Goal: Contribute content: Contribute content

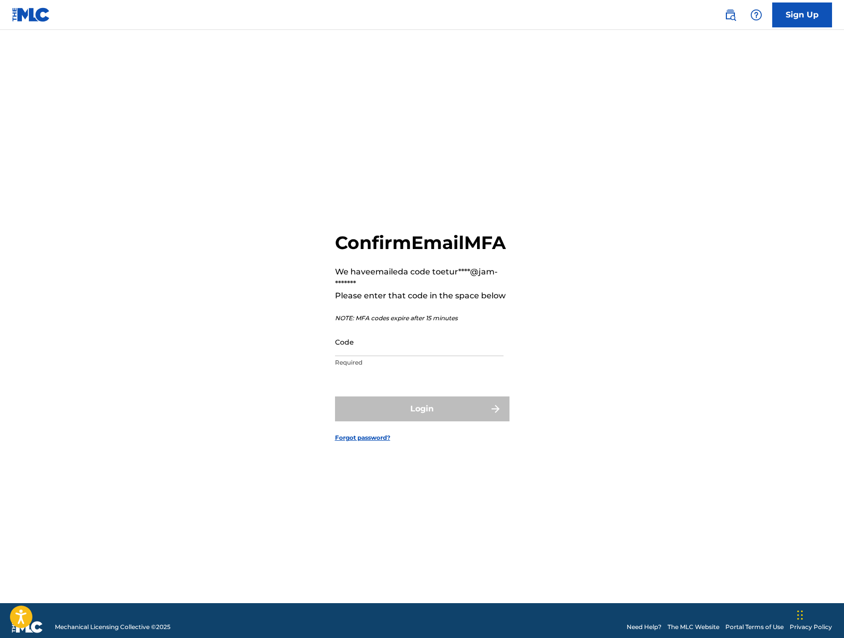
click at [456, 356] on input "Code" at bounding box center [419, 342] width 168 height 28
paste input "343747"
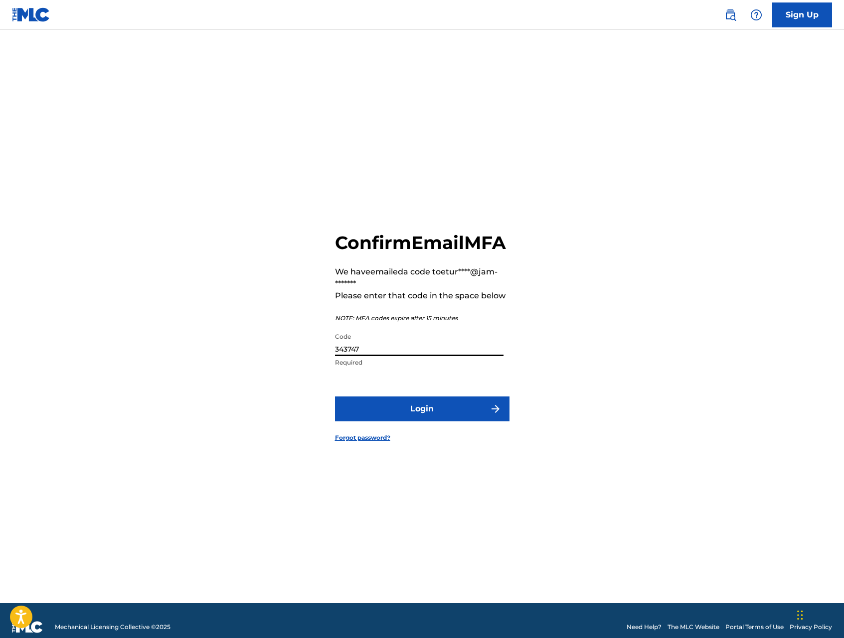
type input "343747"
click at [434, 414] on button "Login" at bounding box center [422, 409] width 174 height 25
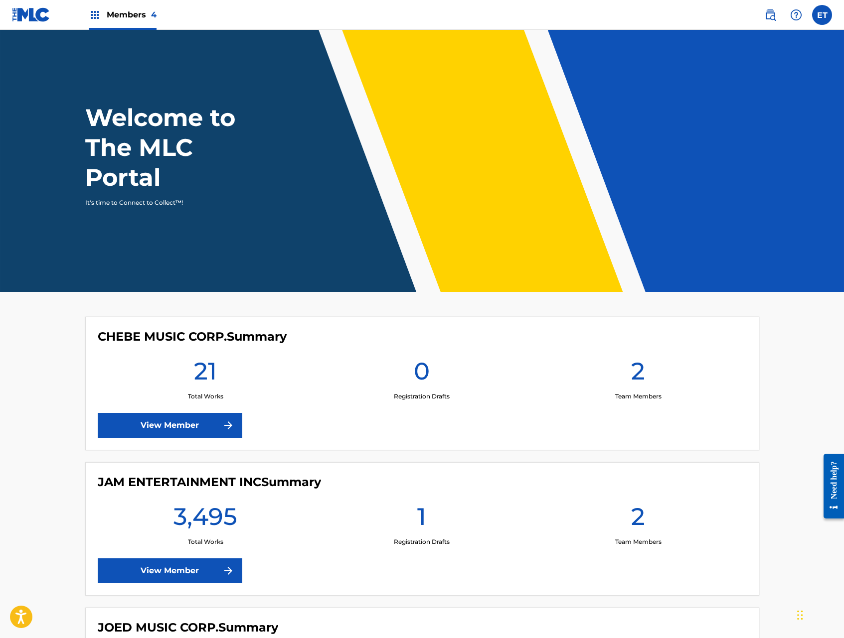
click at [212, 566] on link "View Member" at bounding box center [170, 571] width 144 height 25
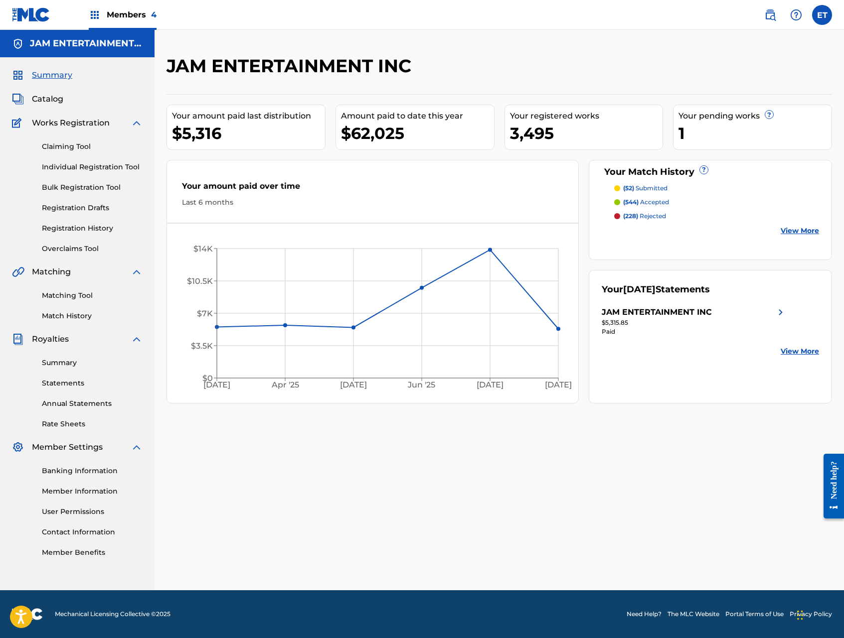
click at [76, 165] on link "Individual Registration Tool" at bounding box center [92, 167] width 101 height 10
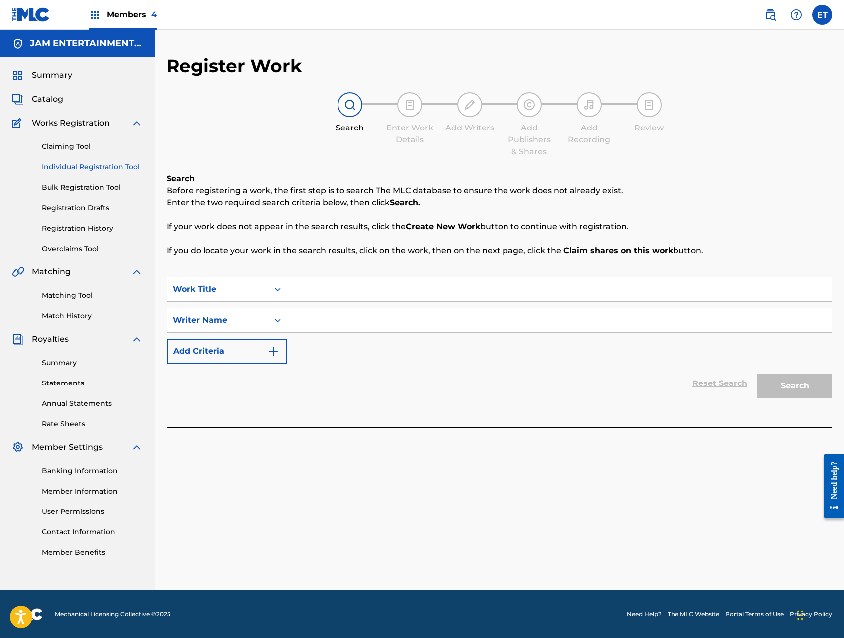
click at [341, 285] on input "Search Form" at bounding box center [559, 290] width 544 height 24
paste input "LIBORIO"
type input "LIBORIO"
type input "abel"
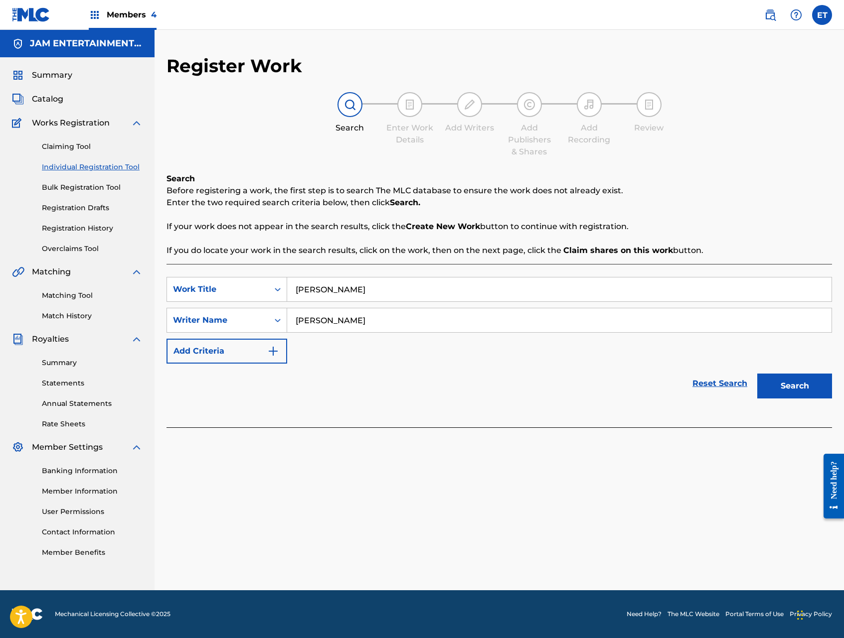
click at [757, 374] on button "Search" at bounding box center [794, 386] width 75 height 25
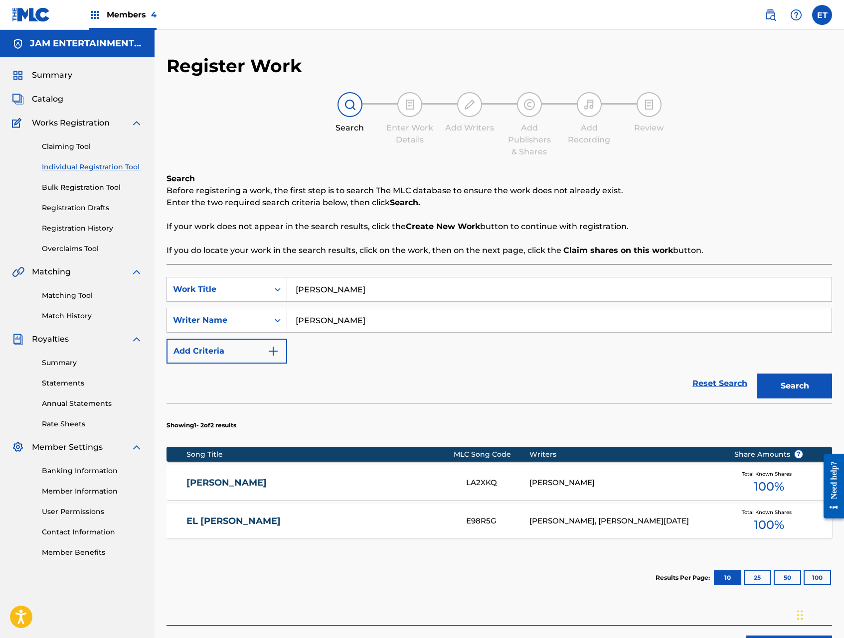
click at [413, 486] on link "LIBORIO" at bounding box center [319, 482] width 266 height 11
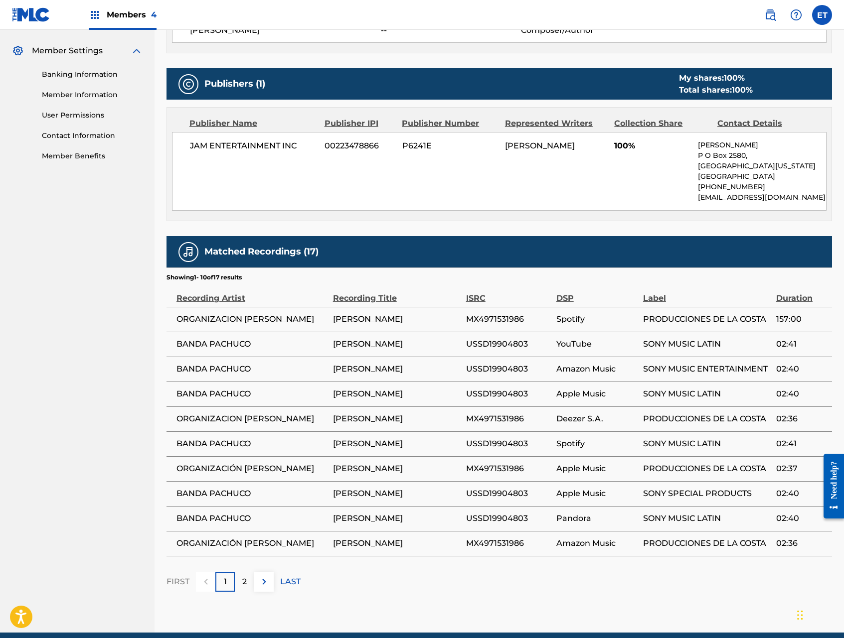
scroll to position [439, 0]
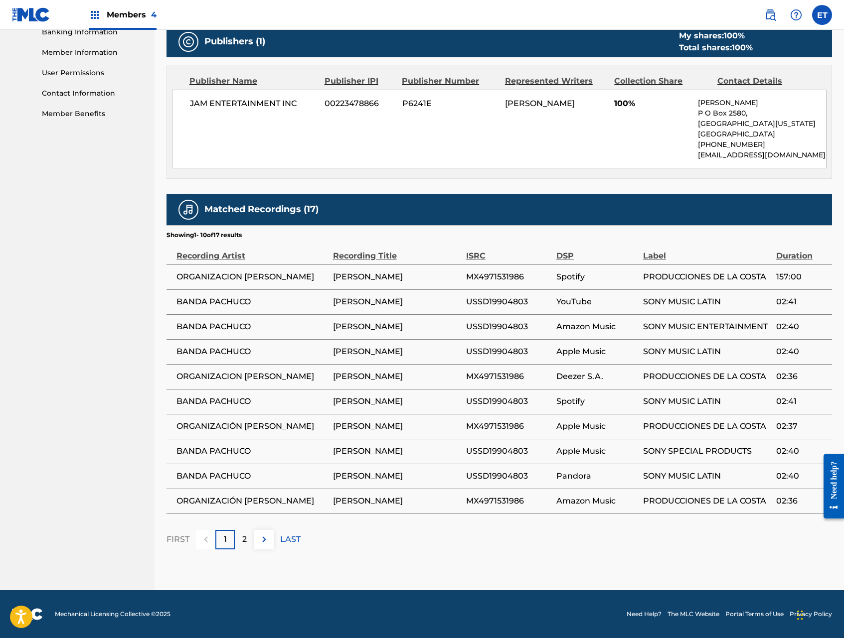
click at [261, 537] on img at bounding box center [264, 540] width 12 height 12
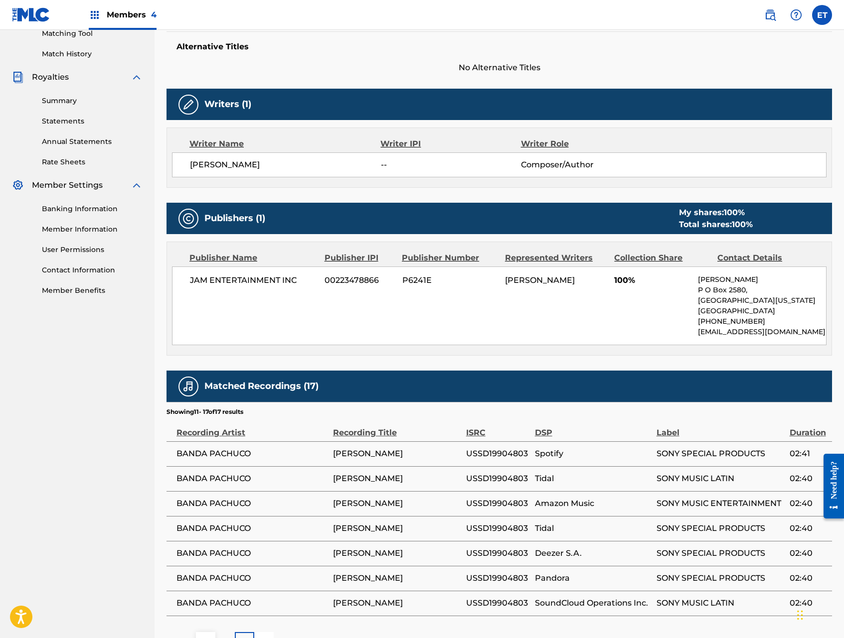
scroll to position [0, 0]
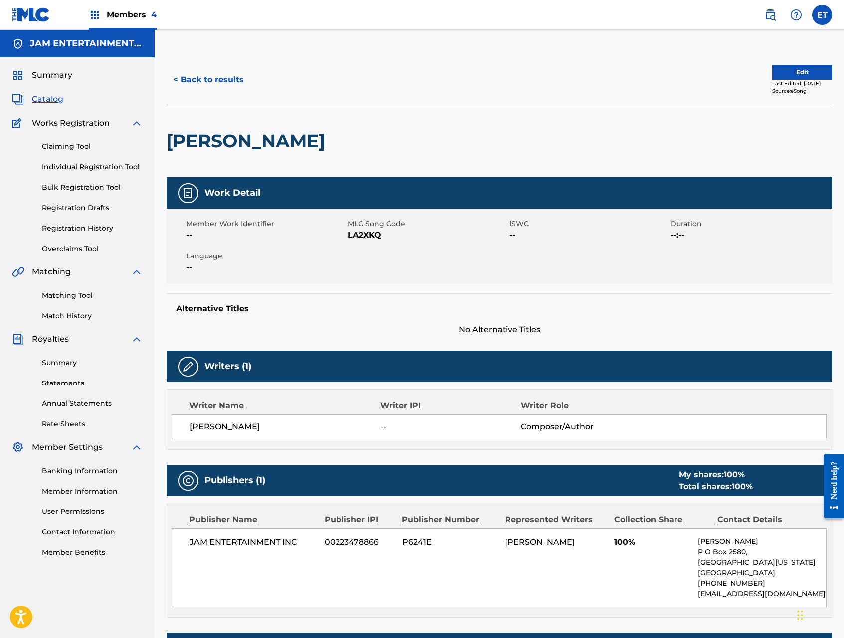
click at [73, 294] on link "Matching Tool" at bounding box center [92, 295] width 101 height 10
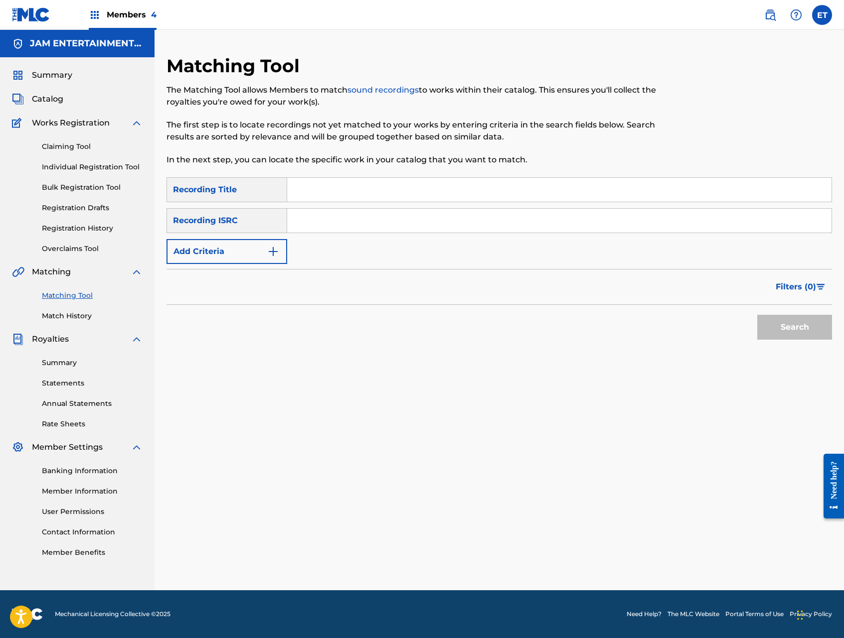
click at [341, 191] on input "Search Form" at bounding box center [559, 190] width 544 height 24
paste input "LIBORIO"
type input "LIBORIO"
click at [757, 315] on button "Search" at bounding box center [794, 327] width 75 height 25
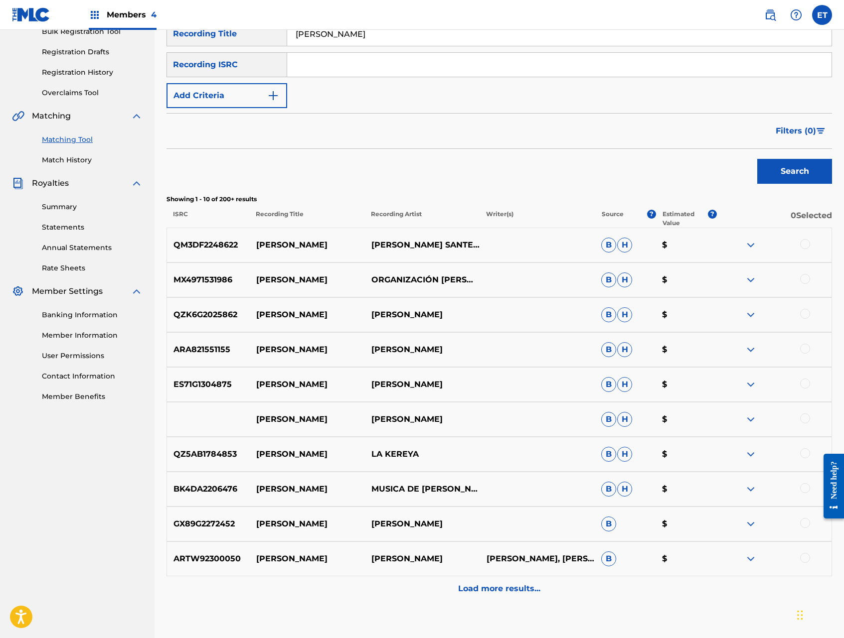
scroll to position [157, 0]
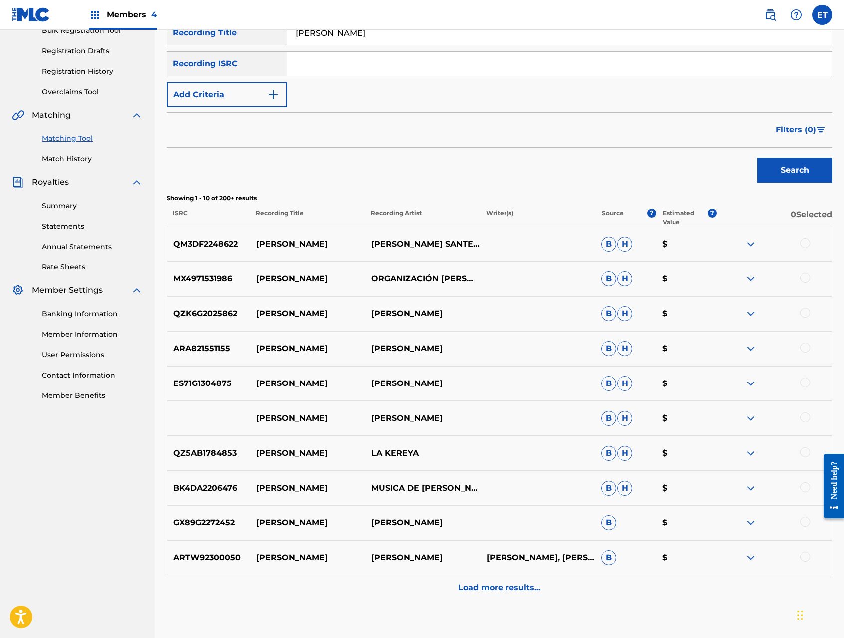
click at [806, 275] on div at bounding box center [805, 278] width 10 height 10
click at [746, 276] on img at bounding box center [750, 279] width 12 height 12
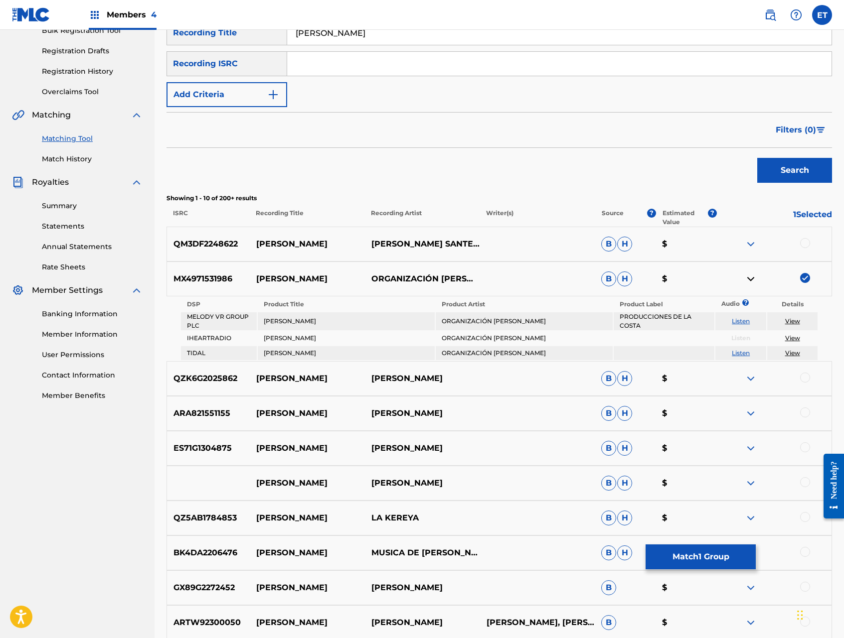
click at [749, 277] on img at bounding box center [750, 279] width 12 height 12
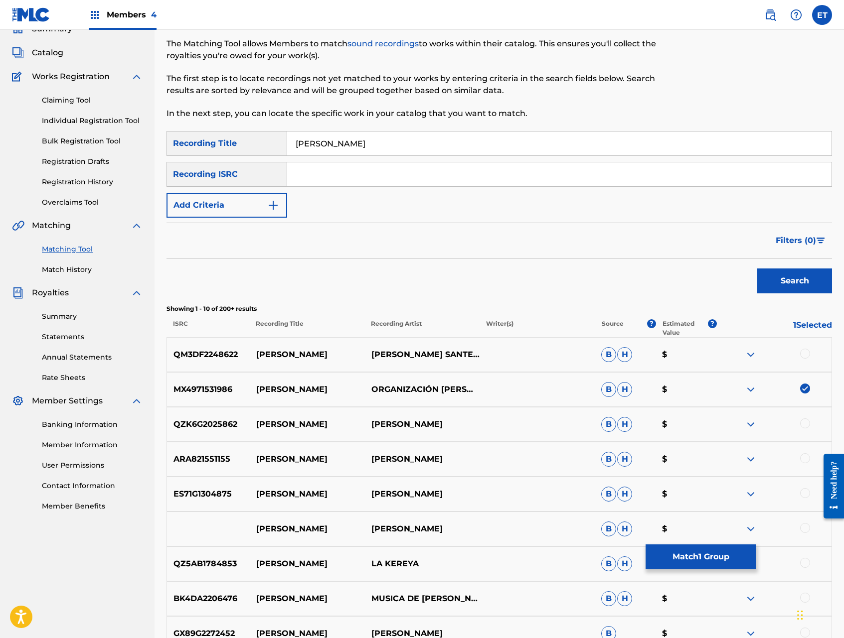
scroll to position [0, 0]
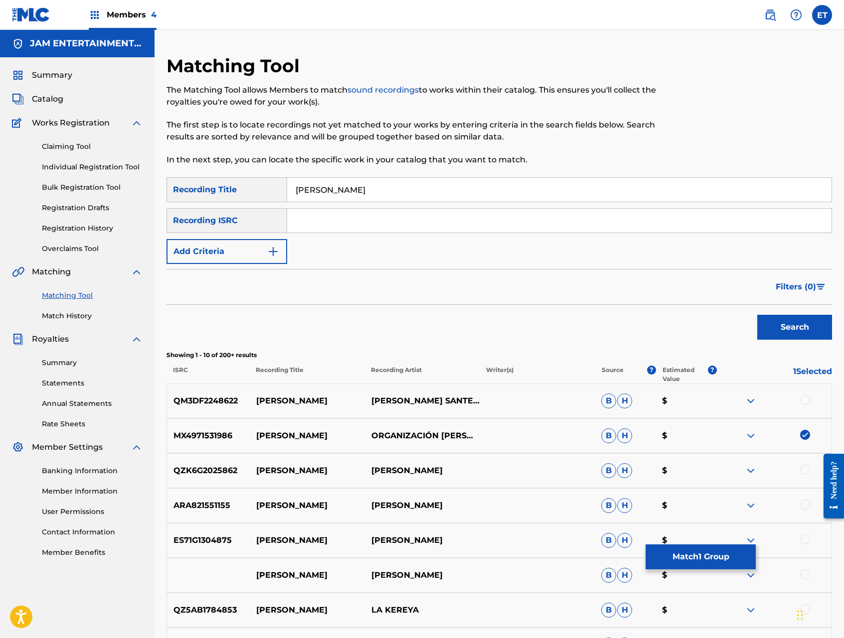
click at [262, 252] on button "Add Criteria" at bounding box center [226, 251] width 121 height 25
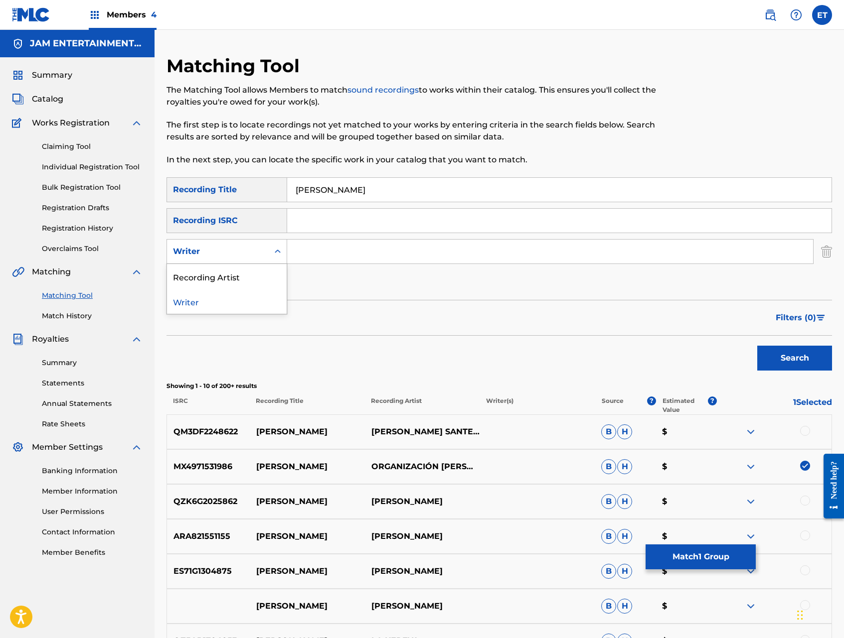
drag, startPoint x: 248, startPoint y: 251, endPoint x: 249, endPoint y: 272, distance: 21.0
click at [248, 251] on div "Writer" at bounding box center [218, 252] width 90 height 12
click at [249, 281] on div "Recording Artist" at bounding box center [227, 276] width 120 height 25
click at [298, 252] on input "Search Form" at bounding box center [550, 252] width 526 height 24
click at [757, 346] on button "Search" at bounding box center [794, 358] width 75 height 25
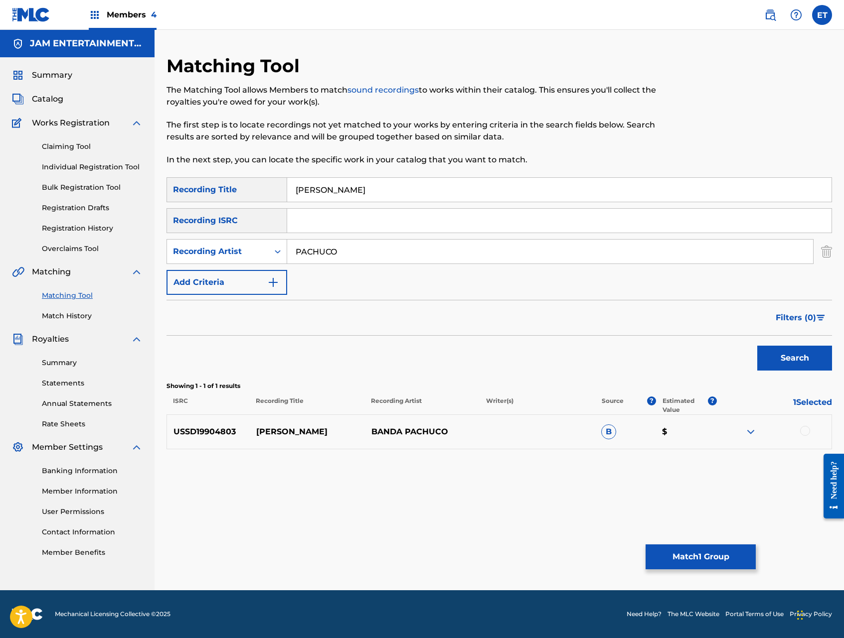
click at [805, 433] on div at bounding box center [805, 431] width 10 height 10
click at [390, 256] on input "PACHUCO" at bounding box center [550, 252] width 526 height 24
click at [757, 346] on button "Search" at bounding box center [794, 358] width 75 height 25
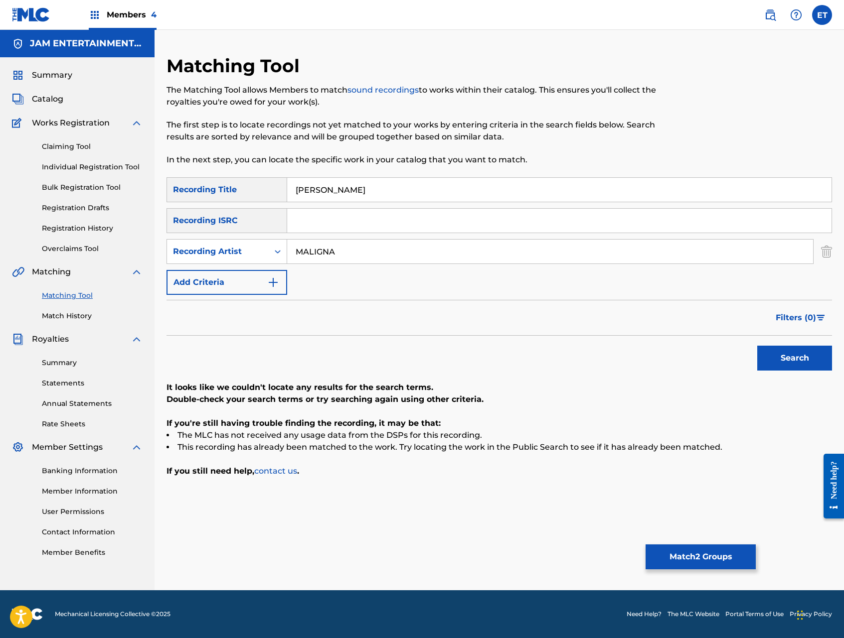
click at [390, 256] on input "MALIGNA" at bounding box center [550, 252] width 526 height 24
type input "MAGALLON"
click at [757, 346] on button "Search" at bounding box center [794, 358] width 75 height 25
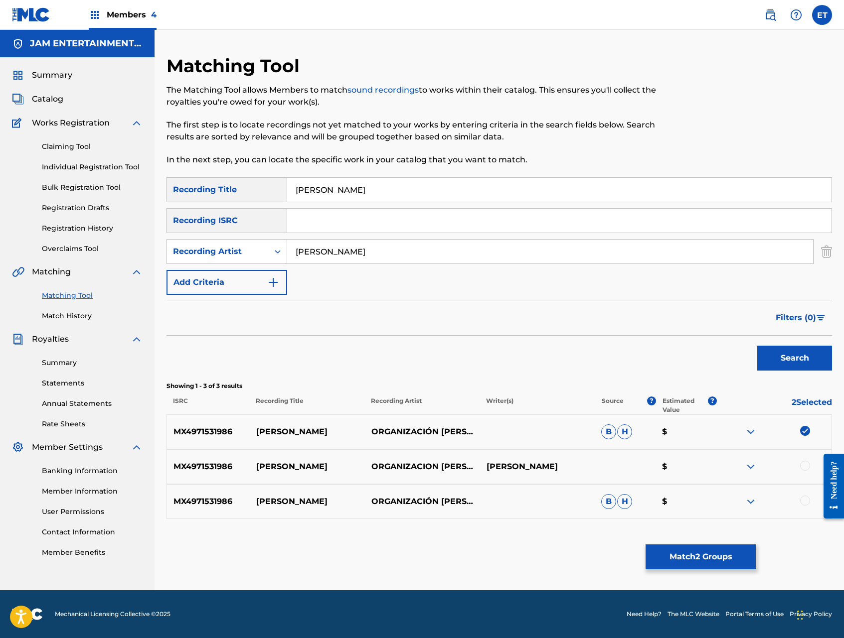
click at [802, 464] on div at bounding box center [805, 466] width 10 height 10
click at [803, 500] on div at bounding box center [805, 501] width 10 height 10
click at [707, 555] on button "Match 4 Groups" at bounding box center [700, 557] width 110 height 25
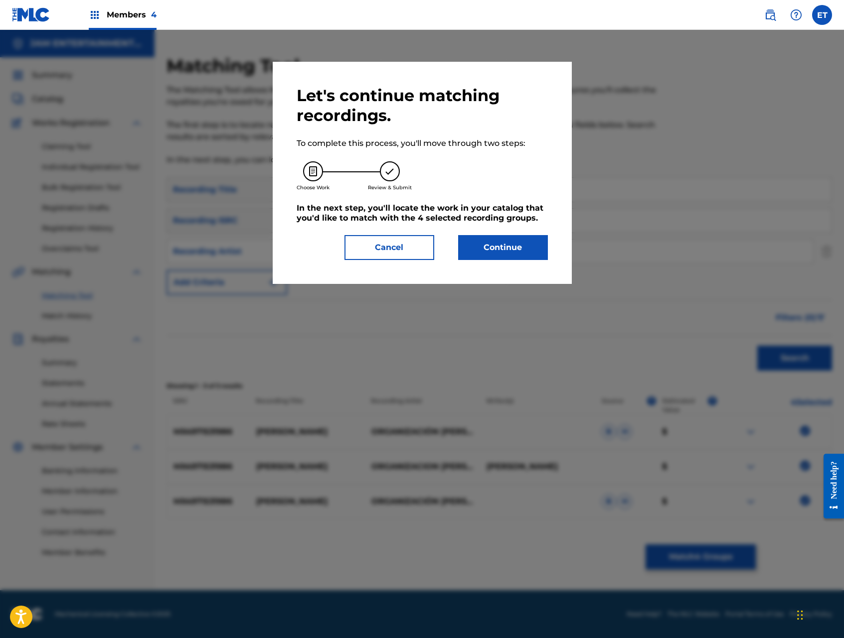
click at [528, 259] on button "Continue" at bounding box center [503, 247] width 90 height 25
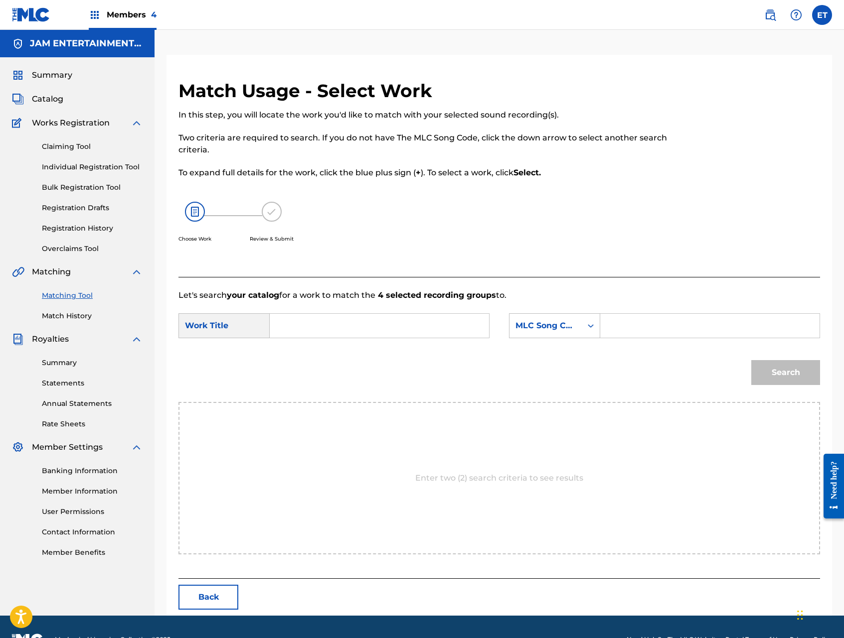
click at [339, 324] on input "Search Form" at bounding box center [379, 326] width 202 height 24
paste input "LIBORIO"
type input "LIBORIO"
click at [581, 328] on div "Search Form" at bounding box center [590, 326] width 18 height 18
click at [559, 356] on div "Writer Name" at bounding box center [554, 350] width 90 height 25
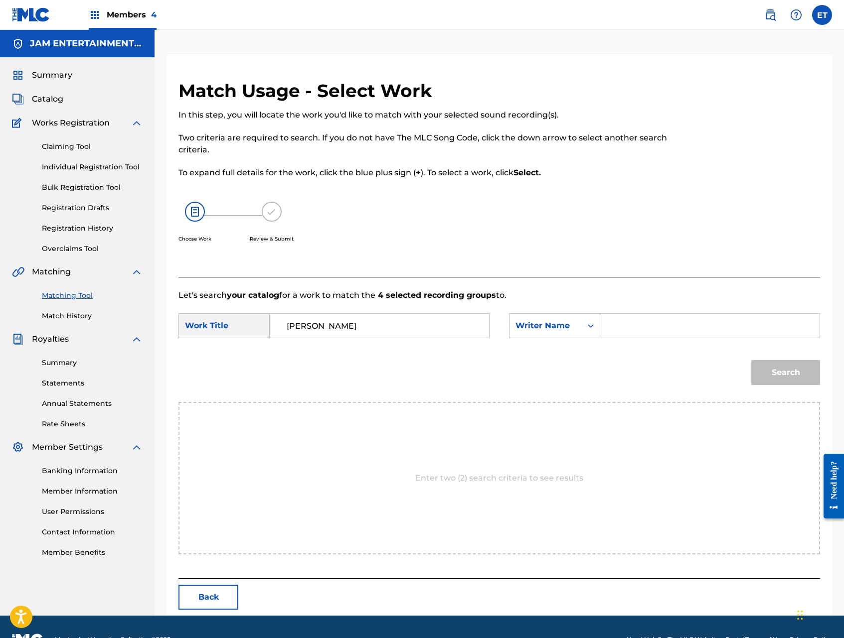
click at [624, 333] on input "Search Form" at bounding box center [709, 326] width 202 height 24
type input "ABEL"
click at [751, 360] on button "Search" at bounding box center [785, 372] width 69 height 25
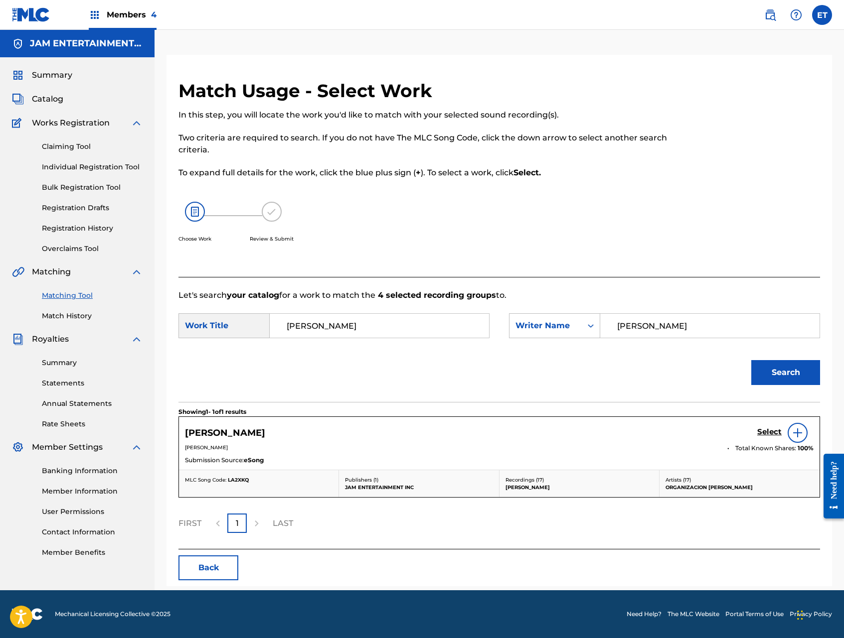
click at [768, 429] on h5 "Select" at bounding box center [769, 431] width 24 height 9
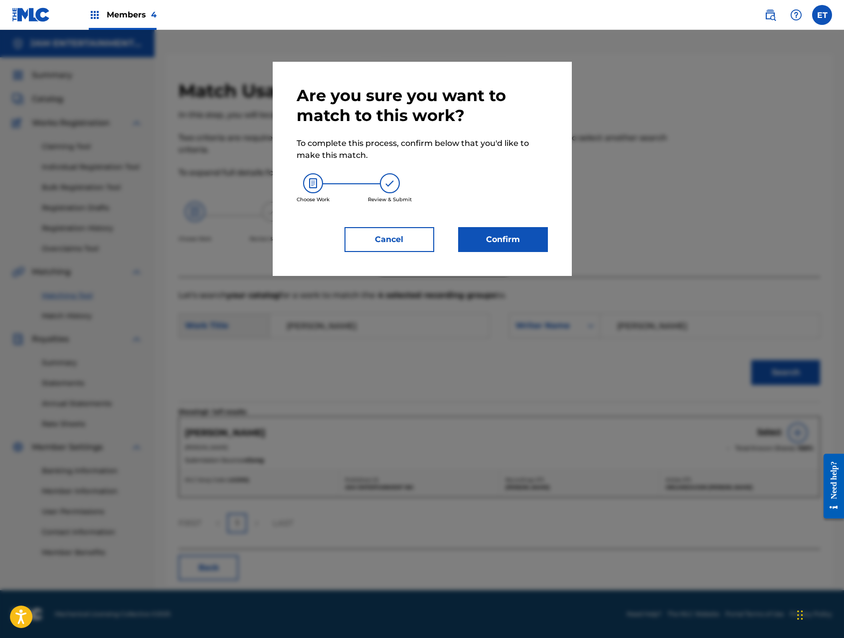
click at [507, 234] on button "Confirm" at bounding box center [503, 239] width 90 height 25
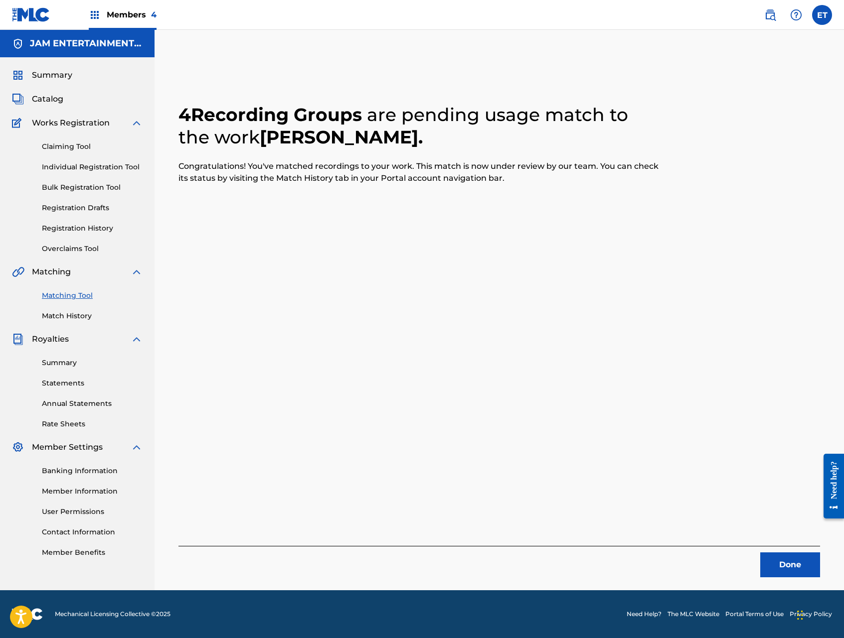
click at [95, 167] on link "Individual Registration Tool" at bounding box center [92, 167] width 101 height 10
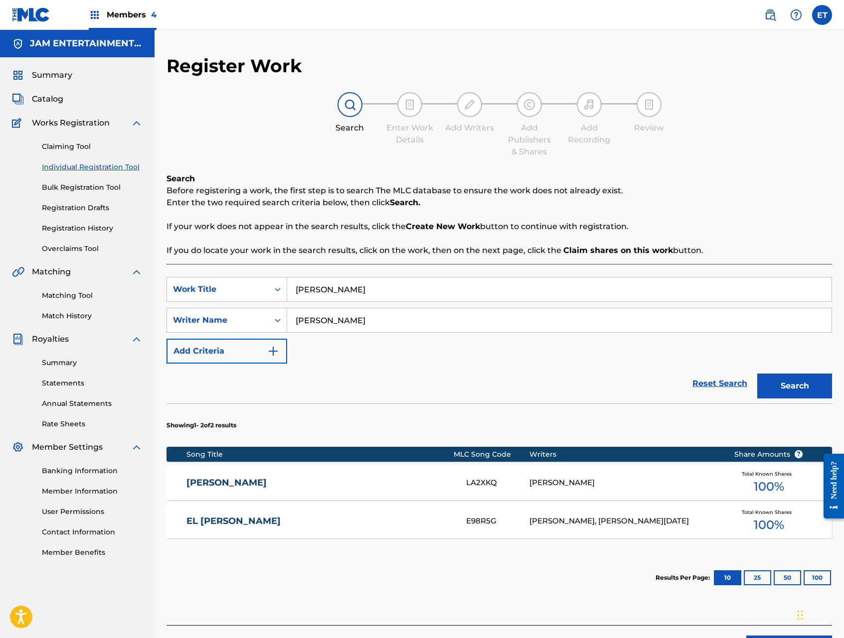
click at [362, 285] on input "LIBORIO" at bounding box center [559, 290] width 544 height 24
paste input "PORQUE SOY DE SINALOA"
type input "PORQUE SOY DE SINALOA"
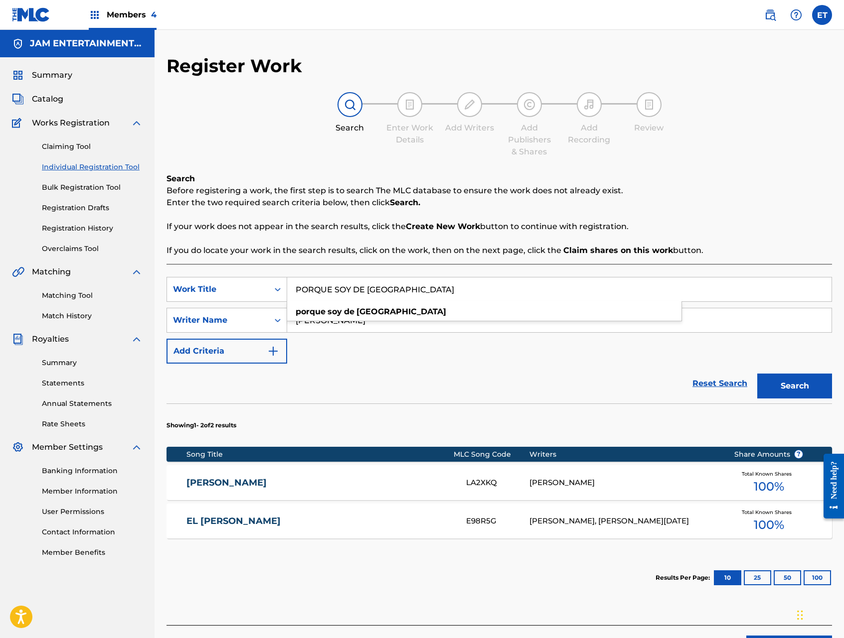
click at [781, 385] on button "Search" at bounding box center [794, 386] width 75 height 25
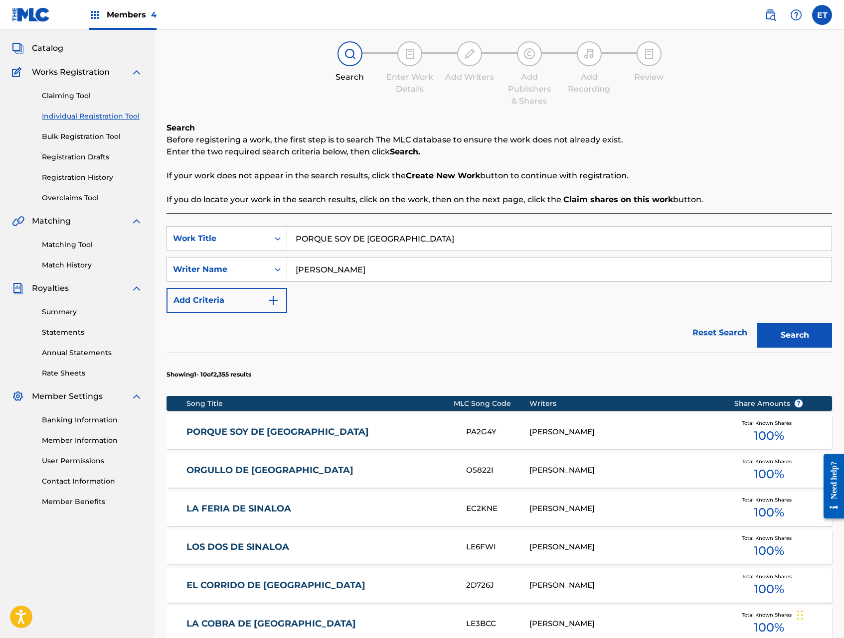
scroll to position [57, 0]
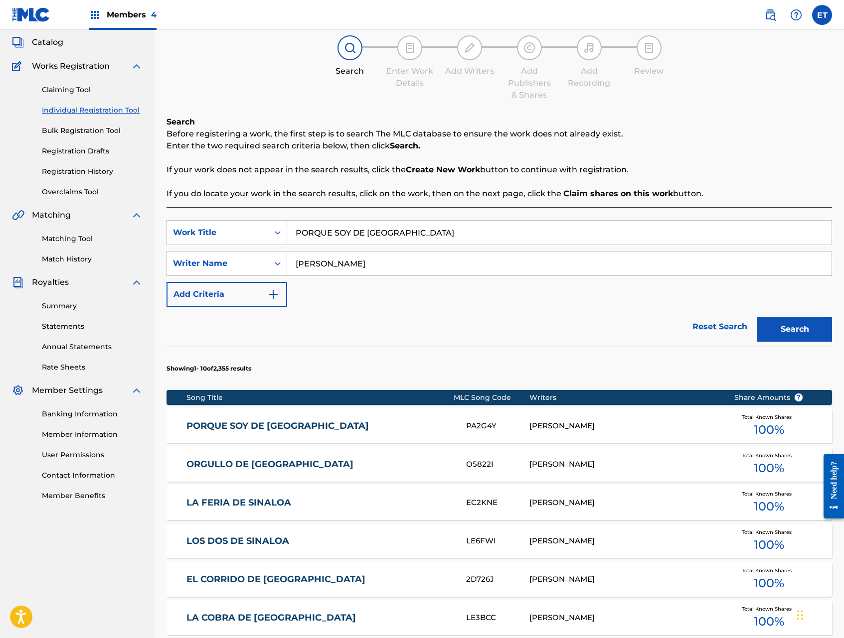
click at [247, 424] on link "PORQUE SOY DE SINALOA" at bounding box center [319, 426] width 266 height 11
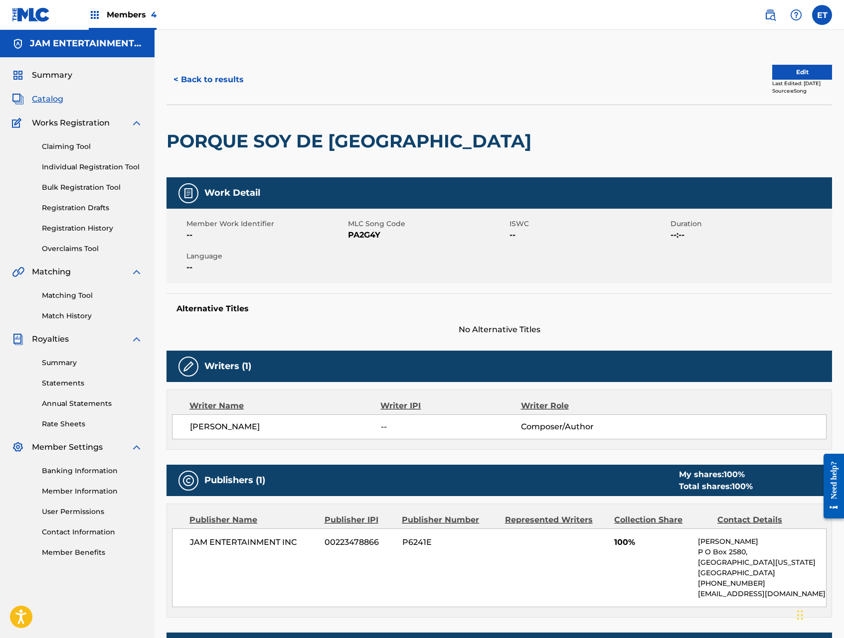
click at [62, 293] on link "Matching Tool" at bounding box center [92, 295] width 101 height 10
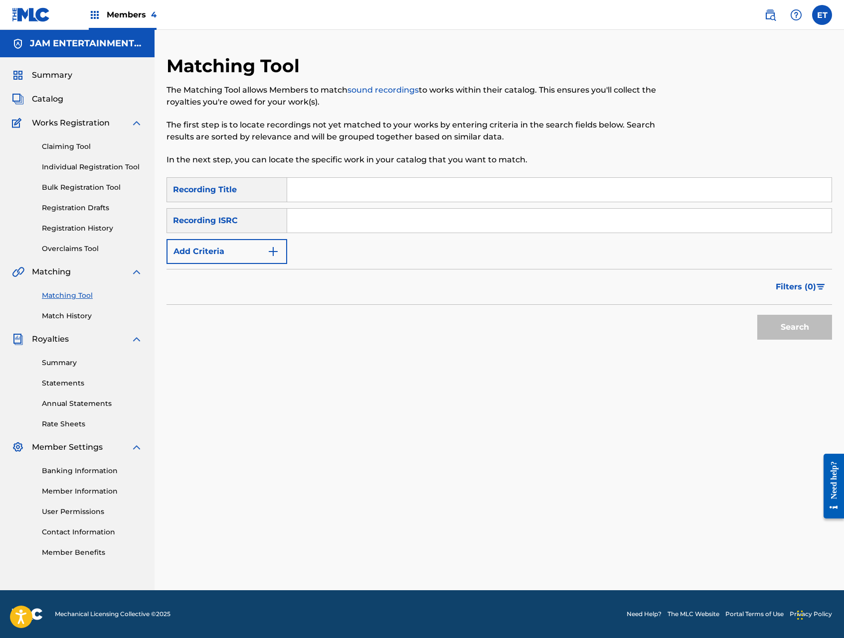
click at [356, 195] on input "Search Form" at bounding box center [559, 190] width 544 height 24
paste input "PORQUE SOY DE SINALOA"
click at [757, 315] on button "Search" at bounding box center [794, 327] width 75 height 25
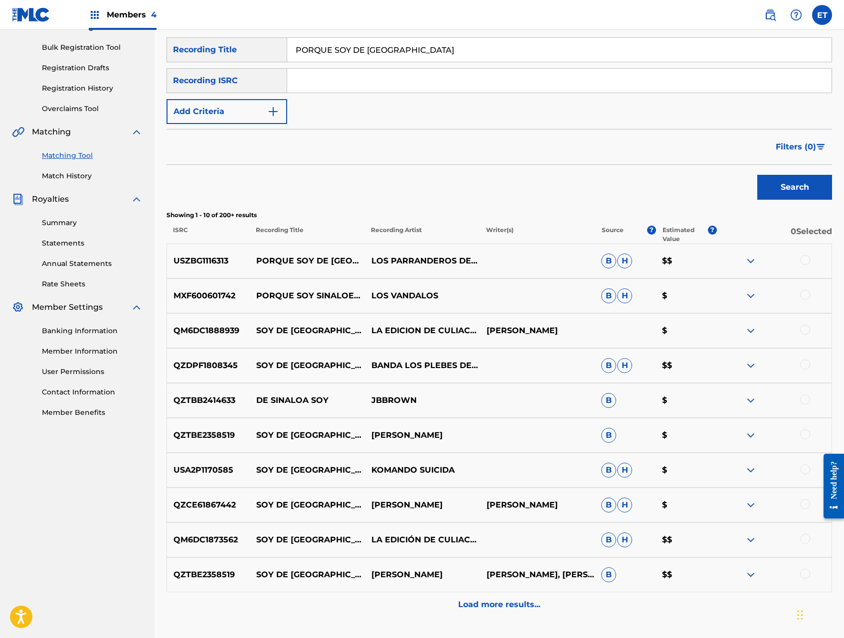
scroll to position [135, 0]
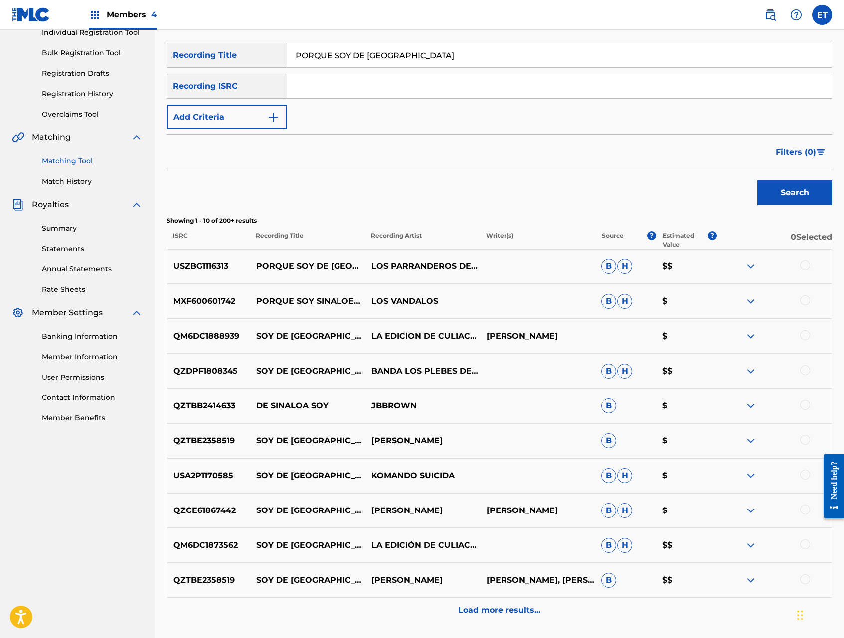
click at [807, 266] on div at bounding box center [805, 266] width 10 height 10
click at [802, 300] on div at bounding box center [805, 300] width 10 height 10
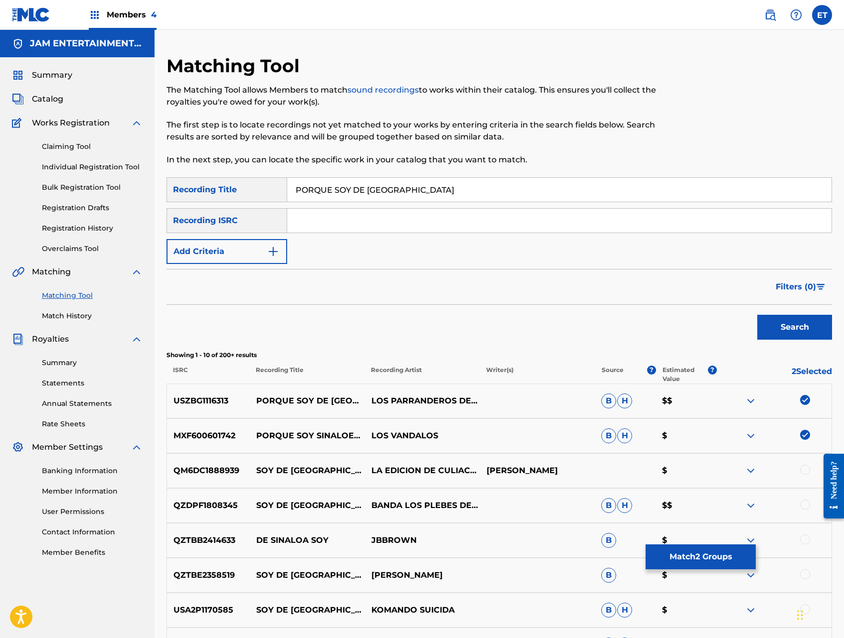
click at [315, 192] on input "PORQUE SOY DE SINALOA" at bounding box center [559, 190] width 544 height 24
type input "POR QUE SOY DE SINALOA"
click at [757, 315] on button "Search" at bounding box center [794, 327] width 75 height 25
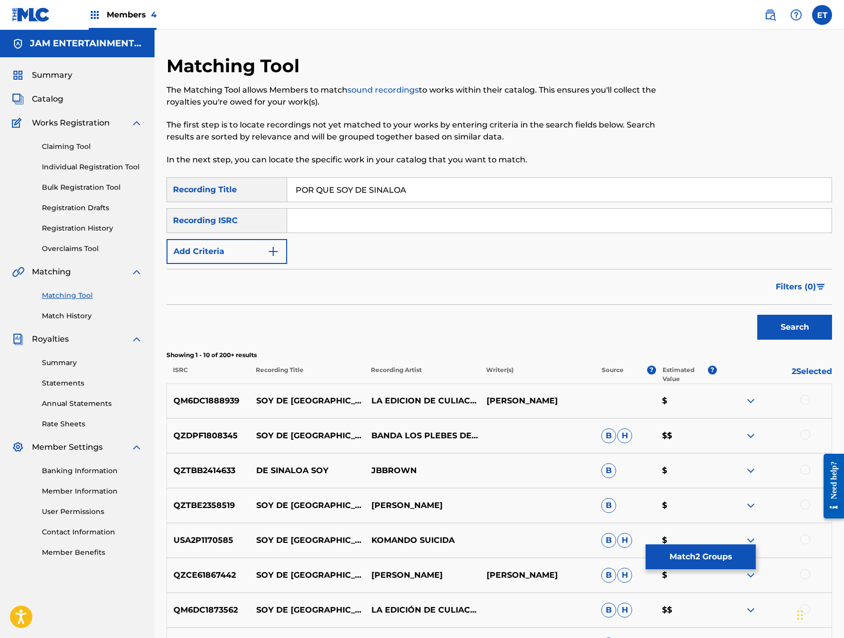
scroll to position [7, 0]
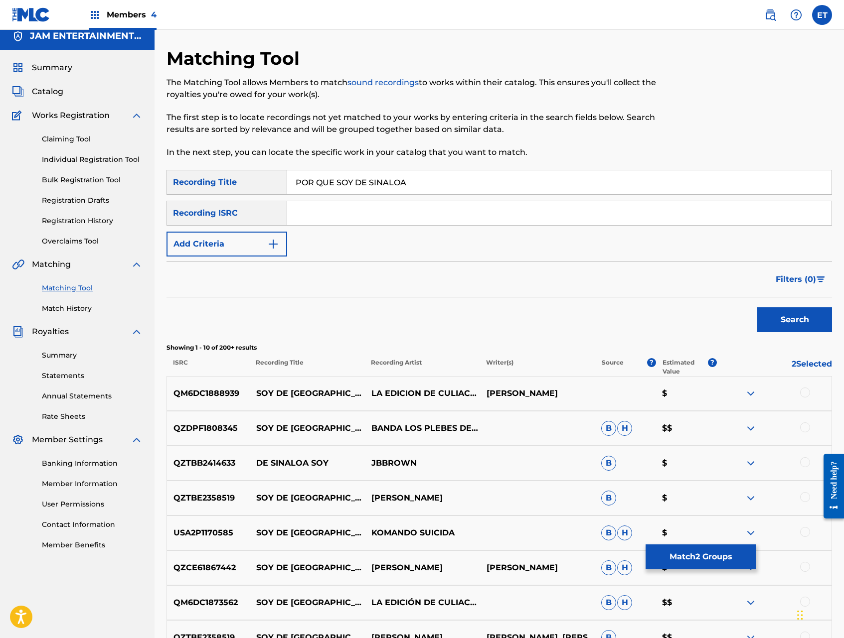
click at [698, 544] on div "USA2P1170585 SOY DE SINALOA KOMANDO SUICIDA B H $" at bounding box center [498, 533] width 665 height 35
click at [695, 552] on button "Match 2 Groups" at bounding box center [700, 557] width 110 height 25
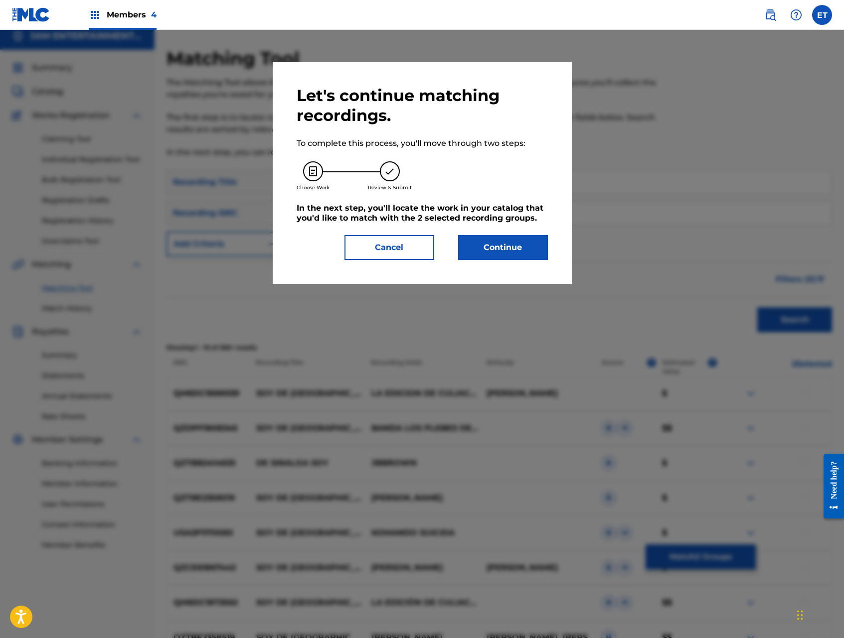
click at [507, 253] on button "Continue" at bounding box center [503, 247] width 90 height 25
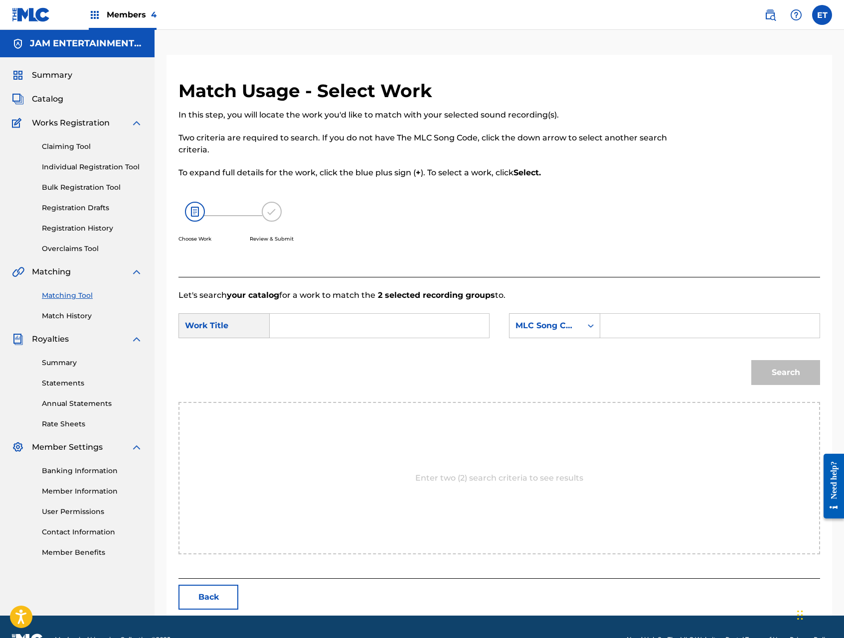
click at [402, 321] on input "Search Form" at bounding box center [379, 326] width 202 height 24
paste input "PORQUE SOY DE SINALOA"
type input "PORQUE SOY DE SINALOA"
click at [568, 328] on div "MLC Song Code" at bounding box center [545, 326] width 60 height 12
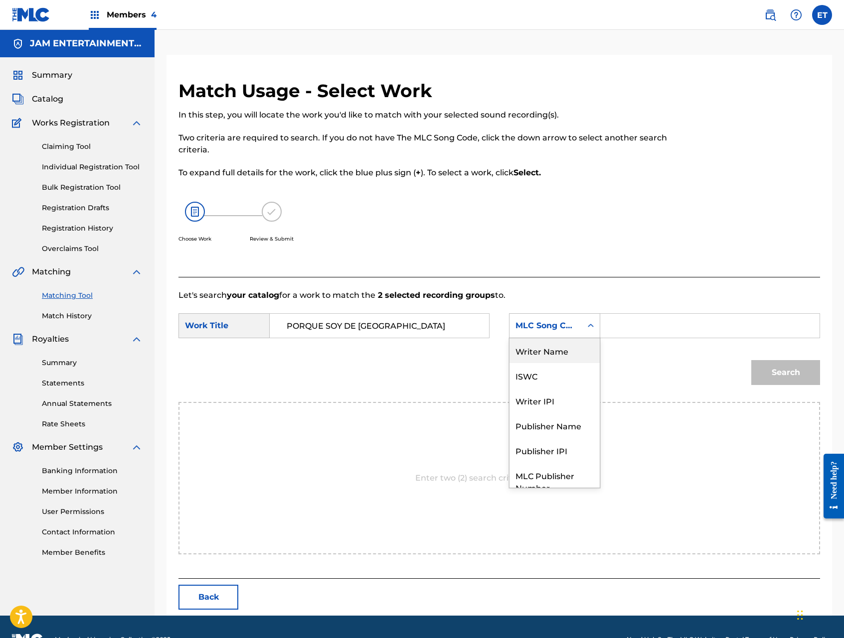
click at [569, 343] on div "Writer Name" at bounding box center [554, 350] width 90 height 25
click at [635, 329] on input "Search Form" at bounding box center [709, 326] width 202 height 24
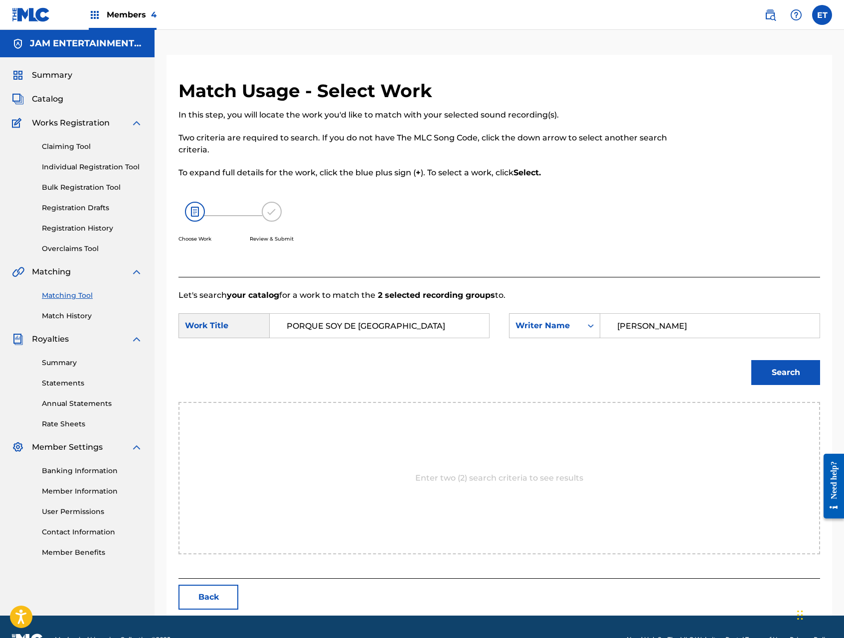
type input "ABEL"
click at [751, 360] on button "Search" at bounding box center [785, 372] width 69 height 25
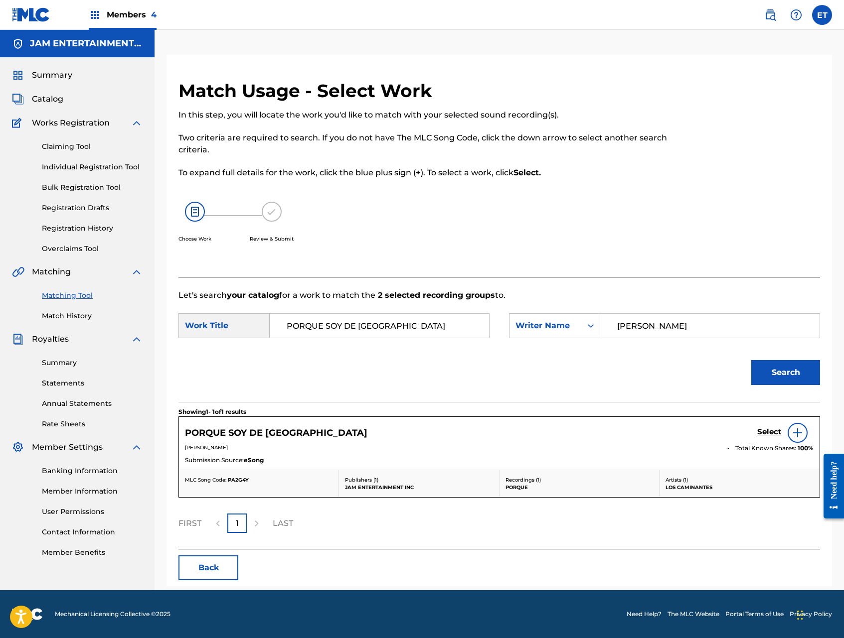
click at [766, 430] on h5 "Select" at bounding box center [769, 431] width 24 height 9
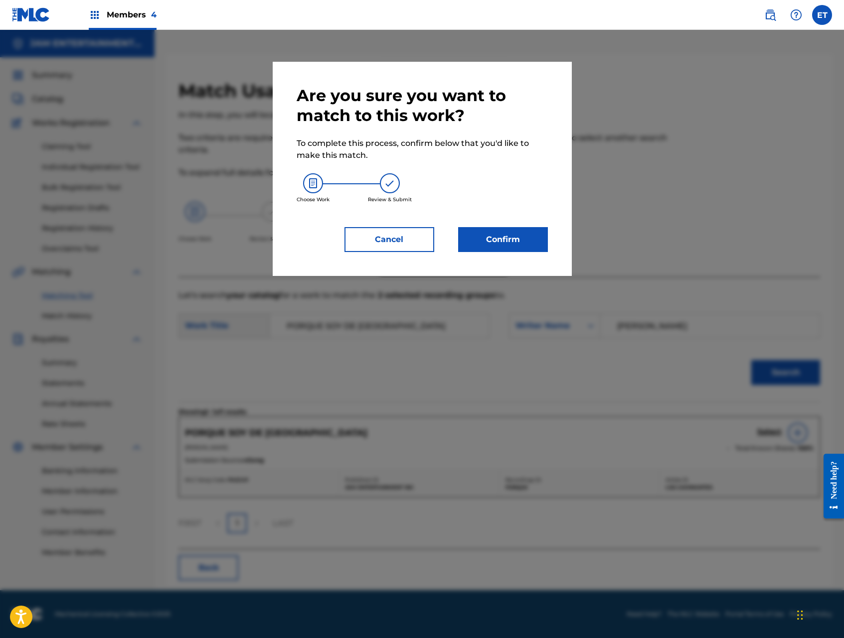
click at [477, 237] on button "Confirm" at bounding box center [503, 239] width 90 height 25
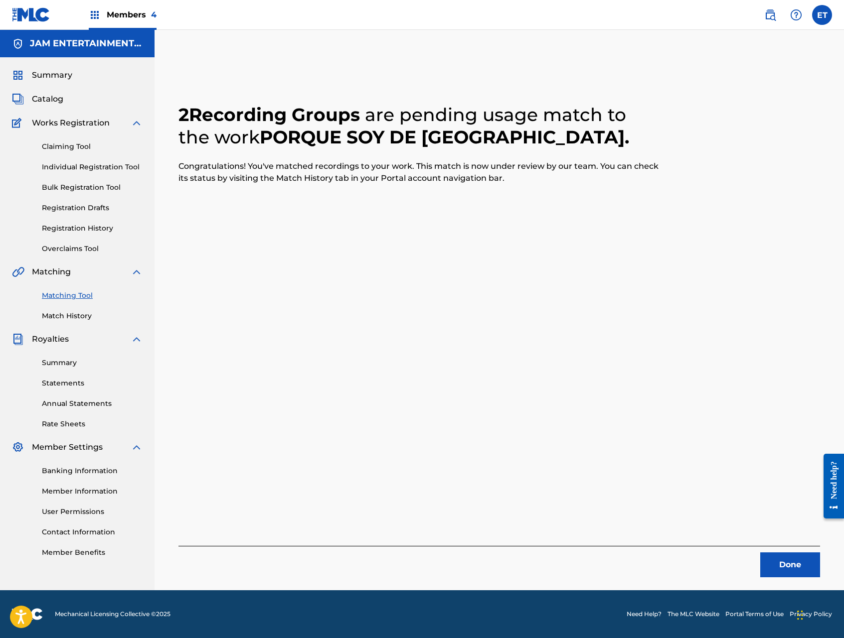
click at [87, 166] on link "Individual Registration Tool" at bounding box center [92, 167] width 101 height 10
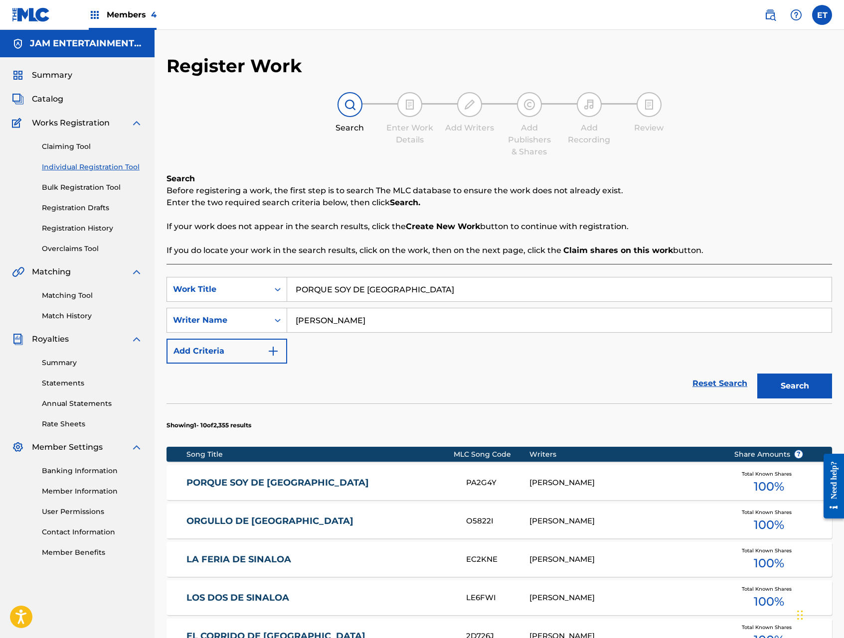
click at [415, 282] on input "PORQUE SOY DE SINALOA" at bounding box center [559, 290] width 544 height 24
paste input "Y COMO OLVIDAR"
type input "Y COMO OLVIDAR"
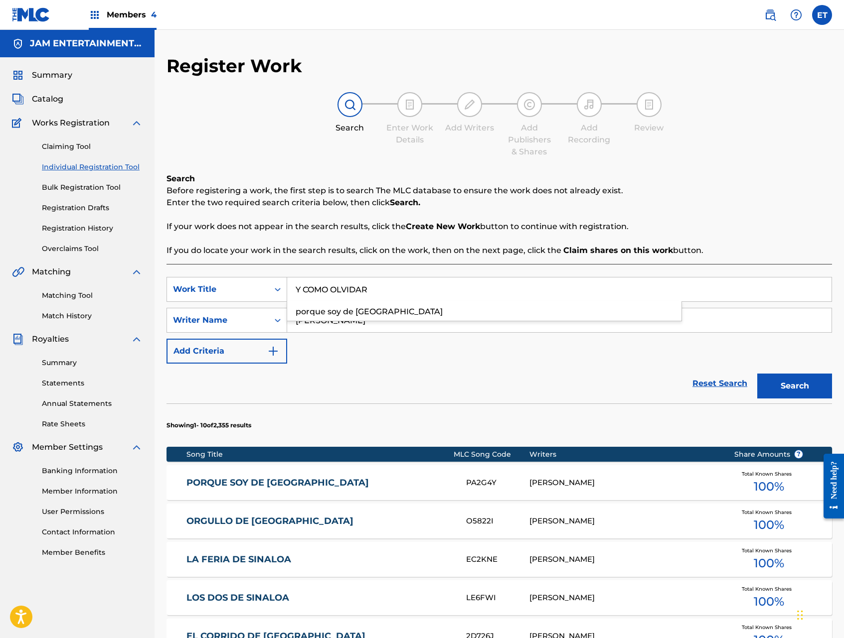
click at [757, 374] on button "Search" at bounding box center [794, 386] width 75 height 25
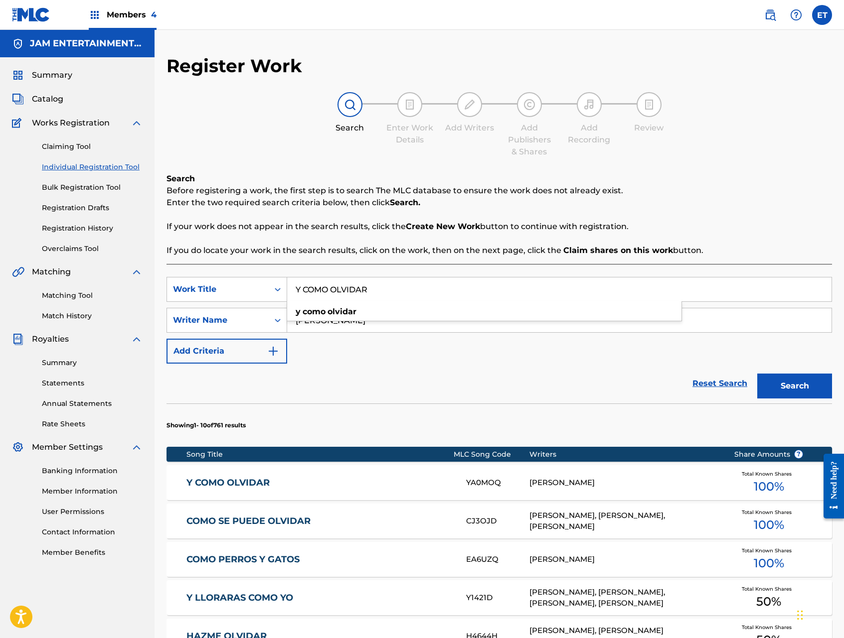
click at [224, 478] on link "Y COMO OLVIDAR" at bounding box center [319, 482] width 266 height 11
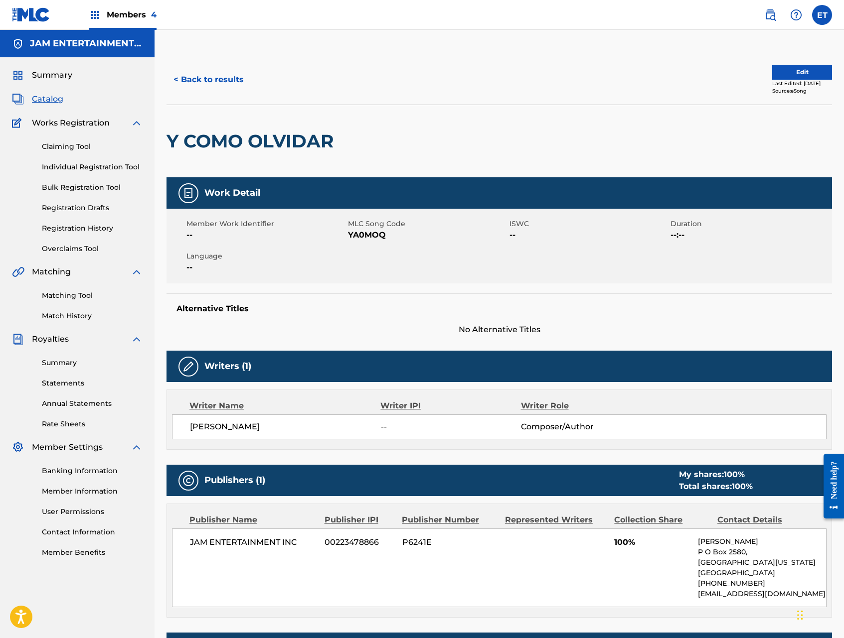
click at [191, 77] on button "< Back to results" at bounding box center [208, 79] width 84 height 25
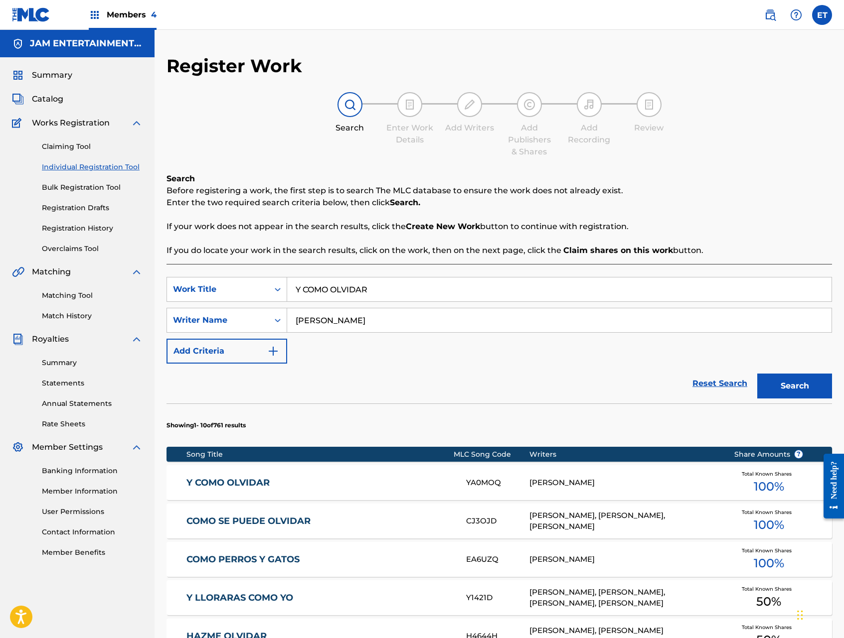
click at [366, 291] on input "Y COMO OLVIDAR" at bounding box center [559, 290] width 544 height 24
paste input "AUN ESTOY SOLO"
type input "AUN ESTOY SOLO"
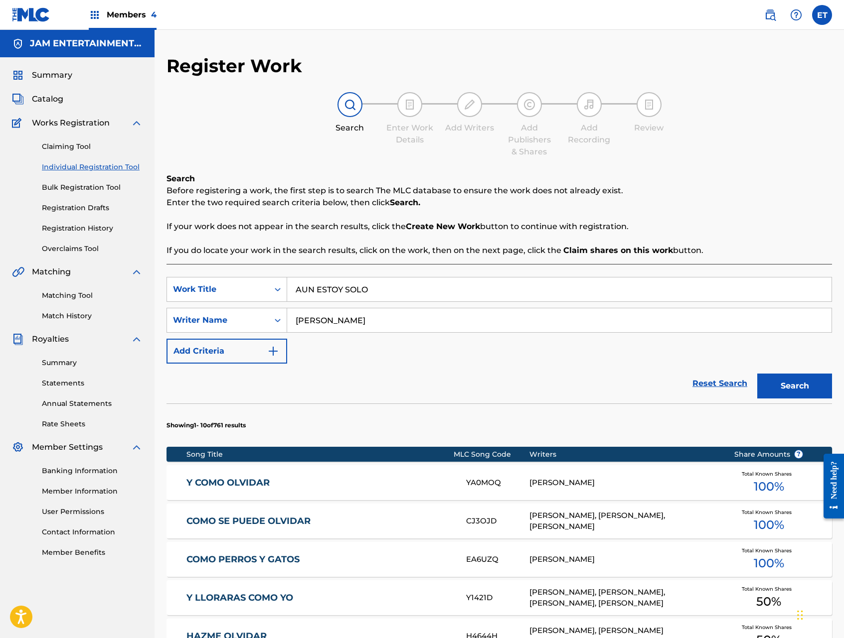
click at [757, 374] on button "Search" at bounding box center [794, 386] width 75 height 25
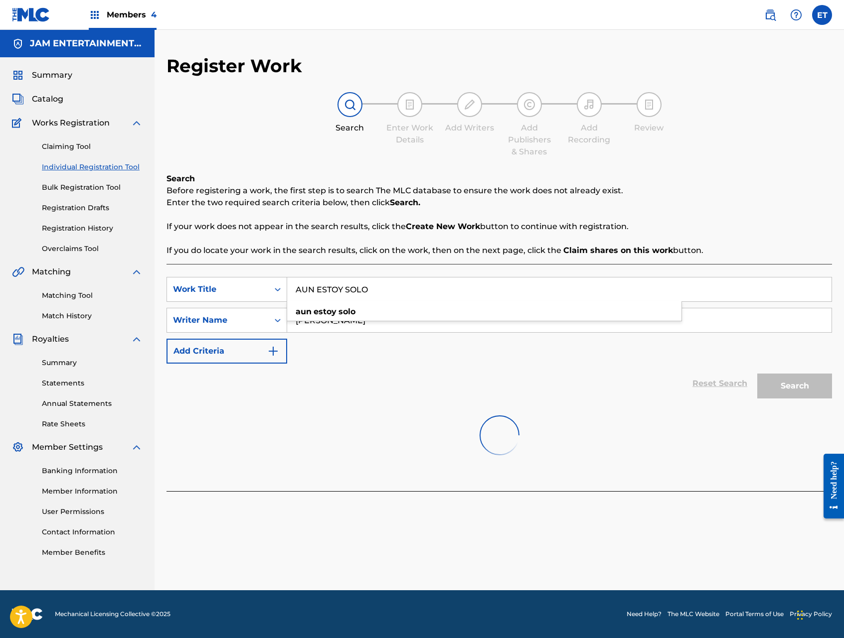
click at [436, 329] on input "abel" at bounding box center [559, 320] width 544 height 24
type input "ABEL"
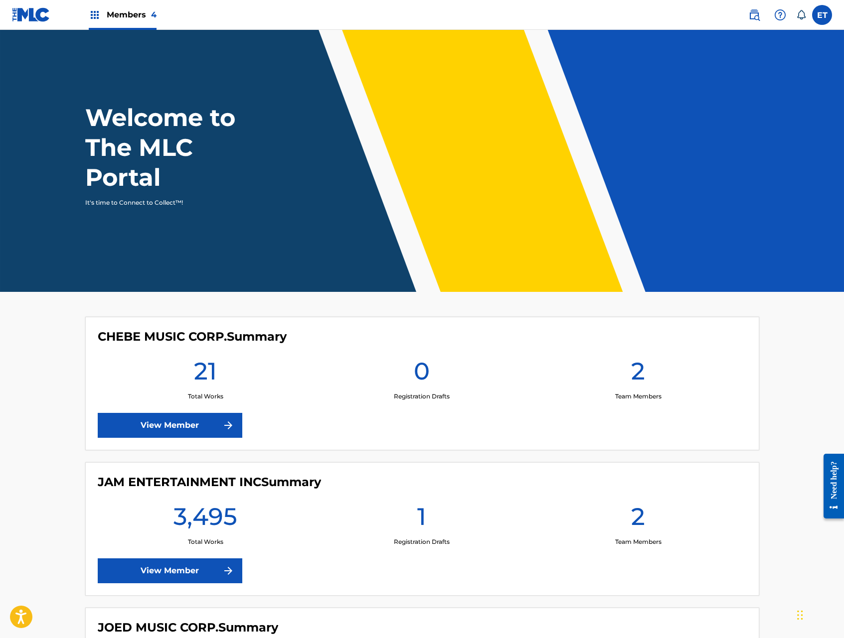
click at [178, 578] on link "View Member" at bounding box center [170, 571] width 144 height 25
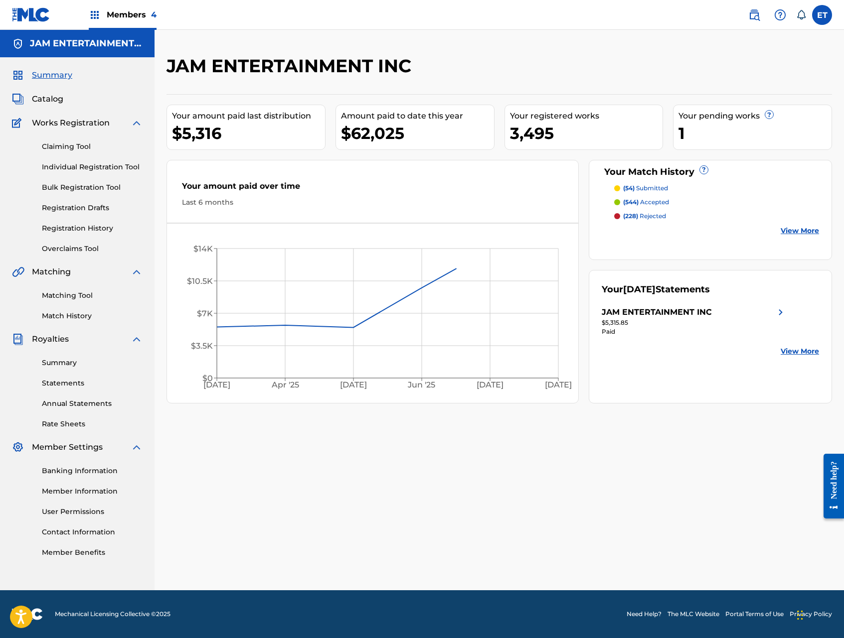
click at [91, 171] on link "Individual Registration Tool" at bounding box center [92, 167] width 101 height 10
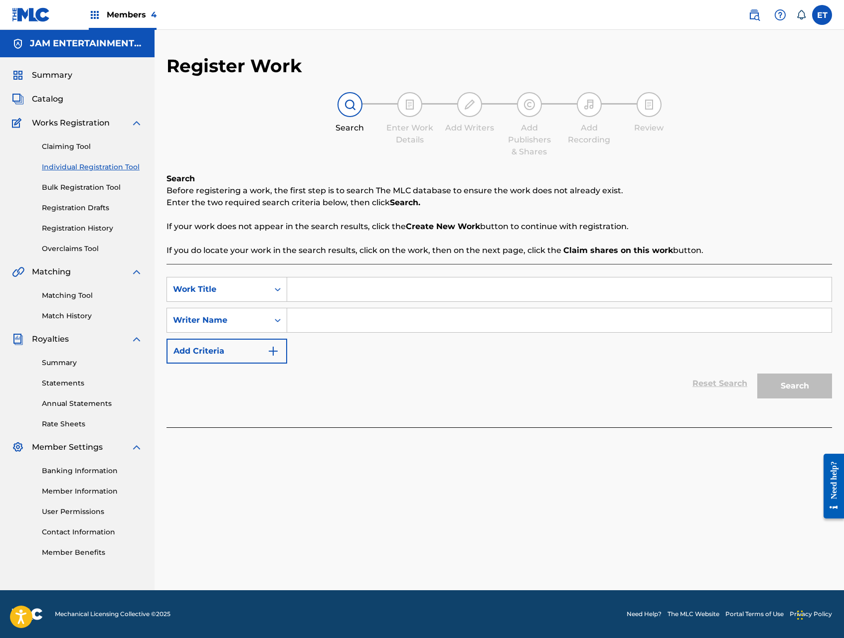
click at [391, 292] on input "Search Form" at bounding box center [559, 290] width 544 height 24
paste input "AUN ESTOY SOLO"
type input "AUN ESTOY SOLO"
click at [394, 328] on input "Search Form" at bounding box center [559, 320] width 544 height 24
type input "ABEL"
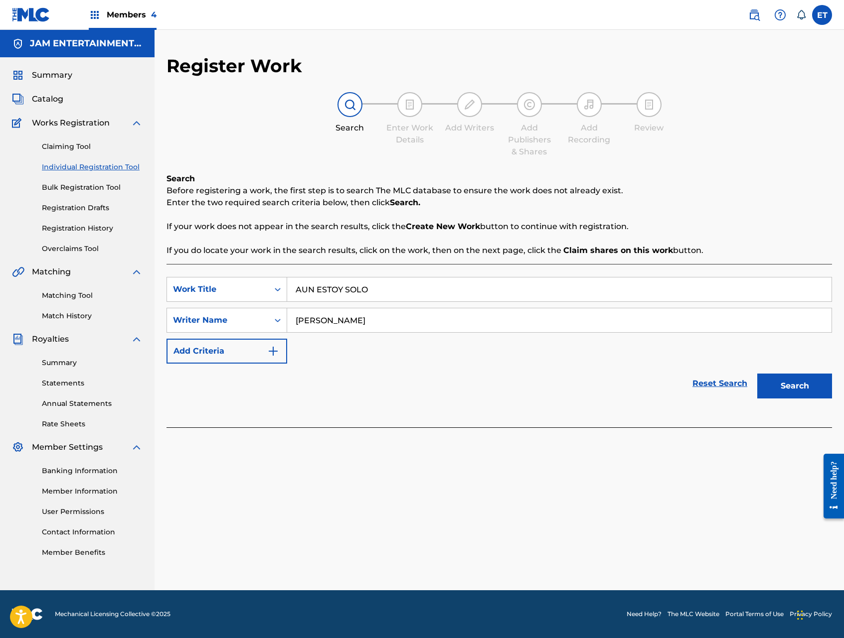
click at [757, 374] on button "Search" at bounding box center [794, 386] width 75 height 25
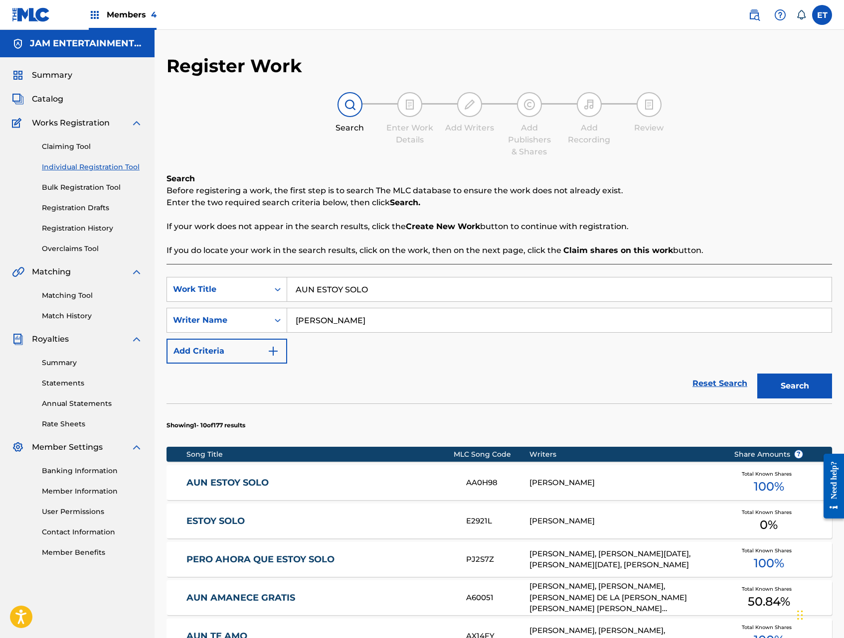
click at [288, 478] on link "AUN ESTOY SOLO" at bounding box center [319, 482] width 266 height 11
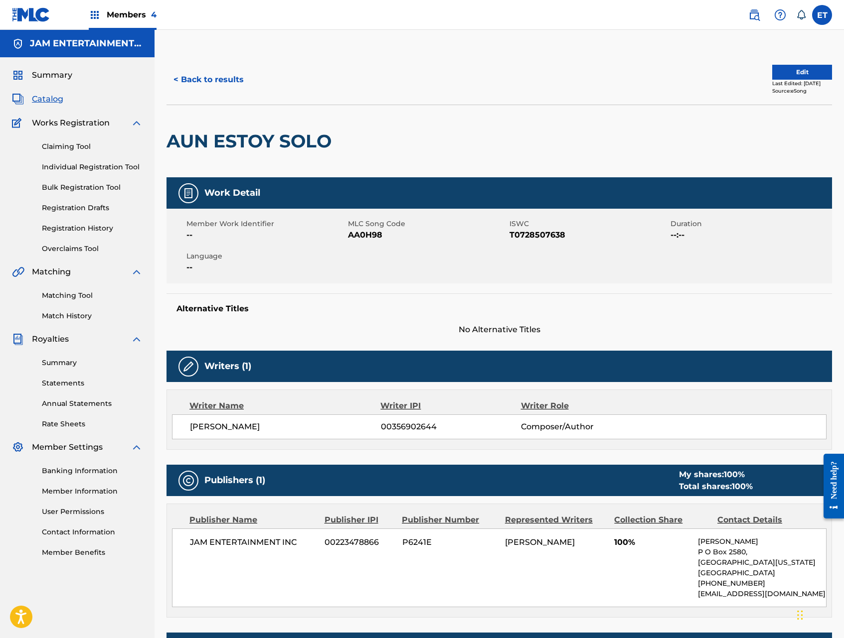
click at [58, 290] on link "Matching Tool" at bounding box center [92, 295] width 101 height 10
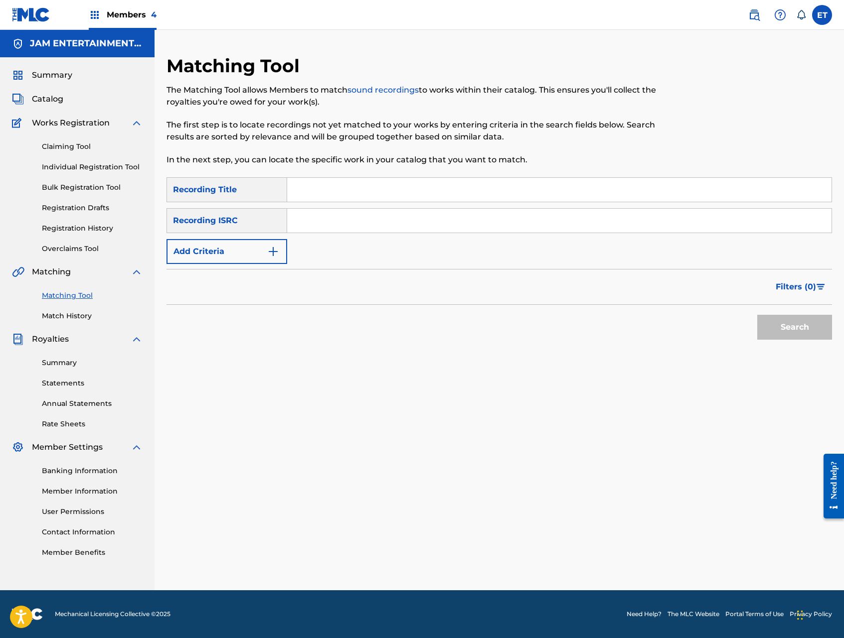
click at [377, 199] on input "Search Form" at bounding box center [559, 190] width 544 height 24
paste input "AUN ESTOY SOLO"
type input "AUN ESTOY SOLO"
click at [757, 315] on button "Search" at bounding box center [794, 327] width 75 height 25
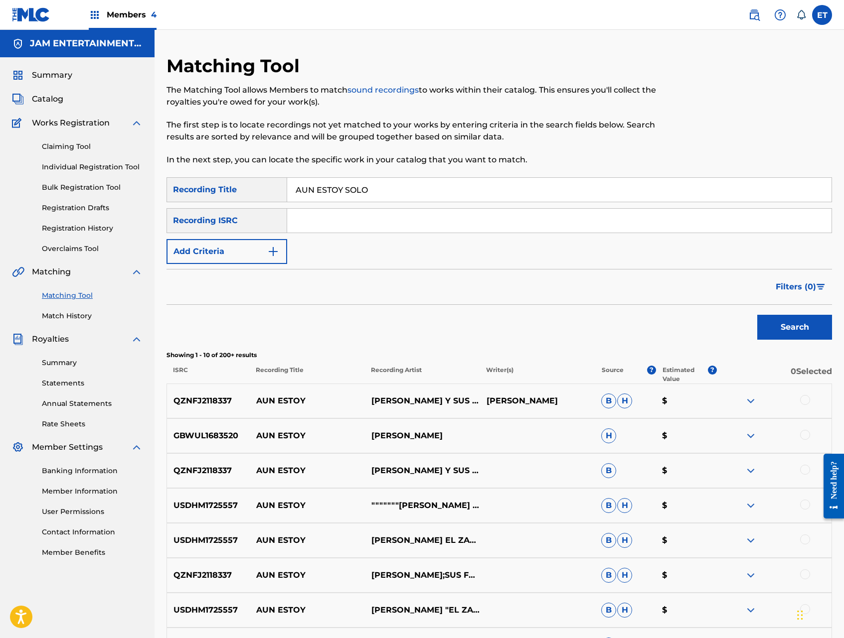
drag, startPoint x: 83, startPoint y: 163, endPoint x: 88, endPoint y: 165, distance: 5.2
click at [83, 163] on link "Individual Registration Tool" at bounding box center [92, 167] width 101 height 10
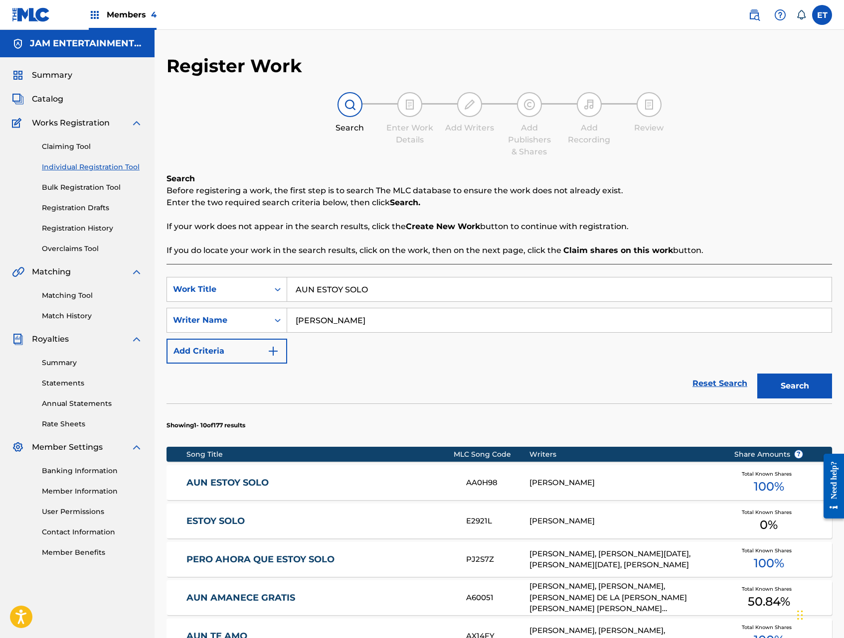
click at [404, 284] on input "AUN ESTOY SOLO" at bounding box center [559, 290] width 544 height 24
paste input "NO REGRESARAS A MI"
type input "NO REGRESARAS A MI"
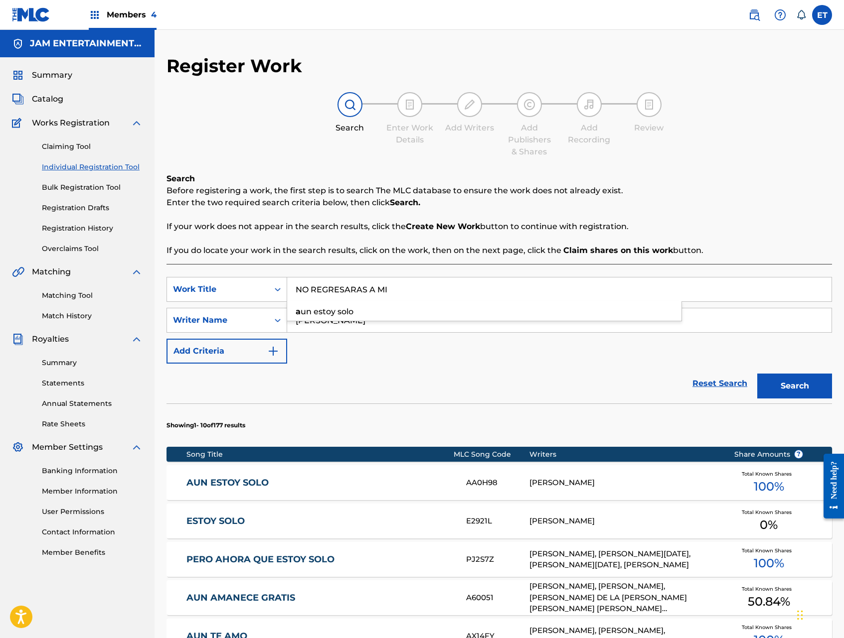
click at [757, 374] on button "Search" at bounding box center [794, 386] width 75 height 25
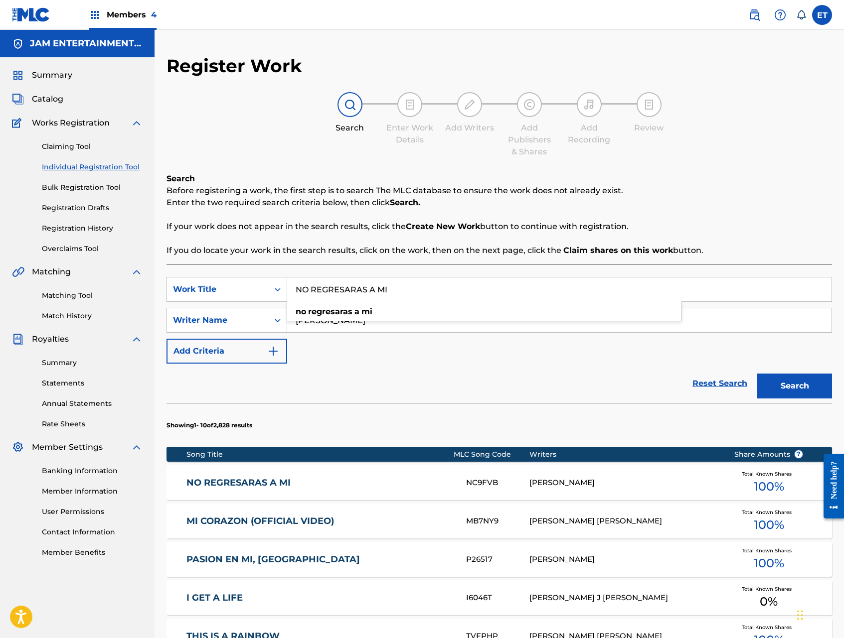
click at [279, 487] on link "NO REGRESARAS A MI" at bounding box center [319, 482] width 266 height 11
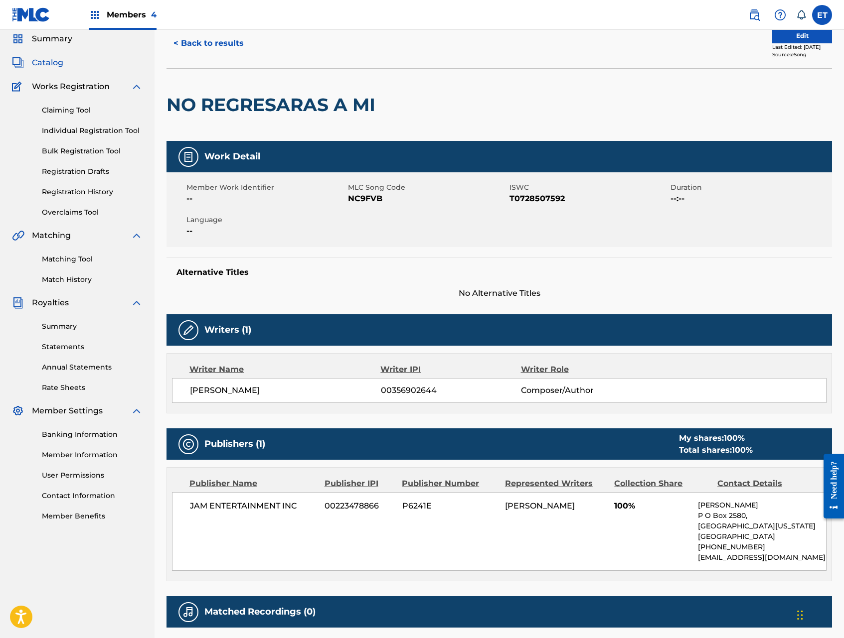
scroll to position [11, 0]
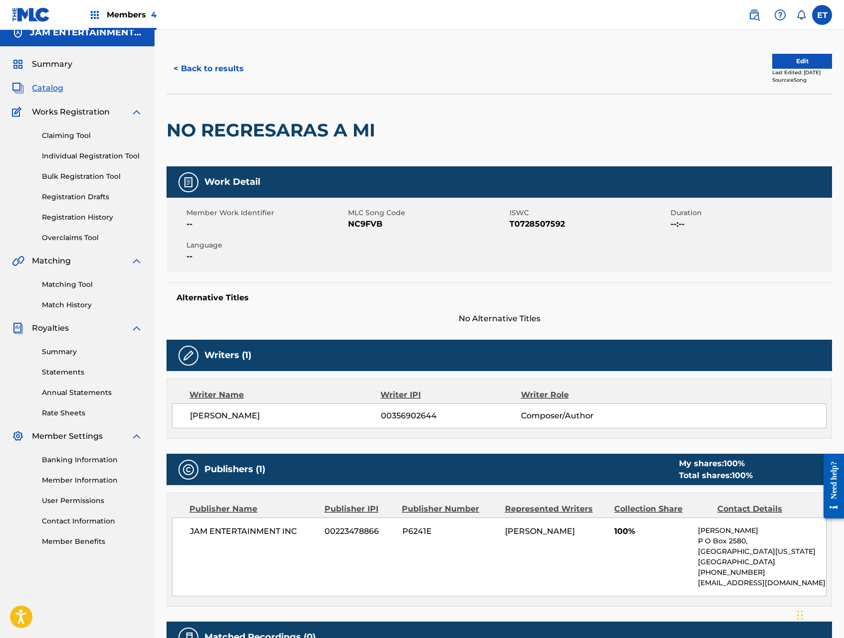
click at [206, 76] on button "< Back to results" at bounding box center [208, 68] width 84 height 25
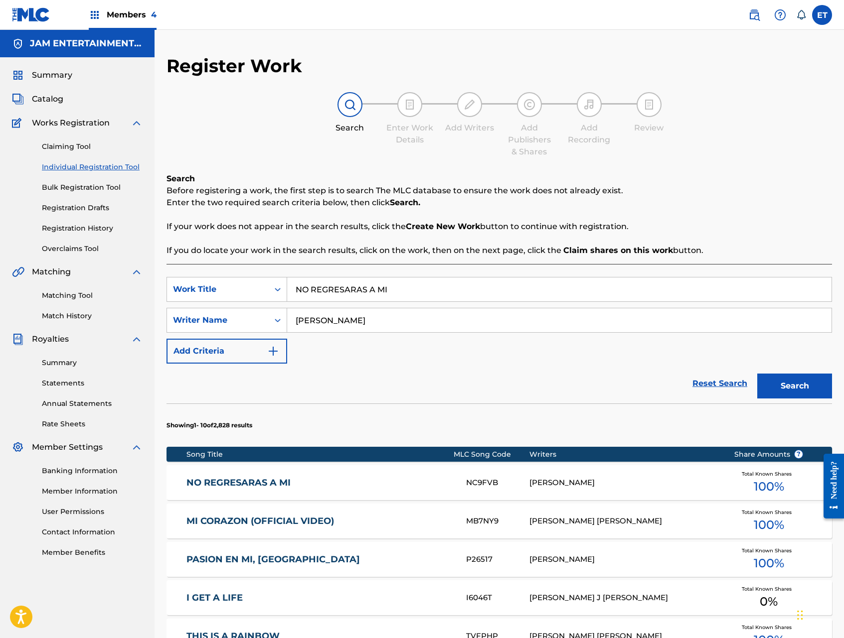
click at [407, 285] on input "NO REGRESARAS A MI" at bounding box center [559, 290] width 544 height 24
paste input "DESEO TANTO ABRAZARTE"
type input "DESEO TANTO ABRAZARTE"
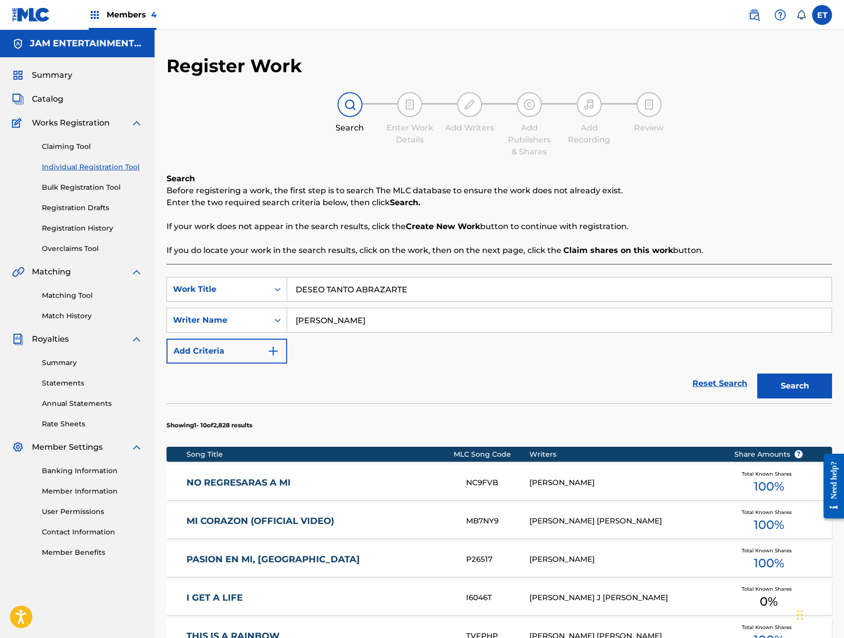
type input "ADELAIDO"
click at [757, 374] on button "Search" at bounding box center [794, 386] width 75 height 25
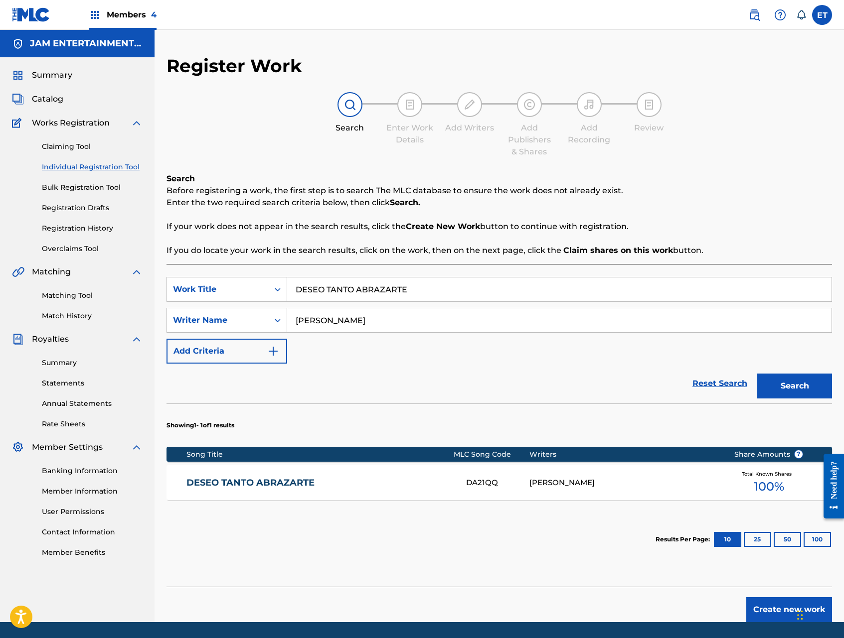
click at [300, 485] on link "DESEO TANTO ABRAZARTE" at bounding box center [319, 482] width 266 height 11
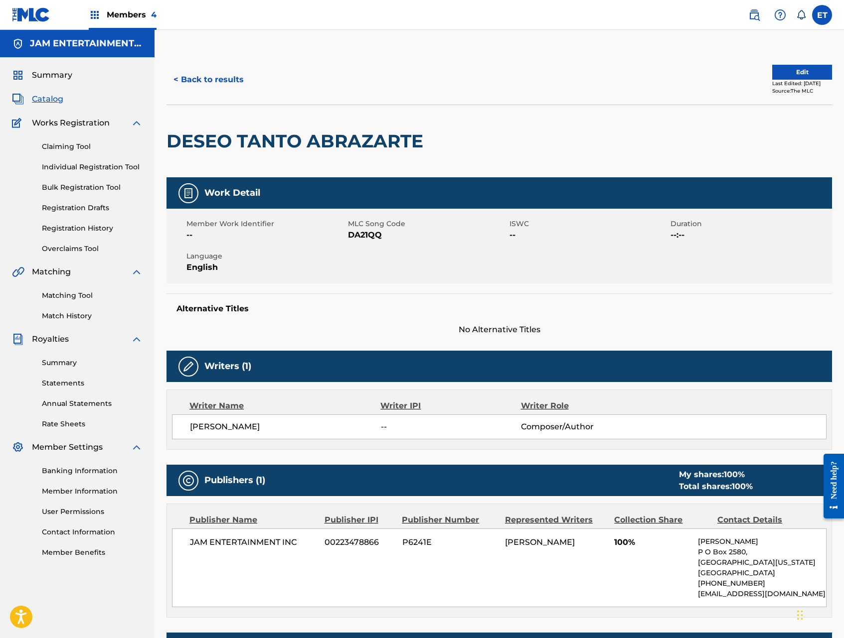
click at [58, 301] on div "Matching Tool Match History" at bounding box center [77, 299] width 131 height 43
click at [64, 297] on link "Matching Tool" at bounding box center [92, 295] width 101 height 10
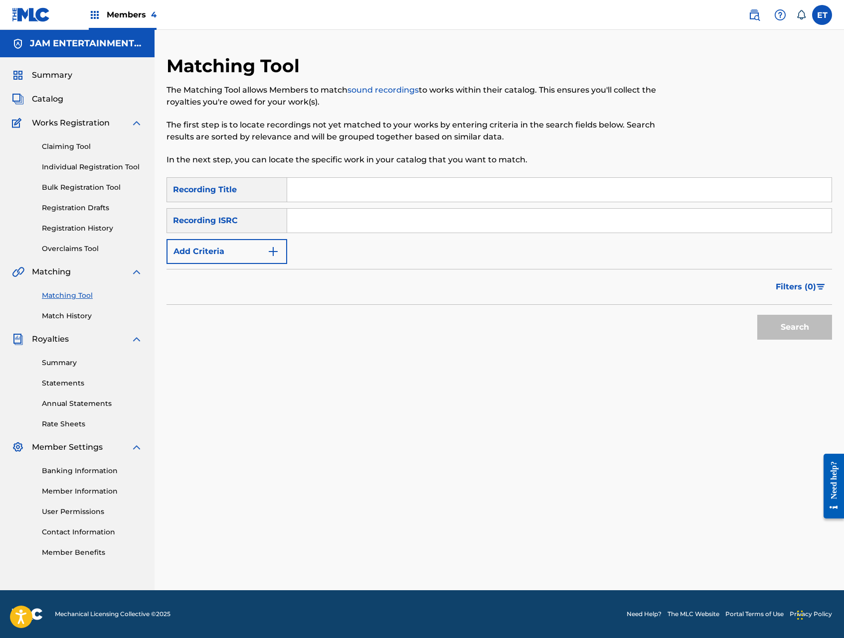
click at [337, 199] on input "Search Form" at bounding box center [559, 190] width 544 height 24
paste input "DESEO TANTO ABRAZARTE"
type input "DESEO TANTO ABRAZARTE"
click at [757, 315] on button "Search" at bounding box center [794, 327] width 75 height 25
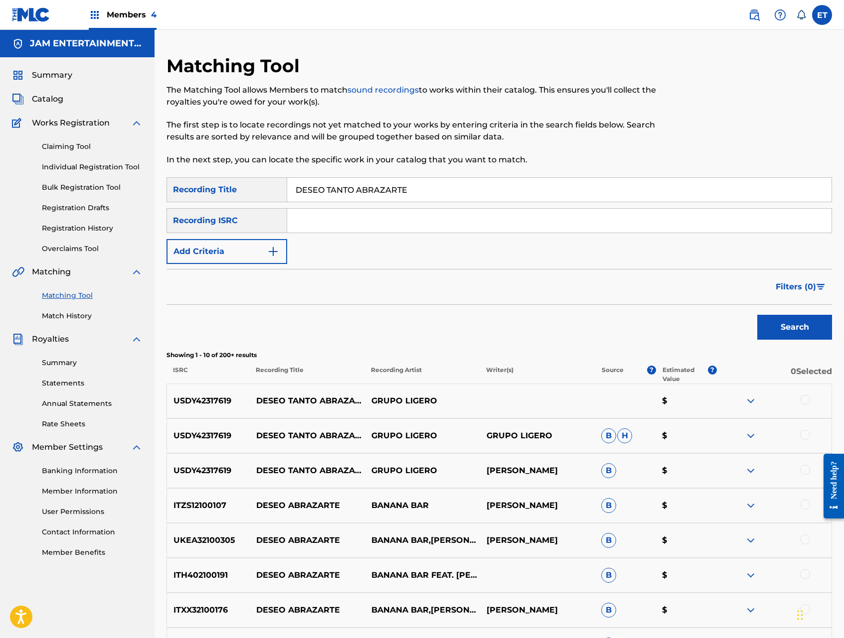
click at [807, 471] on div at bounding box center [805, 470] width 10 height 10
click at [806, 436] on div at bounding box center [805, 435] width 10 height 10
click at [806, 402] on div at bounding box center [805, 400] width 10 height 10
click at [687, 555] on button "Match 3 Groups" at bounding box center [700, 557] width 110 height 25
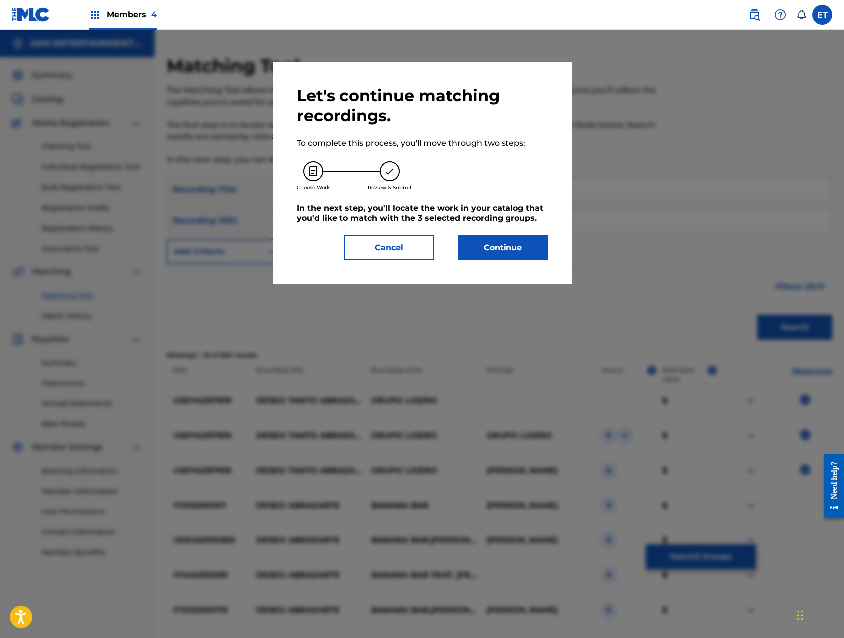
click at [514, 254] on button "Continue" at bounding box center [503, 247] width 90 height 25
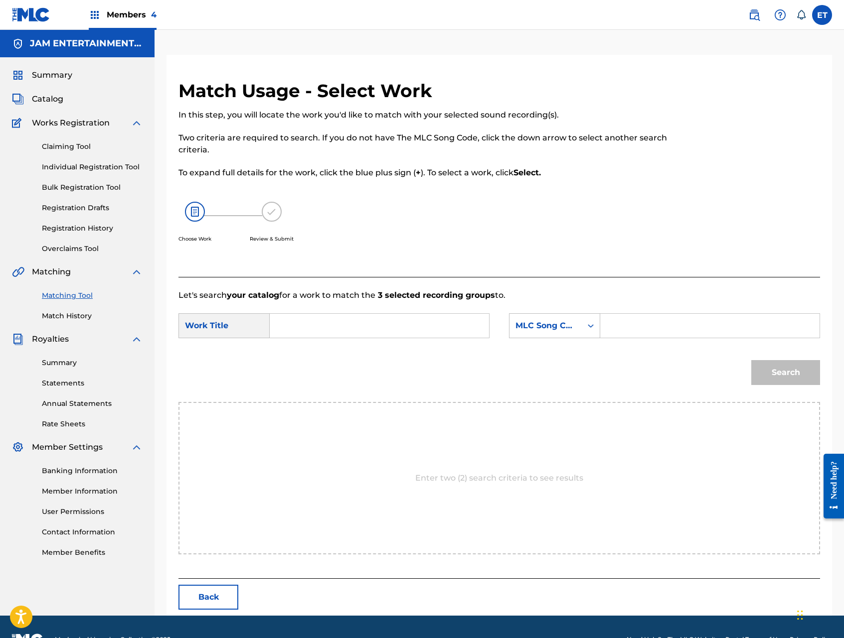
click at [392, 328] on input "Search Form" at bounding box center [379, 326] width 202 height 24
paste input "DESEO TANTO ABRAZARTE"
type input "DESEO TANTO ABRAZARTE"
click at [545, 332] on div "MLC Song Code" at bounding box center [545, 325] width 72 height 19
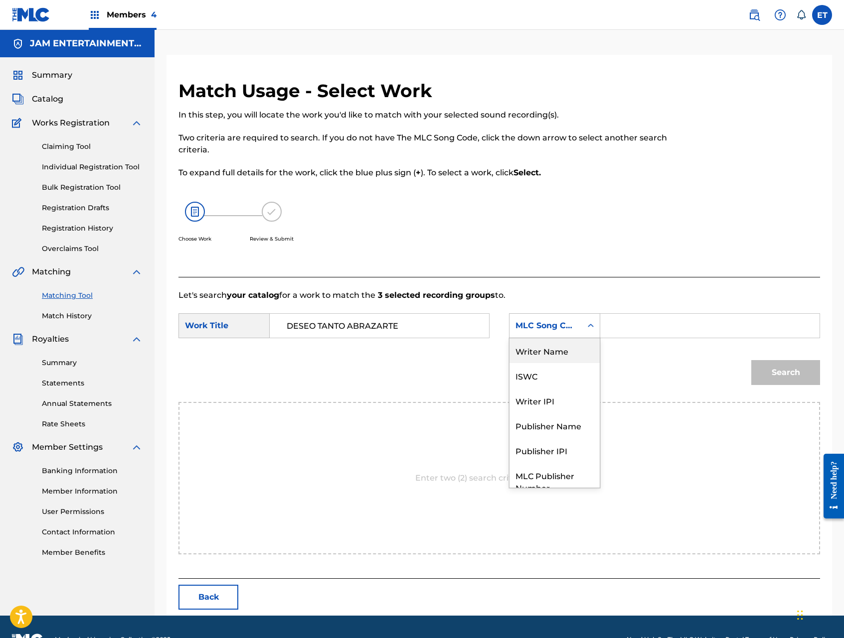
click at [549, 347] on div "Writer Name" at bounding box center [554, 350] width 90 height 25
click at [646, 323] on input "Search Form" at bounding box center [709, 326] width 202 height 24
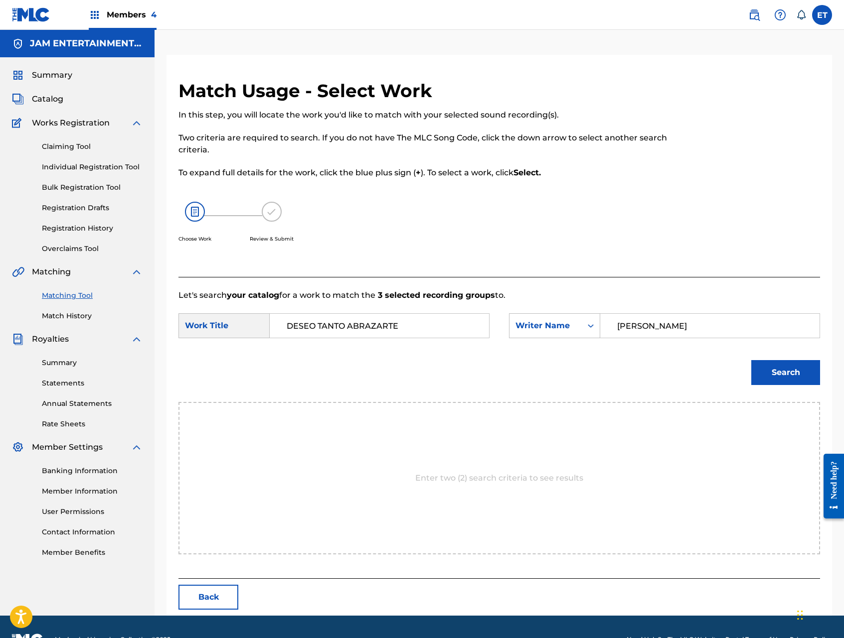
type input "ADELAIDO"
click at [751, 360] on button "Search" at bounding box center [785, 372] width 69 height 25
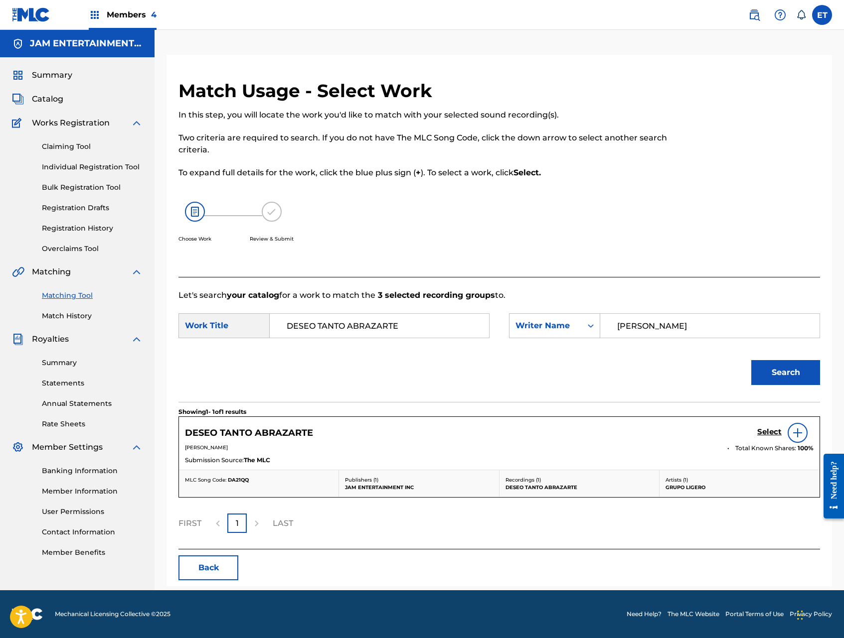
click at [766, 432] on h5 "Select" at bounding box center [769, 431] width 24 height 9
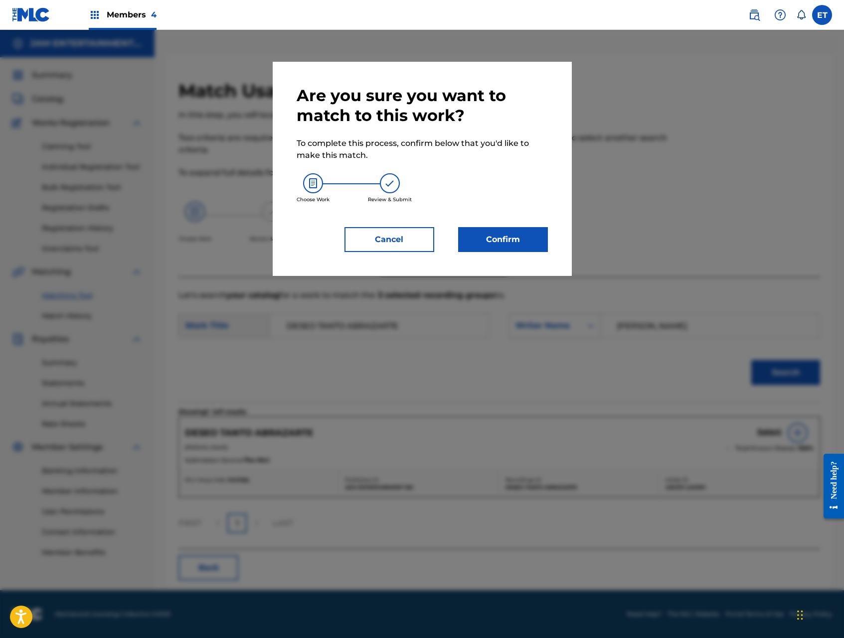
click at [529, 247] on button "Confirm" at bounding box center [503, 239] width 90 height 25
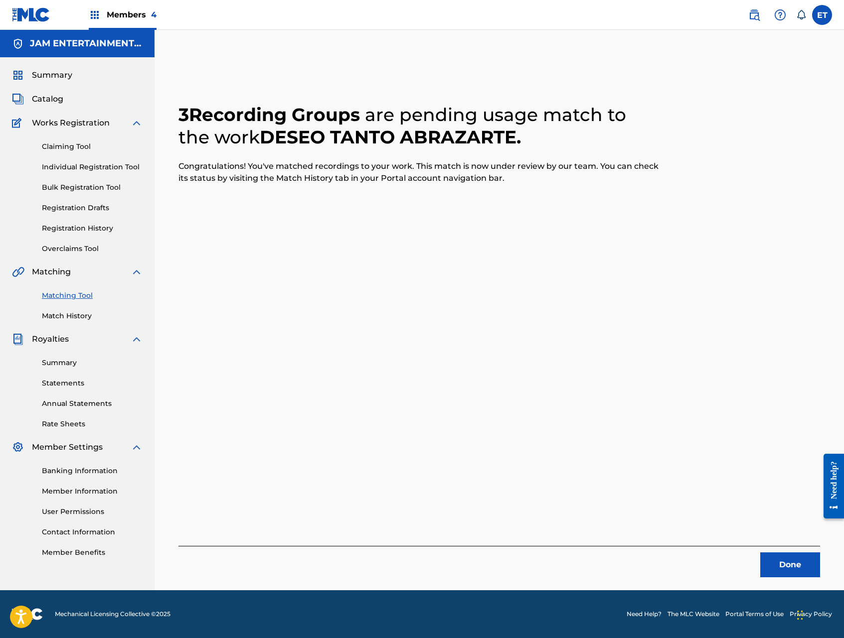
click at [68, 164] on link "Individual Registration Tool" at bounding box center [92, 167] width 101 height 10
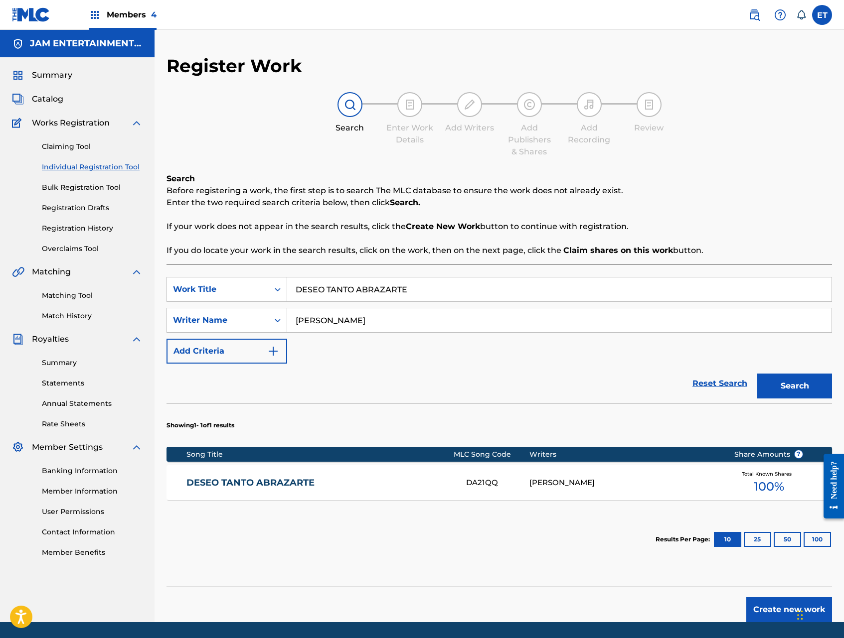
click at [294, 487] on link "DESEO TANTO ABRAZARTE" at bounding box center [319, 482] width 266 height 11
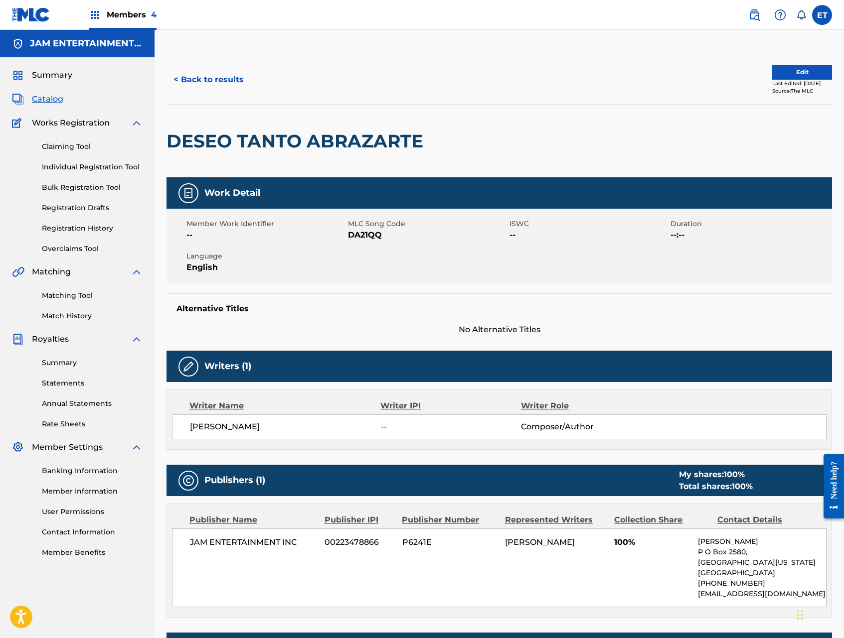
click at [69, 316] on link "Match History" at bounding box center [92, 316] width 101 height 10
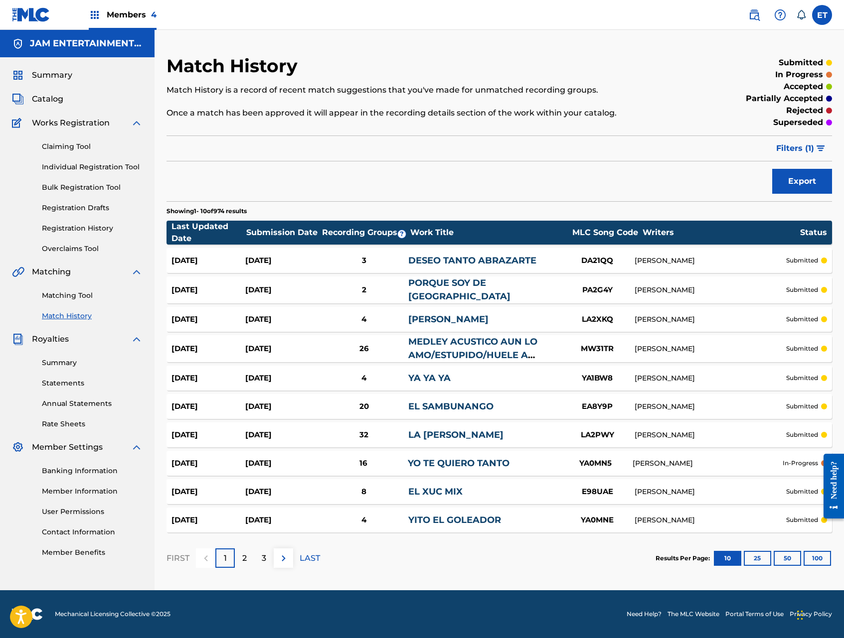
click at [434, 261] on link "DESEO TANTO ABRAZARTE" at bounding box center [472, 260] width 128 height 11
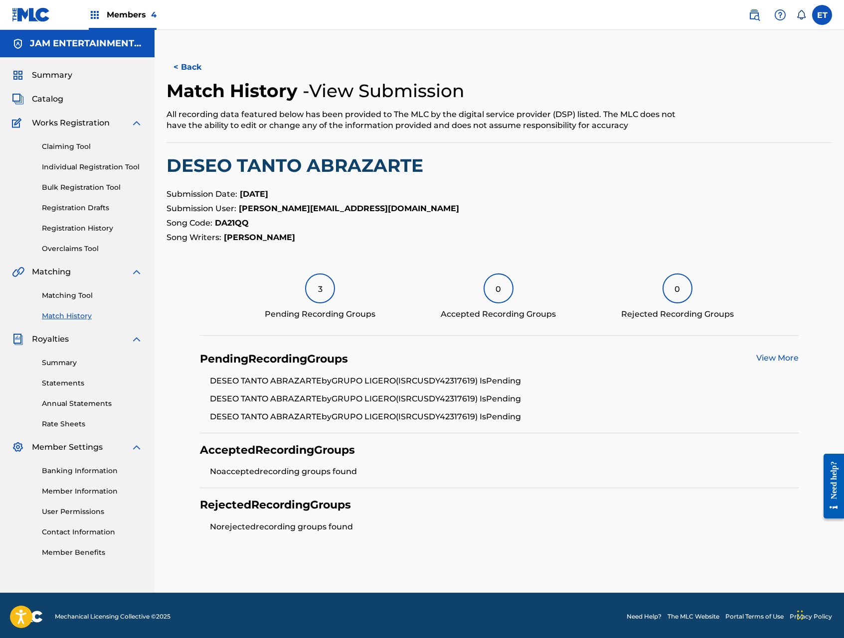
click at [91, 163] on link "Individual Registration Tool" at bounding box center [92, 167] width 101 height 10
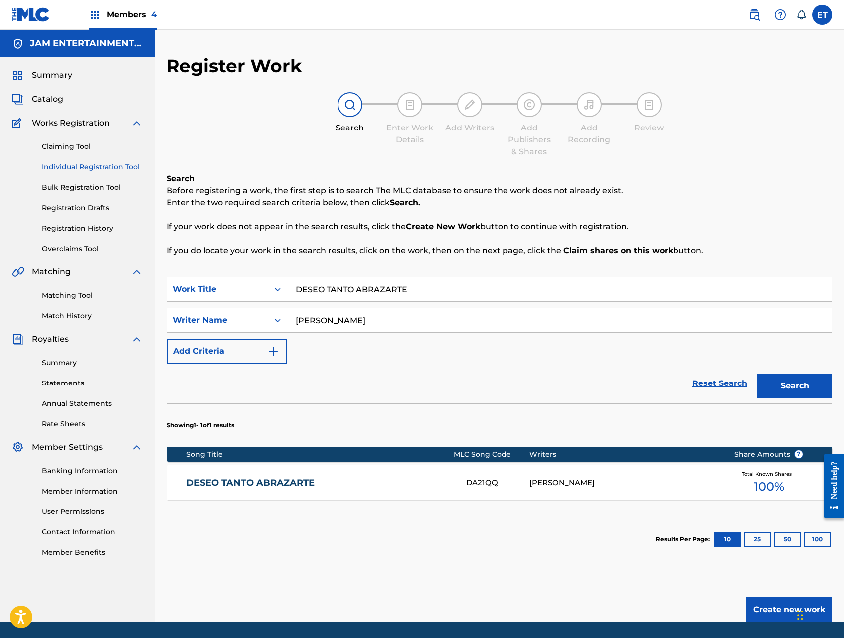
click at [393, 476] on div "DESEO TANTO ABRAZARTE DA21QQ ADELAIDO MERINO Total Known Shares 100 %" at bounding box center [498, 482] width 665 height 35
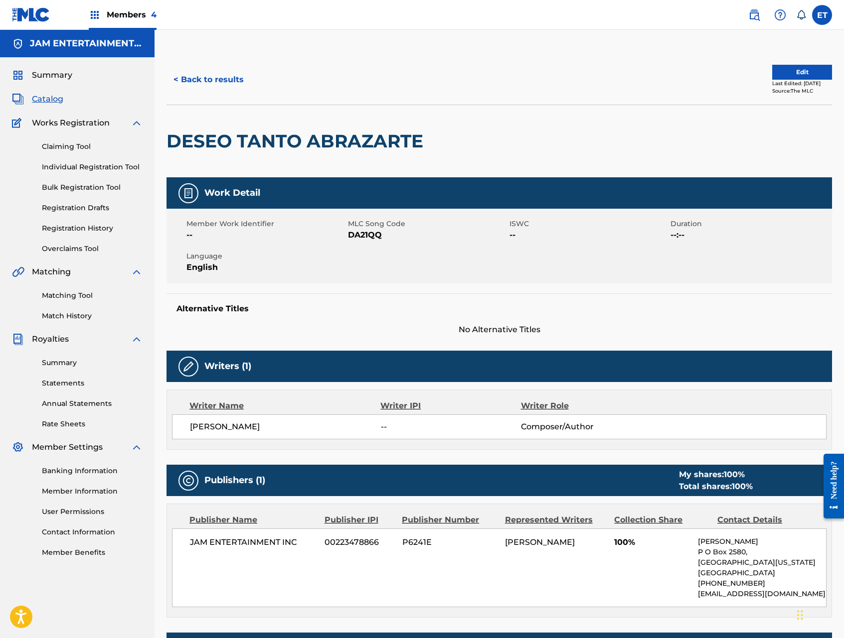
click at [196, 82] on button "< Back to results" at bounding box center [208, 79] width 84 height 25
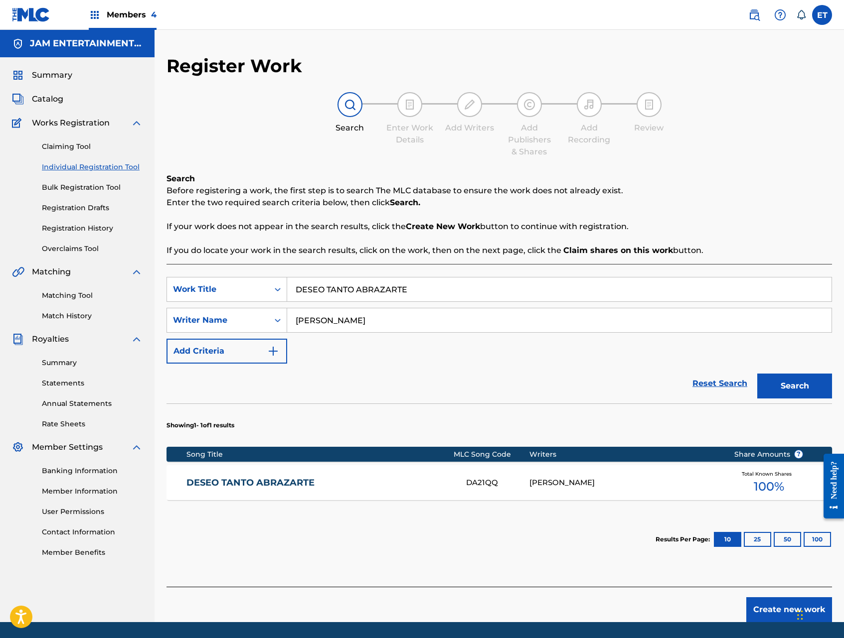
click at [399, 291] on input "DESEO TANTO ABRAZARTE" at bounding box center [559, 290] width 544 height 24
paste input "AMIGOS A RIVALES"
type input "DE AMIGOS A RIVALES"
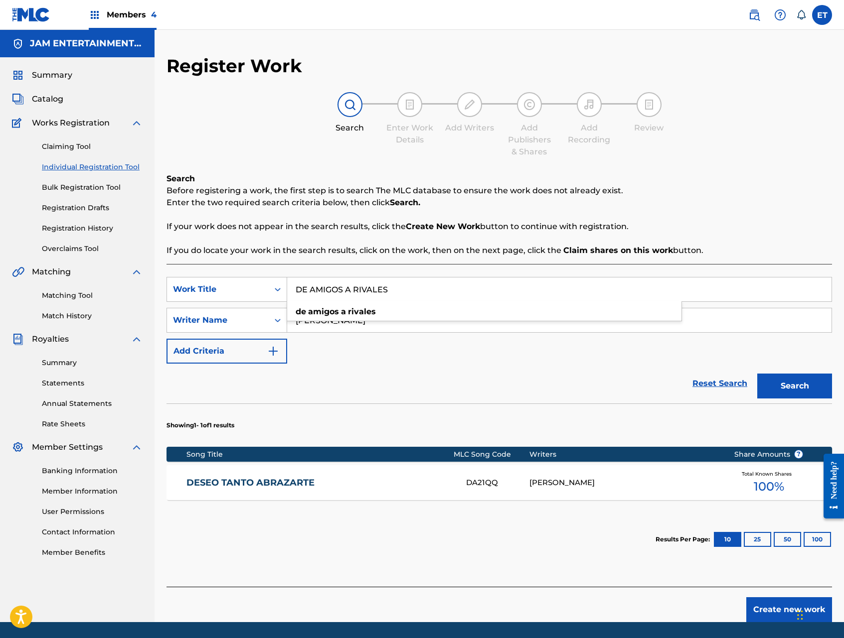
click at [388, 324] on input "ADELAIDO" at bounding box center [559, 320] width 544 height 24
type input "ADOLFO"
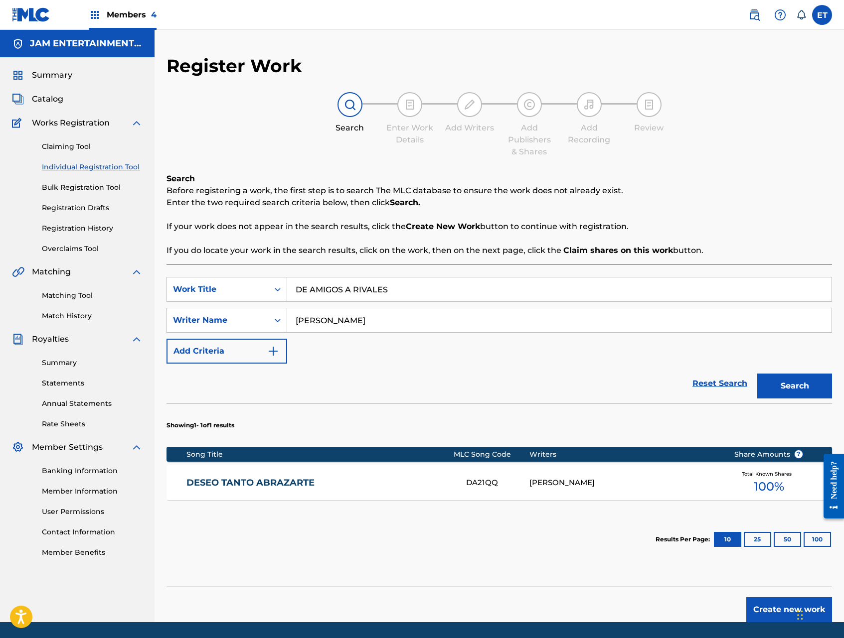
click at [757, 374] on button "Search" at bounding box center [794, 386] width 75 height 25
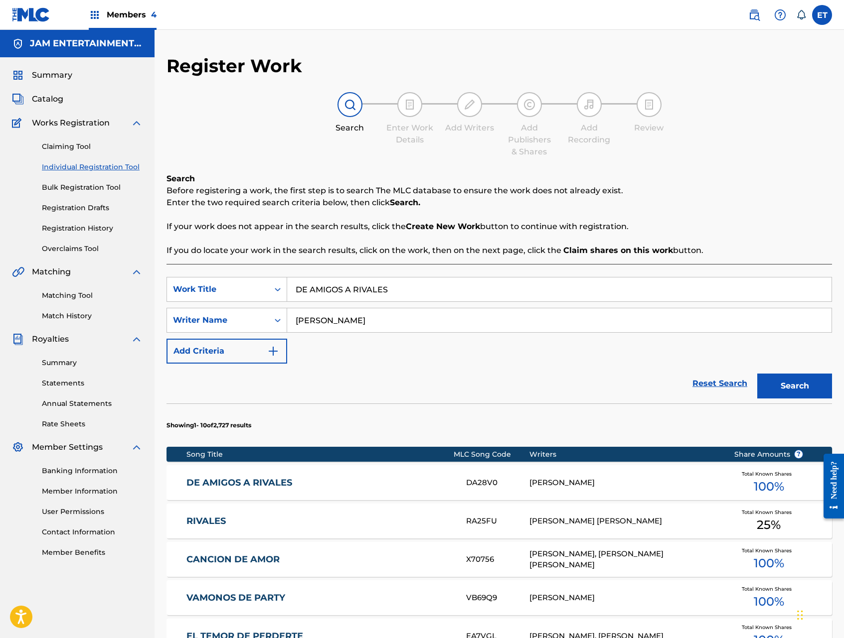
click at [291, 479] on link "DE AMIGOS A RIVALES" at bounding box center [319, 482] width 266 height 11
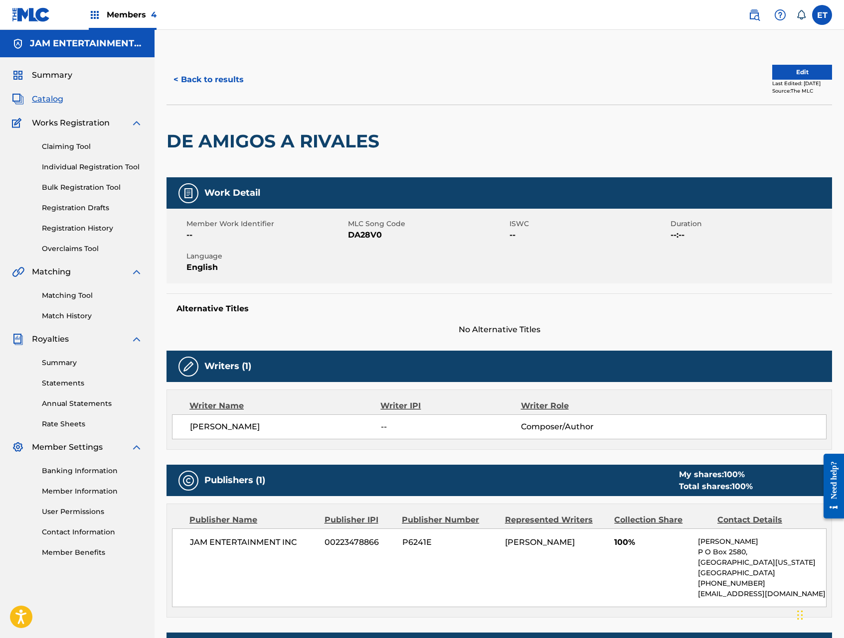
click at [228, 83] on button "< Back to results" at bounding box center [208, 79] width 84 height 25
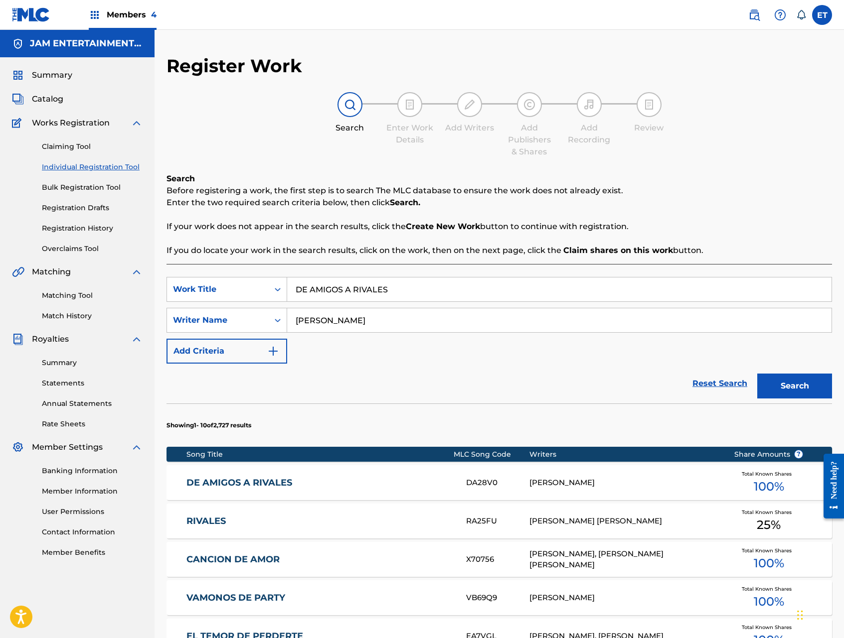
click at [412, 295] on input "DE AMIGOS A RIVALES" at bounding box center [559, 290] width 544 height 24
paste input "JARRON ENTERO"
type input "JARRON ENTERO"
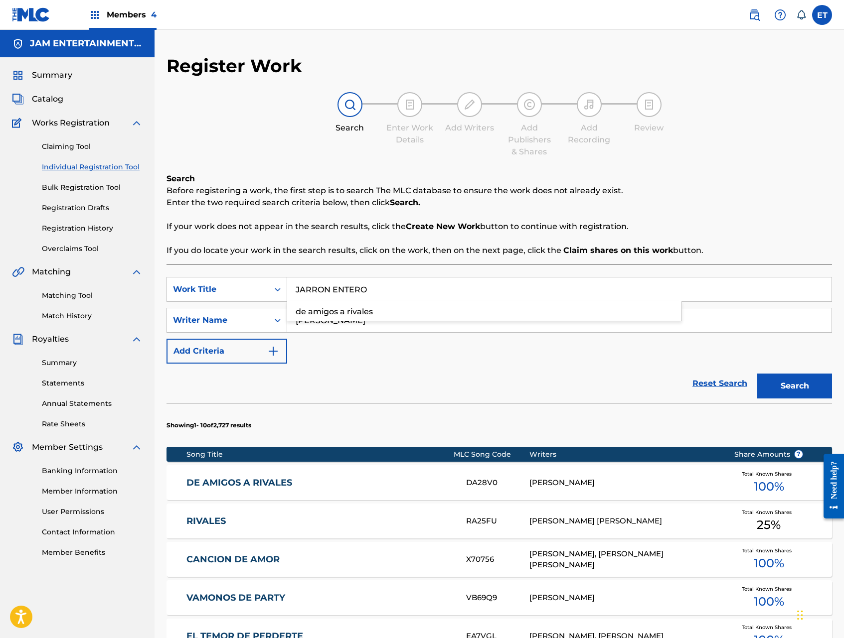
click at [757, 374] on button "Search" at bounding box center [794, 386] width 75 height 25
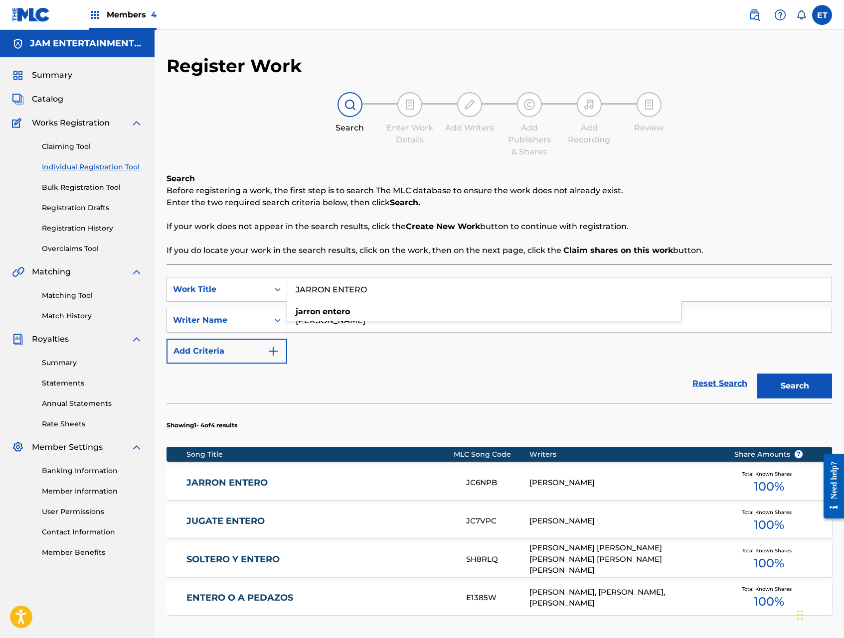
click at [249, 482] on link "JARRON ENTERO" at bounding box center [319, 482] width 266 height 11
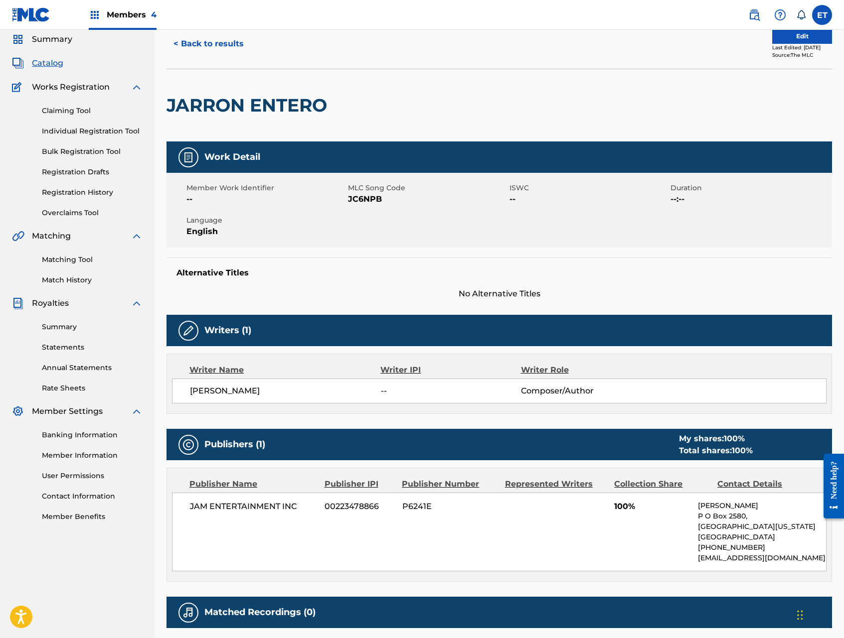
scroll to position [145, 0]
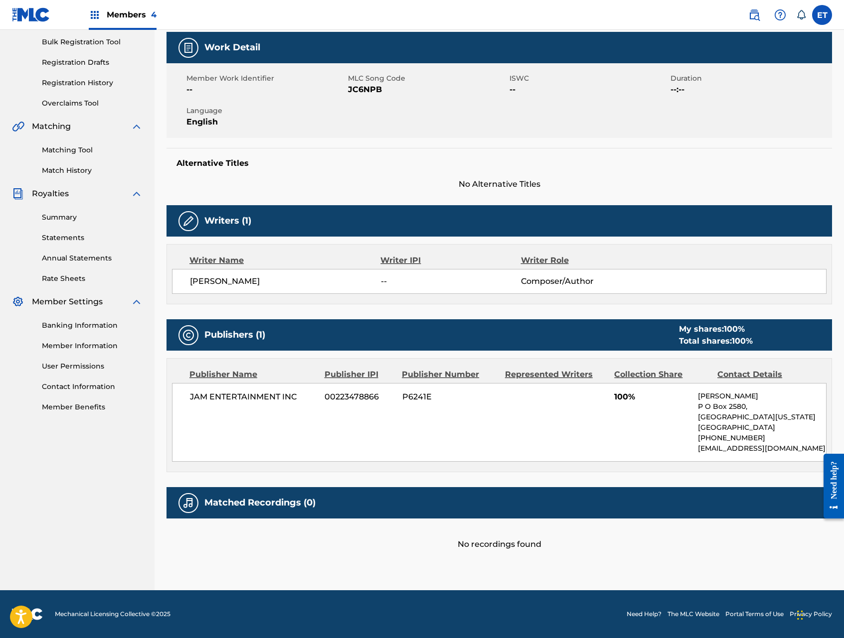
click at [74, 144] on div "Matching Tool Match History" at bounding box center [77, 154] width 131 height 43
click at [75, 149] on link "Matching Tool" at bounding box center [92, 150] width 101 height 10
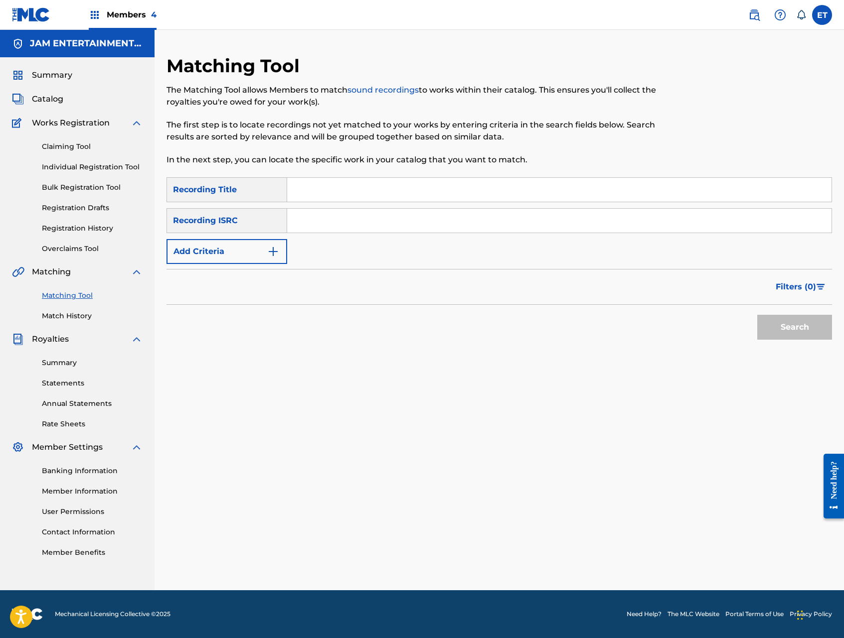
click at [337, 184] on input "Search Form" at bounding box center [559, 190] width 544 height 24
paste input "JARRON ENTERO"
type input "JARRON ENTERO"
click at [757, 315] on button "Search" at bounding box center [794, 327] width 75 height 25
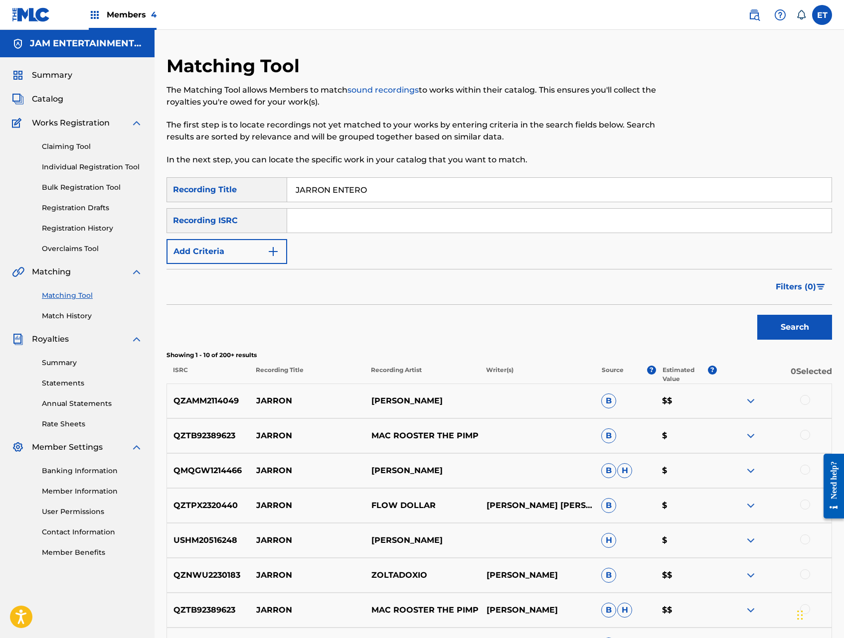
click at [88, 168] on link "Individual Registration Tool" at bounding box center [92, 167] width 101 height 10
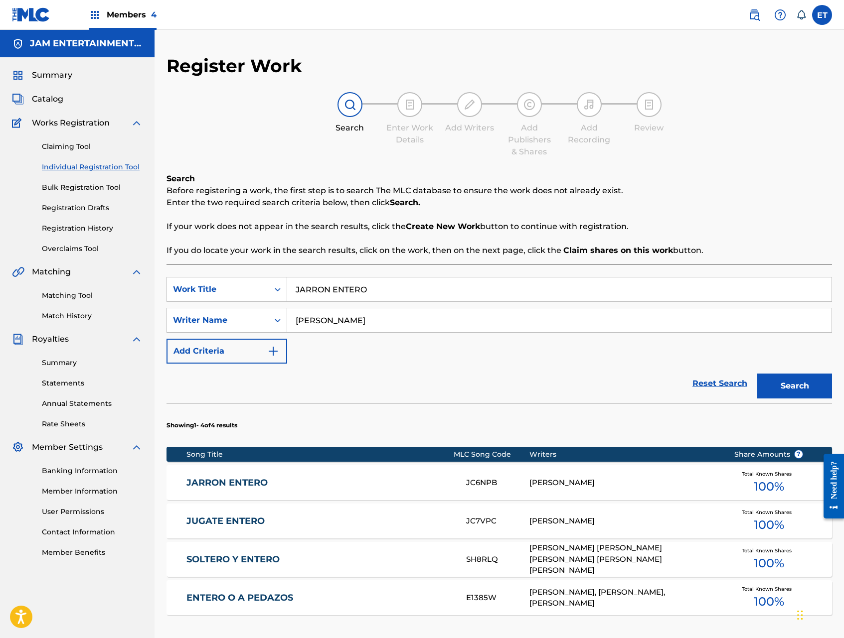
click at [393, 280] on input "JARRON ENTERO" at bounding box center [559, 290] width 544 height 24
paste input "LA SEGUNDA DE RAQUEL"
type input "LA SEGUNDA DE RAQUEL"
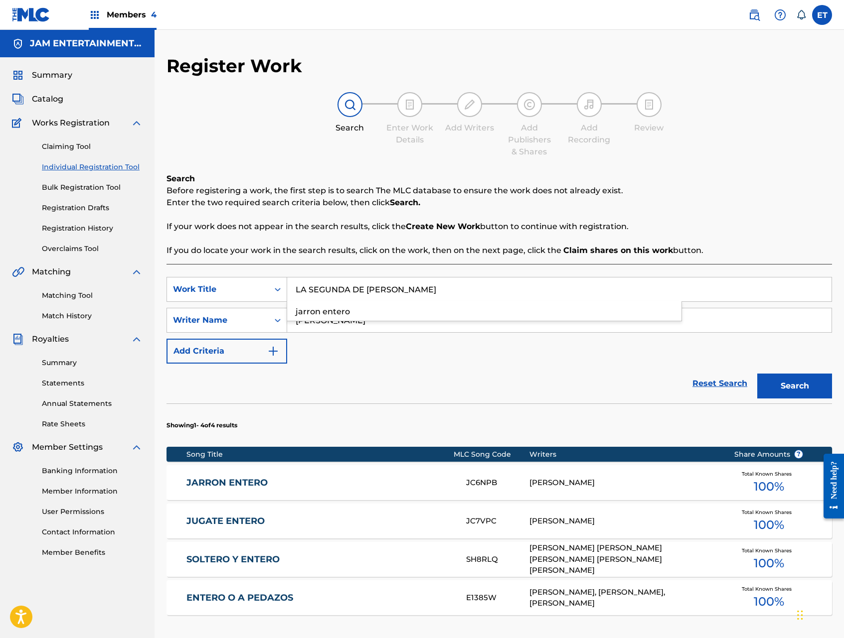
click at [757, 374] on button "Search" at bounding box center [794, 386] width 75 height 25
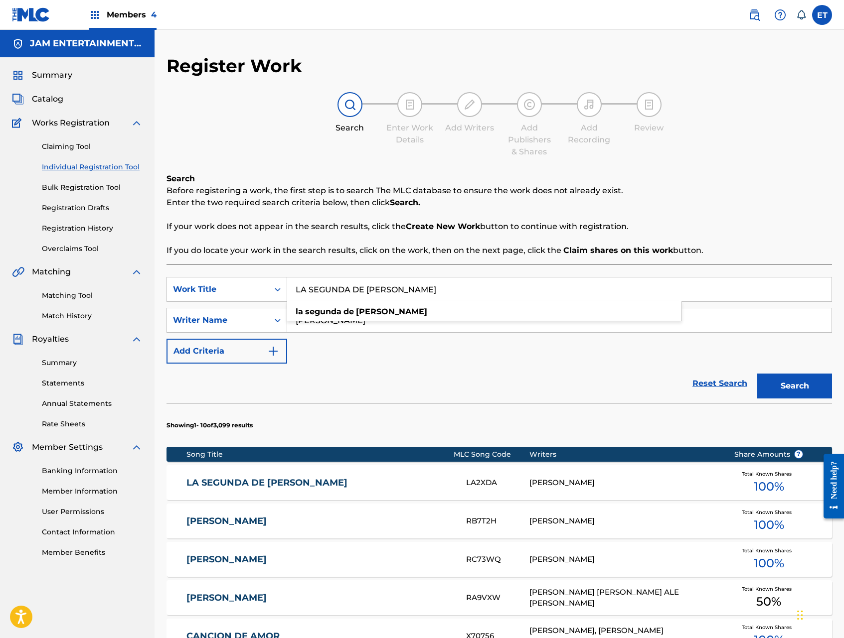
click at [284, 489] on div "LA SEGUNDA DE RAQUEL LA2XDA ADOLFO ALBERTO MAGANDA Total Known Shares 100 %" at bounding box center [498, 482] width 665 height 35
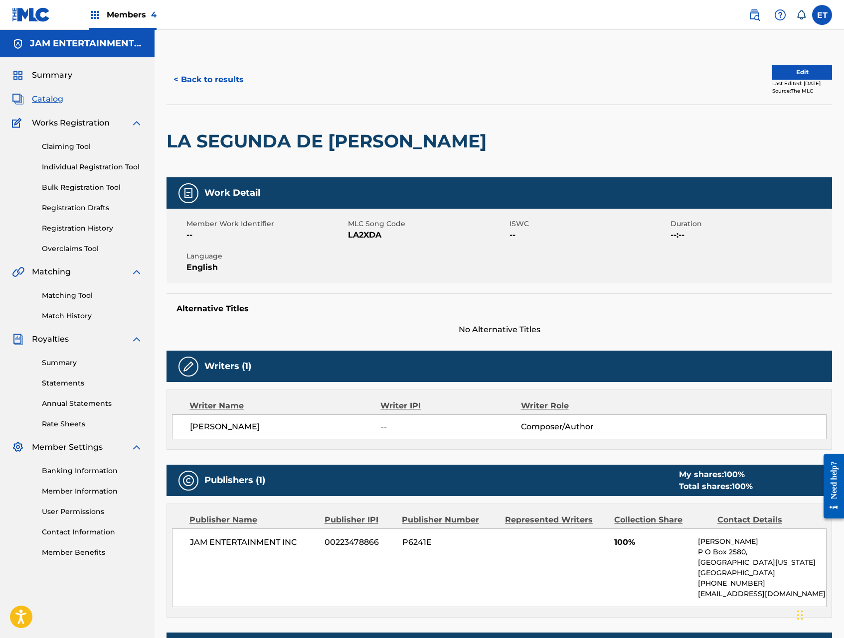
scroll to position [145, 0]
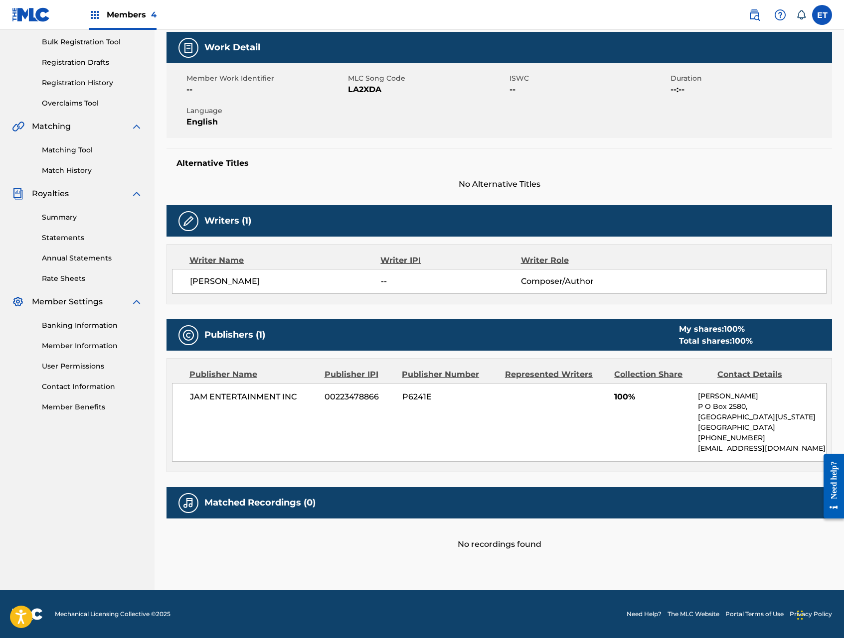
click at [68, 147] on link "Matching Tool" at bounding box center [92, 150] width 101 height 10
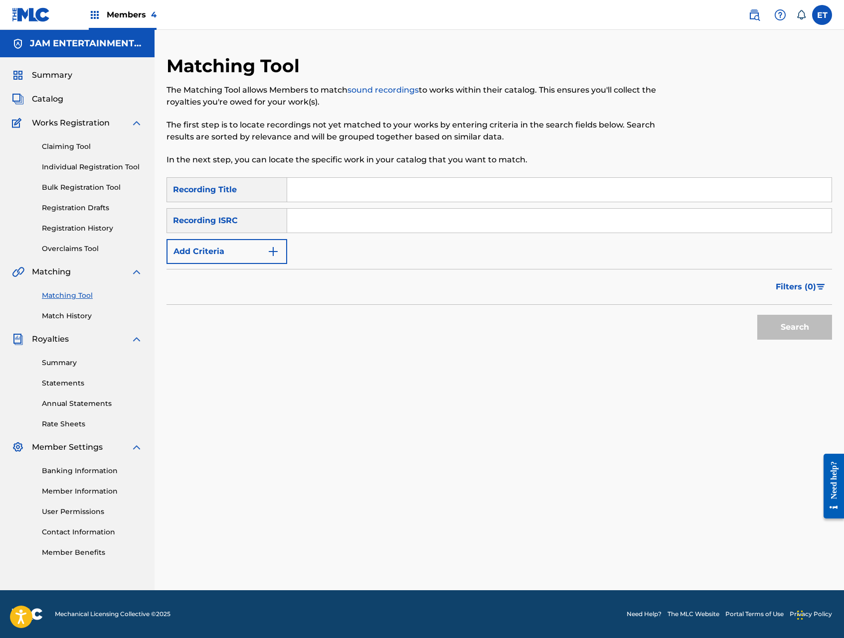
click at [347, 205] on div "SearchWithCriteriab922d856-4c54-4bb9-a0a0-f28dc8668598 Recording Title SearchWi…" at bounding box center [498, 220] width 665 height 87
click at [347, 193] on input "Search Form" at bounding box center [559, 190] width 544 height 24
paste input "LA SEGUNDA DE RAQUEL"
type input "LA SEGUNDA DE RAQUEL"
click at [757, 315] on button "Search" at bounding box center [794, 327] width 75 height 25
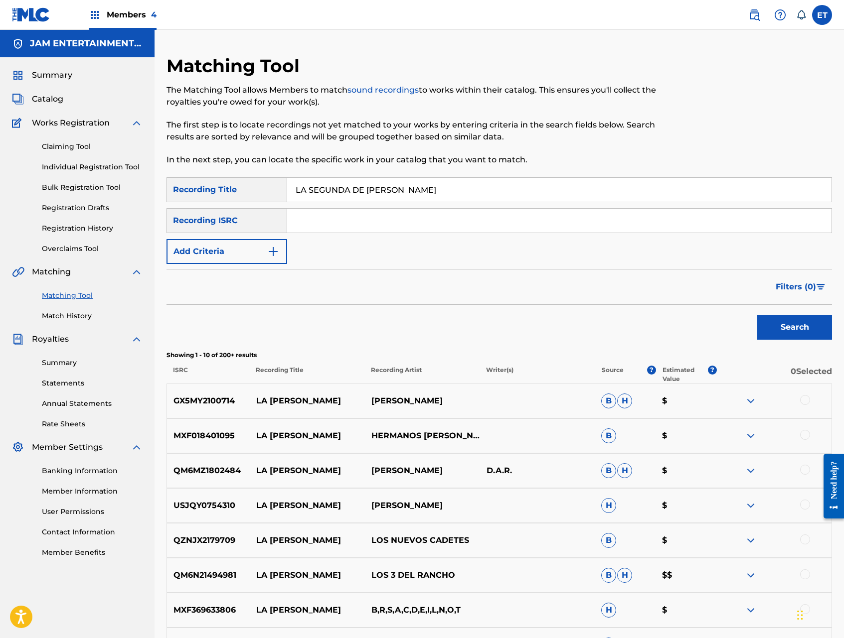
click at [57, 171] on link "Individual Registration Tool" at bounding box center [92, 167] width 101 height 10
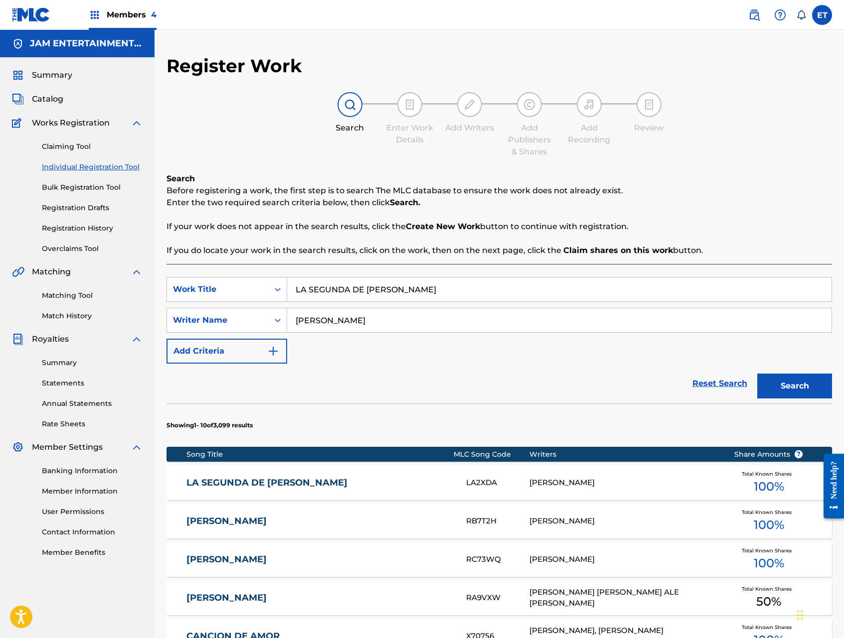
click at [343, 293] on input "LA SEGUNDA DE RAQUEL" at bounding box center [559, 290] width 544 height 24
paste input "EL AMOR DE MI VIDA"
type input "EL AMOR DE MI VIDA"
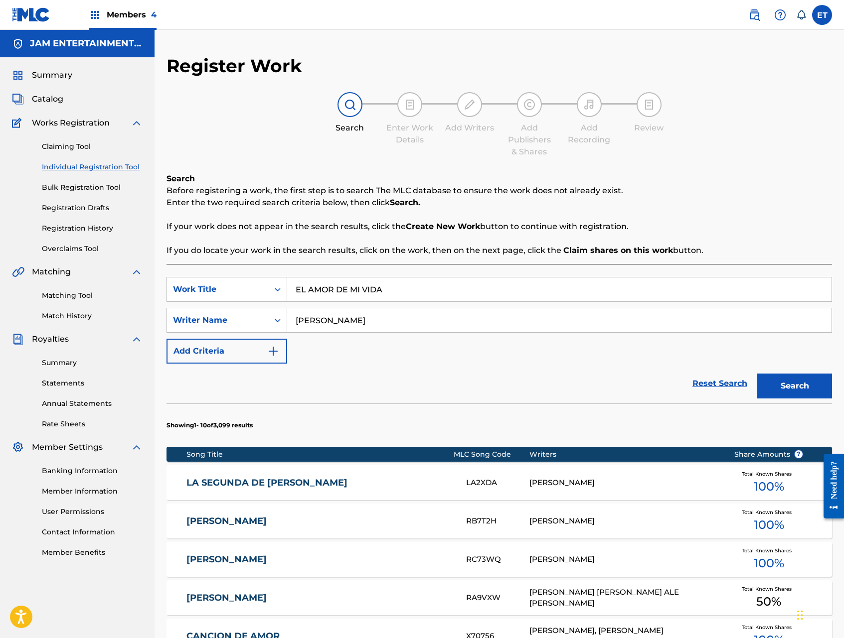
click at [757, 374] on button "Search" at bounding box center [794, 386] width 75 height 25
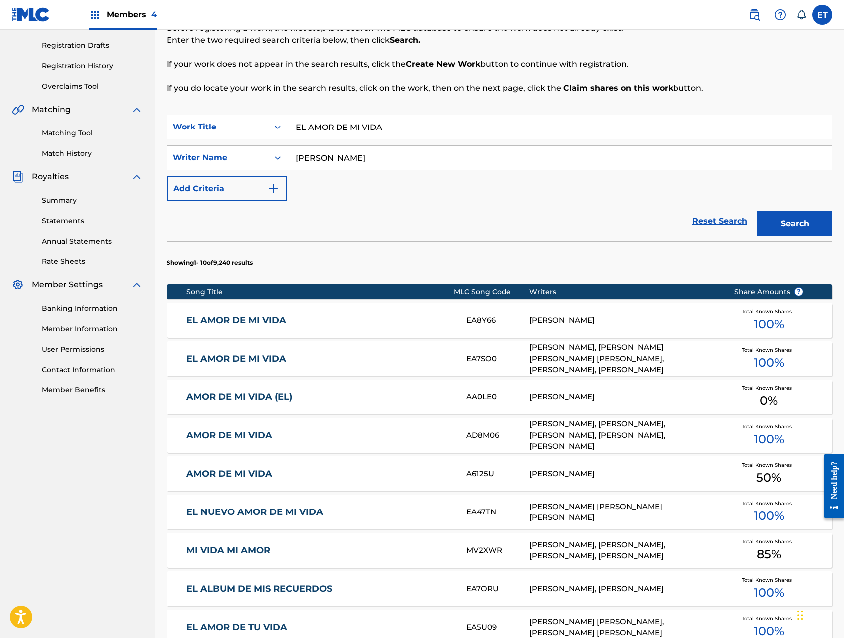
scroll to position [164, 0]
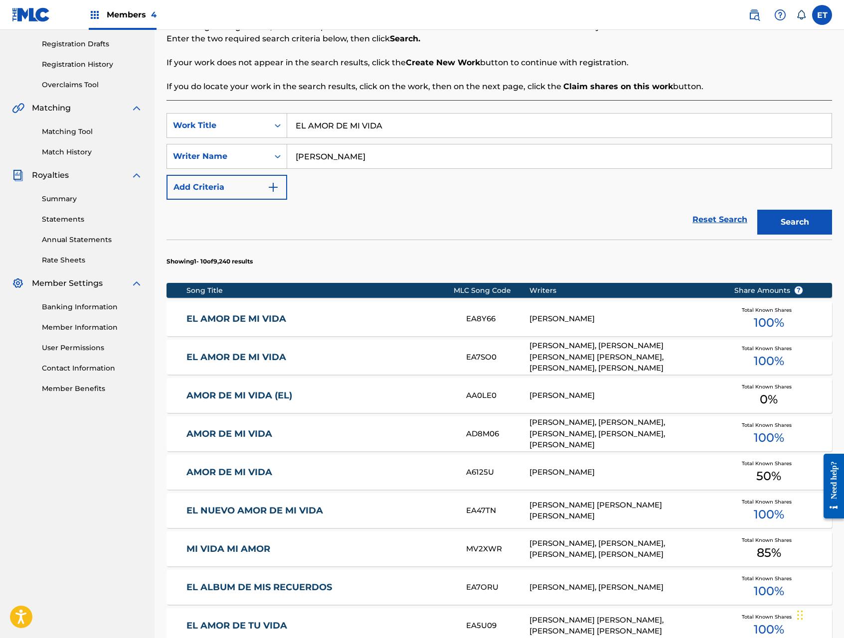
click at [339, 159] on input "ADRIAN" at bounding box center [559, 156] width 544 height 24
click at [757, 210] on button "Search" at bounding box center [794, 222] width 75 height 25
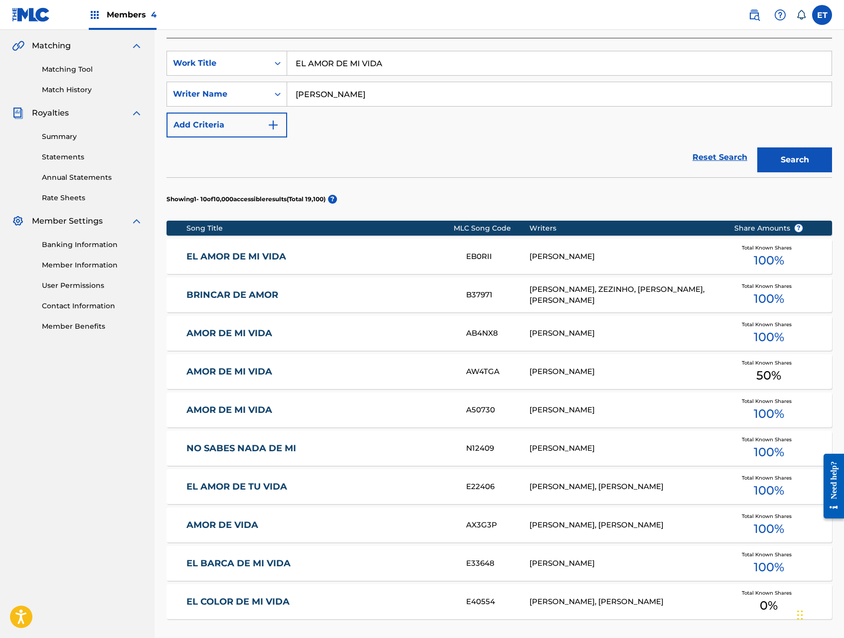
scroll to position [0, 0]
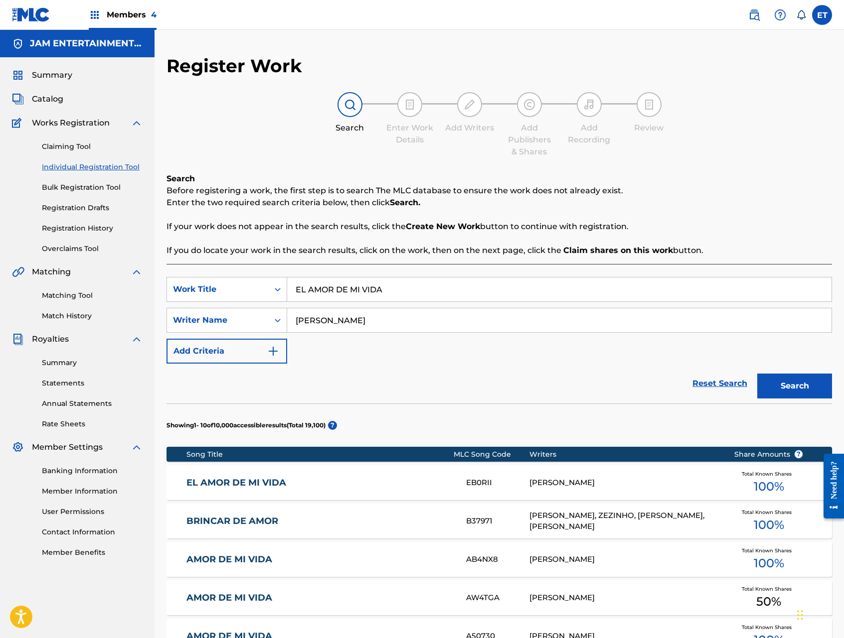
click at [368, 321] on input "ROBERTO" at bounding box center [559, 320] width 544 height 24
type input "ADRIAN"
click at [757, 374] on button "Search" at bounding box center [794, 386] width 75 height 25
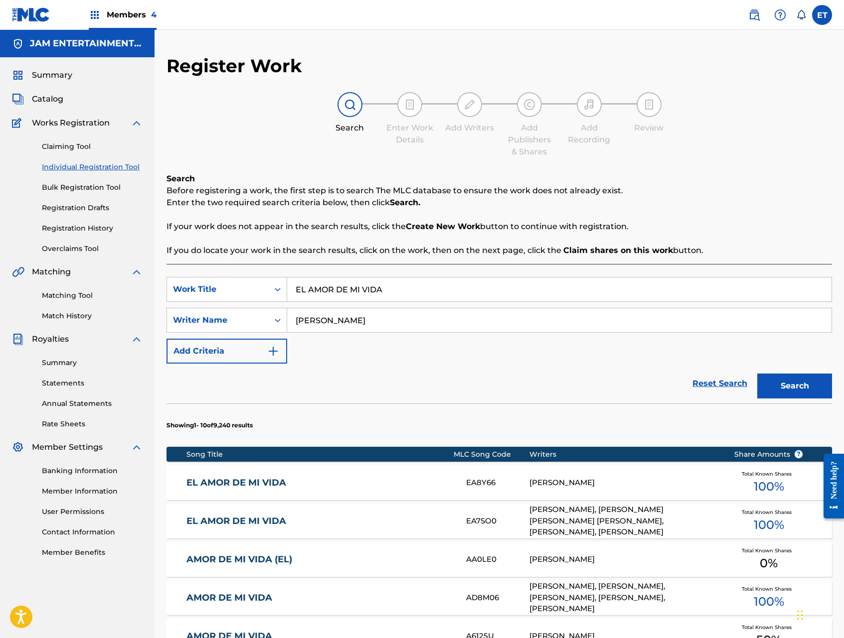
click at [265, 480] on link "EL AMOR DE MI VIDA" at bounding box center [319, 482] width 266 height 11
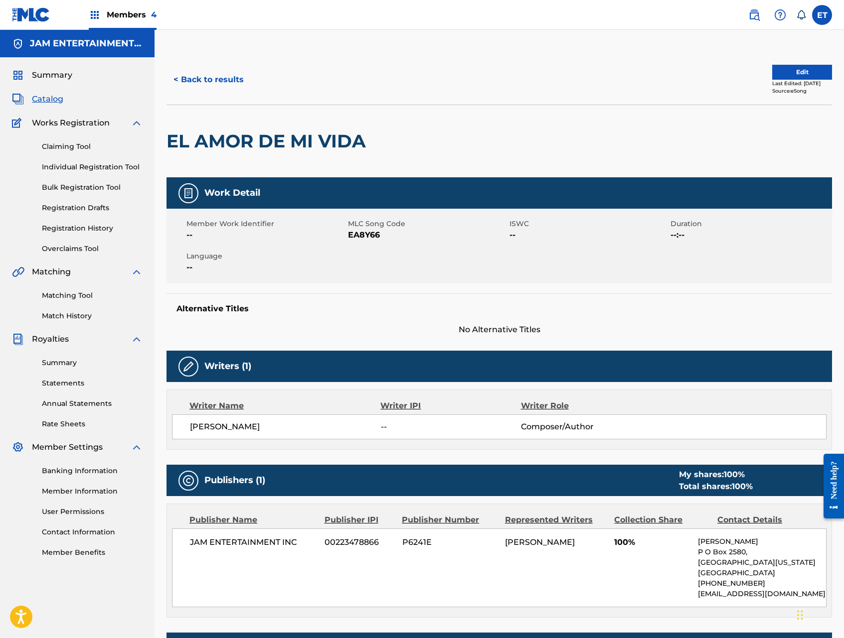
click at [206, 74] on button "< Back to results" at bounding box center [208, 79] width 84 height 25
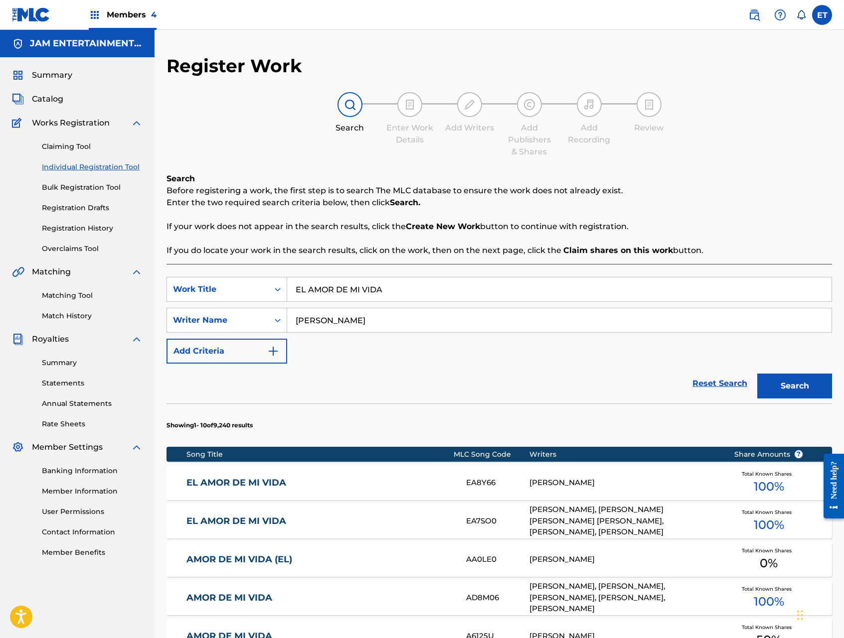
click at [415, 294] on input "EL AMOR DE MI VIDA" at bounding box center [559, 290] width 544 height 24
click at [757, 374] on button "Search" at bounding box center [794, 386] width 75 height 25
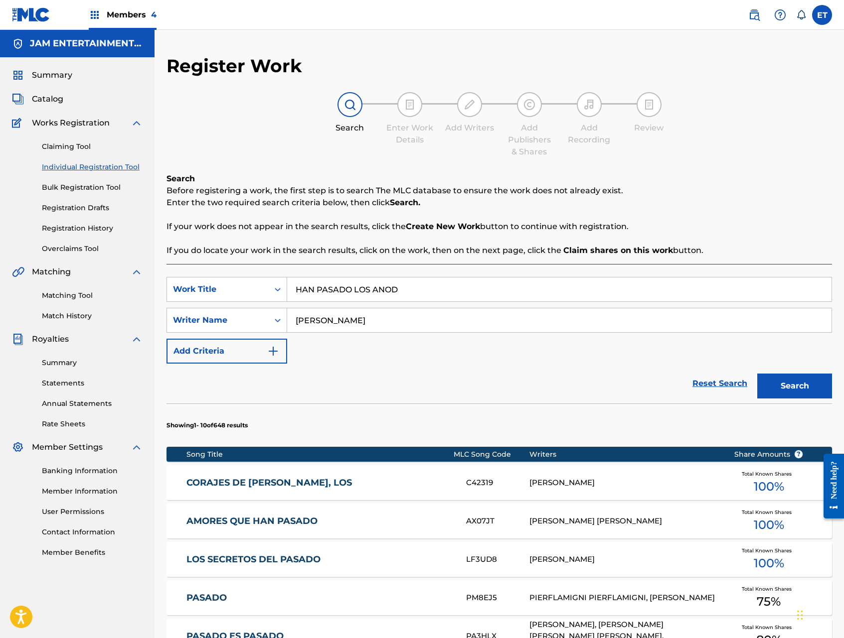
click at [405, 291] on input "HAN PASADO LOS ANOD" at bounding box center [559, 290] width 544 height 24
paste input "EL AMOR DE MI VIDA"
type input "EL AMOR DE MI VIDA"
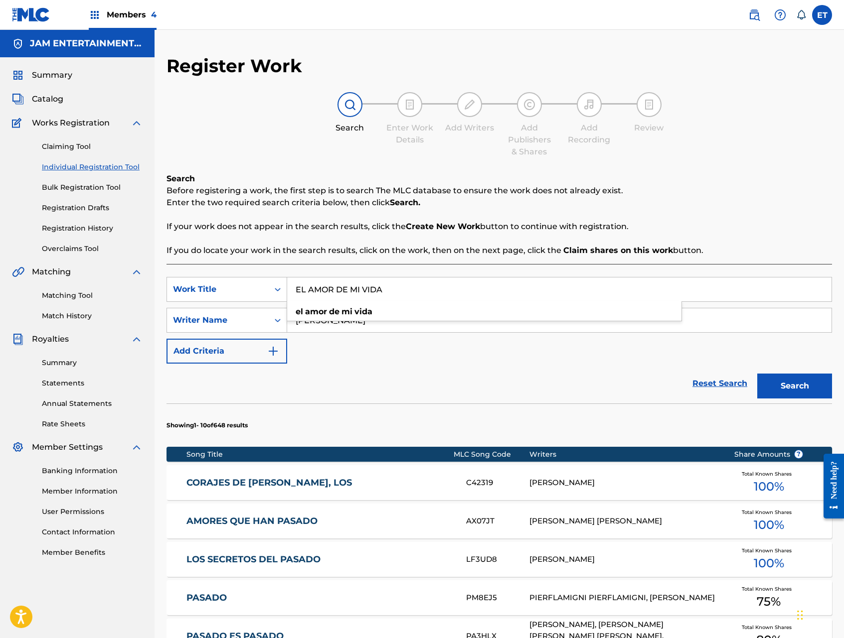
click at [757, 374] on button "Search" at bounding box center [794, 386] width 75 height 25
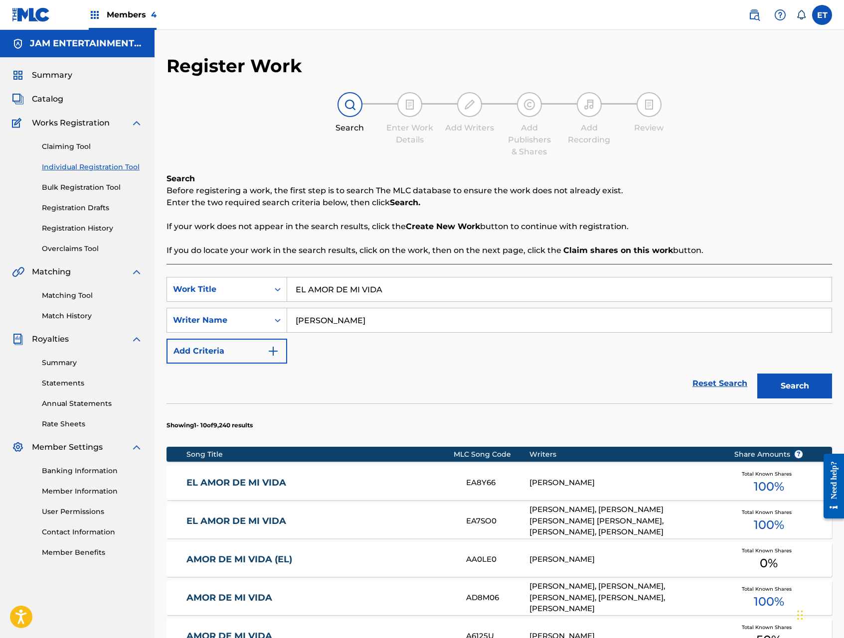
click at [72, 295] on link "Matching Tool" at bounding box center [92, 295] width 101 height 10
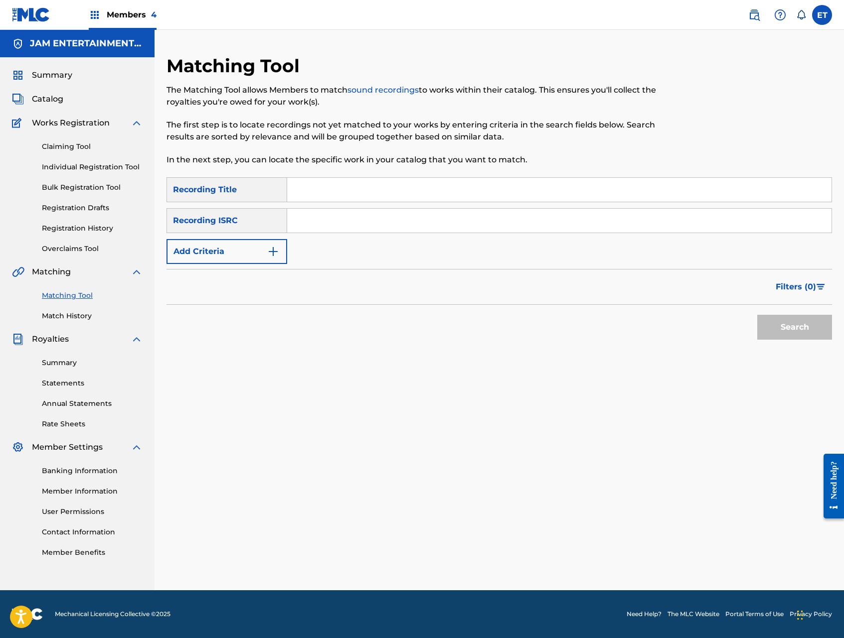
click at [375, 188] on input "Search Form" at bounding box center [559, 190] width 544 height 24
paste input "EL AMOR DE MI VIDA"
type input "EL AMOR DE MI VIDA"
click at [757, 315] on button "Search" at bounding box center [794, 327] width 75 height 25
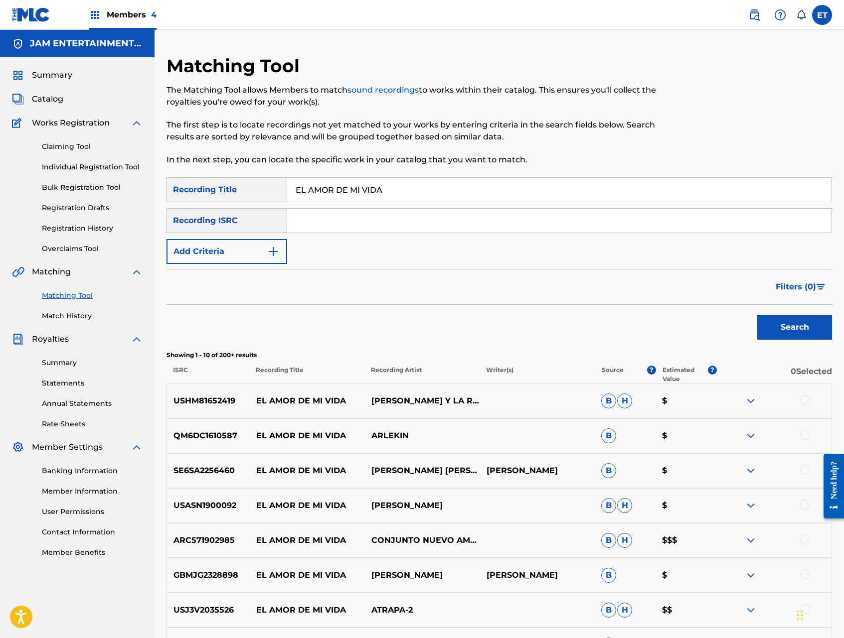
click at [255, 256] on button "Add Criteria" at bounding box center [226, 251] width 121 height 25
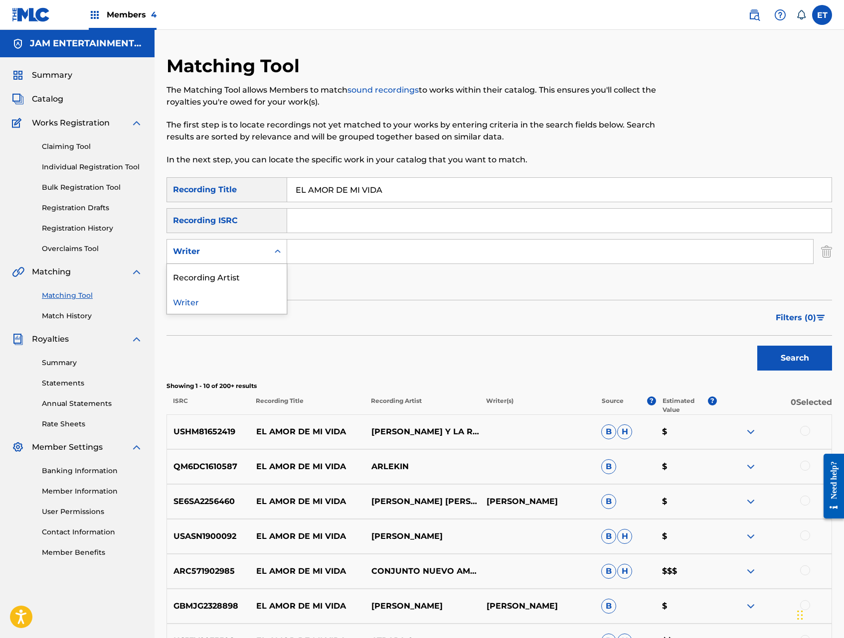
drag, startPoint x: 255, startPoint y: 252, endPoint x: 255, endPoint y: 261, distance: 8.5
click at [255, 252] on div "Writer" at bounding box center [218, 252] width 90 height 12
click at [251, 277] on div "Recording Artist" at bounding box center [227, 276] width 120 height 25
click at [302, 257] on input "Search Form" at bounding box center [550, 252] width 526 height 24
type input "20"
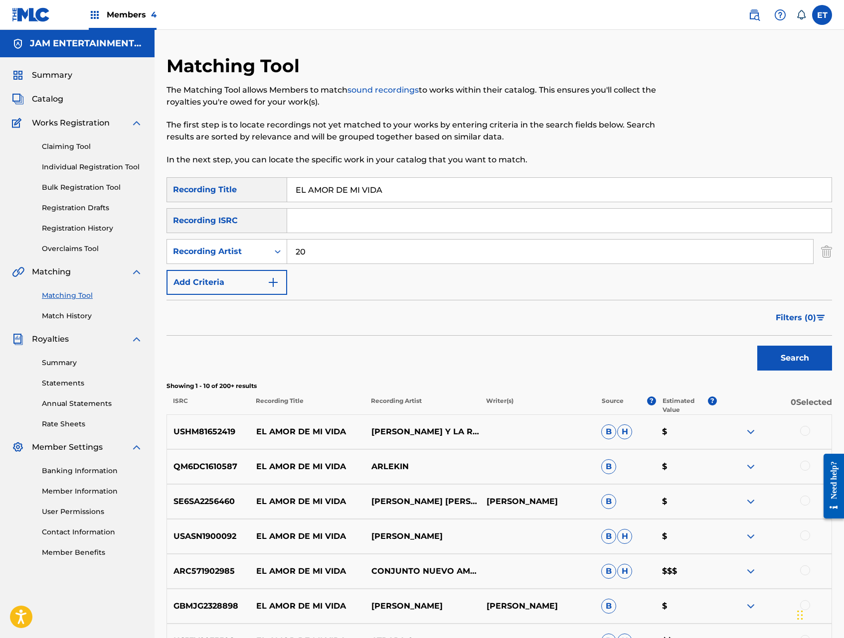
click at [757, 346] on button "Search" at bounding box center [794, 358] width 75 height 25
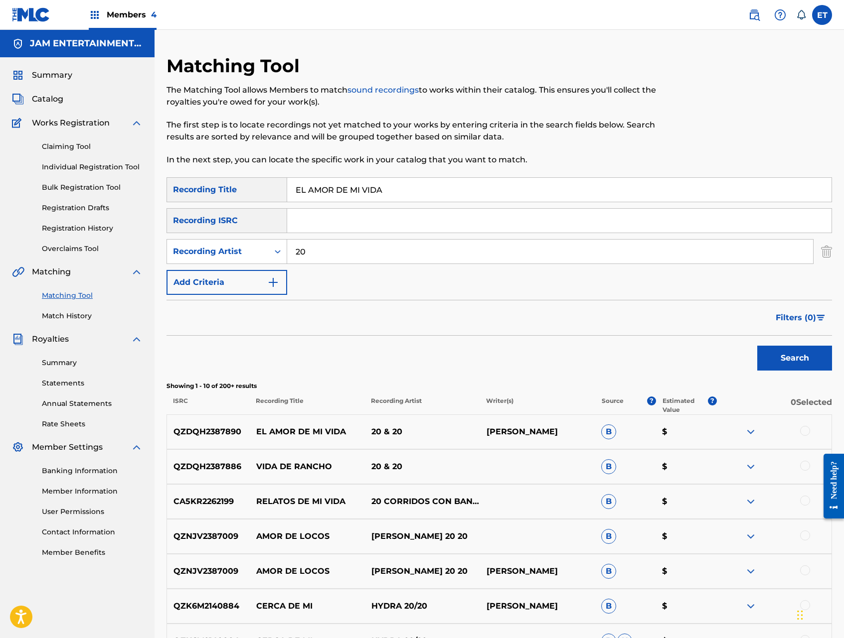
click at [804, 431] on div at bounding box center [805, 431] width 10 height 10
click at [690, 554] on button "Match 1 Group" at bounding box center [700, 557] width 110 height 25
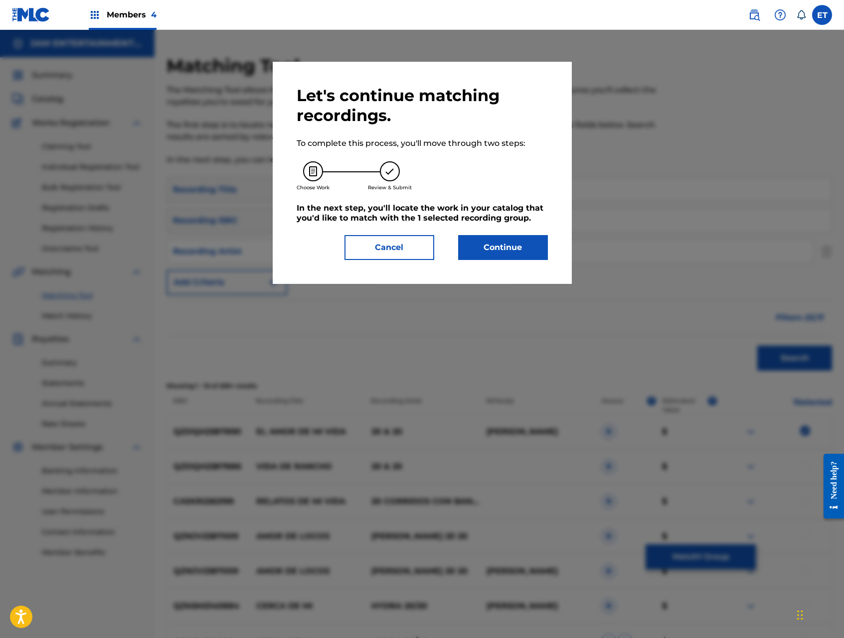
click at [516, 258] on button "Continue" at bounding box center [503, 247] width 90 height 25
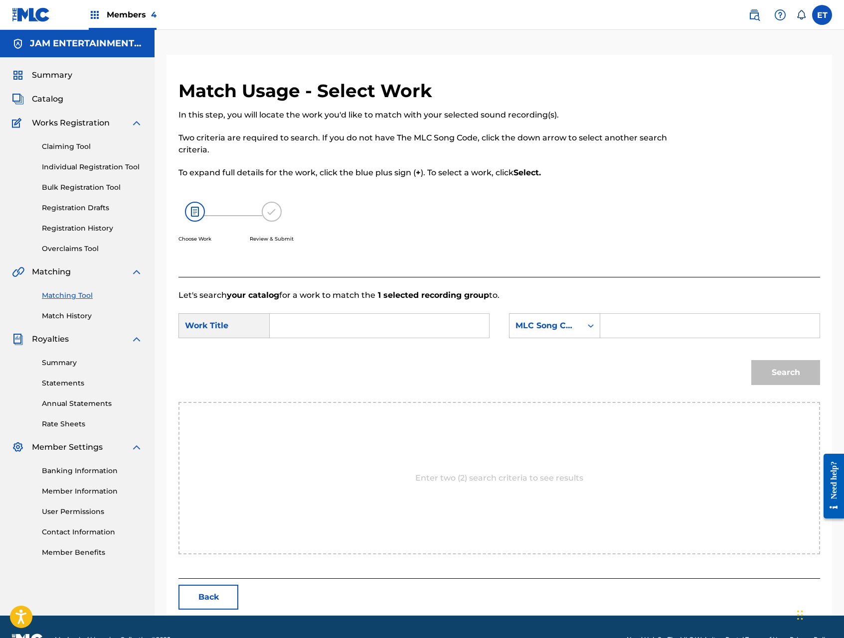
click at [355, 327] on input "Search Form" at bounding box center [379, 326] width 202 height 24
paste input "EL AMOR DE MI VIDA"
type input "EL AMOR DE MI VIDA"
click at [547, 333] on div "MLC Song Code" at bounding box center [545, 325] width 72 height 19
click at [559, 349] on div "Writer Name" at bounding box center [554, 350] width 90 height 25
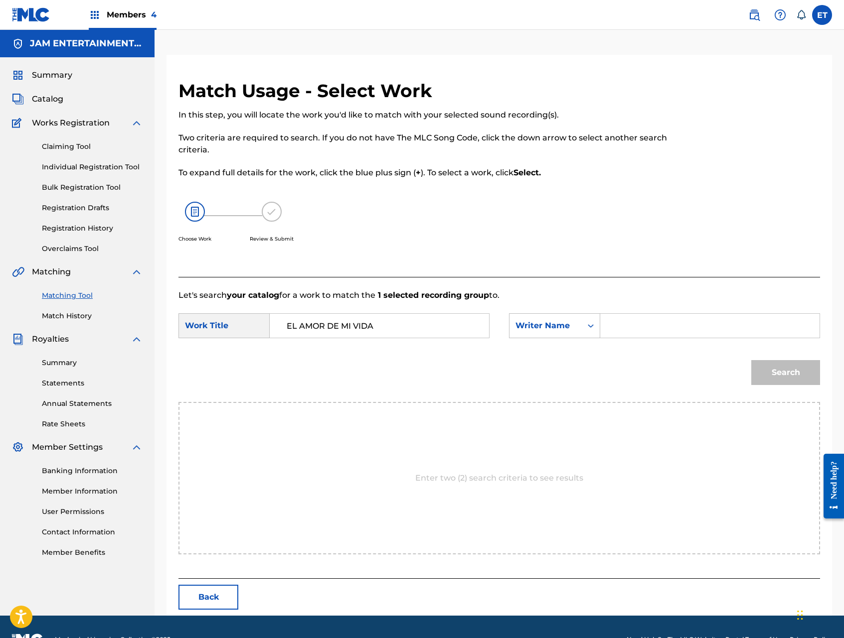
click at [615, 333] on input "Search Form" at bounding box center [709, 326] width 202 height 24
type input "ADRIAN"
click at [751, 360] on button "Search" at bounding box center [785, 372] width 69 height 25
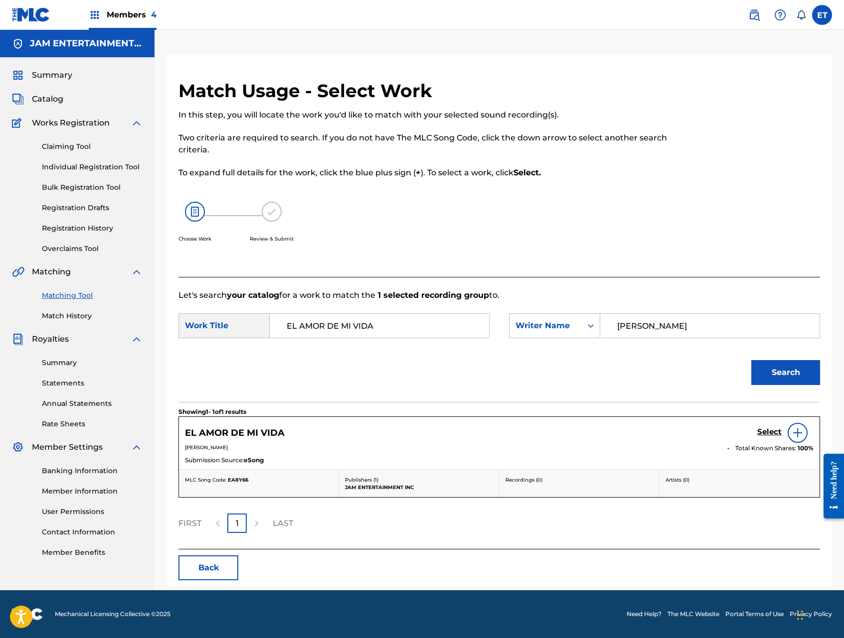
click at [764, 429] on h5 "Select" at bounding box center [769, 431] width 24 height 9
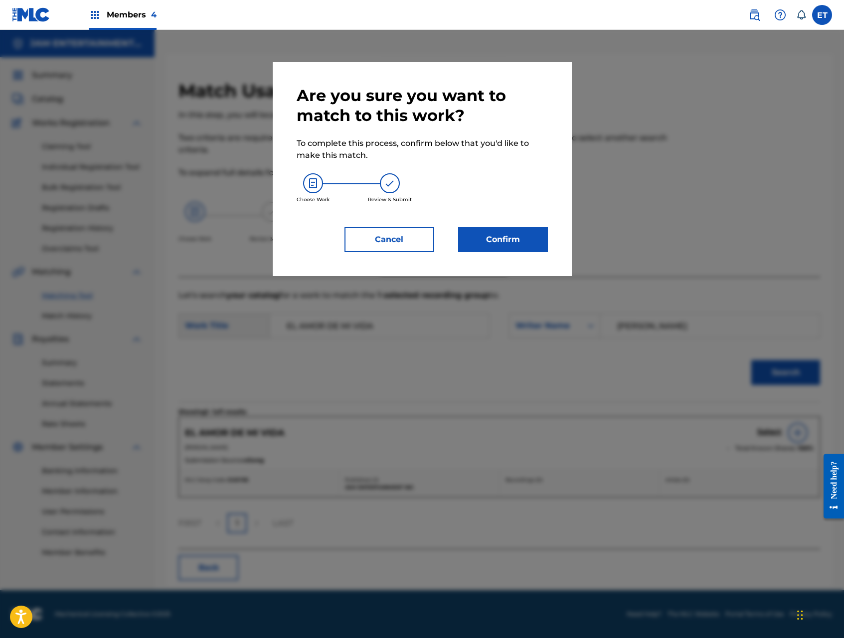
click at [516, 249] on button "Confirm" at bounding box center [503, 239] width 90 height 25
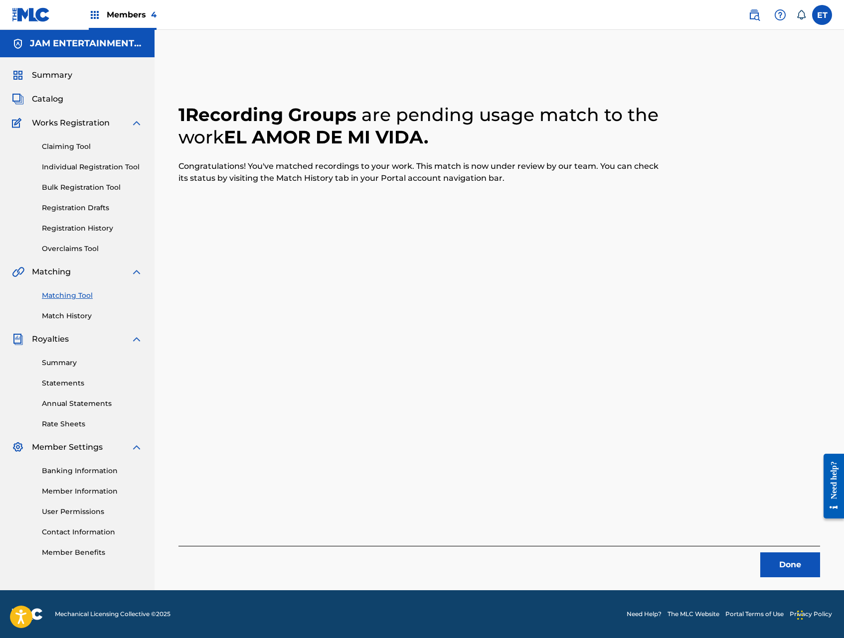
click at [60, 143] on link "Claiming Tool" at bounding box center [92, 147] width 101 height 10
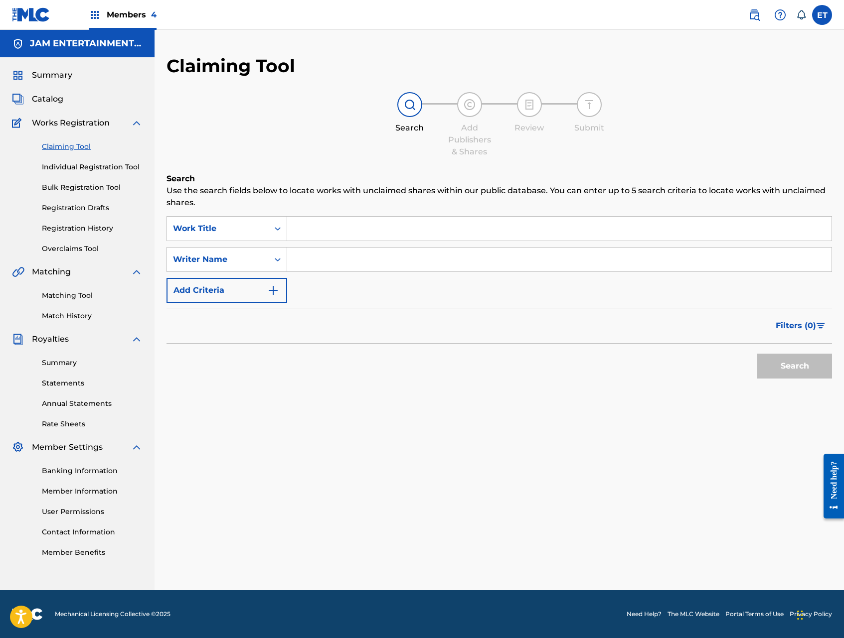
click at [75, 165] on link "Individual Registration Tool" at bounding box center [92, 167] width 101 height 10
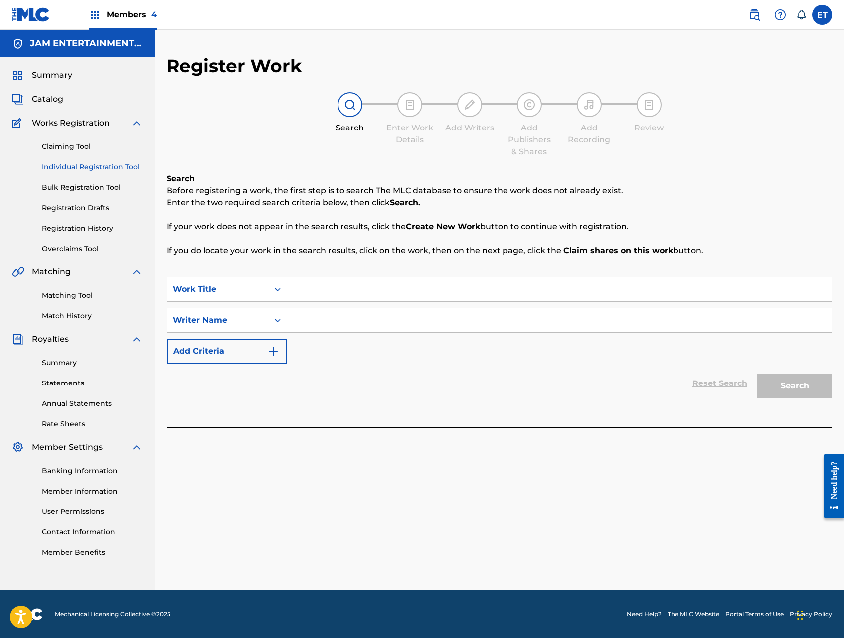
click at [340, 289] on input "Search Form" at bounding box center [559, 290] width 544 height 24
paste input "PROMESA CUMPLIDA"
type input "PROMESA CUMPLIDA"
click at [329, 323] on input "Search Form" at bounding box center [559, 320] width 544 height 24
type input "ADRIAN"
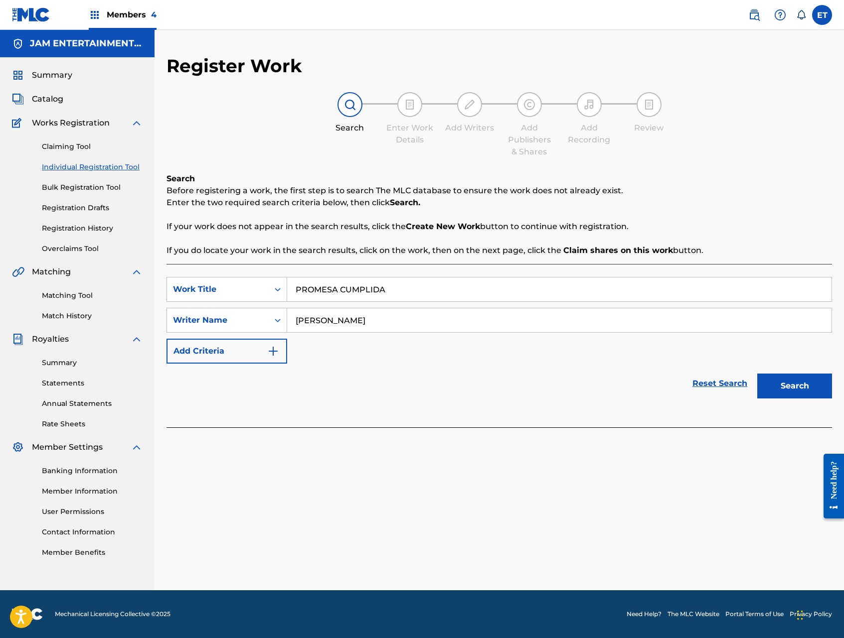
click at [757, 374] on button "Search" at bounding box center [794, 386] width 75 height 25
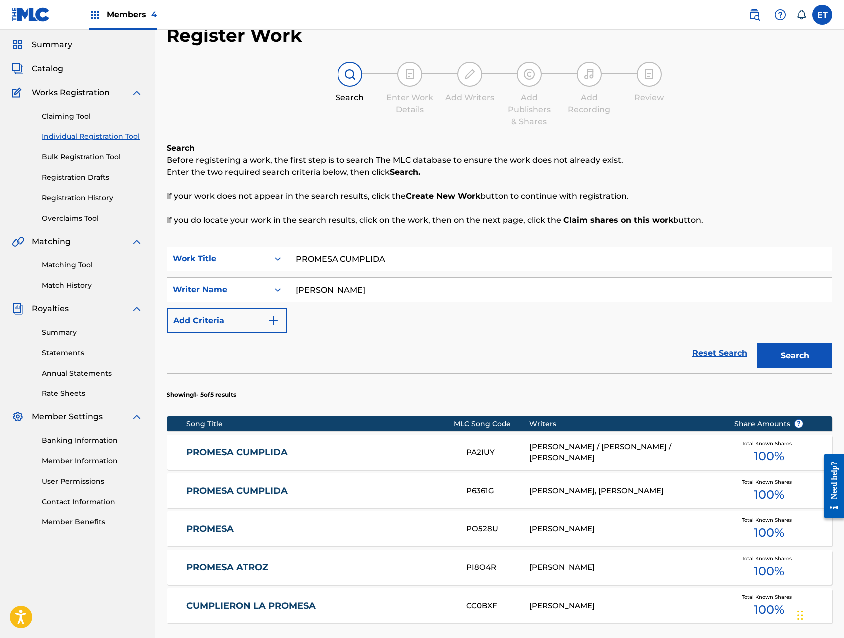
scroll to position [32, 0]
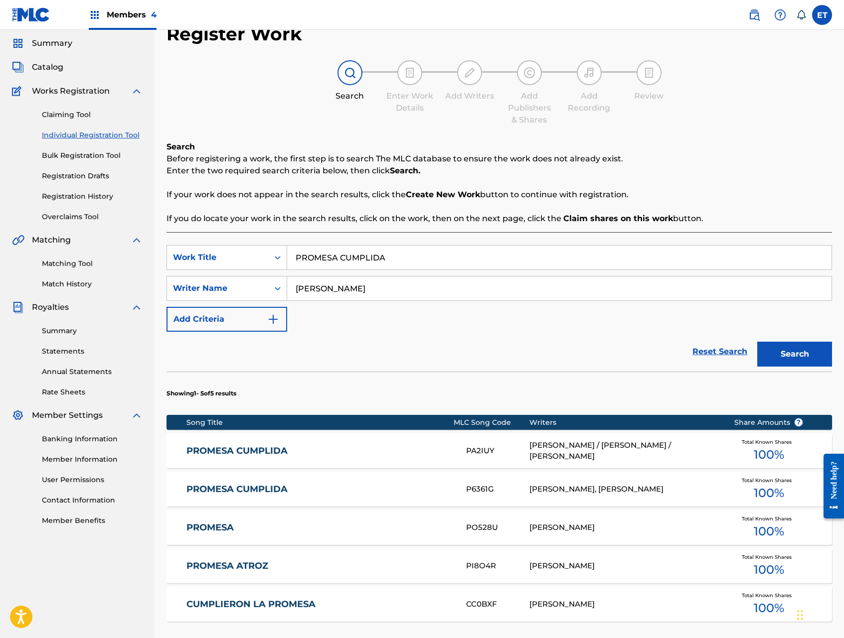
click at [278, 484] on link "PROMESA CUMPLIDA" at bounding box center [319, 489] width 266 height 11
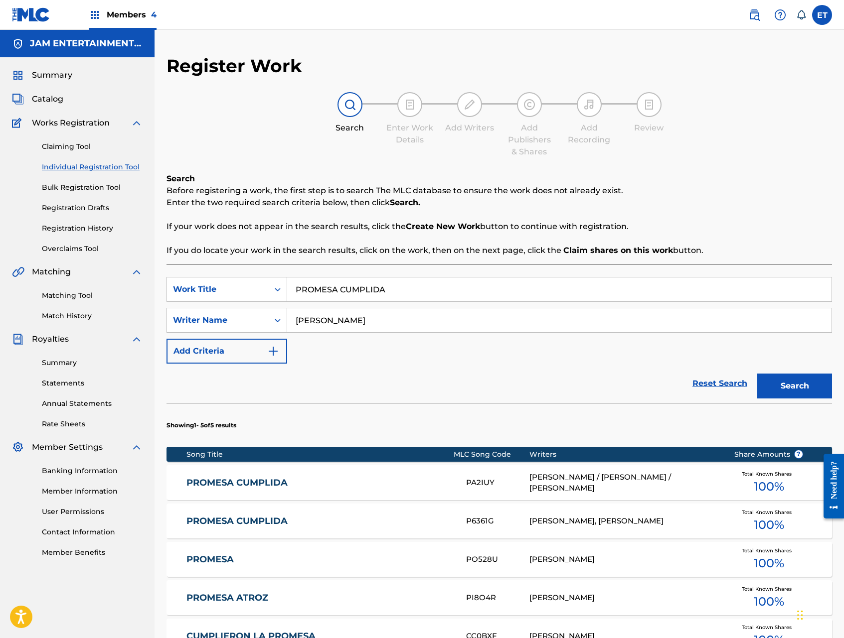
click at [280, 475] on div "PROMESA CUMPLIDA PA2IUY ADRIAN / EDGARDO L. / FELIX Total Known Shares 100 %" at bounding box center [498, 482] width 665 height 35
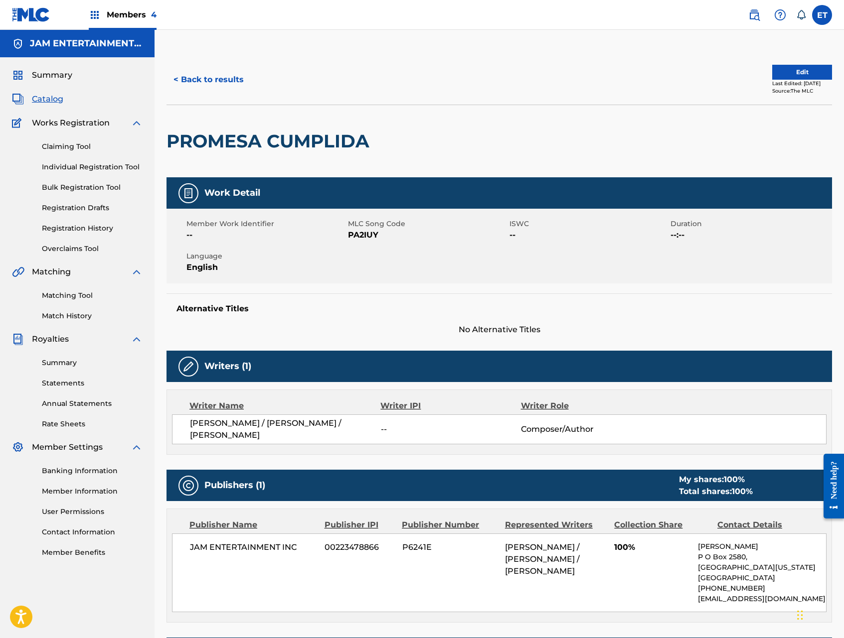
click at [91, 302] on div "Matching Tool Match History" at bounding box center [77, 299] width 131 height 43
drag, startPoint x: 90, startPoint y: 297, endPoint x: 107, endPoint y: 287, distance: 20.1
click at [90, 297] on link "Matching Tool" at bounding box center [92, 295] width 101 height 10
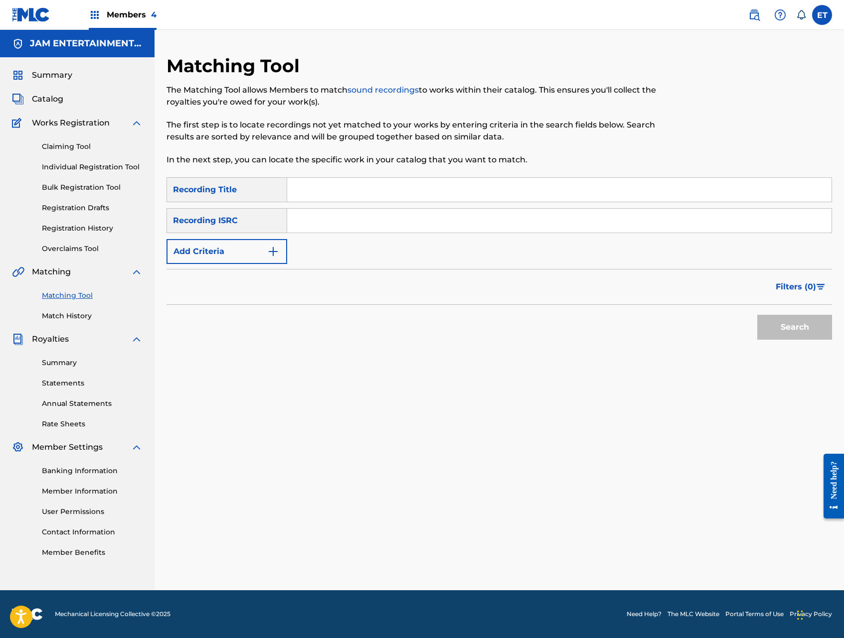
click at [328, 188] on input "Search Form" at bounding box center [559, 190] width 544 height 24
paste input "PROMESA CUMPLIDA"
type input "PROMESA CUMPLIDA"
click at [757, 315] on button "Search" at bounding box center [794, 327] width 75 height 25
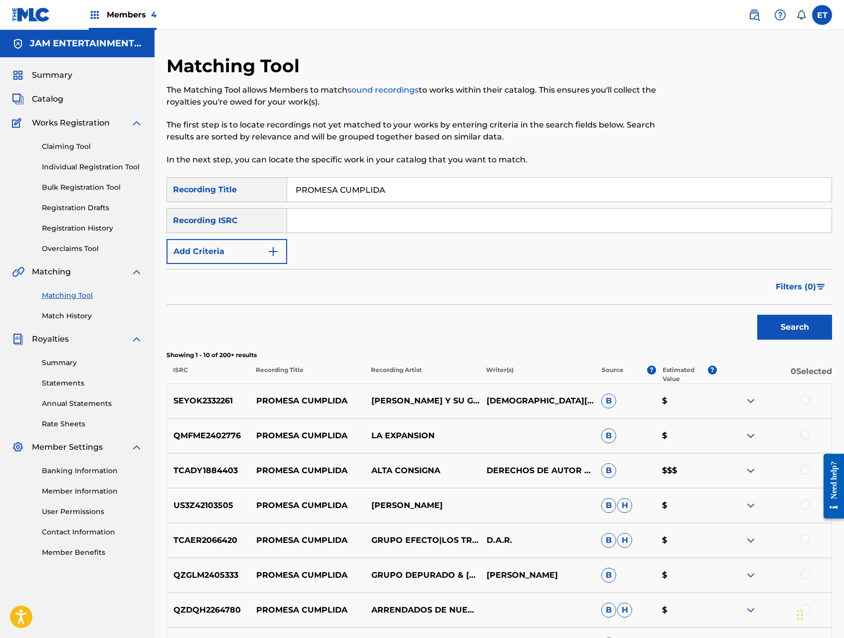
click at [252, 258] on button "Add Criteria" at bounding box center [226, 251] width 121 height 25
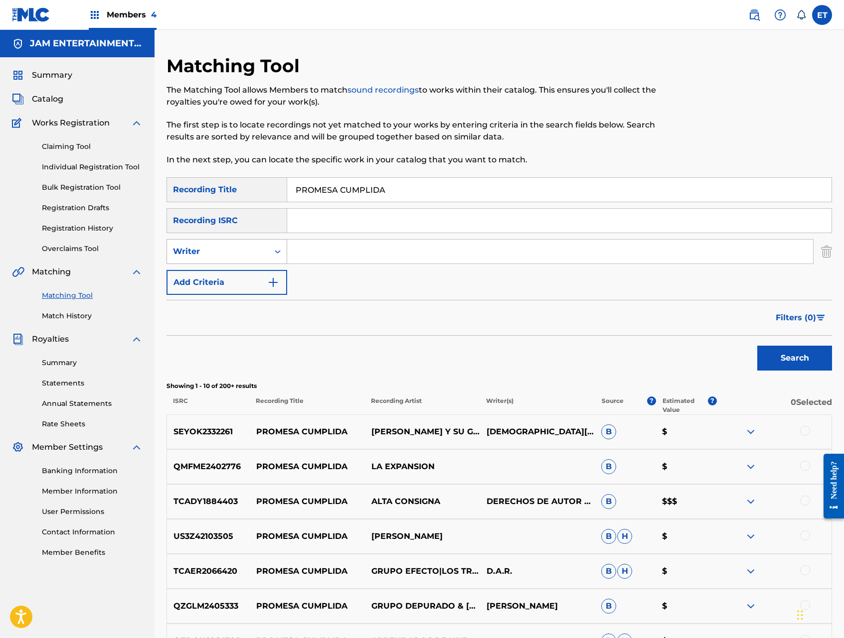
click at [259, 248] on div "Writer" at bounding box center [218, 252] width 90 height 12
click at [254, 274] on div "Recording Artist" at bounding box center [227, 276] width 120 height 25
click at [316, 246] on input "Search Form" at bounding box center [550, 252] width 526 height 24
click at [757, 346] on button "Search" at bounding box center [794, 358] width 75 height 25
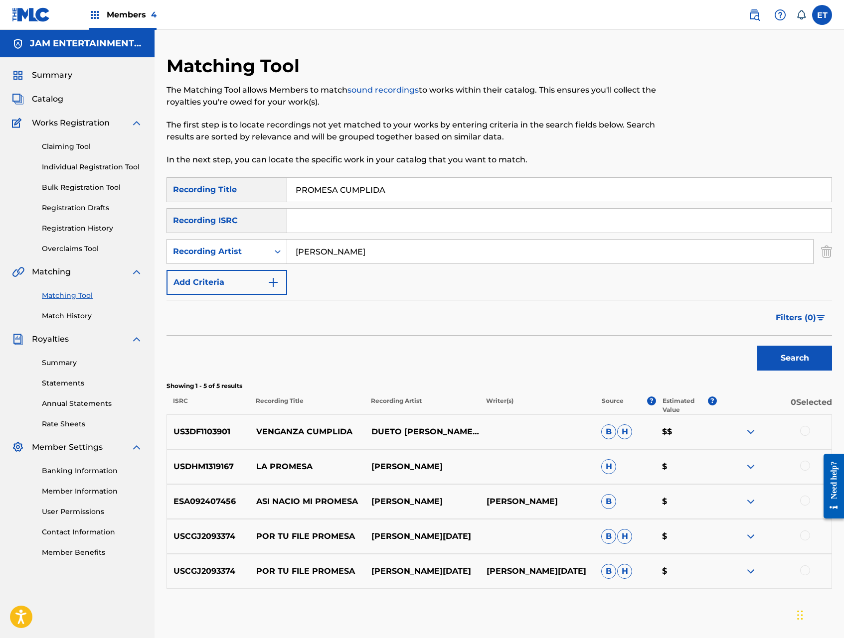
type input "RAUL HERNANDEZ"
click at [757, 346] on button "Search" at bounding box center [794, 358] width 75 height 25
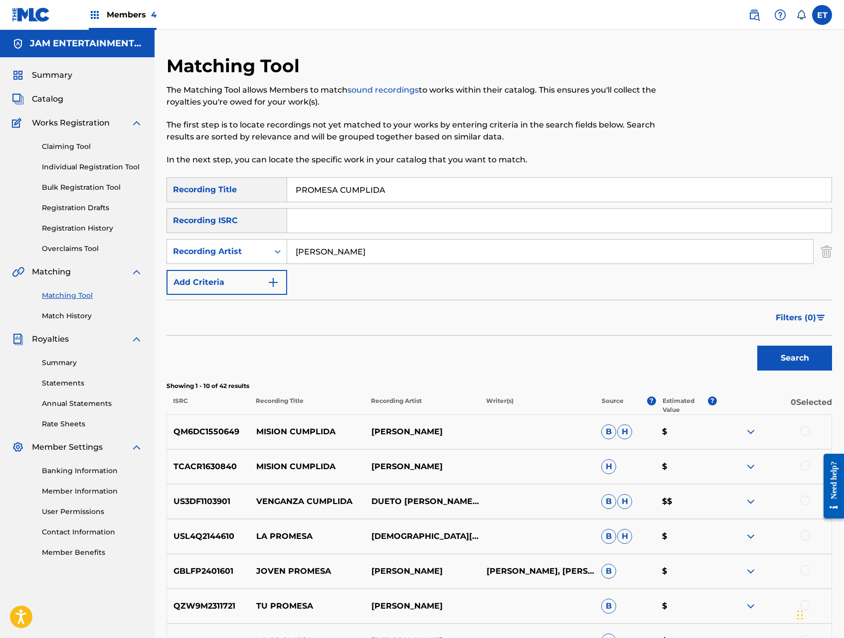
click at [356, 186] on input "PROMESA CUMPLIDA" at bounding box center [559, 190] width 544 height 24
click at [80, 169] on link "Individual Registration Tool" at bounding box center [92, 167] width 101 height 10
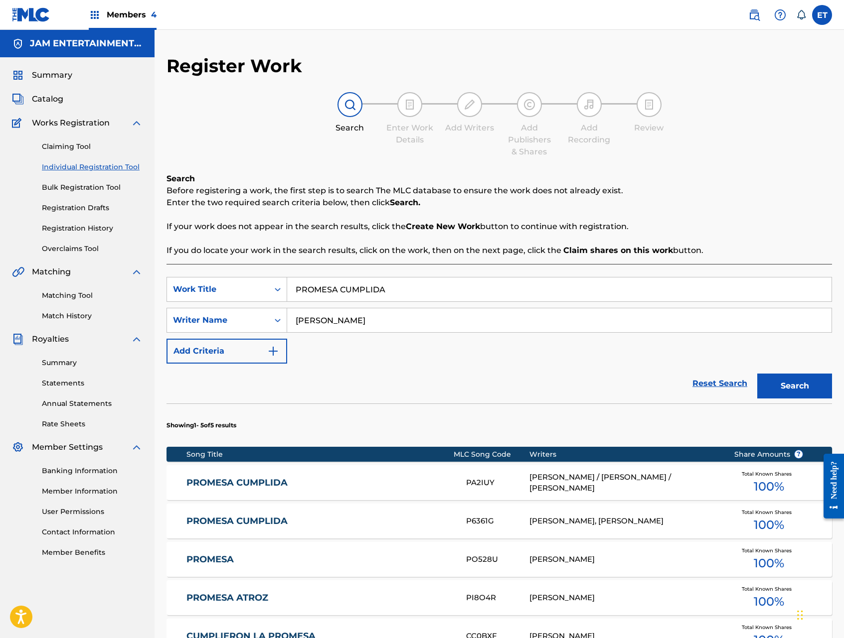
click at [401, 286] on input "PROMESA CUMPLIDA" at bounding box center [559, 290] width 544 height 24
paste input "COMO UNA AVENTUR"
type input "COMO UNA AVENTURA"
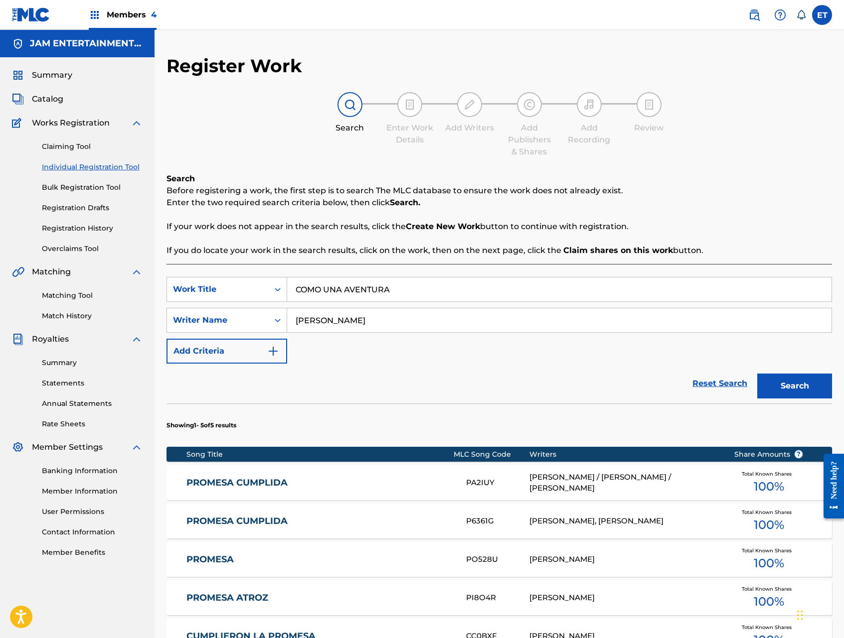
type input "AGUSTIN"
click at [757, 374] on button "Search" at bounding box center [794, 386] width 75 height 25
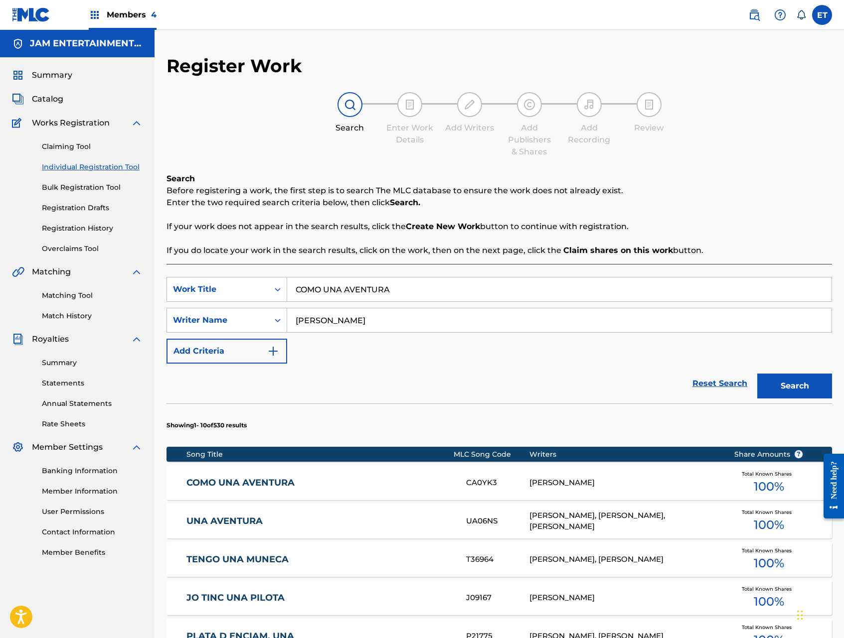
click at [279, 481] on link "COMO UNA AVENTURA" at bounding box center [319, 482] width 266 height 11
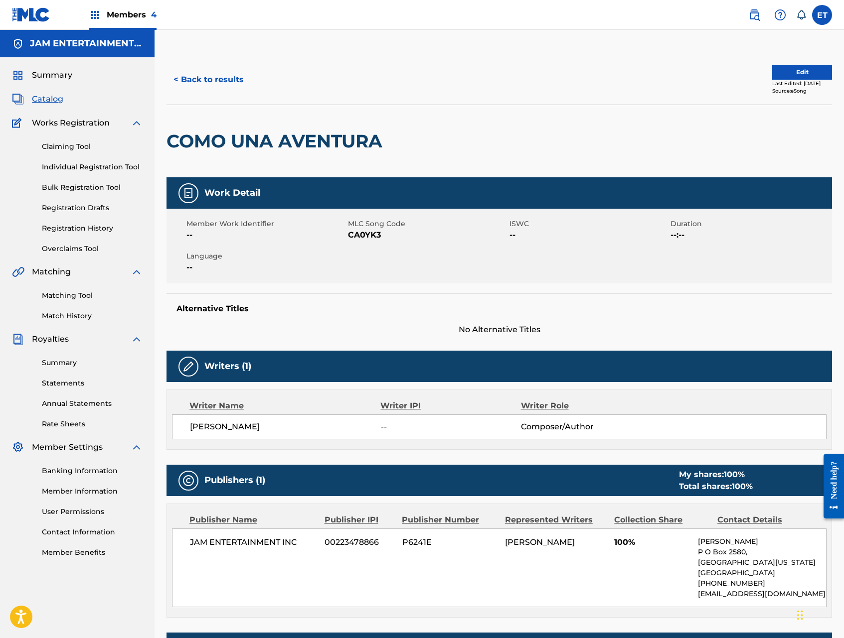
click at [63, 293] on link "Matching Tool" at bounding box center [92, 295] width 101 height 10
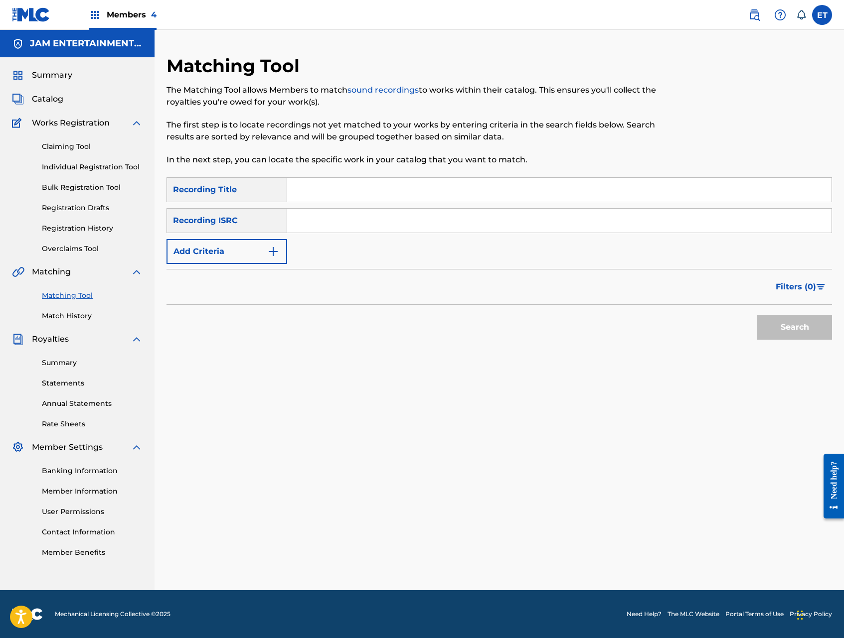
click at [340, 190] on input "Search Form" at bounding box center [559, 190] width 544 height 24
paste input "COMO UNA AVENTURA"
type input "COMO UNA AVENTURA"
click at [757, 315] on button "Search" at bounding box center [794, 327] width 75 height 25
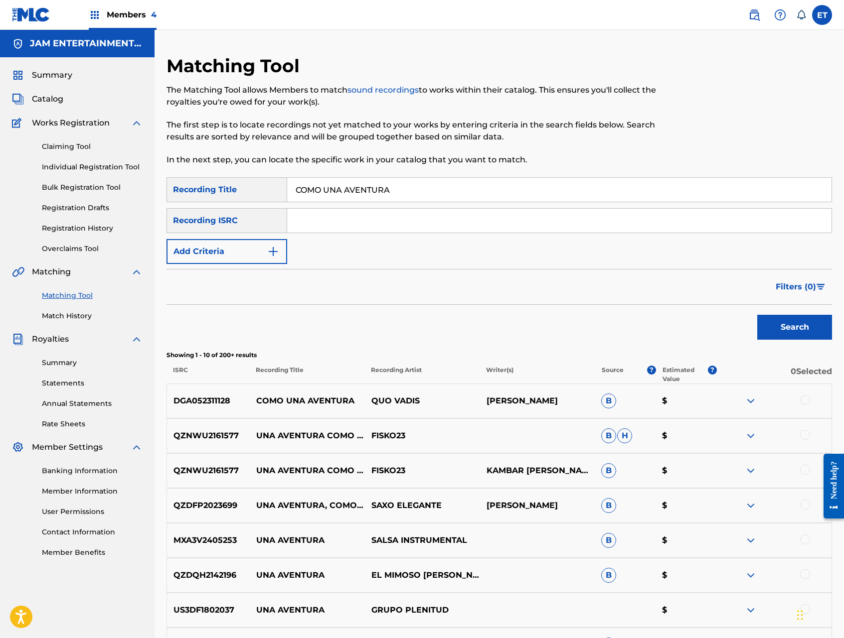
click at [749, 398] on img at bounding box center [750, 401] width 12 height 12
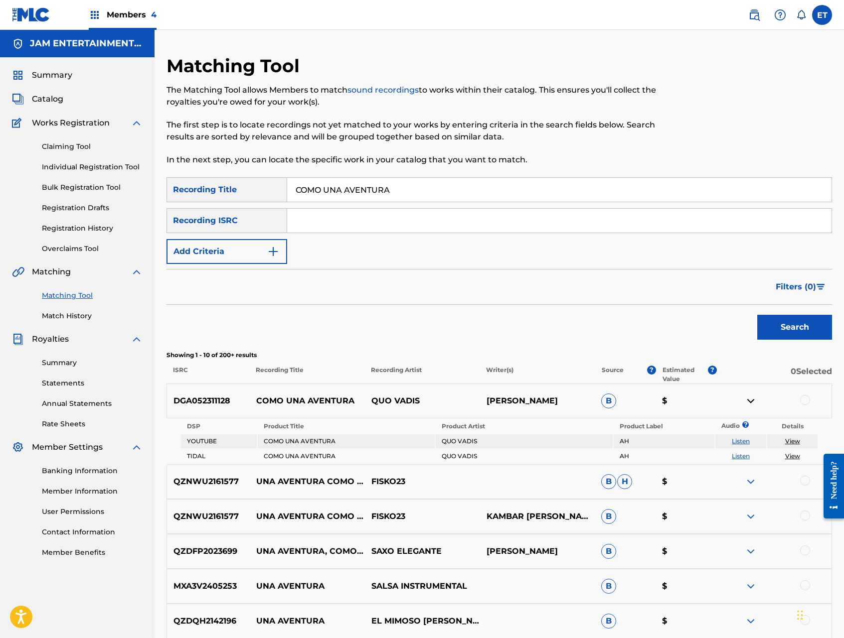
click at [743, 440] on link "Listen" at bounding box center [740, 440] width 18 height 7
click at [750, 400] on img at bounding box center [750, 401] width 12 height 12
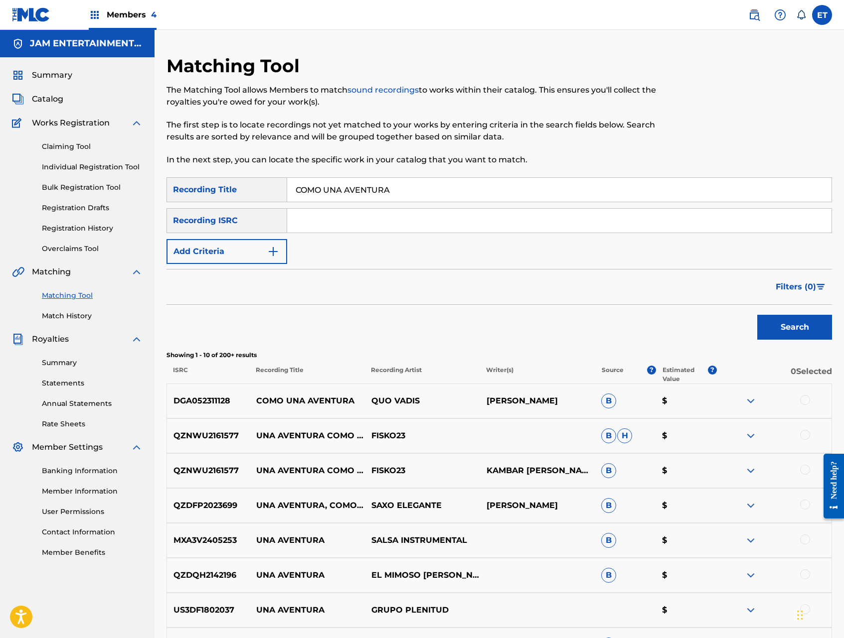
click at [802, 402] on div at bounding box center [805, 400] width 10 height 10
click at [717, 562] on button "Match 1 Group" at bounding box center [700, 557] width 110 height 25
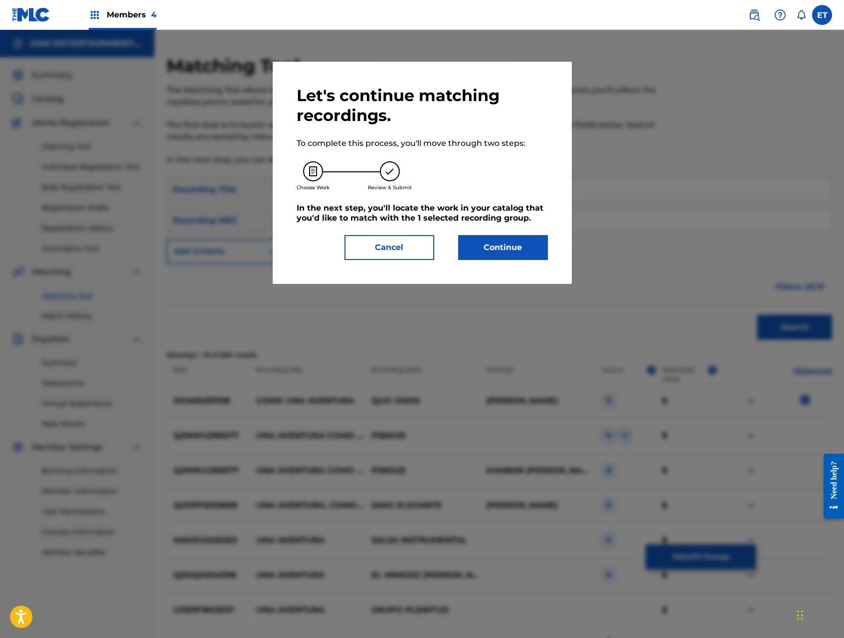
click at [510, 247] on button "Continue" at bounding box center [503, 247] width 90 height 25
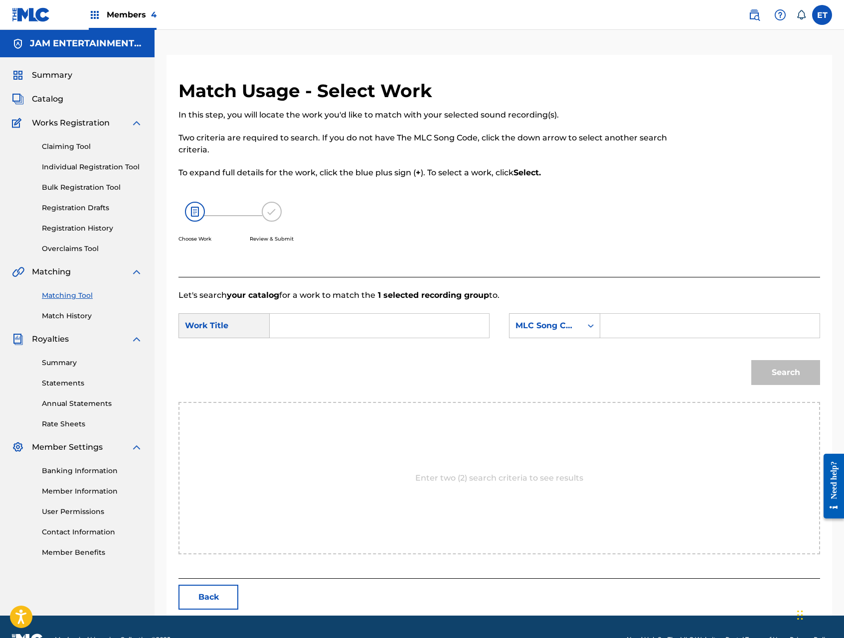
click at [349, 331] on input "Search Form" at bounding box center [379, 326] width 202 height 24
paste input "COMO UNA AVENTURA"
type input "COMO UNA AVENTURA"
click at [530, 328] on div "MLC Song Code" at bounding box center [545, 326] width 60 height 12
click at [542, 349] on div "Writer Name" at bounding box center [554, 350] width 90 height 25
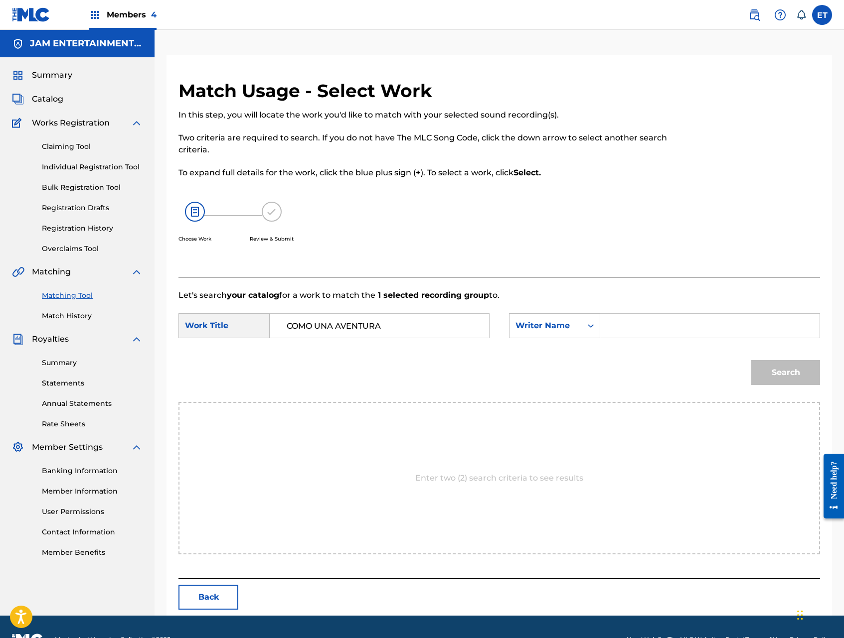
click at [607, 327] on div "Search Form" at bounding box center [710, 325] width 220 height 25
click at [622, 327] on input "Search Form" at bounding box center [709, 326] width 202 height 24
type input "AGUSTIN"
click at [751, 360] on button "Search" at bounding box center [785, 372] width 69 height 25
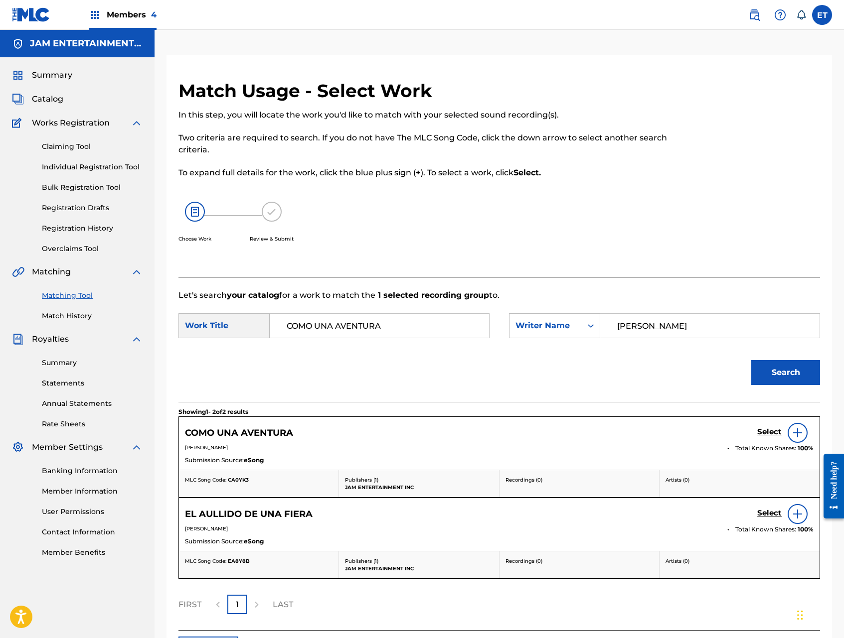
click at [766, 430] on h5 "Select" at bounding box center [769, 431] width 24 height 9
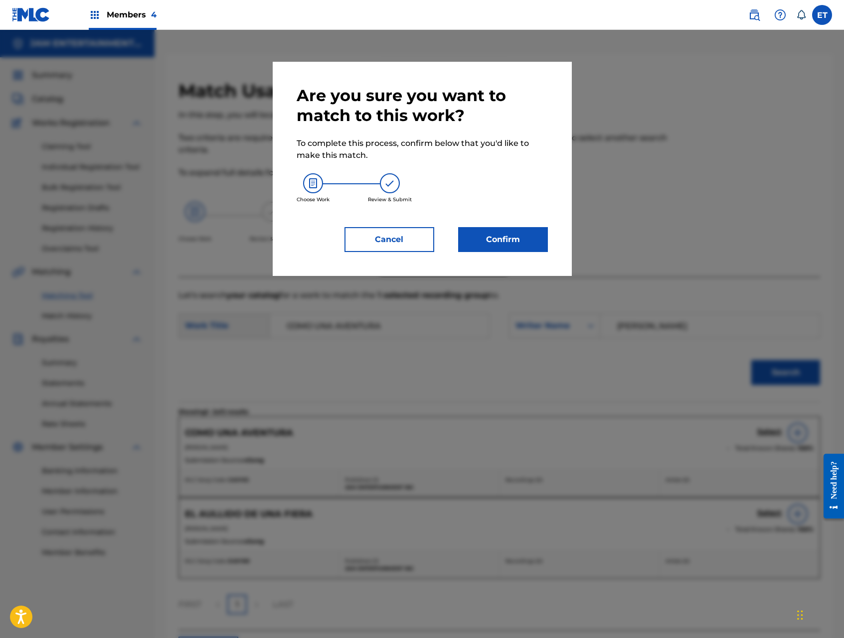
click at [505, 235] on button "Confirm" at bounding box center [503, 239] width 90 height 25
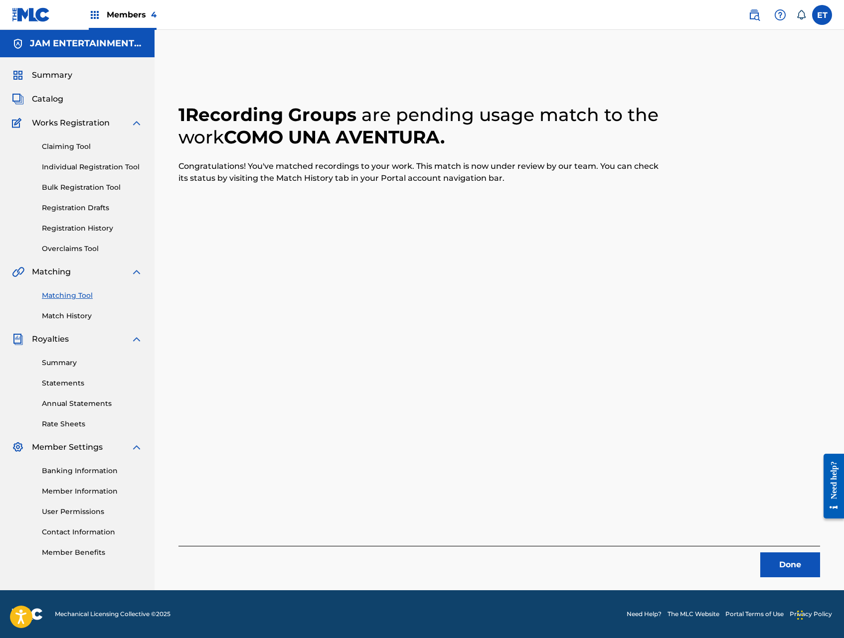
click at [791, 563] on button "Done" at bounding box center [790, 565] width 60 height 25
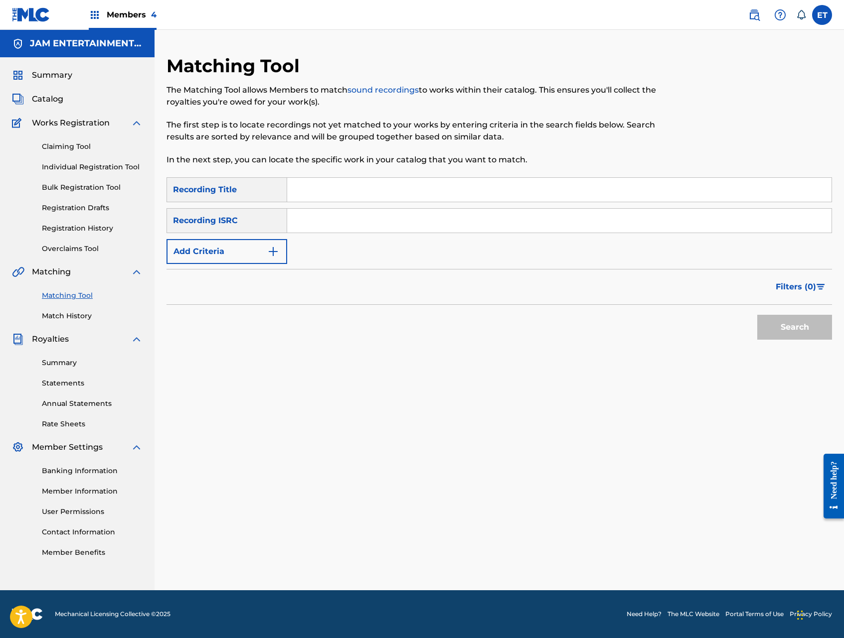
click at [350, 195] on input "Search Form" at bounding box center [559, 190] width 544 height 24
paste input "COMO UNA AVENTURA"
type input "COMO UNA AVENTURA"
click at [757, 315] on button "Search" at bounding box center [794, 327] width 75 height 25
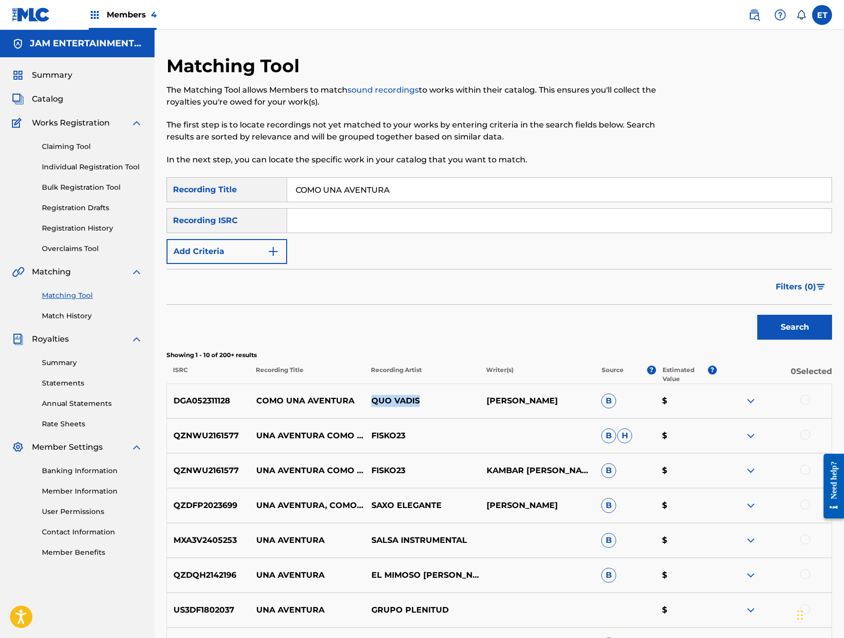
drag, startPoint x: 373, startPoint y: 402, endPoint x: 421, endPoint y: 402, distance: 47.8
click at [421, 402] on p "QUO VADIS" at bounding box center [421, 401] width 115 height 12
copy p "QUO VADIS"
drag, startPoint x: 101, startPoint y: 164, endPoint x: 109, endPoint y: 167, distance: 8.5
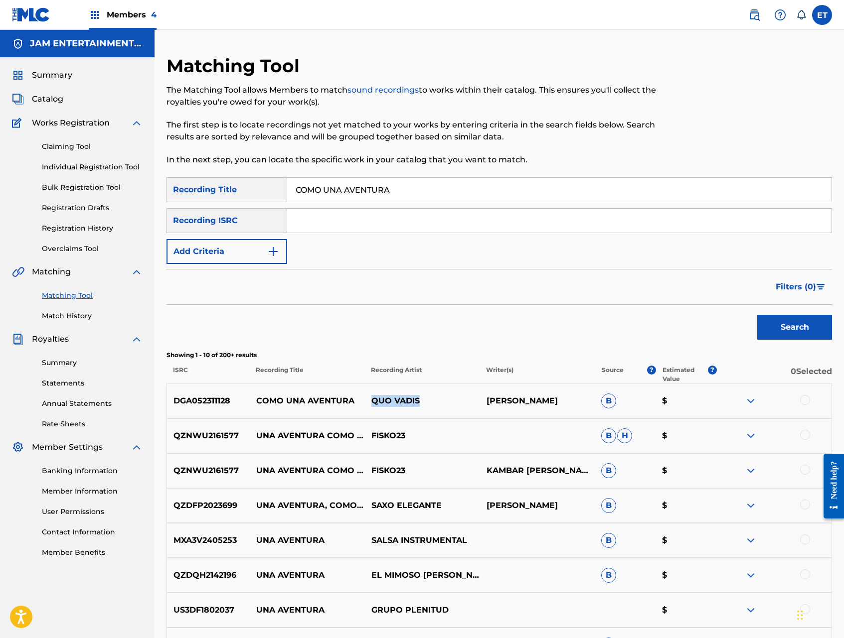
click at [101, 164] on link "Individual Registration Tool" at bounding box center [92, 167] width 101 height 10
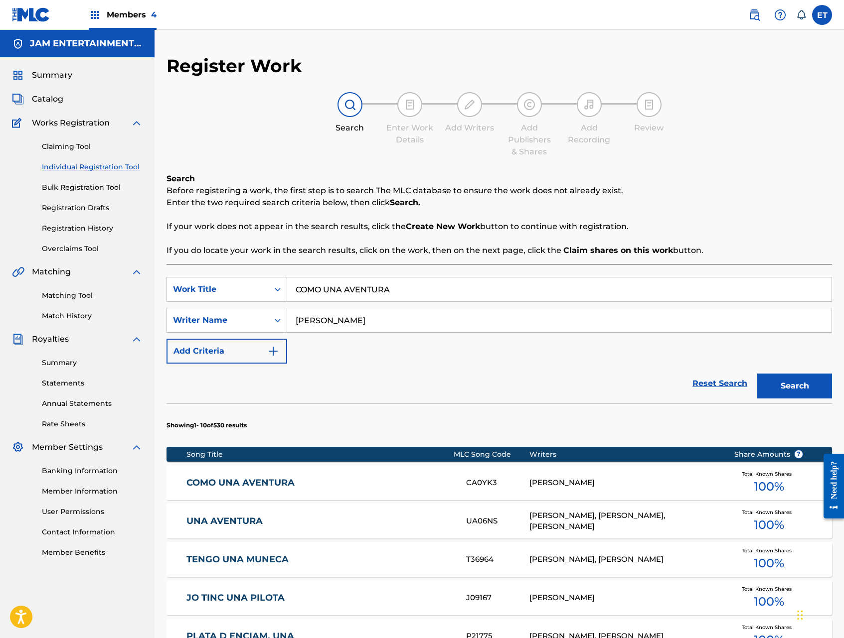
click at [391, 290] on input "COMO UNA AVENTURA" at bounding box center [559, 290] width 544 height 24
paste input "NO ES FACIL OLVIDAR"
type input "NO ES FACIL OLVIDAR"
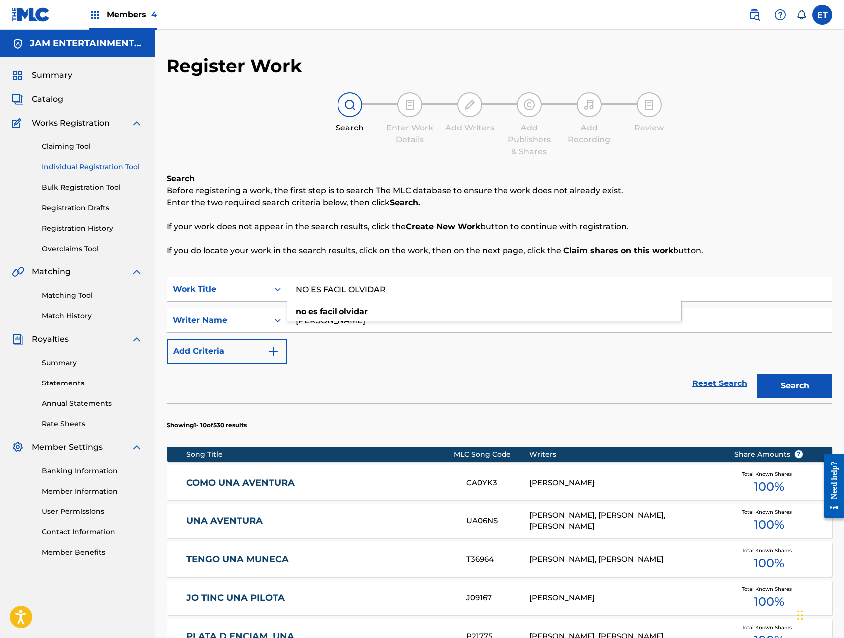
click at [757, 374] on button "Search" at bounding box center [794, 386] width 75 height 25
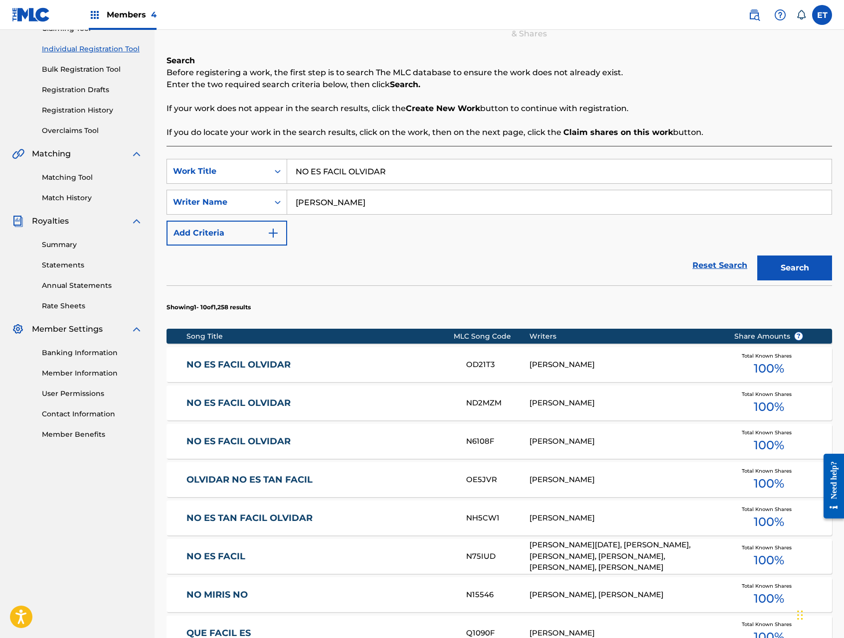
scroll to position [119, 0]
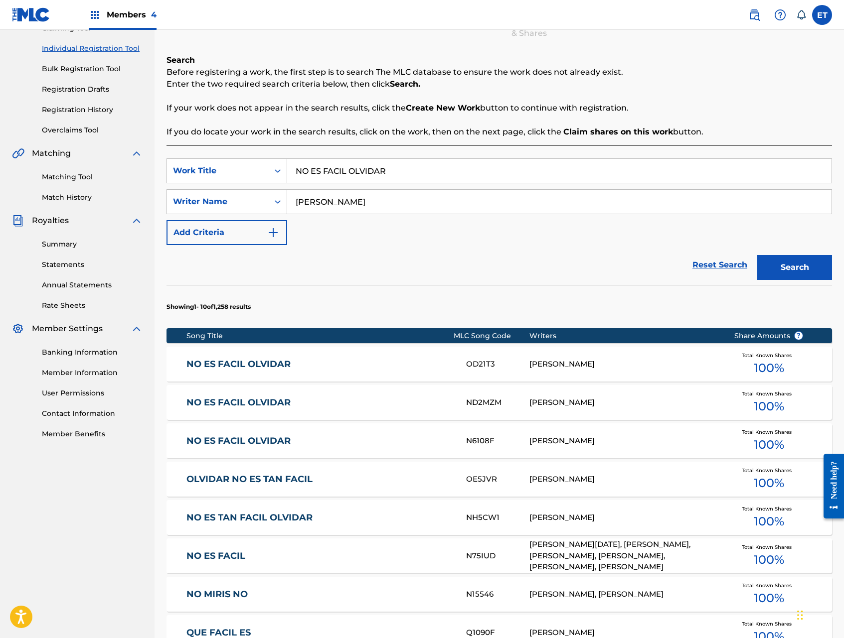
click at [66, 180] on link "Matching Tool" at bounding box center [92, 177] width 101 height 10
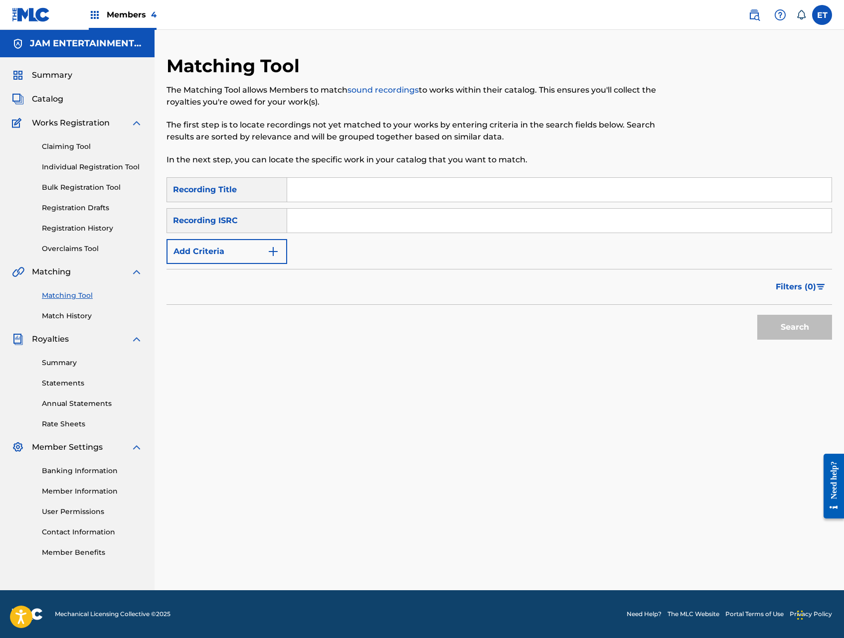
click at [338, 190] on input "Search Form" at bounding box center [559, 190] width 544 height 24
paste input "REFUERZO NORTEÑO"
click at [757, 315] on button "Search" at bounding box center [794, 327] width 75 height 25
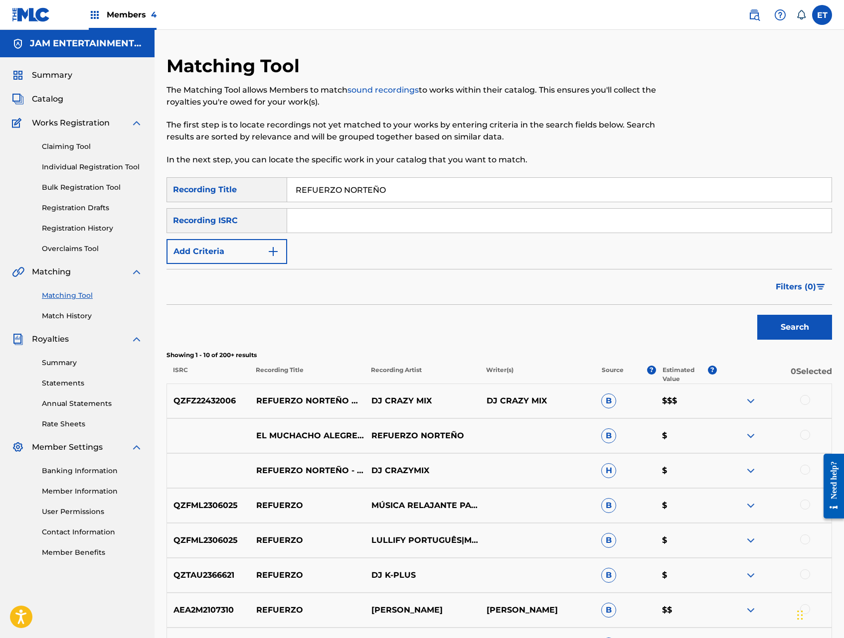
click at [338, 190] on input "REFUERZO NORTEÑO" at bounding box center [559, 190] width 544 height 24
paste input "NO ES FACIL OLVIDAR"
type input "NO ES FACIL OLVIDAR"
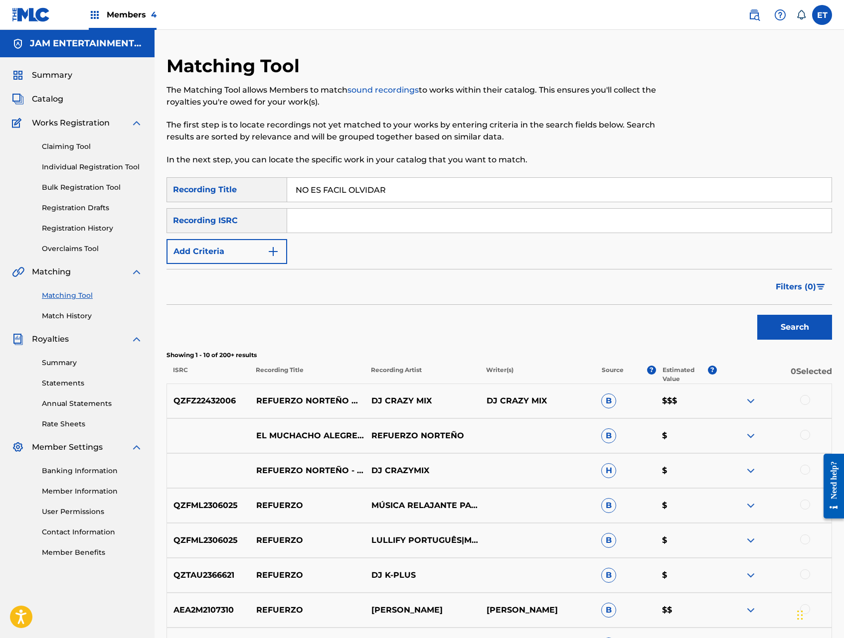
click at [757, 315] on button "Search" at bounding box center [794, 327] width 75 height 25
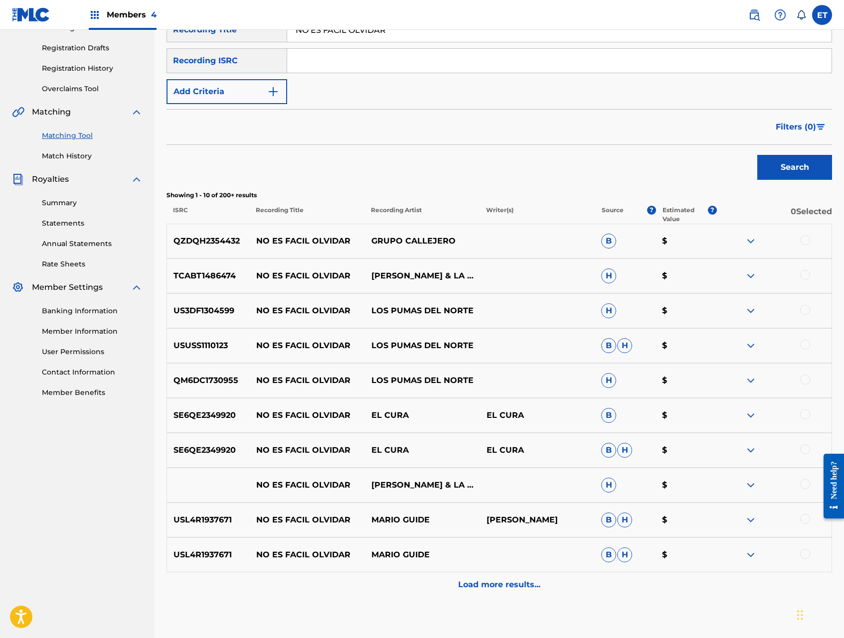
scroll to position [165, 0]
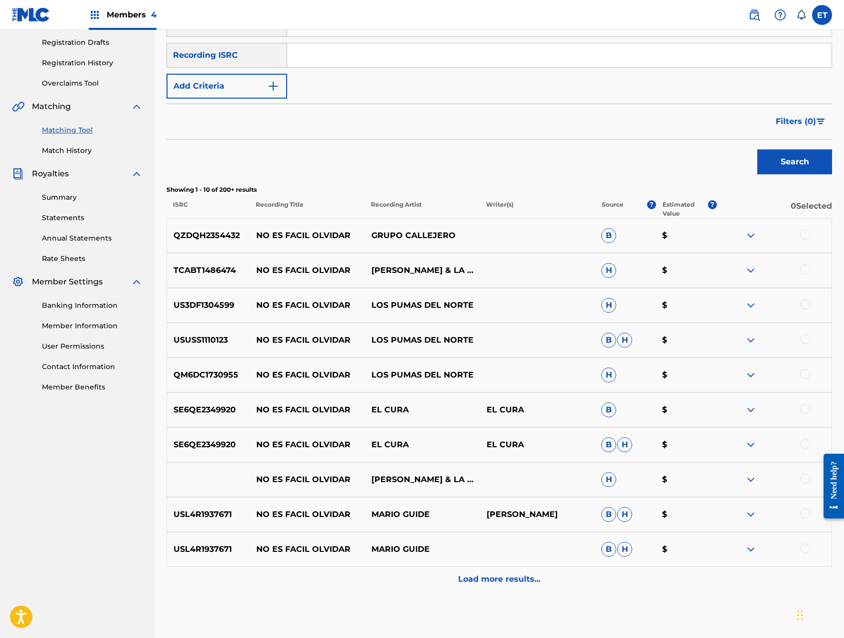
click at [802, 302] on div at bounding box center [805, 304] width 10 height 10
click at [804, 337] on div at bounding box center [805, 339] width 10 height 10
click at [806, 372] on div at bounding box center [805, 374] width 10 height 10
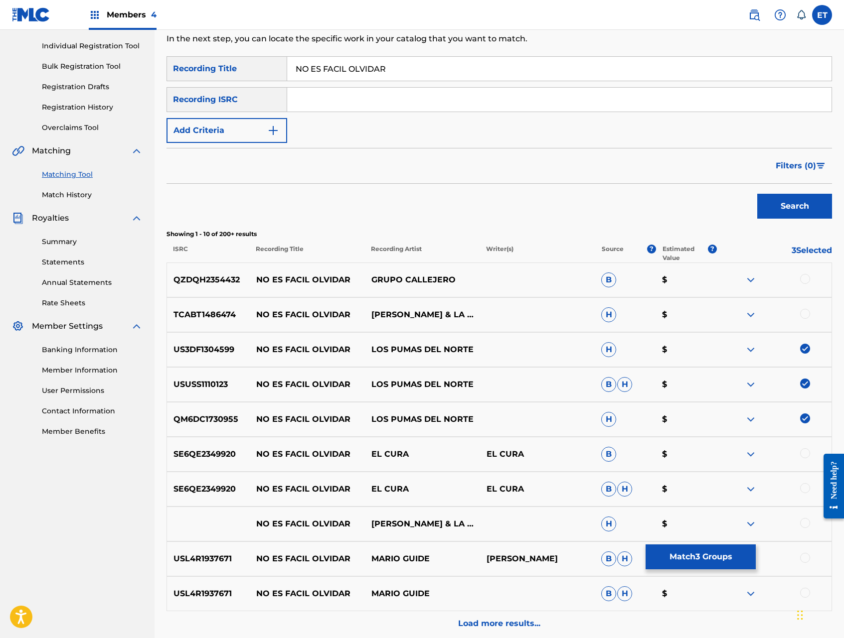
scroll to position [119, 0]
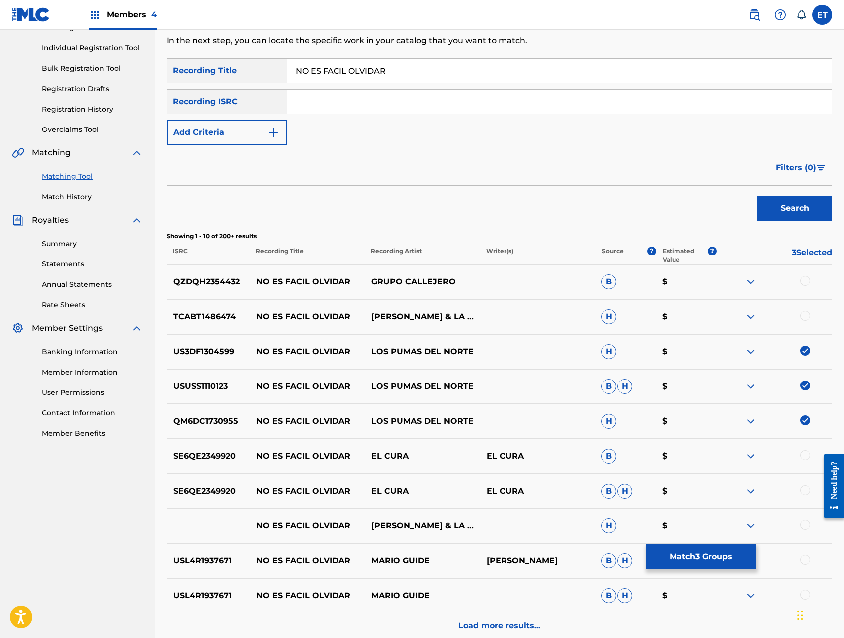
click at [266, 123] on button "Add Criteria" at bounding box center [226, 132] width 121 height 25
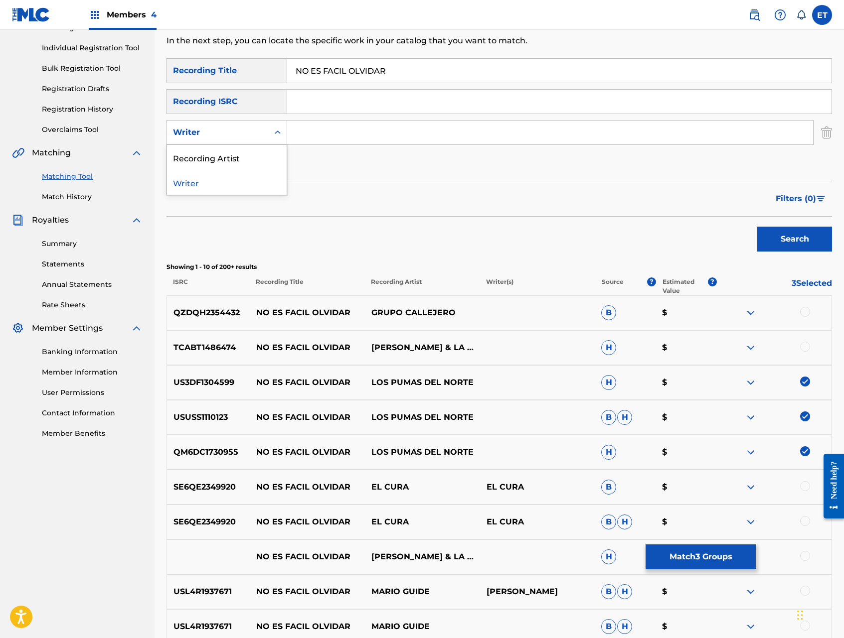
click at [257, 132] on div "Writer" at bounding box center [218, 133] width 90 height 12
click at [253, 151] on div "Recording Artist" at bounding box center [227, 157] width 120 height 25
click at [315, 141] on input "Search Form" at bounding box center [550, 133] width 526 height 24
click at [757, 227] on button "Search" at bounding box center [794, 239] width 75 height 25
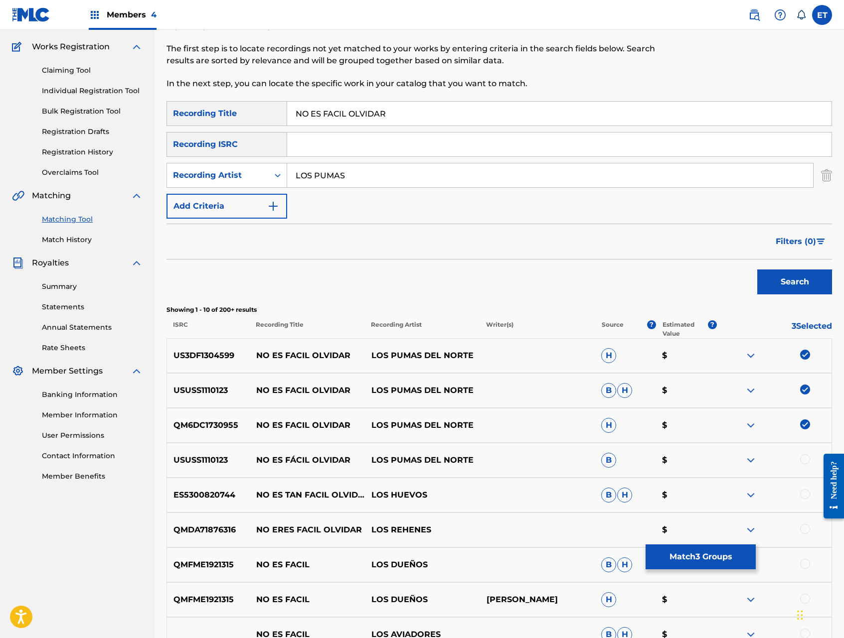
scroll to position [0, 0]
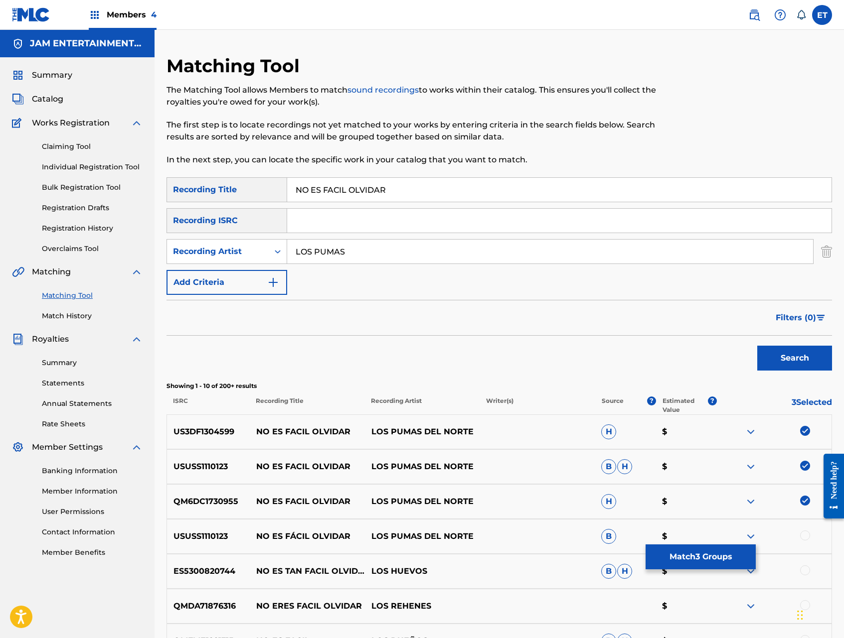
click at [350, 252] on input "LOS PUMAS" at bounding box center [550, 252] width 526 height 24
type input "REFUERZO"
click at [757, 346] on button "Search" at bounding box center [794, 358] width 75 height 25
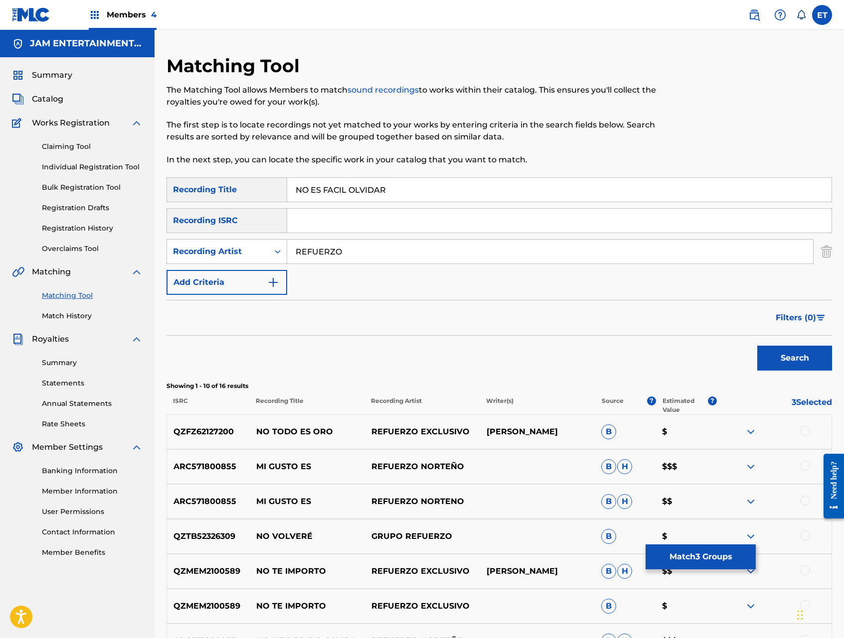
click at [353, 256] on input "REFUERZO" at bounding box center [550, 252] width 526 height 24
click at [757, 346] on button "Search" at bounding box center [794, 358] width 75 height 25
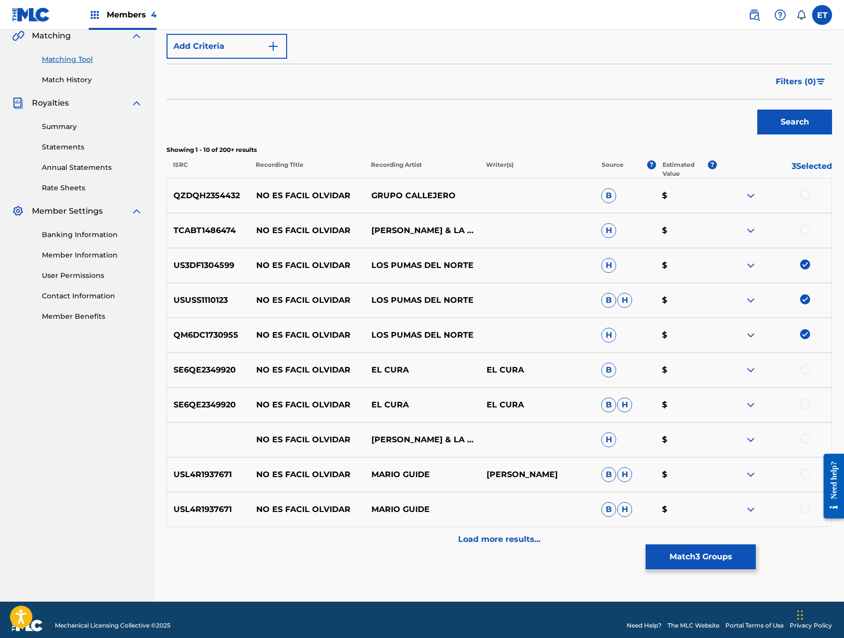
scroll to position [237, 0]
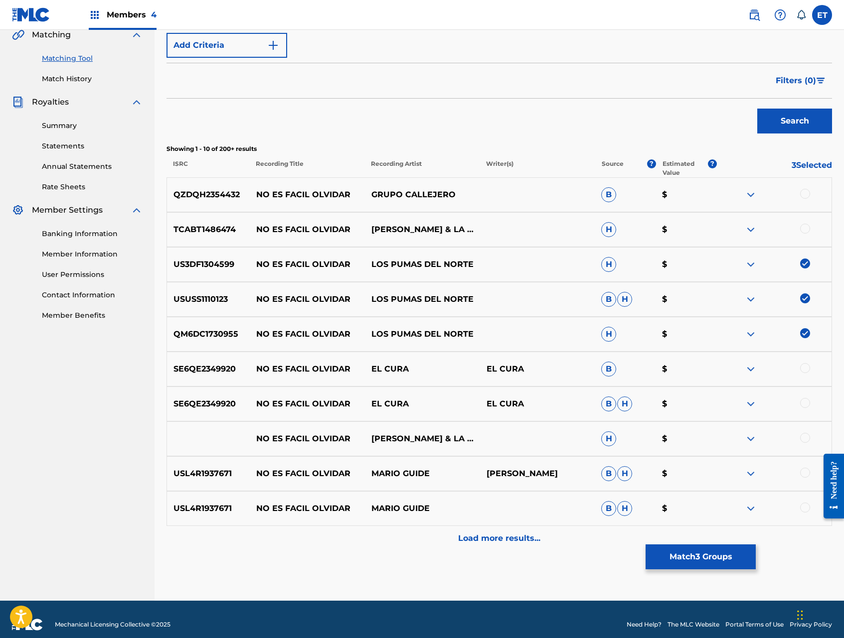
click at [497, 536] on p "Load more results..." at bounding box center [499, 539] width 82 height 12
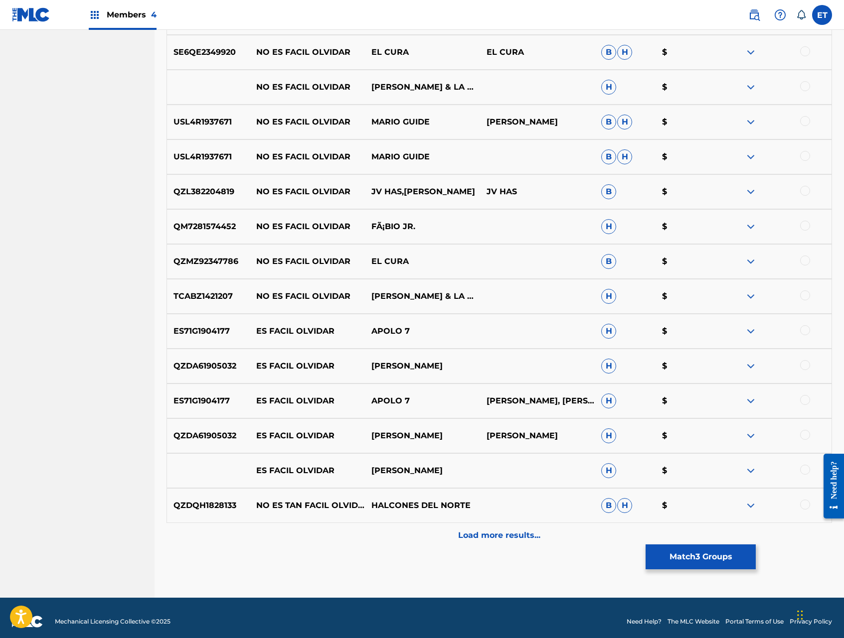
scroll to position [596, 0]
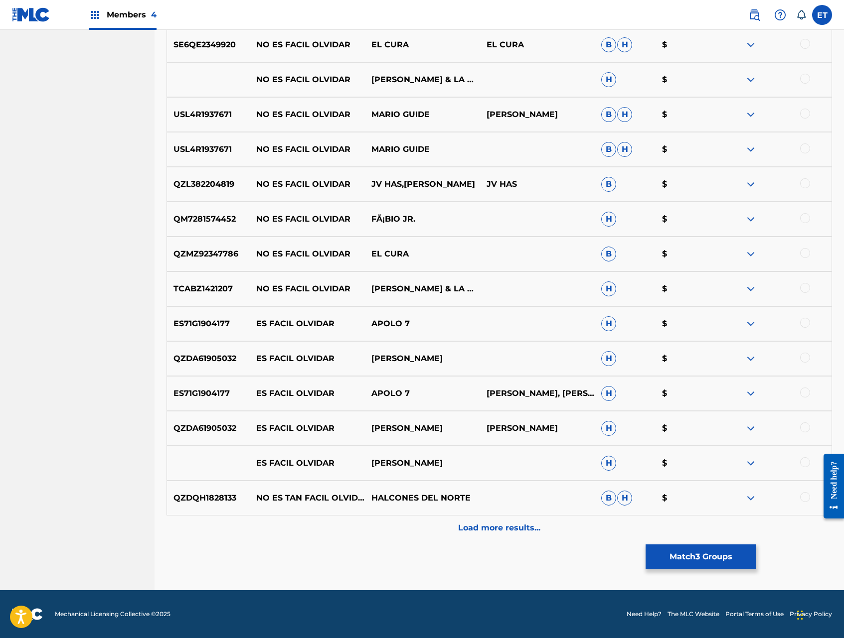
click at [676, 560] on button "Match 3 Groups" at bounding box center [700, 557] width 110 height 25
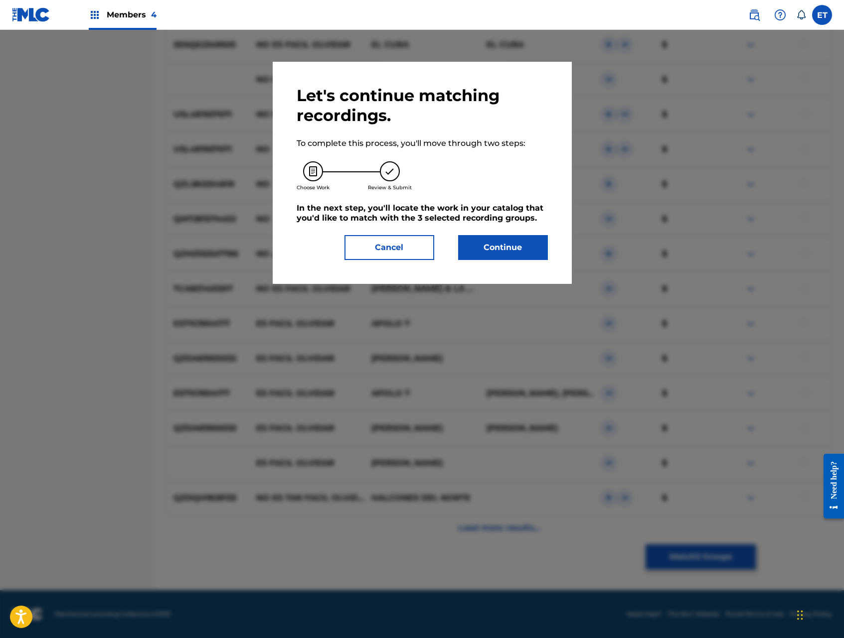
click at [503, 251] on button "Continue" at bounding box center [503, 247] width 90 height 25
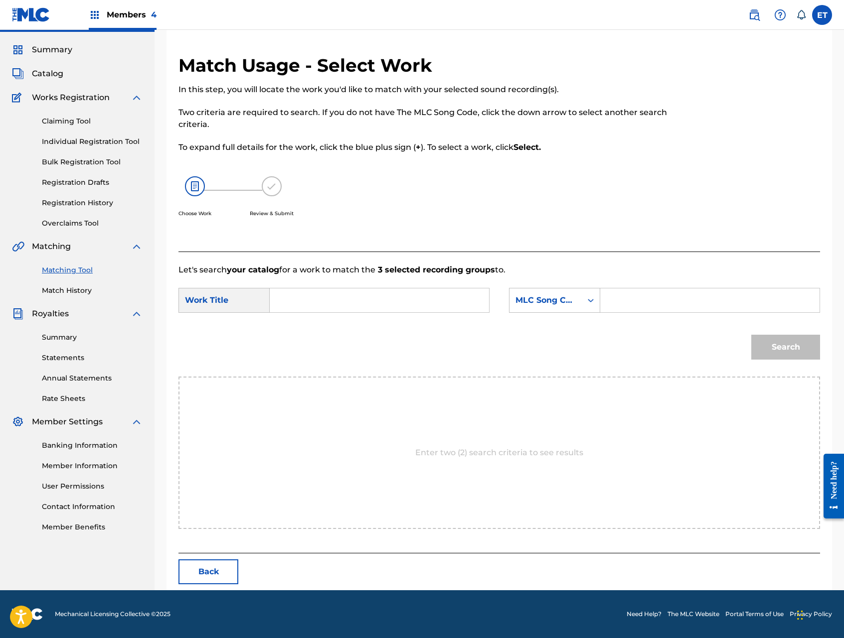
scroll to position [0, 0]
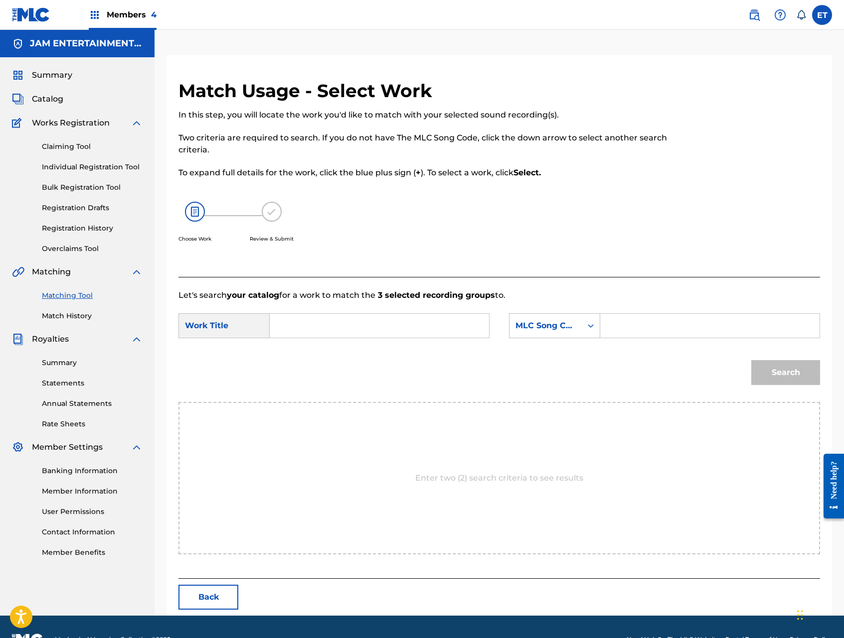
click at [352, 317] on input "Search Form" at bounding box center [379, 326] width 202 height 24
paste input "NO ES FACIL OLVIDAR"
type input "NO ES FACIL OLVIDAR"
click at [554, 326] on div "MLC Song Code" at bounding box center [545, 326] width 60 height 12
click at [564, 346] on div "Writer Name" at bounding box center [554, 350] width 90 height 25
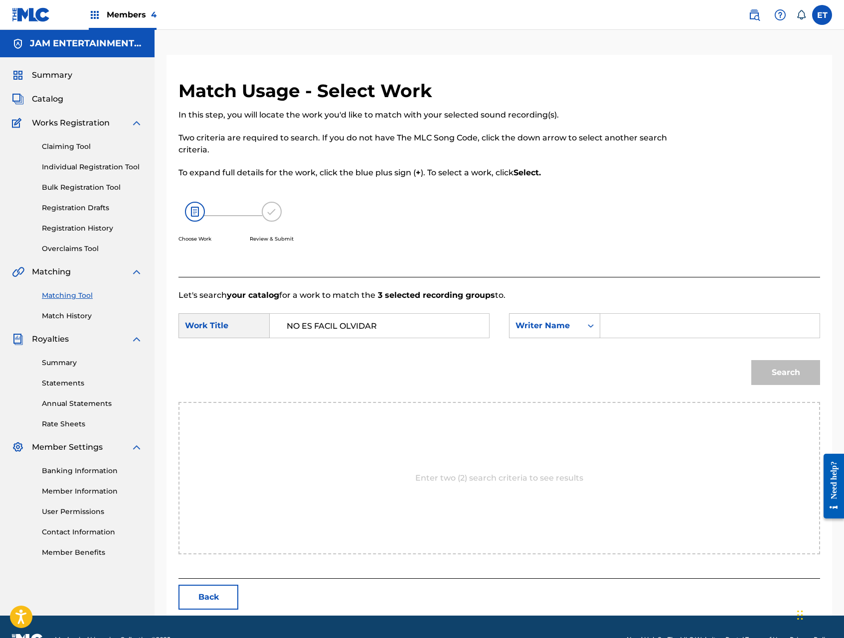
click at [616, 329] on input "Search Form" at bounding box center [709, 326] width 202 height 24
type input "AGUSTIN"
click at [751, 360] on button "Search" at bounding box center [785, 372] width 69 height 25
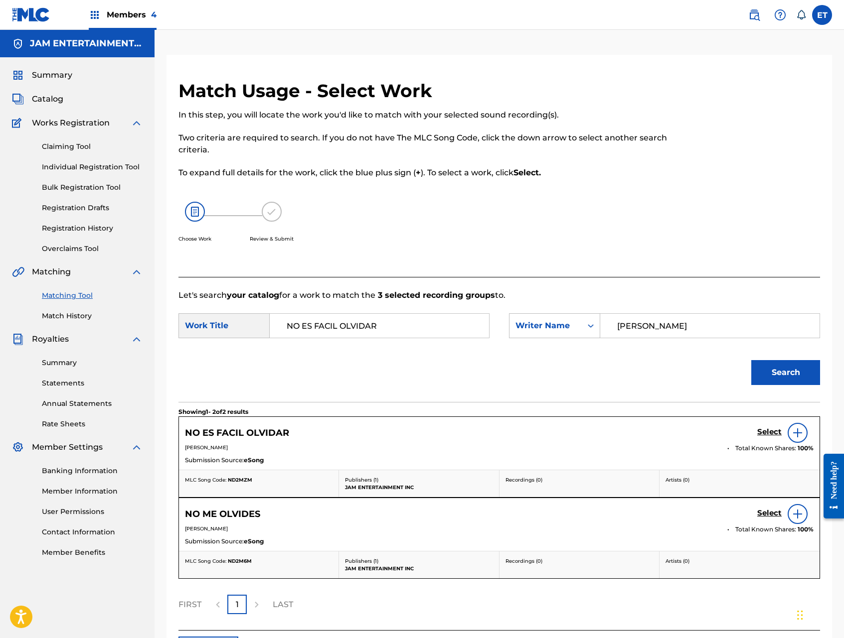
click at [763, 431] on h5 "Select" at bounding box center [769, 431] width 24 height 9
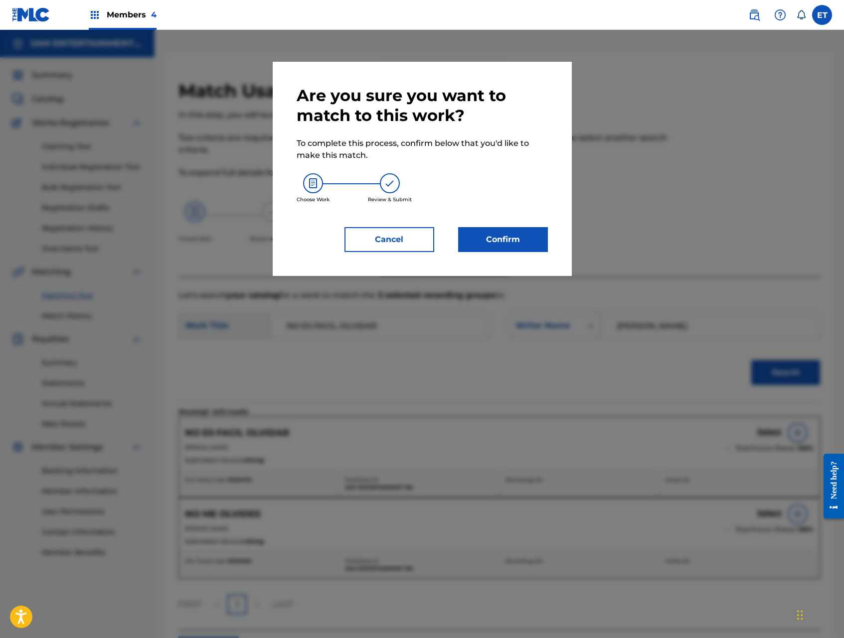
click at [499, 234] on button "Confirm" at bounding box center [503, 239] width 90 height 25
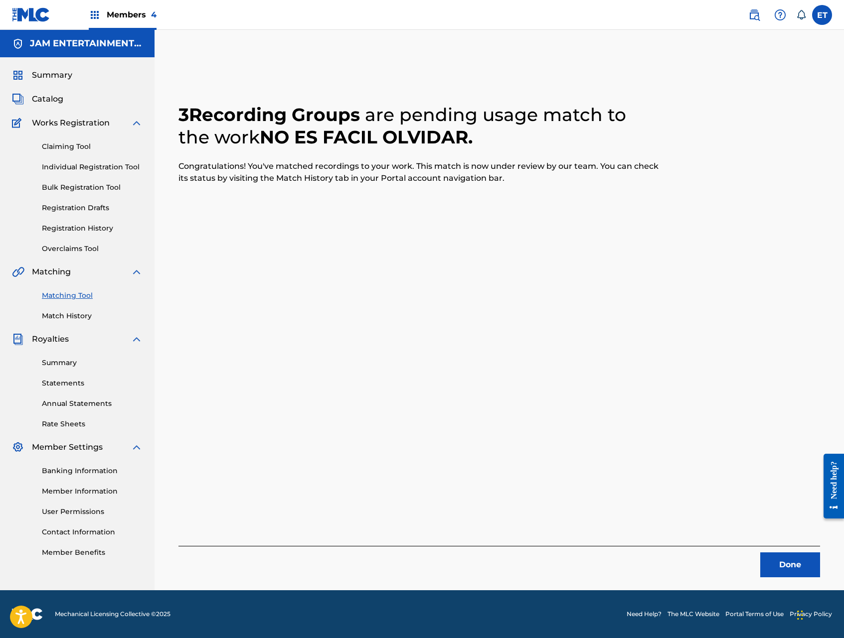
click at [89, 167] on link "Individual Registration Tool" at bounding box center [92, 167] width 101 height 10
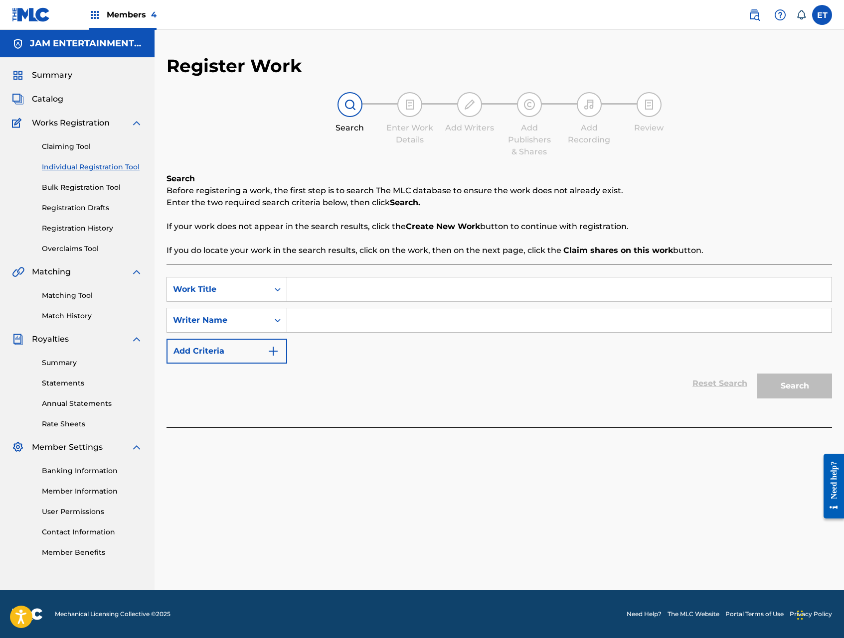
click at [357, 296] on input "Search Form" at bounding box center [559, 290] width 544 height 24
paste input "NO ES FACIL OLVIDAR"
click at [348, 320] on div "no es facil olvidar" at bounding box center [484, 312] width 394 height 18
type input "no es facil olvidar"
click at [348, 320] on input "Search Form" at bounding box center [559, 320] width 544 height 24
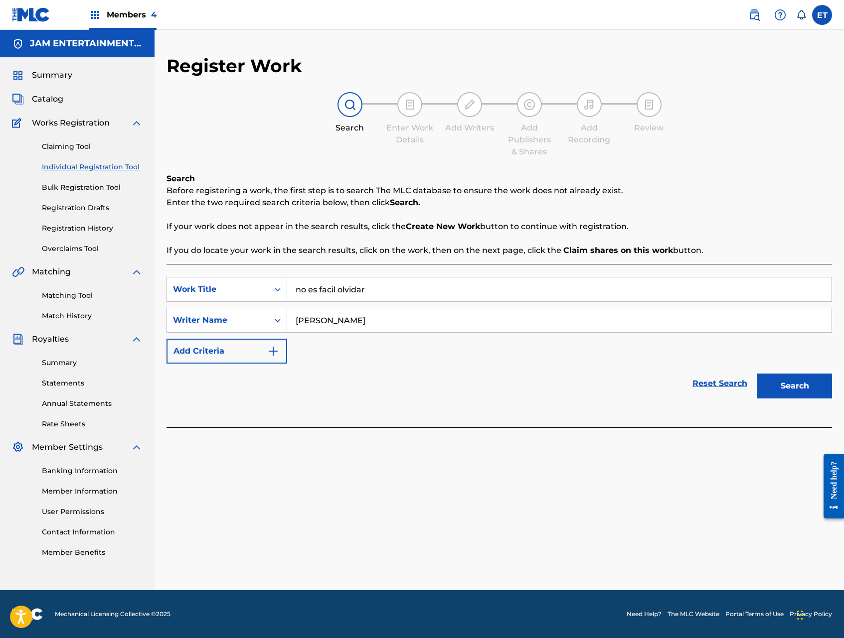
type input "ENRIQUE"
click at [757, 374] on button "Search" at bounding box center [794, 386] width 75 height 25
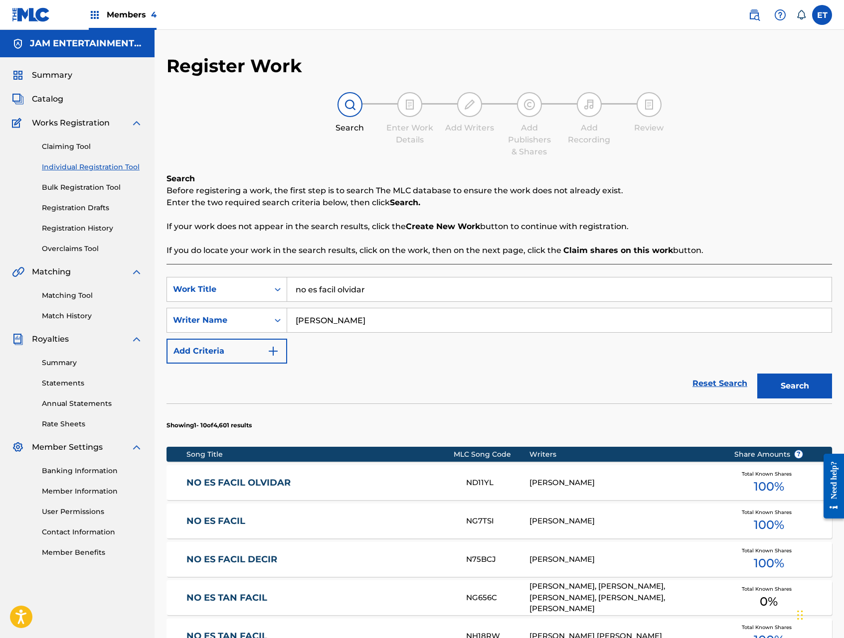
click at [253, 478] on link "NO ES FACIL OLVIDAR" at bounding box center [319, 482] width 266 height 11
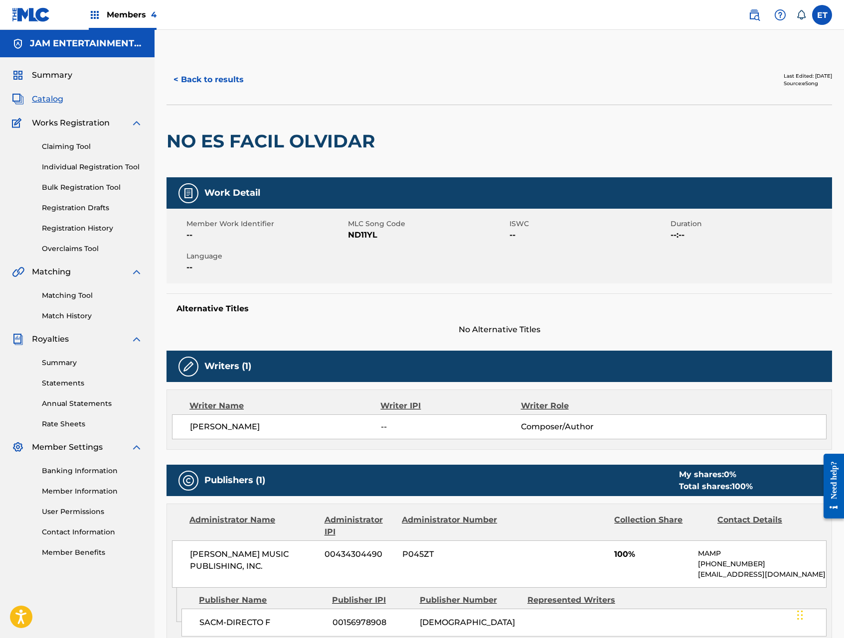
click at [62, 296] on link "Matching Tool" at bounding box center [92, 295] width 101 height 10
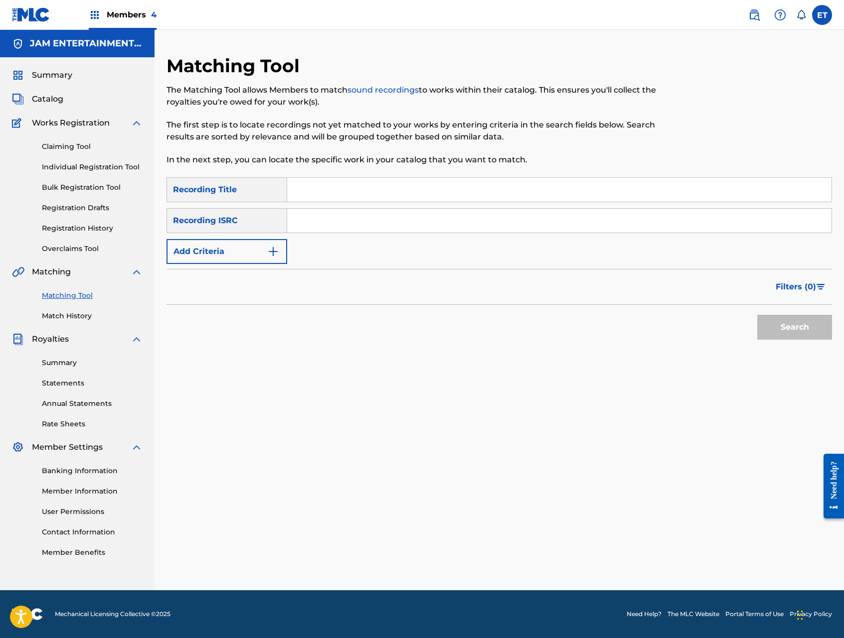
click at [341, 194] on input "Search Form" at bounding box center [559, 190] width 544 height 24
paste input "NO ES FACIL OLVIDAR"
type input "NO ES FACIL OLVIDAR"
click at [251, 243] on button "Add Criteria" at bounding box center [226, 251] width 121 height 25
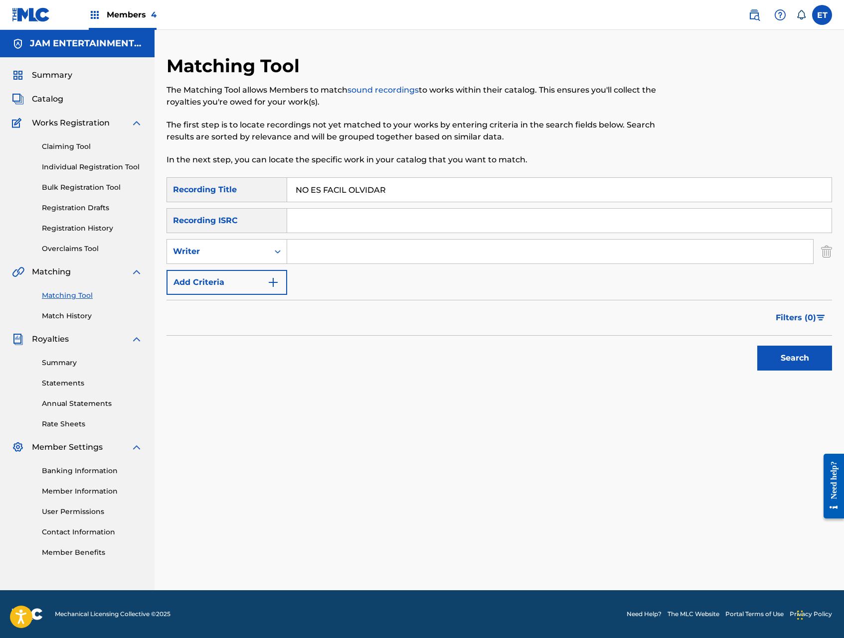
click at [254, 236] on div "SearchWithCriteriab922d856-4c54-4bb9-a0a0-f28dc8668598 Recording Title NO ES FA…" at bounding box center [498, 236] width 665 height 118
click at [252, 246] on div "Writer" at bounding box center [218, 252] width 90 height 12
click at [253, 276] on div "Recording Artist" at bounding box center [227, 276] width 120 height 25
click at [299, 252] on input "Search Form" at bounding box center [550, 252] width 526 height 24
click at [757, 346] on button "Search" at bounding box center [794, 358] width 75 height 25
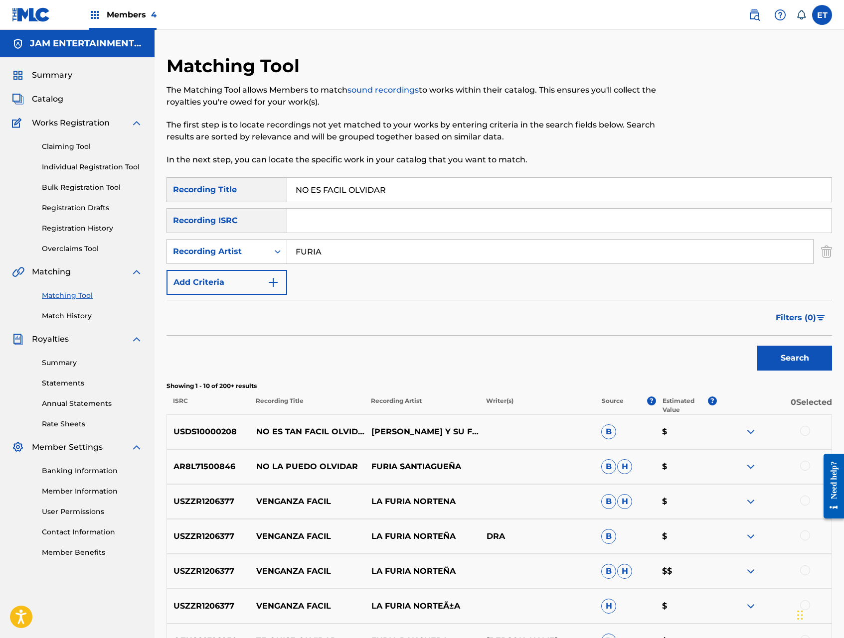
click at [334, 251] on input "FURIA" at bounding box center [550, 252] width 526 height 24
type input "TROPICAL"
click at [757, 346] on button "Search" at bounding box center [794, 358] width 75 height 25
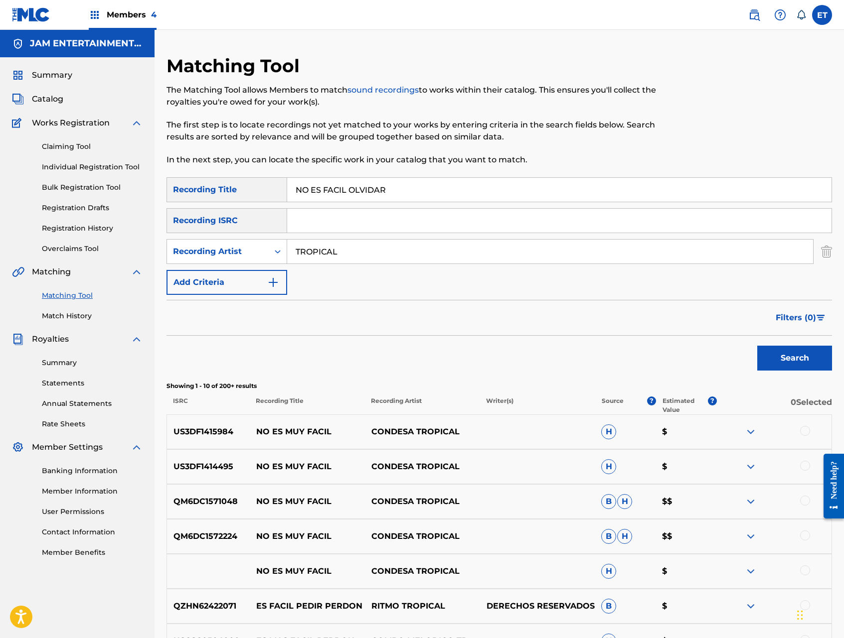
click at [83, 169] on link "Individual Registration Tool" at bounding box center [92, 167] width 101 height 10
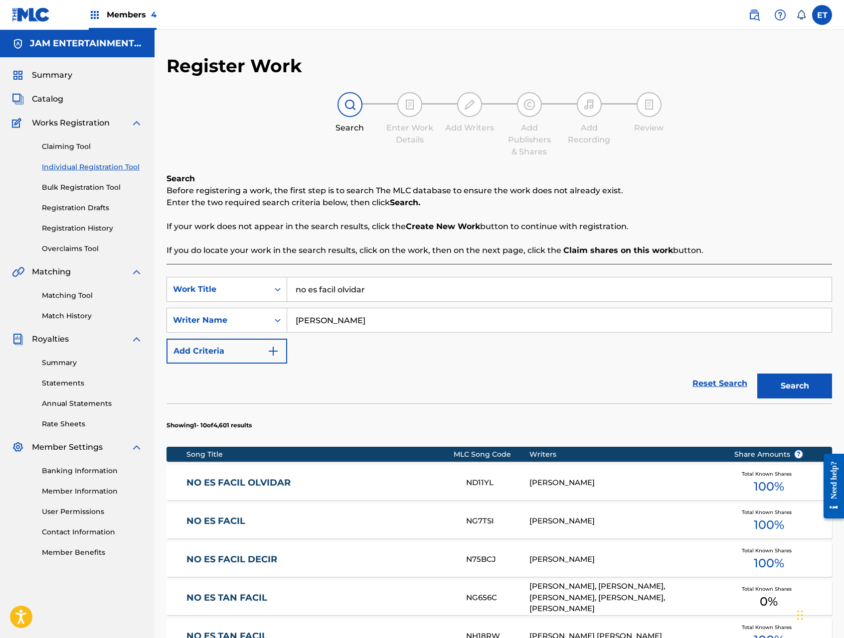
click at [380, 289] on input "no es facil olvidar" at bounding box center [559, 290] width 544 height 24
paste input "OTRA OCUPA TU LUGAR"
type input "OTRA OCUPA TU LUGAR"
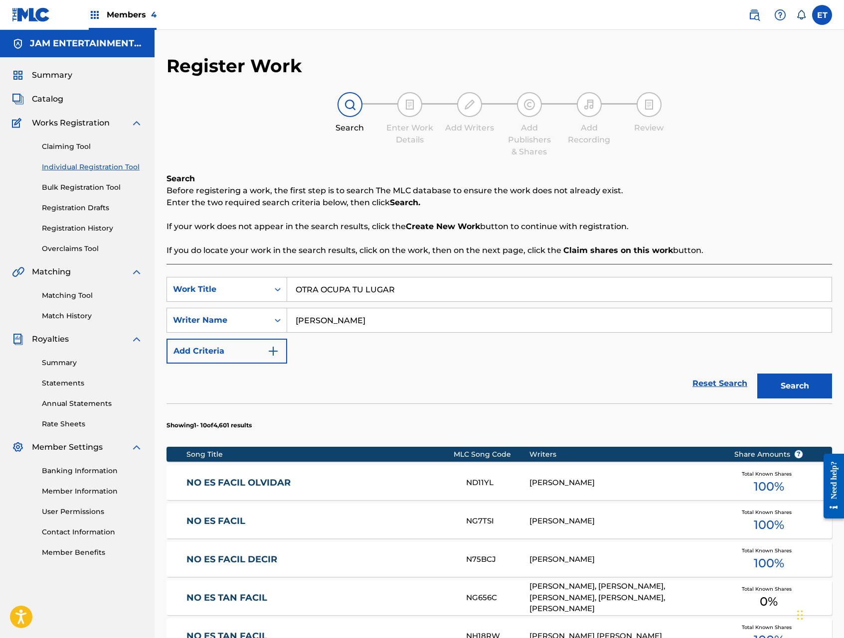
type input "AGUSTIN"
click at [757, 374] on button "Search" at bounding box center [794, 386] width 75 height 25
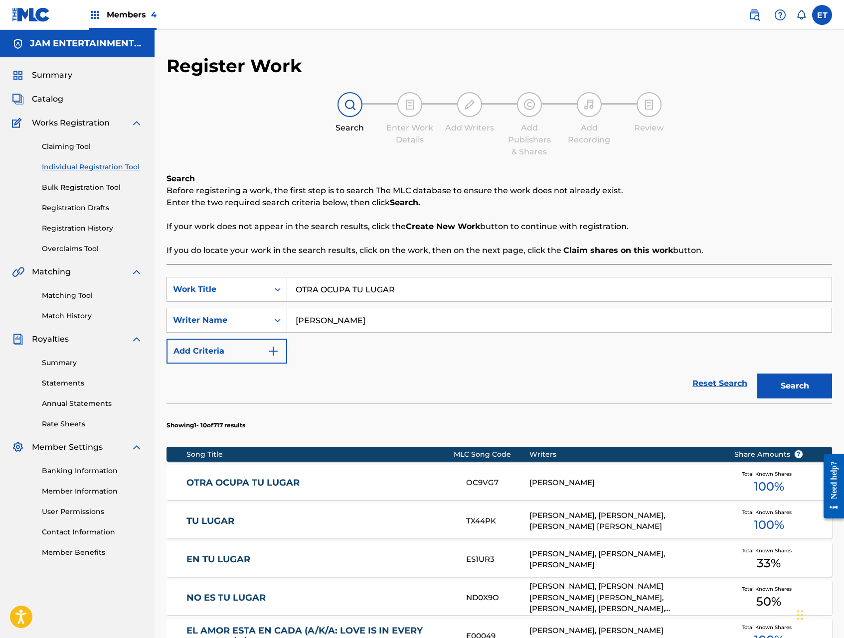
click at [263, 485] on link "OTRA OCUPA TU LUGAR" at bounding box center [319, 482] width 266 height 11
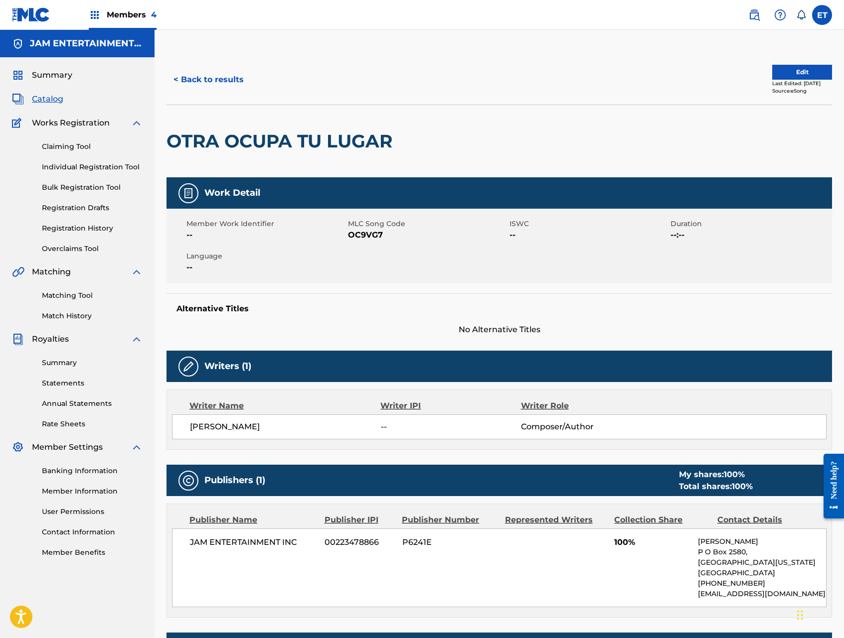
click at [213, 82] on button "< Back to results" at bounding box center [208, 79] width 84 height 25
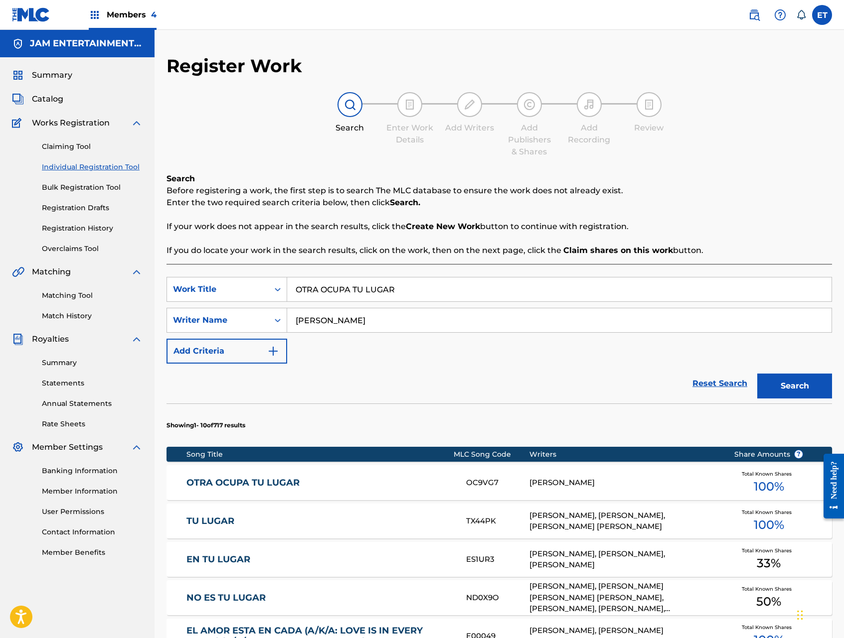
click at [407, 285] on input "OTRA OCUPA TU LUGAR" at bounding box center [559, 290] width 544 height 24
paste input "SUFRIENDO POR TI"
type input "SUFRIENDO POR TI"
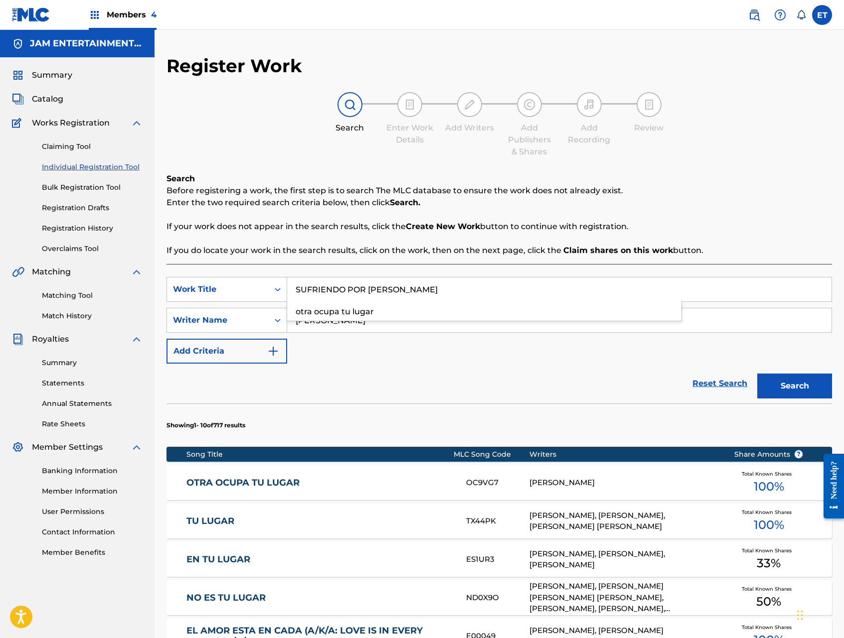
click at [757, 374] on button "Search" at bounding box center [794, 386] width 75 height 25
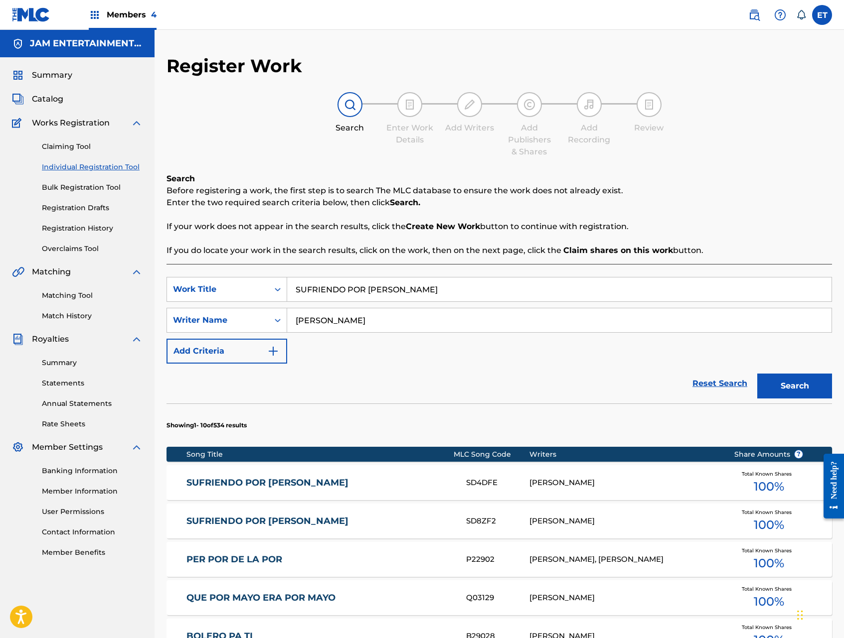
click at [252, 523] on link "SUFRIENDO POR TI" at bounding box center [319, 521] width 266 height 11
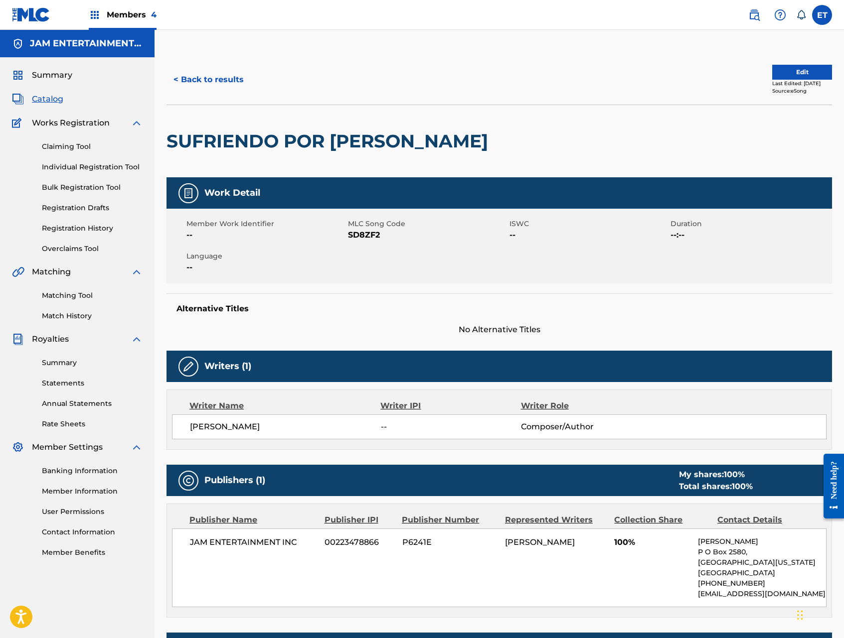
click at [206, 84] on button "< Back to results" at bounding box center [208, 79] width 84 height 25
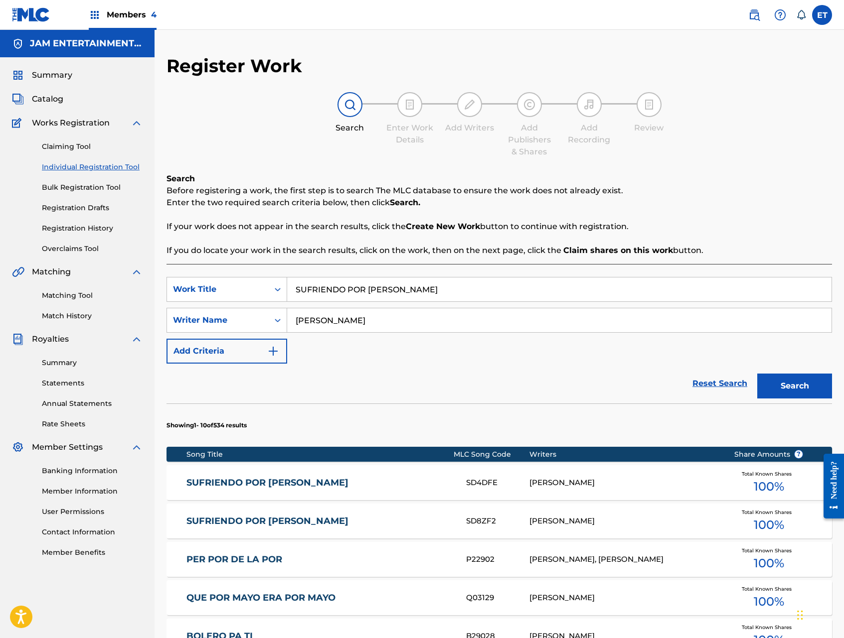
click at [384, 286] on input "SUFRIENDO POR TI" at bounding box center [559, 290] width 544 height 24
paste input "YA OLVIDATE DE M"
type input "YA OLVIDATE DE MI"
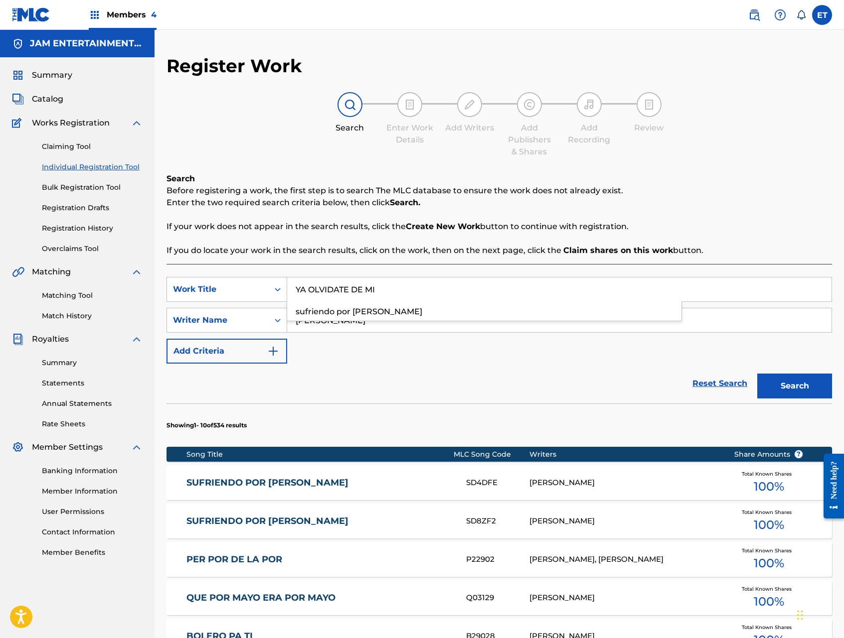
click at [757, 374] on button "Search" at bounding box center [794, 386] width 75 height 25
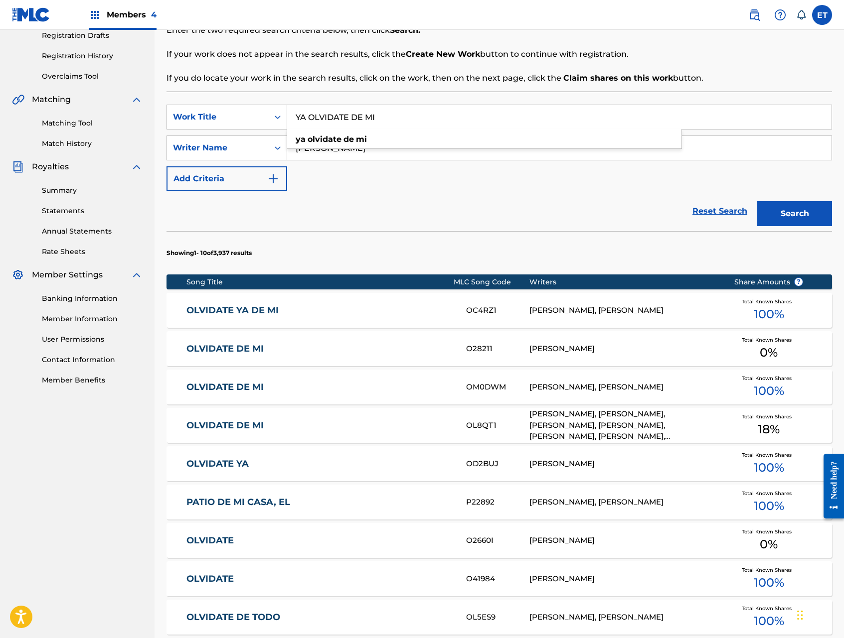
scroll to position [172, 0]
click at [778, 210] on button "Search" at bounding box center [794, 214] width 75 height 25
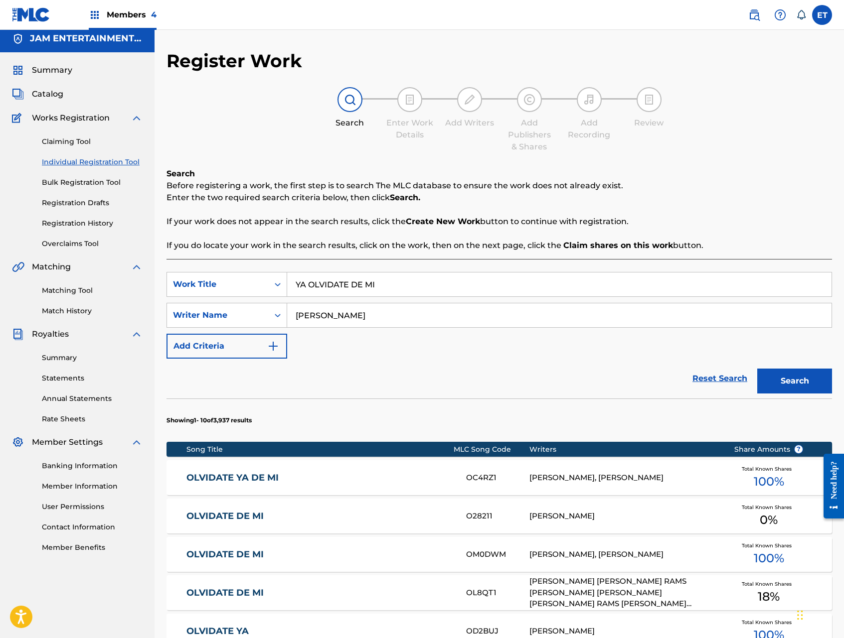
scroll to position [382, 0]
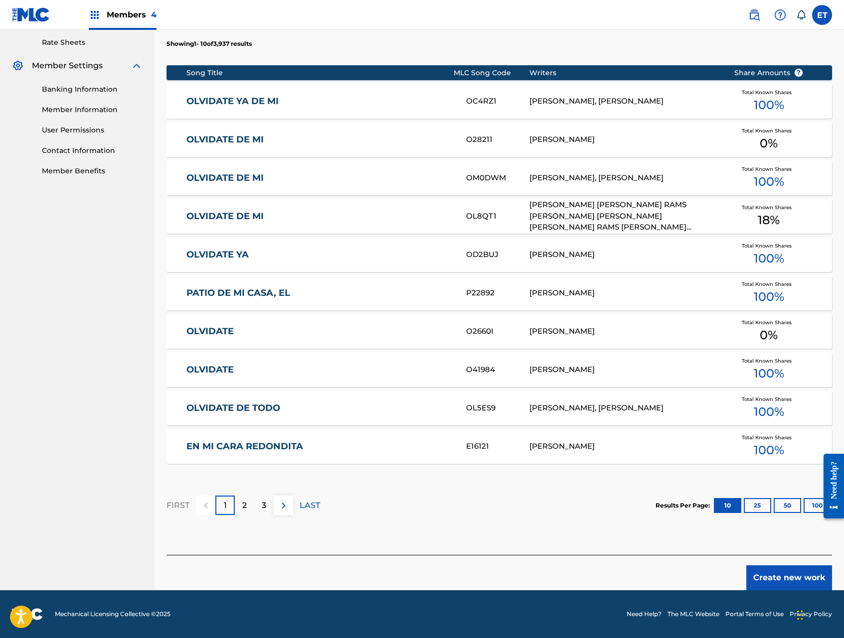
click at [780, 571] on button "Create new work" at bounding box center [789, 578] width 86 height 25
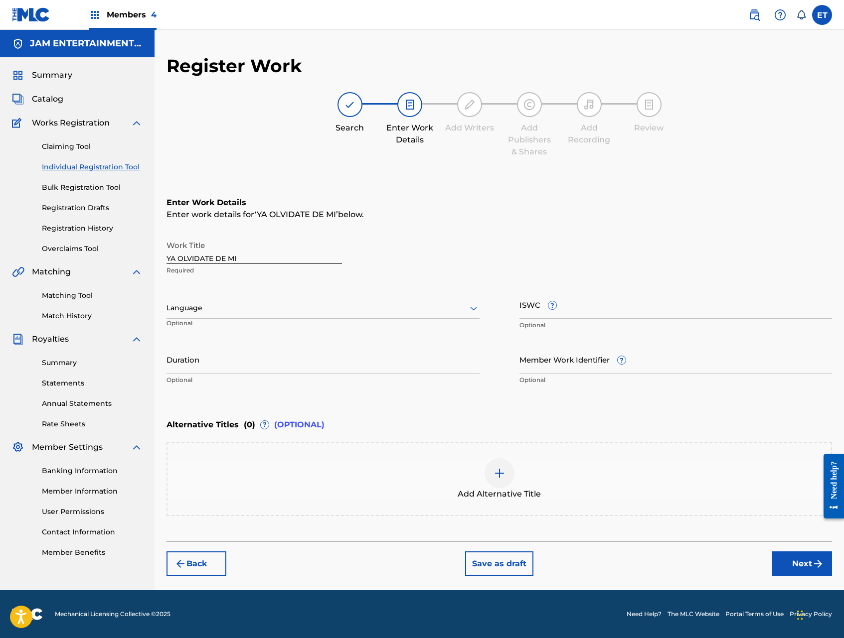
click at [259, 306] on div at bounding box center [322, 308] width 313 height 12
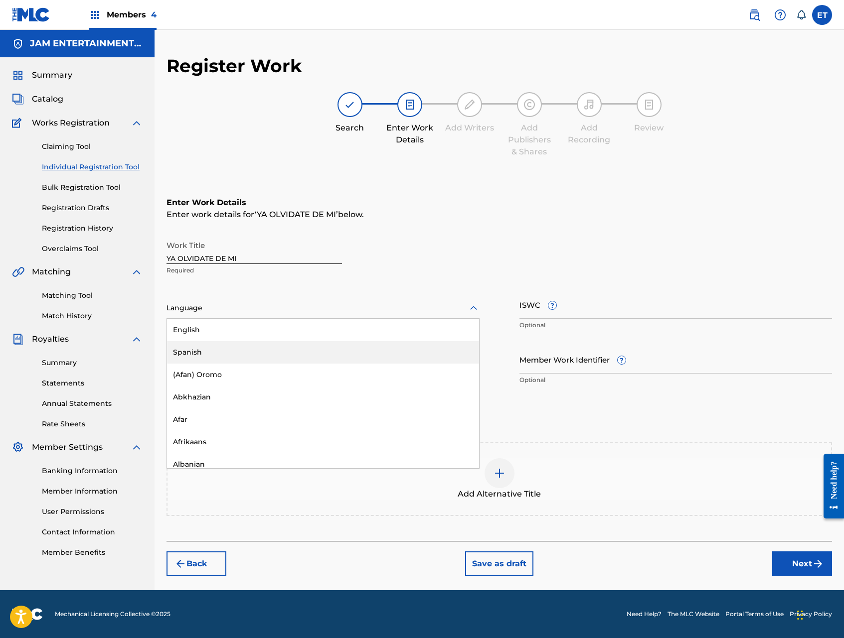
click at [254, 349] on div "Spanish" at bounding box center [323, 352] width 312 height 22
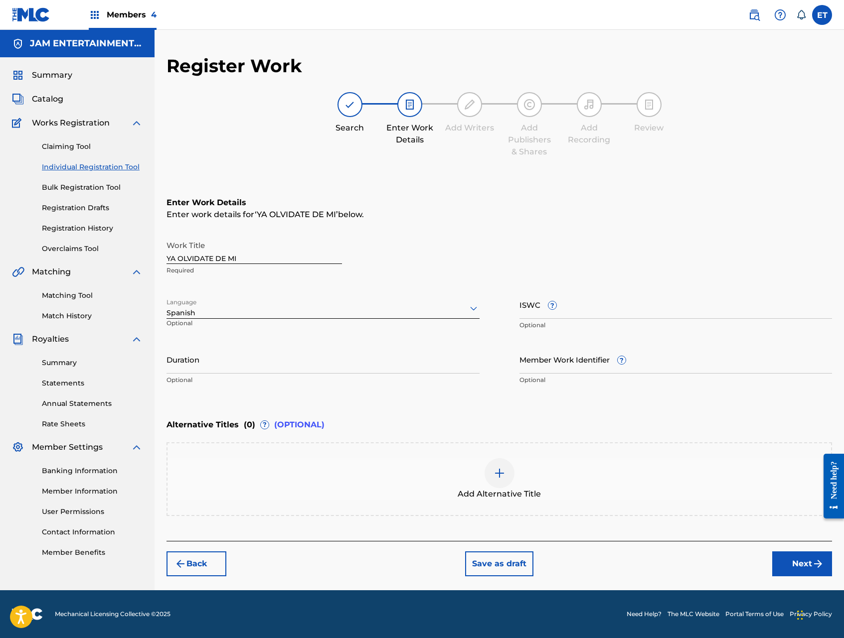
click at [791, 561] on button "Next" at bounding box center [802, 564] width 60 height 25
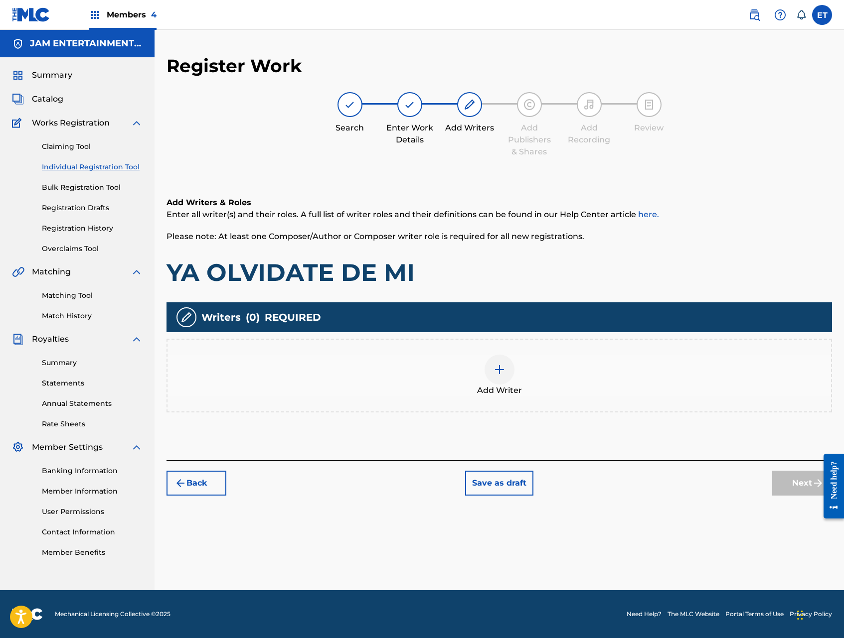
click at [524, 378] on div "Add Writer" at bounding box center [498, 376] width 663 height 42
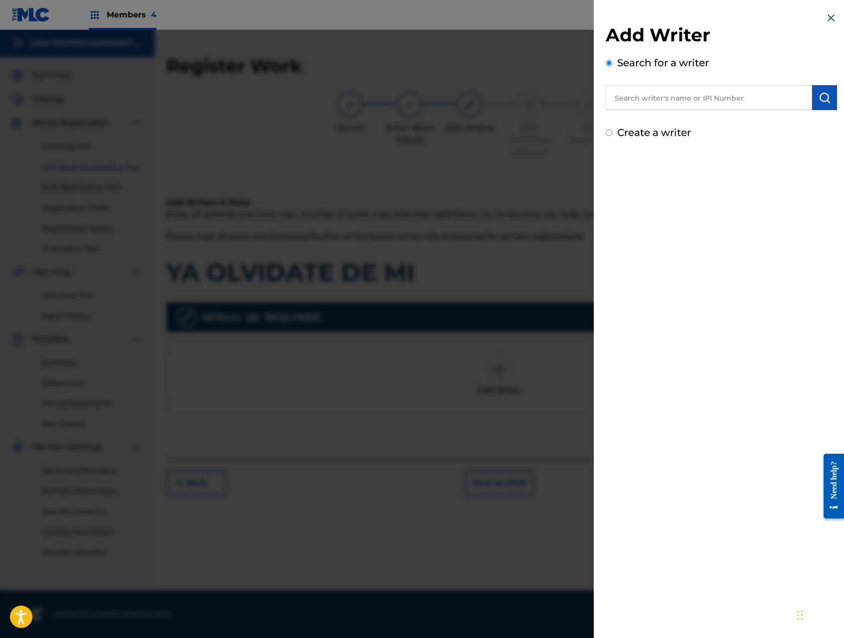
click at [682, 98] on input "text" at bounding box center [708, 97] width 206 height 25
type input "AGUSTIN BALVER DELGADO"
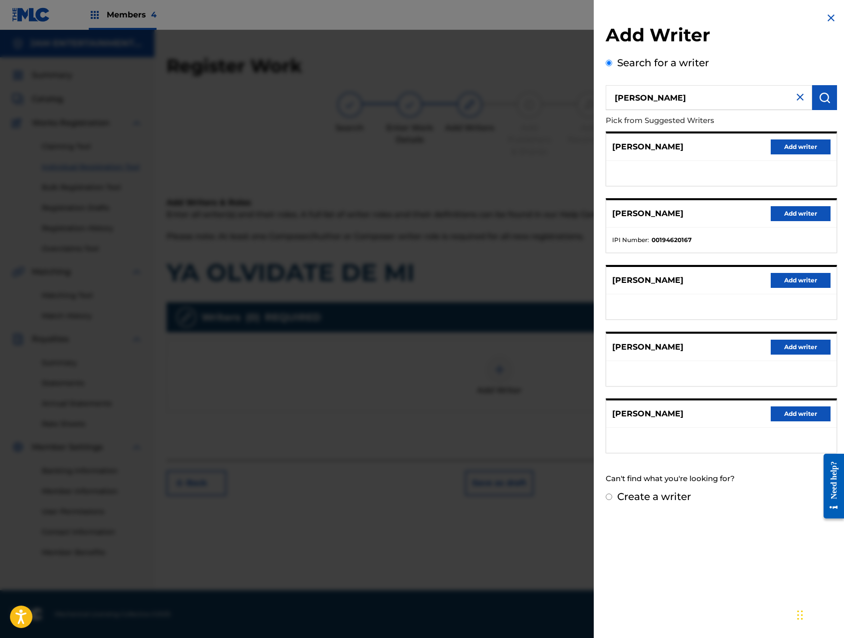
click at [794, 148] on button "Add writer" at bounding box center [800, 147] width 60 height 15
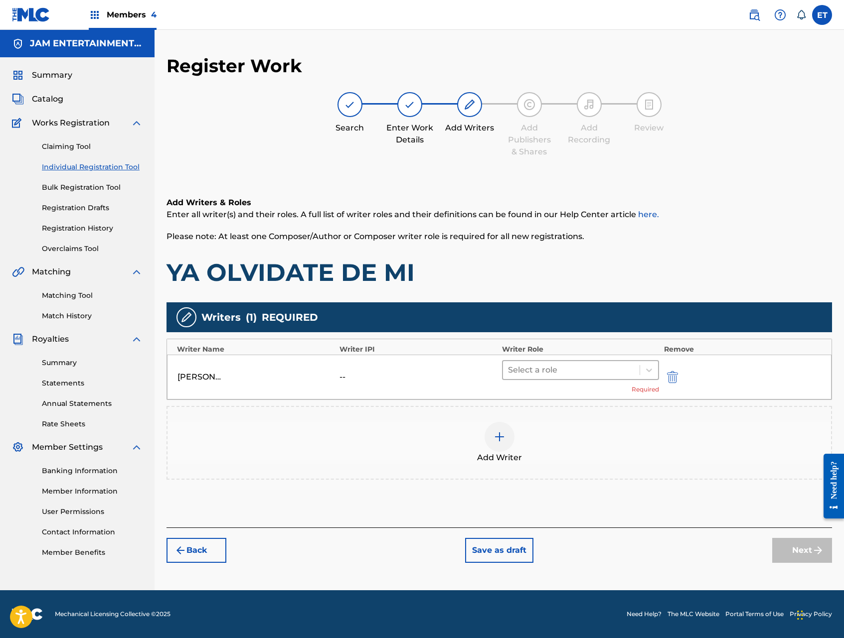
click at [610, 370] on div at bounding box center [571, 370] width 127 height 14
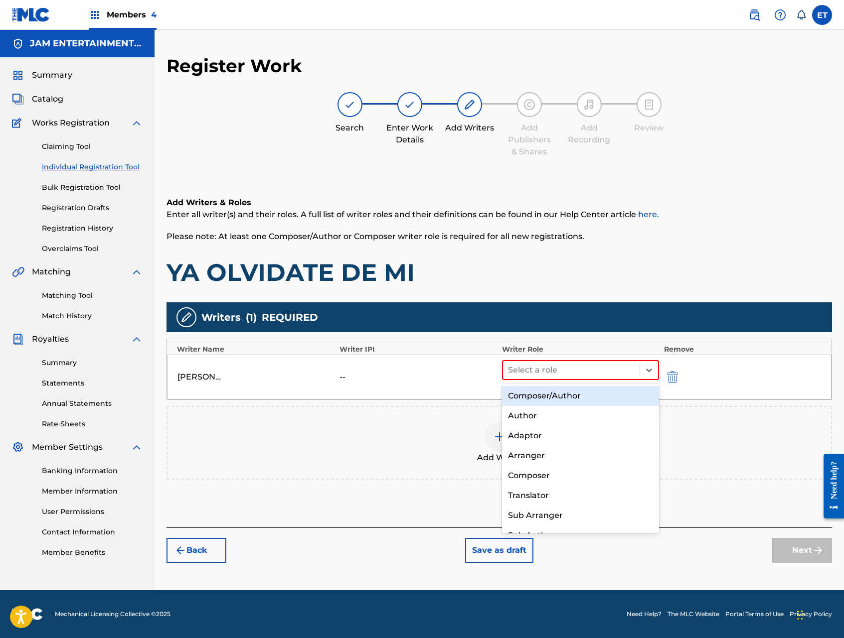
click at [583, 398] on div "Composer/Author" at bounding box center [580, 396] width 157 height 20
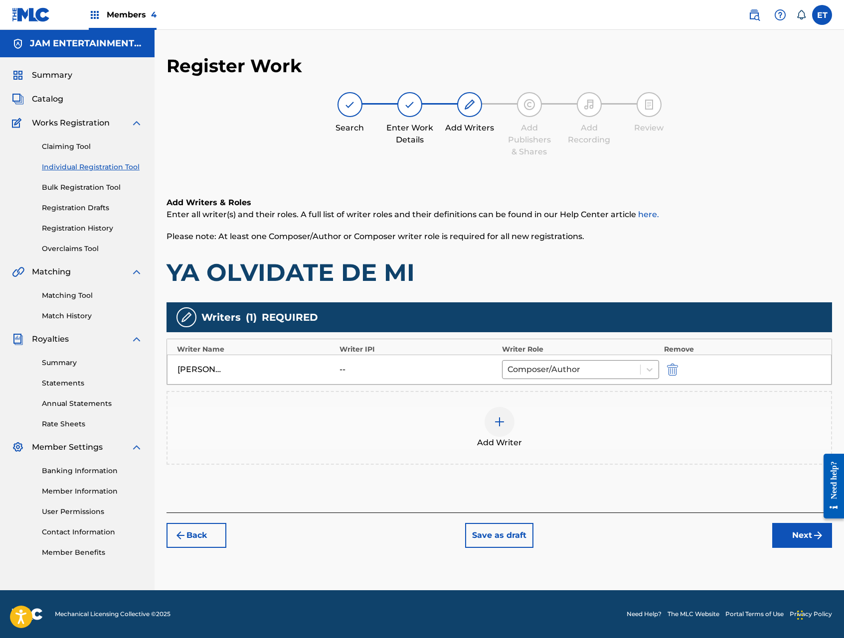
click at [800, 537] on button "Next" at bounding box center [802, 535] width 60 height 25
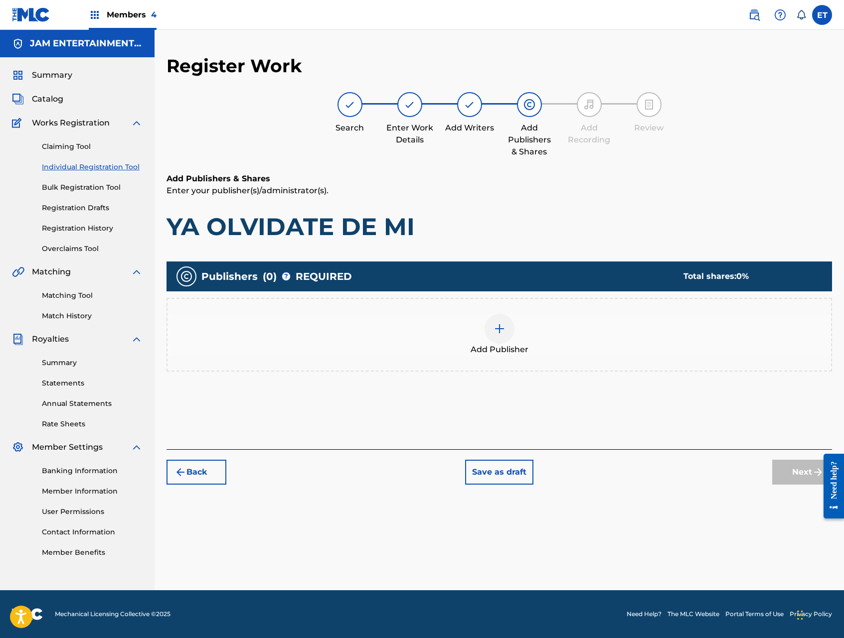
click at [501, 323] on img at bounding box center [499, 329] width 12 height 12
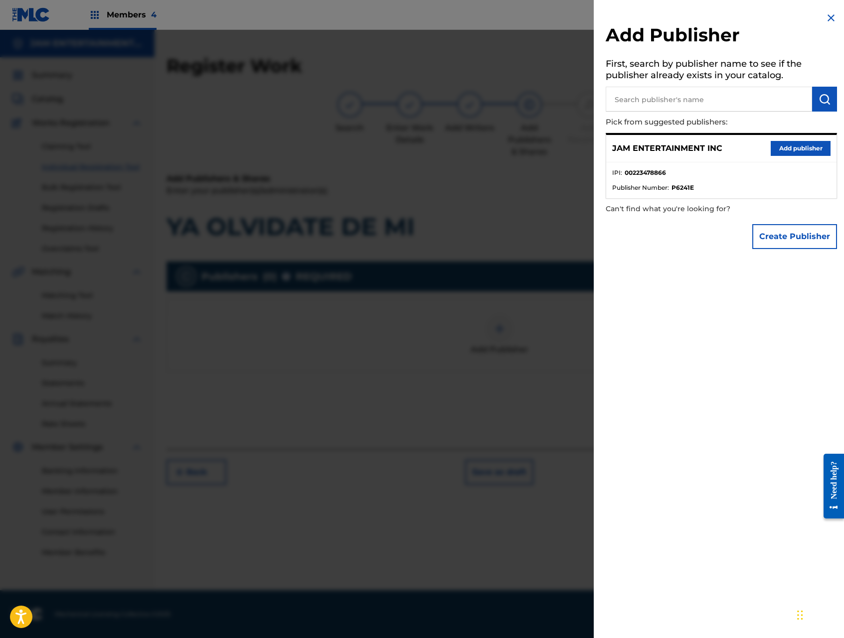
click at [815, 151] on button "Add publisher" at bounding box center [800, 148] width 60 height 15
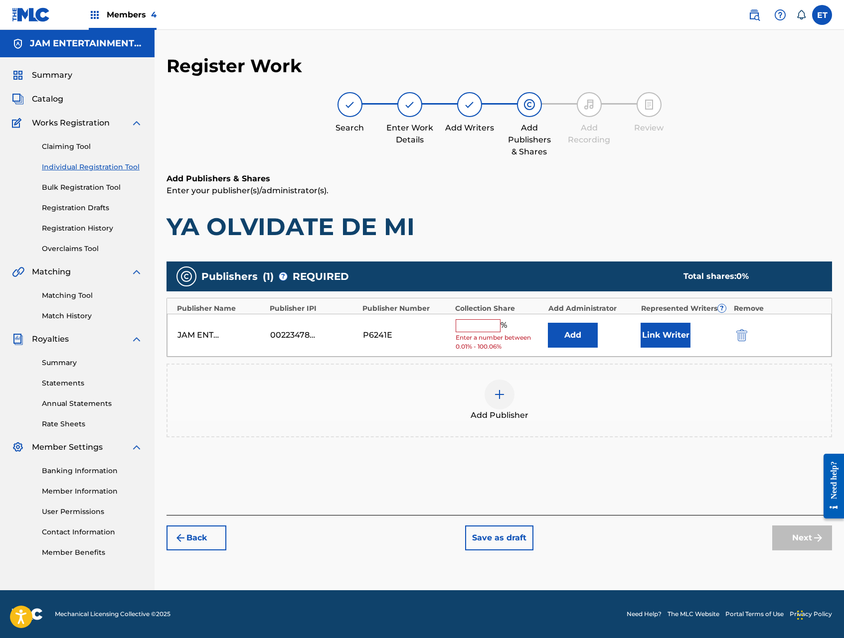
click at [484, 325] on input "text" at bounding box center [477, 325] width 45 height 13
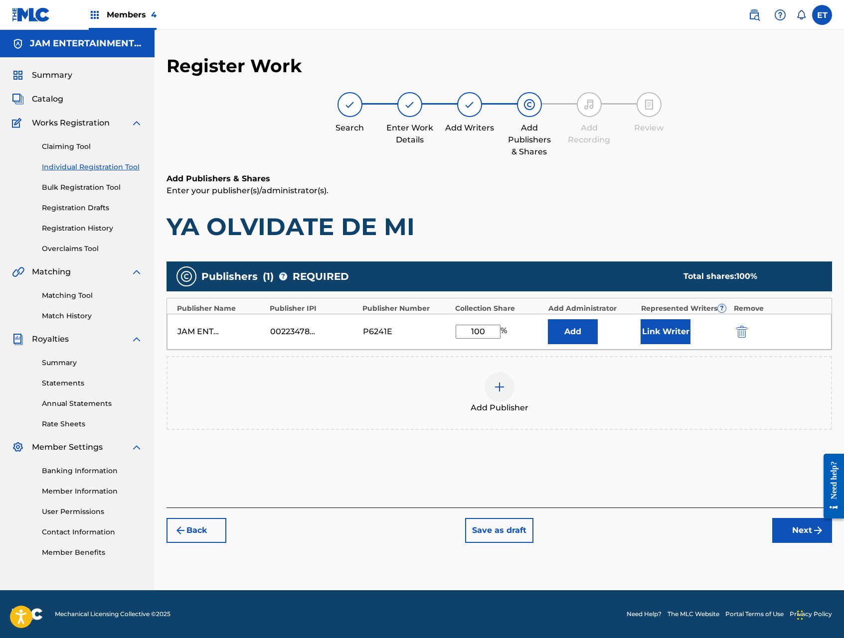
type input "100"
click at [548, 319] on button "Add" at bounding box center [573, 331] width 50 height 25
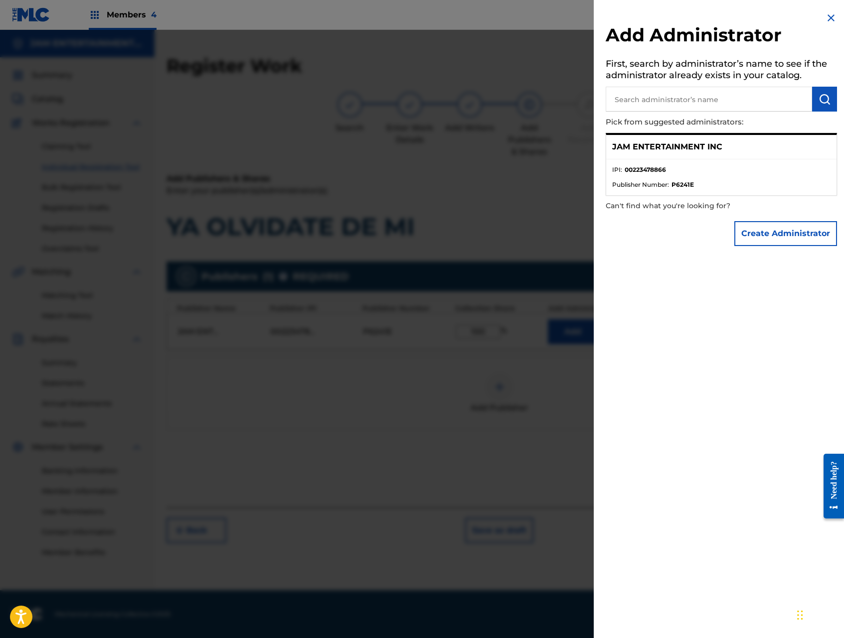
drag, startPoint x: 512, startPoint y: 151, endPoint x: 571, endPoint y: 229, distance: 98.1
click at [512, 151] on div at bounding box center [422, 349] width 844 height 638
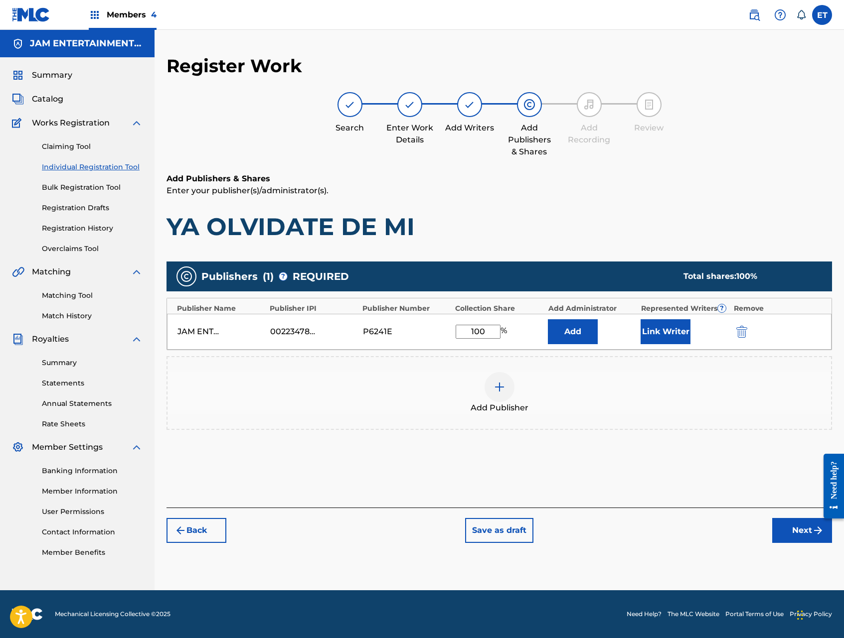
click at [784, 536] on button "Next" at bounding box center [802, 530] width 60 height 25
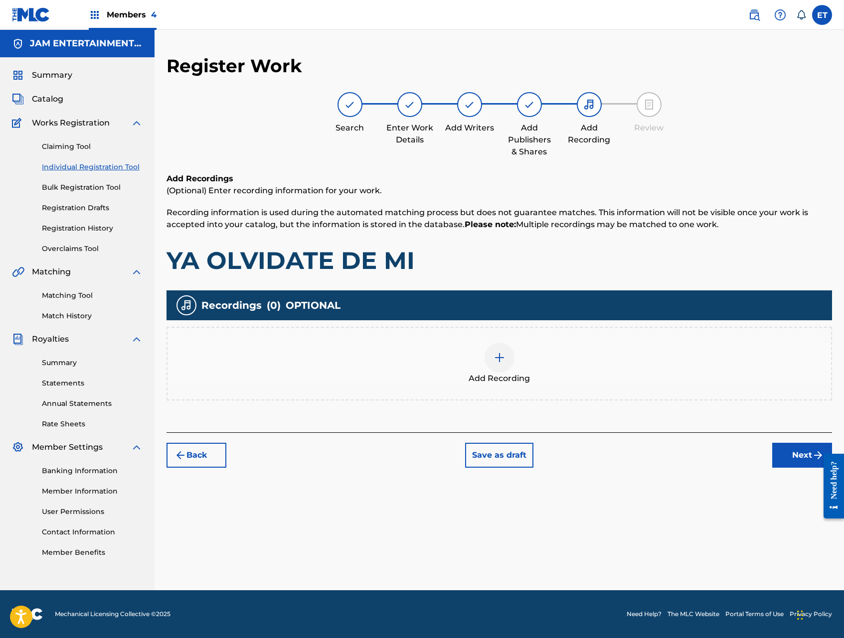
click at [794, 456] on button "Next" at bounding box center [802, 455] width 60 height 25
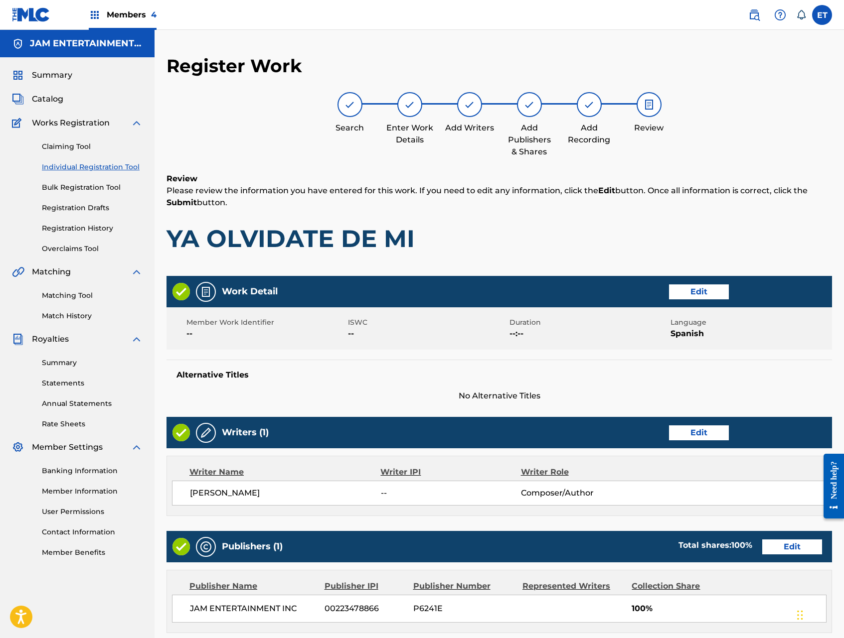
scroll to position [171, 0]
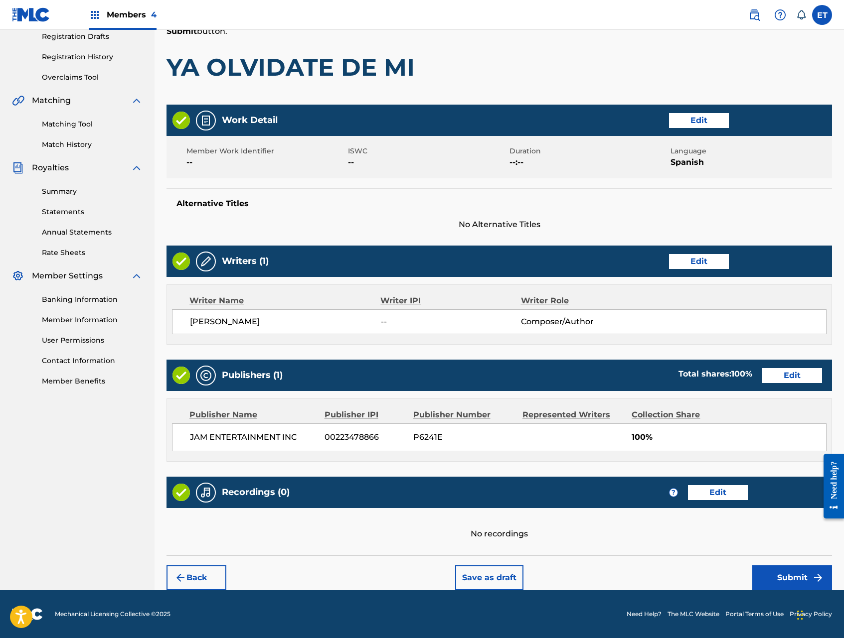
click at [780, 577] on button "Submit" at bounding box center [792, 578] width 80 height 25
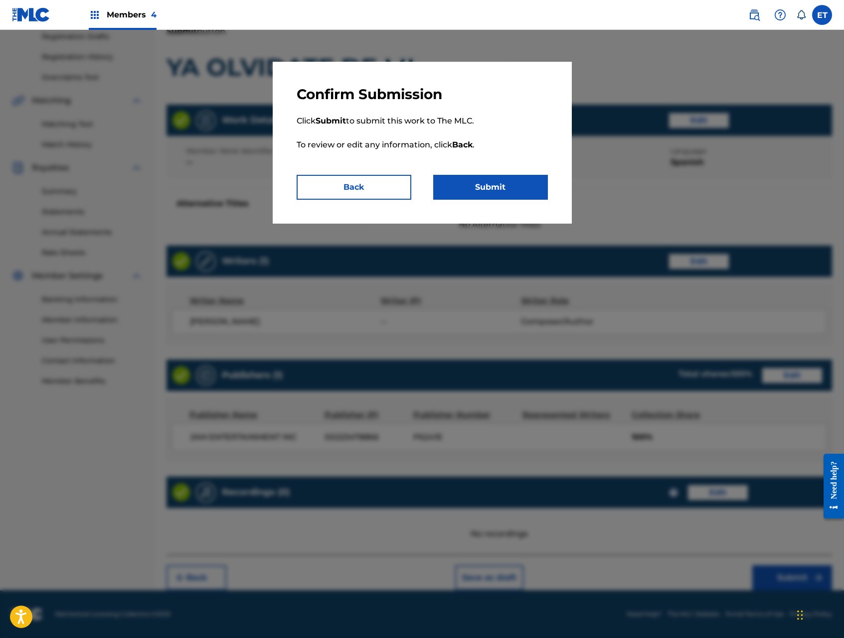
click at [497, 179] on button "Submit" at bounding box center [490, 187] width 115 height 25
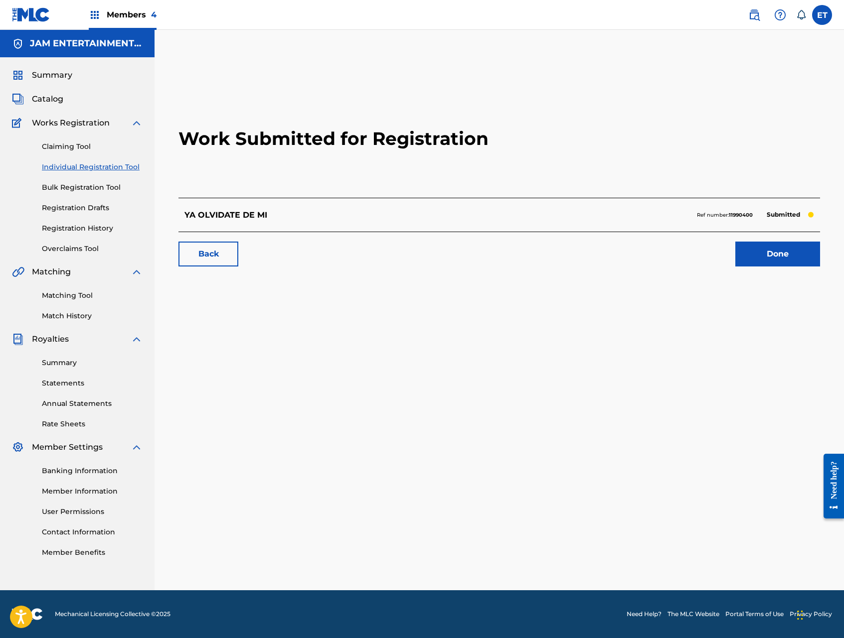
click at [786, 254] on link "Done" at bounding box center [777, 254] width 85 height 25
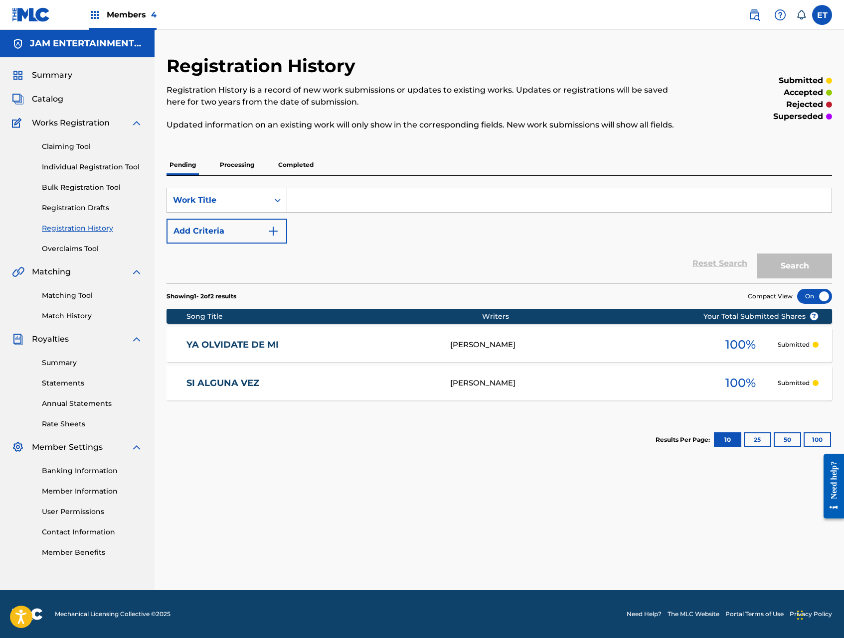
click at [84, 185] on link "Bulk Registration Tool" at bounding box center [92, 187] width 101 height 10
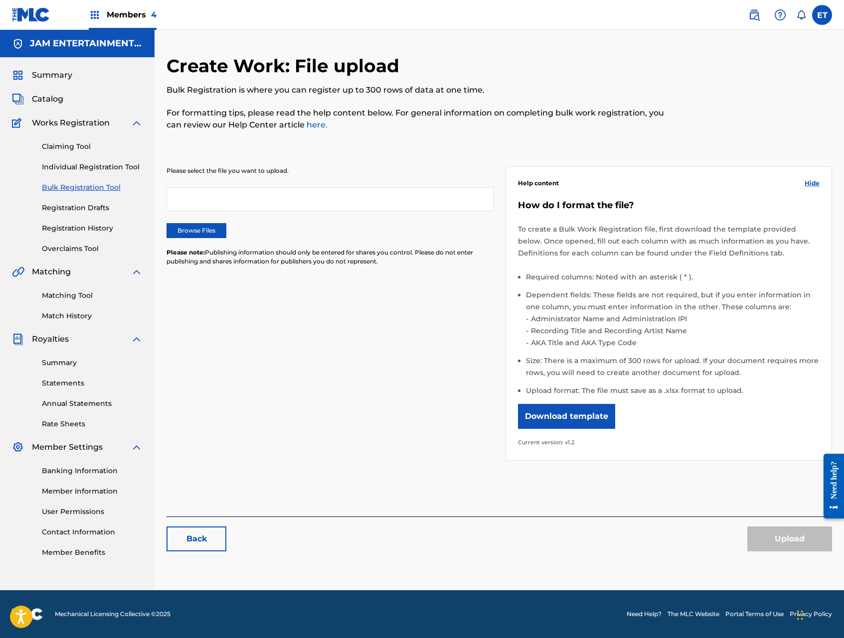
click at [98, 167] on link "Individual Registration Tool" at bounding box center [92, 167] width 101 height 10
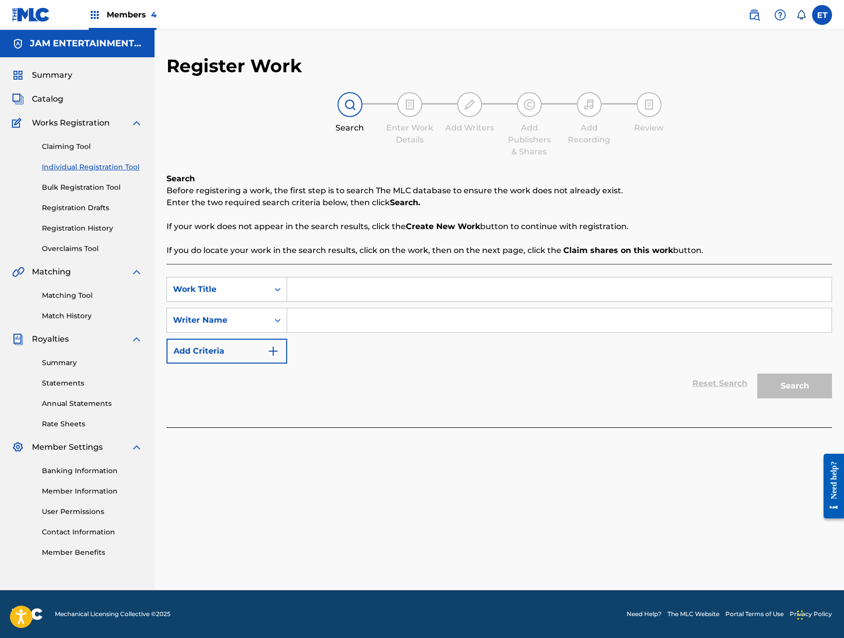
click at [337, 289] on input "Search Form" at bounding box center [559, 290] width 544 height 24
paste input "ADELANTAME OTRO BESO"
type input "ADELANTAME OTRO BESO"
type input "AGUSTIN"
click at [757, 374] on button "Search" at bounding box center [794, 386] width 75 height 25
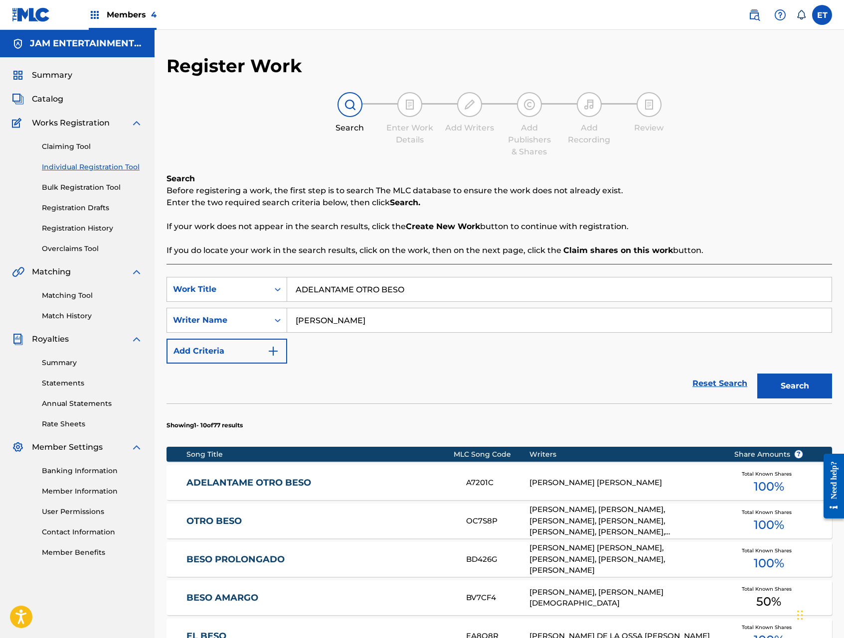
click at [267, 485] on link "ADELANTAME OTRO BESO" at bounding box center [319, 482] width 266 height 11
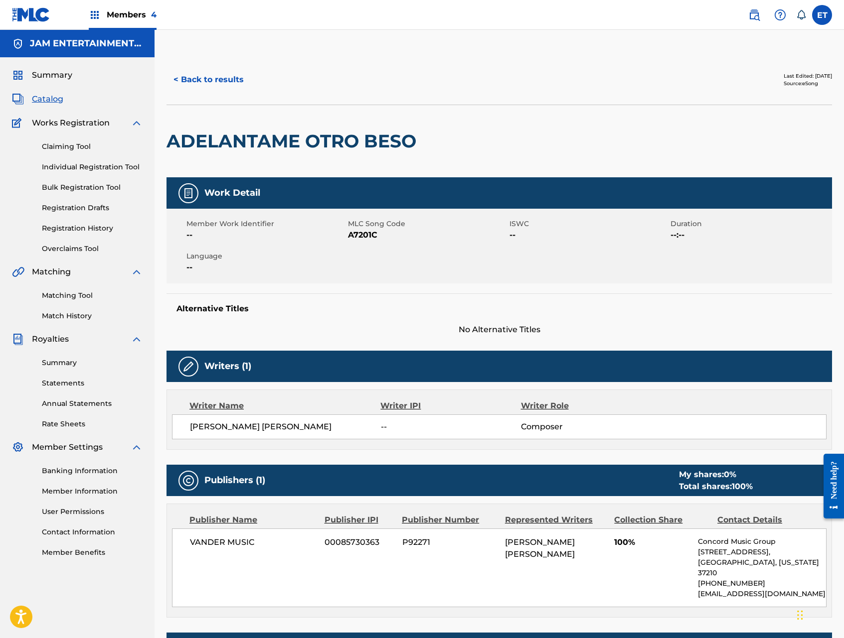
click at [212, 80] on button "< Back to results" at bounding box center [208, 79] width 84 height 25
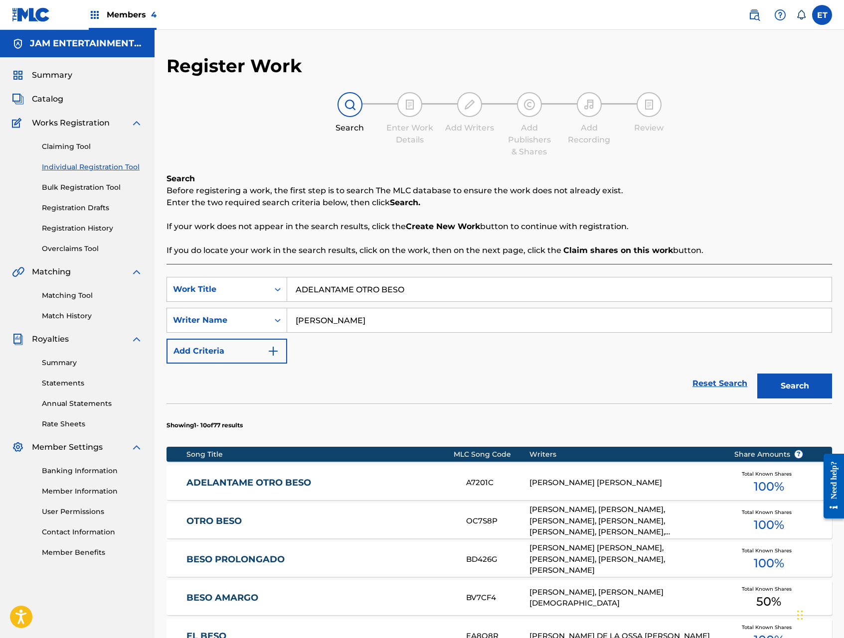
click at [368, 318] on input "AGUSTIN" at bounding box center [559, 320] width 544 height 24
type input "RAMON"
click at [757, 374] on button "Search" at bounding box center [794, 386] width 75 height 25
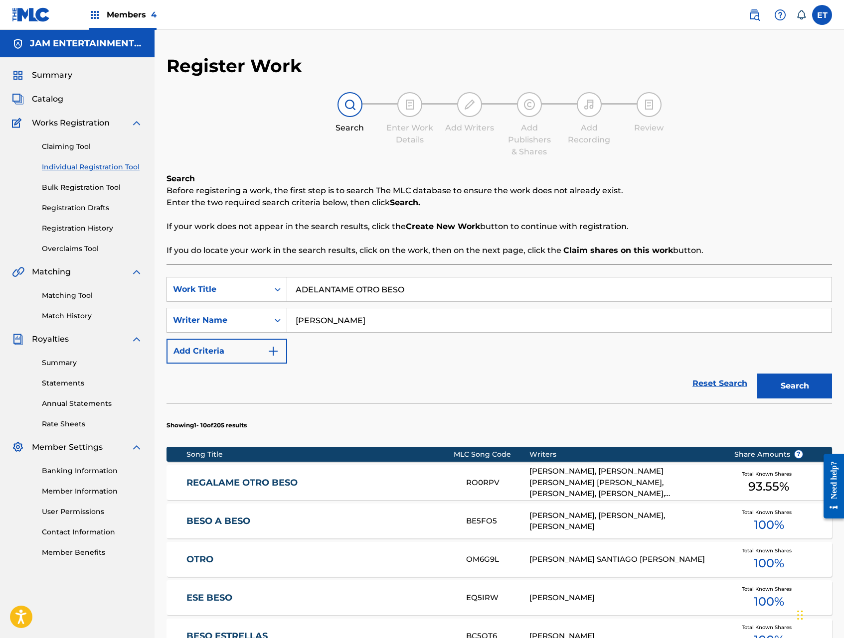
click at [409, 287] on input "ADELANTAME OTRO BESO" at bounding box center [559, 290] width 544 height 24
paste input "EL AULLIDO DE UNA FIERA"
type input "EL AULLIDO DE UNA FIERA"
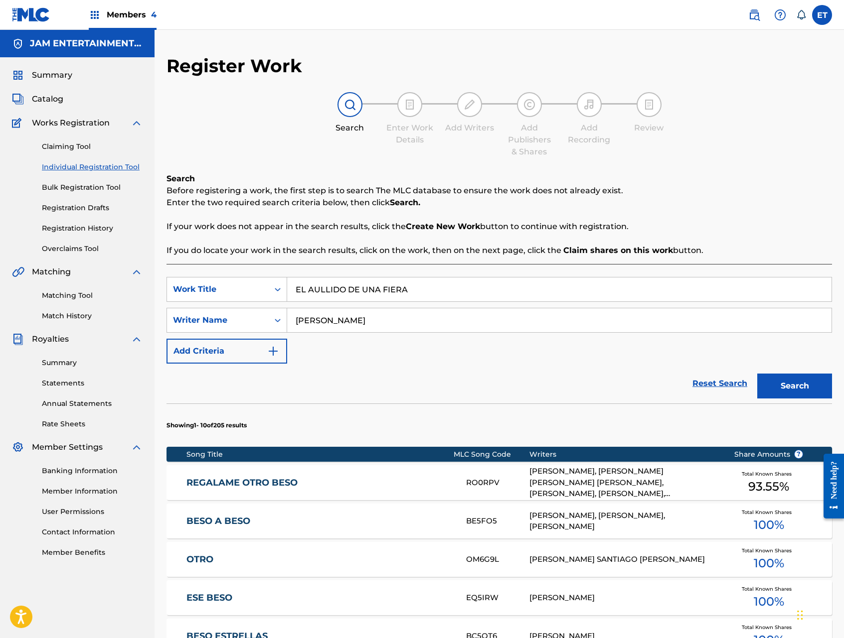
type input "AGUSTIN"
click at [757, 374] on button "Search" at bounding box center [794, 386] width 75 height 25
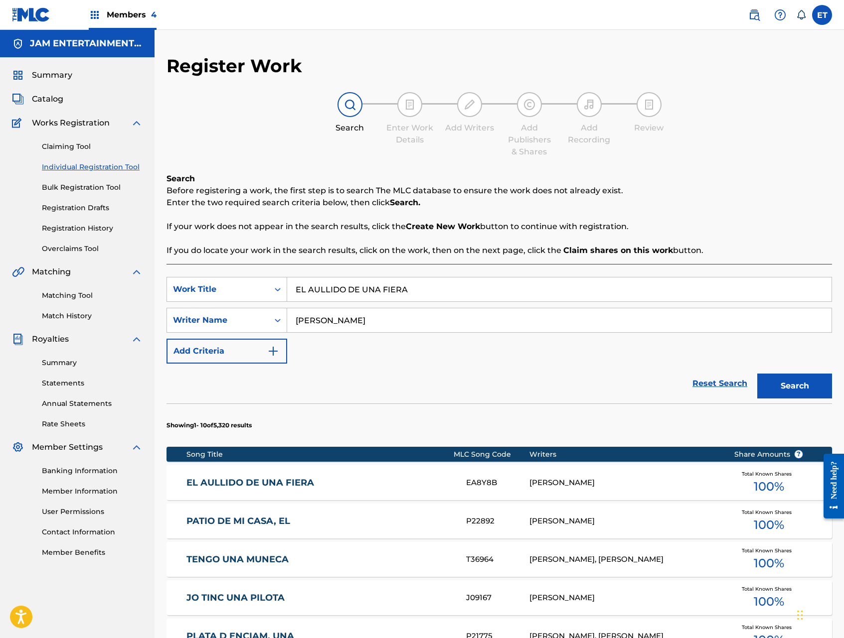
click at [234, 489] on div "EL AULLIDO DE UNA FIERA EA8Y8B AGUSTIN NOTARIO Total Known Shares 100 %" at bounding box center [498, 482] width 665 height 35
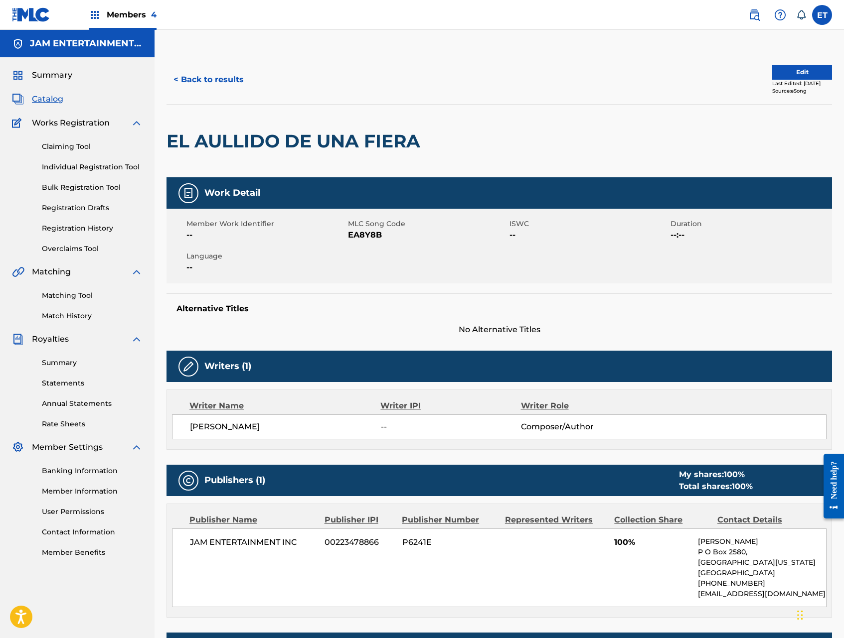
click at [75, 296] on link "Matching Tool" at bounding box center [92, 295] width 101 height 10
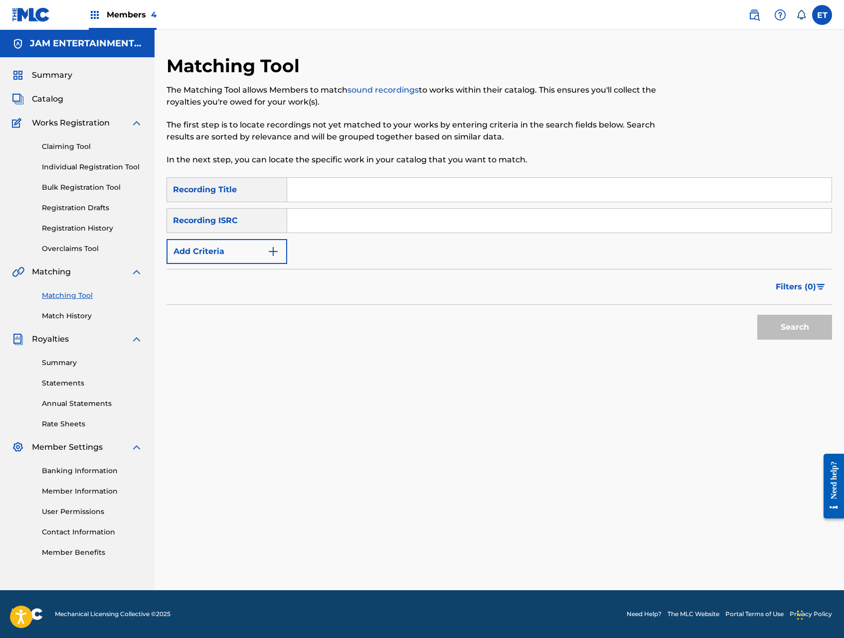
click at [330, 197] on input "Search Form" at bounding box center [559, 190] width 544 height 24
paste input "EL AULLIDO DE UNA FIERA"
type input "EL AULLIDO DE UNA FIERA"
click at [757, 315] on button "Search" at bounding box center [794, 327] width 75 height 25
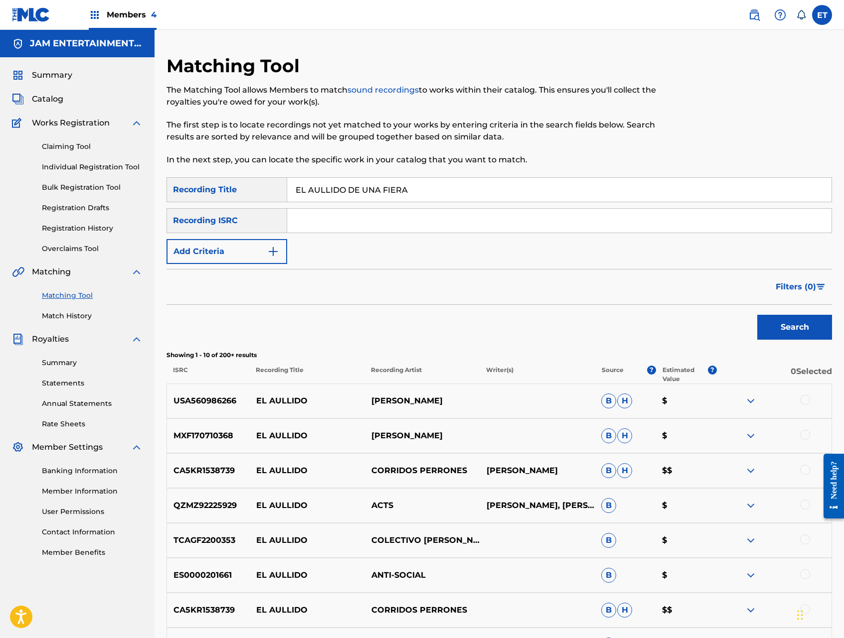
click at [99, 166] on link "Individual Registration Tool" at bounding box center [92, 167] width 101 height 10
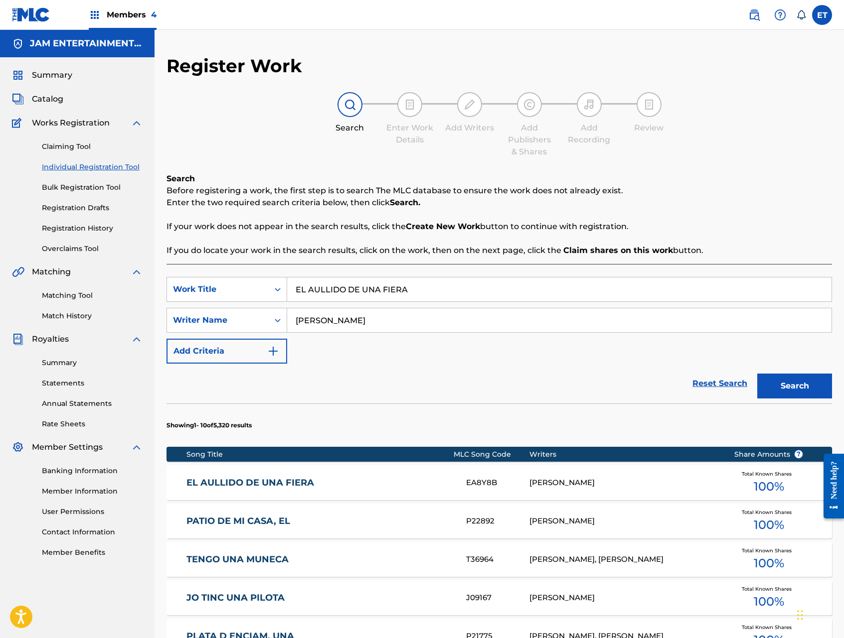
click at [420, 286] on input "EL AULLIDO DE UNA FIERA" at bounding box center [559, 290] width 544 height 24
paste input "LUCHARE POR ELL"
type input "LUCHARE POR ELLA"
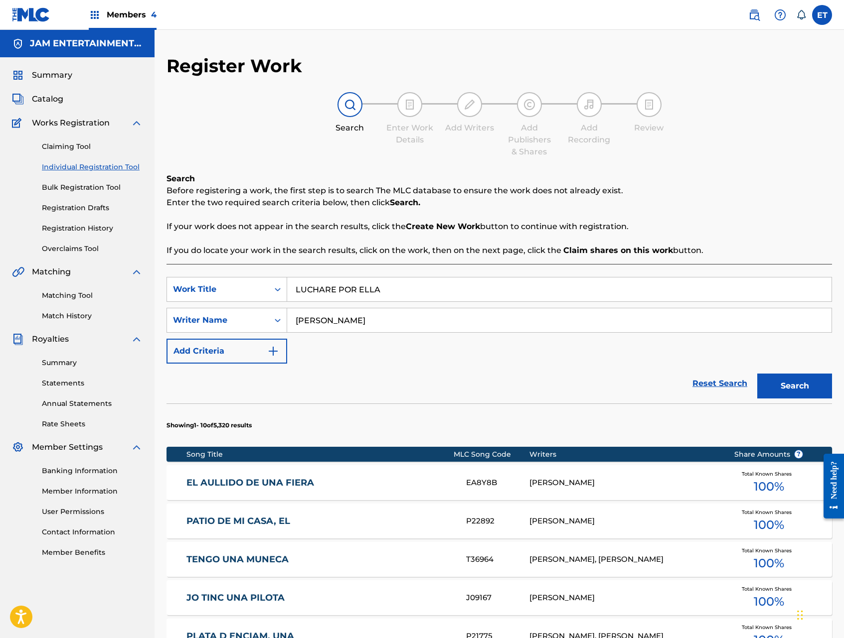
type input "[PERSON_NAME]"
click at [757, 374] on button "Search" at bounding box center [794, 386] width 75 height 25
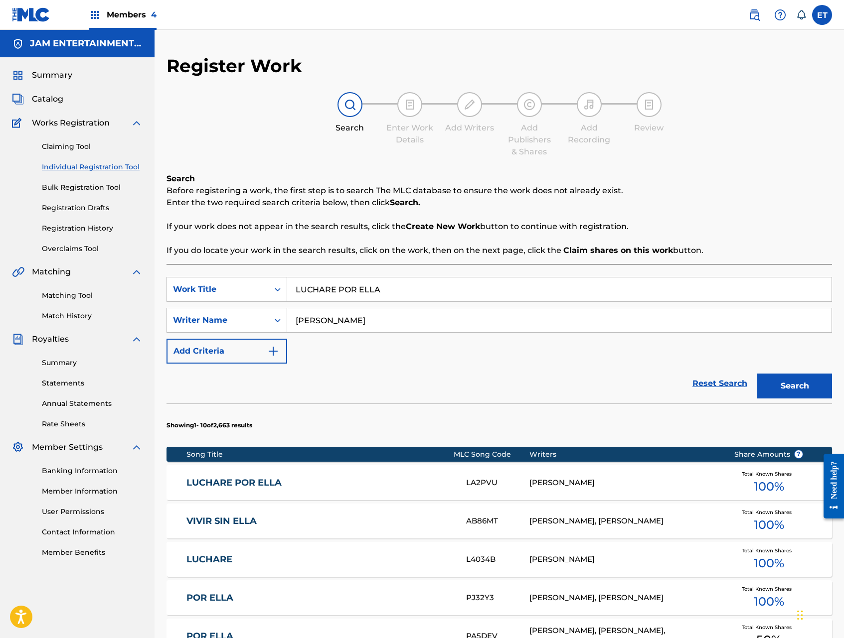
click at [236, 487] on link "LUCHARE POR ELLA" at bounding box center [319, 482] width 266 height 11
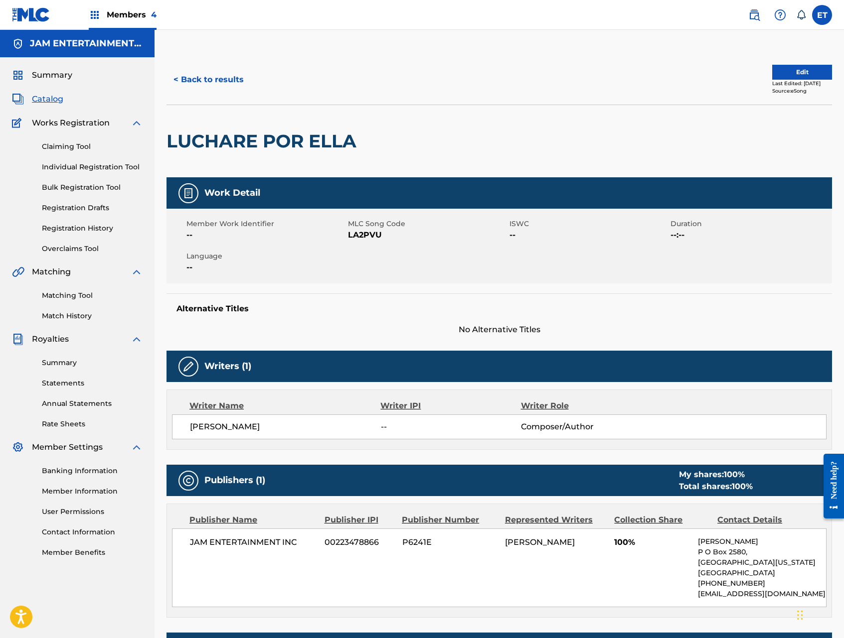
click at [67, 294] on link "Matching Tool" at bounding box center [92, 295] width 101 height 10
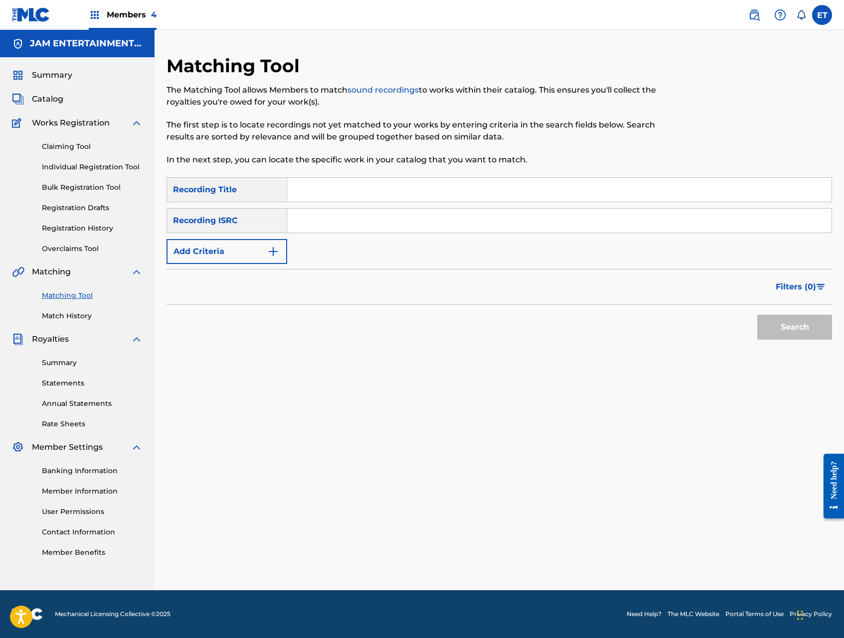
click at [336, 190] on input "Search Form" at bounding box center [559, 190] width 544 height 24
paste input "LUCHARE POR ELLA"
type input "LUCHARE POR ELLA"
click at [757, 315] on button "Search" at bounding box center [794, 327] width 75 height 25
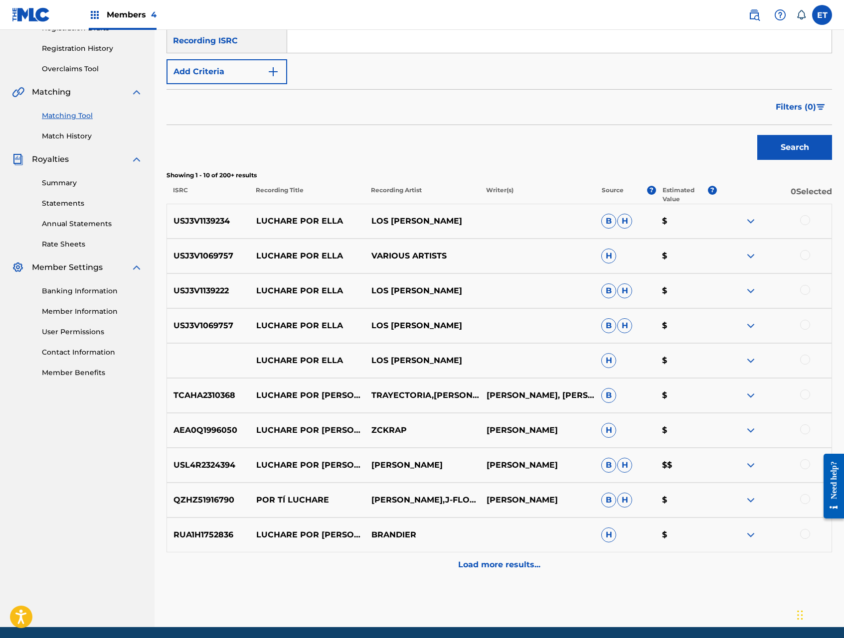
scroll to position [181, 0]
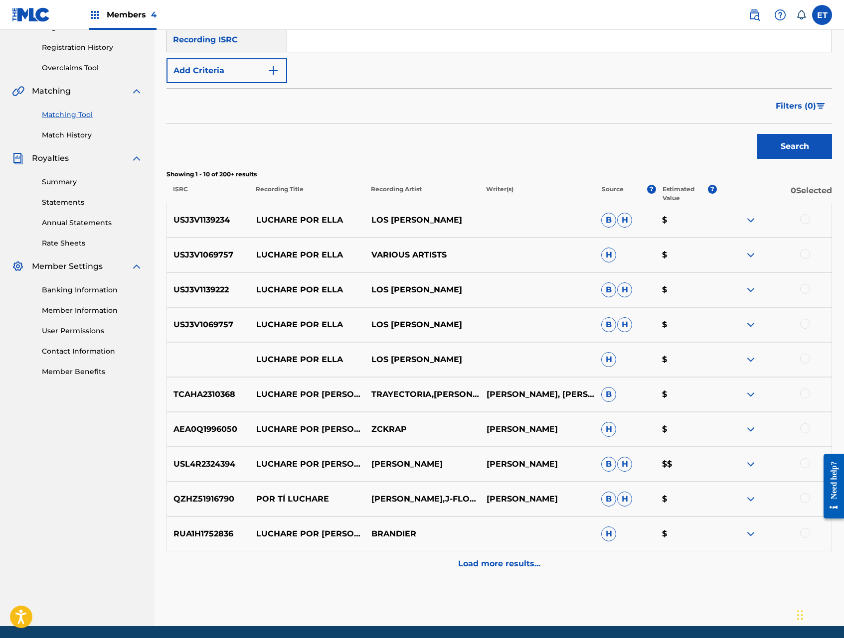
click at [806, 359] on div at bounding box center [805, 359] width 10 height 10
click at [804, 319] on div at bounding box center [805, 324] width 10 height 10
click at [803, 288] on div at bounding box center [805, 289] width 10 height 10
drag, startPoint x: 805, startPoint y: 258, endPoint x: 805, endPoint y: 251, distance: 7.5
click at [805, 258] on div at bounding box center [805, 254] width 10 height 10
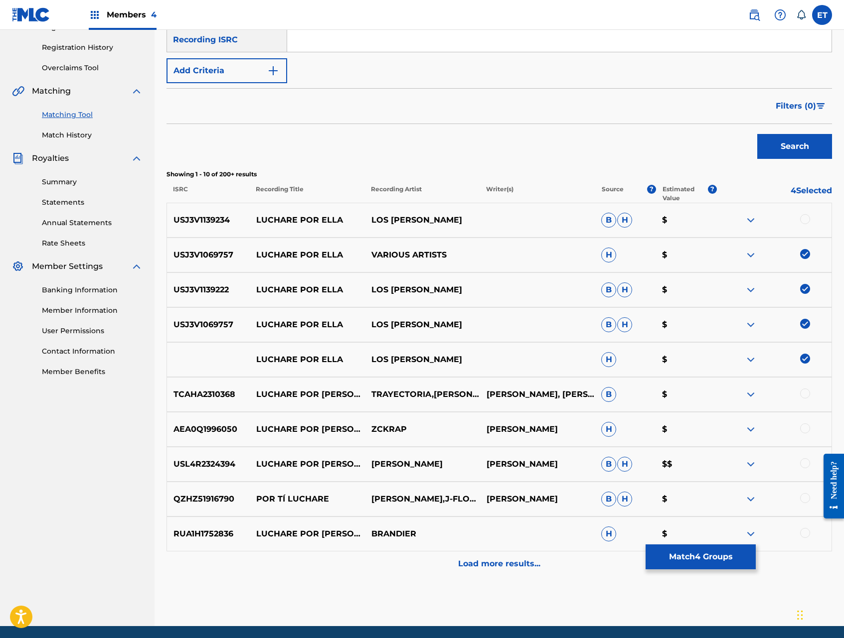
click at [804, 219] on div at bounding box center [805, 219] width 10 height 10
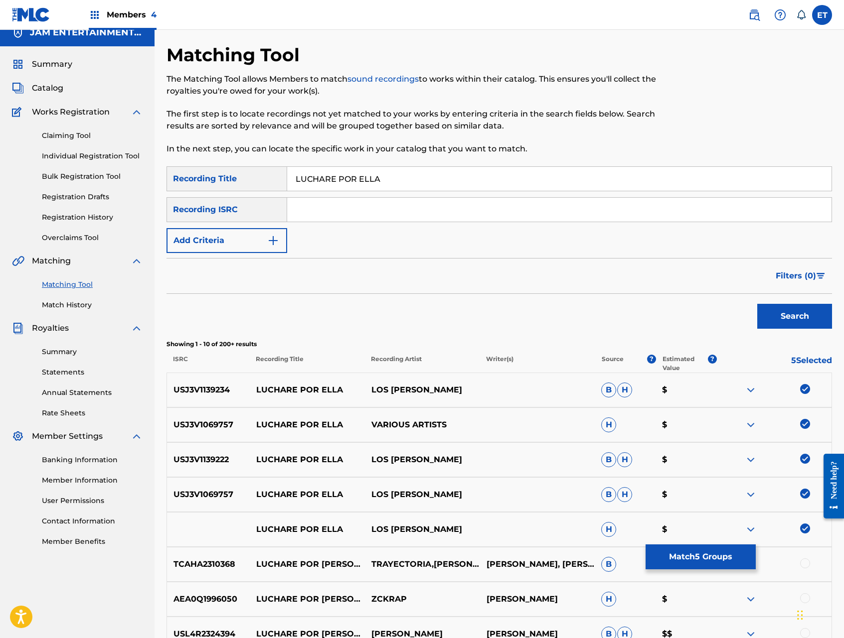
scroll to position [9, 0]
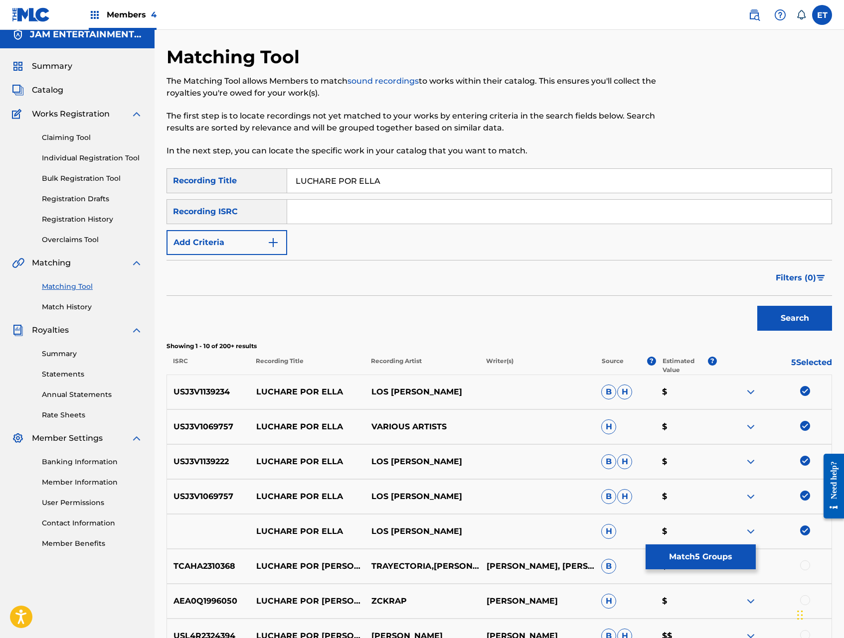
click at [719, 553] on button "Match 5 Groups" at bounding box center [700, 557] width 110 height 25
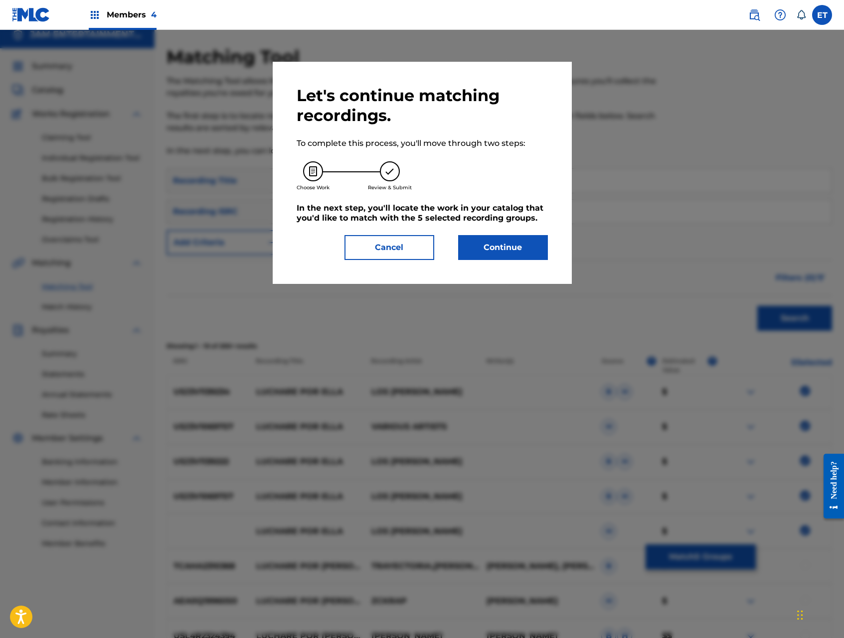
click at [506, 247] on button "Continue" at bounding box center [503, 247] width 90 height 25
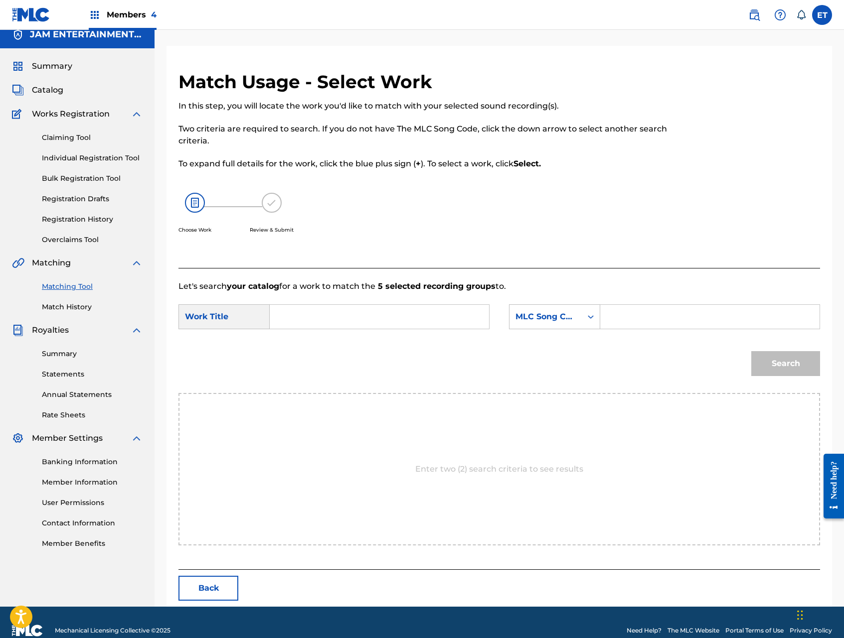
scroll to position [0, 0]
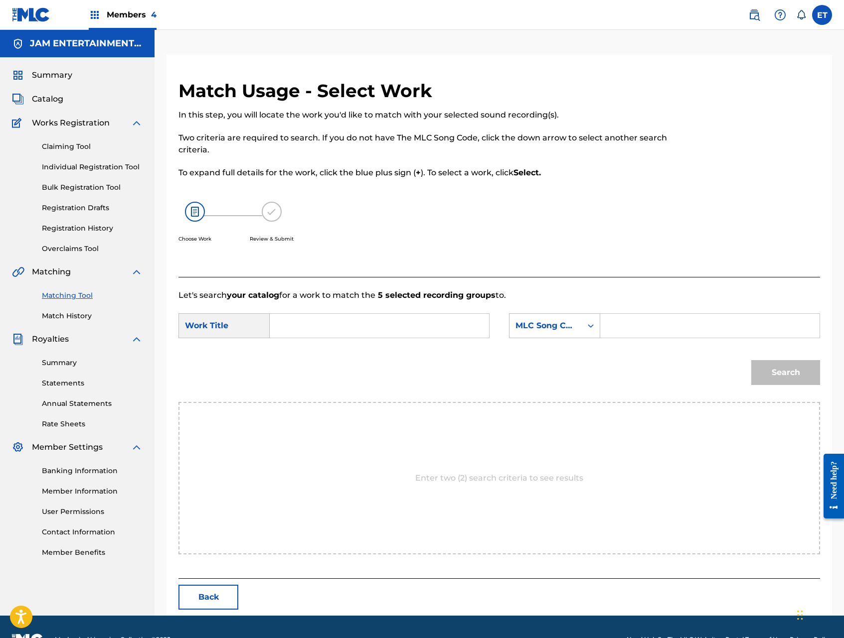
click at [331, 324] on input "Search Form" at bounding box center [379, 326] width 202 height 24
paste input "LUCHARE POR ELLA"
type input "LUCHARE POR ELLA"
click at [558, 335] on div "MLC Song Code" at bounding box center [545, 325] width 72 height 19
click at [553, 356] on div "Writer Name" at bounding box center [554, 350] width 90 height 25
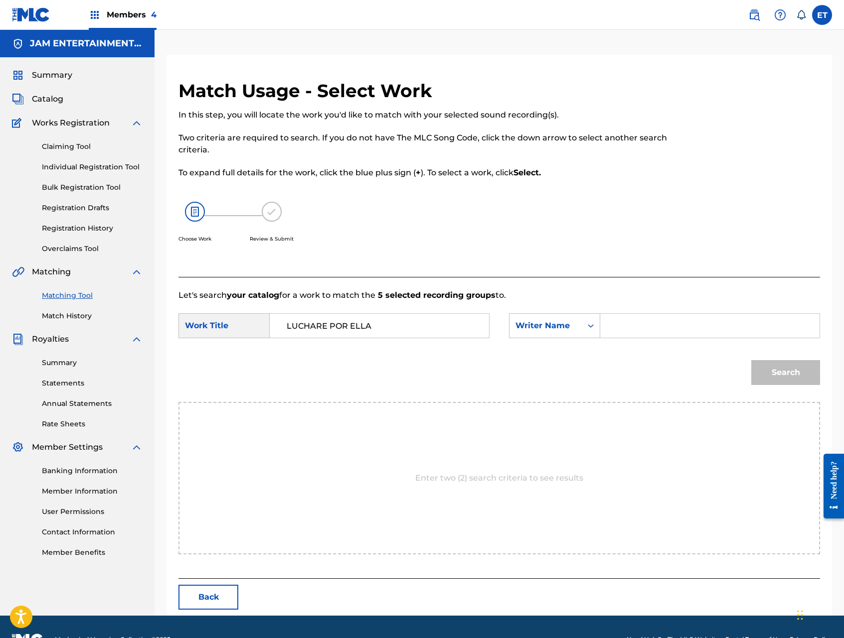
click at [639, 328] on input "Search Form" at bounding box center [709, 326] width 202 height 24
type input "[PERSON_NAME]"
click at [783, 373] on button "Search" at bounding box center [785, 372] width 69 height 25
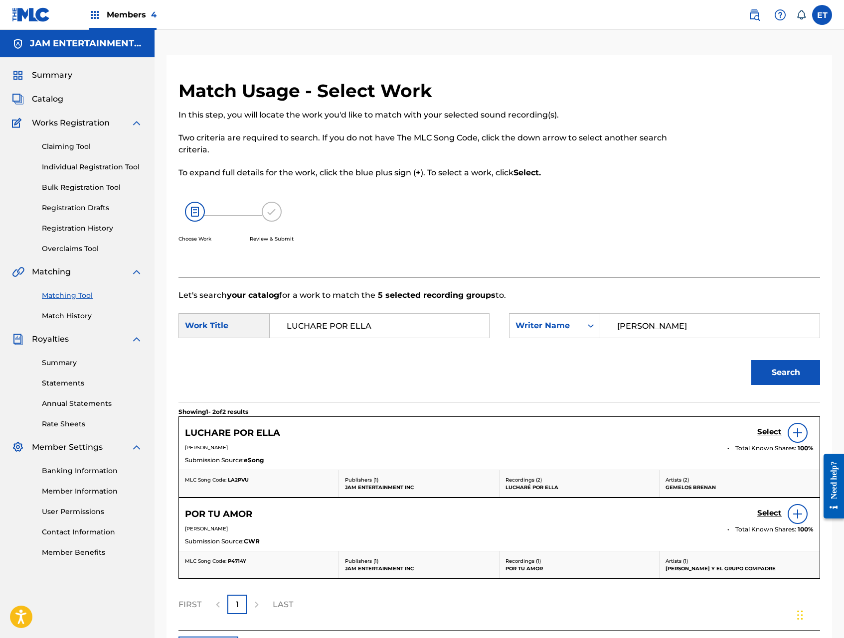
click at [768, 430] on h5 "Select" at bounding box center [769, 431] width 24 height 9
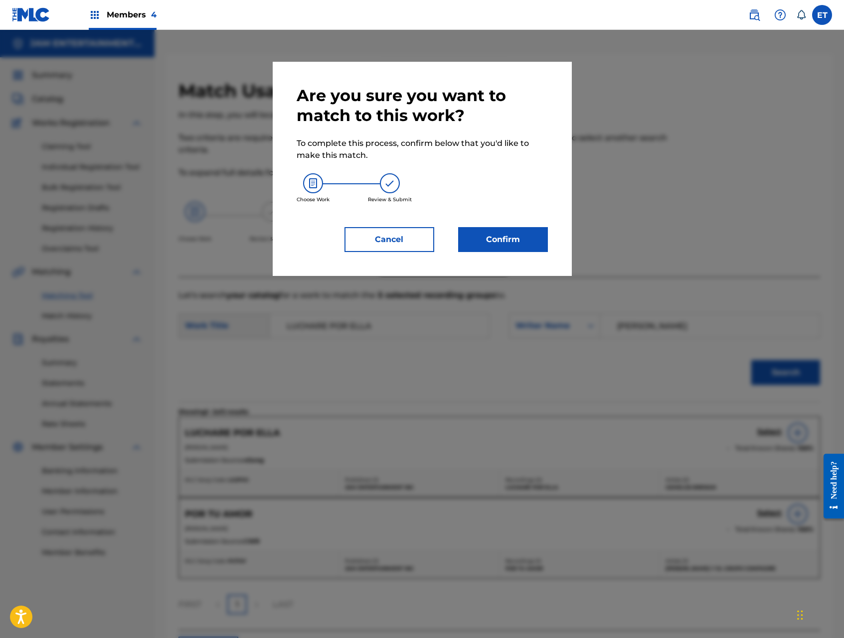
click at [510, 244] on button "Confirm" at bounding box center [503, 239] width 90 height 25
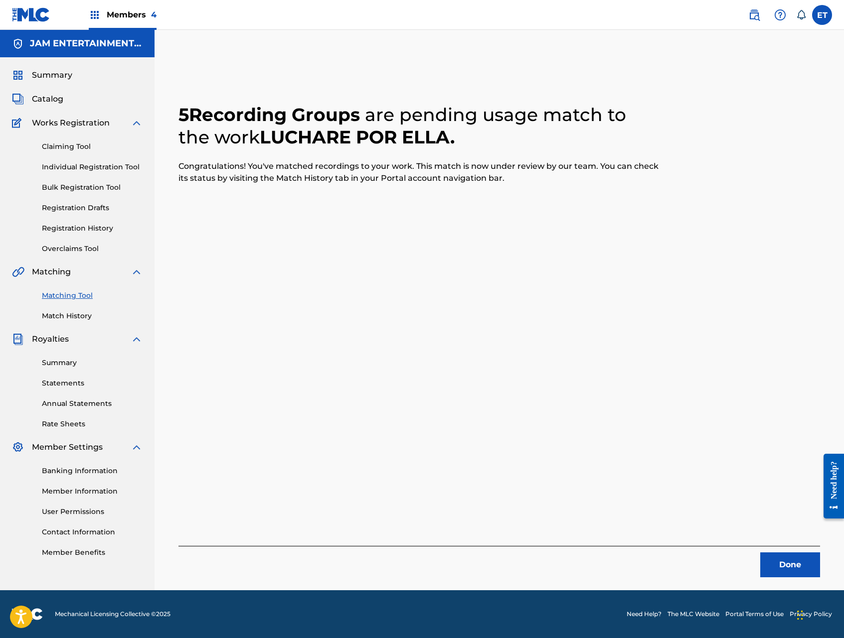
click at [793, 556] on button "Done" at bounding box center [790, 565] width 60 height 25
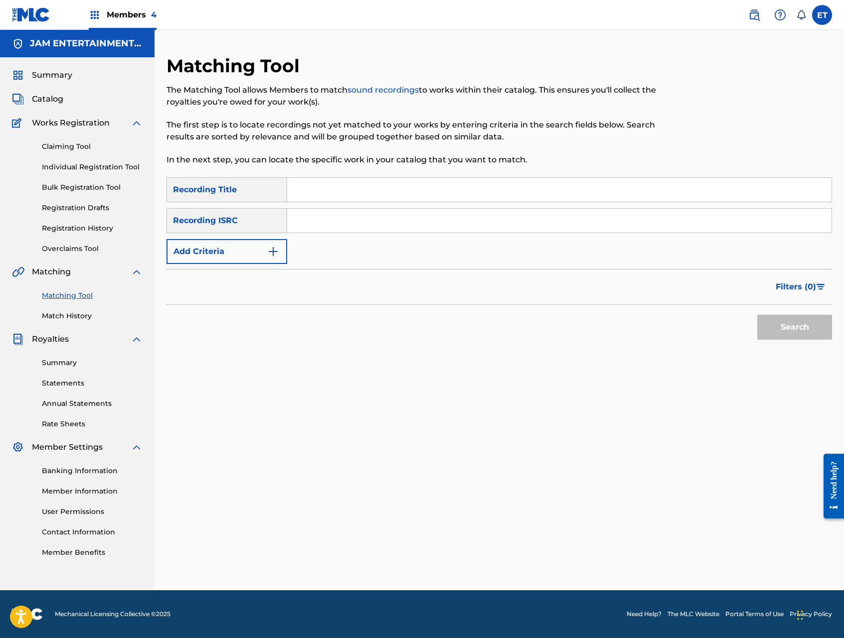
click at [83, 163] on link "Individual Registration Tool" at bounding box center [92, 167] width 101 height 10
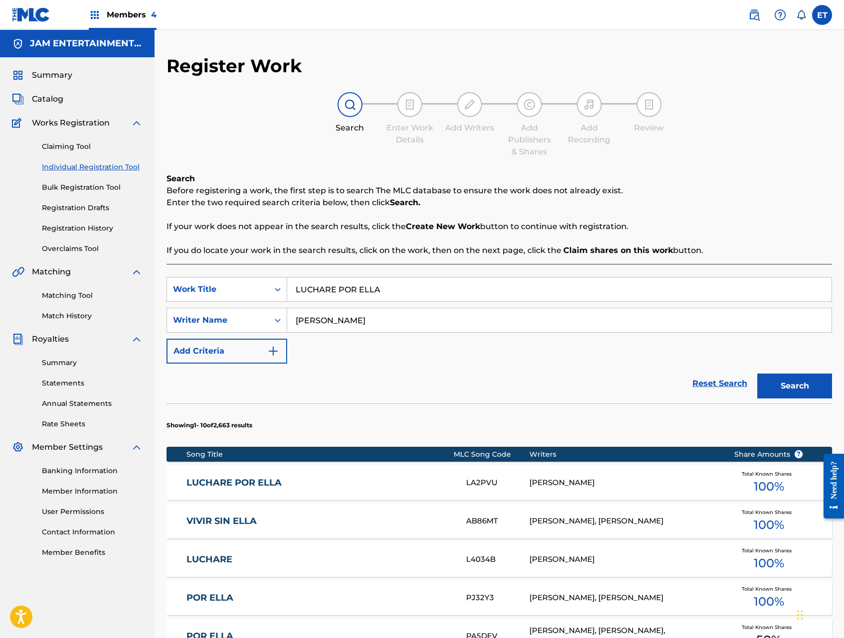
click at [409, 295] on input "LUCHARE POR ELLA" at bounding box center [559, 290] width 544 height 24
paste input "CUMBIA DE PELICU"
type input "CUMBIA DE PELICULA"
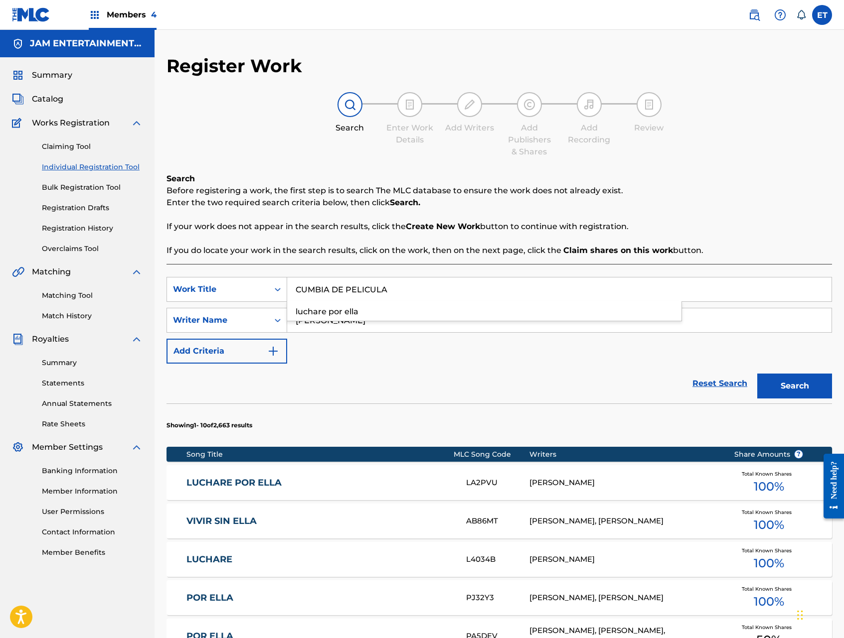
click at [757, 374] on button "Search" at bounding box center [794, 386] width 75 height 25
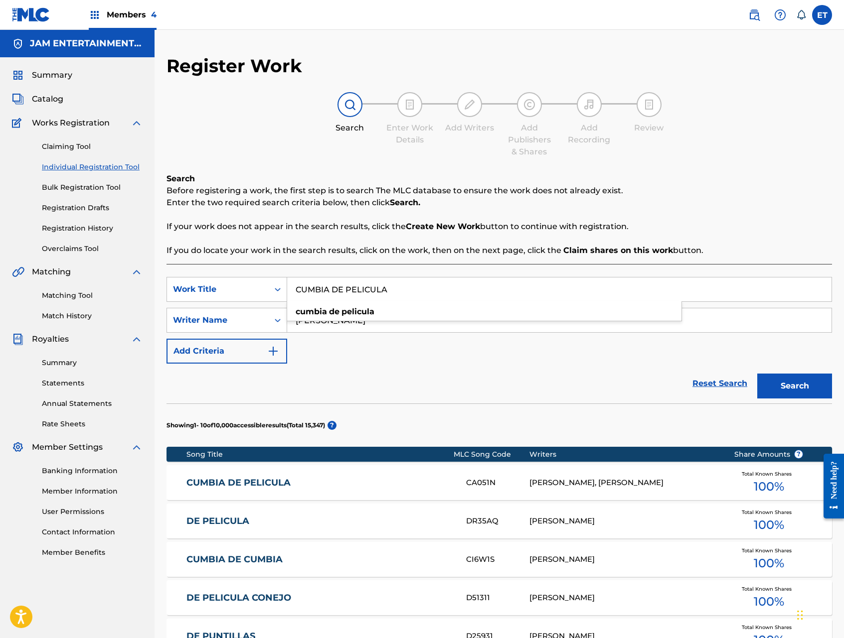
click at [242, 476] on div "CUMBIA DE PELICULA CA051N TITO MIRA, ALBERTO ERNESTO GALVEZ Total Known Shares …" at bounding box center [498, 482] width 665 height 35
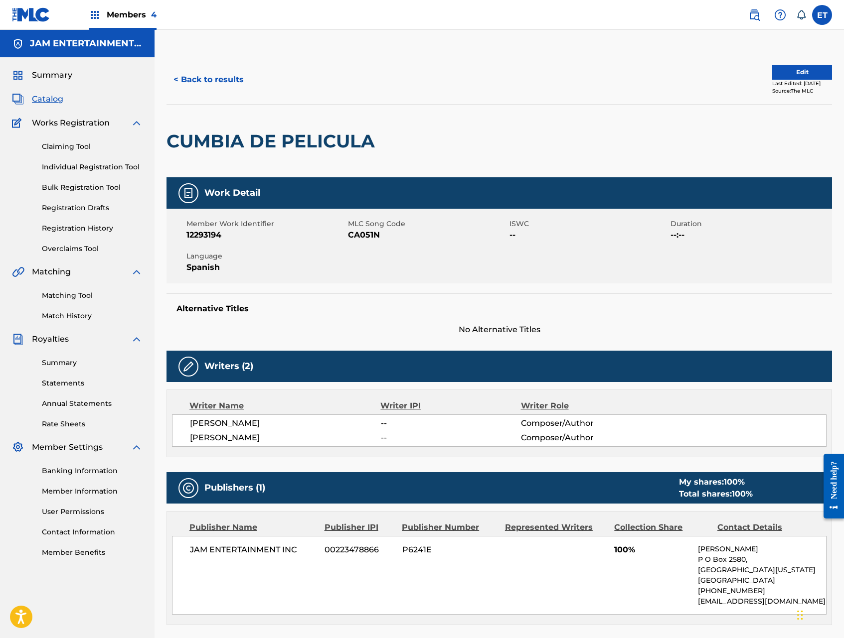
click at [62, 291] on link "Matching Tool" at bounding box center [92, 295] width 101 height 10
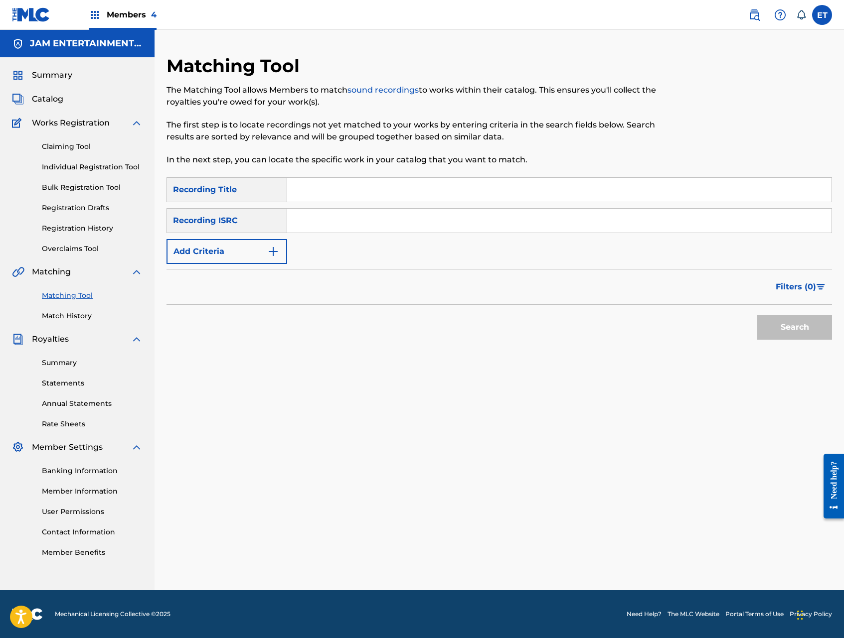
click at [362, 185] on input "Search Form" at bounding box center [559, 190] width 544 height 24
paste input "CUMBIA DE PELICULA"
type input "CUMBIA DE PELICULA"
click at [757, 315] on button "Search" at bounding box center [794, 327] width 75 height 25
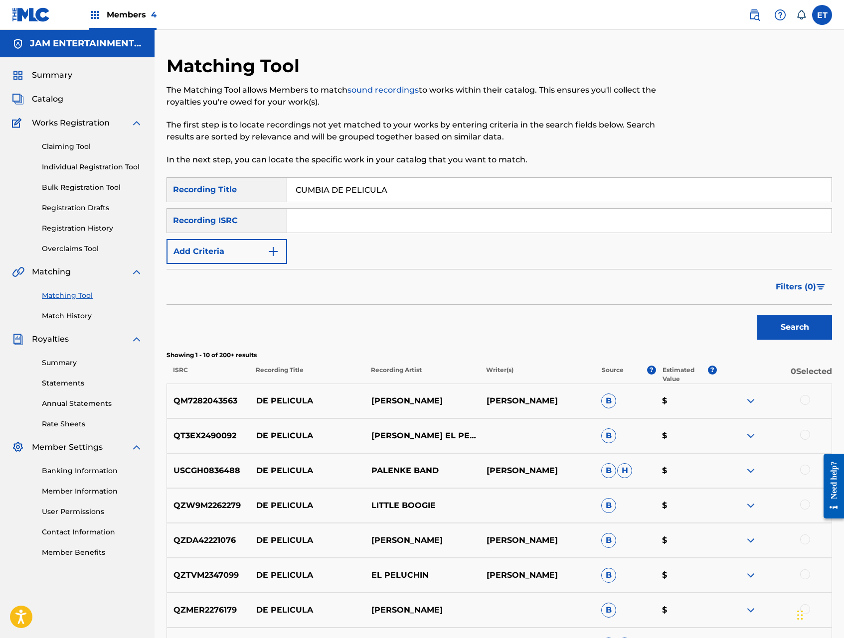
click at [275, 252] on img "Search Form" at bounding box center [273, 252] width 12 height 12
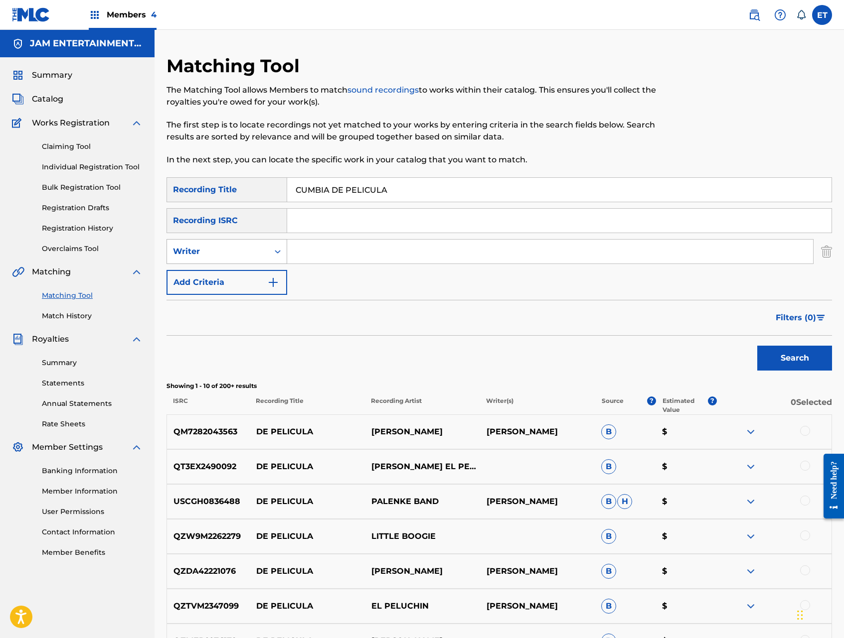
click at [254, 244] on div "Writer" at bounding box center [218, 251] width 102 height 19
click at [249, 280] on div "Recording Artist" at bounding box center [227, 276] width 120 height 25
click at [316, 254] on input "Search Form" at bounding box center [550, 252] width 526 height 24
type input "CHANCHONA"
click at [757, 346] on button "Search" at bounding box center [794, 358] width 75 height 25
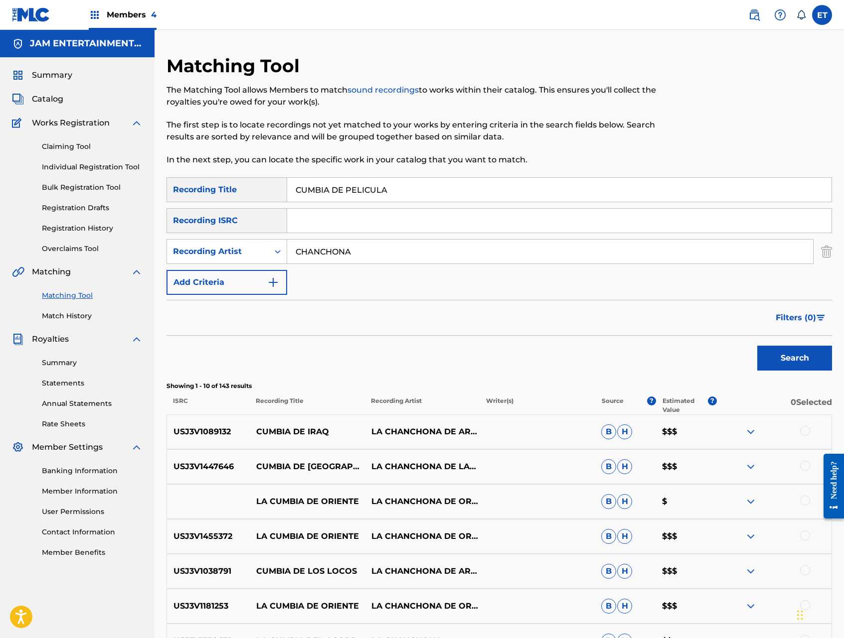
click at [386, 195] on input "CUMBIA DE PELICULA" at bounding box center [559, 190] width 544 height 24
click at [76, 168] on link "Individual Registration Tool" at bounding box center [92, 167] width 101 height 10
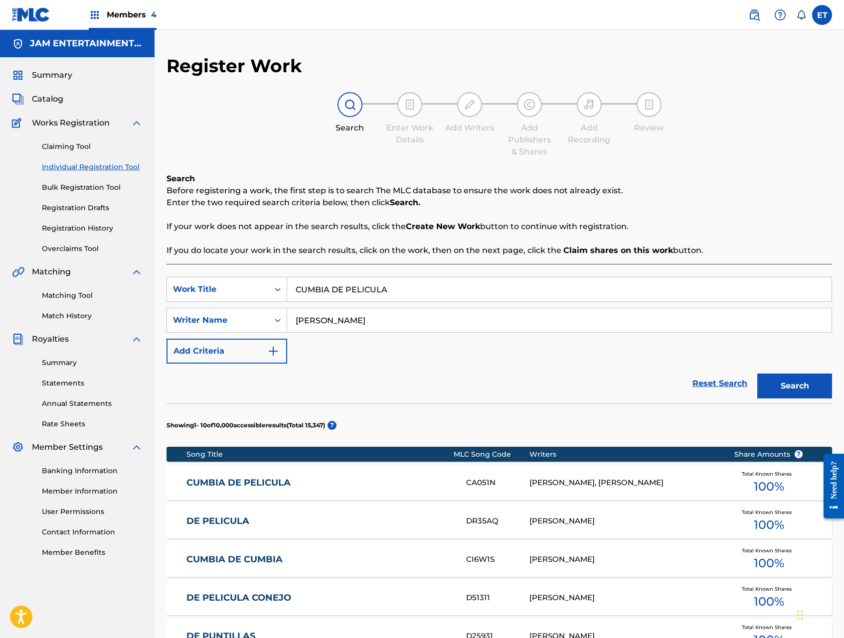
click at [412, 286] on input "CUMBIA DE PELICULA" at bounding box center [559, 290] width 544 height 24
paste input "L CUSUCO"
type input "CUMBIA DEL CUSUCO"
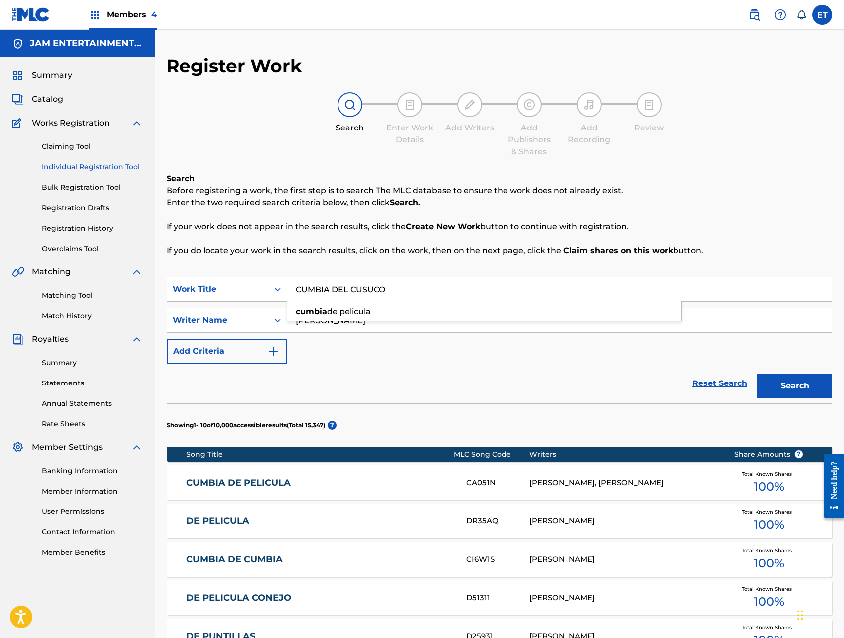
click at [757, 374] on button "Search" at bounding box center [794, 386] width 75 height 25
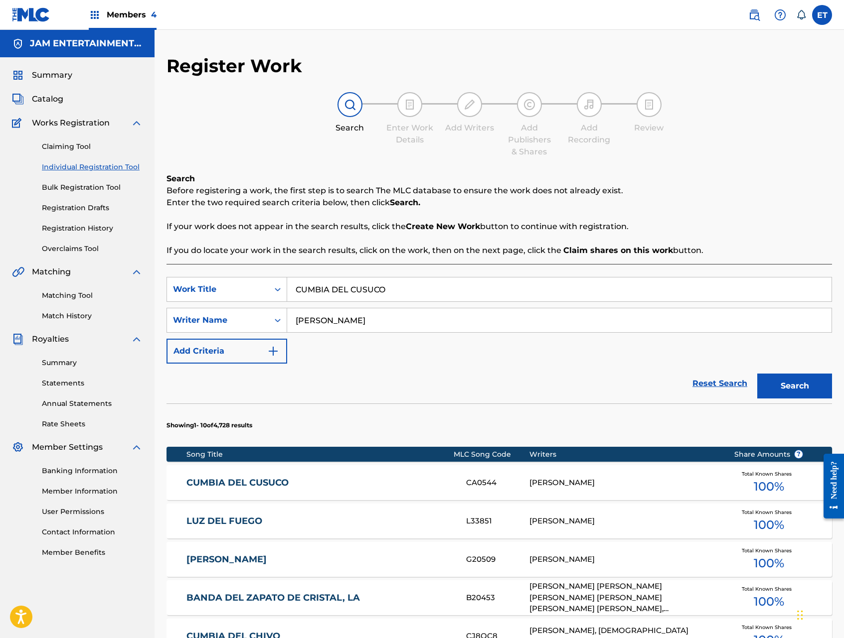
click at [263, 481] on link "CUMBIA DEL CUSUCO" at bounding box center [319, 482] width 266 height 11
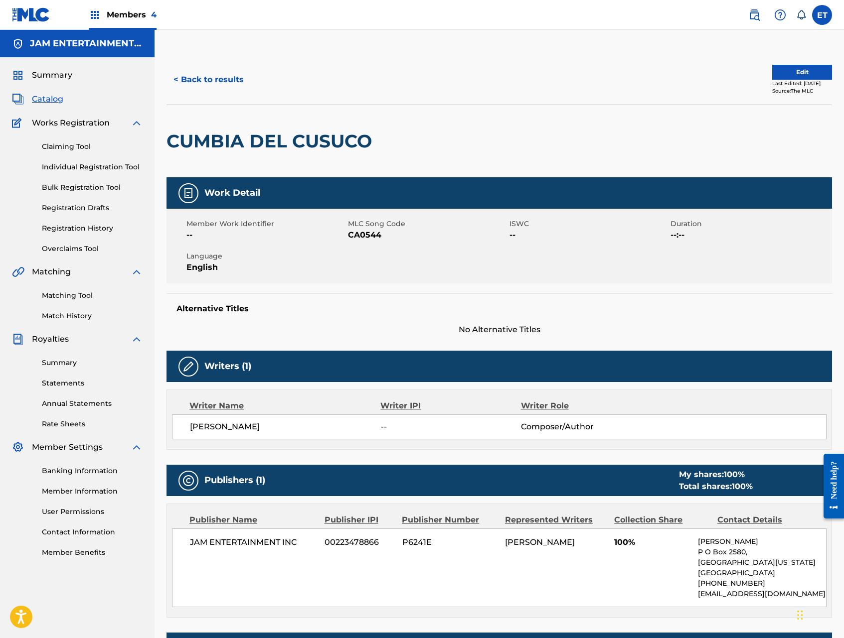
click at [67, 294] on link "Matching Tool" at bounding box center [92, 295] width 101 height 10
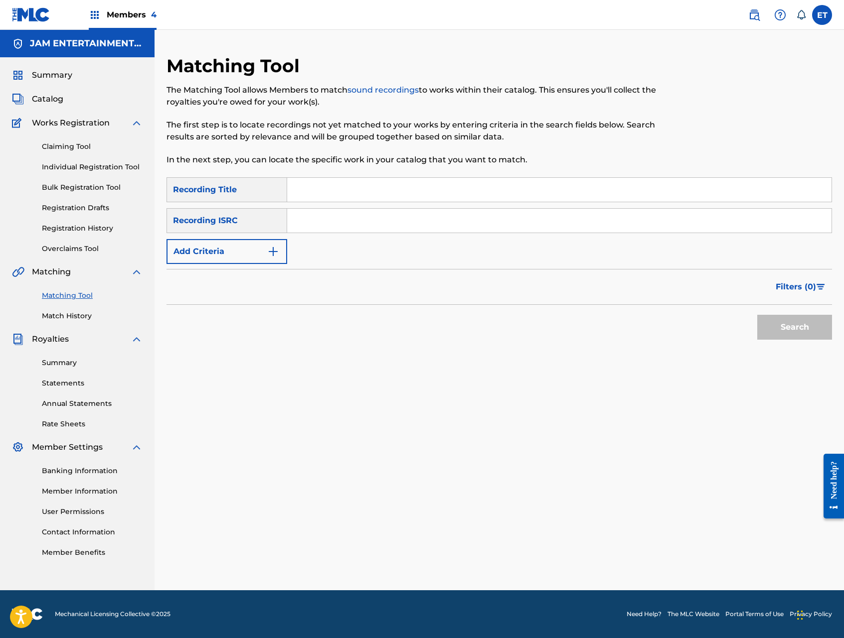
click at [337, 191] on input "Search Form" at bounding box center [559, 190] width 544 height 24
paste input "CUMBIA DEL CUSUCO"
type input "CUMBIA DEL CUSUCO"
click at [757, 315] on button "Search" at bounding box center [794, 327] width 75 height 25
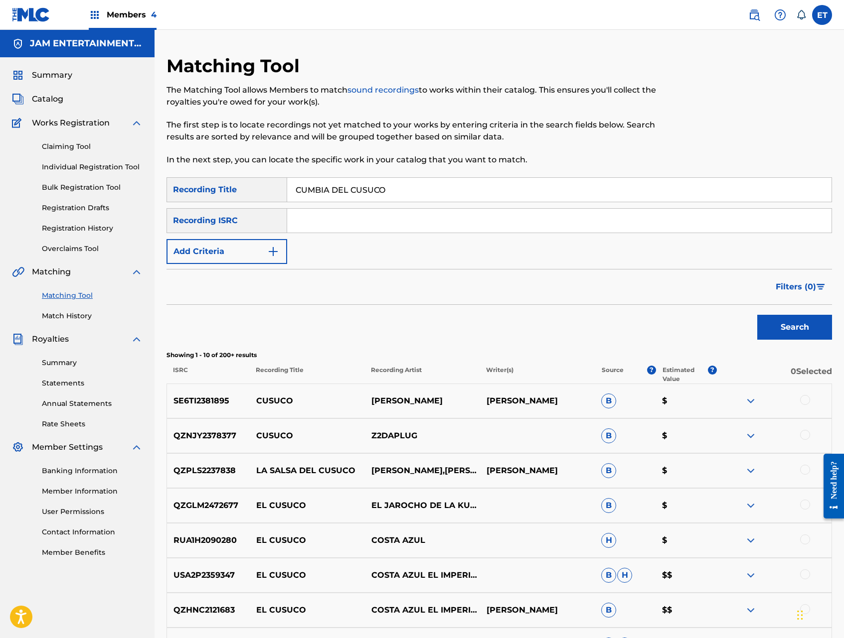
click at [79, 165] on link "Individual Registration Tool" at bounding box center [92, 167] width 101 height 10
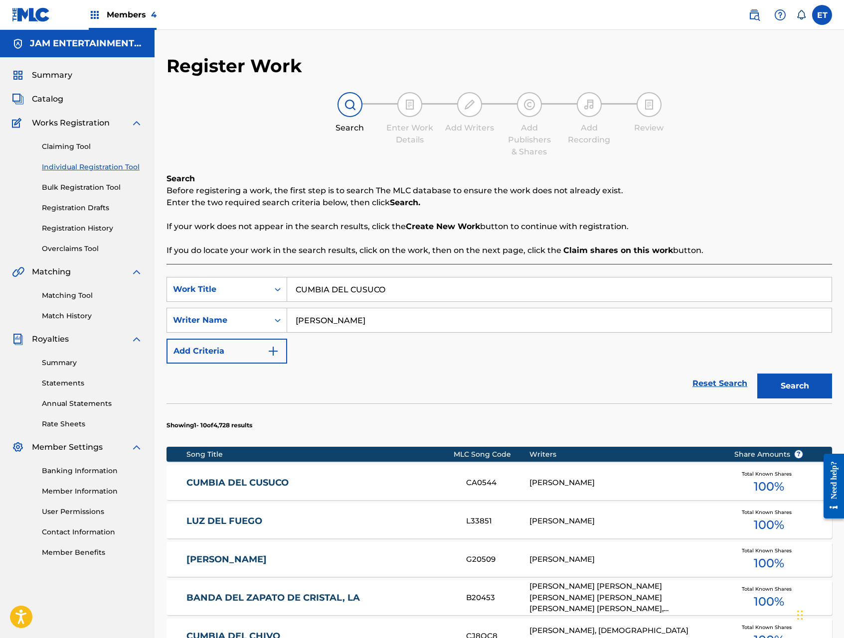
click at [449, 290] on input "CUMBIA DEL CUSUCO" at bounding box center [559, 290] width 544 height 24
paste input "VENTANITA Y SANDWICHIT"
type input "VENTANITA Y SANDWICHITO"
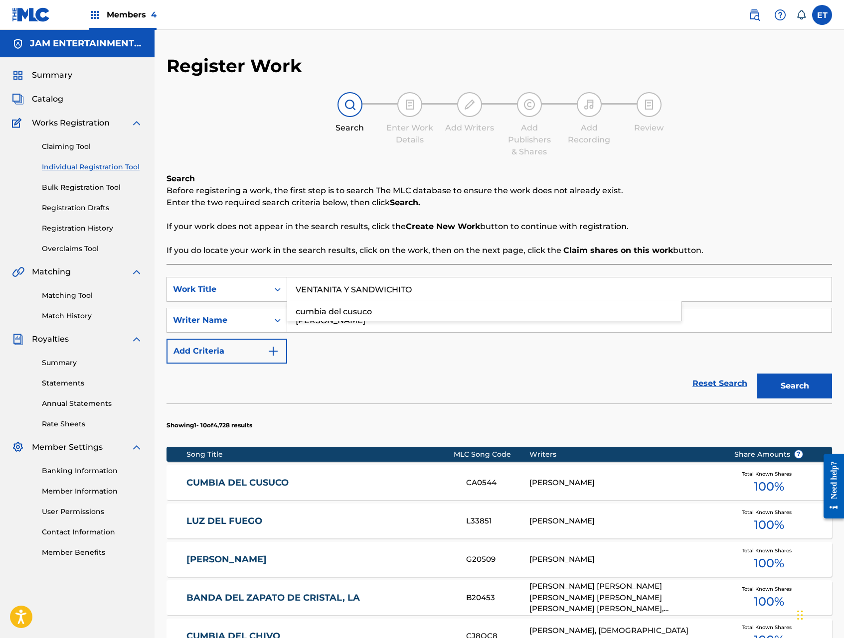
click at [757, 374] on button "Search" at bounding box center [794, 386] width 75 height 25
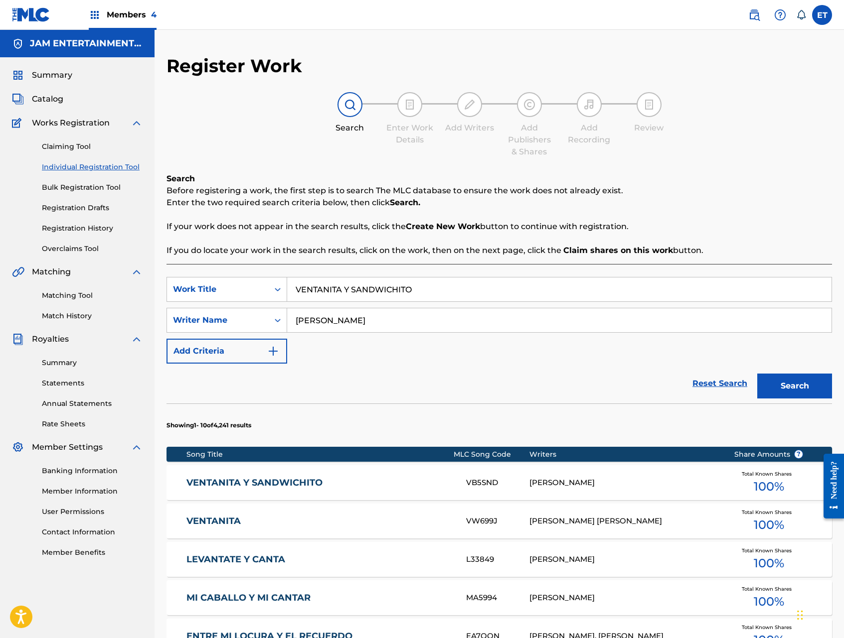
drag, startPoint x: 295, startPoint y: 488, endPoint x: 309, endPoint y: 477, distance: 17.8
click at [295, 488] on link "VENTANITA Y SANDWICHITO" at bounding box center [319, 482] width 266 height 11
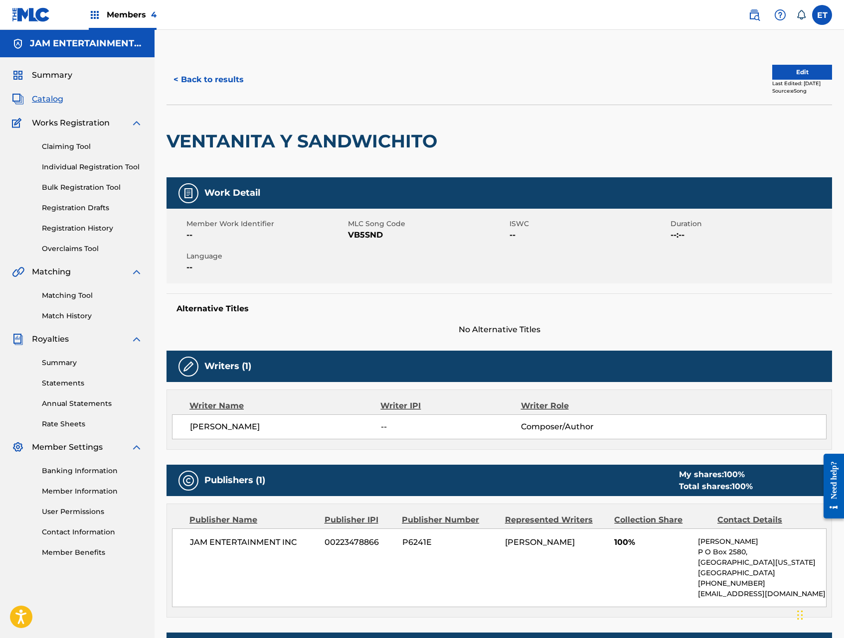
click at [62, 291] on link "Matching Tool" at bounding box center [92, 295] width 101 height 10
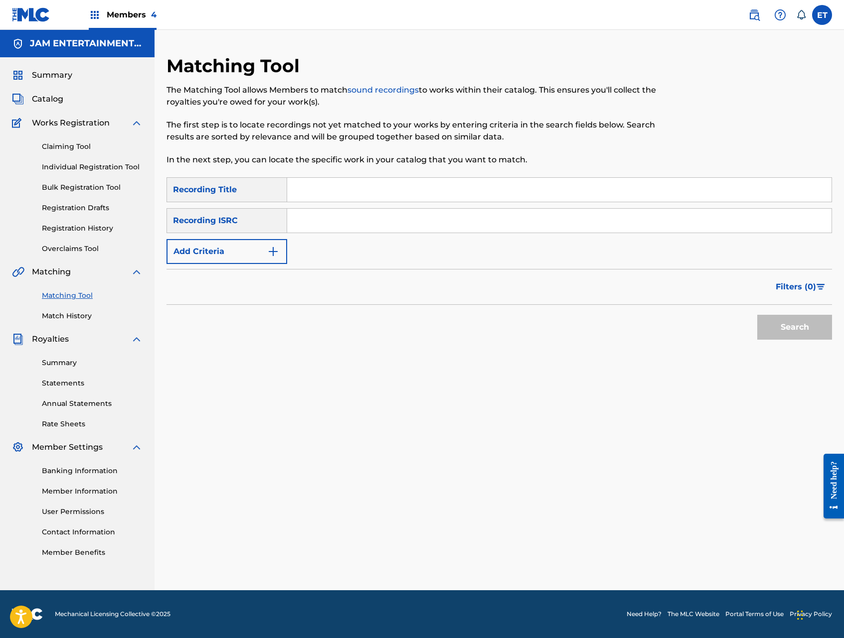
click at [372, 199] on input "Search Form" at bounding box center [559, 190] width 544 height 24
paste input "VENTANITA Y SANDWICHITO"
type input "VENTANITA Y SANDWICHITO"
click at [757, 315] on button "Search" at bounding box center [794, 327] width 75 height 25
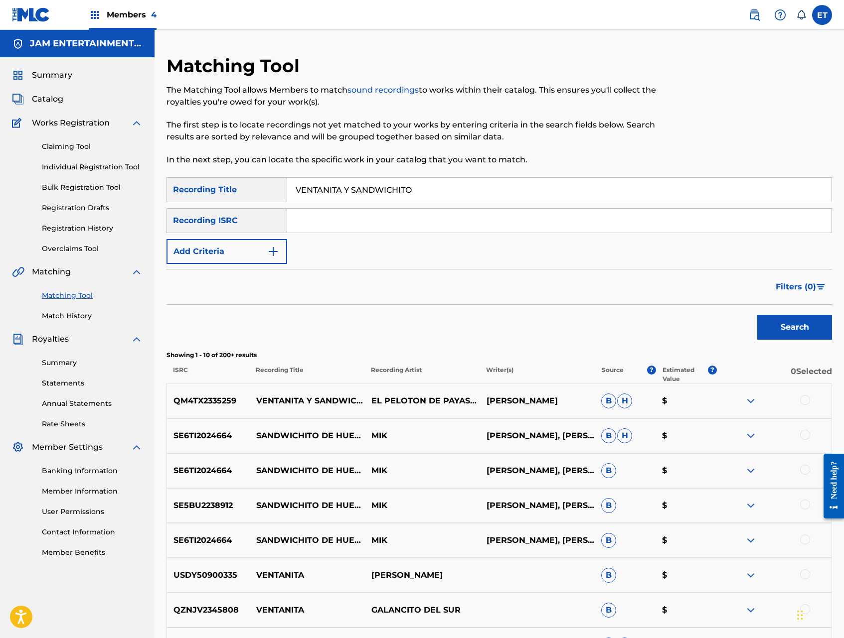
click at [752, 400] on img at bounding box center [750, 401] width 12 height 12
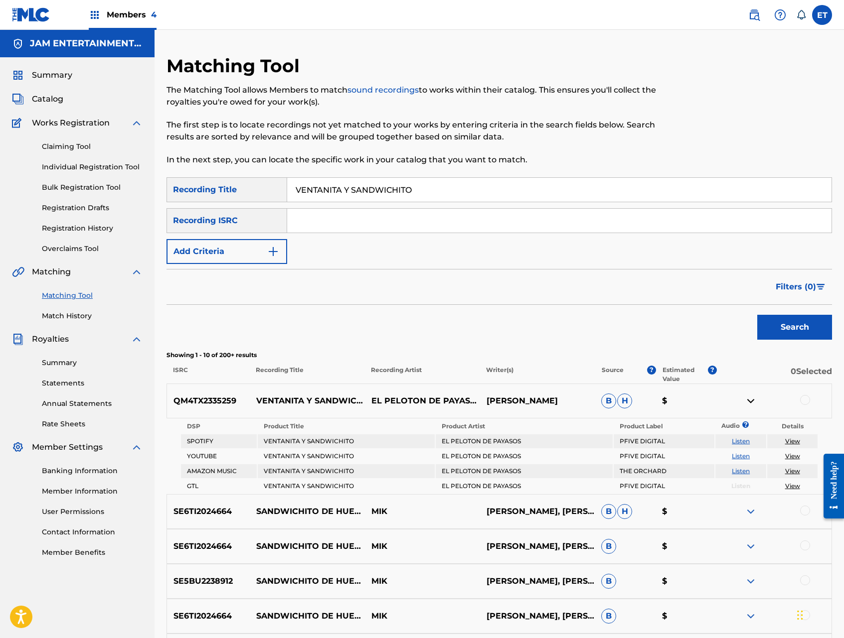
click at [752, 400] on img at bounding box center [750, 401] width 12 height 12
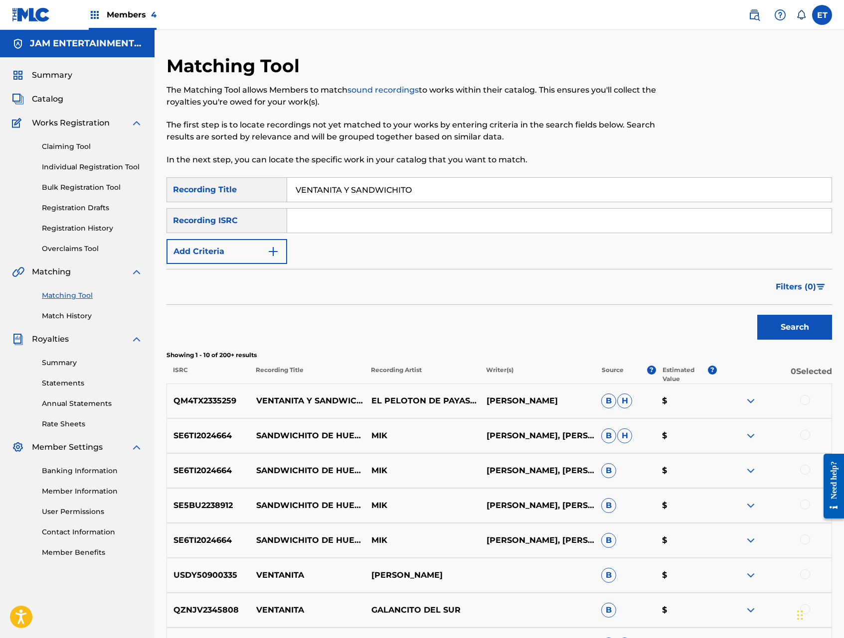
click at [807, 399] on div at bounding box center [805, 400] width 10 height 10
click at [86, 164] on link "Individual Registration Tool" at bounding box center [92, 167] width 101 height 10
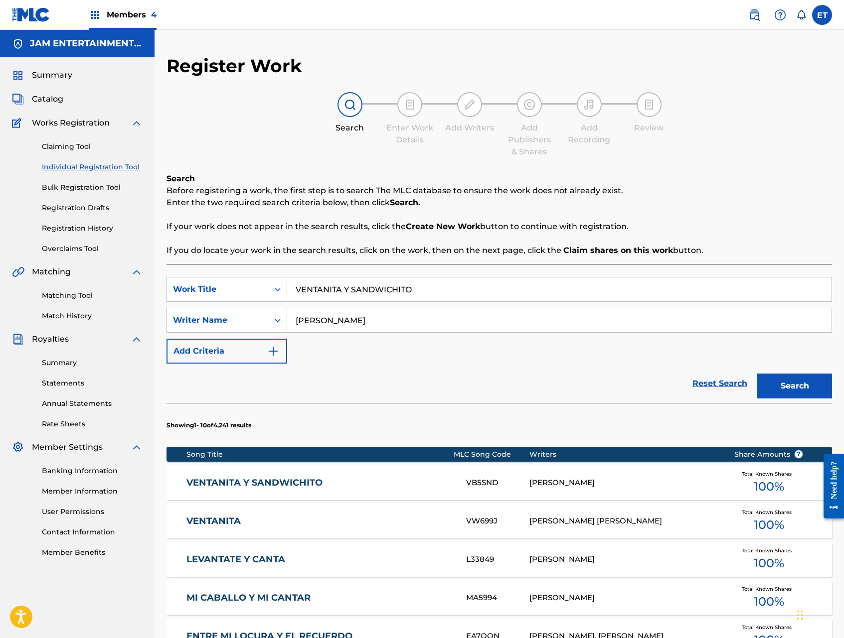
click at [352, 317] on input "[PERSON_NAME]" at bounding box center [559, 320] width 544 height 24
type input "ABDUL"
click at [757, 374] on button "Search" at bounding box center [794, 386] width 75 height 25
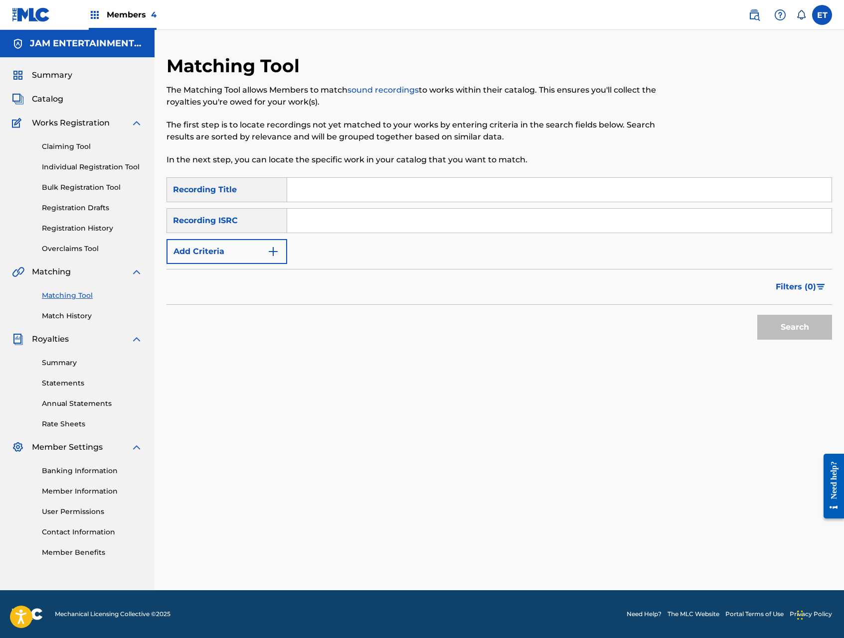
click at [73, 311] on link "Match History" at bounding box center [92, 316] width 101 height 10
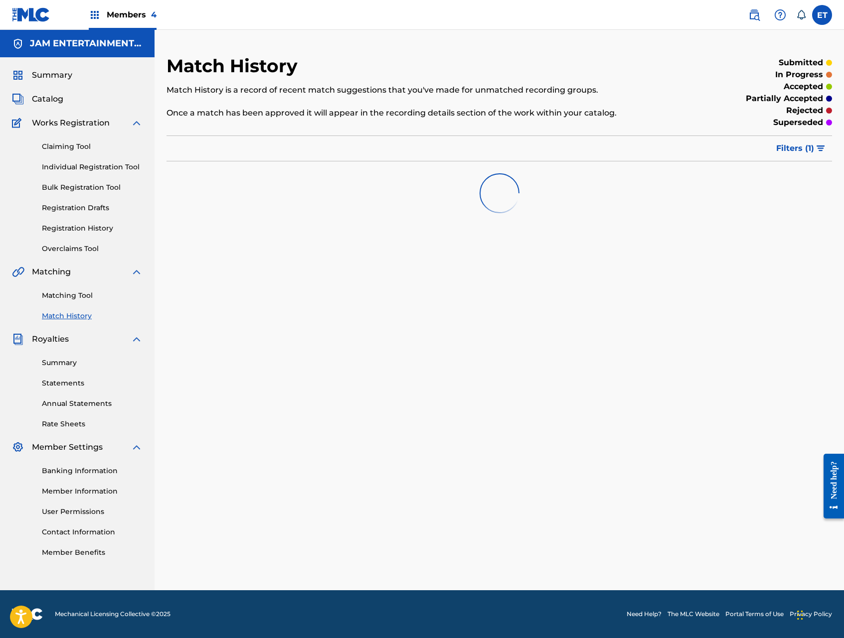
click at [82, 296] on link "Matching Tool" at bounding box center [92, 295] width 101 height 10
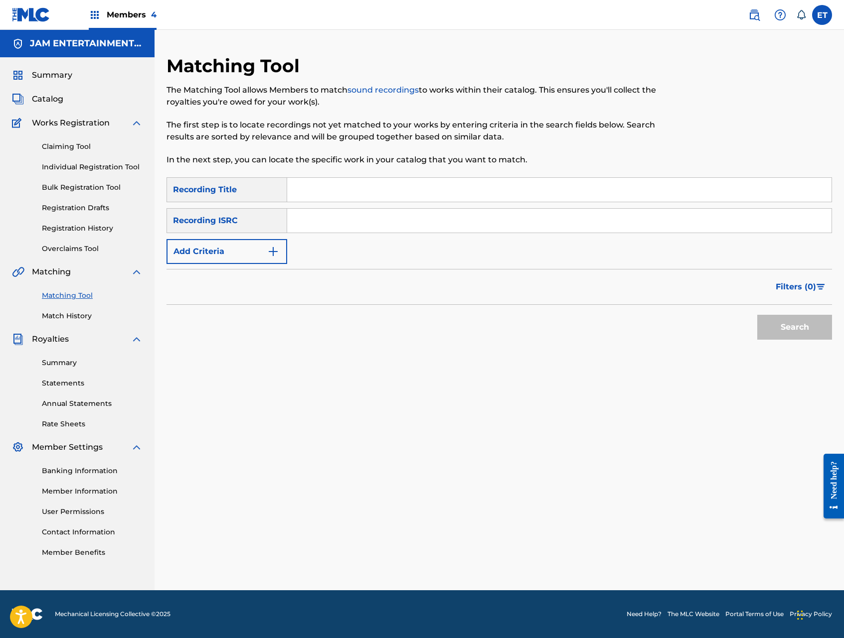
click at [343, 195] on input "Search Form" at bounding box center [559, 190] width 544 height 24
paste input "VENTANITA Y SANDWICHITO"
type input "VENTANITA Y SANDWICHITO"
click at [757, 315] on button "Search" at bounding box center [794, 327] width 75 height 25
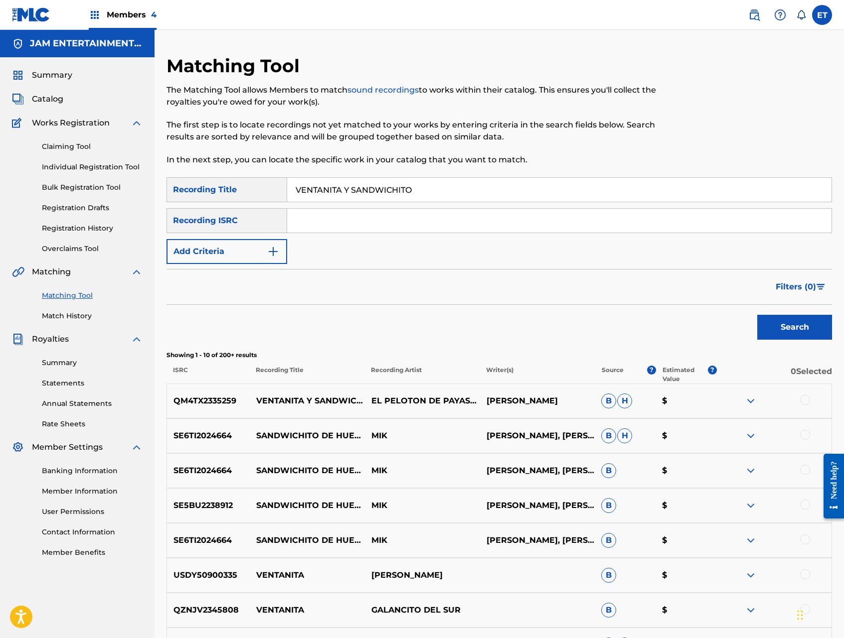
click at [804, 400] on div at bounding box center [805, 400] width 10 height 10
click at [699, 553] on button "Match 1 Group" at bounding box center [700, 557] width 110 height 25
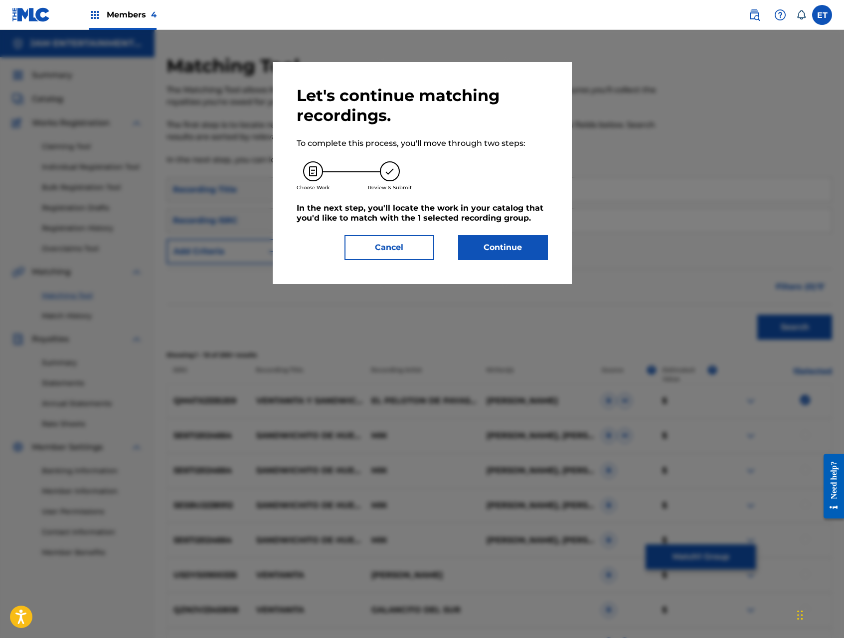
click at [517, 248] on button "Continue" at bounding box center [503, 247] width 90 height 25
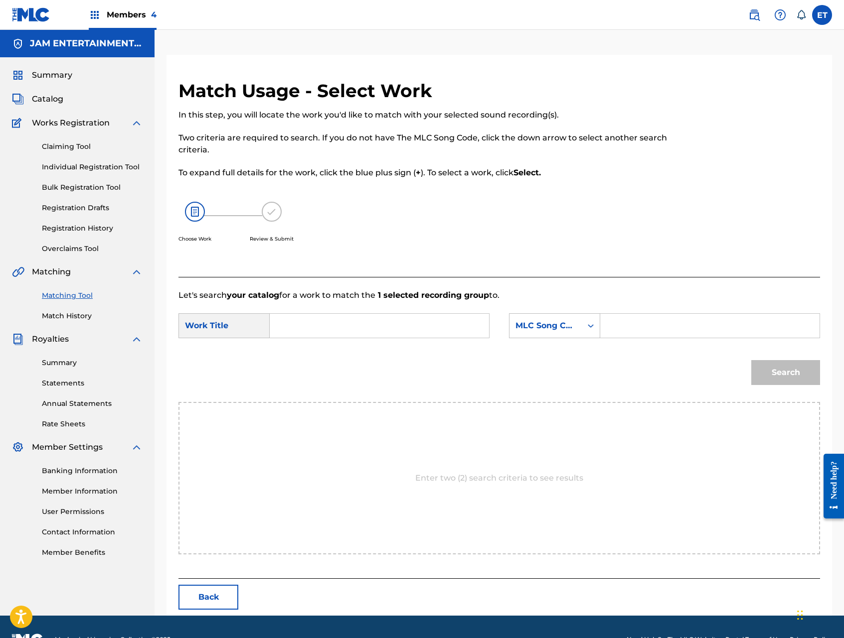
click at [329, 322] on input "Search Form" at bounding box center [379, 326] width 202 height 24
paste input "VENTANITA Y SANDWICHITO"
type input "VENTANITA Y SANDWICHITO"
click at [571, 330] on div "MLC Song Code" at bounding box center [545, 326] width 60 height 12
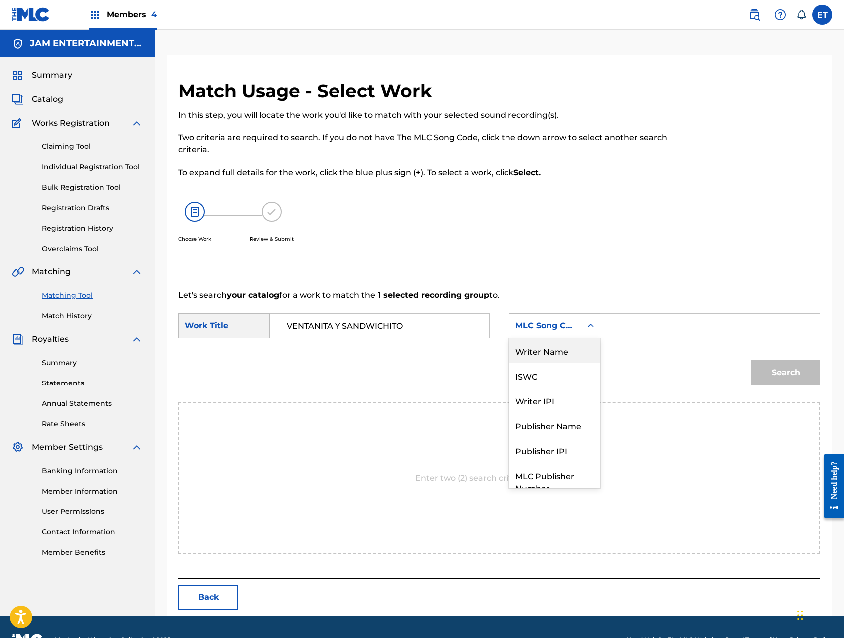
click at [574, 356] on div "Writer Name" at bounding box center [554, 350] width 90 height 25
click at [633, 329] on input "Search Form" at bounding box center [709, 326] width 202 height 24
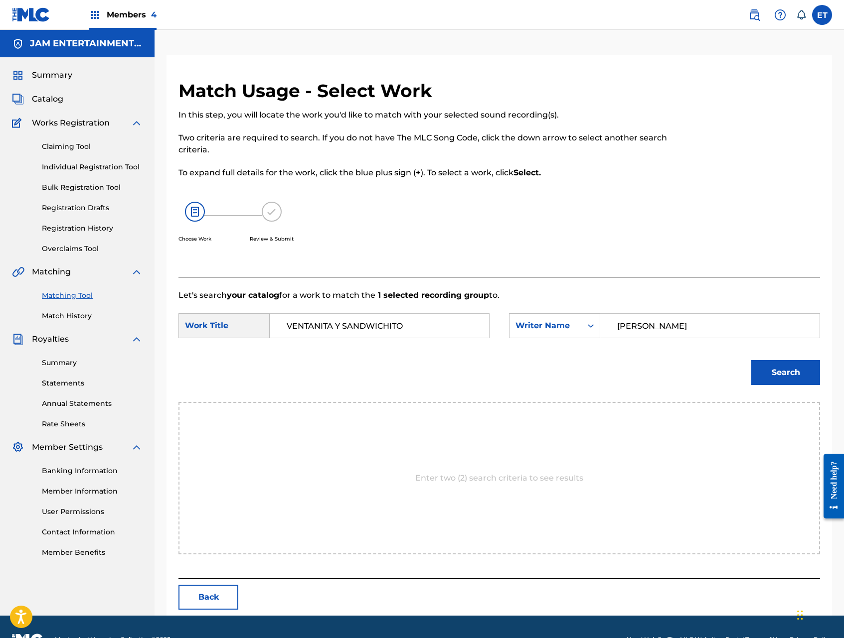
type input "[PERSON_NAME]"
click at [751, 360] on button "Search" at bounding box center [785, 372] width 69 height 25
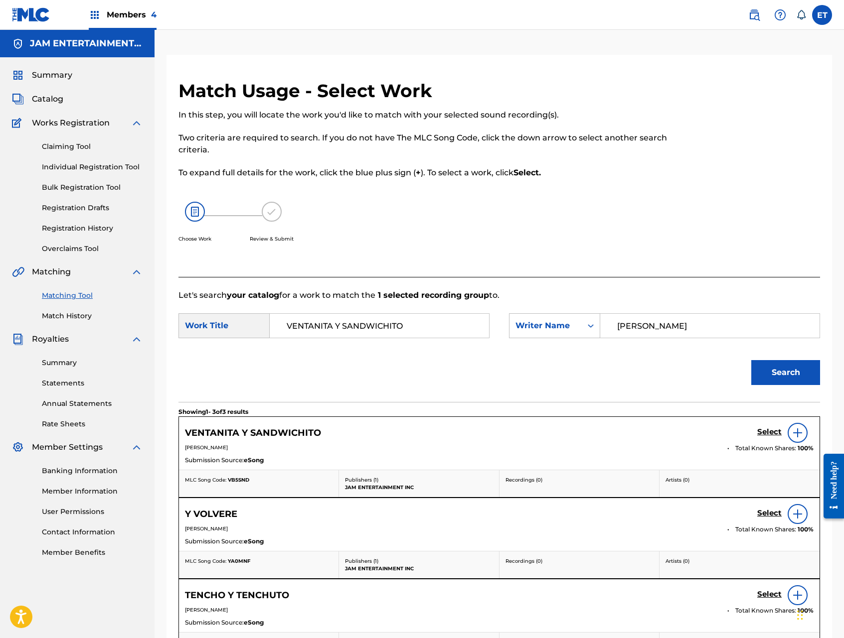
click at [767, 433] on h5 "Select" at bounding box center [769, 431] width 24 height 9
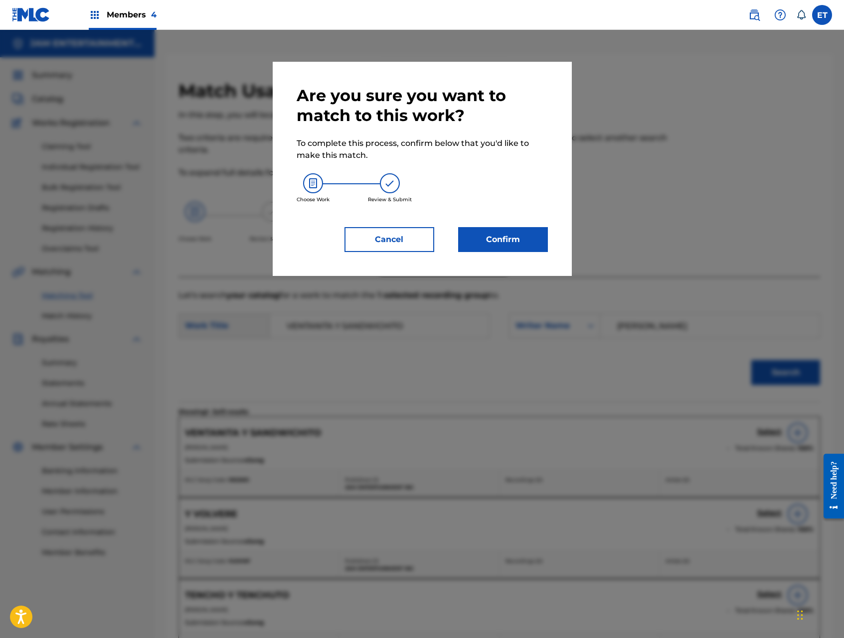
click at [492, 236] on button "Confirm" at bounding box center [503, 239] width 90 height 25
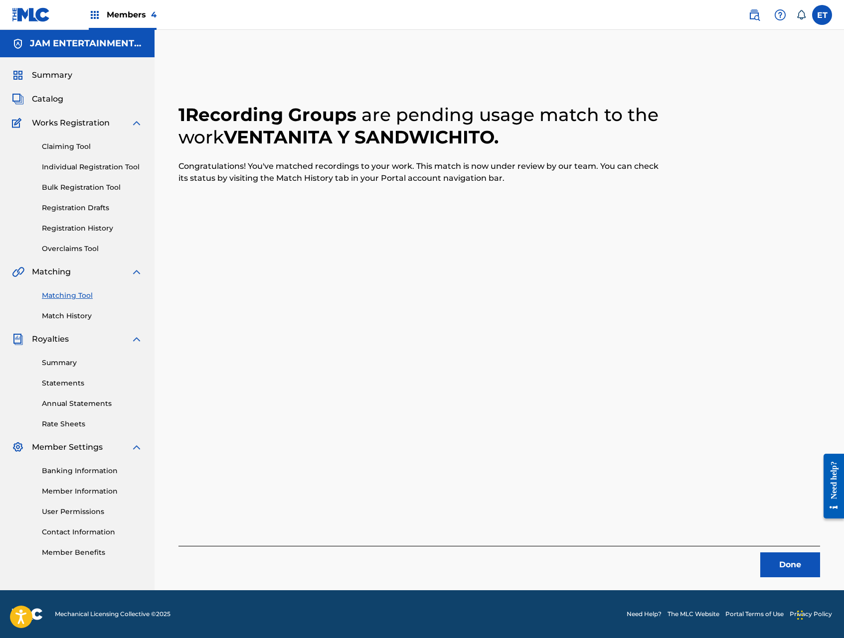
click at [79, 165] on link "Individual Registration Tool" at bounding box center [92, 167] width 101 height 10
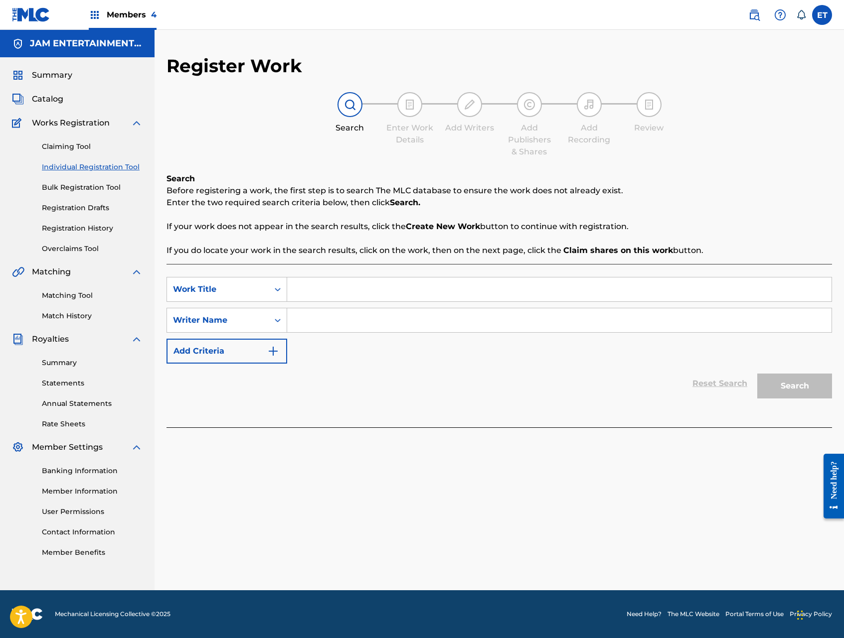
click at [353, 293] on input "Search Form" at bounding box center [559, 290] width 544 height 24
paste input "HOMENAJE AL FAMOSO"
type input "HOMENAJE AL FAMOSO"
type input "[PERSON_NAME]"
click at [757, 374] on button "Search" at bounding box center [794, 386] width 75 height 25
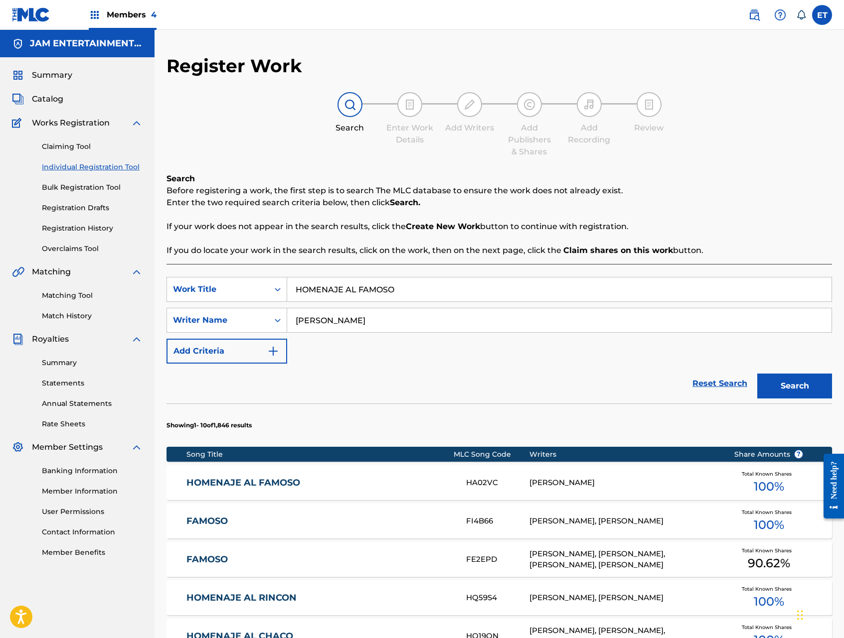
click at [264, 473] on div "HOMENAJE AL FAMOSO HA02VC ALBERTO ERNESTO GALVEZ Total Known Shares 100 %" at bounding box center [498, 482] width 665 height 35
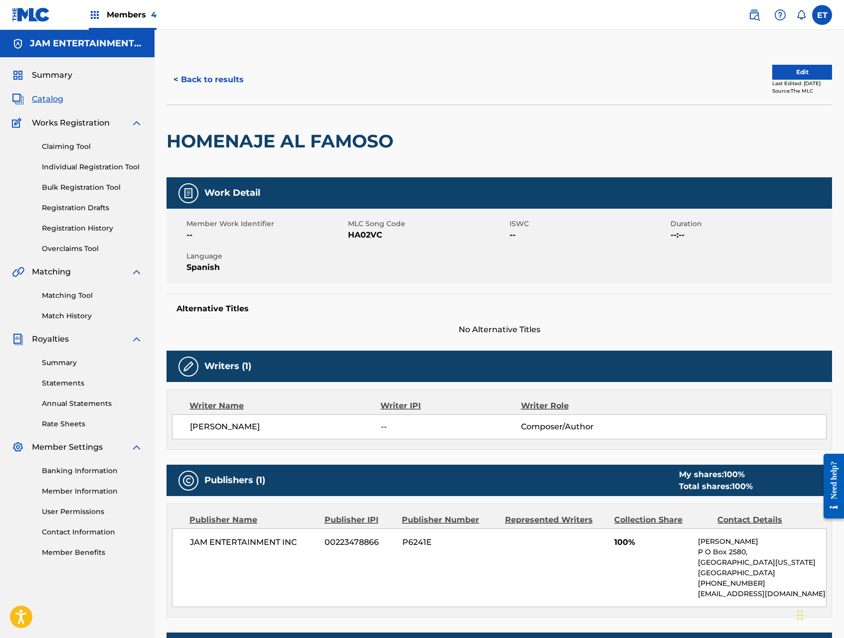
click at [194, 81] on button "< Back to results" at bounding box center [208, 79] width 84 height 25
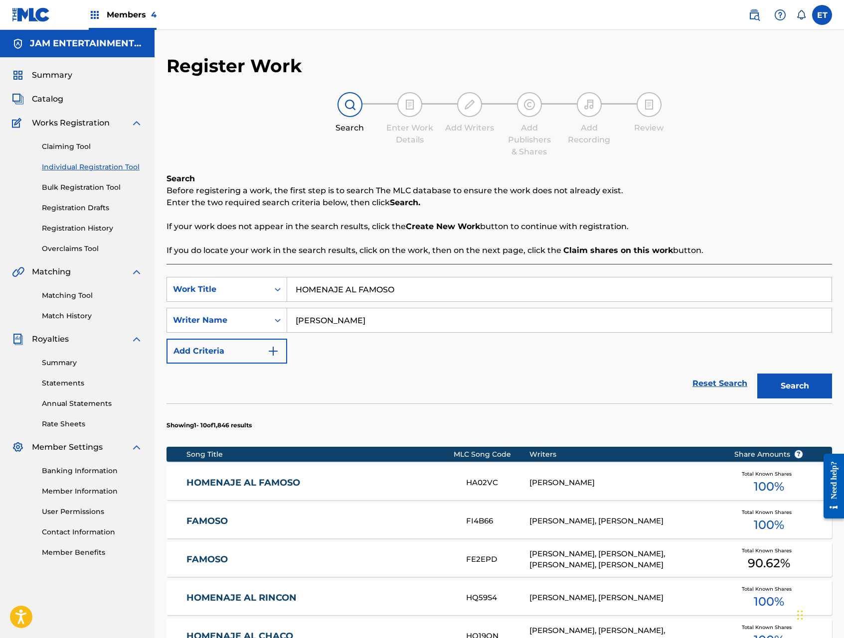
click at [334, 319] on input "[PERSON_NAME]" at bounding box center [559, 320] width 544 height 24
paste input "CUMBIA CHIFLADA"
type input "CUMBIA CHIFLADA"
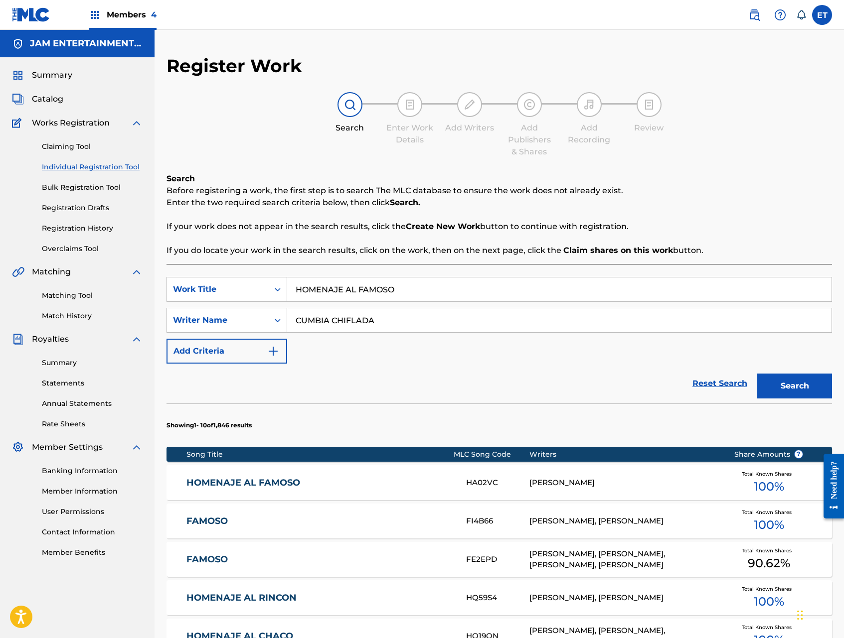
click at [757, 374] on button "Search" at bounding box center [794, 386] width 75 height 25
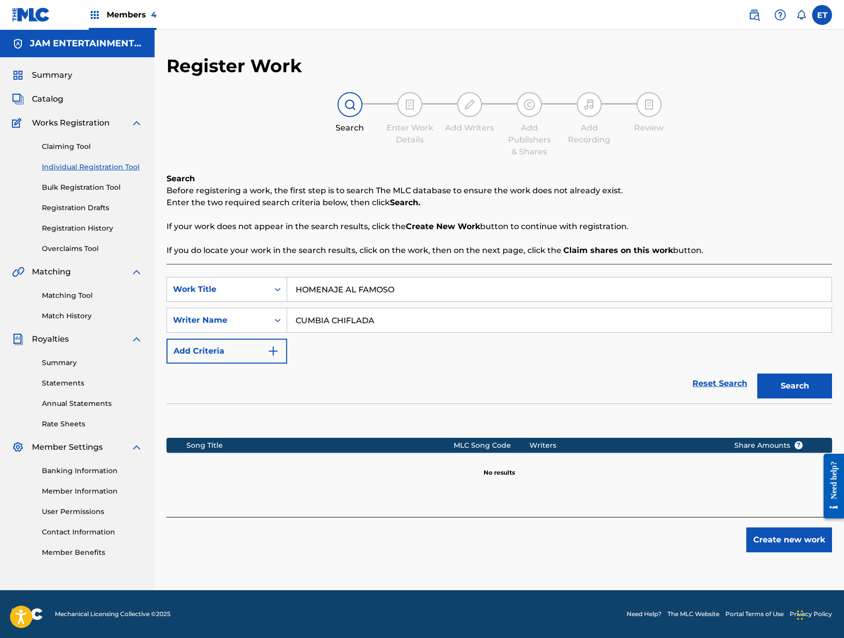
click at [398, 294] on input "HOMENAJE AL FAMOSO" at bounding box center [559, 290] width 544 height 24
paste input "CUMBIA CHIFLADA"
type input "CUMBIA CHIFLADA"
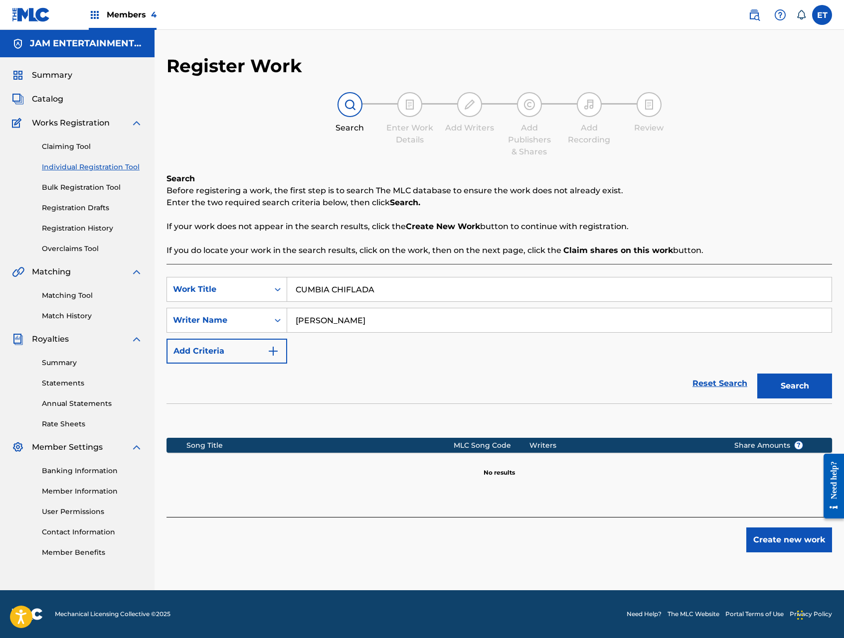
click at [757, 374] on button "Search" at bounding box center [794, 386] width 75 height 25
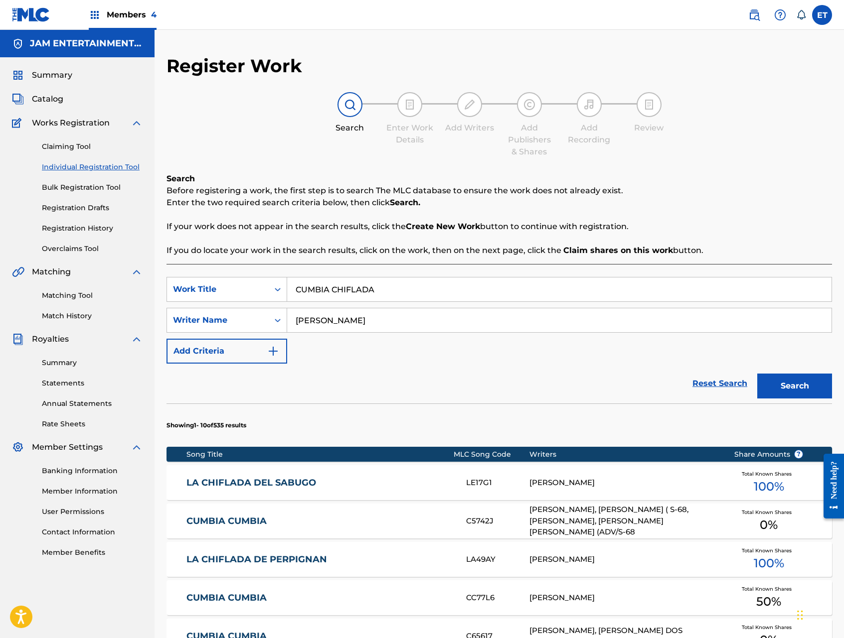
click at [372, 315] on input "[PERSON_NAME]" at bounding box center [559, 320] width 544 height 24
click at [757, 374] on button "Search" at bounding box center [794, 386] width 75 height 25
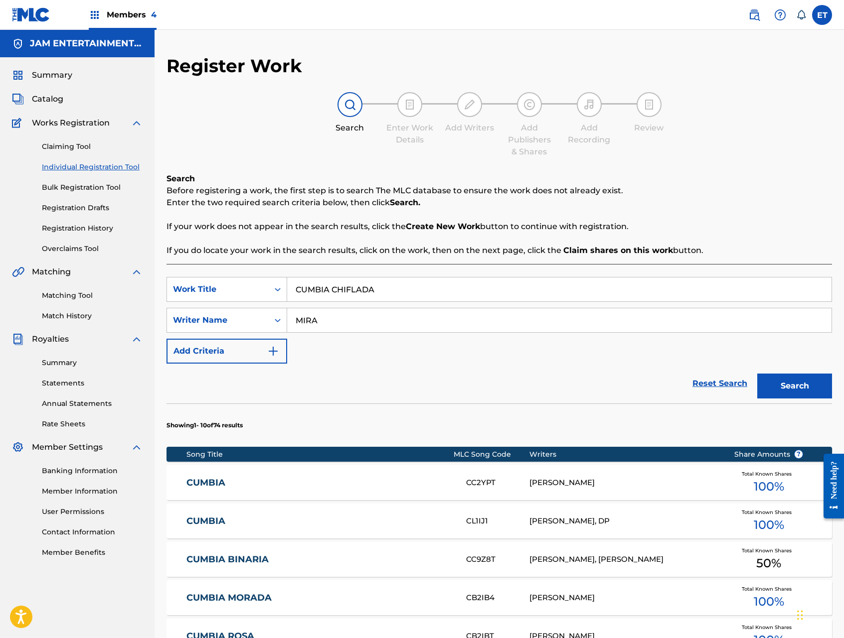
click at [372, 315] on input "MIRA" at bounding box center [559, 320] width 544 height 24
type input "GALVEZ"
click at [757, 374] on button "Search" at bounding box center [794, 386] width 75 height 25
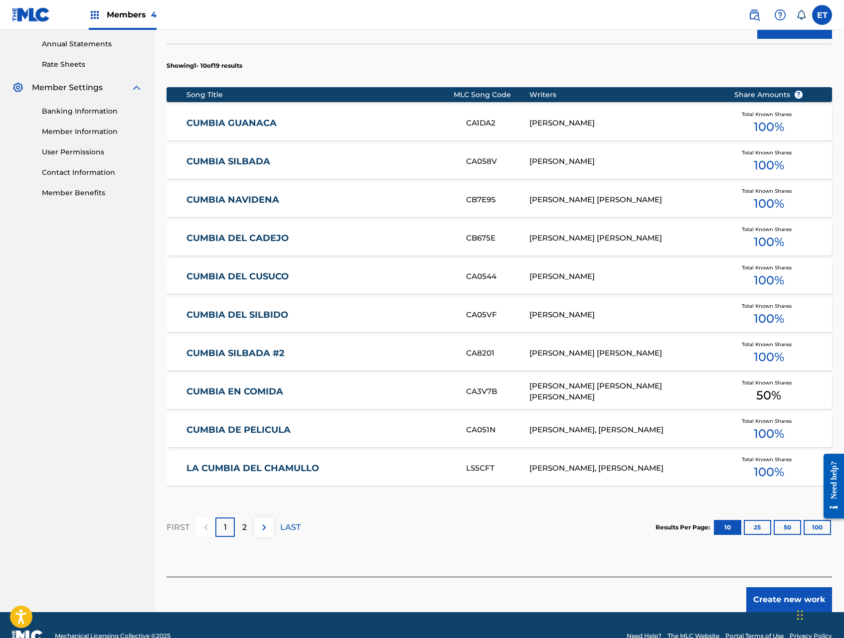
scroll to position [361, 0]
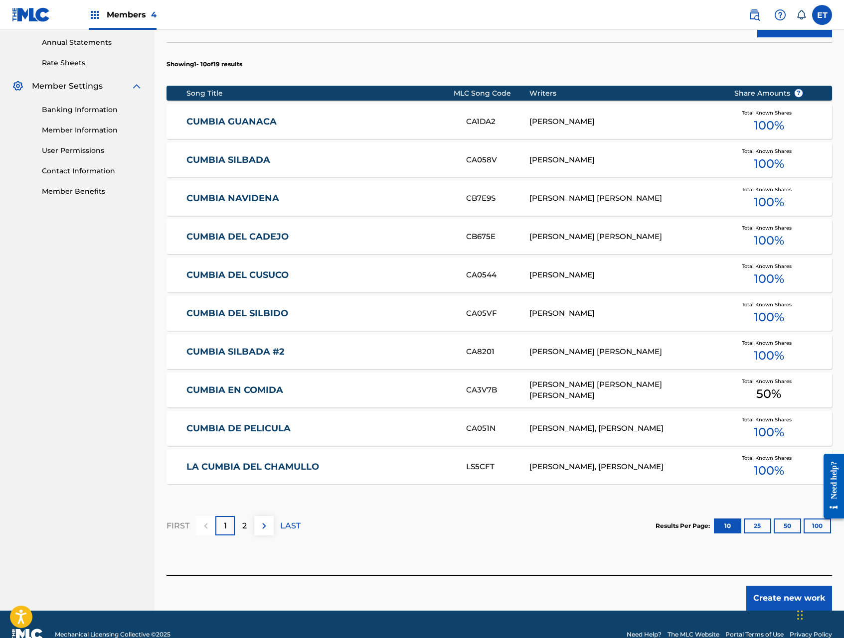
click at [266, 523] on img at bounding box center [264, 526] width 12 height 12
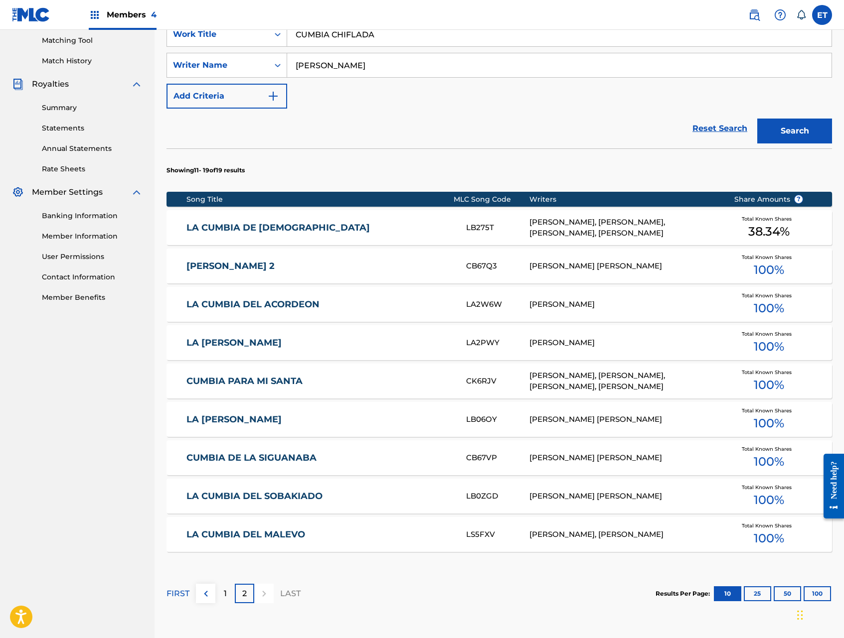
scroll to position [0, 0]
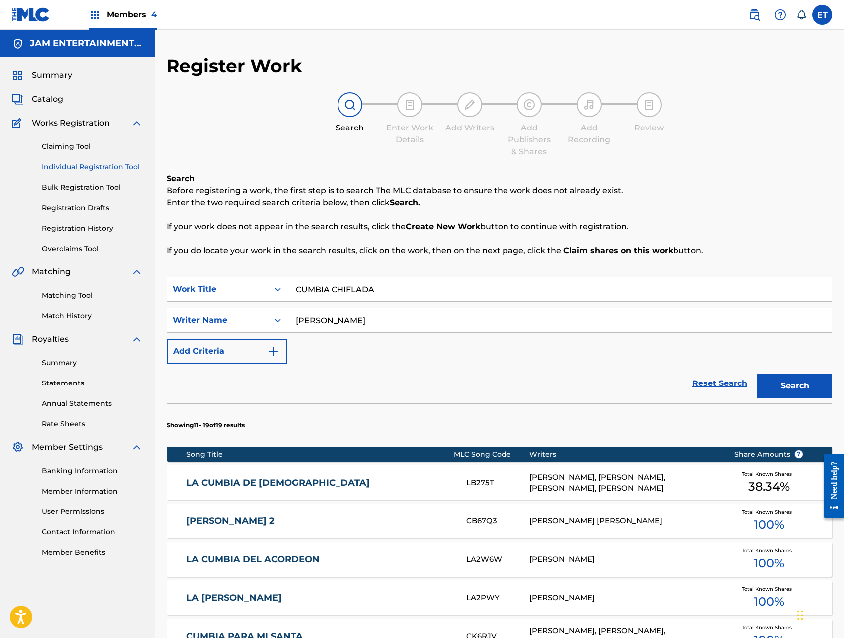
click at [295, 288] on input "CUMBIA CHIFLADA" at bounding box center [559, 290] width 544 height 24
type input "LA CUMBIA CHIFLADA"
click at [757, 374] on button "Search" at bounding box center [794, 386] width 75 height 25
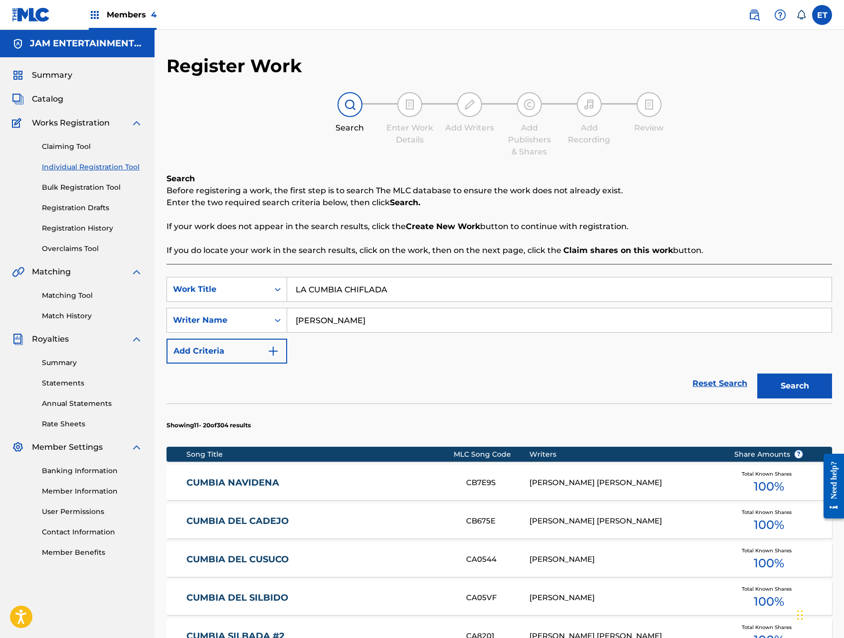
click at [335, 318] on input "GALVEZ" at bounding box center [559, 320] width 544 height 24
type input "TITO"
click at [757, 374] on button "Search" at bounding box center [794, 386] width 75 height 25
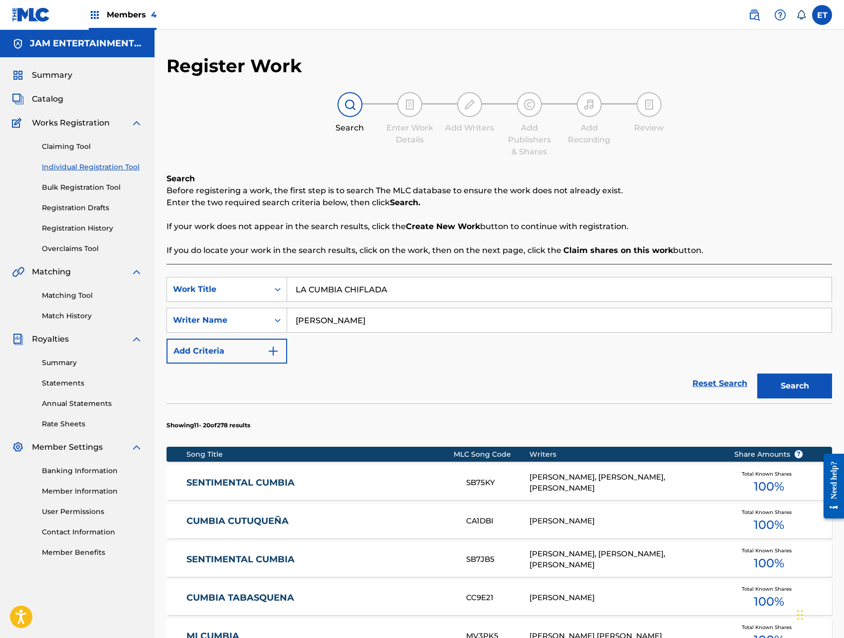
click at [66, 298] on link "Matching Tool" at bounding box center [92, 295] width 101 height 10
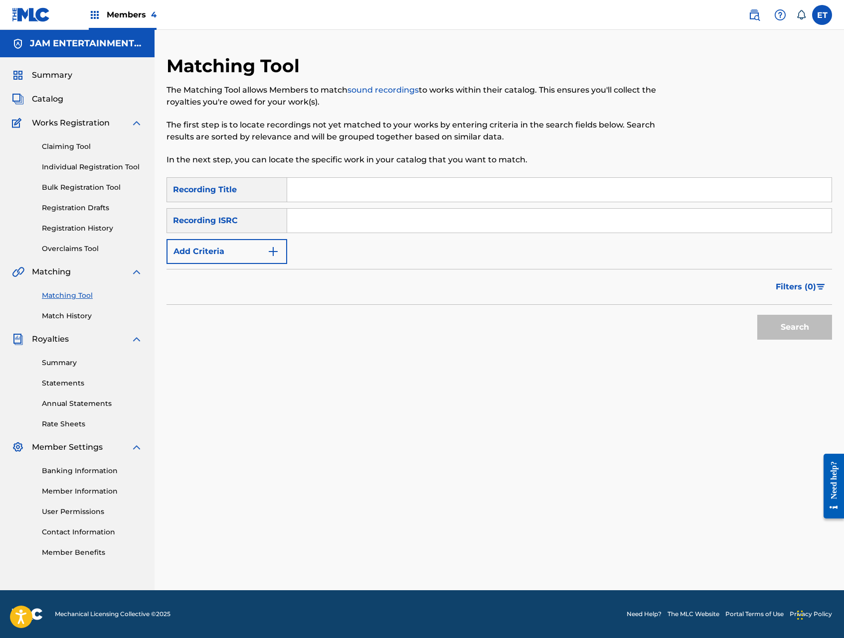
click at [329, 182] on input "Search Form" at bounding box center [559, 190] width 544 height 24
paste input "CUMBIA CHIFLADA"
type input "CUMBIA CHIFLADA"
click at [757, 315] on button "Search" at bounding box center [794, 327] width 75 height 25
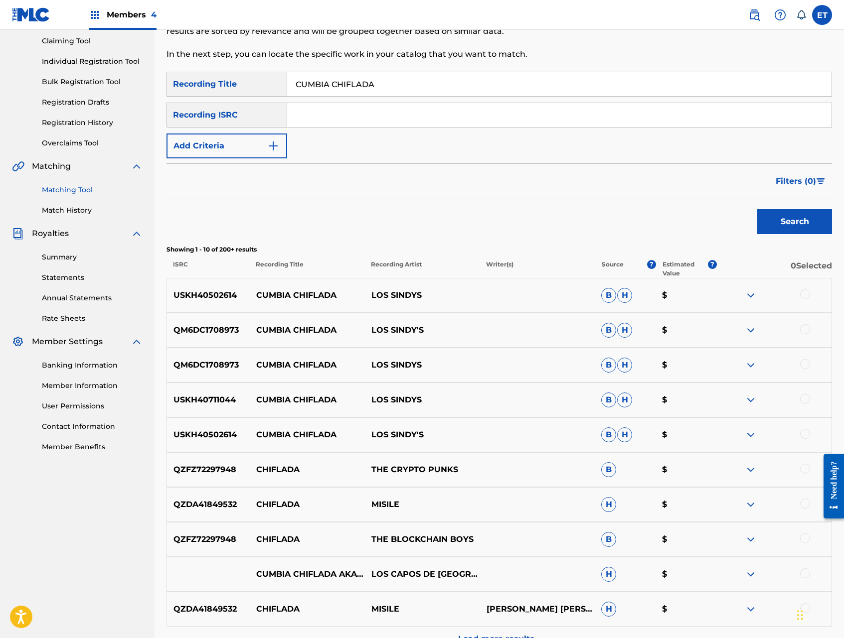
scroll to position [173, 0]
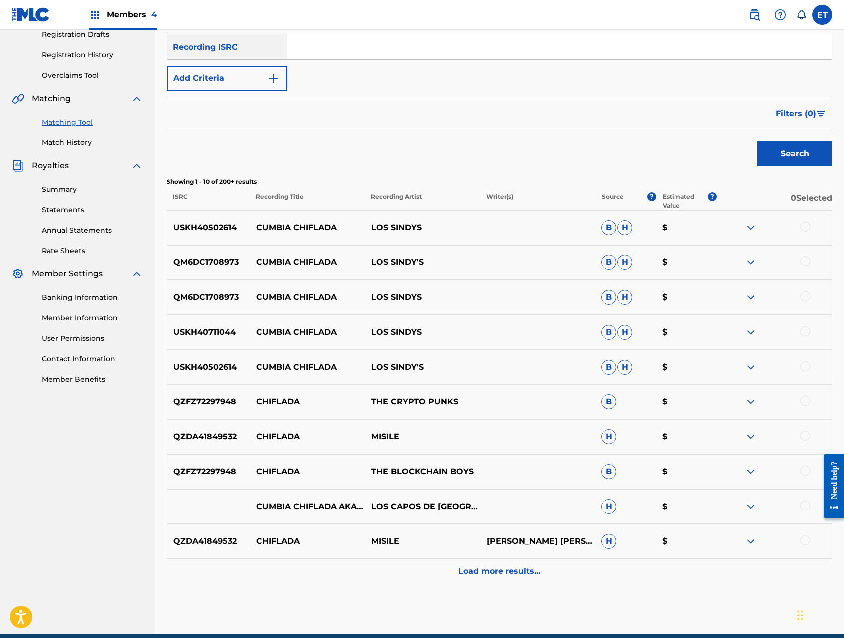
click at [202, 225] on p "USKH40502614" at bounding box center [208, 228] width 83 height 12
copy p "USKH40502614"
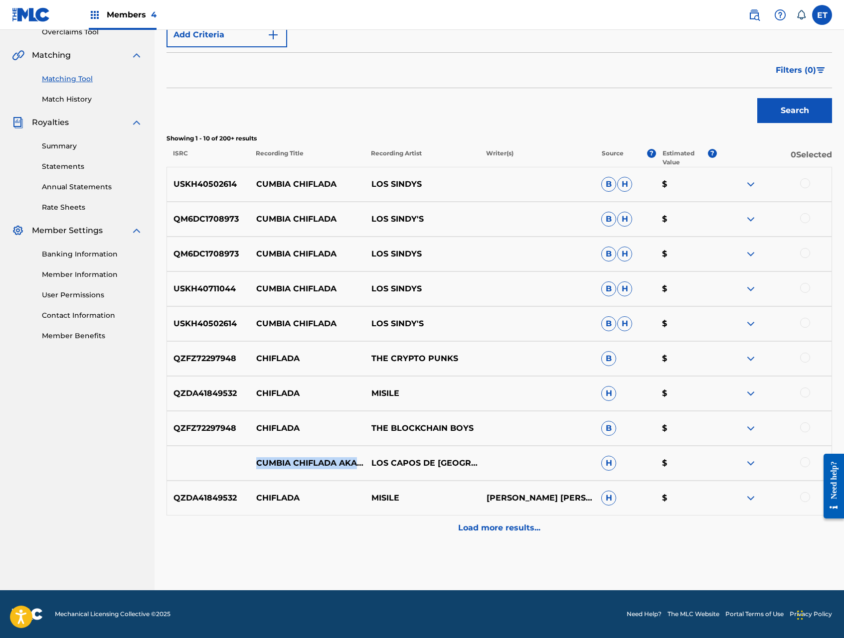
drag, startPoint x: 258, startPoint y: 457, endPoint x: 342, endPoint y: 473, distance: 86.2
click at [342, 469] on p "CUMBIA CHIFLADA AKA LA CUMBIA SILVADA" at bounding box center [307, 463] width 115 height 12
copy p "CUMBIA CHIFLADA AKA LA CUMBIA SILVADA"
click at [480, 527] on p "Load more results..." at bounding box center [499, 528] width 82 height 12
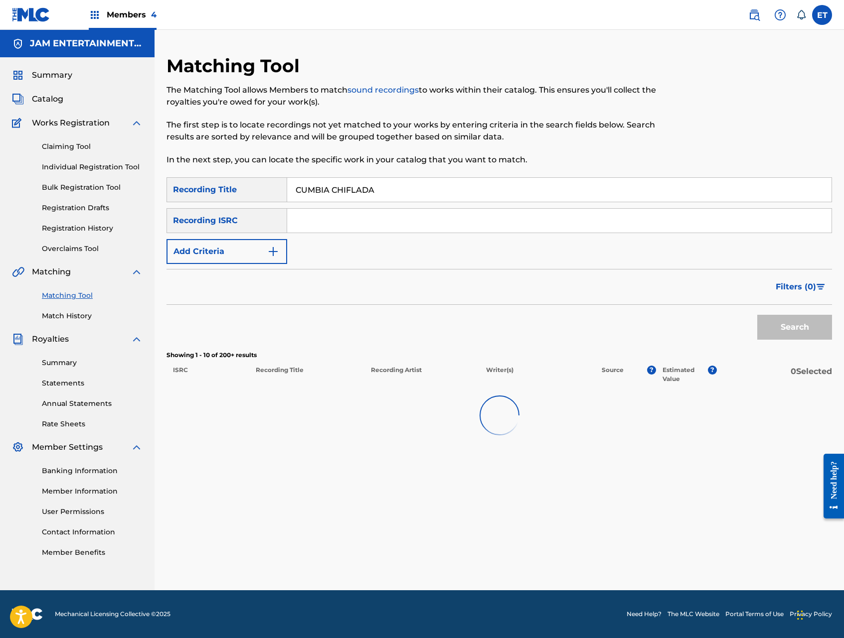
scroll to position [0, 0]
click at [480, 527] on div "Matching Tool The Matching Tool allows Members to match sound recordings to wor…" at bounding box center [498, 323] width 665 height 536
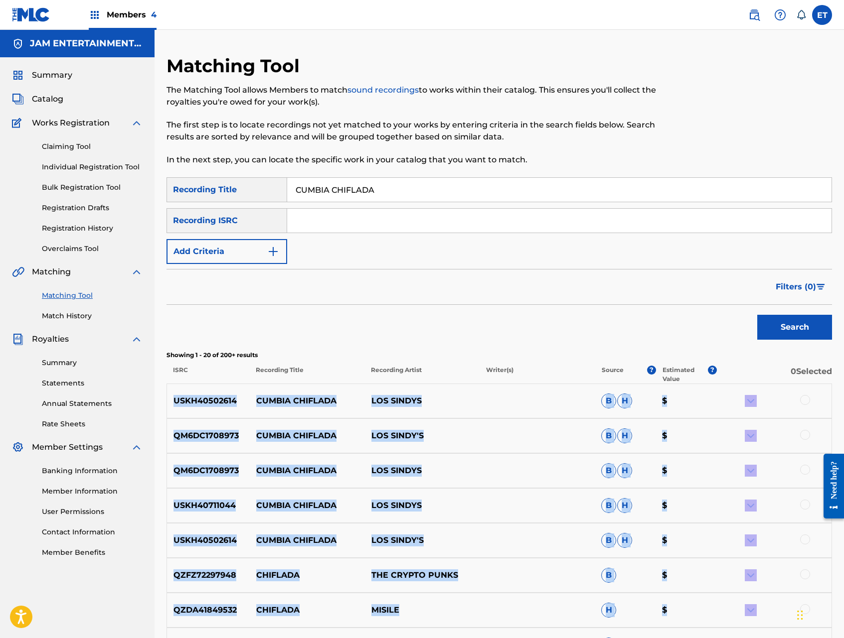
click at [497, 403] on div "USKH40502614 CUMBIA CHIFLADA LOS SINDYS B H $" at bounding box center [498, 401] width 665 height 35
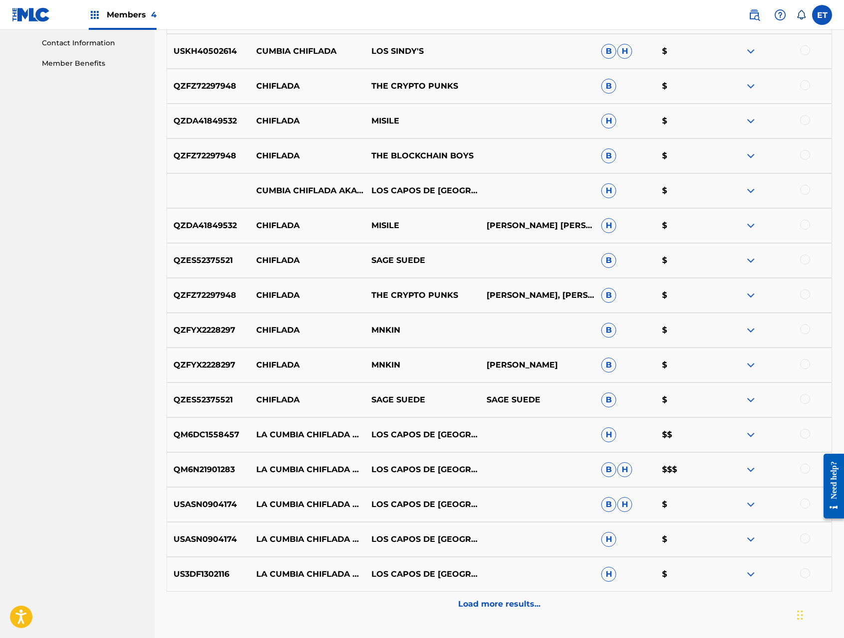
scroll to position [566, 0]
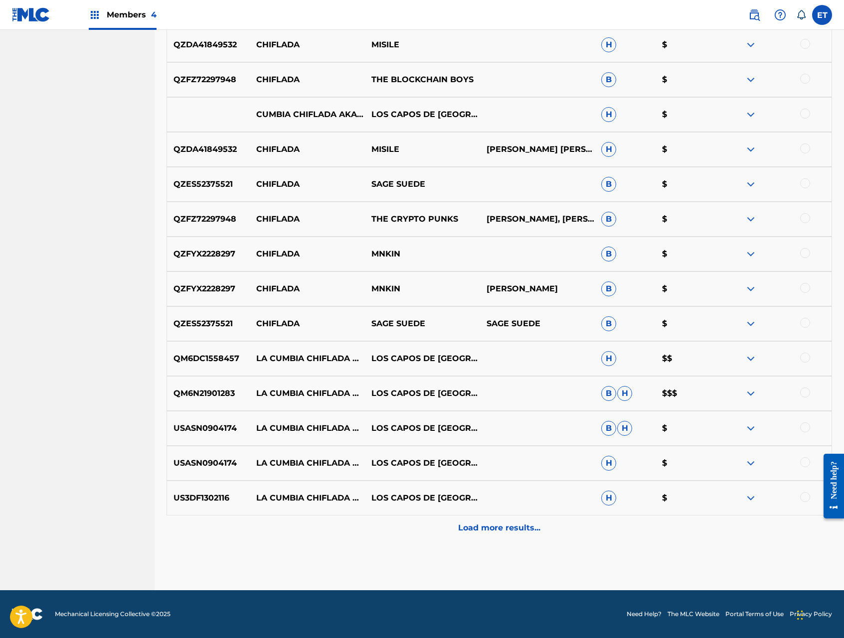
click at [209, 358] on p "QM6DC1558457" at bounding box center [208, 359] width 83 height 12
click at [211, 392] on p "QM6N21901283" at bounding box center [208, 394] width 83 height 12
copy p "QM6N21901283"
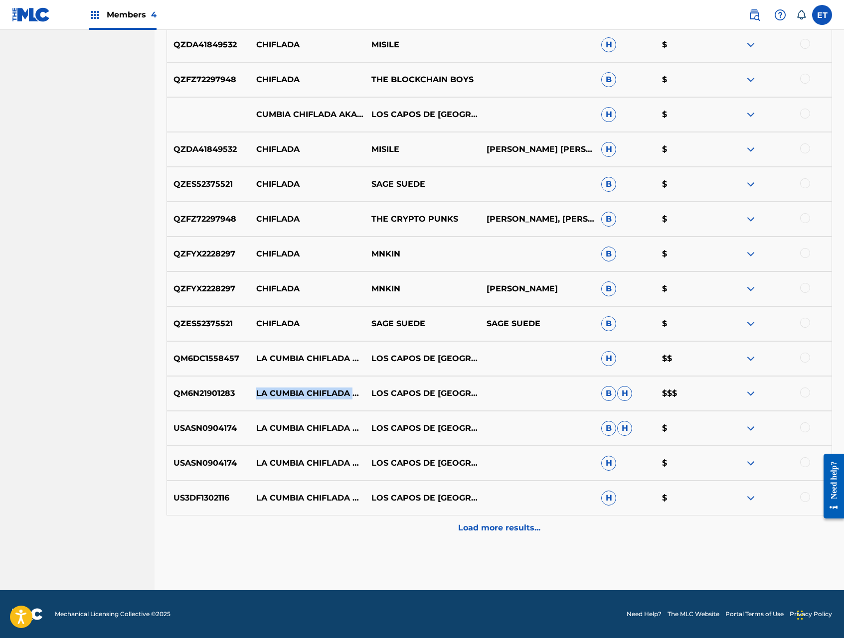
drag, startPoint x: 279, startPoint y: 389, endPoint x: 361, endPoint y: 399, distance: 82.9
click at [361, 399] on p "LA CUMBIA CHIFLADA AKA LA CUMBIA SILVADA" at bounding box center [307, 394] width 115 height 12
copy p "LA CUMBIA CHIFLADA AKA LA CUMBIA SILVADA"
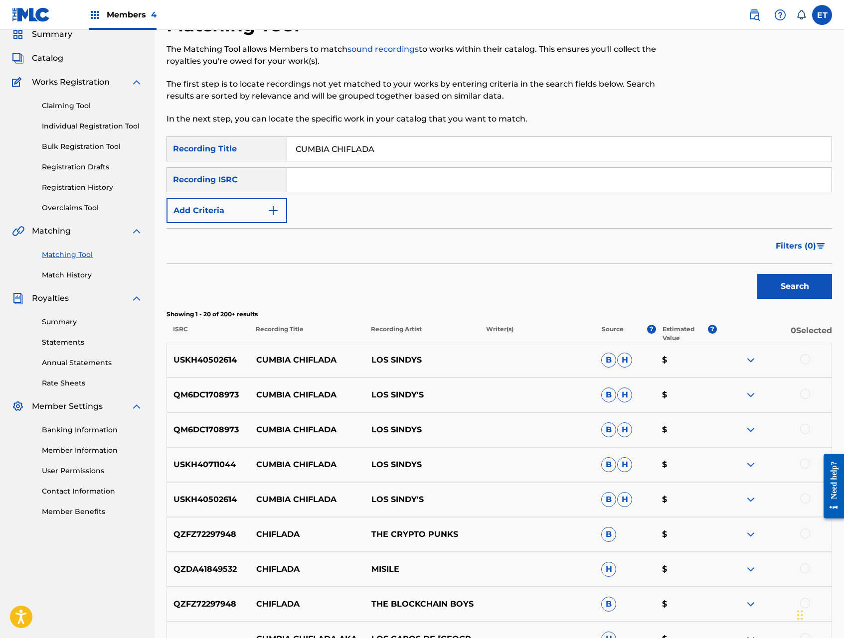
scroll to position [40, 0]
click at [84, 127] on link "Individual Registration Tool" at bounding box center [92, 127] width 101 height 10
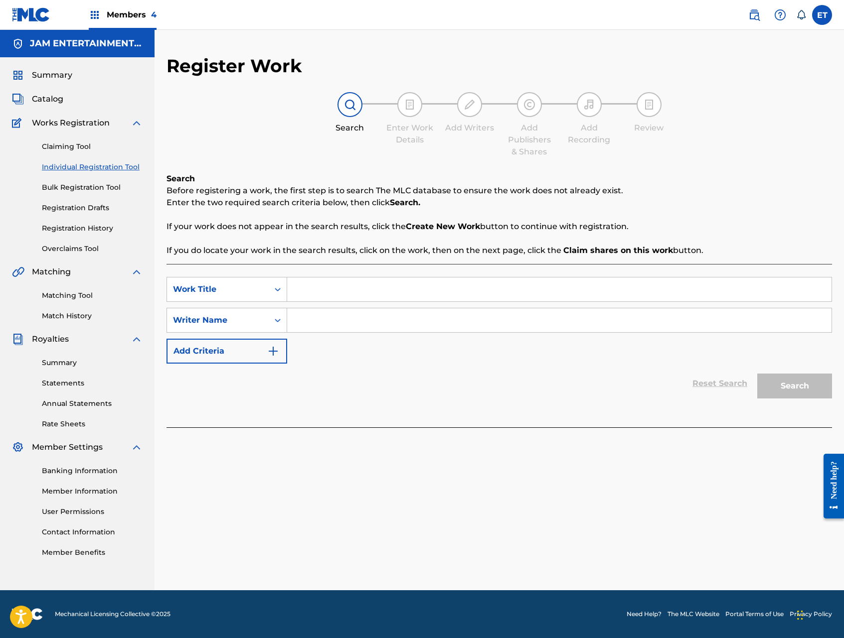
click at [333, 283] on input "Search Form" at bounding box center [559, 290] width 544 height 24
paste input "CUMBIA DEL PEINE 2"
type input "CUMBIA DEL PEINE 2"
click at [413, 328] on input "Search Form" at bounding box center [559, 320] width 544 height 24
type input "GALVEZ"
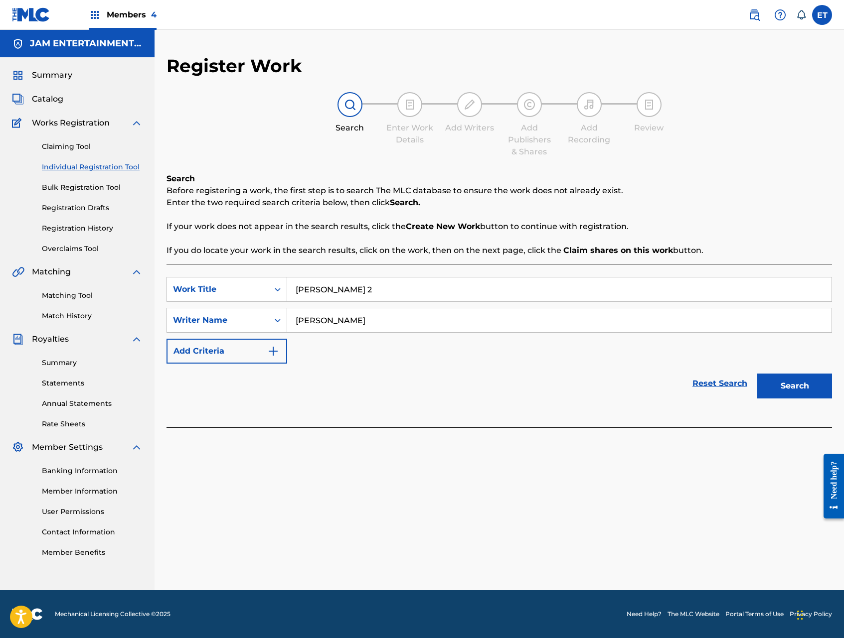
click at [757, 374] on button "Search" at bounding box center [794, 386] width 75 height 25
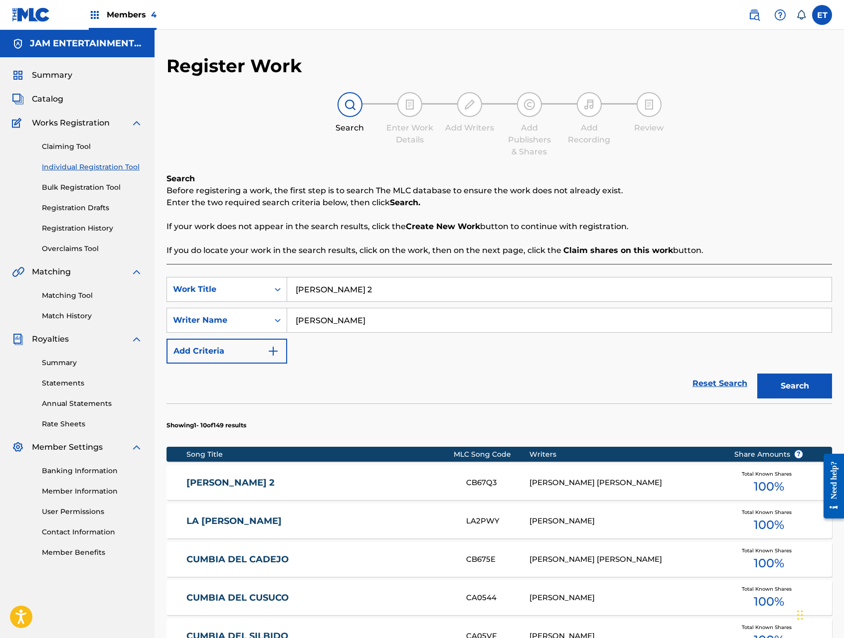
click at [245, 478] on link "CUMBIA DEL PEINE 2" at bounding box center [319, 482] width 266 height 11
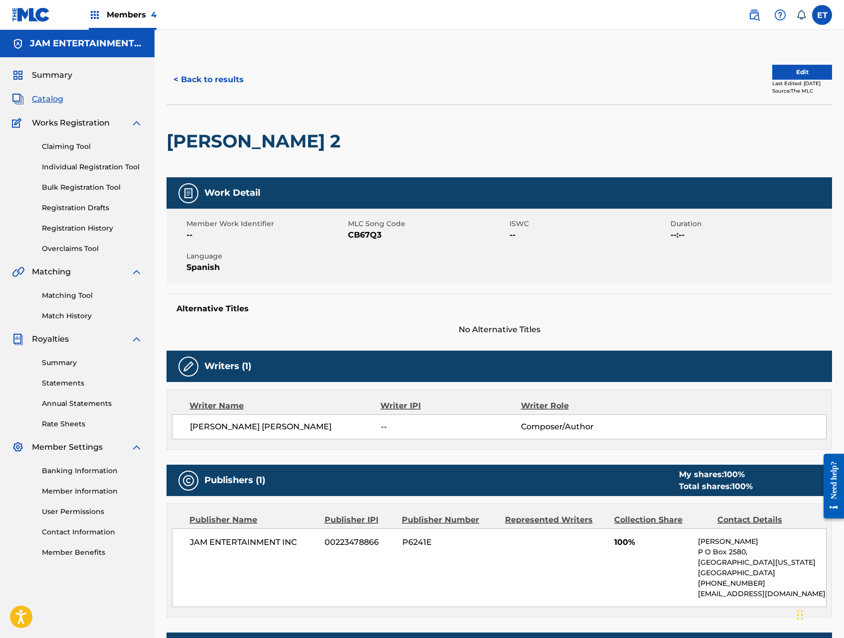
click at [196, 79] on button "< Back to results" at bounding box center [208, 79] width 84 height 25
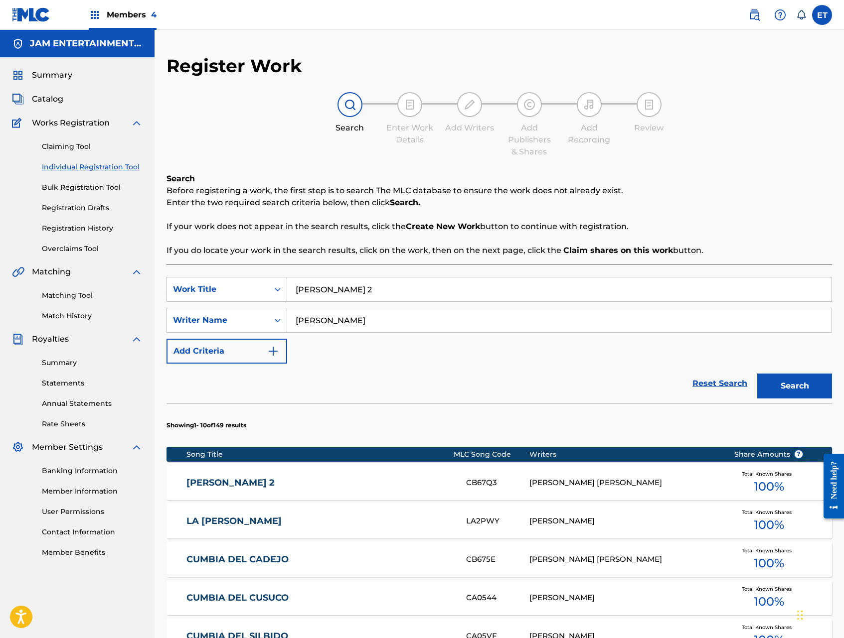
click at [358, 292] on input "CUMBIA DEL PEINE 2" at bounding box center [559, 290] width 544 height 24
paste input "LA CUMBIA DEL ACORDEON"
type input "LA CUMBIA DEL ACORDEON"
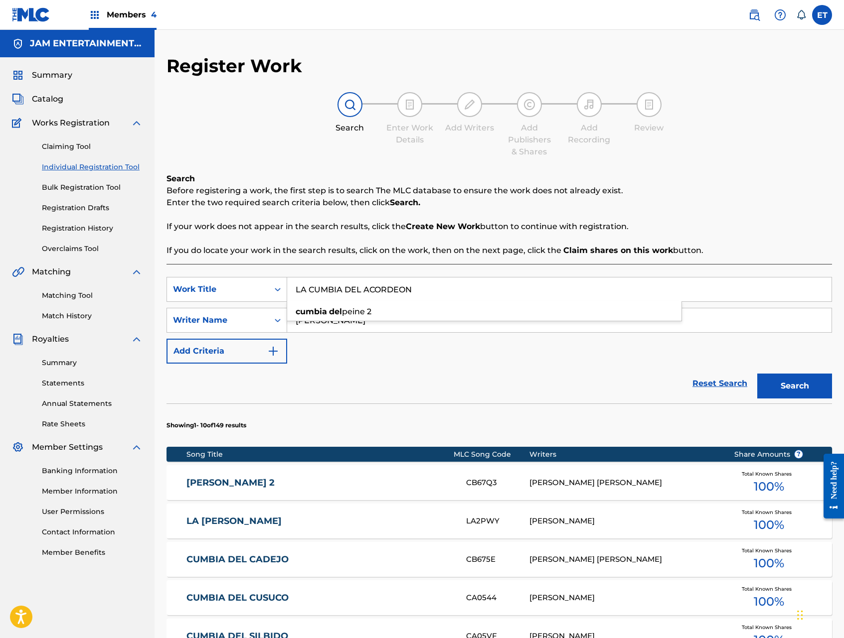
click at [757, 374] on button "Search" at bounding box center [794, 386] width 75 height 25
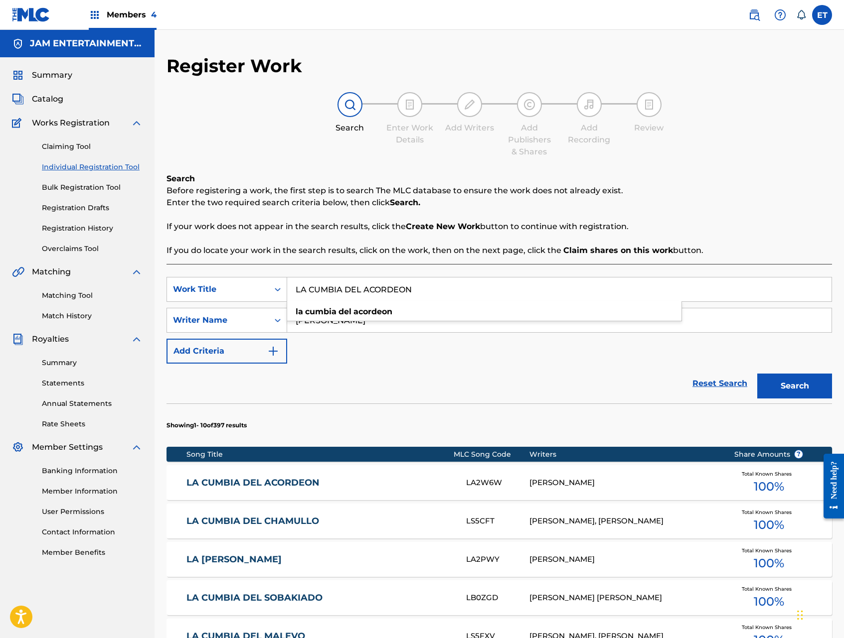
click at [285, 480] on link "LA CUMBIA DEL ACORDEON" at bounding box center [319, 482] width 266 height 11
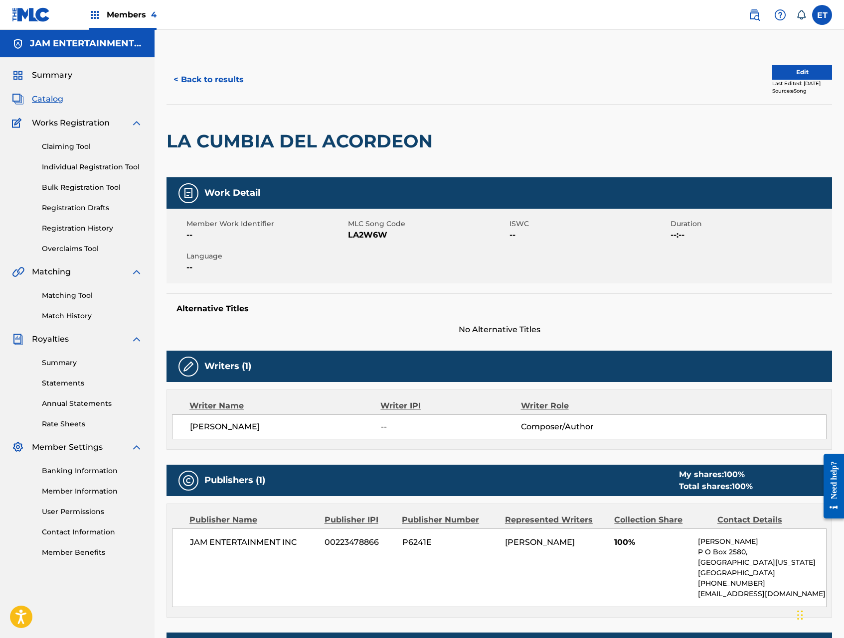
click at [66, 296] on link "Matching Tool" at bounding box center [92, 295] width 101 height 10
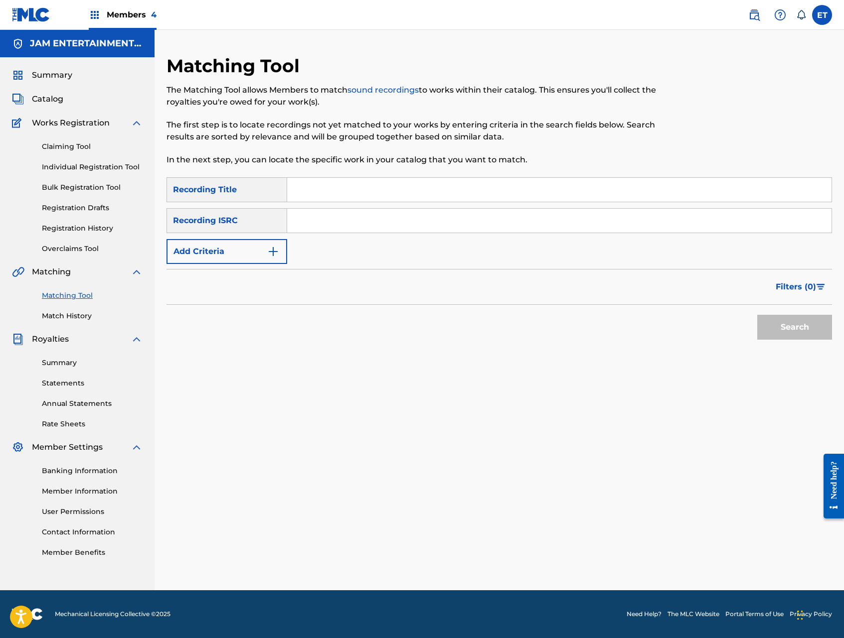
click at [360, 202] on div "SearchWithCriteriab922d856-4c54-4bb9-a0a0-f28dc8668598 Recording Title SearchWi…" at bounding box center [498, 220] width 665 height 87
click at [363, 196] on input "Search Form" at bounding box center [559, 190] width 544 height 24
paste input "LA CUMBIA DEL ACORDEON"
type input "LA CUMBIA DEL ACORDEON"
click at [757, 315] on button "Search" at bounding box center [794, 327] width 75 height 25
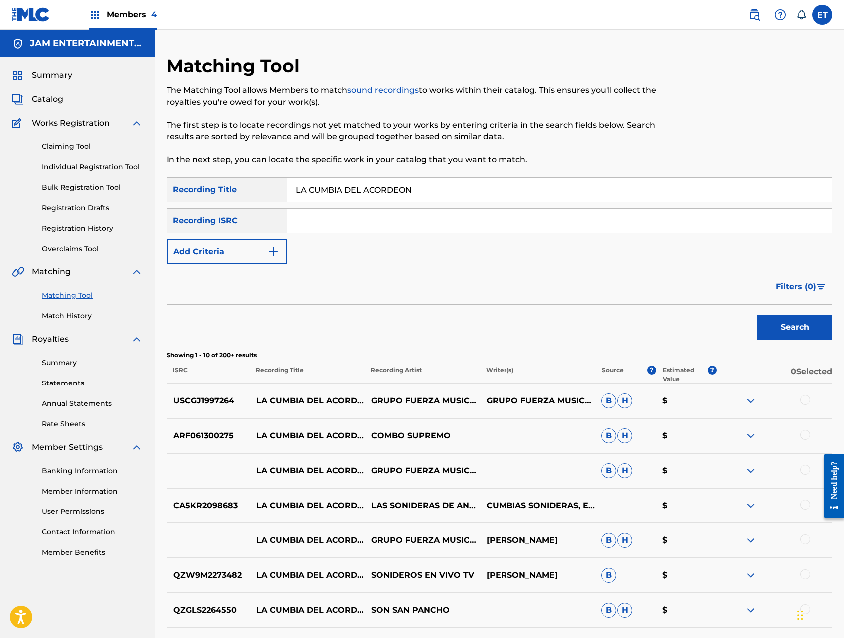
click at [273, 248] on img "Search Form" at bounding box center [273, 252] width 12 height 12
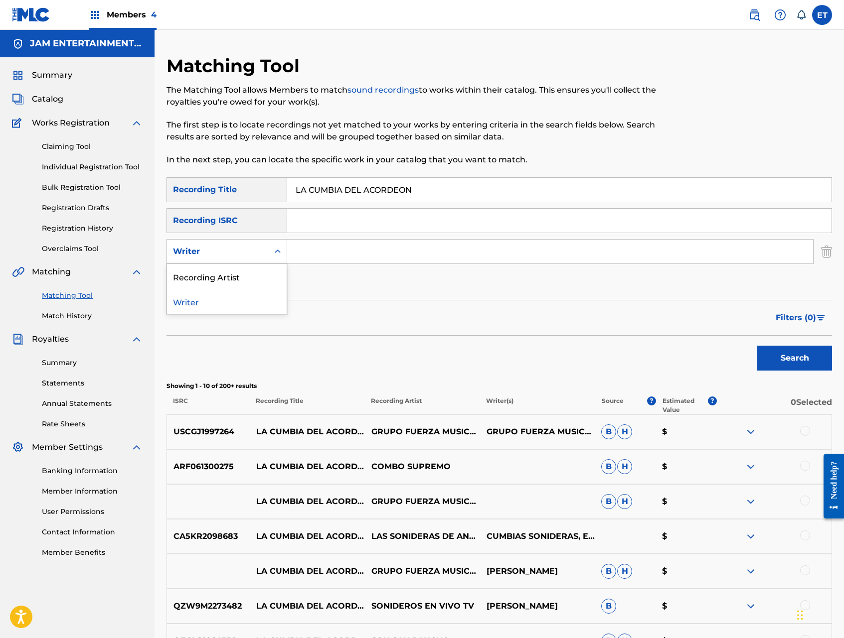
click at [266, 250] on div "Writer" at bounding box center [218, 251] width 102 height 19
click at [258, 275] on div "Recording Artist" at bounding box center [227, 276] width 120 height 25
click at [297, 253] on input "Search Form" at bounding box center [550, 252] width 526 height 24
type input "CHANCHONA"
click at [757, 346] on button "Search" at bounding box center [794, 358] width 75 height 25
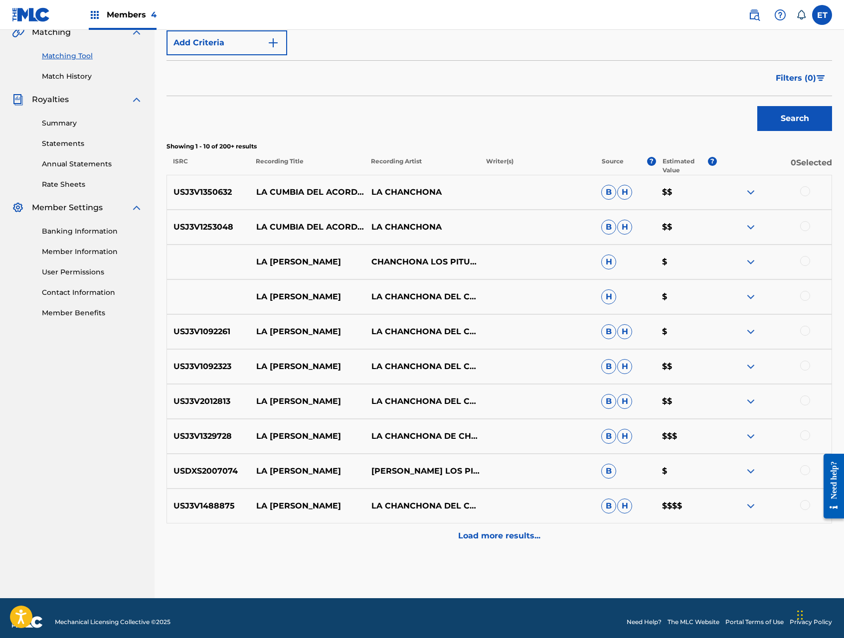
scroll to position [248, 0]
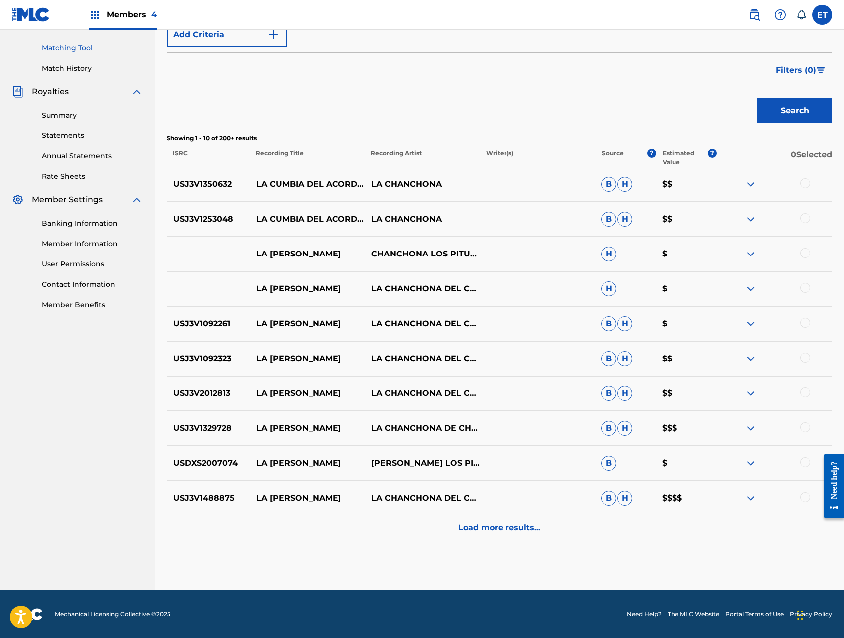
click at [804, 184] on div at bounding box center [805, 183] width 10 height 10
click at [810, 220] on div at bounding box center [773, 219] width 115 height 12
click at [803, 218] on div at bounding box center [805, 218] width 10 height 10
click at [676, 562] on button "Match 2 Groups" at bounding box center [700, 557] width 110 height 25
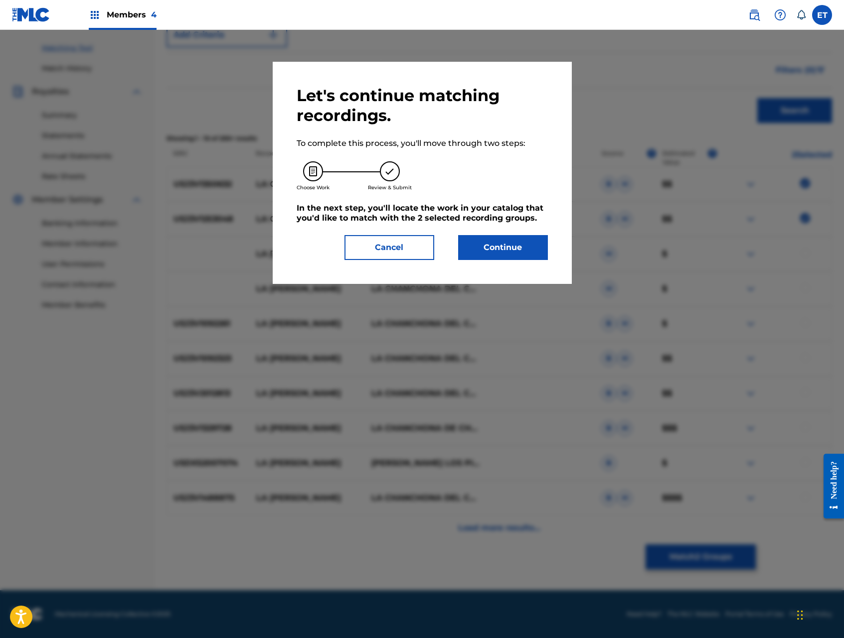
click at [512, 251] on button "Continue" at bounding box center [503, 247] width 90 height 25
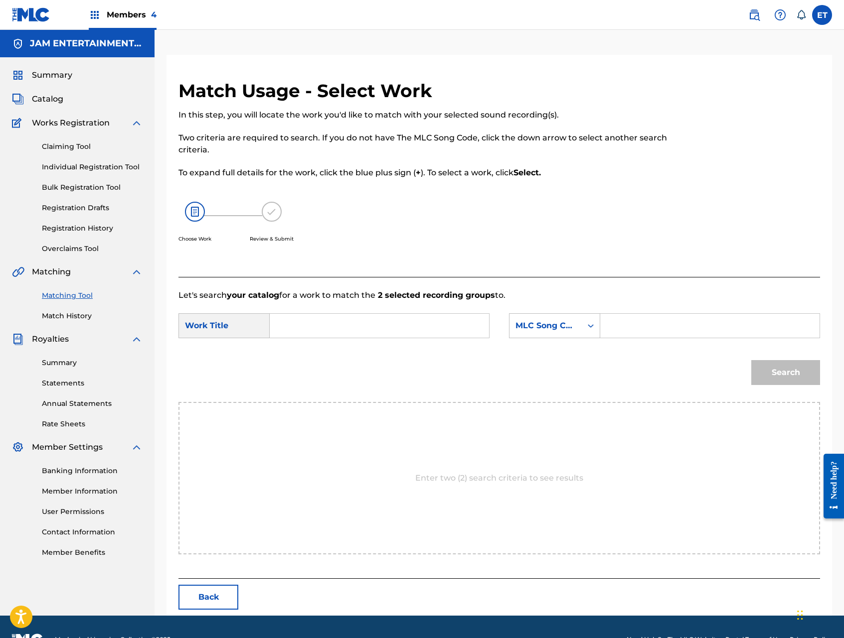
click at [420, 321] on input "Search Form" at bounding box center [379, 326] width 202 height 24
paste input "LA CUMBIA DEL ACORDEON"
type input "LA CUMBIA DEL ACORDEON"
click at [549, 326] on div "MLC Song Code" at bounding box center [545, 326] width 60 height 12
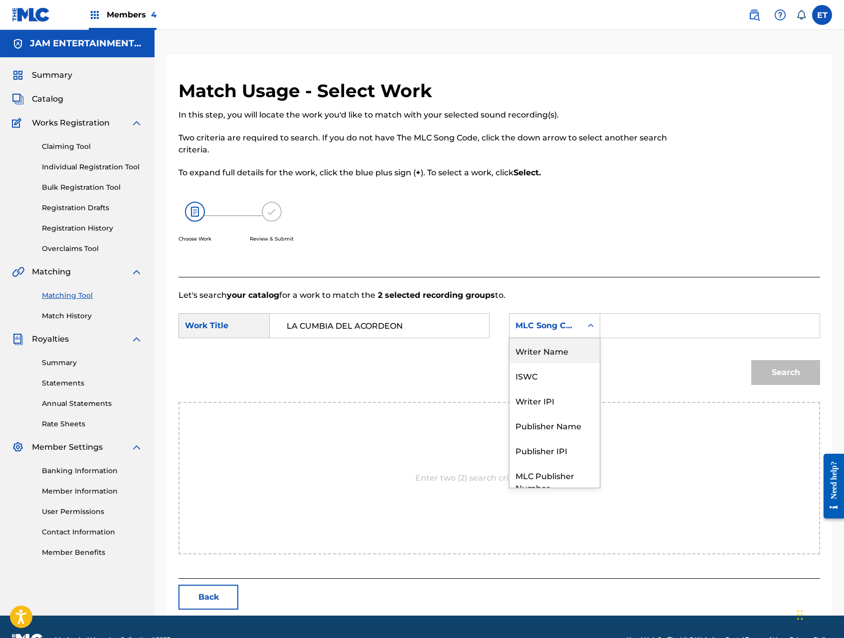
click at [561, 347] on div "Writer Name" at bounding box center [554, 350] width 90 height 25
click at [640, 319] on input "Search Form" at bounding box center [709, 326] width 202 height 24
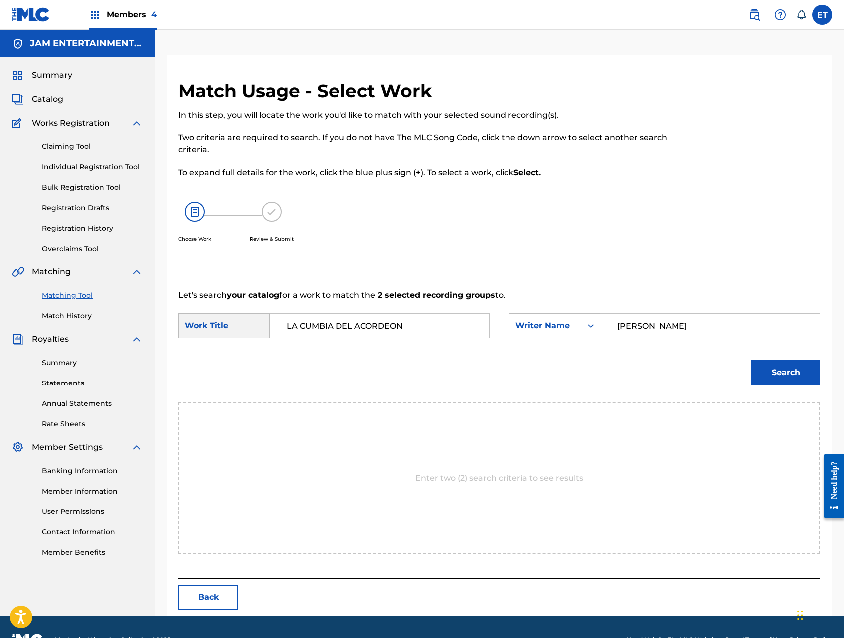
type input "GALVEZ"
click at [751, 360] on button "Search" at bounding box center [785, 372] width 69 height 25
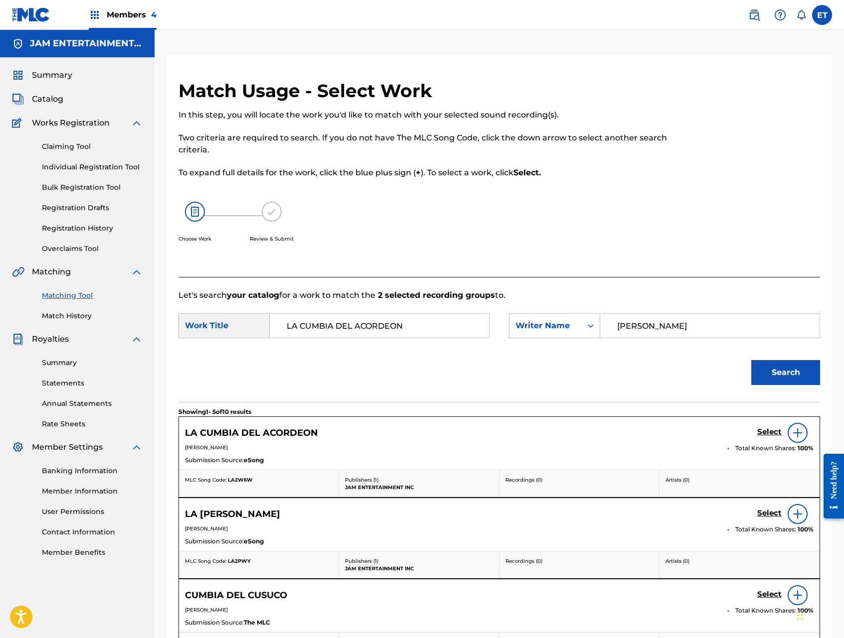
click at [773, 431] on h5 "Select" at bounding box center [769, 431] width 24 height 9
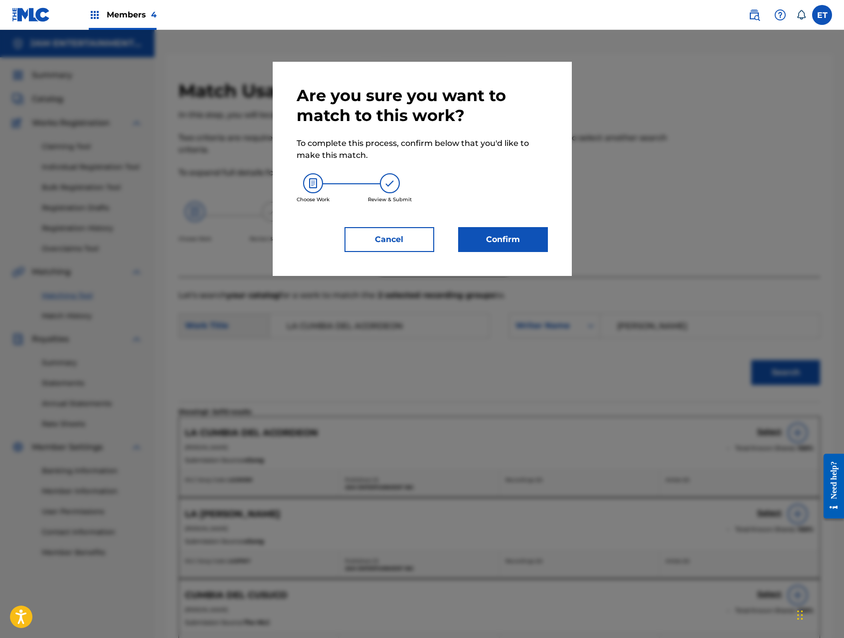
click at [493, 238] on button "Confirm" at bounding box center [503, 239] width 90 height 25
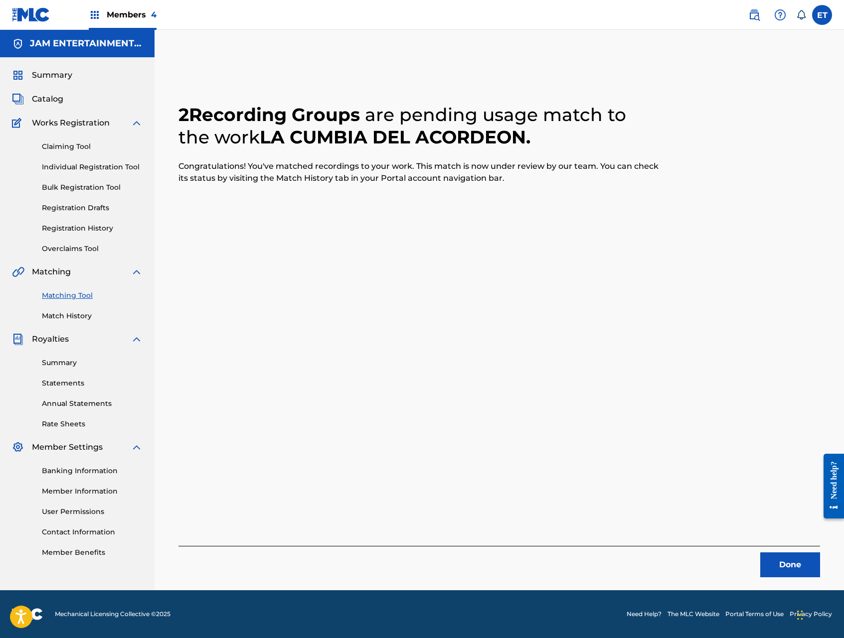
click at [798, 558] on button "Done" at bounding box center [790, 565] width 60 height 25
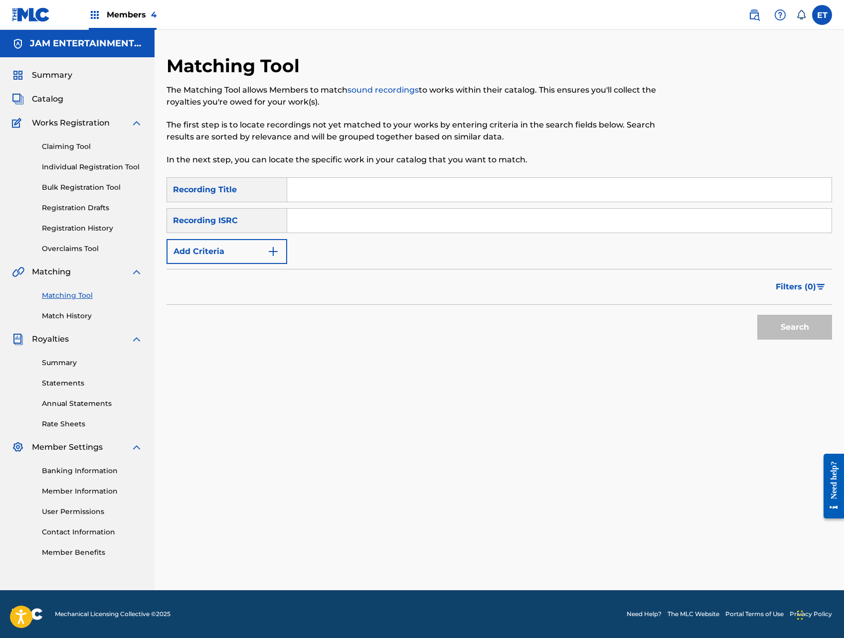
click at [340, 193] on input "Search Form" at bounding box center [559, 190] width 544 height 24
paste input "LA CUMBIA DEL PEINE"
type input "LA CUMBIA DEL PEINE"
click at [270, 250] on img "Search Form" at bounding box center [273, 252] width 12 height 12
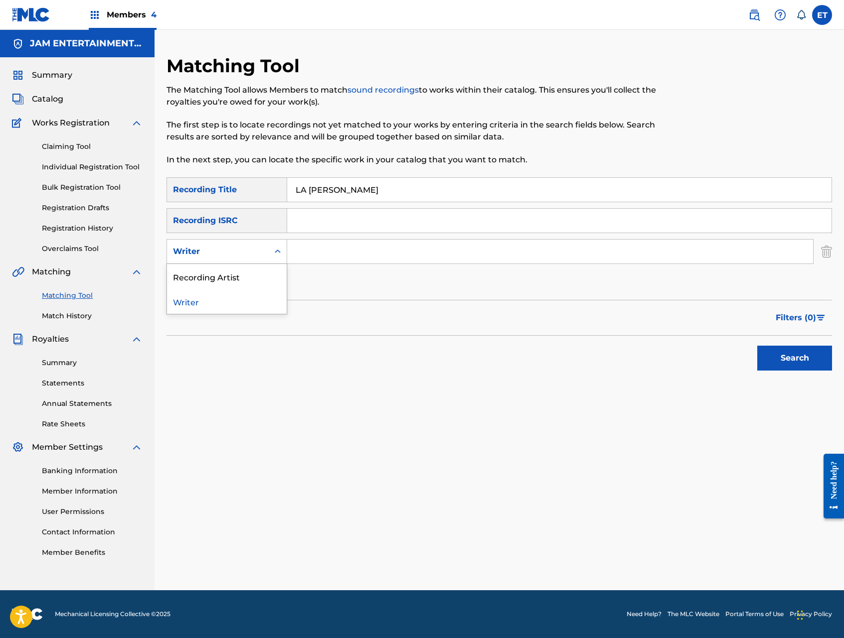
click at [262, 249] on div "Writer" at bounding box center [218, 252] width 90 height 12
click at [259, 274] on div "Recording Artist" at bounding box center [227, 276] width 120 height 25
click at [305, 259] on input "Search Form" at bounding box center [550, 252] width 526 height 24
type input "CHANCHONA"
click at [757, 346] on button "Search" at bounding box center [794, 358] width 75 height 25
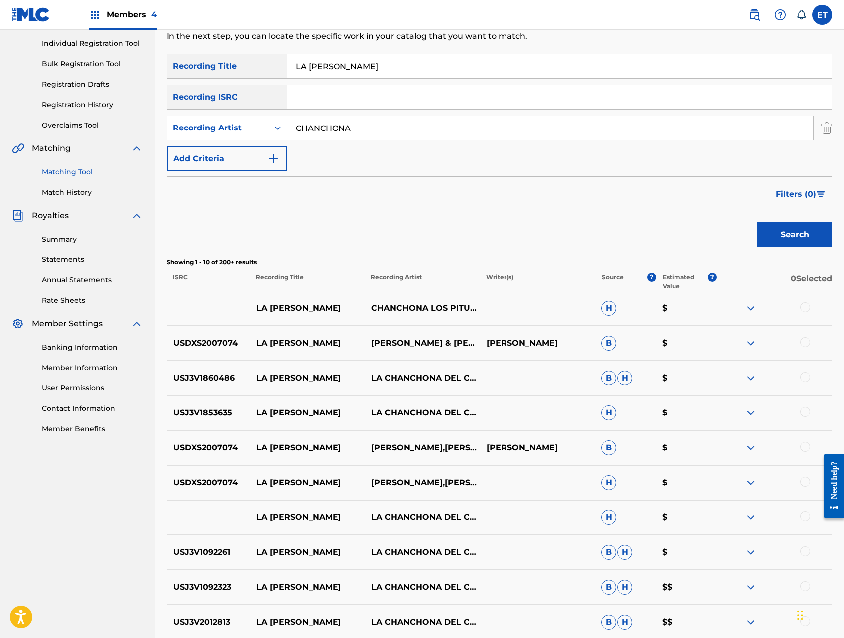
scroll to position [188, 0]
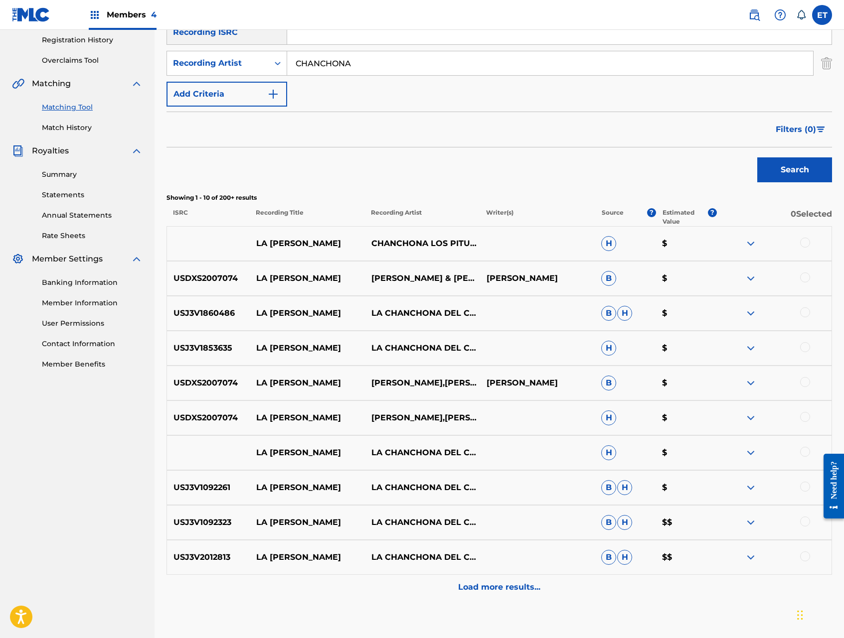
drag, startPoint x: 806, startPoint y: 244, endPoint x: 806, endPoint y: 267, distance: 23.4
click at [806, 244] on div at bounding box center [805, 243] width 10 height 10
click at [805, 277] on div at bounding box center [805, 278] width 10 height 10
drag, startPoint x: 807, startPoint y: 315, endPoint x: 805, endPoint y: 336, distance: 21.5
click at [807, 315] on div at bounding box center [805, 312] width 10 height 10
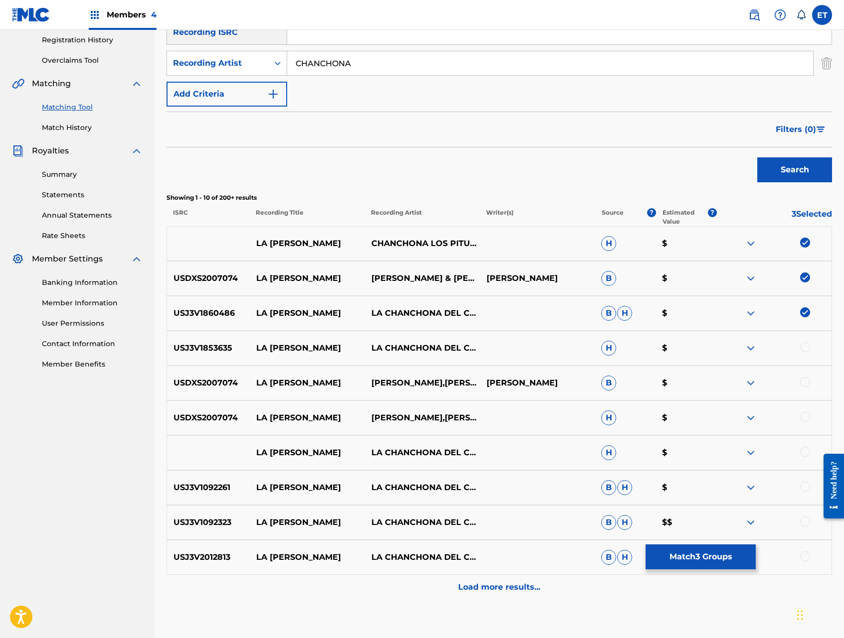
click at [805, 345] on div at bounding box center [805, 347] width 10 height 10
drag, startPoint x: 805, startPoint y: 380, endPoint x: 808, endPoint y: 401, distance: 20.6
click at [805, 381] on div at bounding box center [805, 382] width 10 height 10
click at [808, 413] on div at bounding box center [805, 417] width 10 height 10
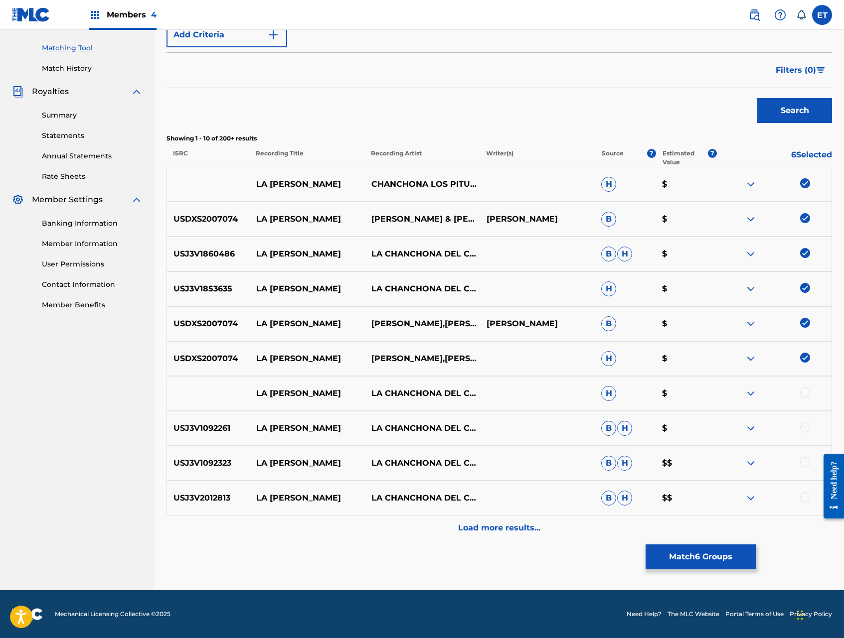
click at [806, 387] on div "LA CUMBIA DEL PEINE LA CHANCHONA DEL CHAPARRALO H $" at bounding box center [498, 393] width 665 height 35
click at [805, 393] on div at bounding box center [805, 393] width 10 height 10
click at [807, 428] on div at bounding box center [805, 428] width 10 height 10
click at [802, 457] on div at bounding box center [805, 462] width 10 height 10
click at [805, 496] on div at bounding box center [805, 497] width 10 height 10
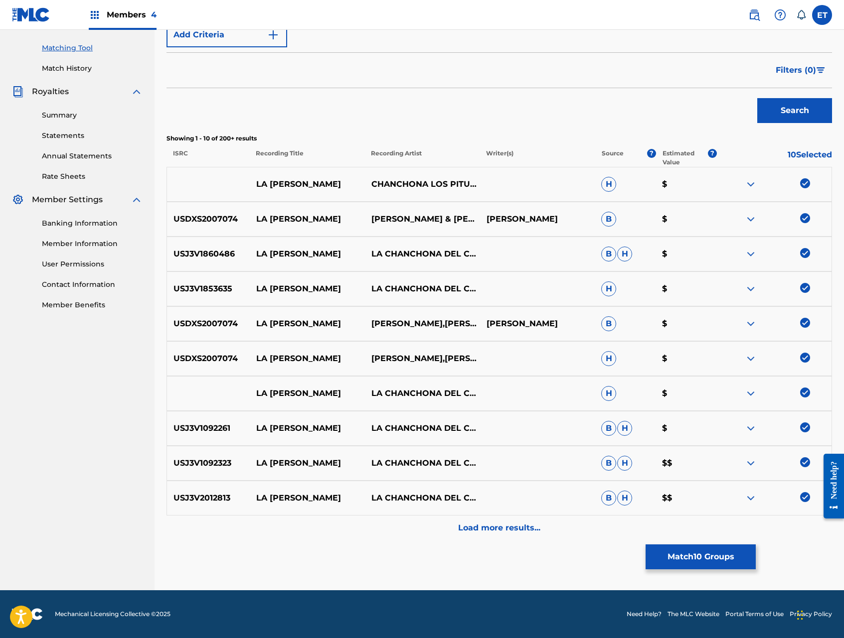
click at [548, 524] on div "Load more results..." at bounding box center [498, 528] width 665 height 25
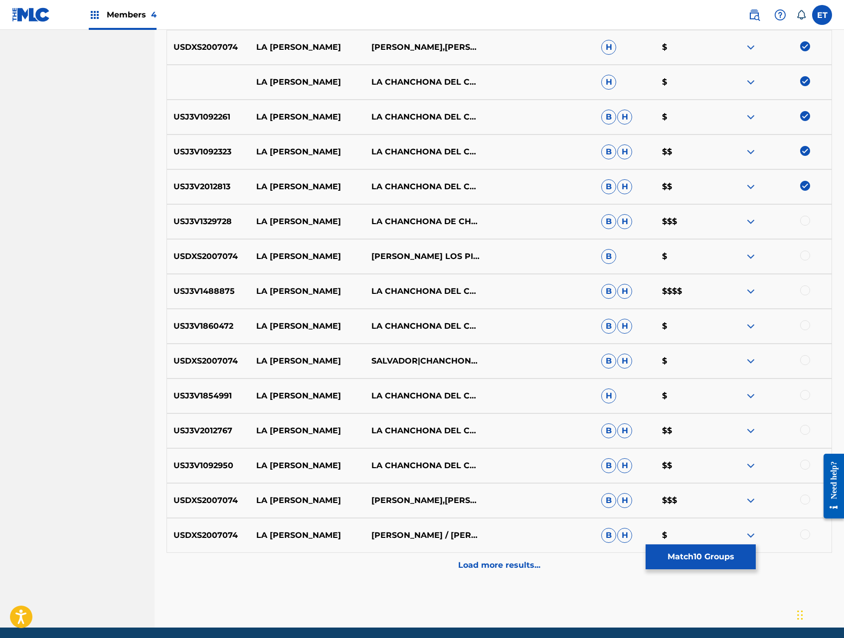
scroll to position [596, 0]
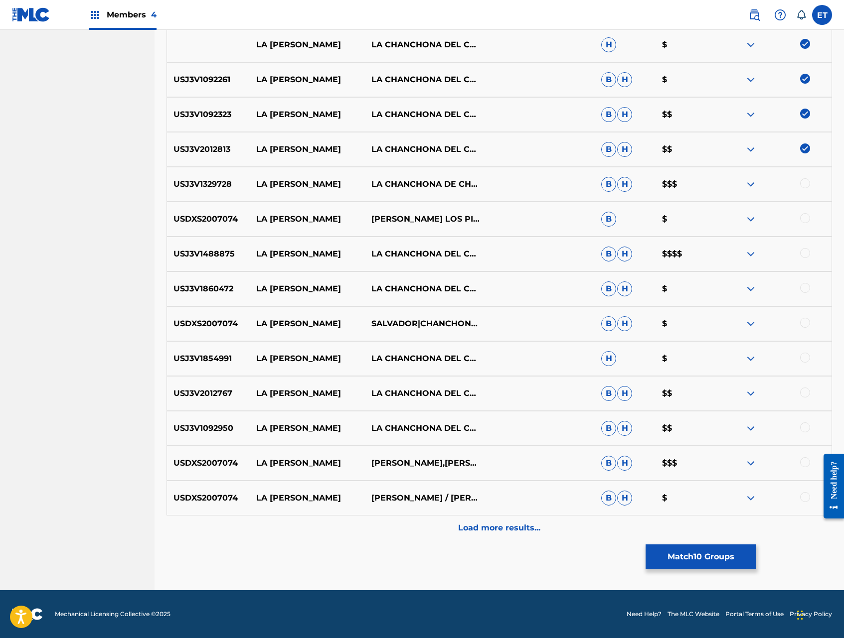
click at [803, 183] on div at bounding box center [805, 183] width 10 height 10
click at [806, 227] on div "USDXS2007074 LA CUMBIA DEL PEINE SALVADOR CHANCHONA LOS PITUFOS B $" at bounding box center [498, 219] width 665 height 35
click at [804, 219] on div at bounding box center [805, 218] width 10 height 10
click at [804, 253] on div at bounding box center [805, 253] width 10 height 10
click at [806, 285] on div at bounding box center [805, 288] width 10 height 10
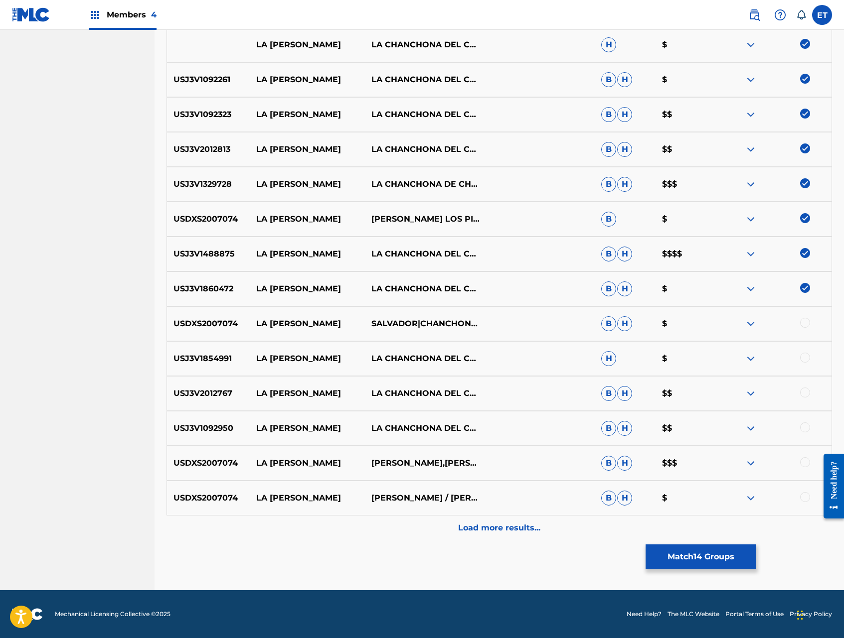
click at [802, 323] on div at bounding box center [805, 323] width 10 height 10
click at [803, 359] on div at bounding box center [805, 358] width 10 height 10
click at [805, 393] on div at bounding box center [805, 393] width 10 height 10
drag, startPoint x: 807, startPoint y: 427, endPoint x: 803, endPoint y: 453, distance: 26.6
click at [807, 427] on div at bounding box center [805, 428] width 10 height 10
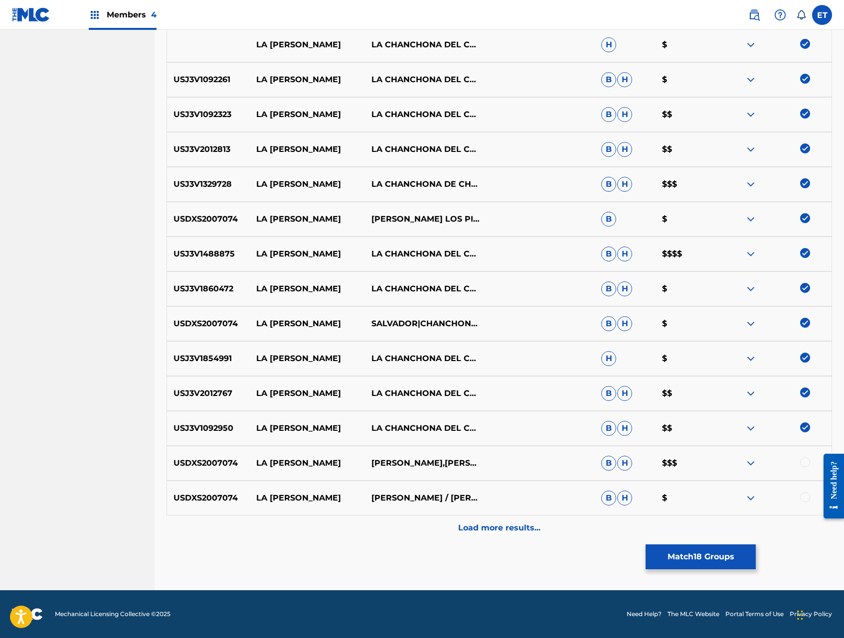
drag, startPoint x: 803, startPoint y: 466, endPoint x: 804, endPoint y: 484, distance: 18.5
click at [803, 466] on div at bounding box center [805, 462] width 10 height 10
click at [804, 493] on div at bounding box center [805, 497] width 10 height 10
click at [527, 524] on p "Load more results..." at bounding box center [499, 528] width 82 height 12
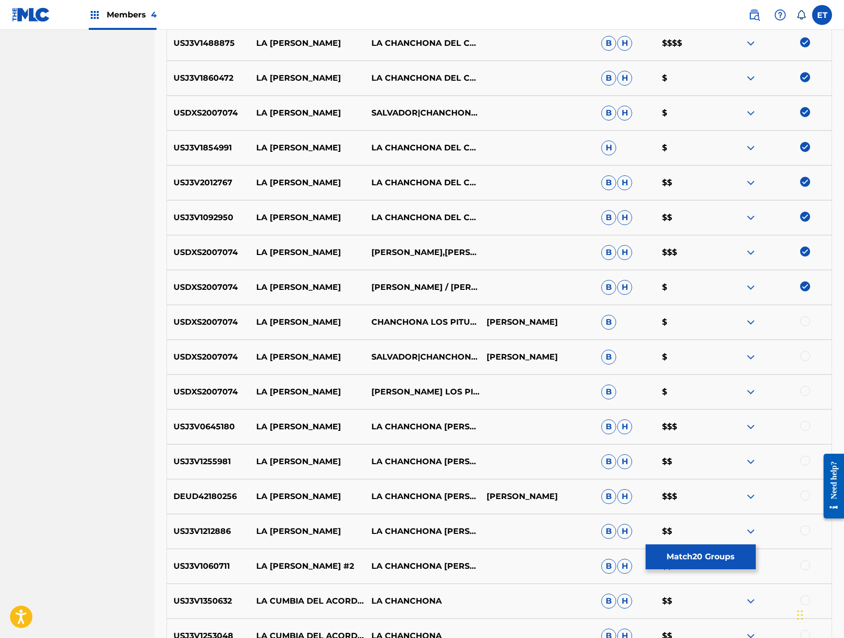
scroll to position [945, 0]
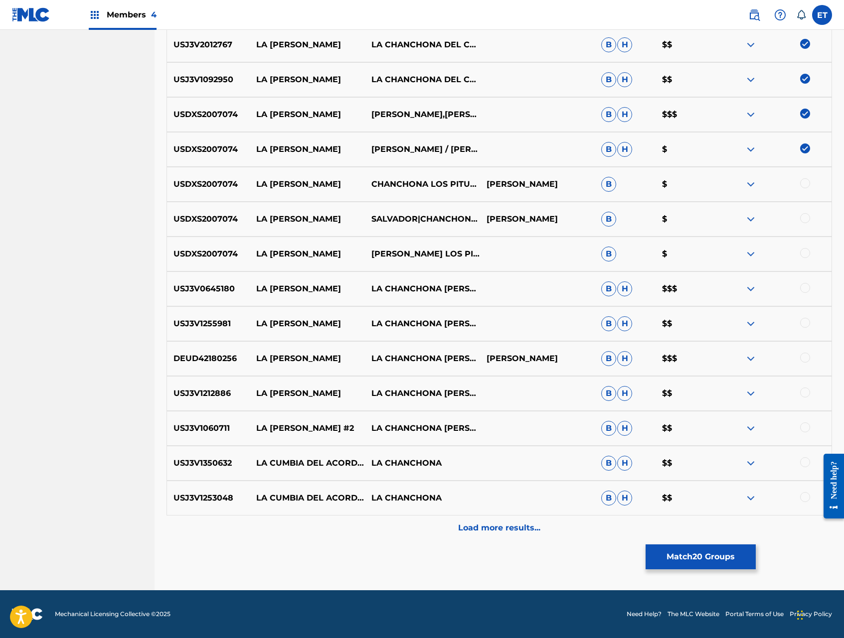
click at [803, 426] on div at bounding box center [805, 428] width 10 height 10
click at [804, 386] on div "USJ3V1212886 LA CUMBIA DEL PEINE LA CHANCHONA DE TITO MIRA B H $$" at bounding box center [498, 393] width 665 height 35
click at [804, 392] on div at bounding box center [805, 393] width 10 height 10
click at [804, 357] on div at bounding box center [805, 358] width 10 height 10
click at [804, 318] on div at bounding box center [805, 323] width 10 height 10
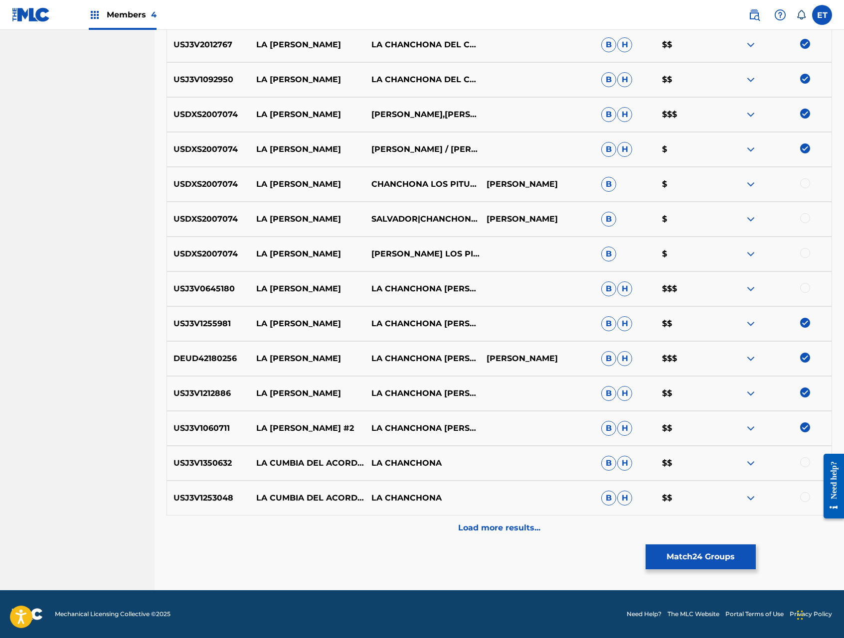
click at [806, 288] on div at bounding box center [805, 288] width 10 height 10
click at [803, 250] on div at bounding box center [805, 253] width 10 height 10
click at [805, 216] on div at bounding box center [805, 218] width 10 height 10
click at [804, 183] on div at bounding box center [805, 183] width 10 height 10
click at [490, 533] on p "Load more results..." at bounding box center [499, 528] width 82 height 12
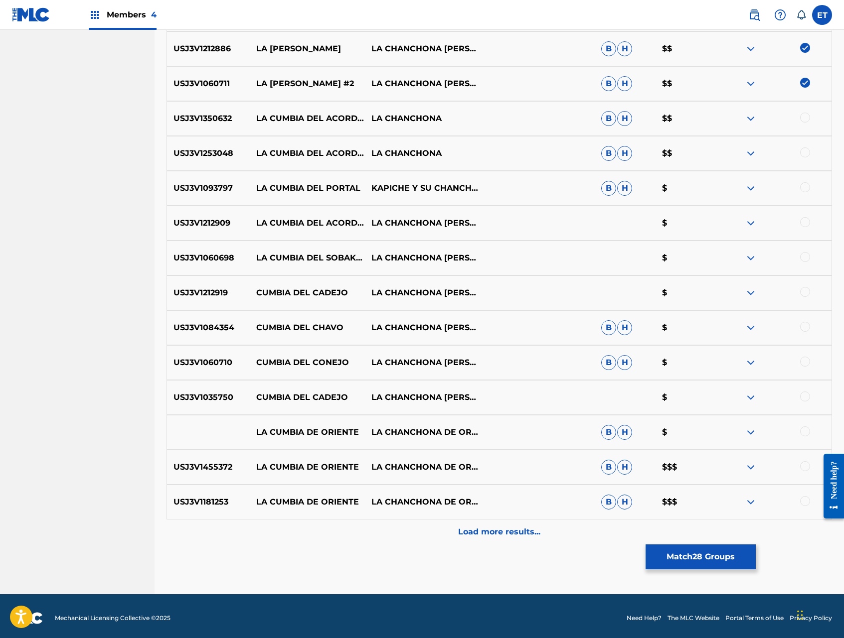
scroll to position [1294, 0]
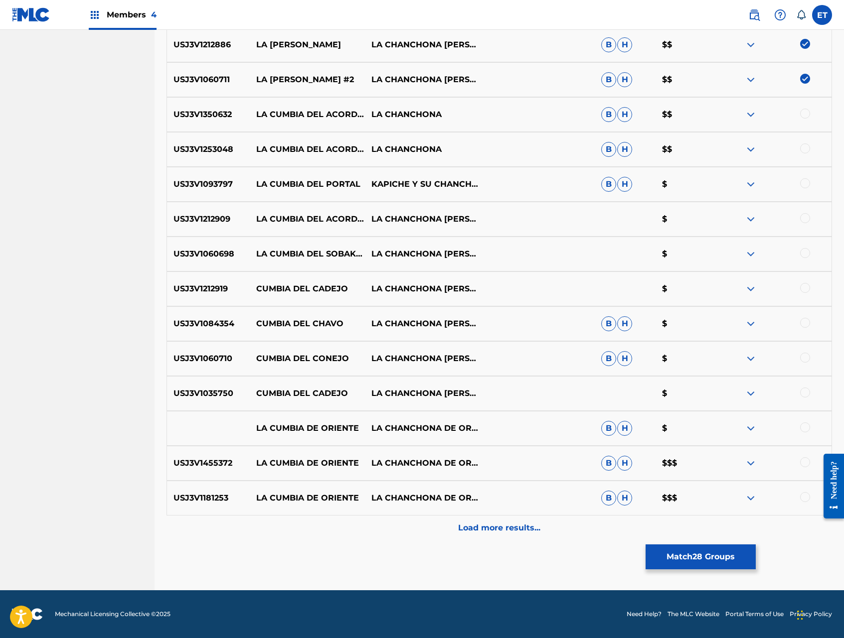
click at [686, 557] on button "Match 28 Groups" at bounding box center [700, 557] width 110 height 25
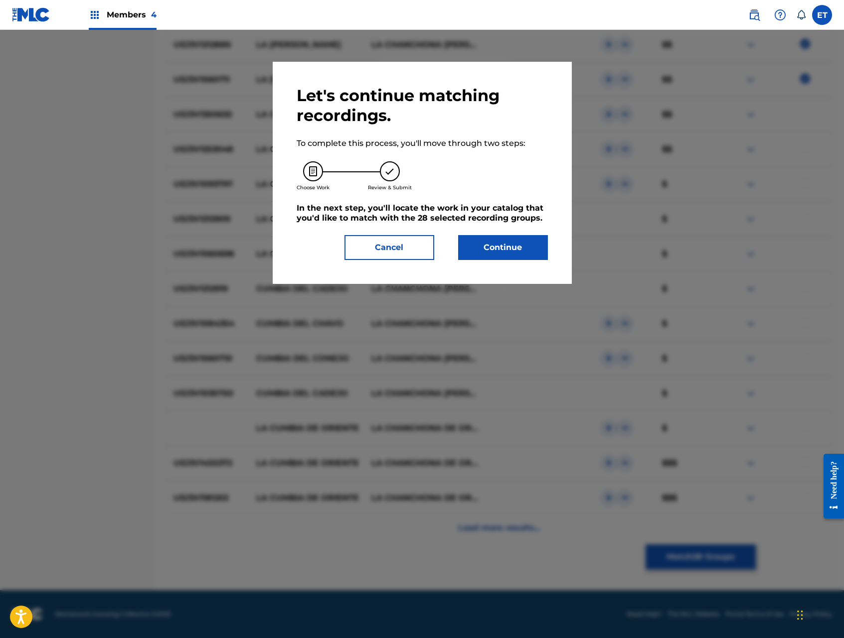
click at [510, 244] on button "Continue" at bounding box center [503, 247] width 90 height 25
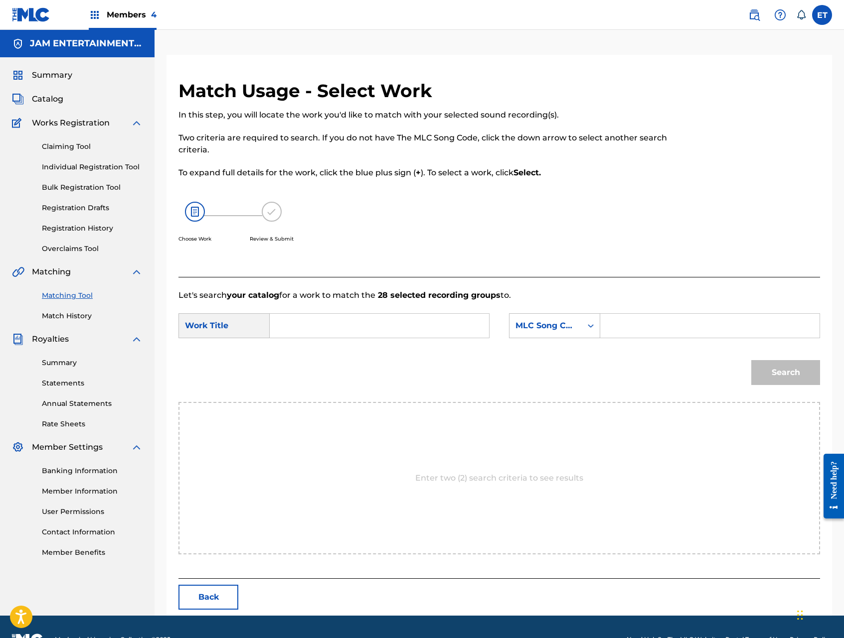
click at [345, 324] on input "Search Form" at bounding box center [379, 326] width 202 height 24
paste input "LA CUMBIA DEL PEINE"
type input "LA CUMBIA DEL PEINE"
click at [571, 326] on div "MLC Song Code" at bounding box center [545, 326] width 60 height 12
click at [572, 350] on div "Writer Name" at bounding box center [554, 350] width 90 height 25
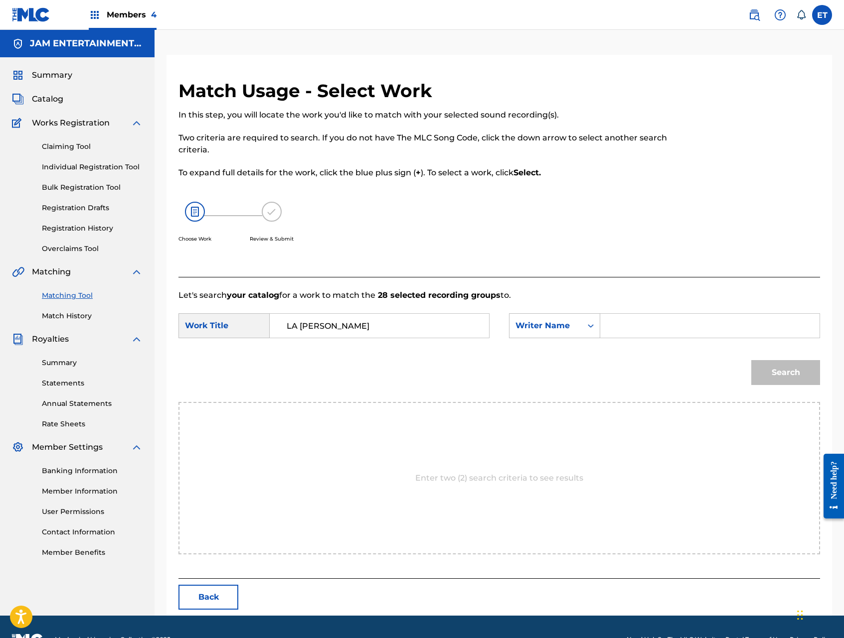
click at [639, 323] on input "Search Form" at bounding box center [709, 326] width 202 height 24
type input "GALVEZ"
click at [751, 360] on button "Search" at bounding box center [785, 372] width 69 height 25
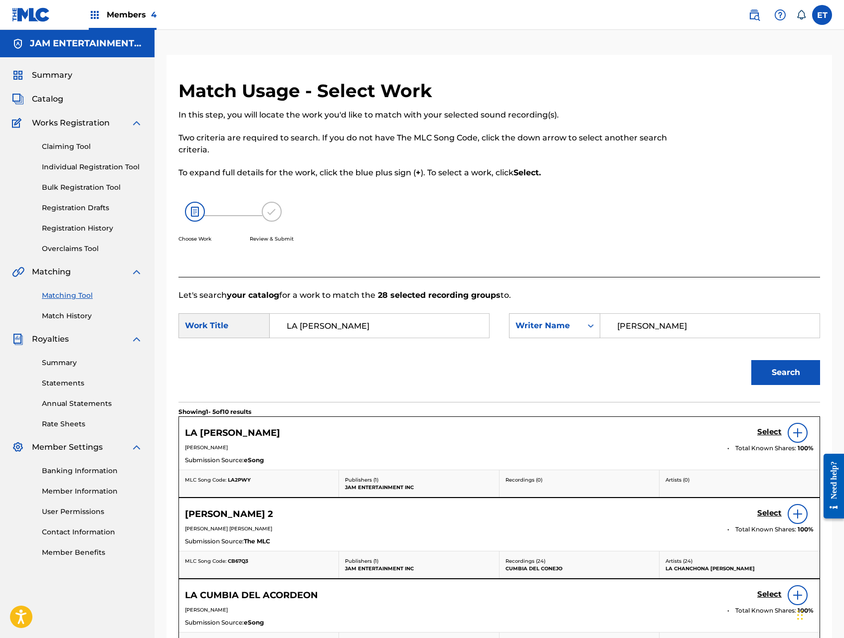
click at [760, 429] on h5 "Select" at bounding box center [769, 431] width 24 height 9
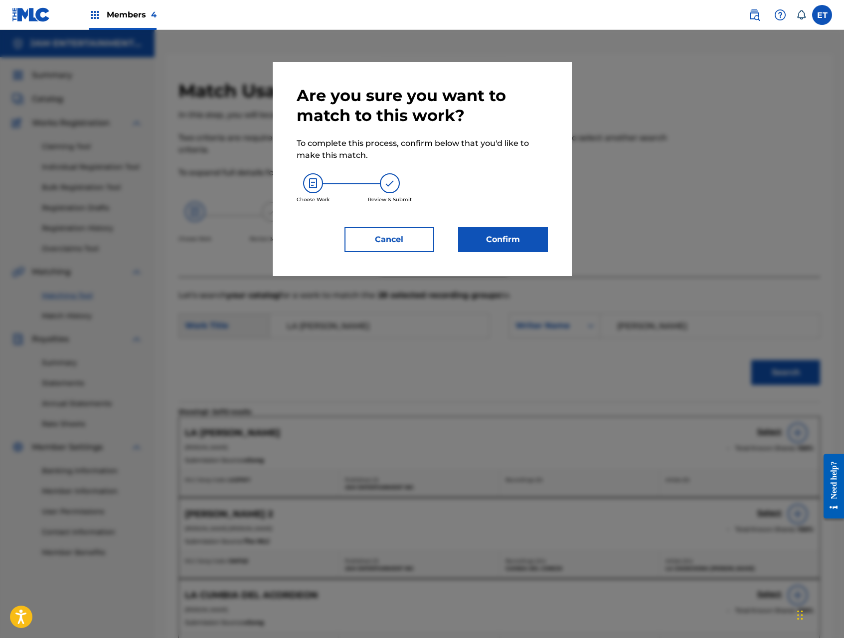
click at [520, 246] on button "Confirm" at bounding box center [503, 239] width 90 height 25
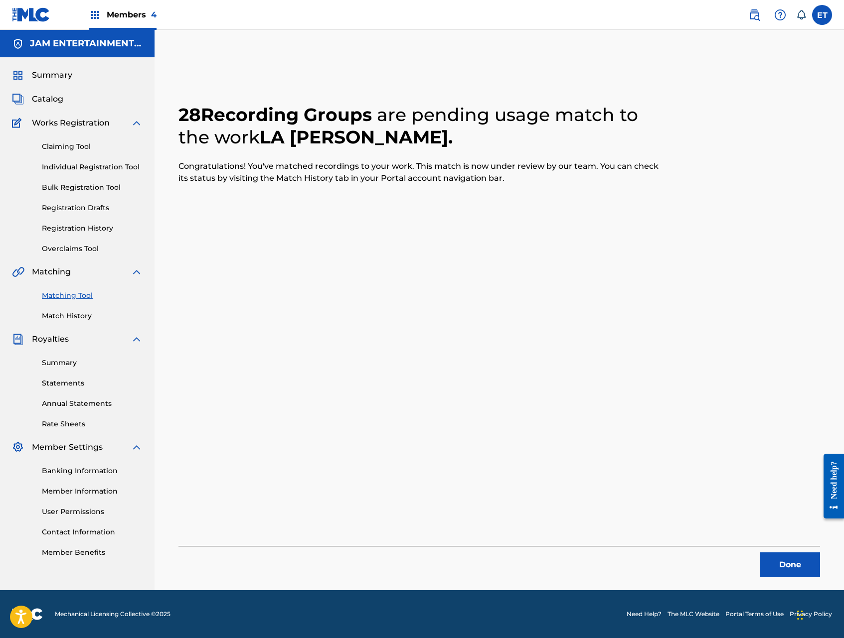
click at [73, 146] on link "Claiming Tool" at bounding box center [92, 147] width 101 height 10
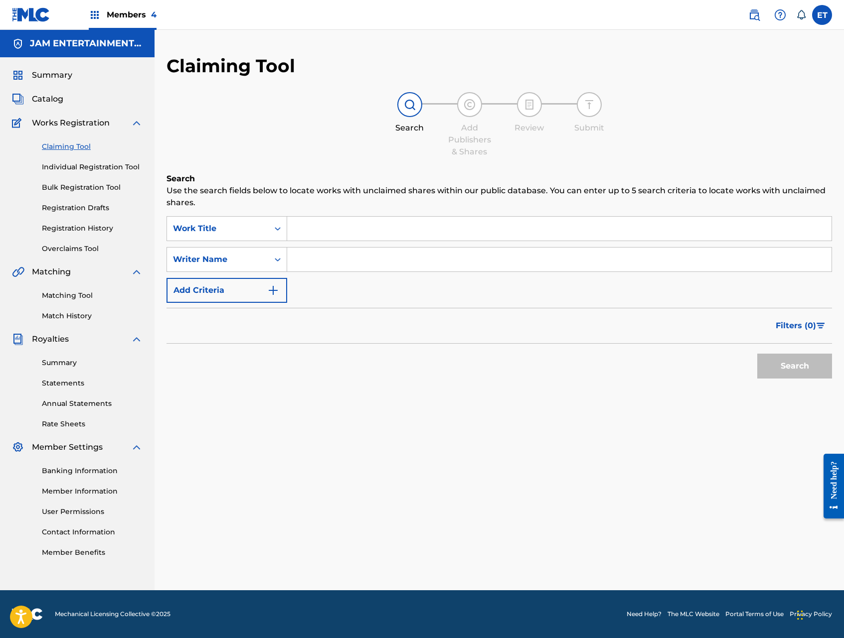
click at [74, 162] on link "Individual Registration Tool" at bounding box center [92, 167] width 101 height 10
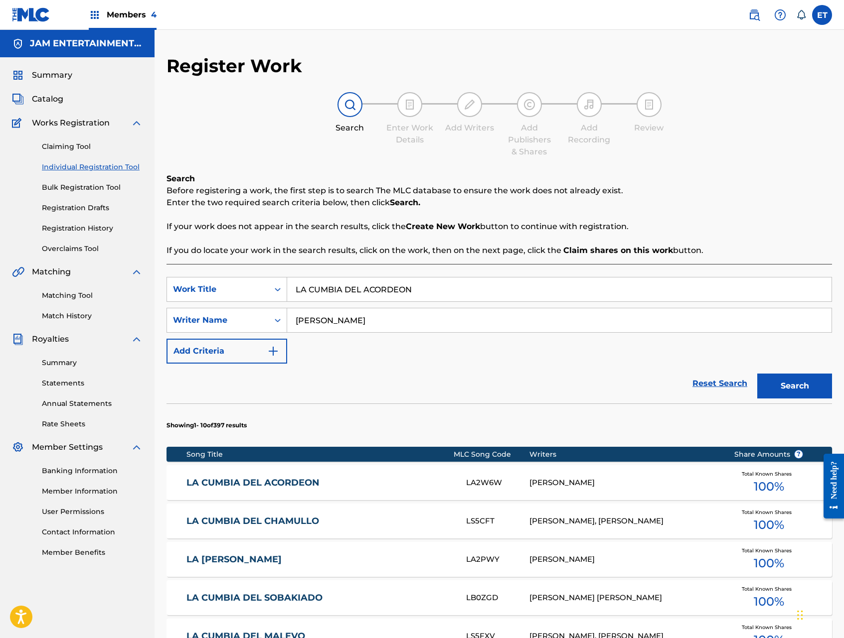
click at [362, 291] on input "LA CUMBIA DEL ACORDEON" at bounding box center [559, 290] width 544 height 24
paste input "NERVIOSA"
type input "LA NERVIOSA"
click at [757, 374] on button "Search" at bounding box center [794, 386] width 75 height 25
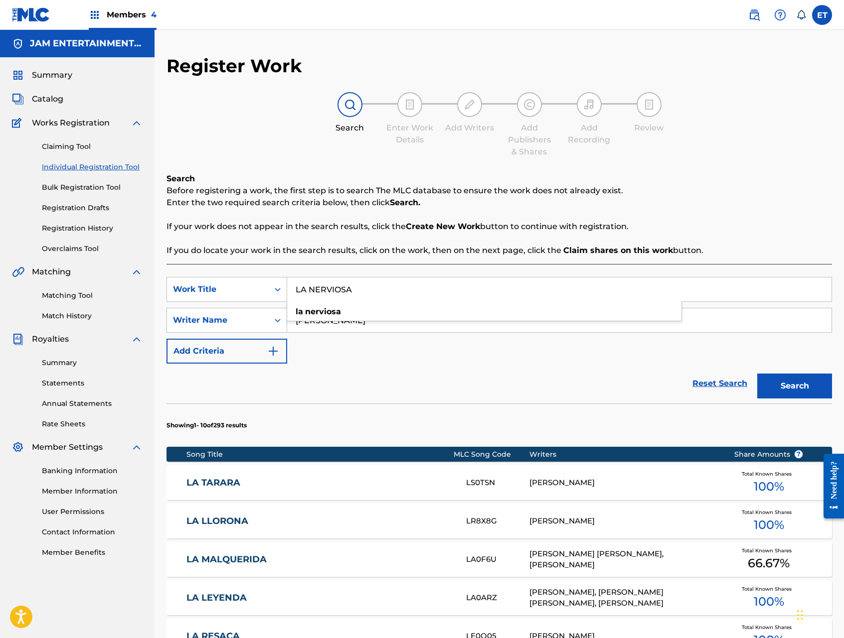
click at [380, 360] on div "SearchWithCriteria8e8ba772-973a-4679-b99d-57007af9bb5e Work Title LA NERVIOSA l…" at bounding box center [498, 320] width 665 height 87
click at [337, 324] on input "GALVEZ" at bounding box center [559, 320] width 544 height 24
type input "MIRA"
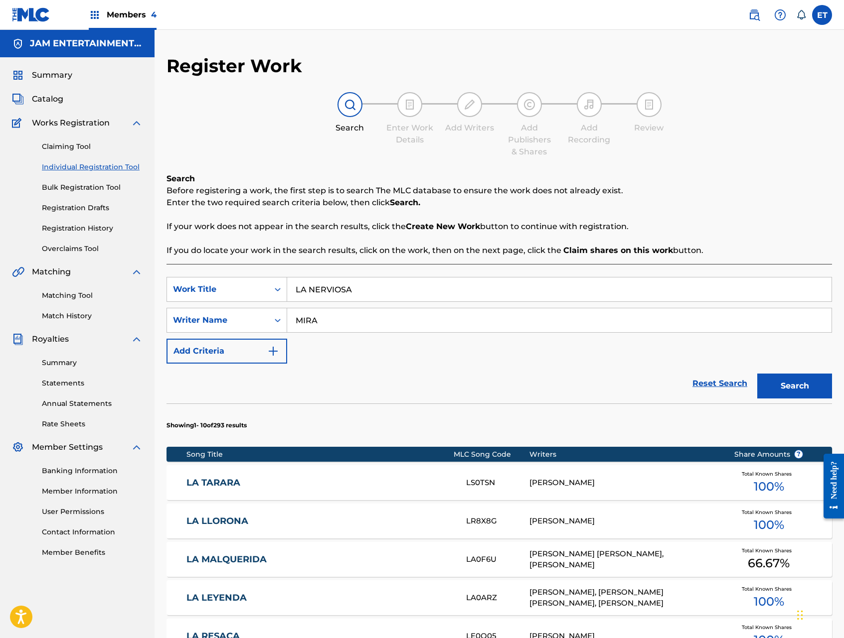
click at [757, 374] on button "Search" at bounding box center [794, 386] width 75 height 25
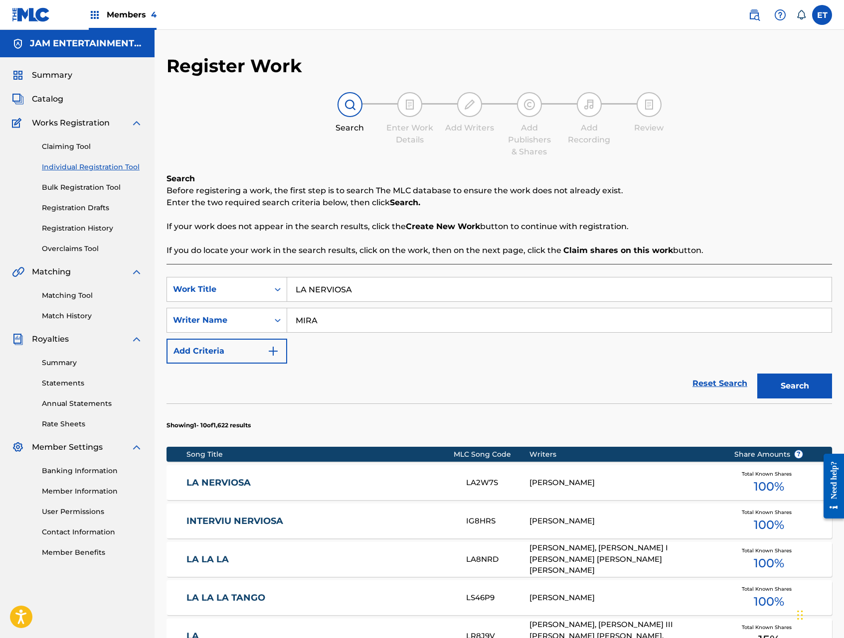
click at [223, 481] on link "LA NERVIOSA" at bounding box center [319, 482] width 266 height 11
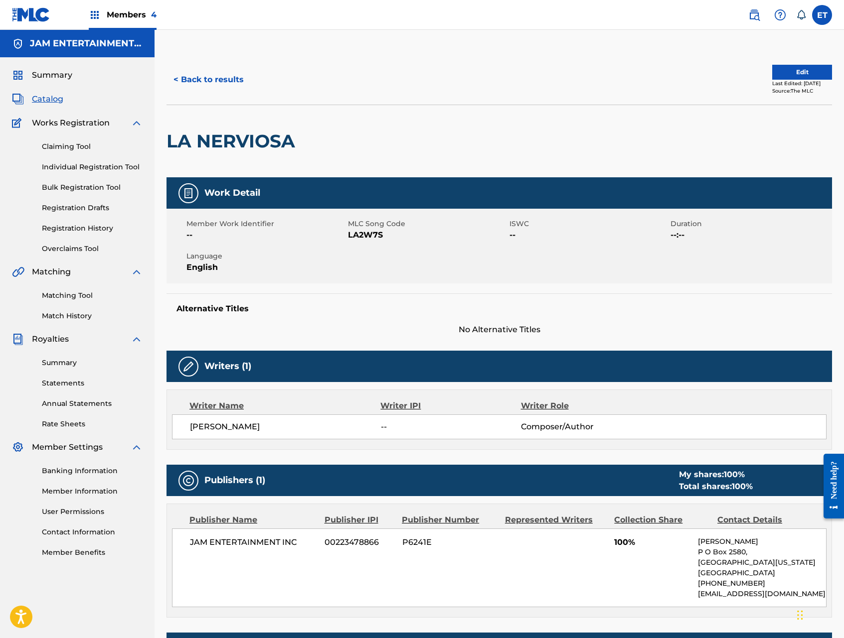
scroll to position [145, 0]
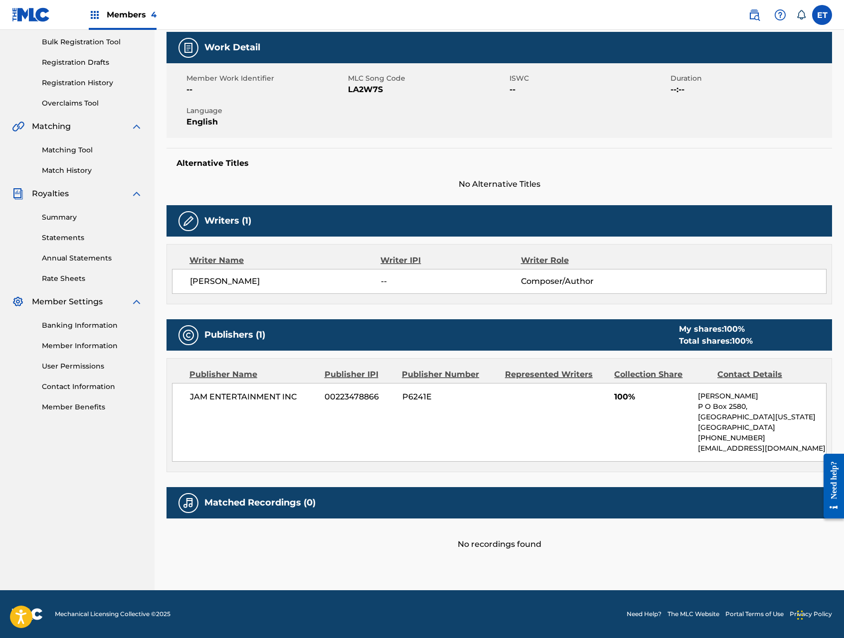
click at [57, 146] on link "Matching Tool" at bounding box center [92, 150] width 101 height 10
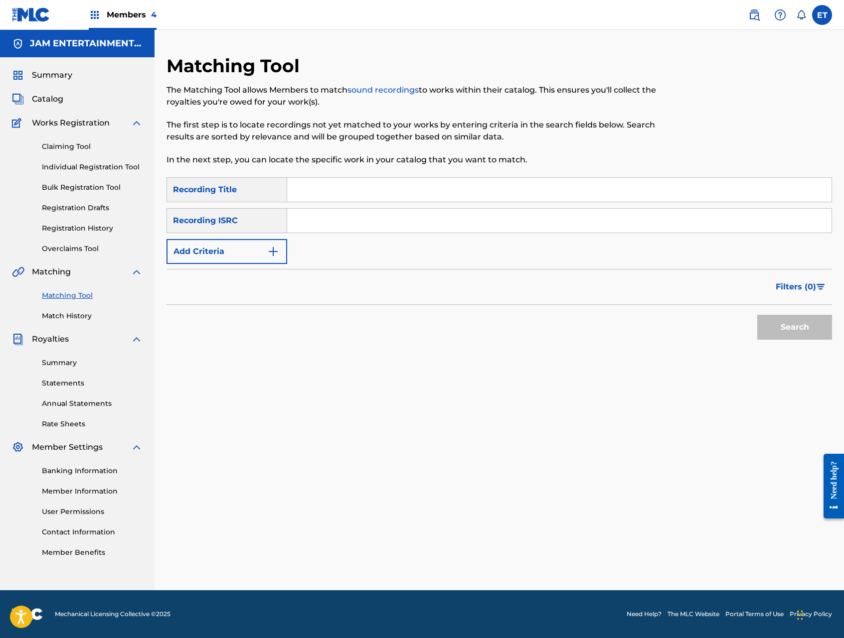
click at [342, 188] on input "Search Form" at bounding box center [559, 190] width 544 height 24
paste input "LA NERVIOSA"
type input "LA NERVIOSA"
click at [757, 315] on button "Search" at bounding box center [794, 327] width 75 height 25
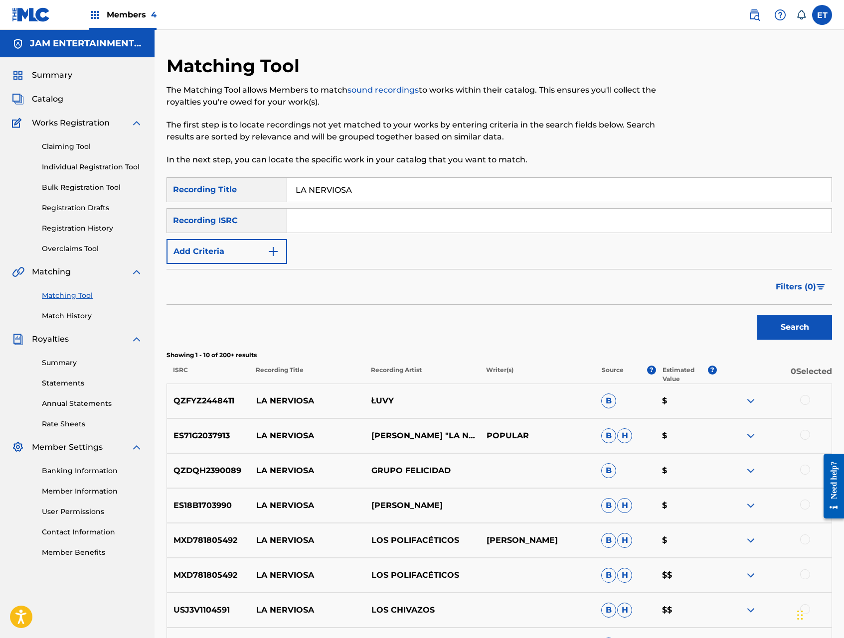
click at [265, 250] on button "Add Criteria" at bounding box center [226, 251] width 121 height 25
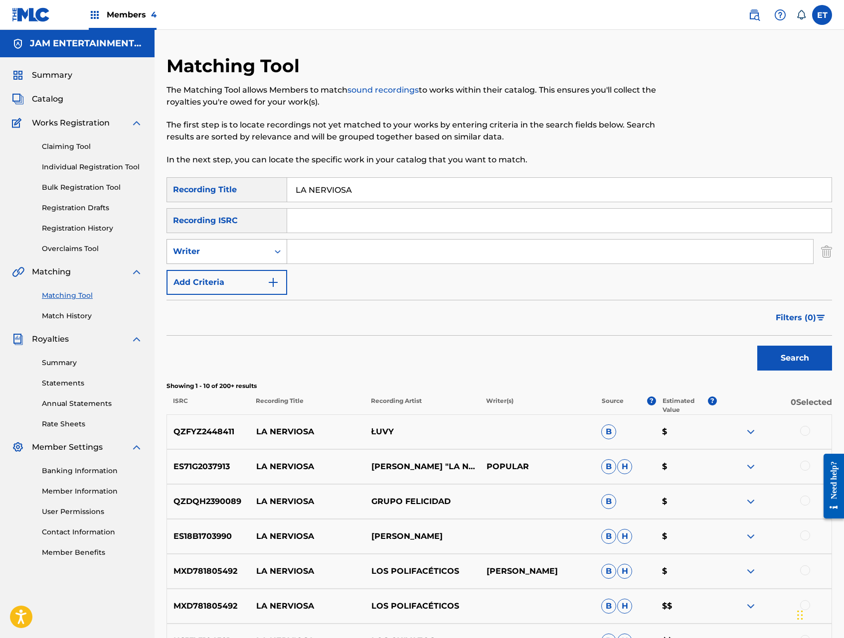
drag, startPoint x: 266, startPoint y: 256, endPoint x: 264, endPoint y: 262, distance: 6.2
click at [266, 256] on div "Writer" at bounding box center [218, 251] width 102 height 19
click at [256, 286] on div "Recording Artist" at bounding box center [227, 276] width 120 height 25
click at [312, 245] on input "Search Form" at bounding box center [550, 252] width 526 height 24
type input "CHANCHONA"
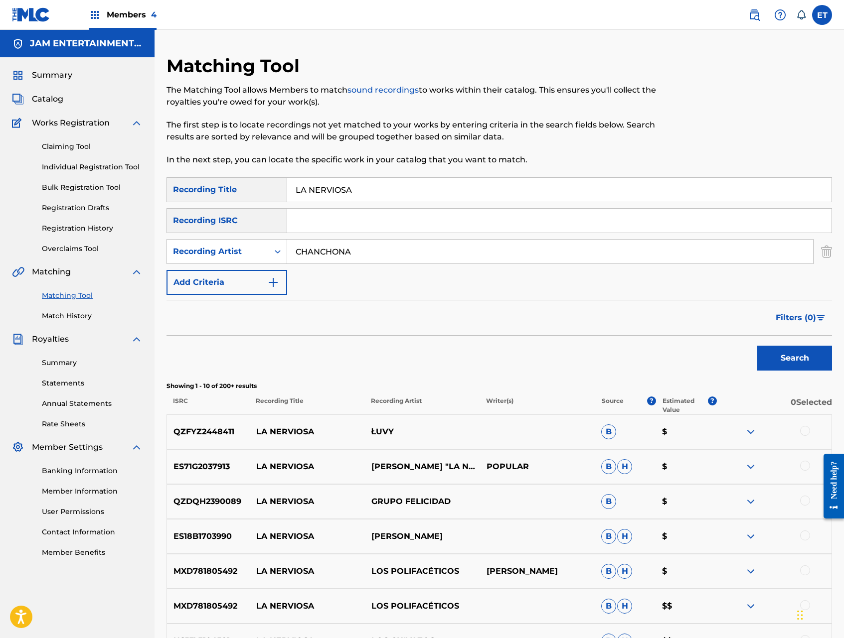
click at [757, 346] on button "Search" at bounding box center [794, 358] width 75 height 25
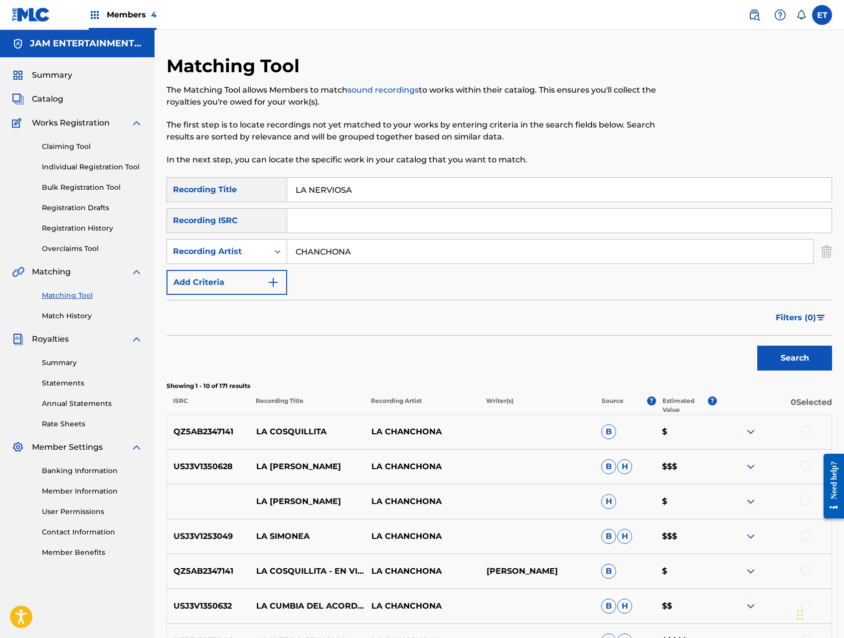
click at [804, 534] on div at bounding box center [805, 536] width 10 height 10
click at [804, 501] on div at bounding box center [805, 501] width 10 height 10
click at [805, 466] on div at bounding box center [805, 466] width 10 height 10
click at [683, 553] on button "Match 3 Groups" at bounding box center [700, 557] width 110 height 25
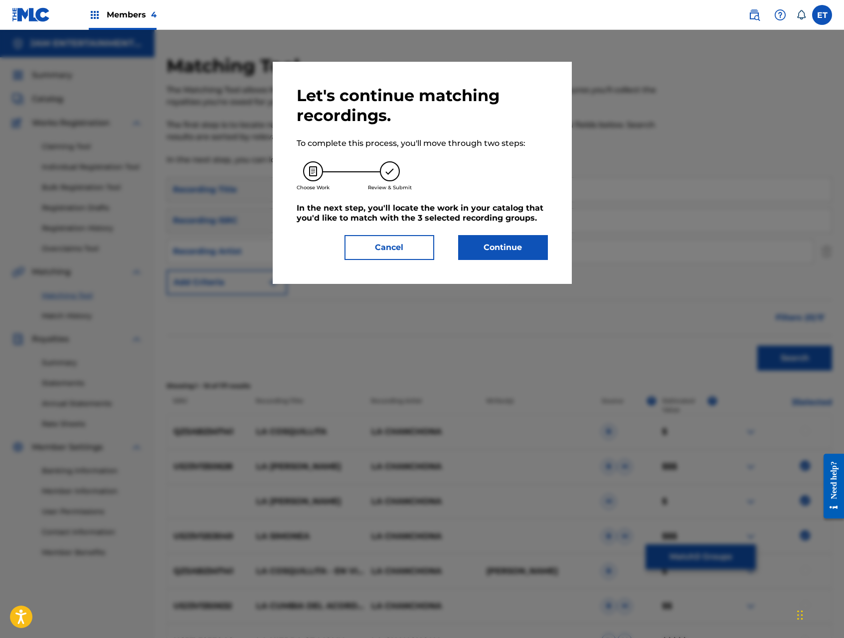
click at [499, 248] on button "Continue" at bounding box center [503, 247] width 90 height 25
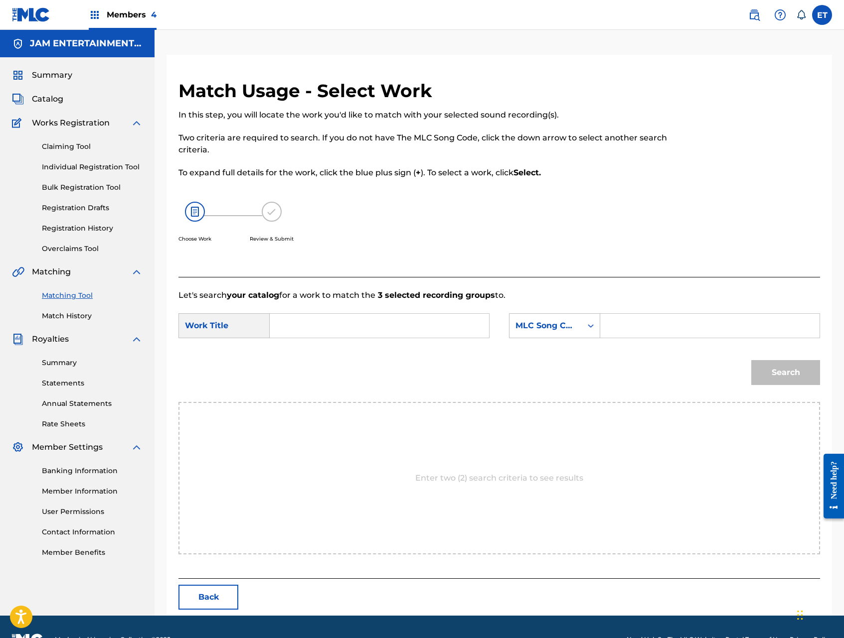
click at [354, 320] on input "Search Form" at bounding box center [379, 326] width 202 height 24
type input "LA SIMEONA"
click at [538, 326] on div "MLC Song Code" at bounding box center [545, 326] width 60 height 12
click at [546, 354] on div "Writer Name" at bounding box center [554, 350] width 90 height 25
click at [616, 328] on input "Search Form" at bounding box center [709, 326] width 202 height 24
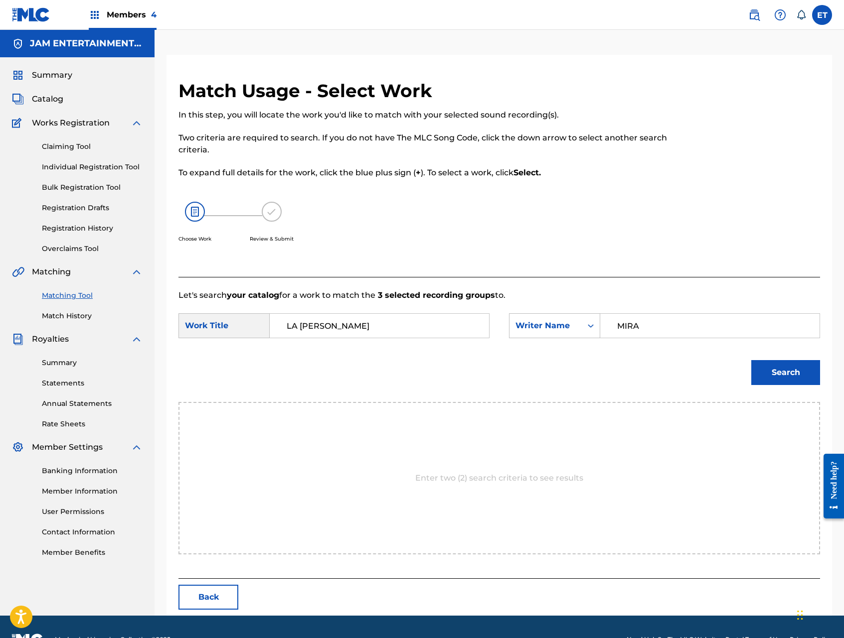
click at [751, 360] on button "Search" at bounding box center [785, 372] width 69 height 25
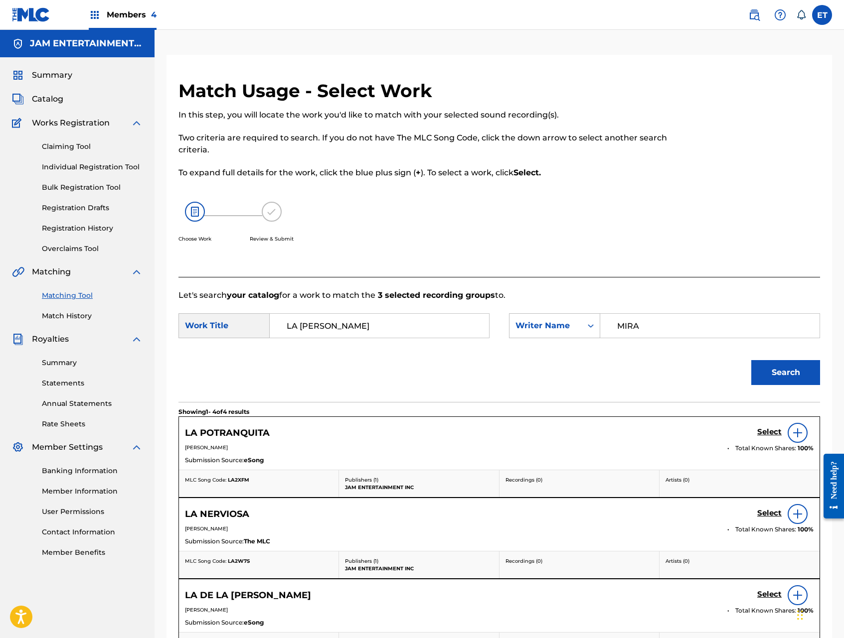
click at [644, 318] on input "MIRA" at bounding box center [709, 326] width 202 height 24
click at [751, 360] on button "Search" at bounding box center [785, 372] width 69 height 25
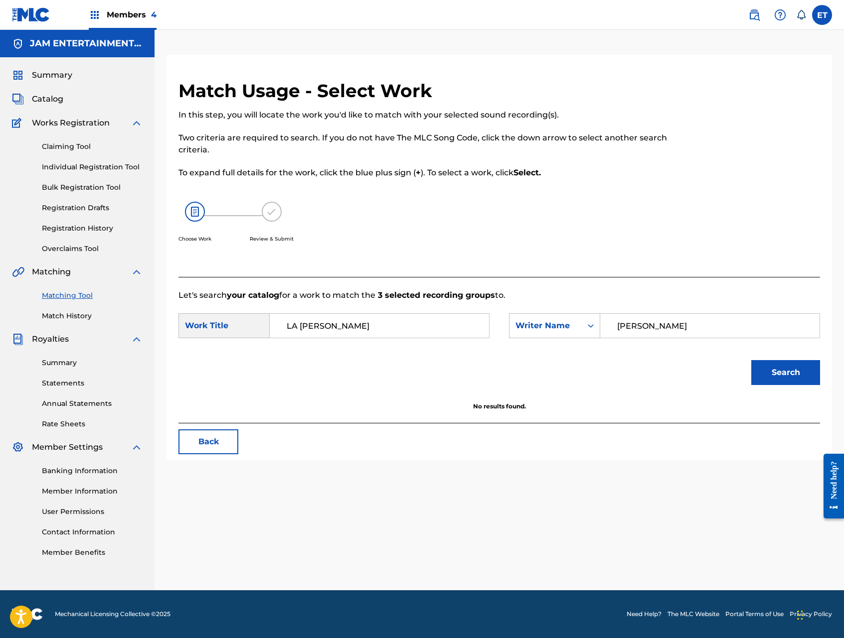
click at [647, 318] on input "TITO" at bounding box center [709, 326] width 202 height 24
type input "GALVEZ"
click at [751, 360] on button "Search" at bounding box center [785, 372] width 69 height 25
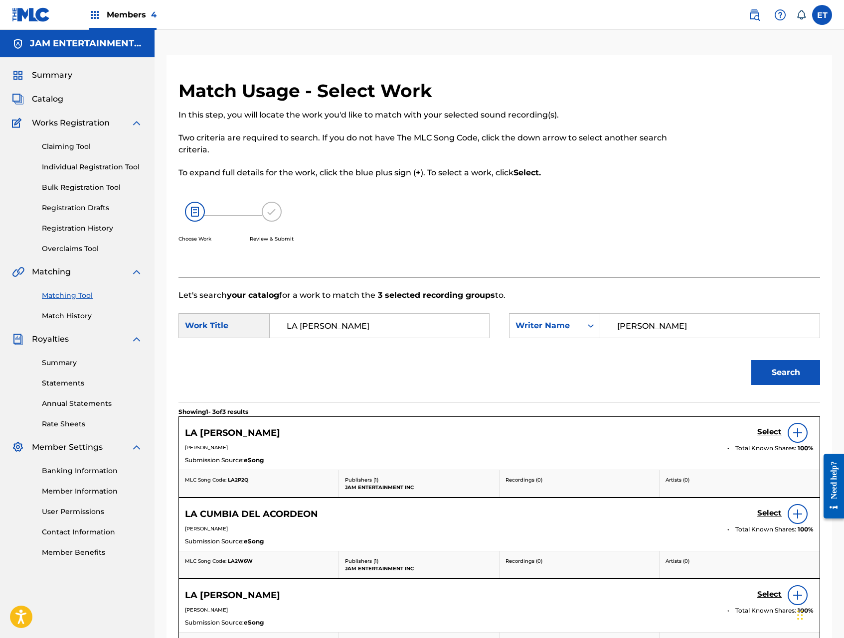
click at [775, 431] on h5 "Select" at bounding box center [769, 431] width 24 height 9
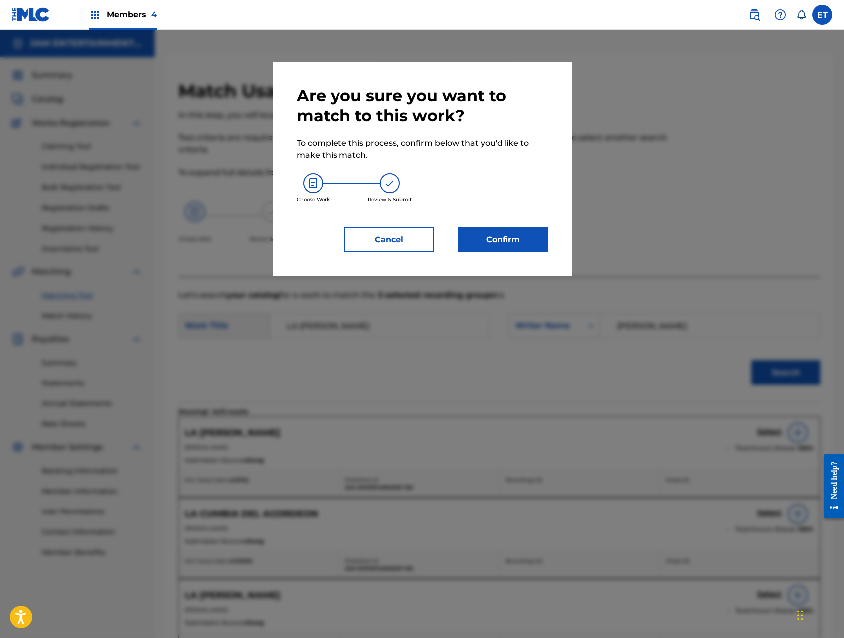
click at [512, 239] on button "Confirm" at bounding box center [503, 239] width 90 height 25
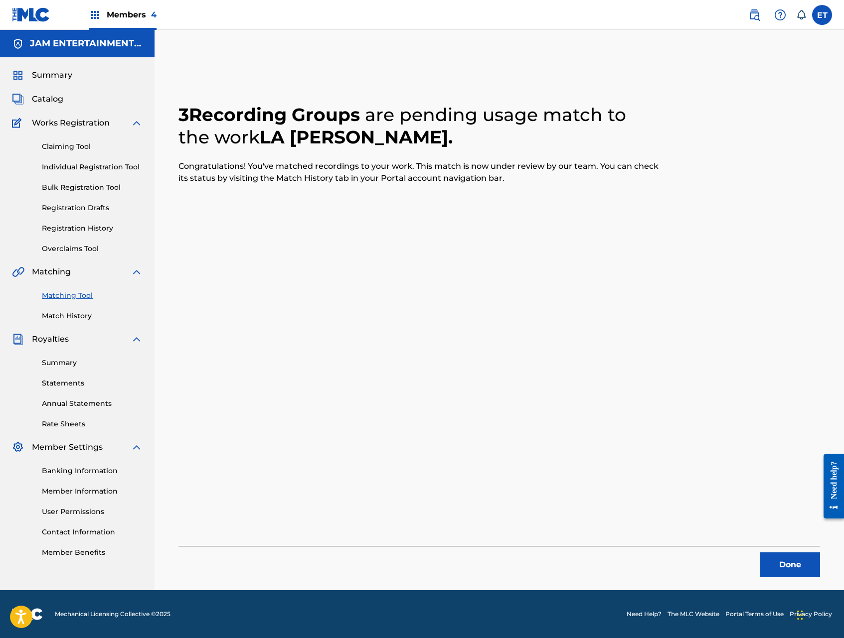
click at [85, 165] on link "Individual Registration Tool" at bounding box center [92, 167] width 101 height 10
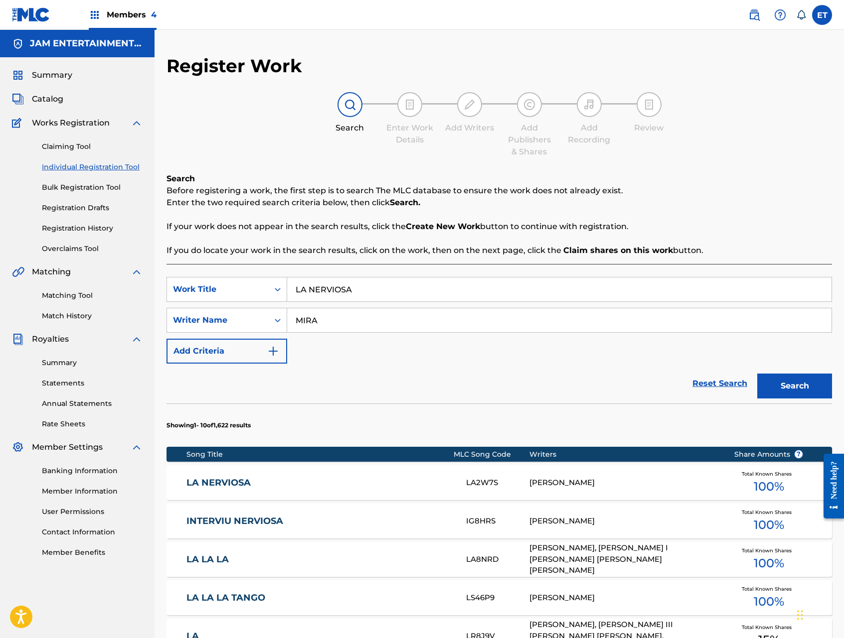
click at [375, 293] on input "LA NERVIOSA" at bounding box center [559, 290] width 544 height 24
paste input "UPITA SERI"
type input "LUPITA SERIA"
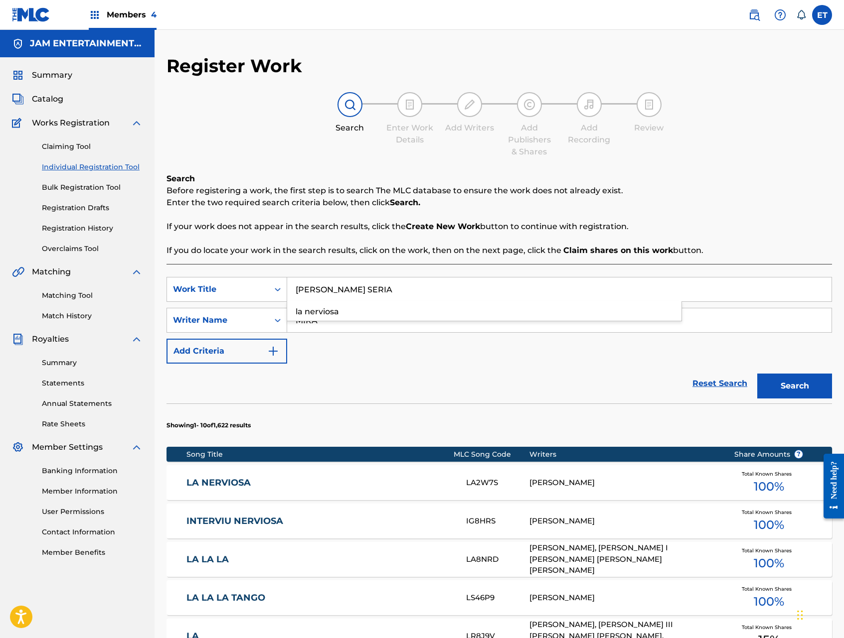
click at [757, 374] on button "Search" at bounding box center [794, 386] width 75 height 25
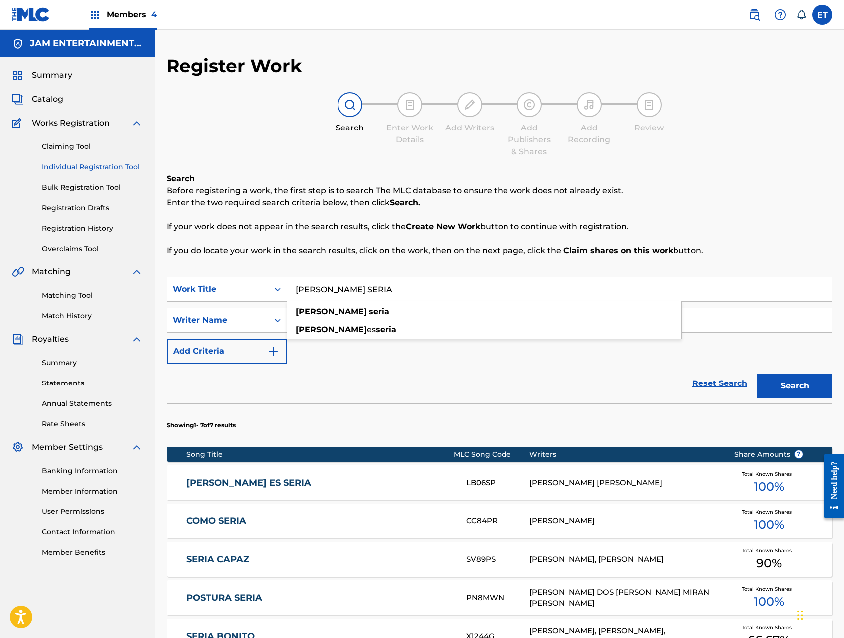
click at [216, 484] on link "LUPITA ES SERIA" at bounding box center [319, 482] width 266 height 11
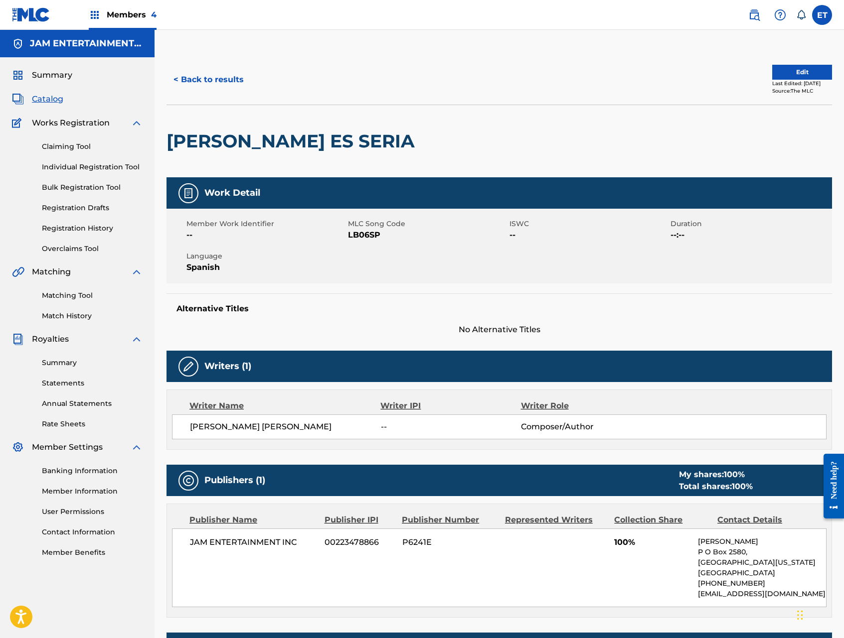
click at [77, 298] on link "Matching Tool" at bounding box center [92, 295] width 101 height 10
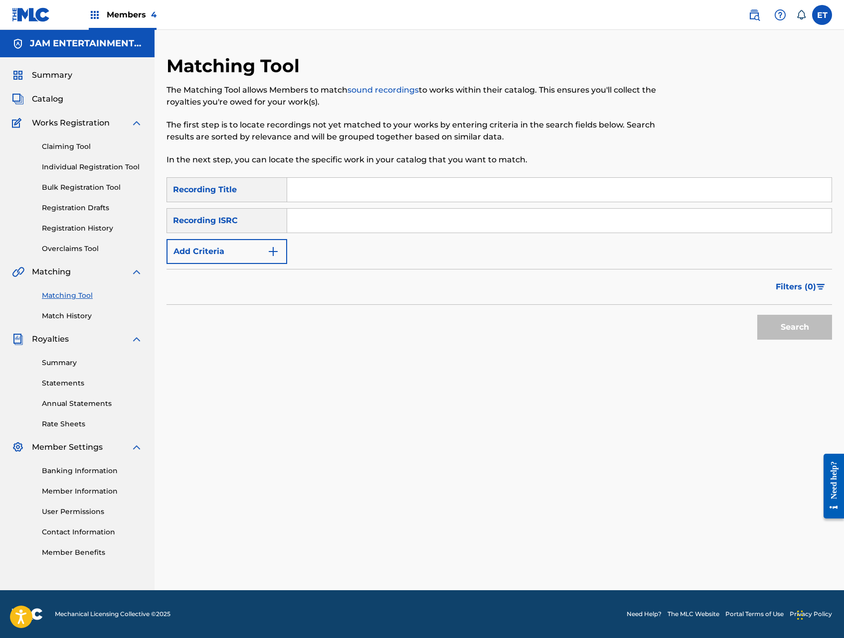
click at [327, 193] on input "Search Form" at bounding box center [559, 190] width 544 height 24
paste input "LUPITA SERIA"
type input "LUPITA SERIA"
click at [757, 315] on button "Search" at bounding box center [794, 327] width 75 height 25
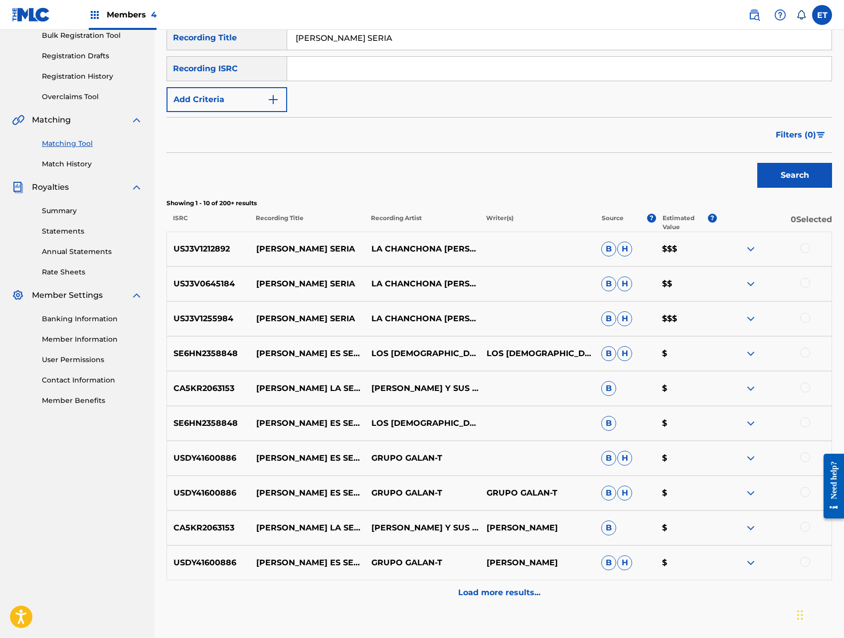
scroll to position [154, 0]
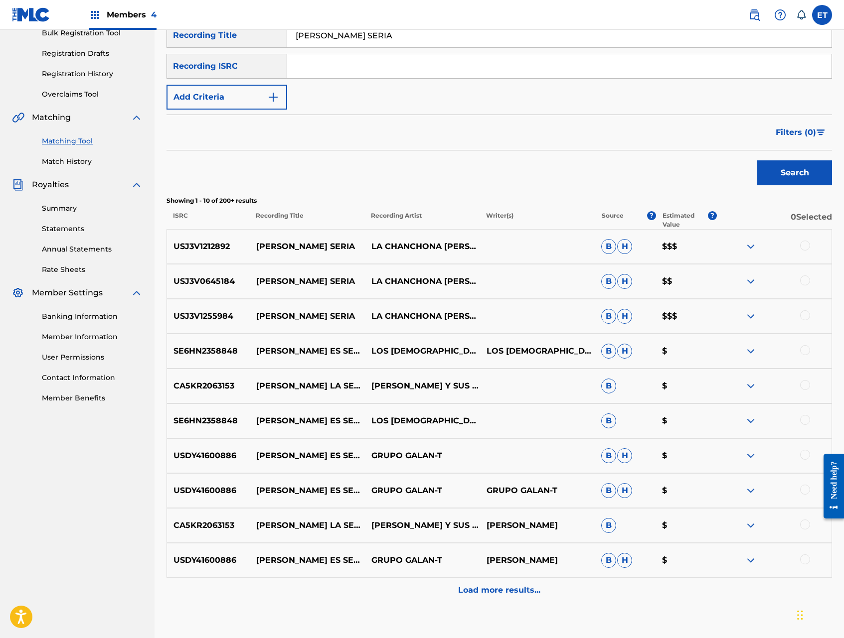
click at [803, 314] on div at bounding box center [805, 315] width 10 height 10
click at [806, 280] on div at bounding box center [805, 281] width 10 height 10
click at [806, 242] on div at bounding box center [805, 246] width 10 height 10
click at [695, 556] on button "Match 3 Groups" at bounding box center [700, 557] width 110 height 25
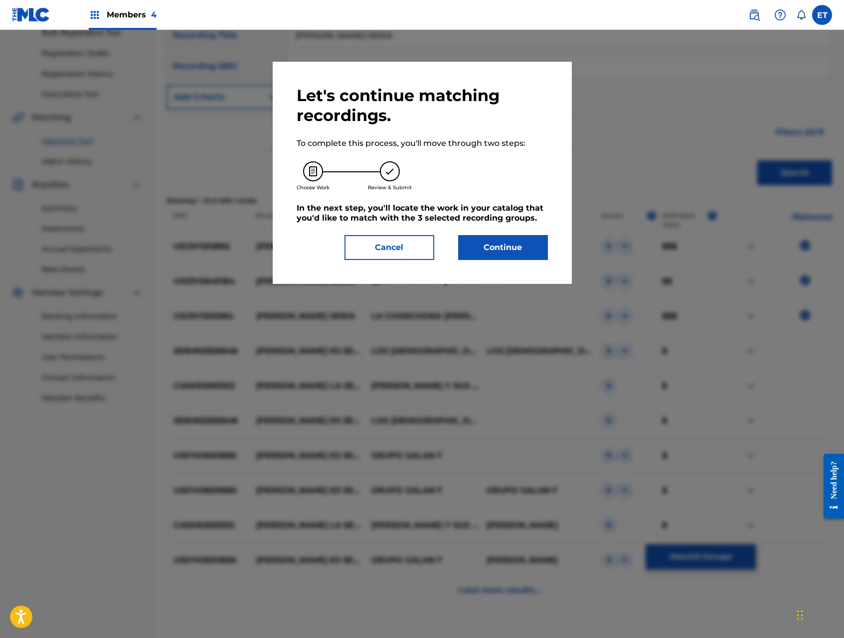
click at [498, 242] on button "Continue" at bounding box center [503, 247] width 90 height 25
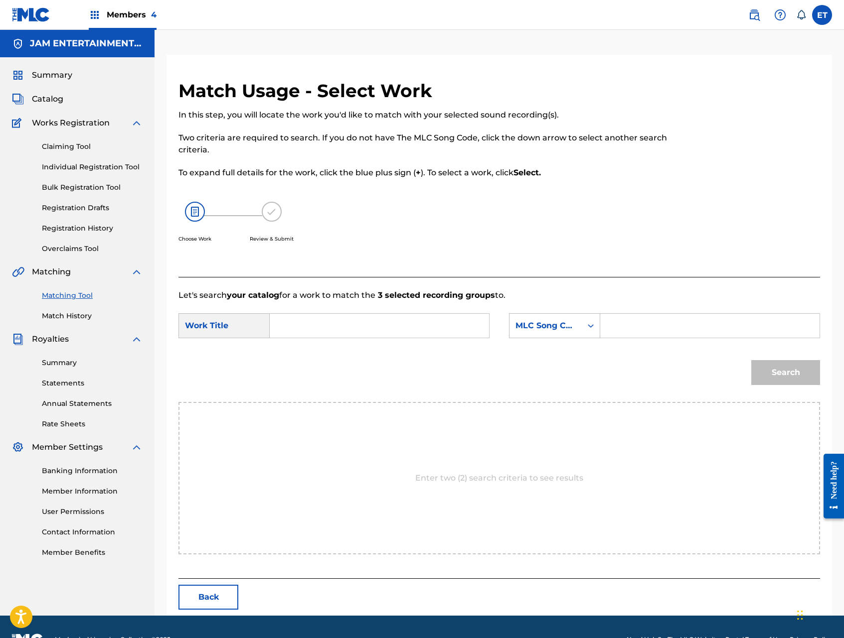
click at [364, 331] on input "Search Form" at bounding box center [379, 326] width 202 height 24
paste input "LUPITA SERIA"
type input "LUPITA SERIA"
click at [518, 329] on div "MLC Song Code" at bounding box center [545, 326] width 60 height 12
click at [569, 346] on div "Writer Name" at bounding box center [554, 350] width 90 height 25
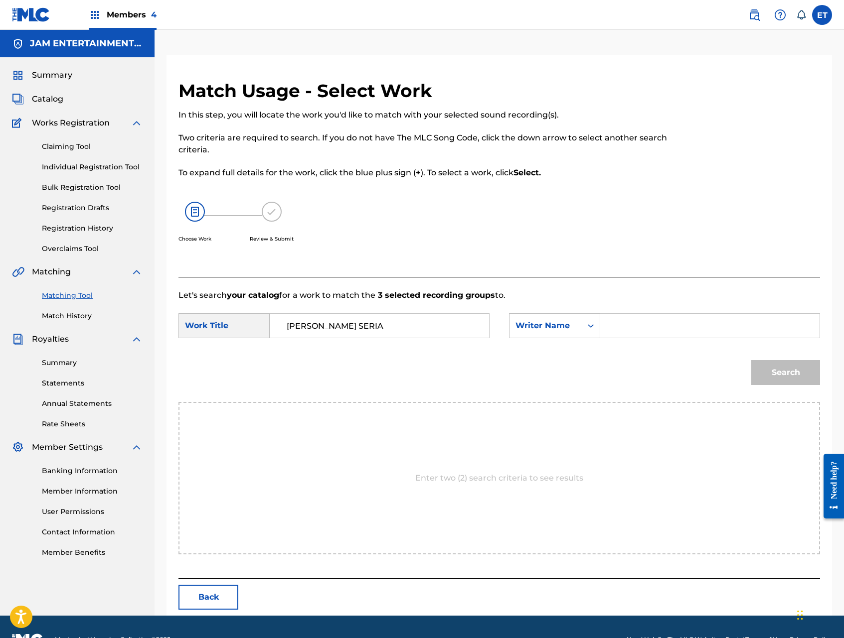
click at [662, 320] on input "Search Form" at bounding box center [709, 326] width 202 height 24
type input "[PERSON_NAME]"
click at [751, 360] on button "Search" at bounding box center [785, 372] width 69 height 25
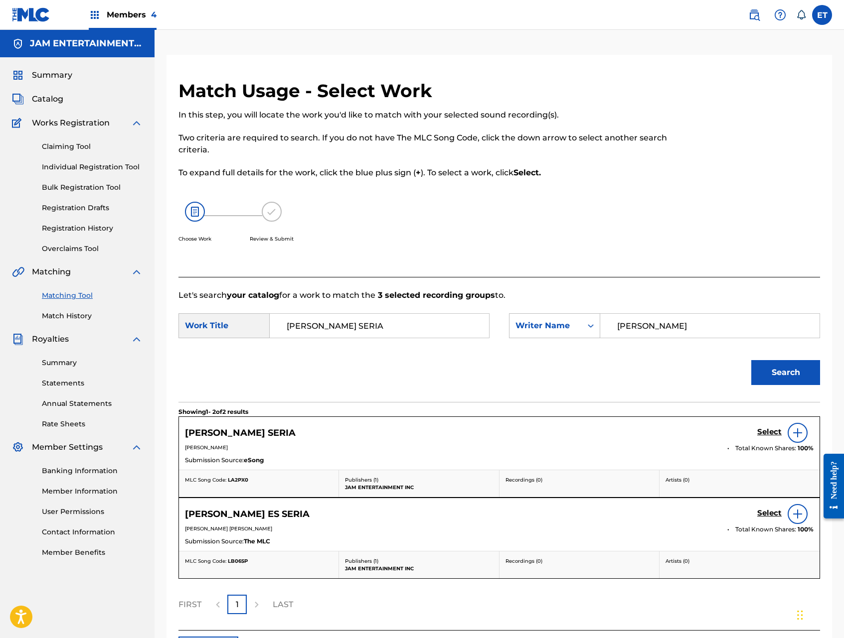
click at [764, 430] on h5 "Select" at bounding box center [769, 431] width 24 height 9
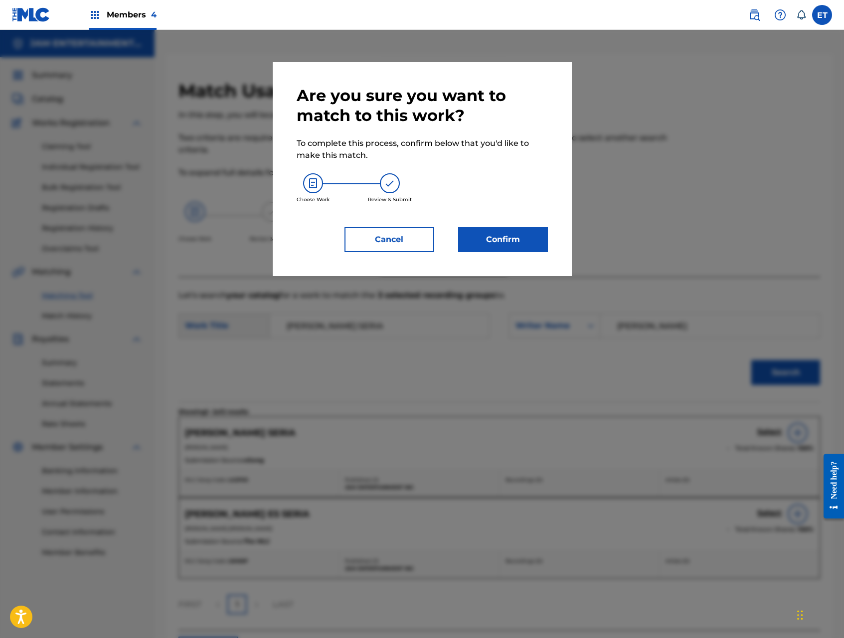
click at [502, 247] on button "Confirm" at bounding box center [503, 239] width 90 height 25
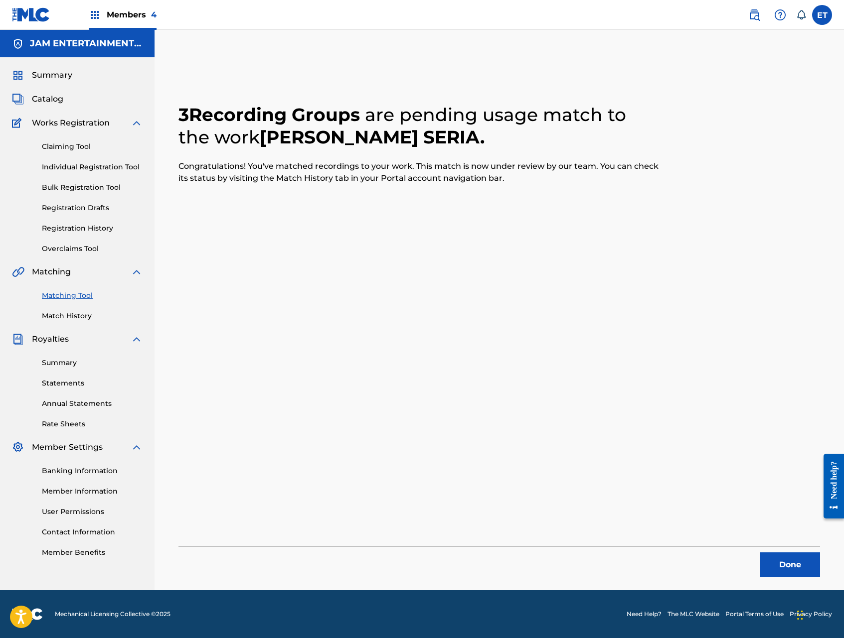
click at [779, 559] on button "Done" at bounding box center [790, 565] width 60 height 25
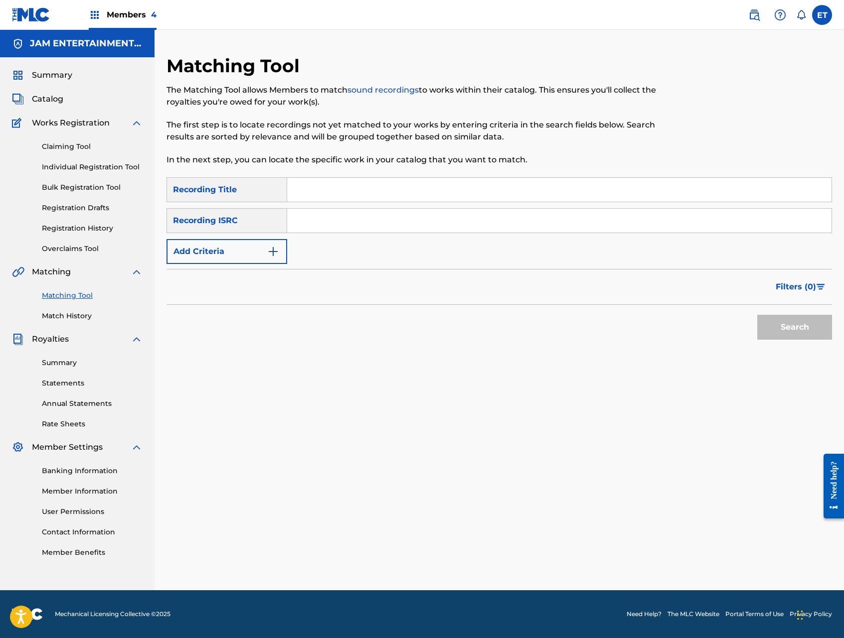
click at [102, 183] on link "Bulk Registration Tool" at bounding box center [92, 187] width 101 height 10
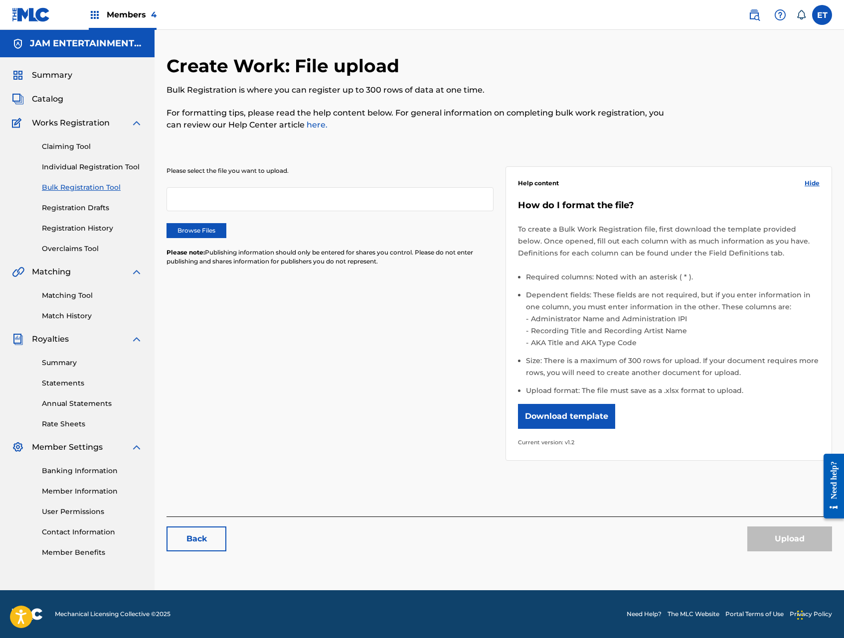
click at [104, 168] on link "Individual Registration Tool" at bounding box center [92, 167] width 101 height 10
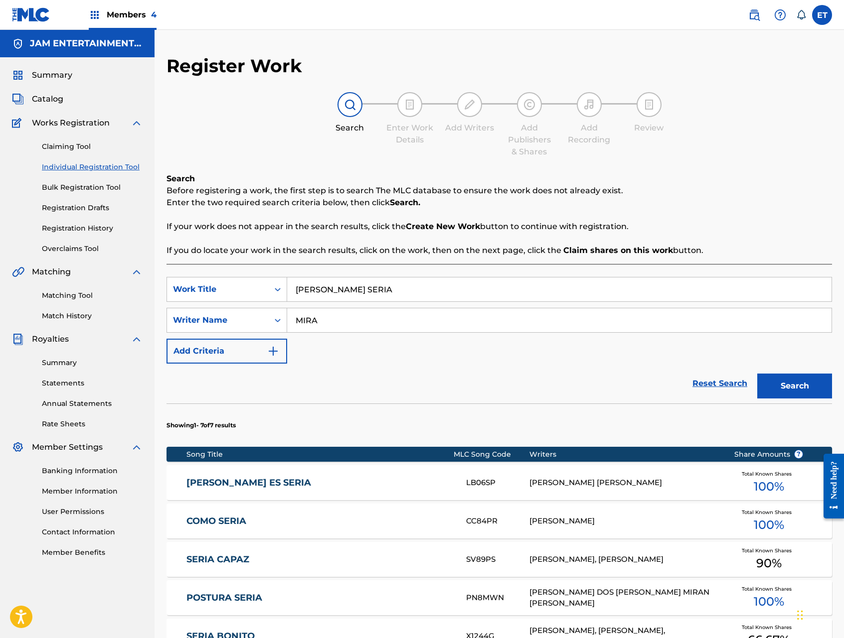
click at [396, 292] on input "LUPITA SERIA" at bounding box center [559, 290] width 544 height 24
paste input "OYELA MI NEGR"
type input "OYELA MI NEGRA"
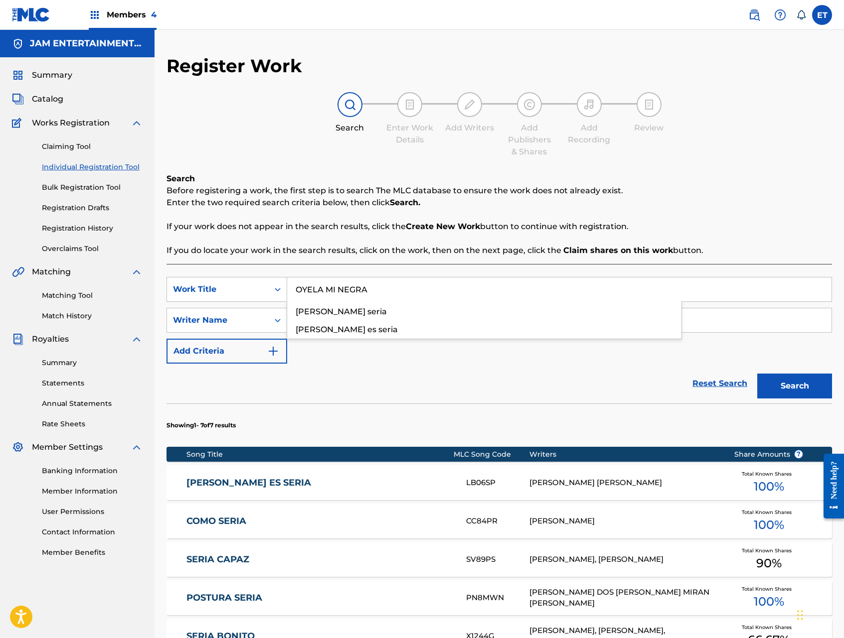
click at [757, 374] on button "Search" at bounding box center [794, 386] width 75 height 25
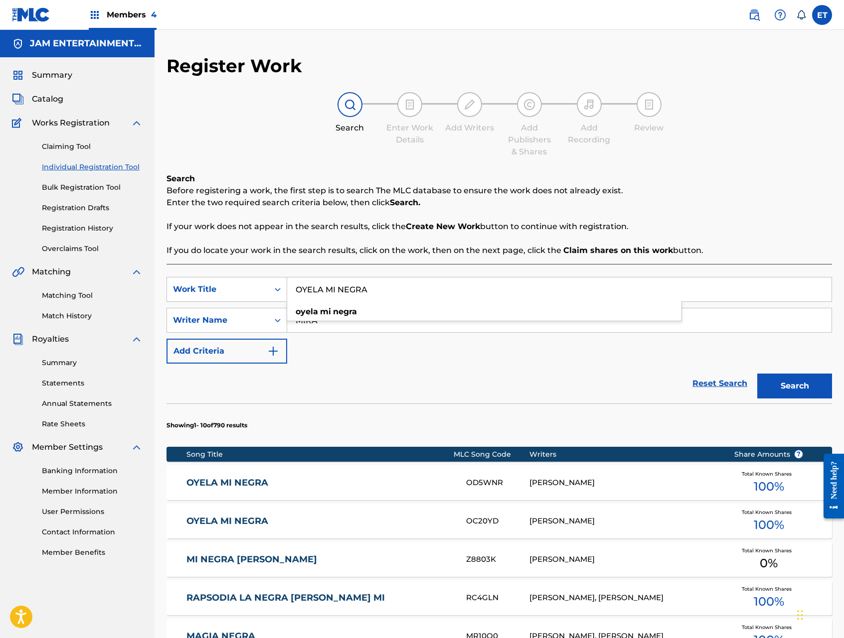
click at [248, 483] on link "OYELA MI NEGRA" at bounding box center [319, 482] width 266 height 11
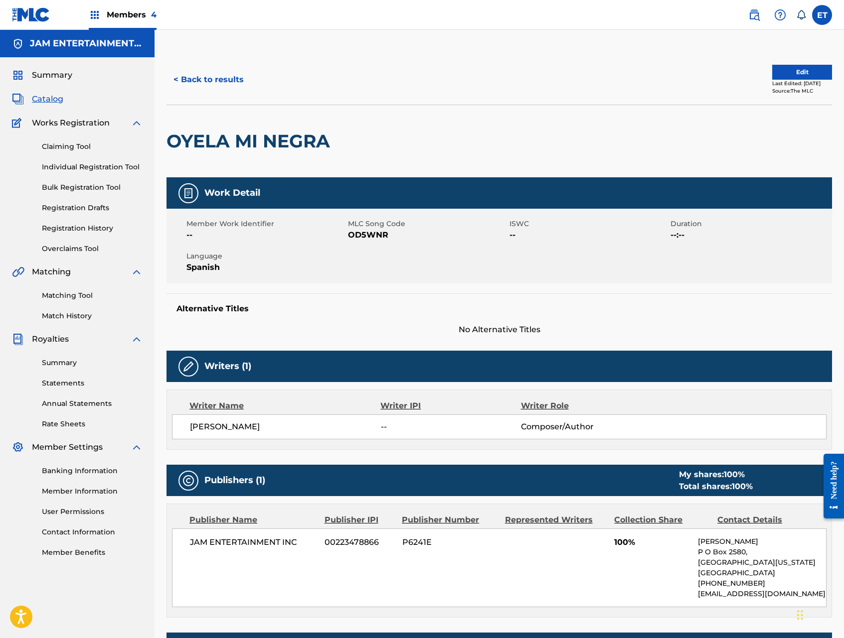
scroll to position [145, 0]
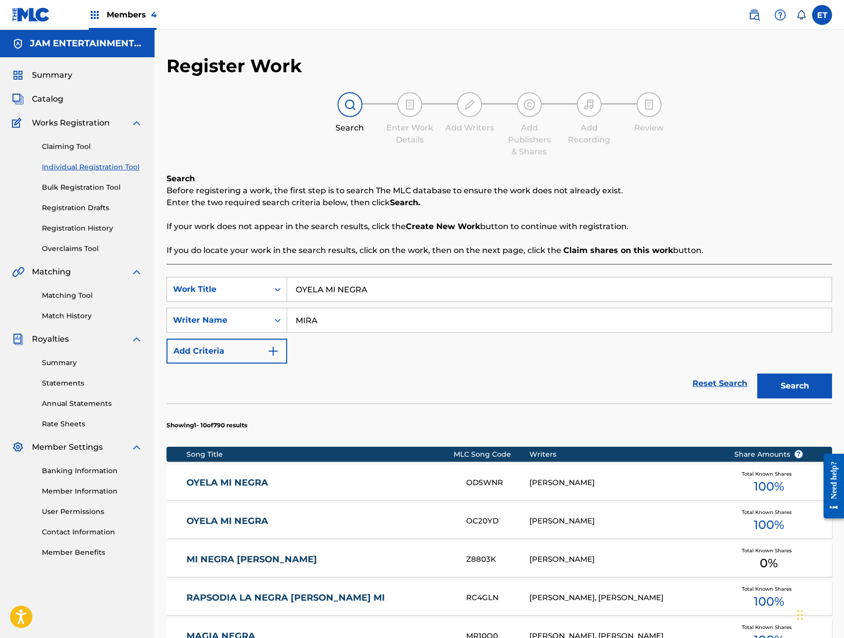
click at [276, 520] on link "OYELA MI NEGRA" at bounding box center [319, 521] width 266 height 11
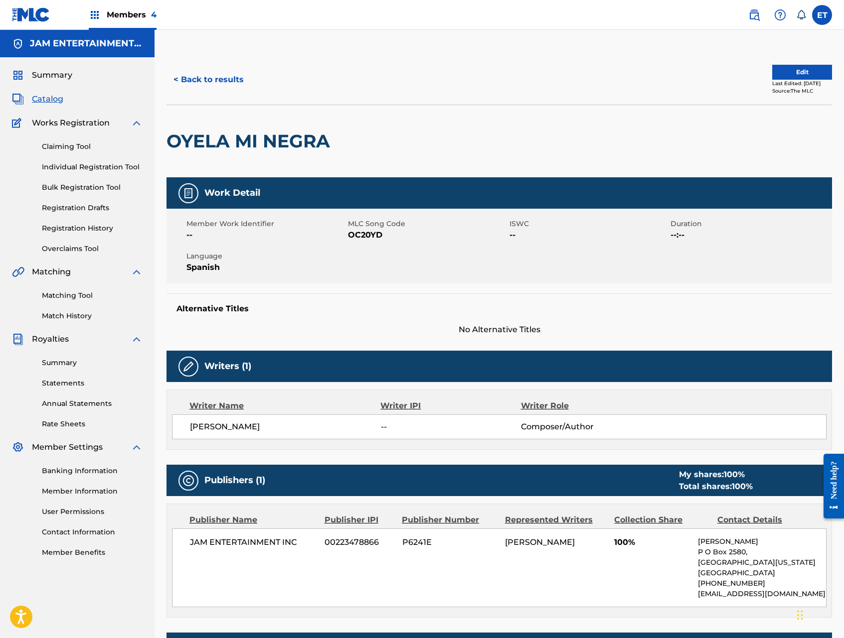
click at [68, 297] on link "Matching Tool" at bounding box center [92, 295] width 101 height 10
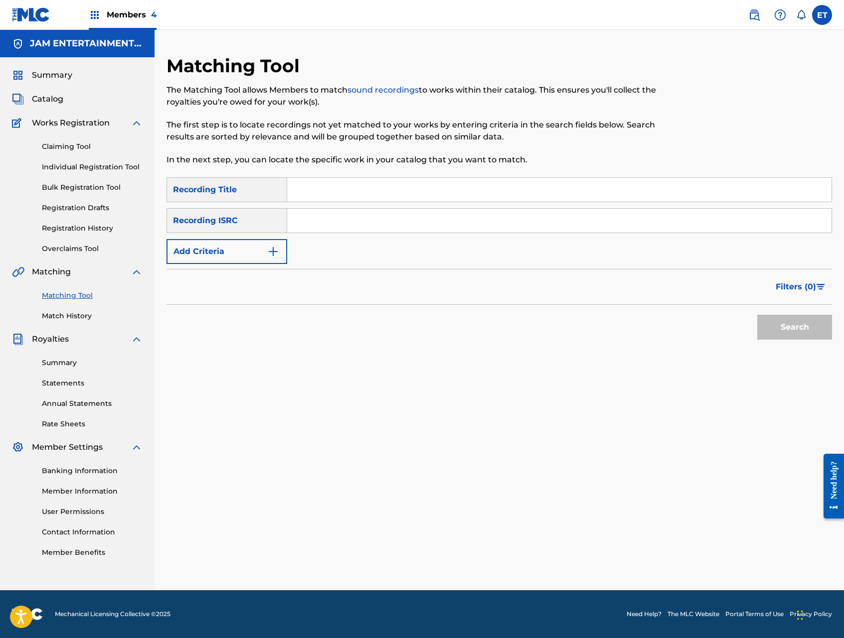
click at [339, 190] on input "Search Form" at bounding box center [559, 190] width 544 height 24
paste input "OYELA MI NEGRA"
type input "OYELA MI NEGRA"
click at [757, 315] on button "Search" at bounding box center [794, 327] width 75 height 25
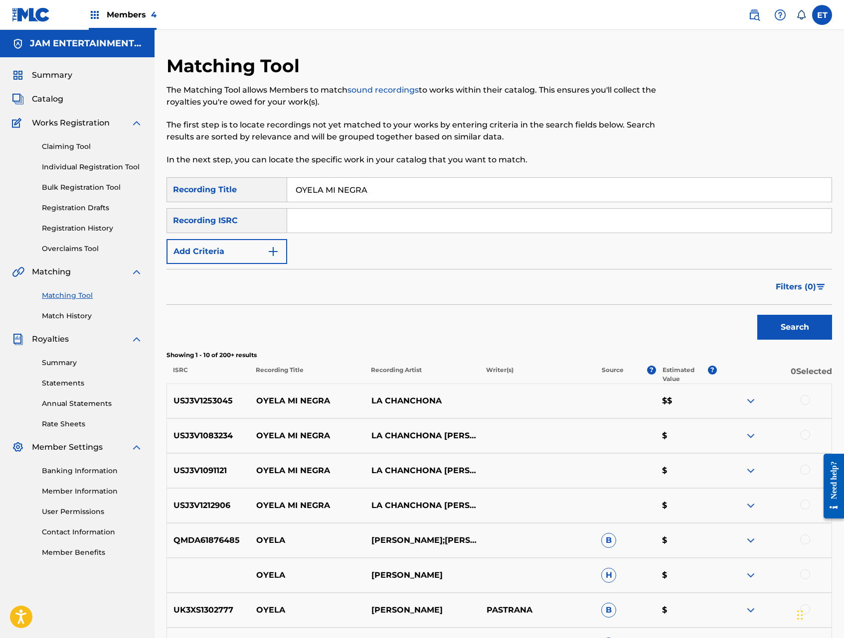
click at [806, 504] on div at bounding box center [805, 505] width 10 height 10
click at [805, 469] on div at bounding box center [805, 470] width 10 height 10
click at [805, 435] on div at bounding box center [805, 435] width 10 height 10
click at [806, 400] on div at bounding box center [805, 400] width 10 height 10
click at [700, 555] on button "Match 4 Groups" at bounding box center [700, 557] width 110 height 25
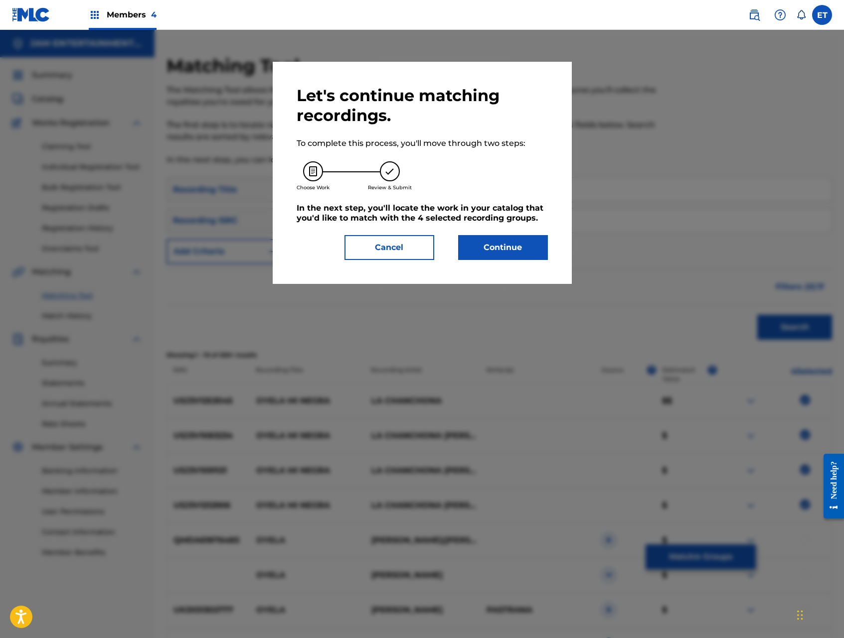
click at [510, 258] on button "Continue" at bounding box center [503, 247] width 90 height 25
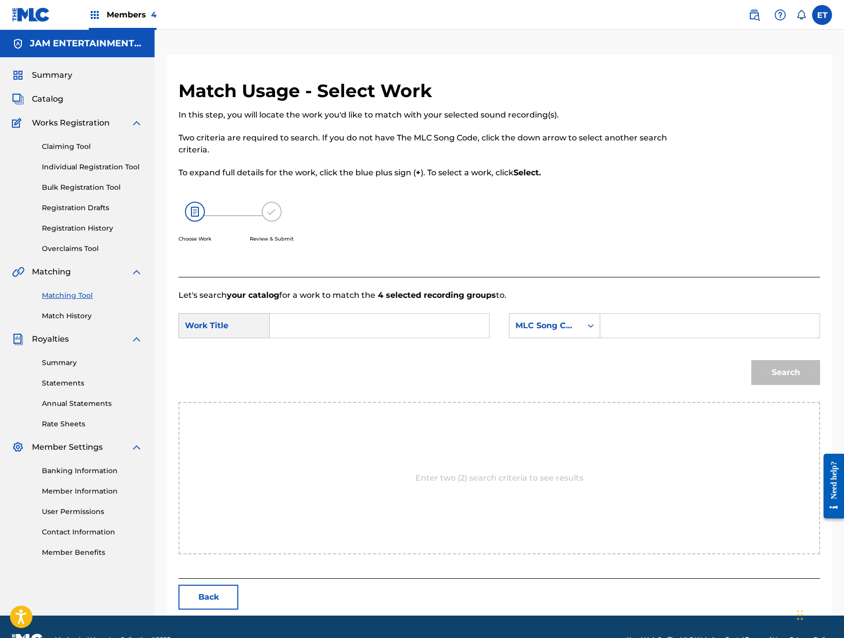
click at [315, 333] on input "Search Form" at bounding box center [379, 326] width 202 height 24
paste input "OYELA MI NEGRA"
type input "OYELA MI NEGRA"
click at [558, 332] on div "MLC Song Code" at bounding box center [545, 325] width 72 height 19
click at [565, 351] on div "Writer Name" at bounding box center [554, 350] width 90 height 25
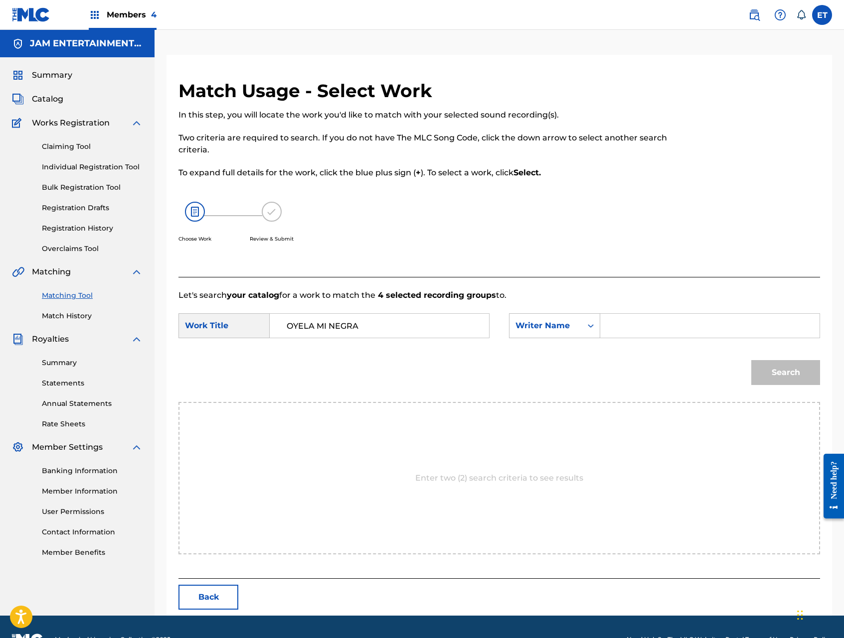
click at [619, 322] on input "Search Form" at bounding box center [709, 326] width 202 height 24
type input "A"
type input "MIRA"
click at [751, 360] on button "Search" at bounding box center [785, 372] width 69 height 25
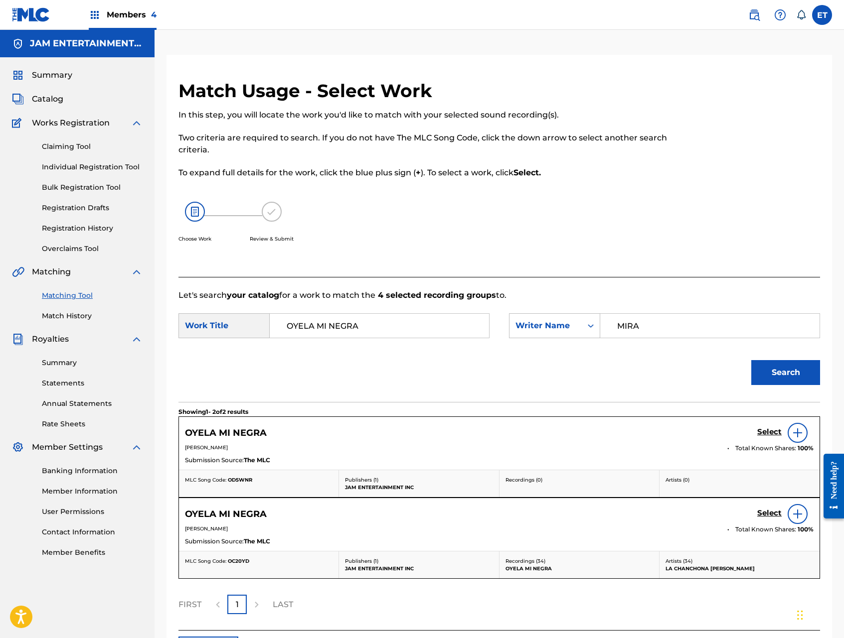
click at [764, 437] on h5 "Select" at bounding box center [769, 431] width 24 height 9
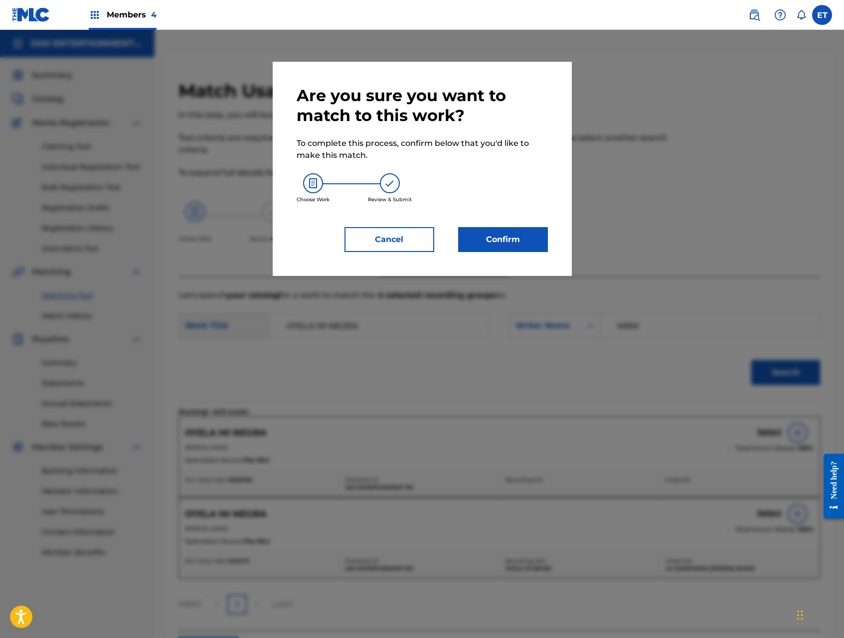
click at [506, 237] on button "Confirm" at bounding box center [503, 239] width 90 height 25
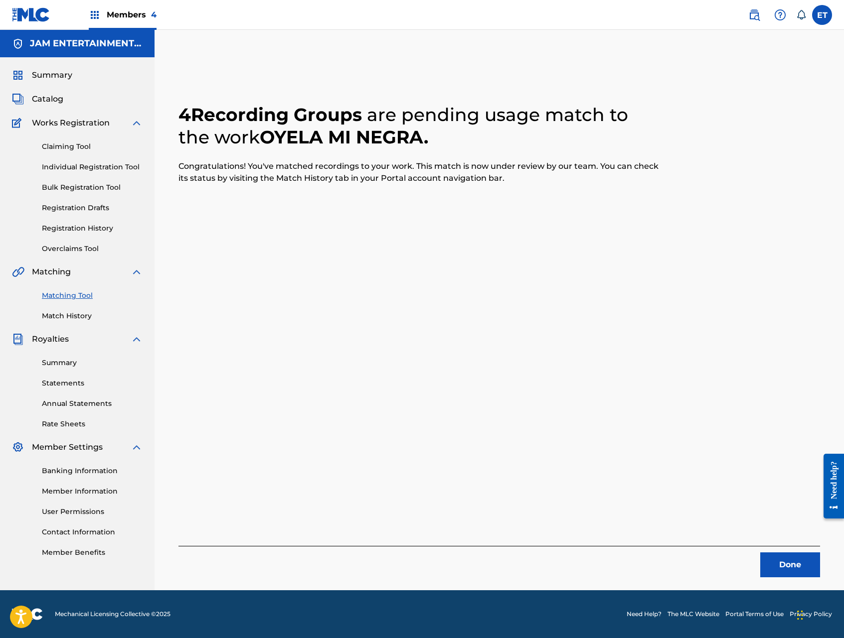
click at [783, 561] on button "Done" at bounding box center [790, 565] width 60 height 25
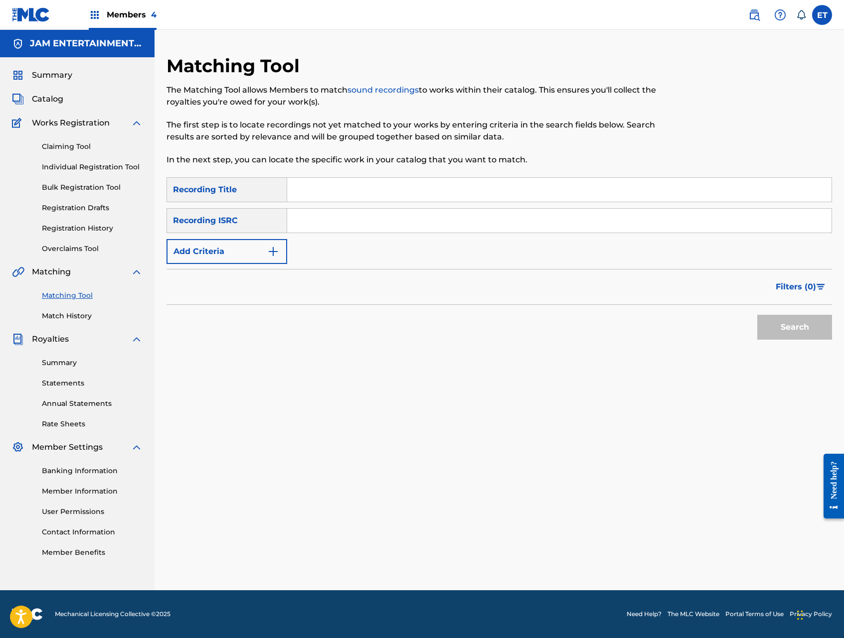
click at [77, 167] on link "Individual Registration Tool" at bounding box center [92, 167] width 101 height 10
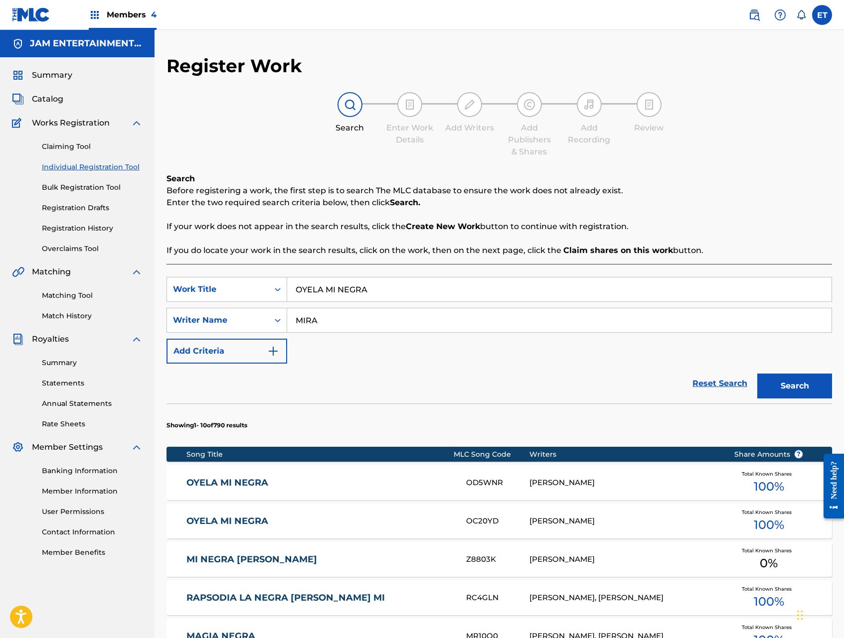
click at [390, 287] on input "OYELA MI NEGRA" at bounding box center [559, 290] width 544 height 24
paste input "SOY SALVADORENO"
type input "SOY SALVADORENO"
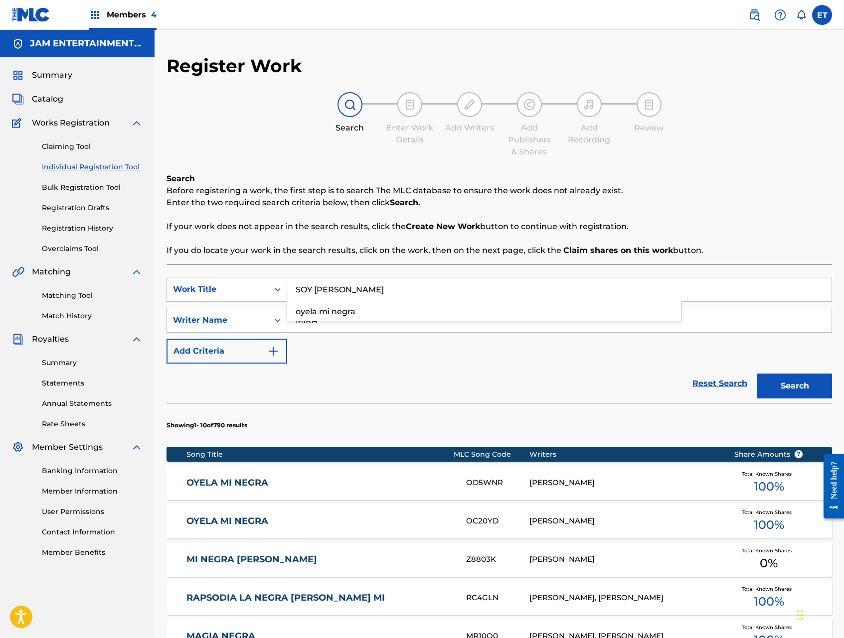
click at [757, 374] on button "Search" at bounding box center [794, 386] width 75 height 25
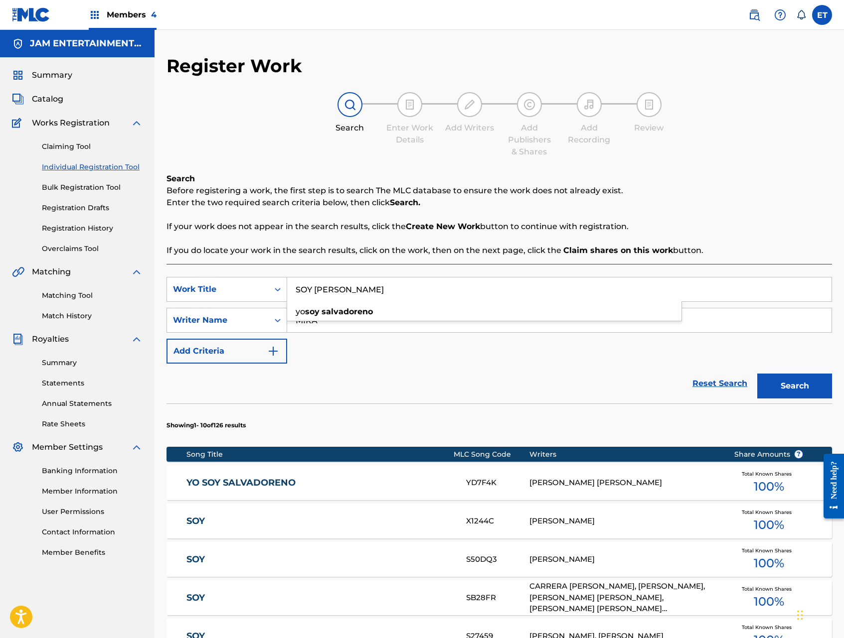
click at [257, 482] on link "YO SOY SALVADORENO" at bounding box center [319, 482] width 266 height 11
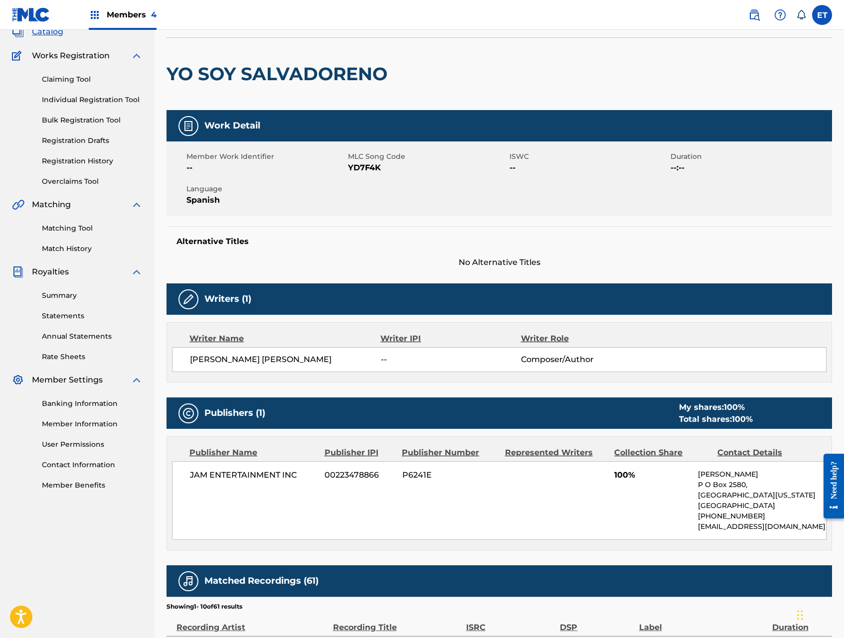
scroll to position [42, 0]
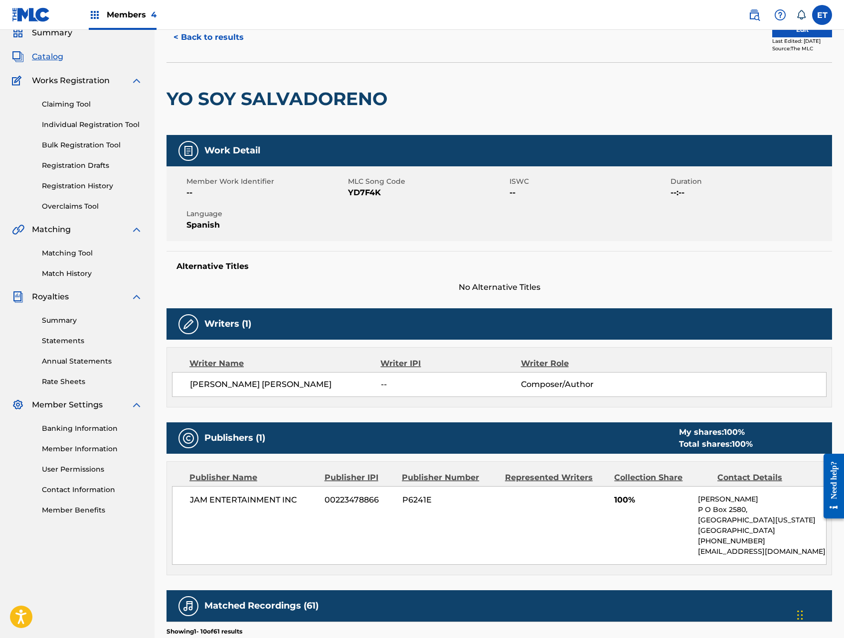
click at [199, 37] on button "< Back to results" at bounding box center [208, 37] width 84 height 25
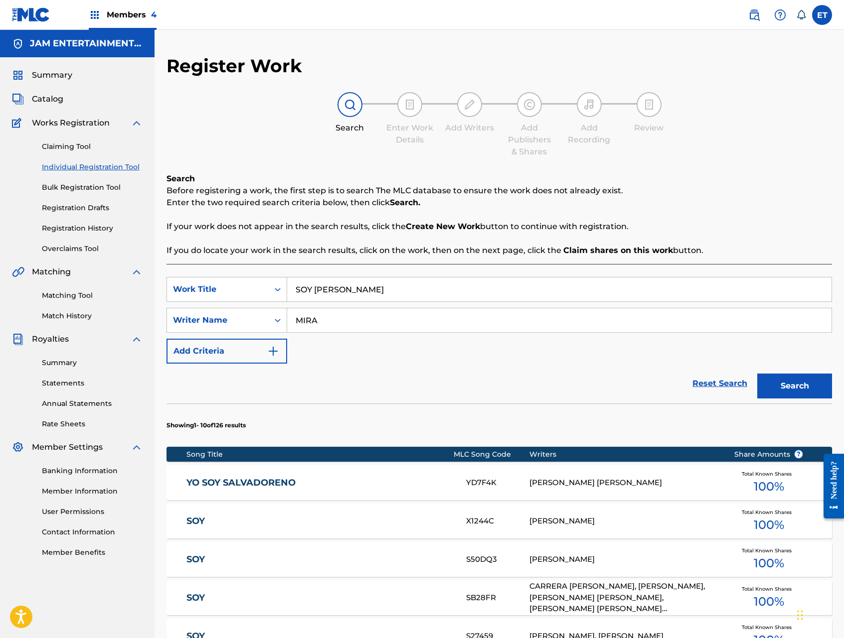
click at [393, 286] on input "SOY SALVADORENO" at bounding box center [559, 290] width 544 height 24
paste input "TE ESTOY BUSCAND"
type input "TE ESTOY BUSCANDO"
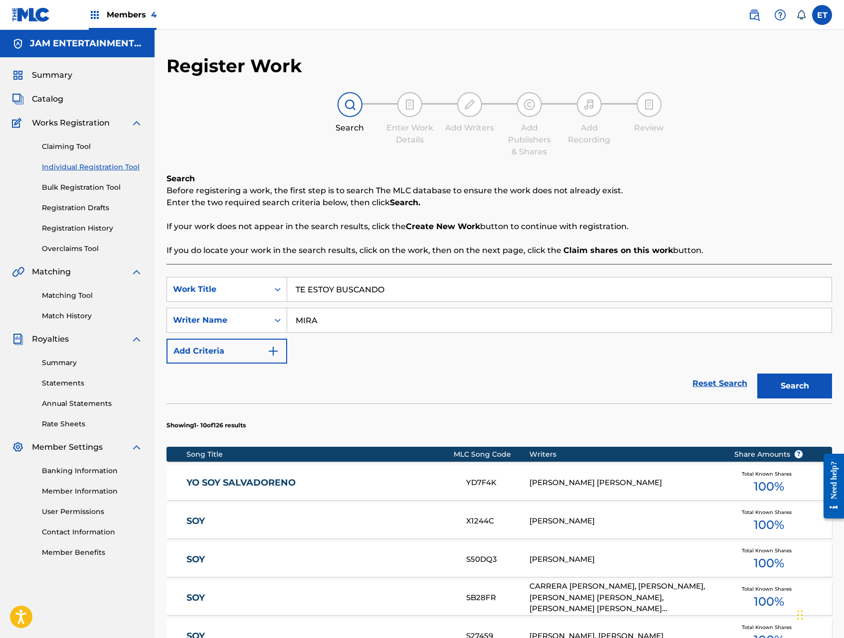
click at [785, 383] on button "Search" at bounding box center [794, 386] width 75 height 25
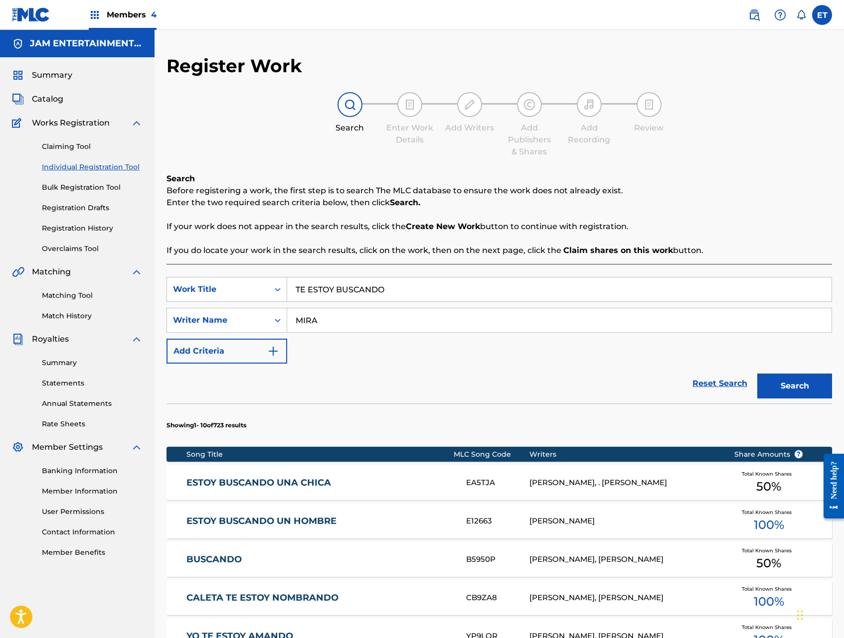
click at [335, 322] on input "MIRA" at bounding box center [559, 320] width 544 height 24
type input "GALVEZ"
click at [757, 374] on button "Search" at bounding box center [794, 386] width 75 height 25
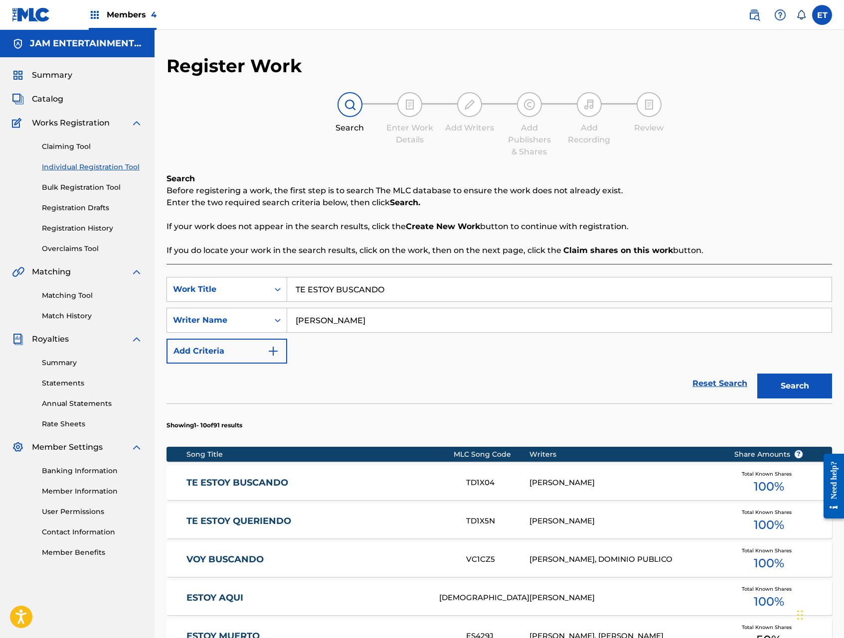
click at [248, 485] on link "TE ESTOY BUSCANDO" at bounding box center [319, 482] width 266 height 11
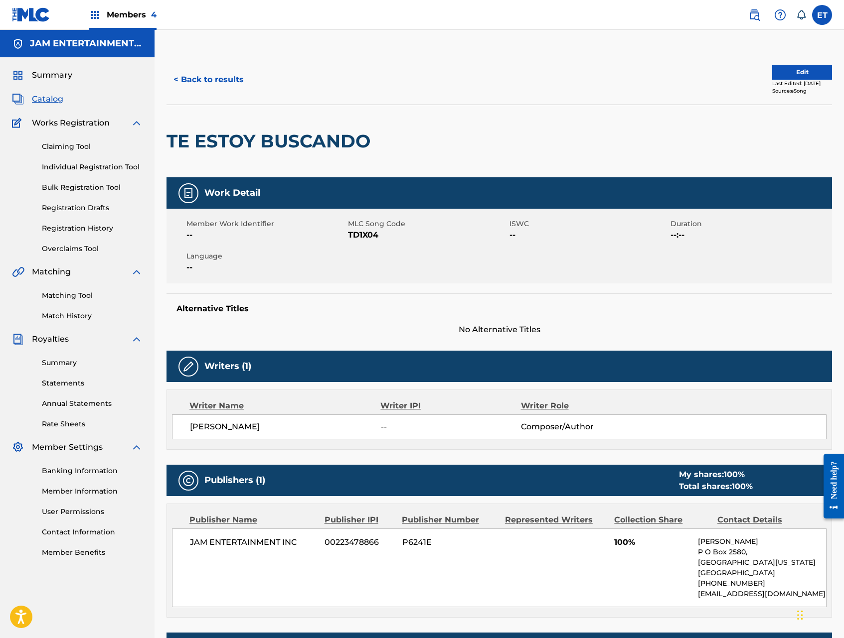
click at [71, 297] on link "Matching Tool" at bounding box center [92, 295] width 101 height 10
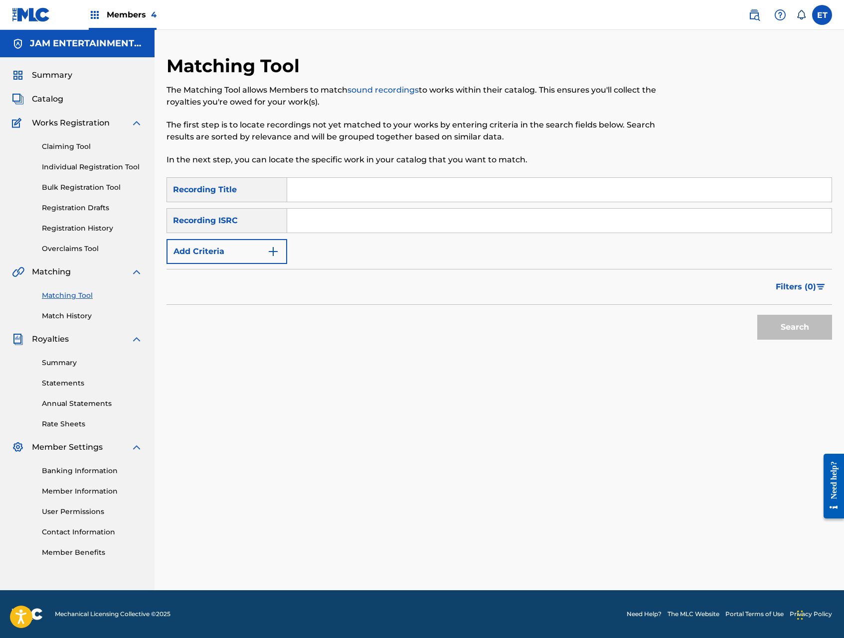
click at [339, 203] on div "SearchWithCriteriab922d856-4c54-4bb9-a0a0-f28dc8668598 Recording Title SearchWi…" at bounding box center [498, 220] width 665 height 87
click at [345, 197] on input "Search Form" at bounding box center [559, 190] width 544 height 24
paste input "TE ESTOY BUSCANDO"
type input "TE ESTOY BUSCANDO"
click at [261, 252] on button "Add Criteria" at bounding box center [226, 251] width 121 height 25
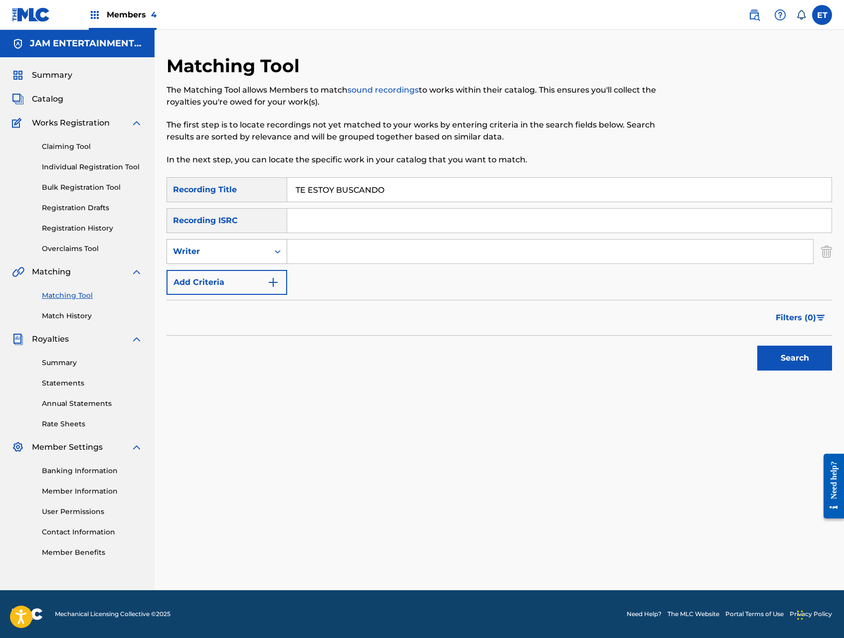
click at [261, 253] on div "Writer" at bounding box center [218, 252] width 90 height 12
click at [257, 283] on div "Recording Artist" at bounding box center [227, 276] width 120 height 25
click at [333, 253] on input "Search Form" at bounding box center [550, 252] width 526 height 24
type input "CHANCHONA"
click at [757, 346] on button "Search" at bounding box center [794, 358] width 75 height 25
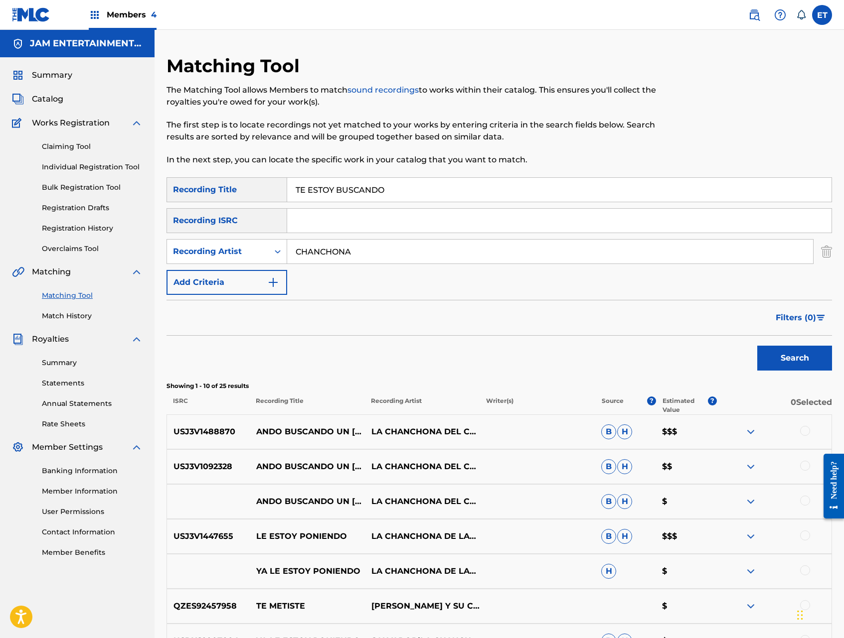
click at [395, 183] on input "TE ESTOY BUSCANDO" at bounding box center [559, 190] width 544 height 24
paste input "QUERIE"
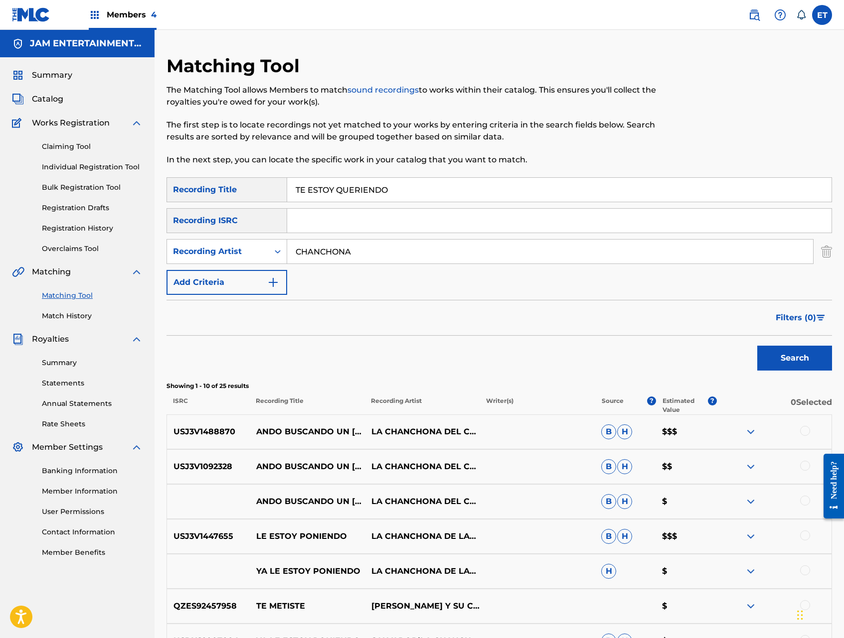
type input "TE ESTOY QUERIENDO"
click at [757, 346] on button "Search" at bounding box center [794, 358] width 75 height 25
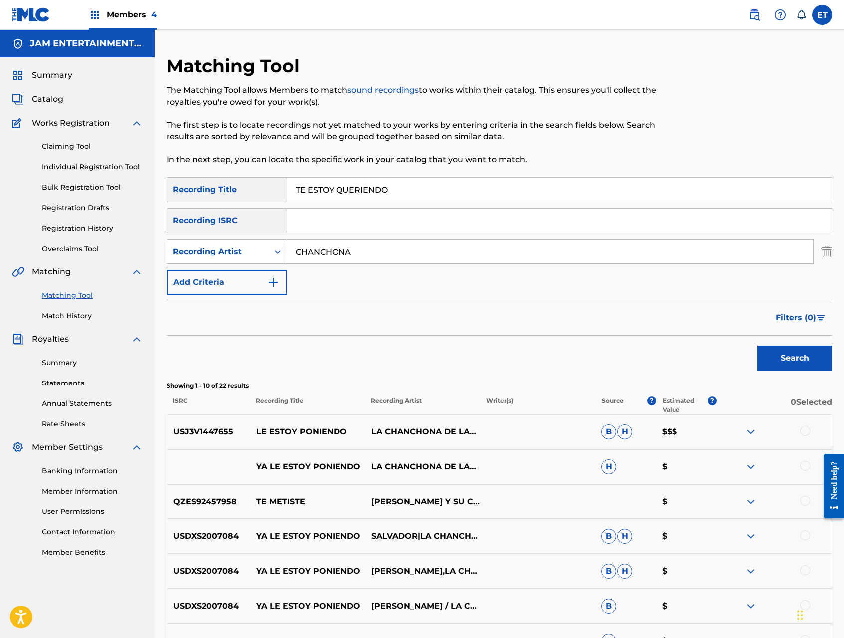
click at [84, 167] on link "Individual Registration Tool" at bounding box center [92, 167] width 101 height 10
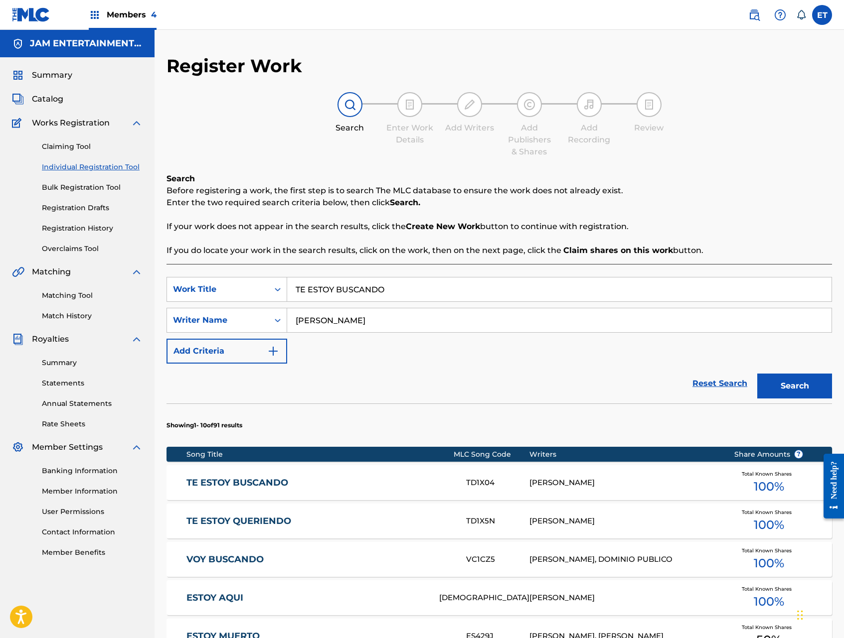
drag, startPoint x: 265, startPoint y: 517, endPoint x: 277, endPoint y: 503, distance: 18.4
click at [265, 517] on link "TE ESTOY QUERIENDO" at bounding box center [319, 521] width 266 height 11
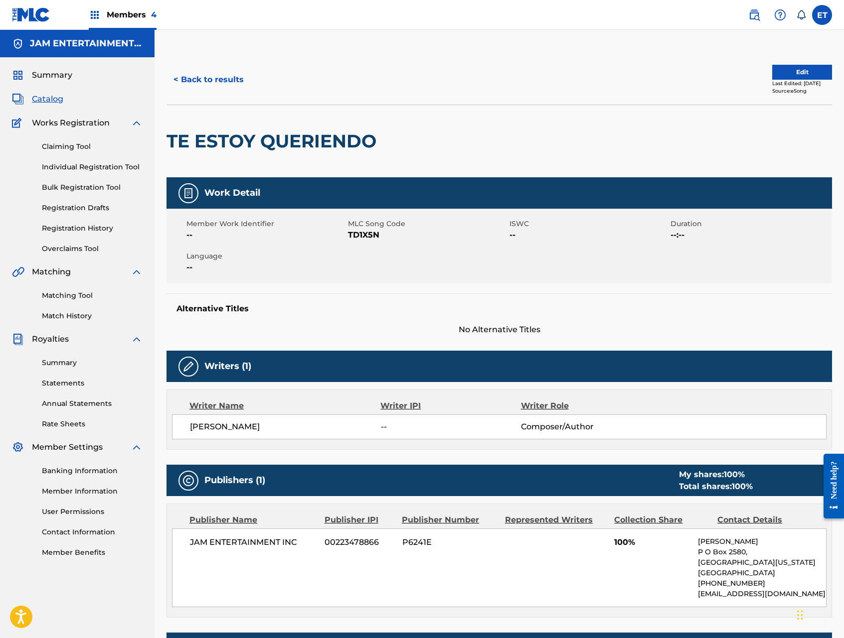
click at [196, 80] on button "< Back to results" at bounding box center [208, 79] width 84 height 25
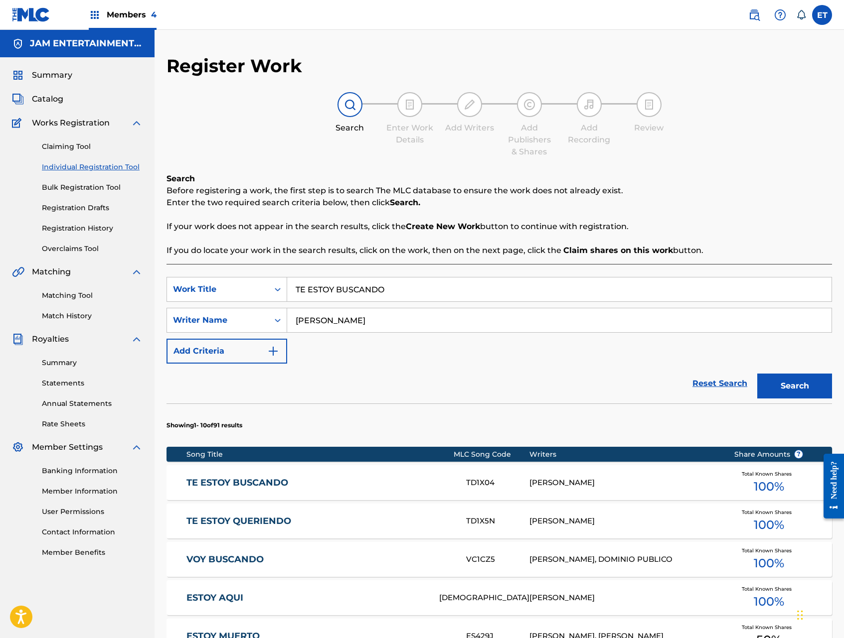
click at [394, 294] on input "TE ESTOY BUSCANDO" at bounding box center [559, 290] width 544 height 24
paste input "SIGO ESPER"
type input "TE SIGO ESPERANDO"
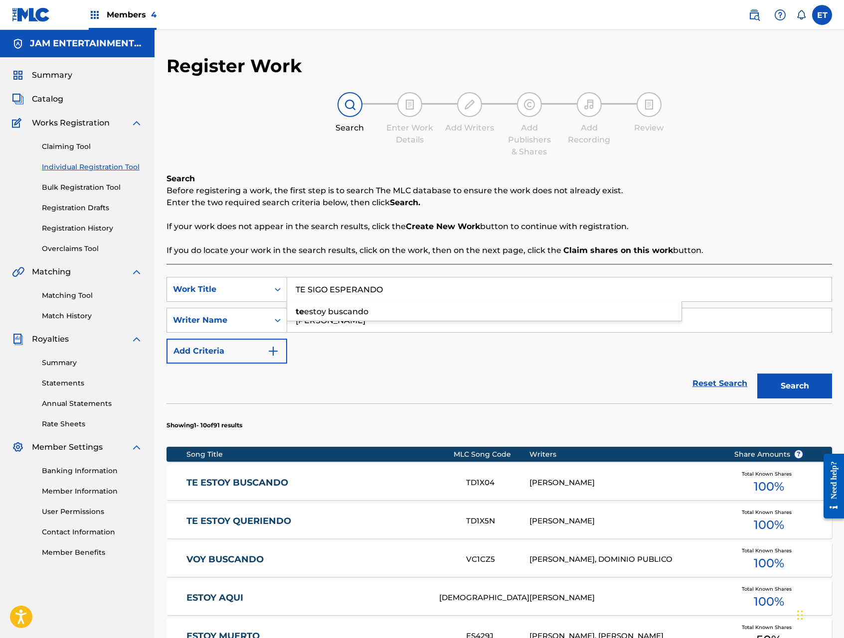
click at [757, 374] on button "Search" at bounding box center [794, 386] width 75 height 25
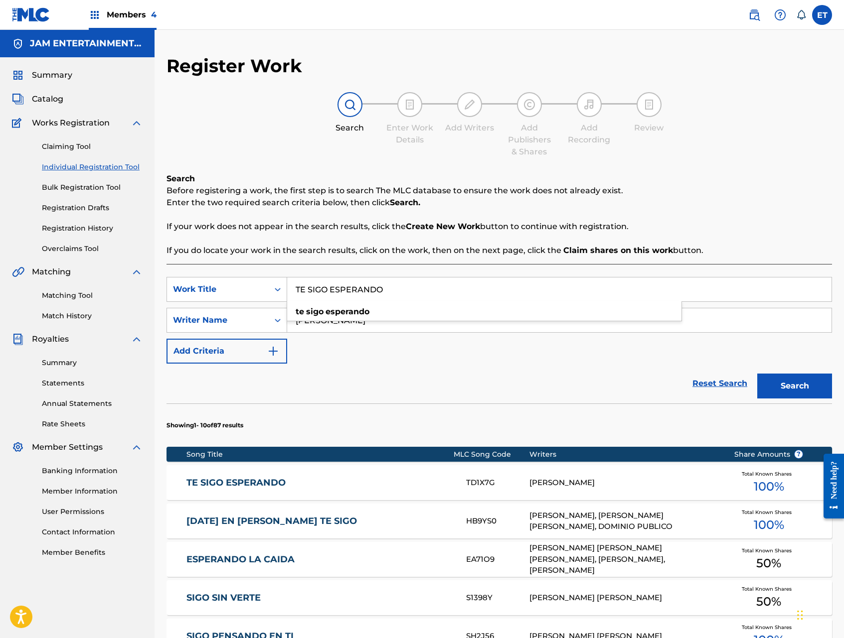
click at [223, 483] on link "TE SIGO ESPERANDO" at bounding box center [319, 482] width 266 height 11
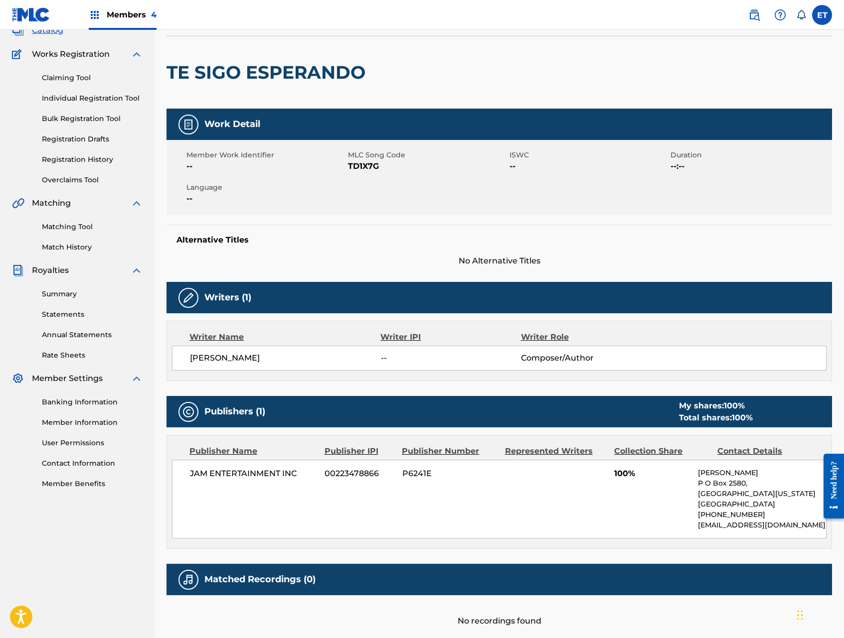
scroll to position [145, 0]
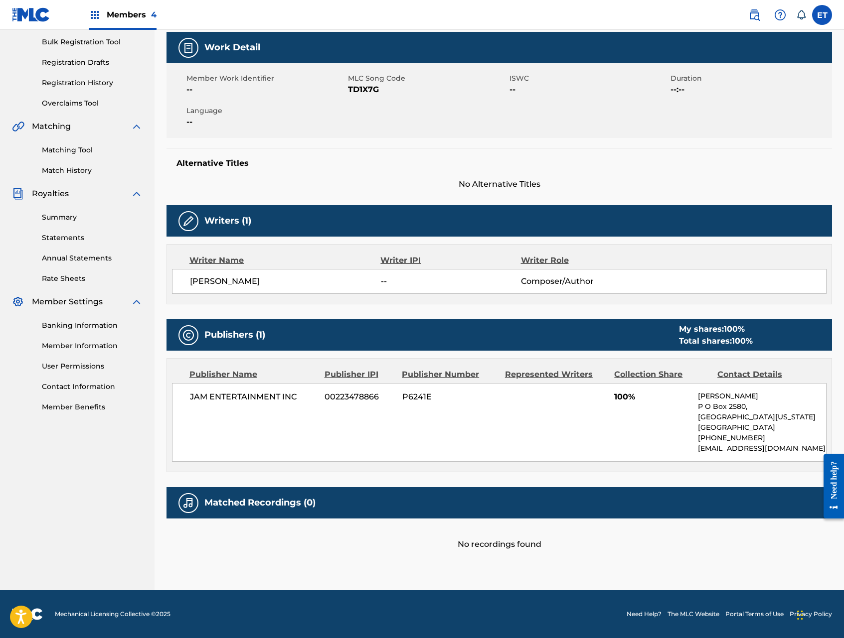
click at [64, 145] on link "Matching Tool" at bounding box center [92, 150] width 101 height 10
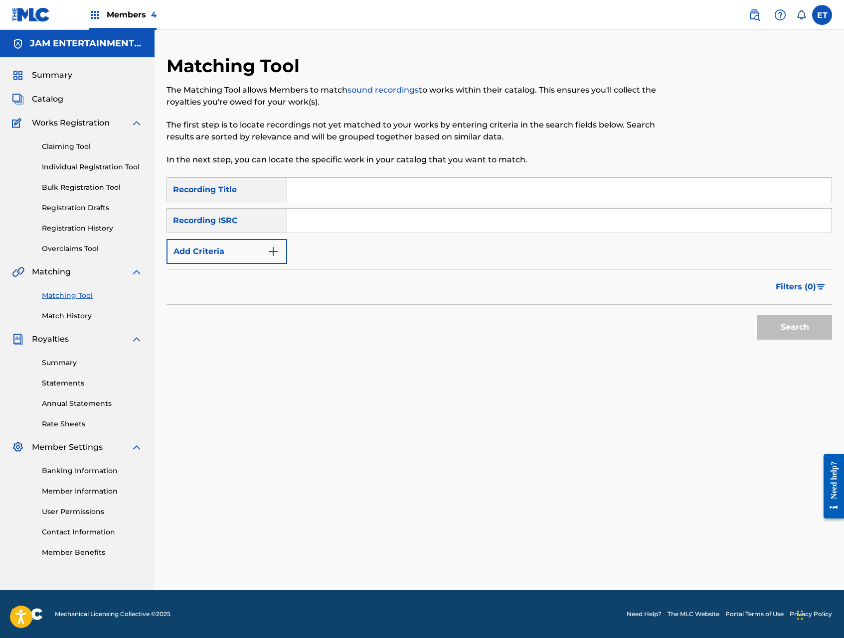
click at [407, 190] on input "Search Form" at bounding box center [559, 190] width 544 height 24
paste input "TE SIGO ESPERANDO"
type input "TE SIGO ESPERANDO"
click at [757, 315] on button "Search" at bounding box center [794, 327] width 75 height 25
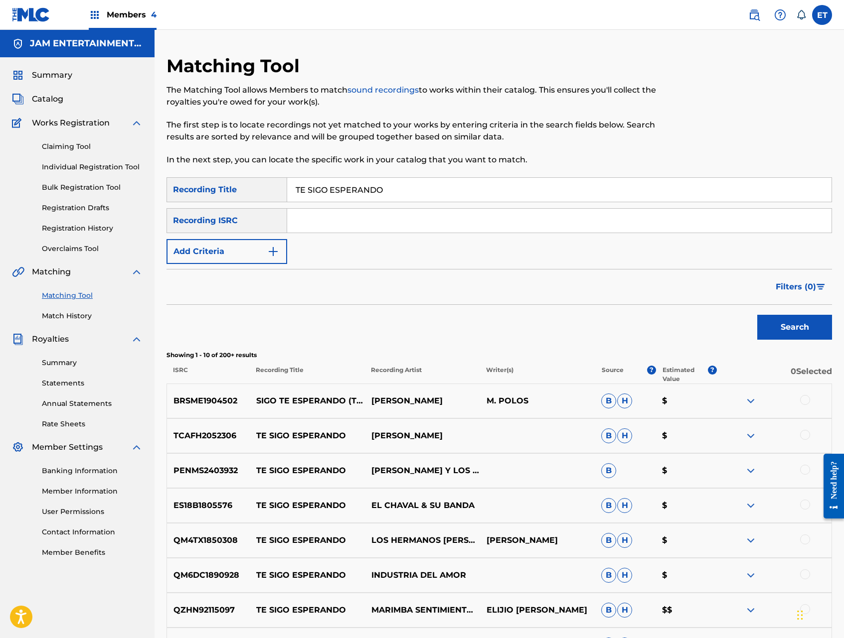
click at [259, 249] on button "Add Criteria" at bounding box center [226, 251] width 121 height 25
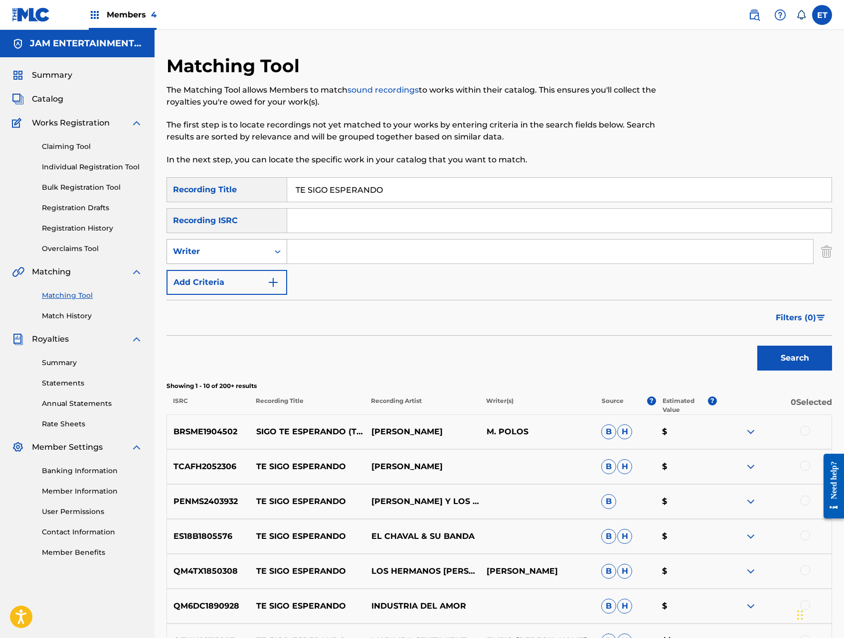
drag, startPoint x: 259, startPoint y: 249, endPoint x: 255, endPoint y: 259, distance: 11.2
click at [258, 249] on div "Writer" at bounding box center [218, 252] width 90 height 12
click at [248, 276] on div "Recording Artist" at bounding box center [227, 276] width 120 height 25
click at [327, 253] on input "Search Form" at bounding box center [550, 252] width 526 height 24
type input "CHANCHONA"
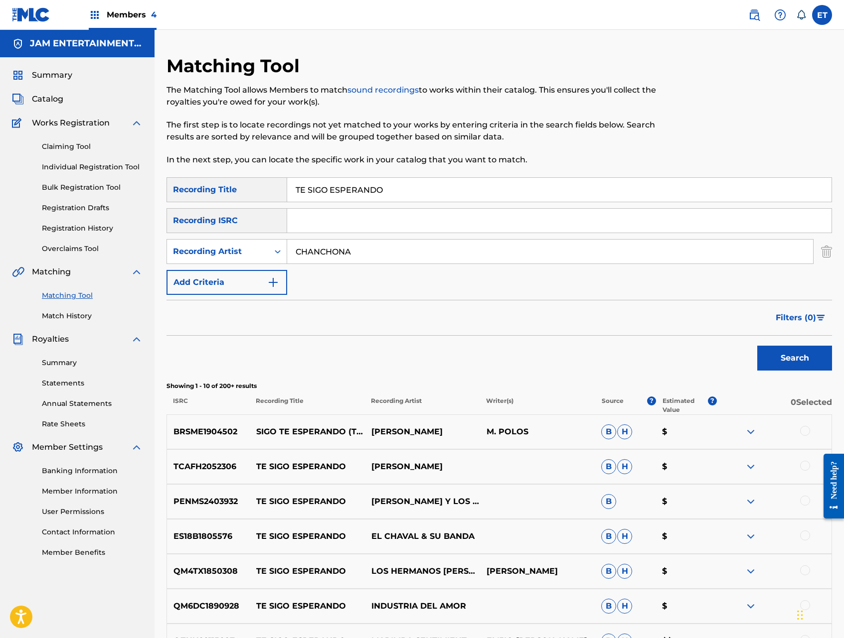
click at [757, 346] on button "Search" at bounding box center [794, 358] width 75 height 25
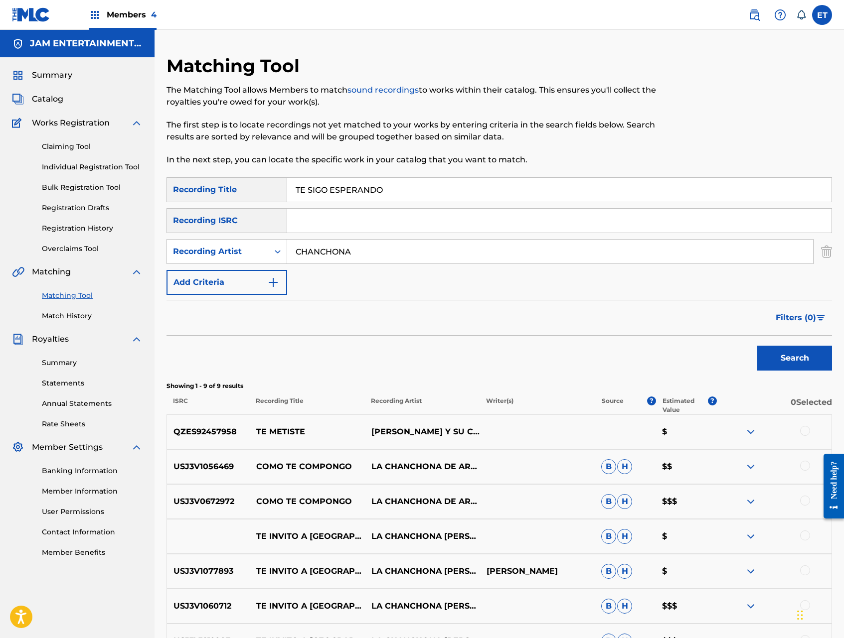
click at [396, 192] on input "TE SIGO ESPERANDO" at bounding box center [559, 190] width 544 height 24
paste input "NCHO Y TENCHUT"
type input "TENCHO Y TENCHUTO"
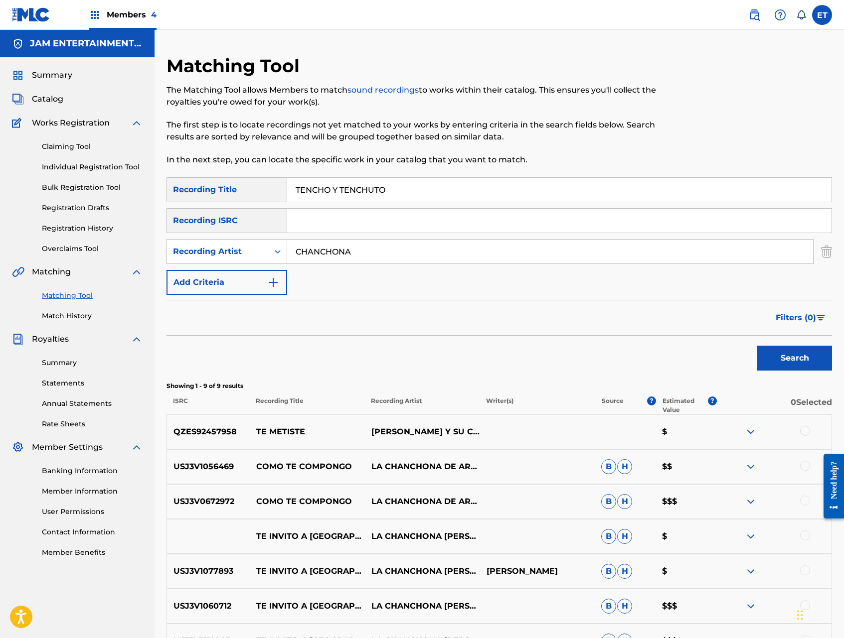
click at [757, 346] on button "Search" at bounding box center [794, 358] width 75 height 25
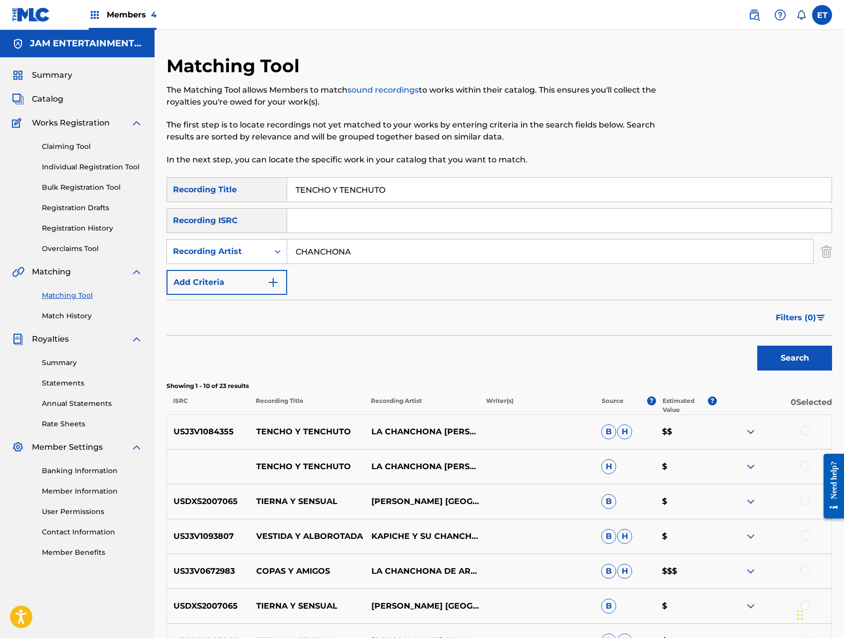
scroll to position [40, 0]
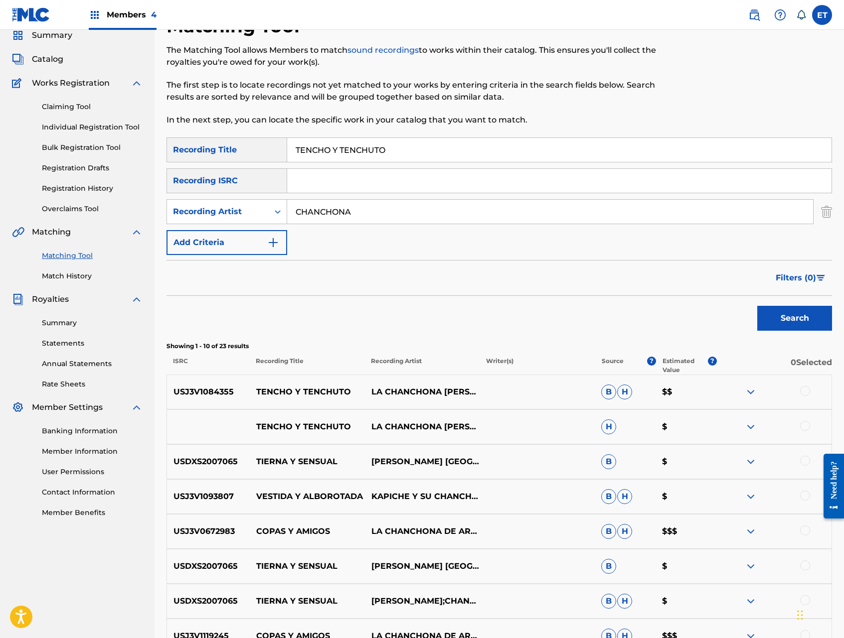
drag, startPoint x: 806, startPoint y: 426, endPoint x: 808, endPoint y: 412, distance: 15.1
click at [806, 426] on div at bounding box center [805, 426] width 10 height 10
click at [807, 391] on div at bounding box center [805, 391] width 10 height 10
click at [701, 555] on button "Match 2 Groups" at bounding box center [700, 557] width 110 height 25
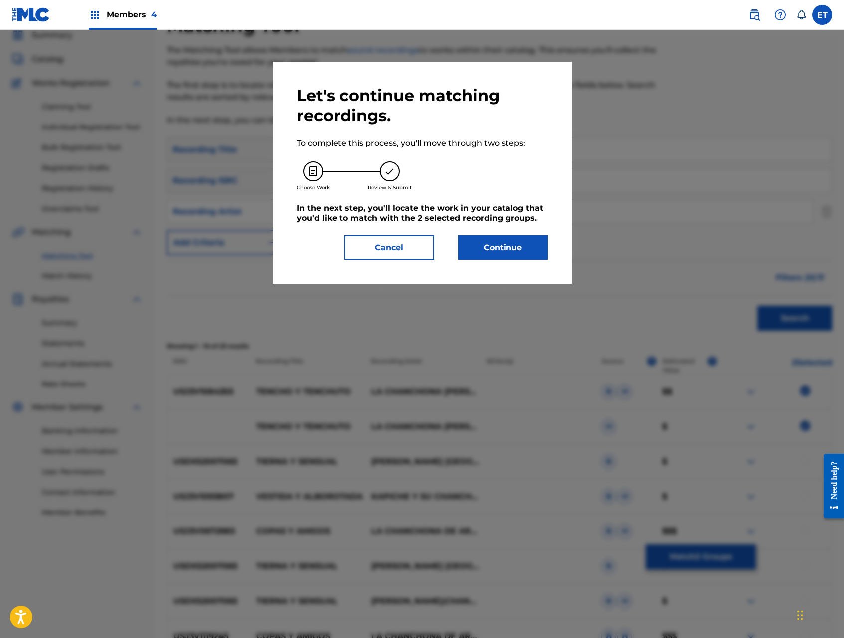
click at [492, 238] on button "Continue" at bounding box center [503, 247] width 90 height 25
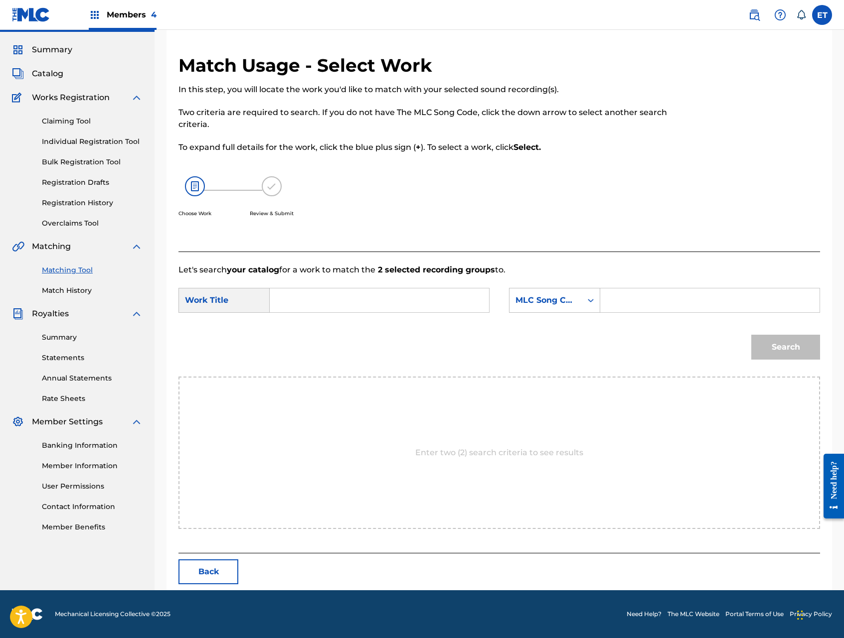
scroll to position [0, 0]
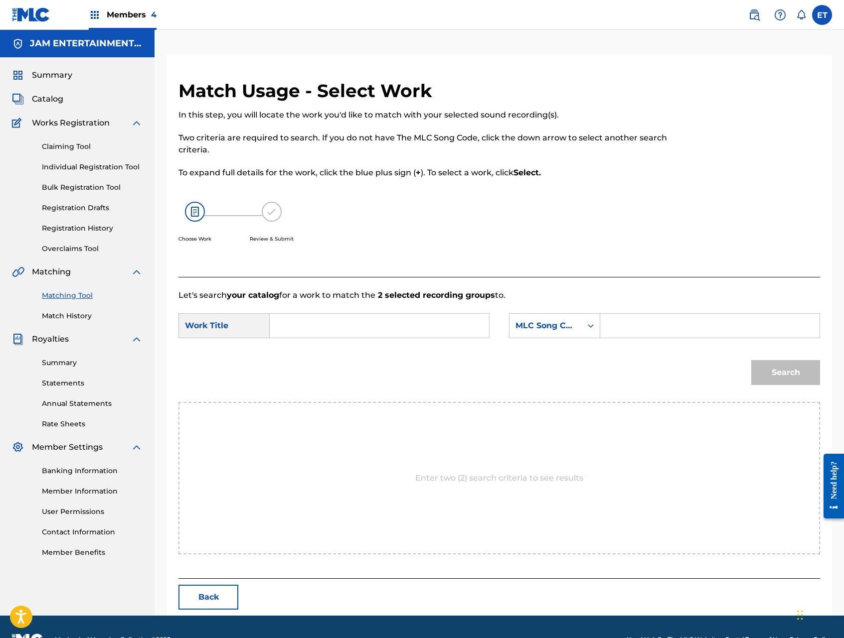
click at [345, 325] on input "Search Form" at bounding box center [379, 326] width 202 height 24
paste input "TENCHO Y TENCHUTO"
type input "TENCHO Y TENCHUTO"
click at [553, 322] on div "MLC Song Code" at bounding box center [545, 326] width 60 height 12
click at [555, 345] on div "Writer Name" at bounding box center [554, 350] width 90 height 25
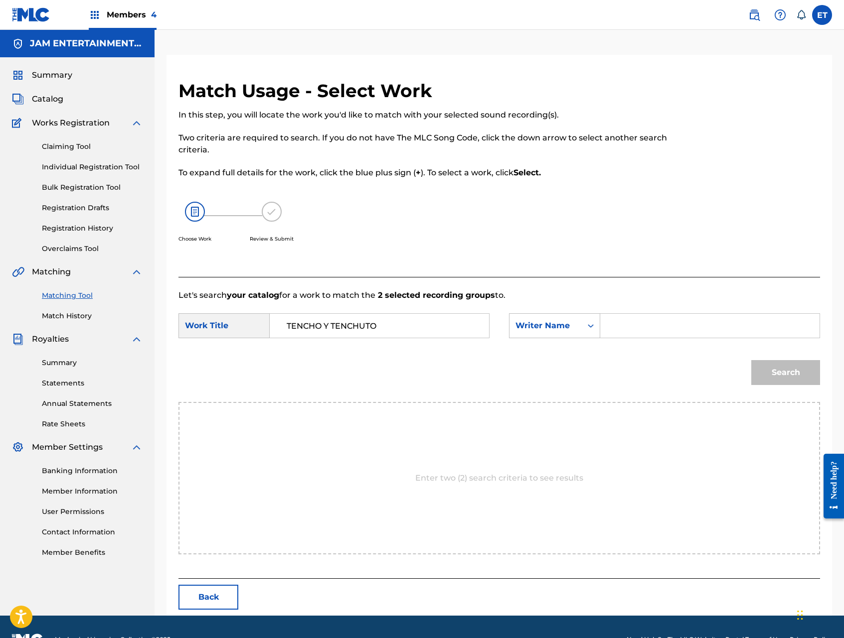
click at [641, 315] on input "Search Form" at bounding box center [709, 326] width 202 height 24
type input "GALVEZ"
click at [751, 360] on button "Search" at bounding box center [785, 372] width 69 height 25
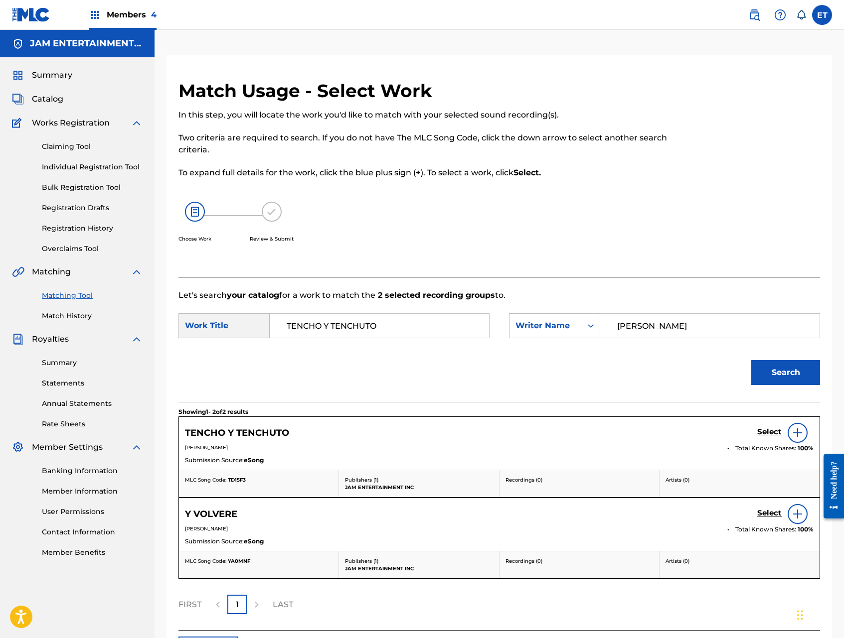
click at [768, 430] on h5 "Select" at bounding box center [769, 431] width 24 height 9
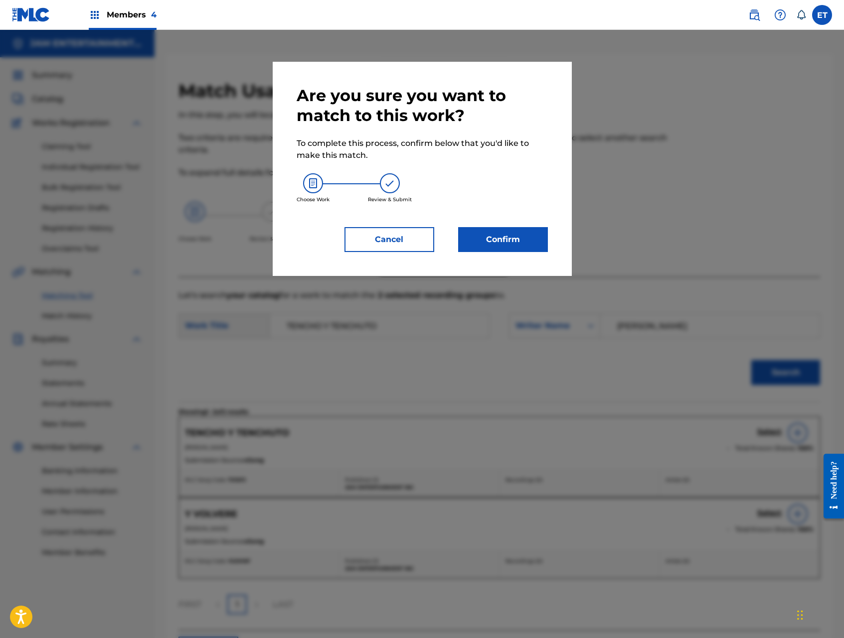
click at [489, 240] on button "Confirm" at bounding box center [503, 239] width 90 height 25
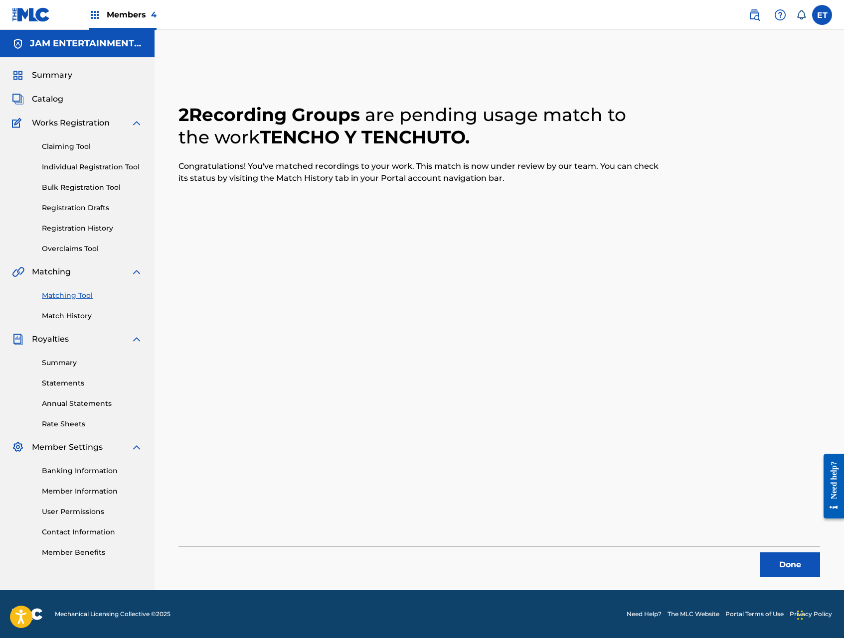
click at [78, 157] on div "Claiming Tool Individual Registration Tool Bulk Registration Tool Registration …" at bounding box center [77, 191] width 131 height 125
click at [82, 166] on link "Individual Registration Tool" at bounding box center [92, 167] width 101 height 10
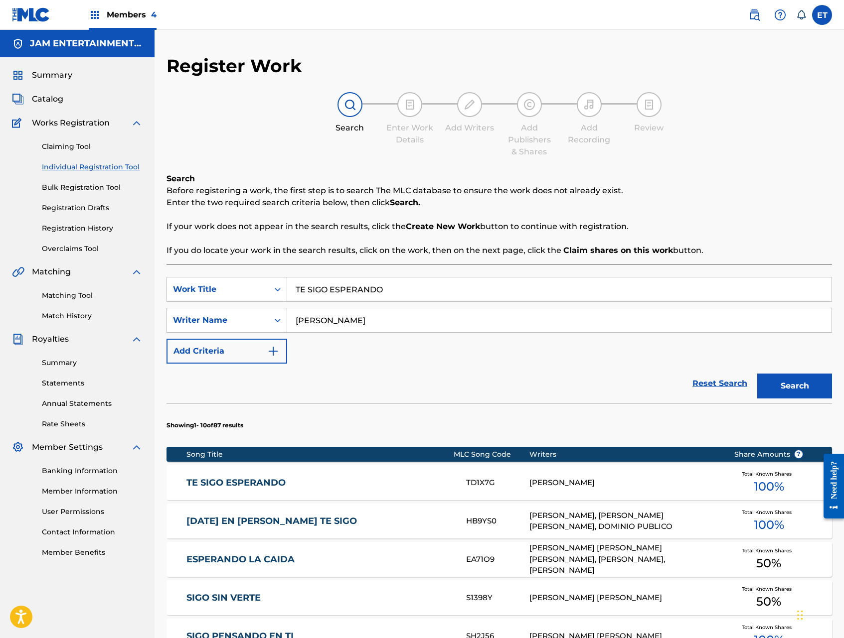
click at [413, 277] on div "TE SIGO ESPERANDO" at bounding box center [559, 289] width 545 height 25
click at [413, 288] on input "TE SIGO ESPERANDO" at bounding box center [559, 290] width 544 height 24
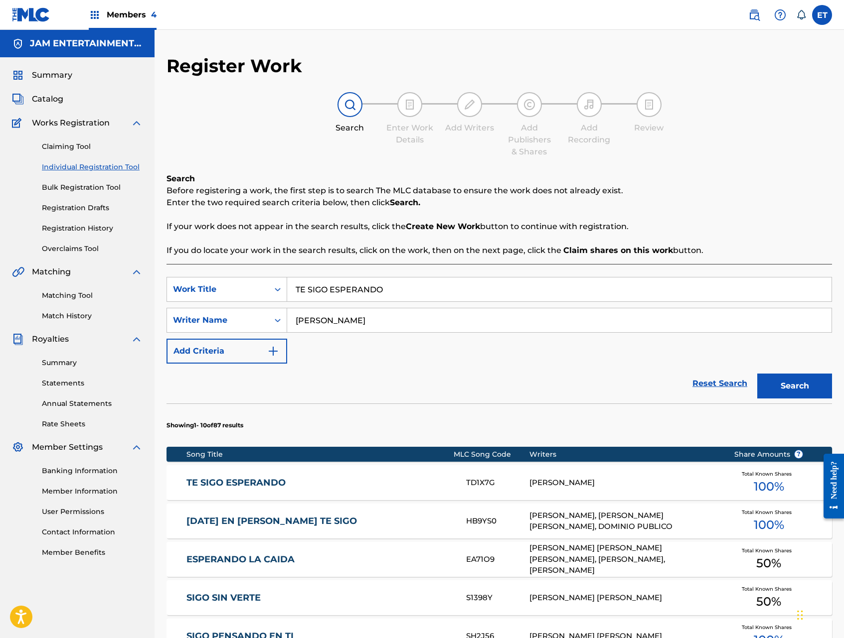
paste input "OCAME ESTO"
type input "TOCAME ESTO"
click at [757, 374] on button "Search" at bounding box center [794, 386] width 75 height 25
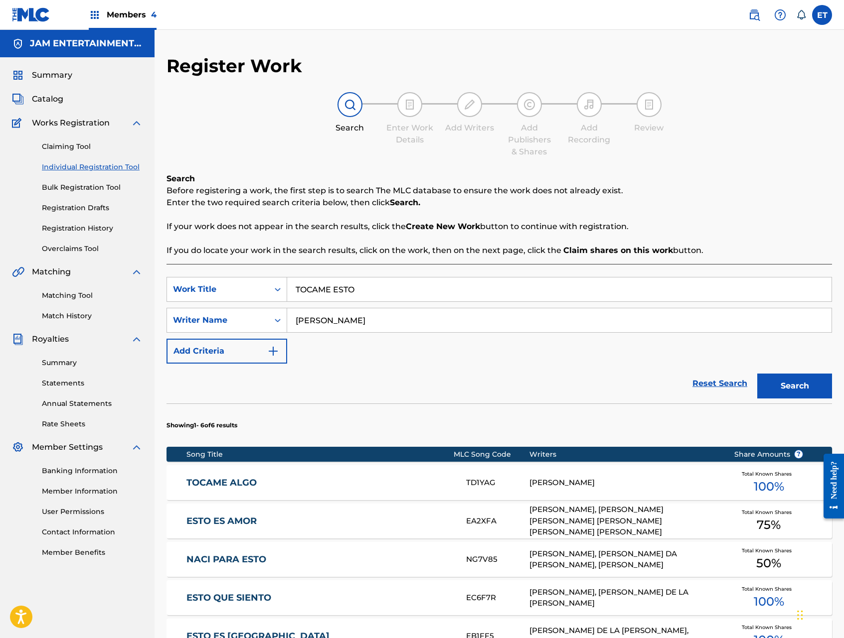
click at [258, 480] on link "TOCAME ALGO" at bounding box center [319, 482] width 266 height 11
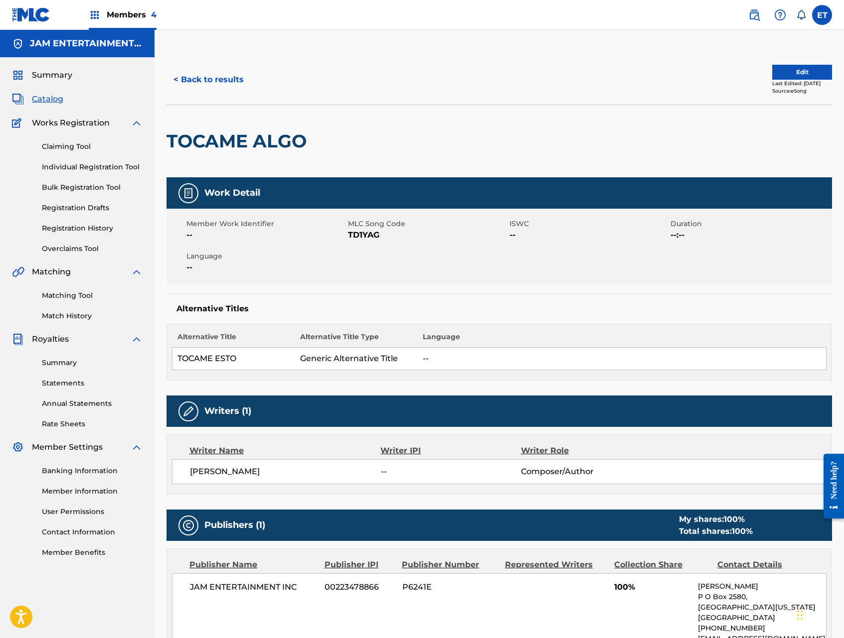
click at [64, 299] on link "Matching Tool" at bounding box center [92, 295] width 101 height 10
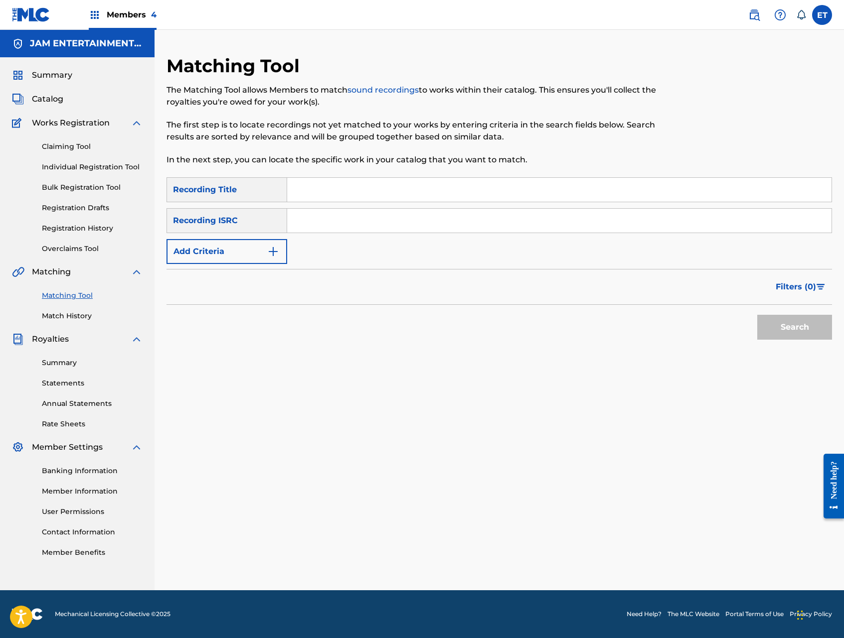
click at [332, 190] on input "Search Form" at bounding box center [559, 190] width 544 height 24
paste input "TOCAME ESTO"
click at [757, 315] on button "Search" at bounding box center [794, 327] width 75 height 25
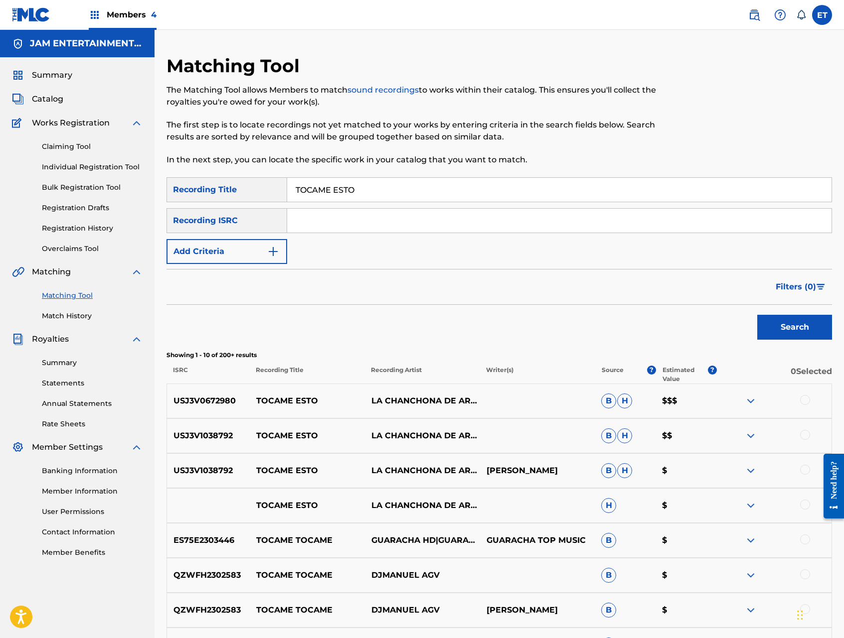
click at [803, 396] on div at bounding box center [805, 400] width 10 height 10
click at [803, 436] on div at bounding box center [805, 435] width 10 height 10
click at [802, 467] on div at bounding box center [805, 470] width 10 height 10
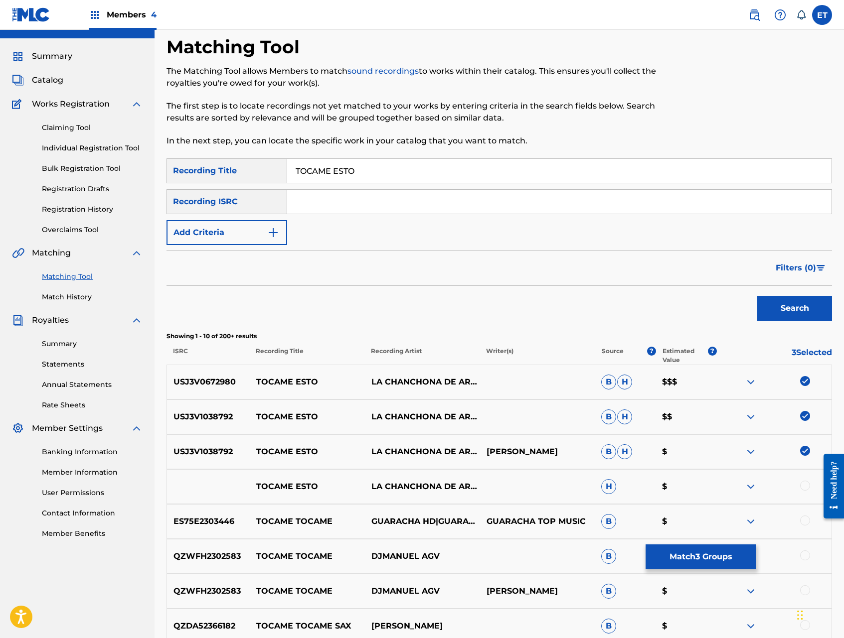
scroll to position [28, 0]
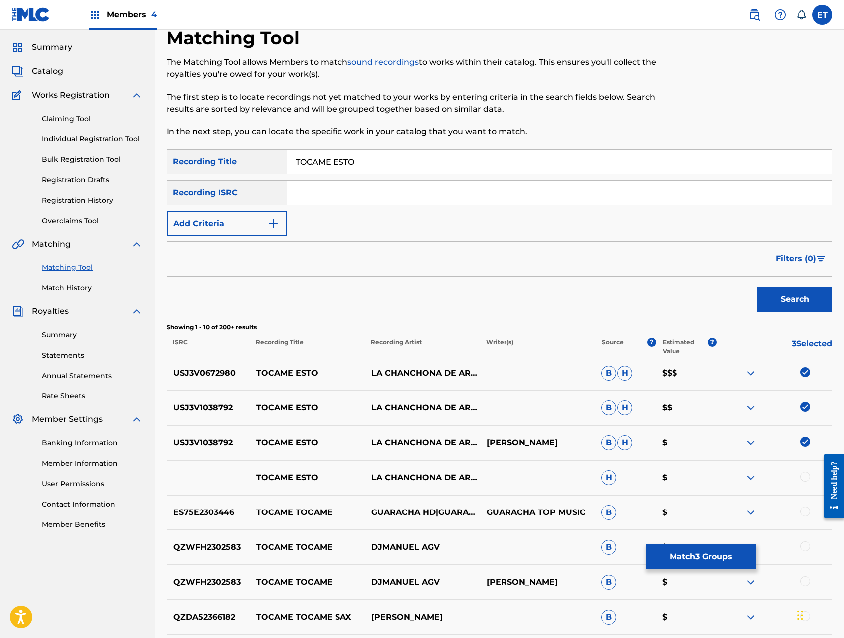
click at [804, 475] on div at bounding box center [805, 477] width 10 height 10
click at [378, 157] on input "TOCAME ESTO" at bounding box center [559, 162] width 544 height 24
drag, startPoint x: 332, startPoint y: 161, endPoint x: 365, endPoint y: 161, distance: 32.4
click at [365, 161] on input "TOCAME ESTO" at bounding box center [559, 162] width 544 height 24
type input "TOCAME ALGO"
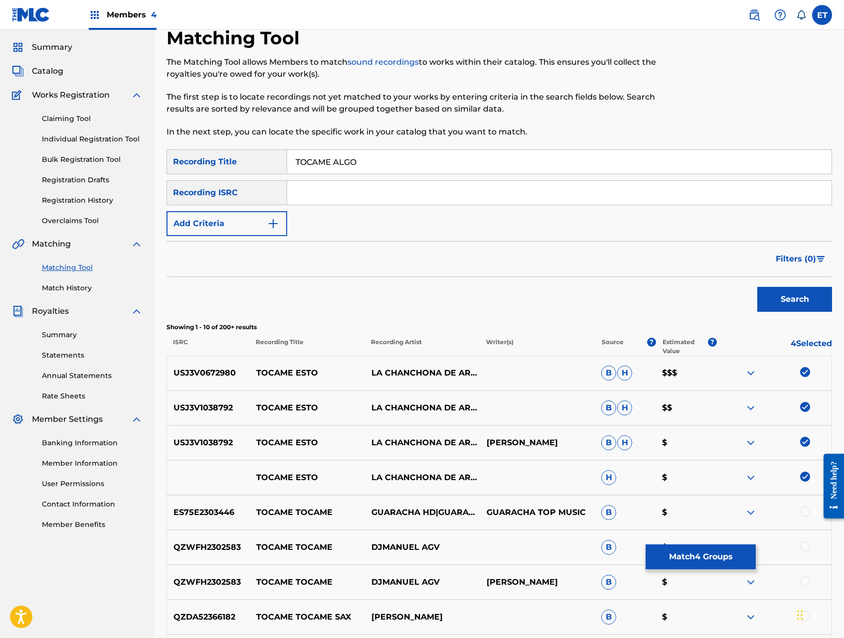
click at [757, 287] on button "Search" at bounding box center [794, 299] width 75 height 25
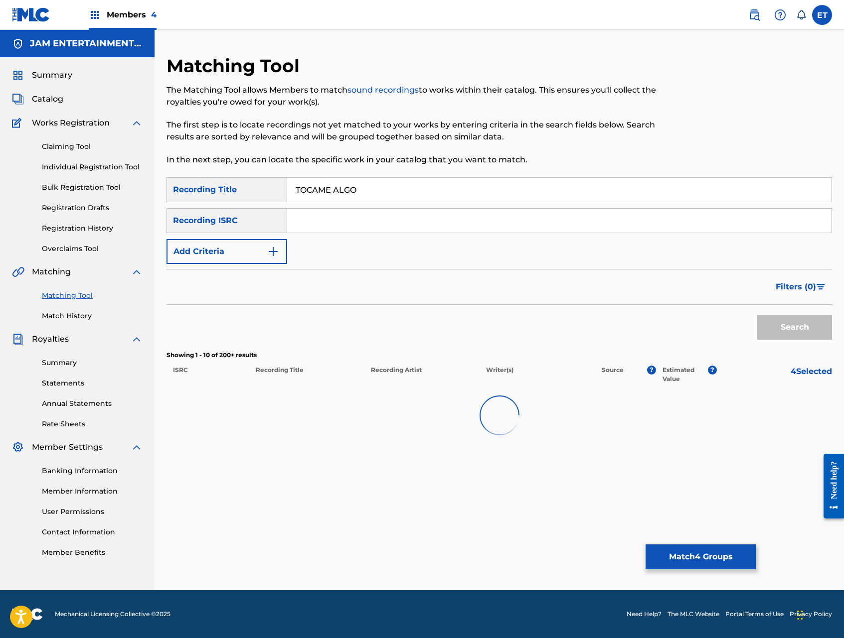
scroll to position [0, 0]
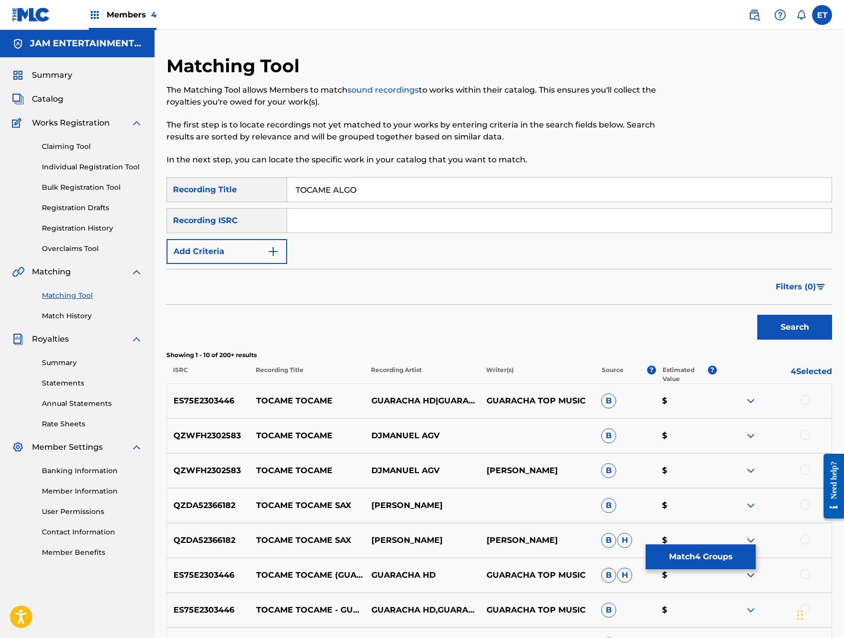
click at [249, 223] on div "Recording ISRC" at bounding box center [226, 220] width 121 height 25
click at [252, 250] on button "Add Criteria" at bounding box center [226, 251] width 121 height 25
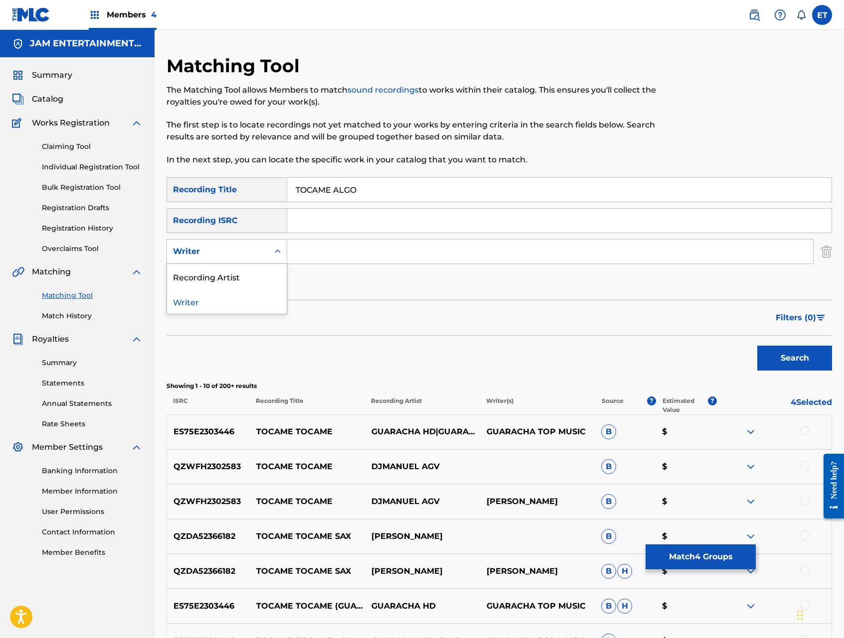
drag, startPoint x: 247, startPoint y: 259, endPoint x: 243, endPoint y: 272, distance: 13.4
click at [247, 259] on div "Writer" at bounding box center [218, 251] width 102 height 19
click at [242, 279] on div "Recording Artist" at bounding box center [227, 276] width 120 height 25
click at [299, 252] on input "Search Form" at bounding box center [550, 252] width 526 height 24
type input "CHANCHONA"
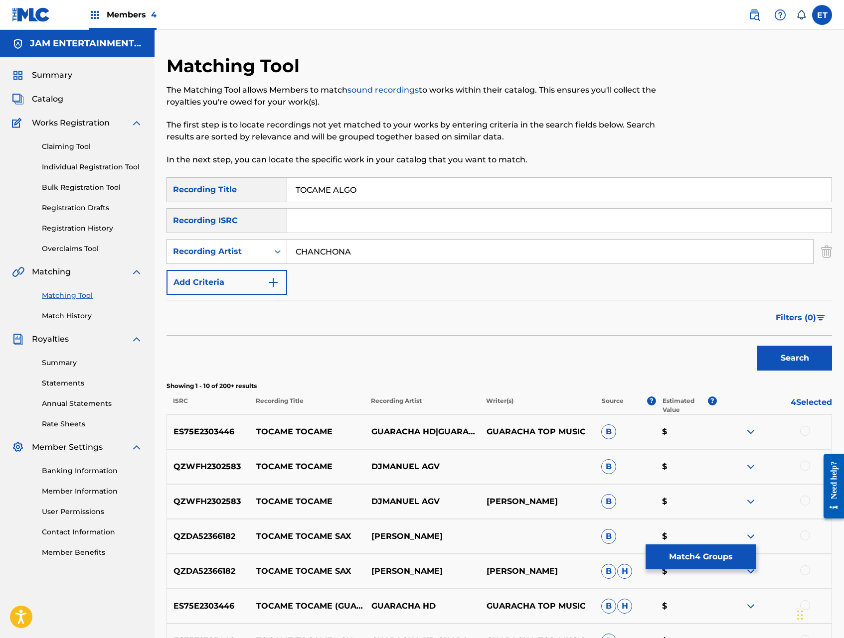
click at [757, 346] on button "Search" at bounding box center [794, 358] width 75 height 25
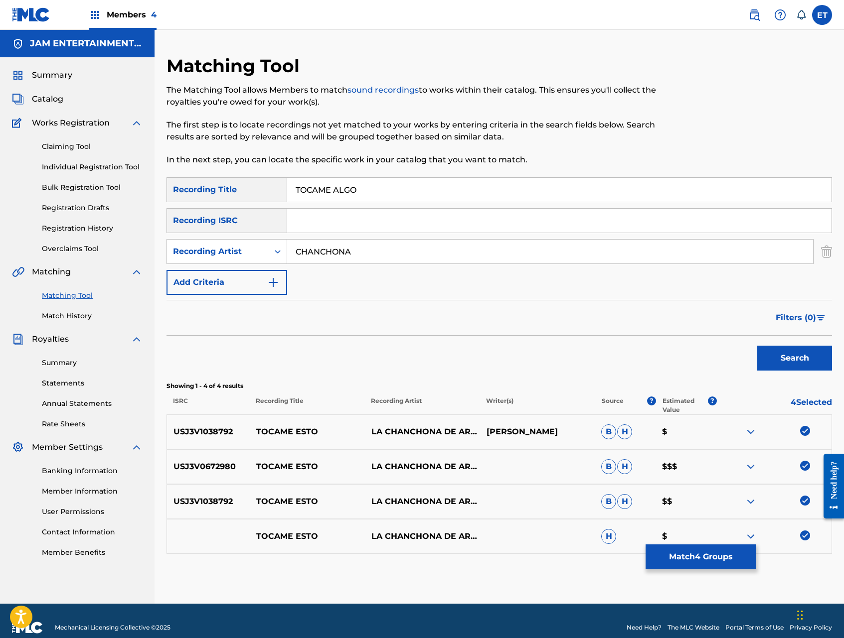
click at [695, 559] on button "Match 4 Groups" at bounding box center [700, 557] width 110 height 25
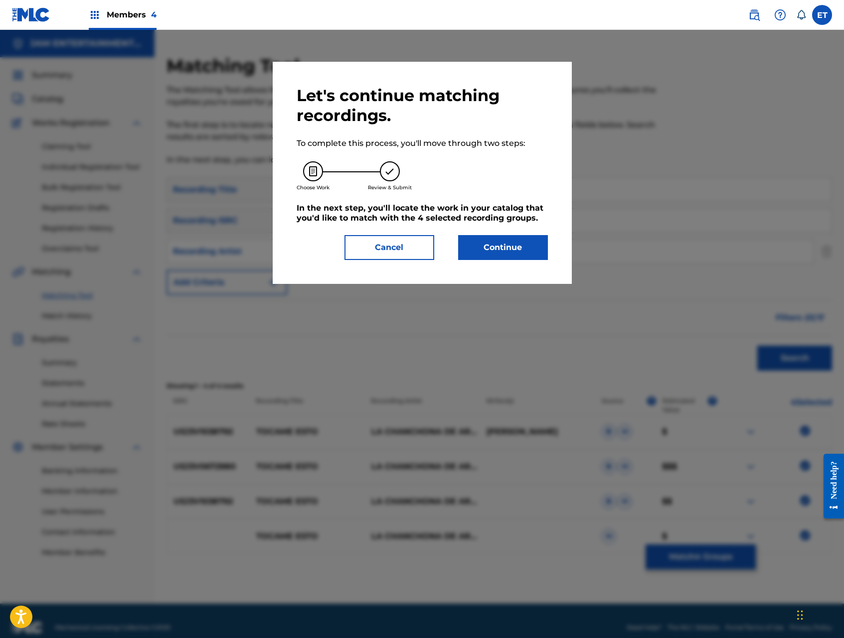
click at [492, 254] on button "Continue" at bounding box center [503, 247] width 90 height 25
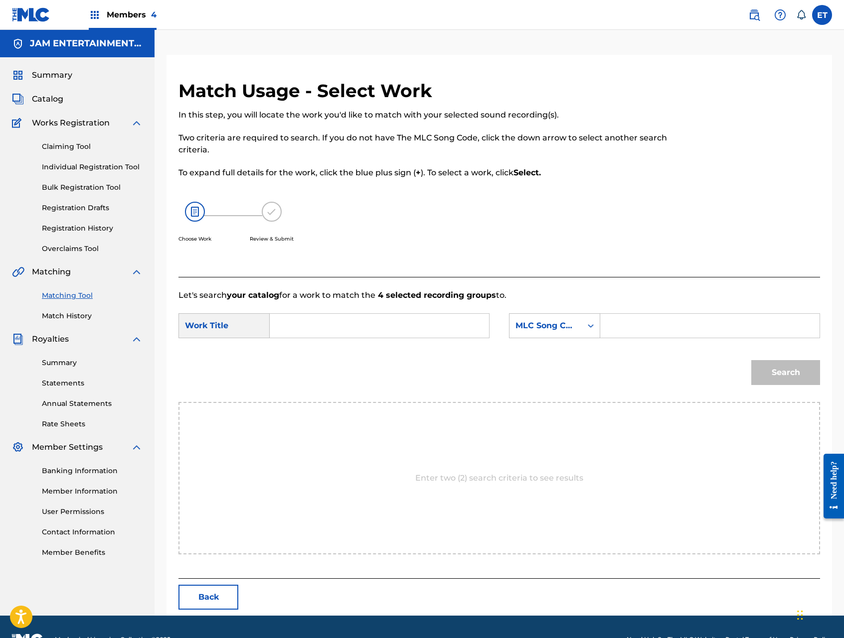
click at [313, 323] on input "Search Form" at bounding box center [379, 326] width 202 height 24
paste input "TOCAME ESTO"
type input "TOCAME ESTO"
click at [554, 326] on div "MLC Song Code" at bounding box center [545, 326] width 60 height 12
drag, startPoint x: 574, startPoint y: 358, endPoint x: 599, endPoint y: 342, distance: 29.4
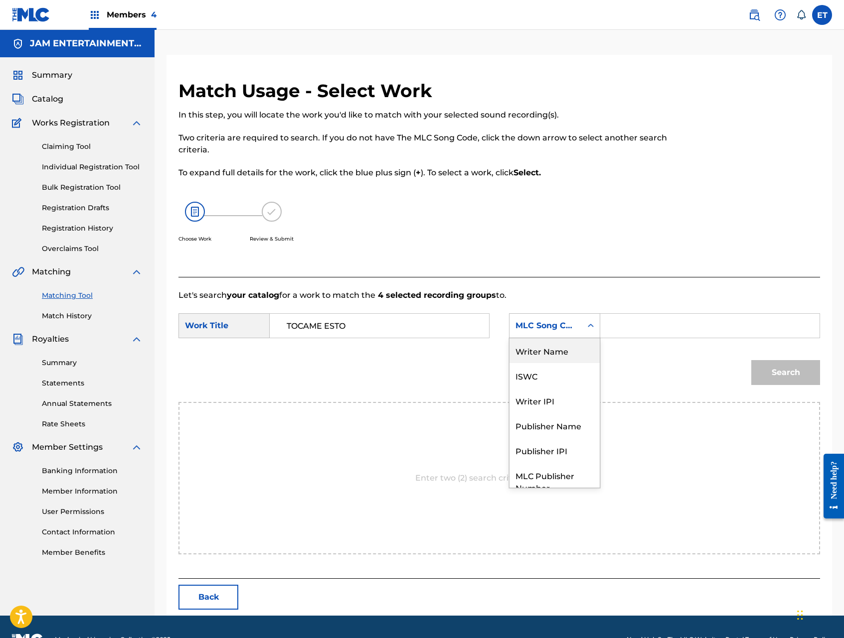
click at [574, 358] on div "Writer Name" at bounding box center [554, 350] width 90 height 25
click at [630, 329] on input "Search Form" at bounding box center [709, 326] width 202 height 24
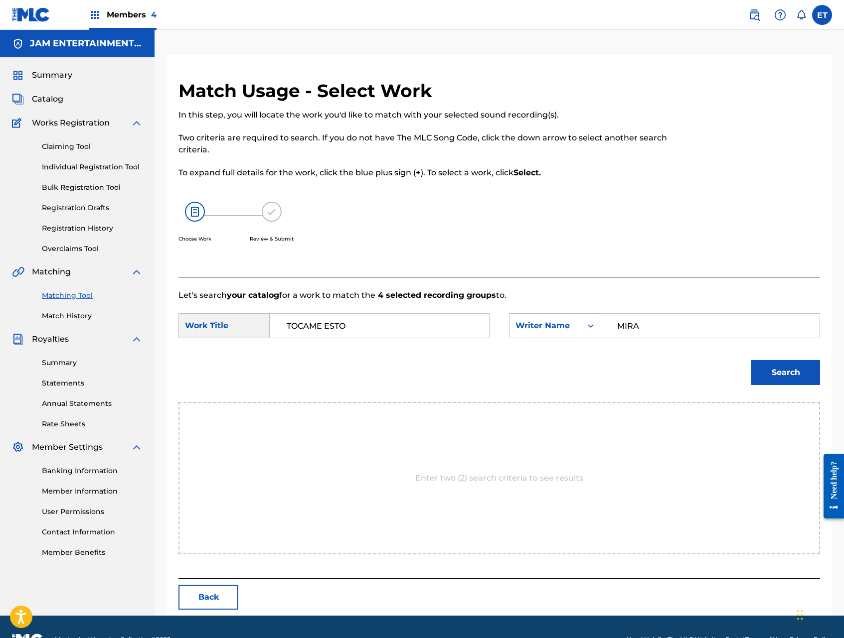
click at [751, 360] on button "Search" at bounding box center [785, 372] width 69 height 25
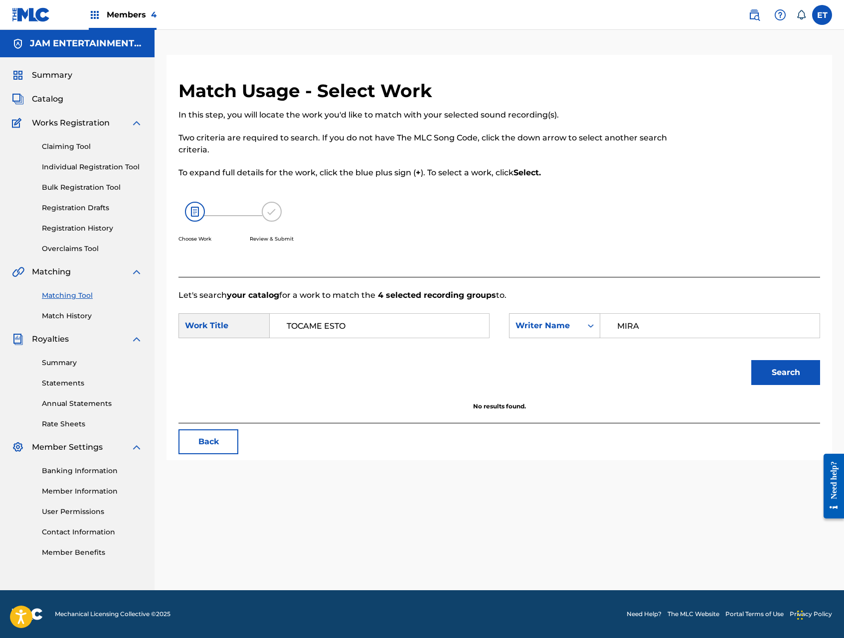
click at [634, 329] on input "MIRA" at bounding box center [709, 326] width 202 height 24
type input "GALVEZ"
click at [751, 360] on button "Search" at bounding box center [785, 372] width 69 height 25
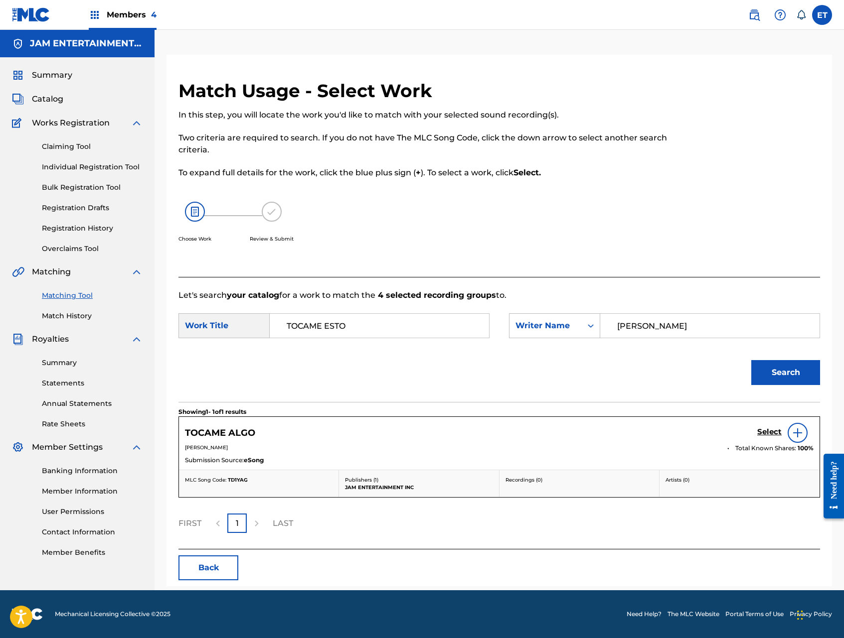
click at [764, 431] on h5 "Select" at bounding box center [769, 431] width 24 height 9
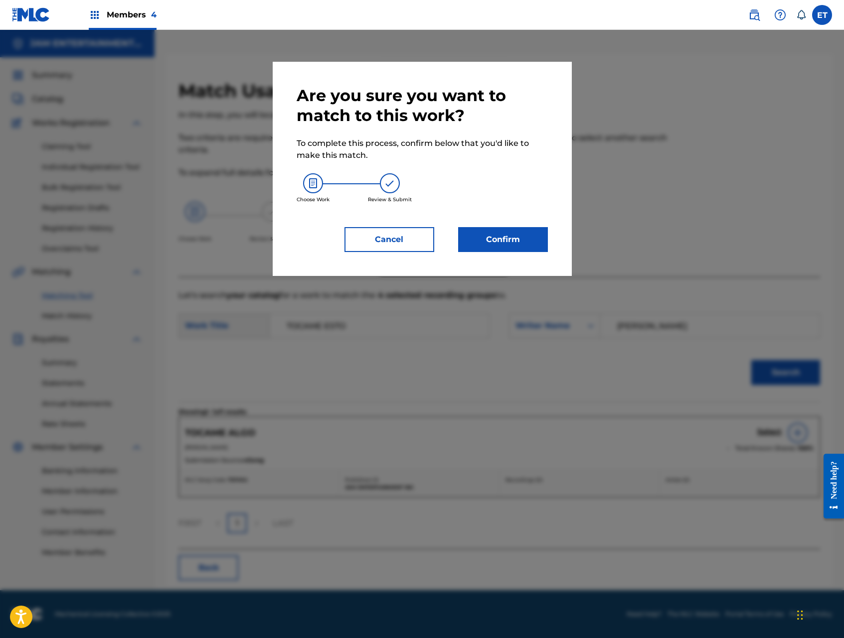
click at [503, 243] on button "Confirm" at bounding box center [503, 239] width 90 height 25
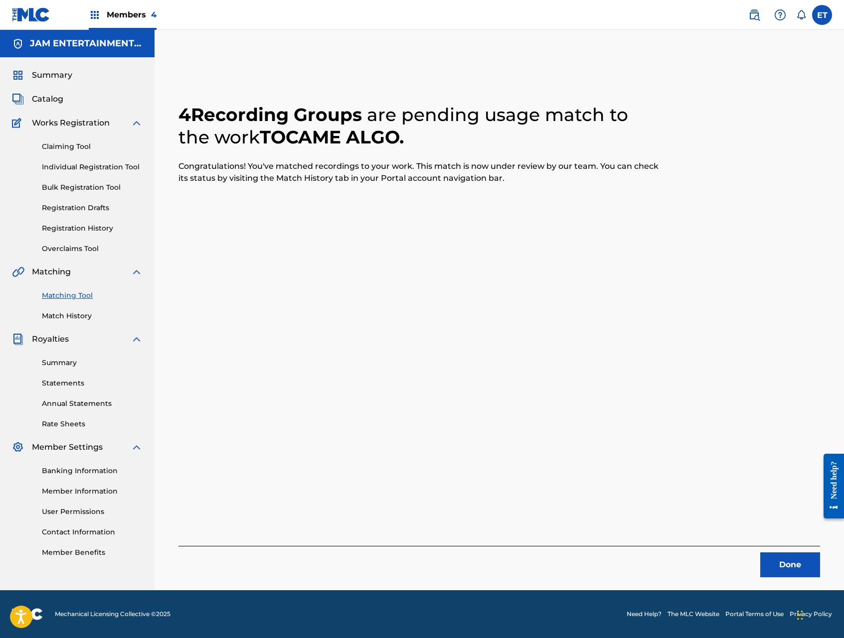
click at [772, 561] on button "Done" at bounding box center [790, 565] width 60 height 25
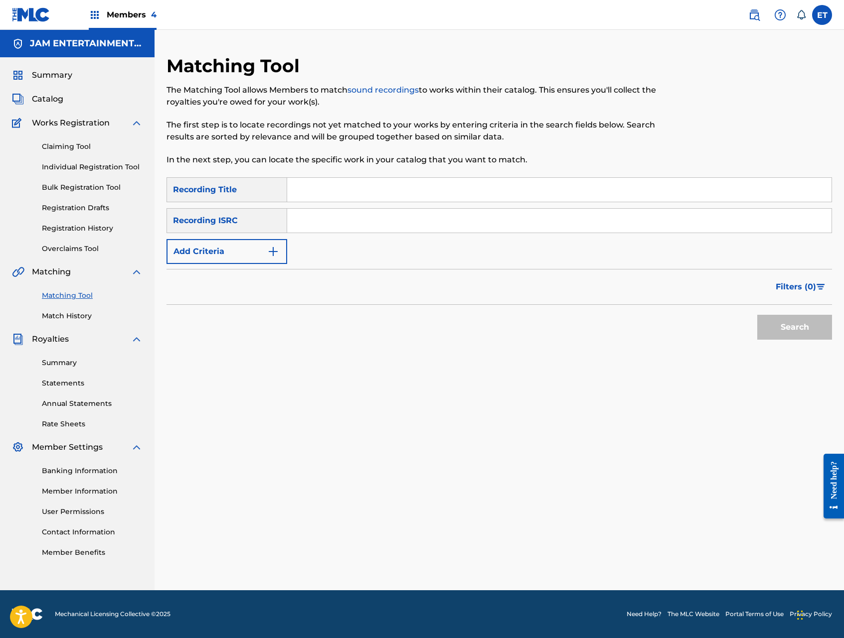
click at [93, 166] on link "Individual Registration Tool" at bounding box center [92, 167] width 101 height 10
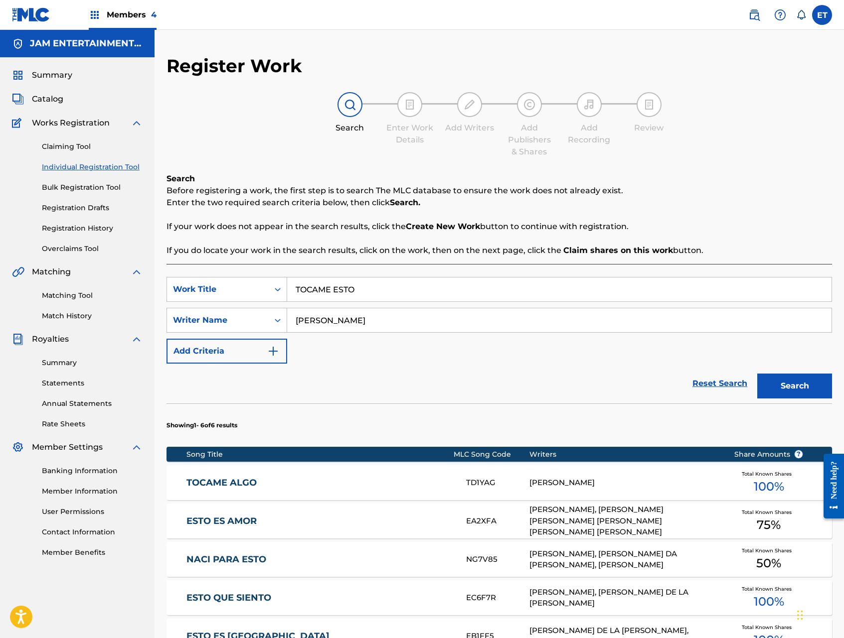
click at [380, 294] on input "TOCAME ESTO" at bounding box center [559, 290] width 544 height 24
paste input "RO BRAVO"
type input "TORO BRAVO"
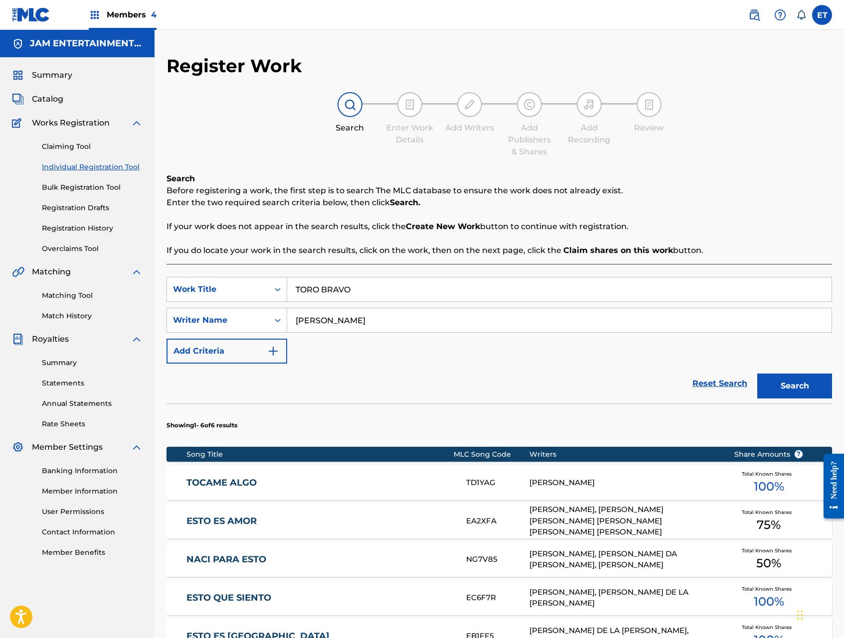
click at [757, 374] on button "Search" at bounding box center [794, 386] width 75 height 25
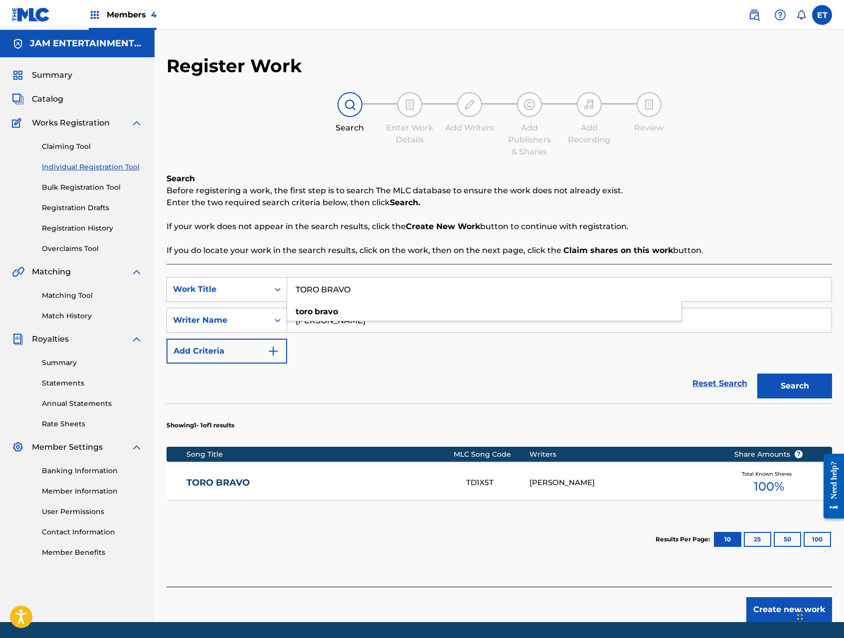
drag, startPoint x: 222, startPoint y: 480, endPoint x: 296, endPoint y: 381, distance: 123.9
click at [222, 480] on link "TORO BRAVO" at bounding box center [319, 482] width 266 height 11
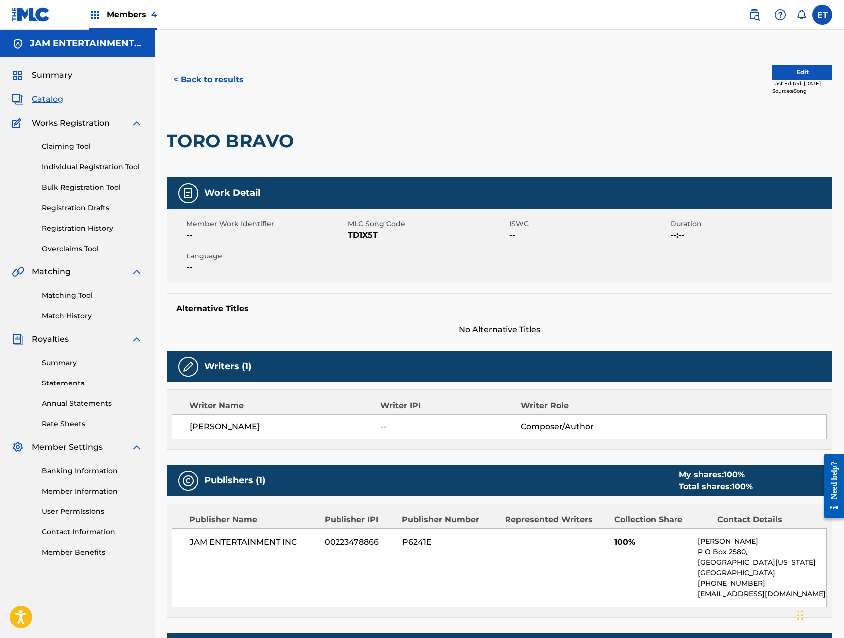
click at [82, 294] on link "Matching Tool" at bounding box center [92, 295] width 101 height 10
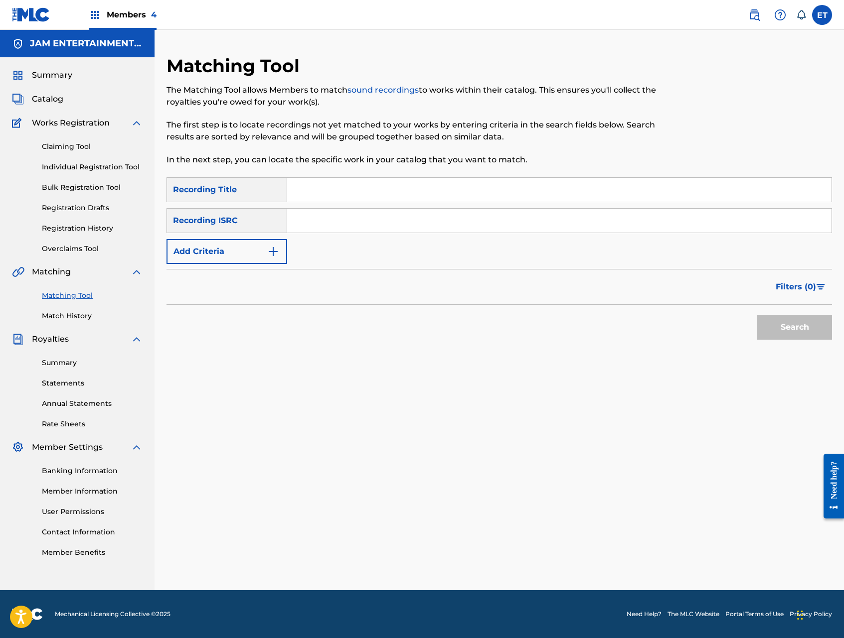
click at [383, 189] on input "Search Form" at bounding box center [559, 190] width 544 height 24
paste input "TORO BRAVO"
type input "TORO BRAVO"
click at [757, 315] on button "Search" at bounding box center [794, 327] width 75 height 25
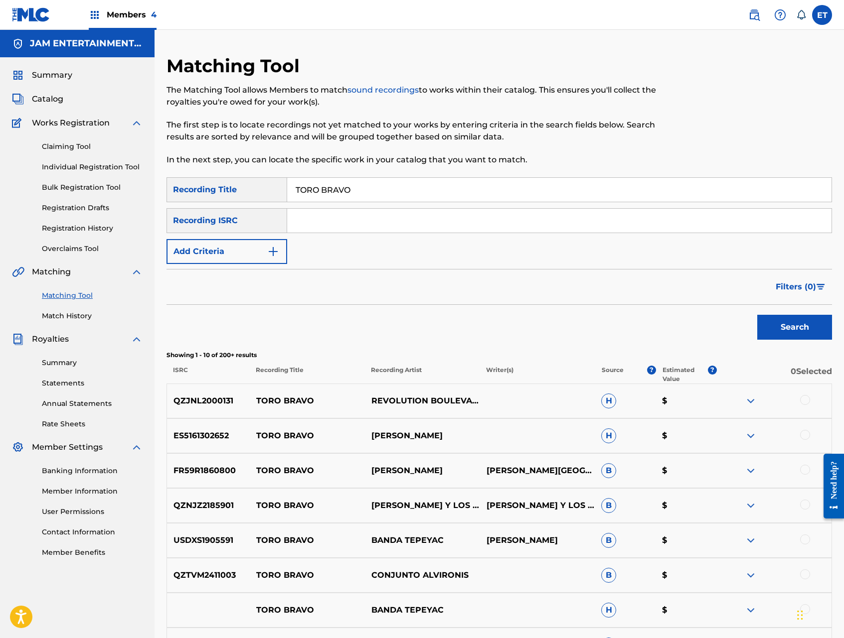
click at [251, 258] on button "Add Criteria" at bounding box center [226, 251] width 121 height 25
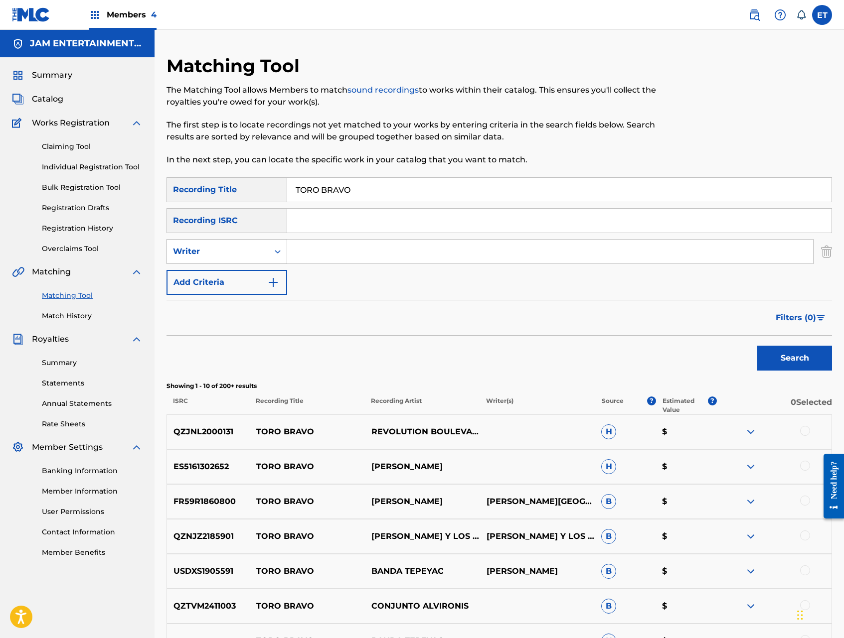
drag, startPoint x: 251, startPoint y: 258, endPoint x: 247, endPoint y: 263, distance: 6.5
click at [251, 247] on div "Writer" at bounding box center [218, 252] width 90 height 12
click at [241, 284] on div "Recording Artist" at bounding box center [227, 276] width 120 height 25
drag, startPoint x: 280, startPoint y: 262, endPoint x: 322, endPoint y: 255, distance: 43.0
click at [289, 260] on div "SearchWithCriteriad13d34e0-2e4a-48ab-947c-2c3914322221 Recording Artist" at bounding box center [498, 251] width 665 height 25
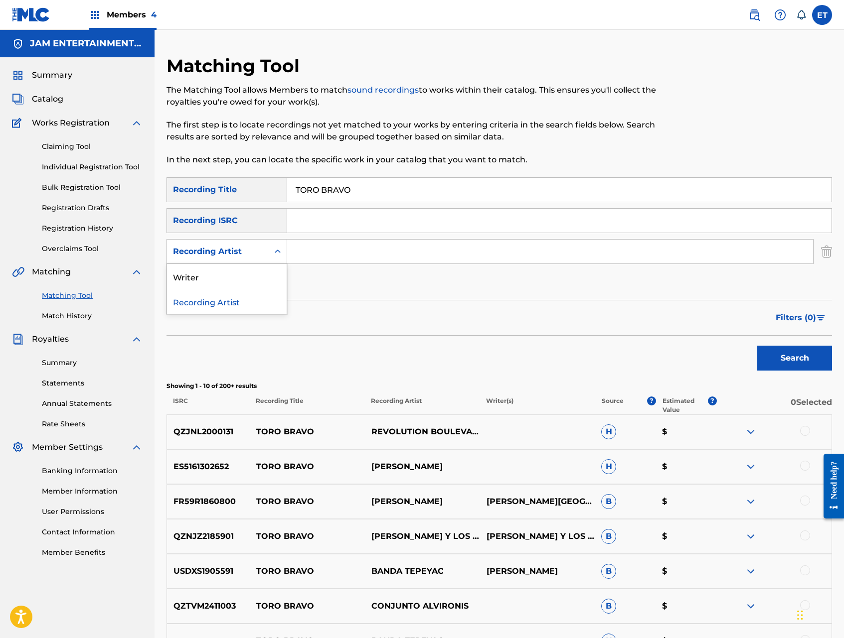
click at [322, 255] on input "Search Form" at bounding box center [550, 252] width 526 height 24
type input "CHANCHONA"
click at [757, 346] on button "Search" at bounding box center [794, 358] width 75 height 25
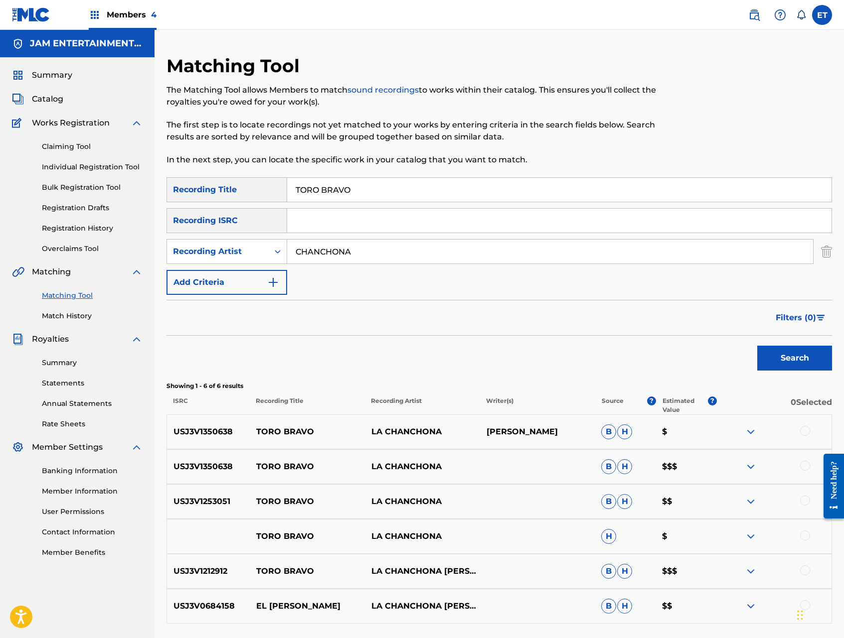
click at [804, 429] on div at bounding box center [805, 431] width 10 height 10
click at [803, 568] on div at bounding box center [805, 571] width 10 height 10
drag, startPoint x: 803, startPoint y: 535, endPoint x: 805, endPoint y: 517, distance: 18.0
click at [803, 535] on div at bounding box center [805, 536] width 10 height 10
click at [804, 500] on div at bounding box center [805, 501] width 10 height 10
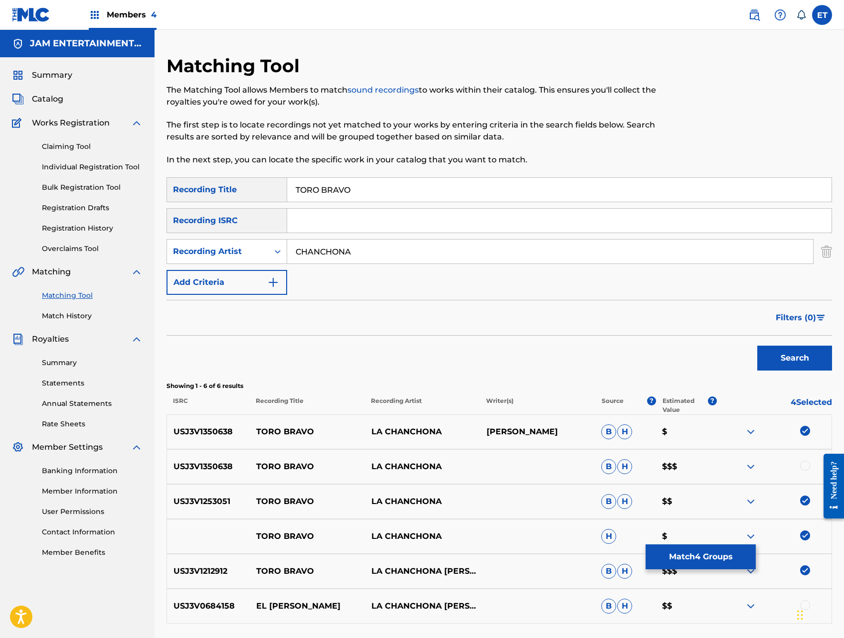
click at [803, 458] on div "USJ3V1350638 TORO BRAVO LA CHANCHONA B H $$$" at bounding box center [498, 466] width 665 height 35
click at [804, 463] on div at bounding box center [805, 466] width 10 height 10
click at [721, 552] on button "Match 5 Groups" at bounding box center [700, 557] width 110 height 25
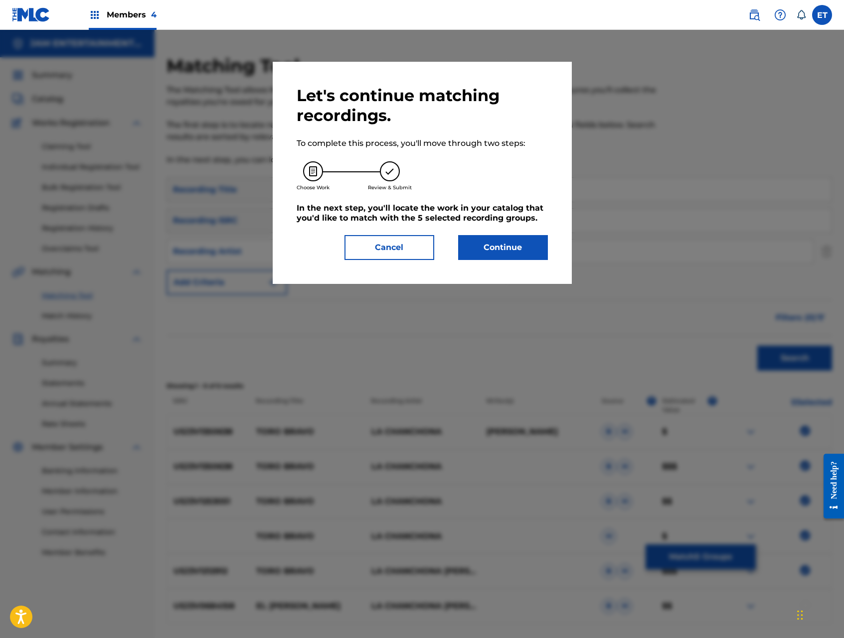
click at [499, 249] on button "Continue" at bounding box center [503, 247] width 90 height 25
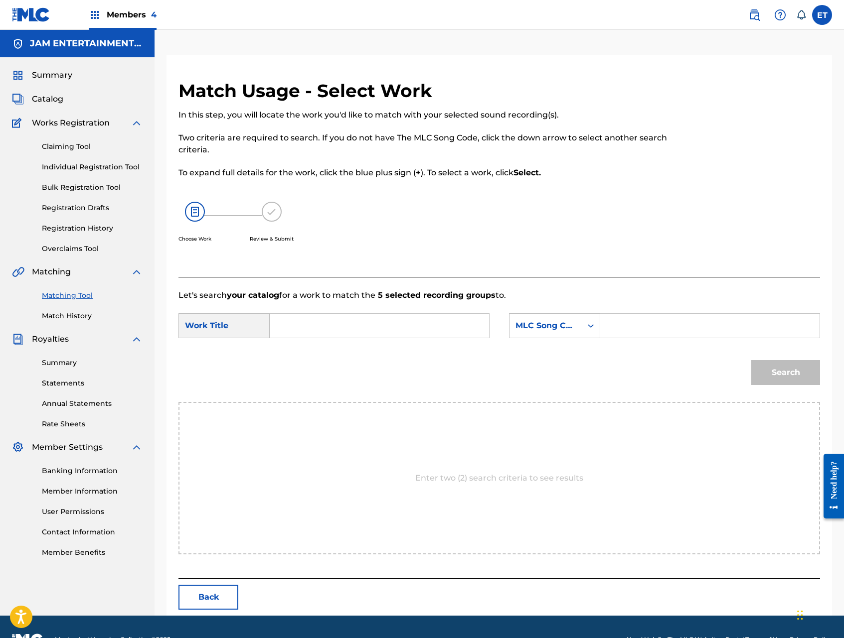
click at [369, 329] on input "Search Form" at bounding box center [379, 326] width 202 height 24
paste input "TORO BRAVO"
type input "TORO BRAVO"
click at [586, 321] on icon "Search Form" at bounding box center [590, 326] width 10 height 10
click at [544, 344] on div "Writer Name" at bounding box center [554, 350] width 90 height 25
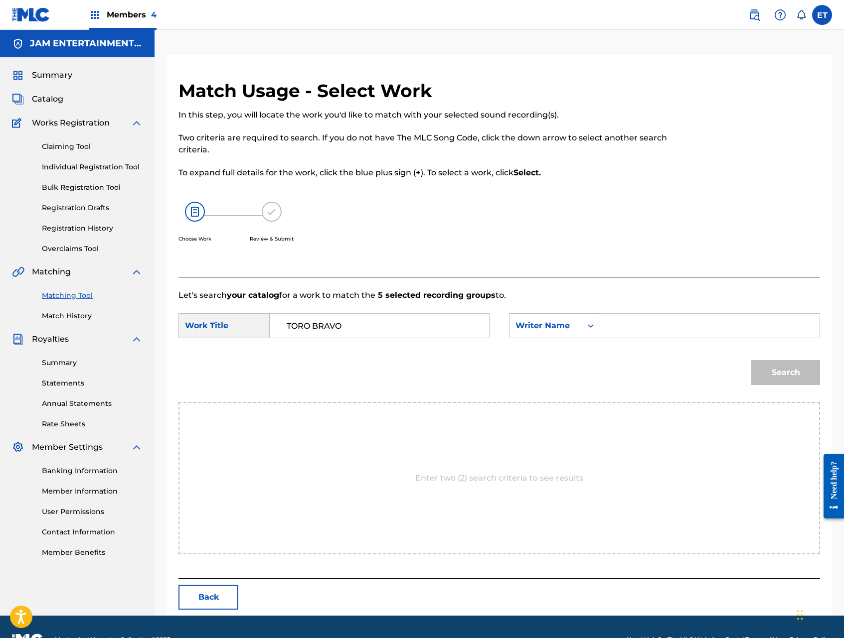
click at [649, 325] on input "Search Form" at bounding box center [709, 326] width 202 height 24
click at [751, 360] on button "Search" at bounding box center [785, 372] width 69 height 25
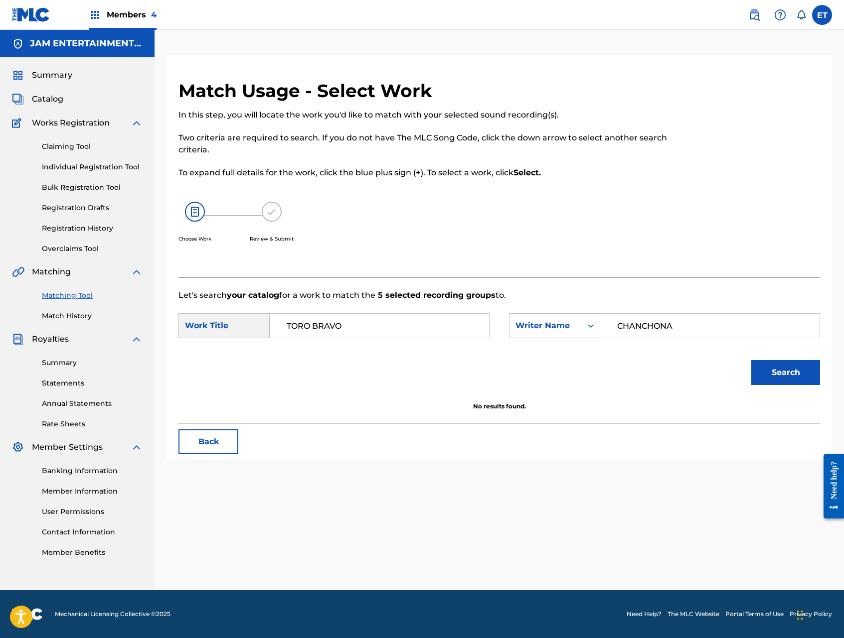
click at [640, 322] on input "CHANCHONA" at bounding box center [709, 326] width 202 height 24
type input "GALVEZ"
click at [751, 360] on button "Search" at bounding box center [785, 372] width 69 height 25
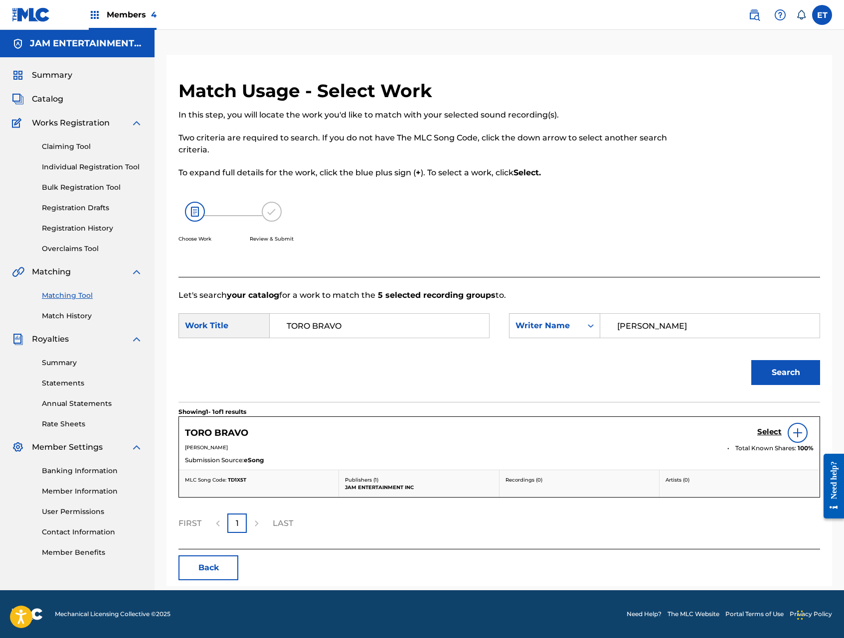
click at [770, 430] on h5 "Select" at bounding box center [769, 431] width 24 height 9
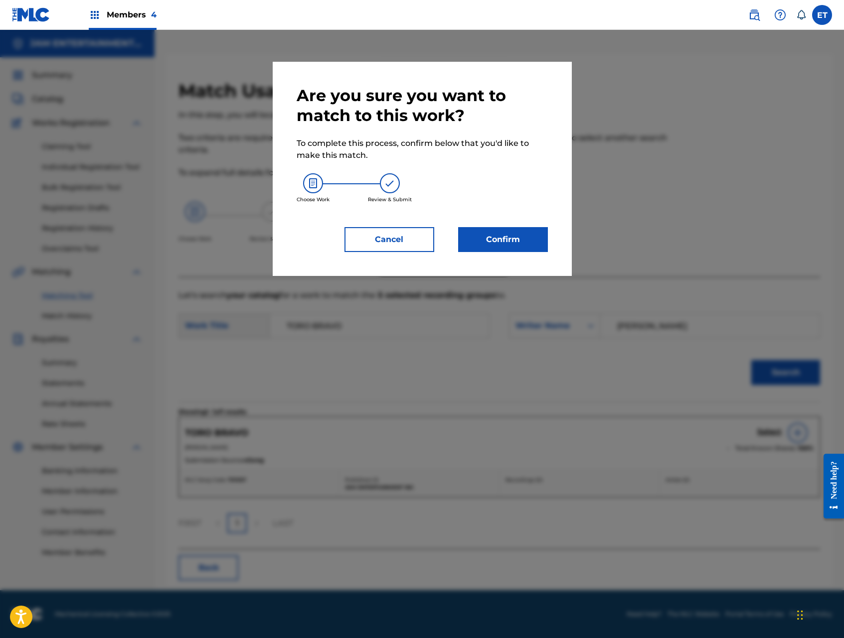
click at [511, 248] on button "Confirm" at bounding box center [503, 239] width 90 height 25
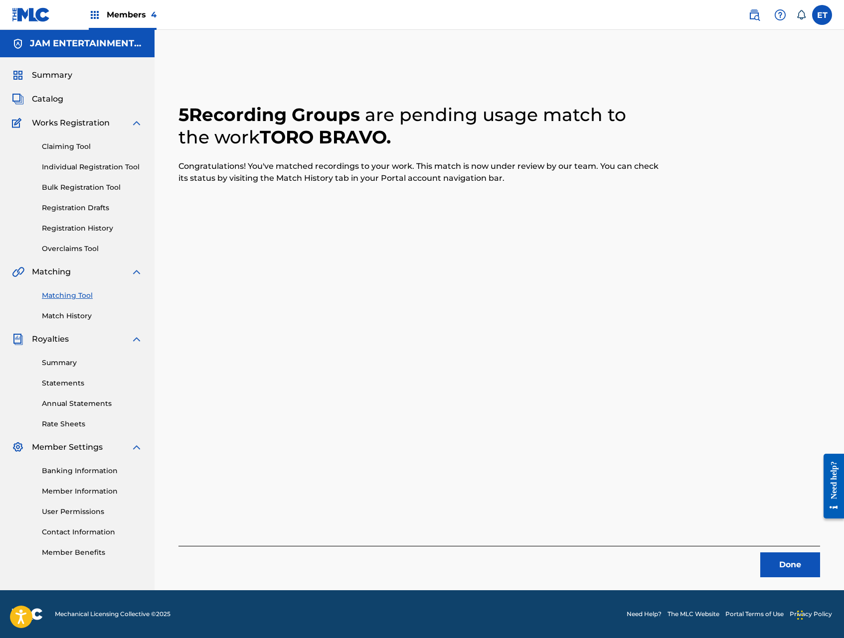
click at [74, 171] on link "Individual Registration Tool" at bounding box center [92, 167] width 101 height 10
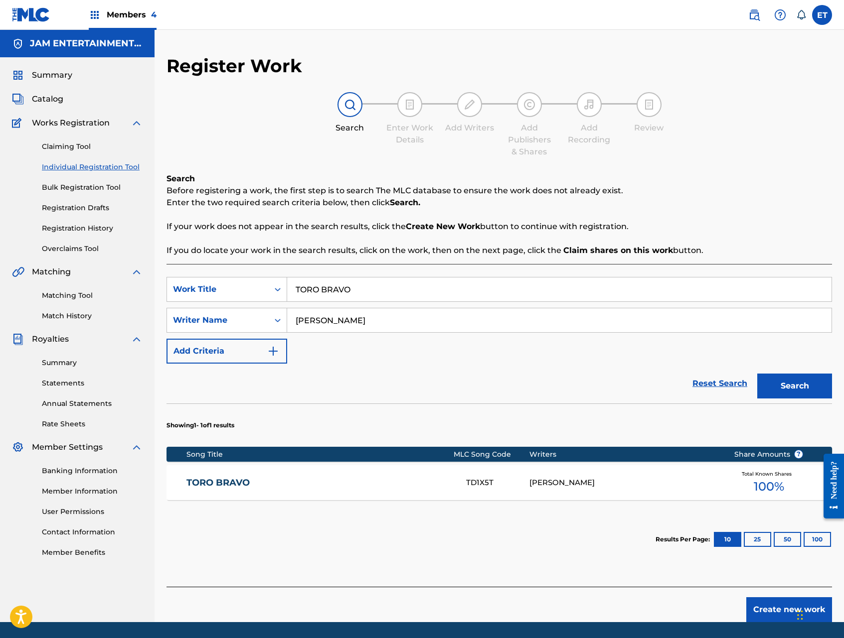
click at [310, 281] on input "TORO BRAVO" at bounding box center [559, 290] width 544 height 24
paste input "YITO EL GOLEADOR"
type input "YITO EL GOLEADOR"
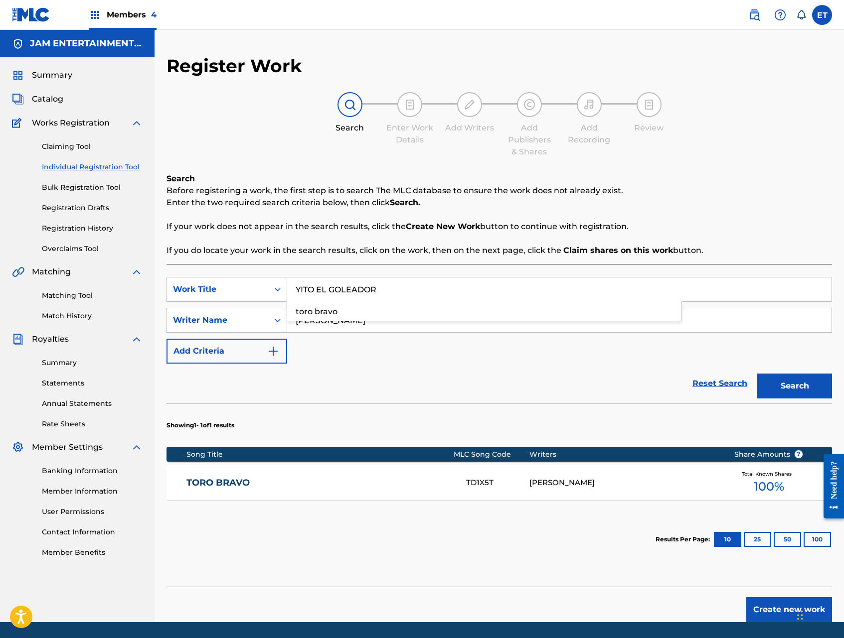
click at [757, 374] on button "Search" at bounding box center [794, 386] width 75 height 25
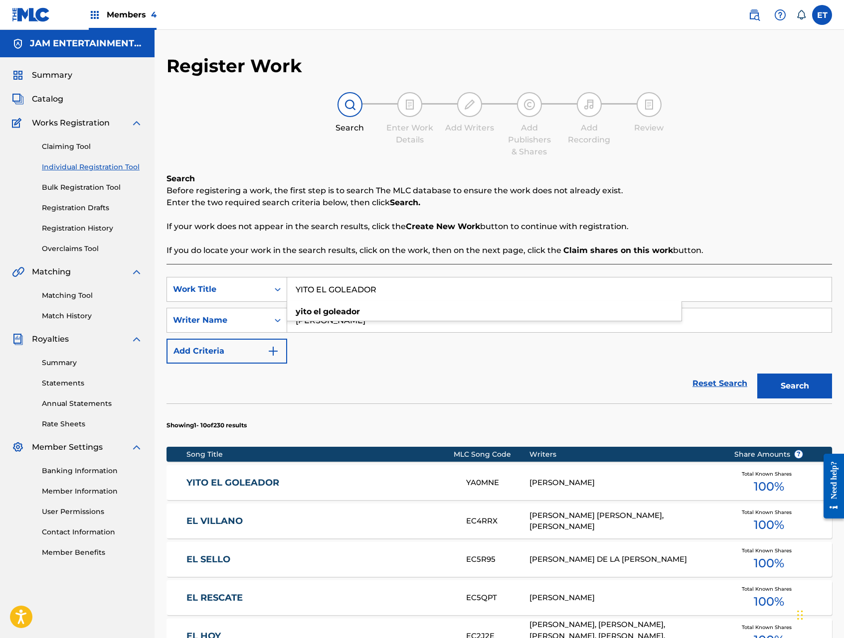
click at [267, 483] on link "YITO EL GOLEADOR" at bounding box center [319, 482] width 266 height 11
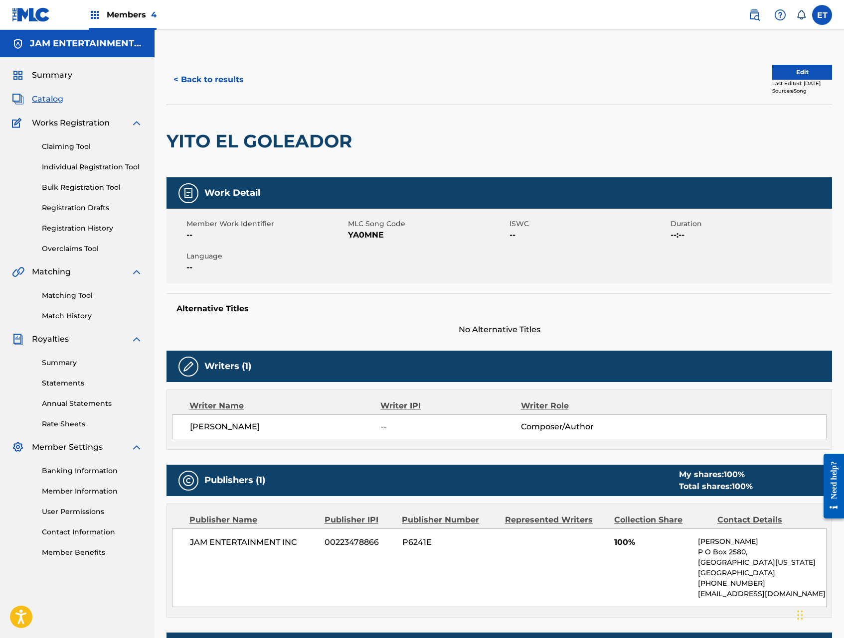
scroll to position [145, 0]
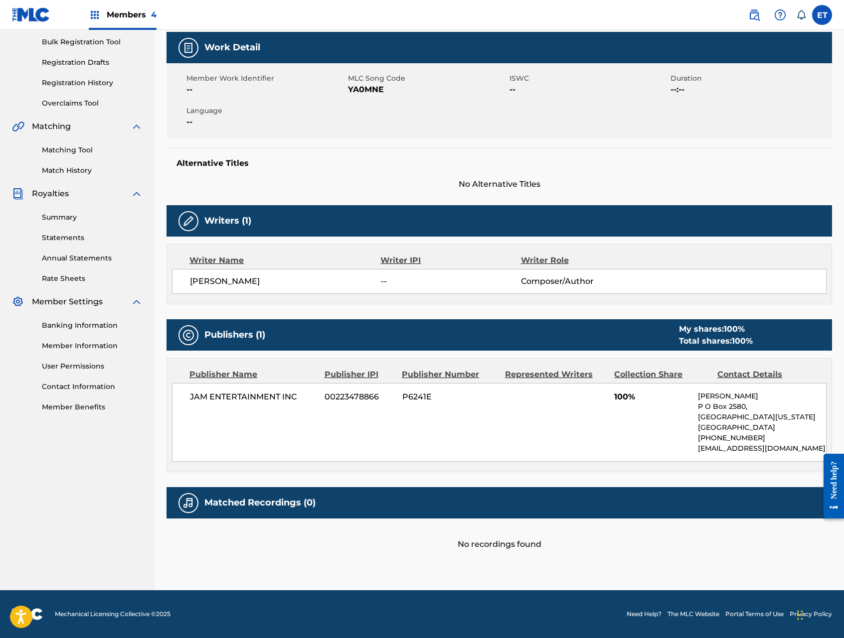
click at [73, 152] on link "Matching Tool" at bounding box center [92, 150] width 101 height 10
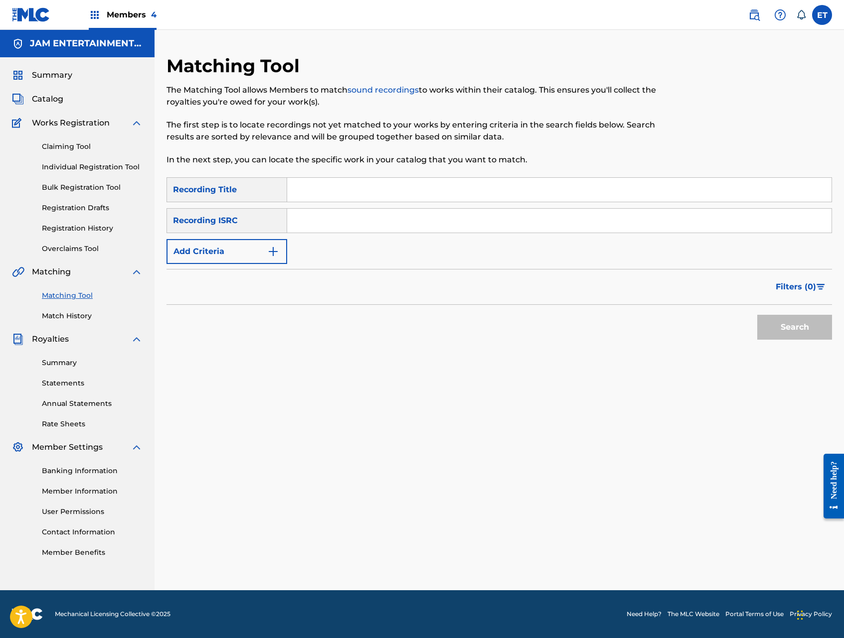
click at [351, 189] on input "Search Form" at bounding box center [559, 190] width 544 height 24
paste input "YITO EL GOLEADOR"
type input "YITO EL GOLEADOR"
click at [757, 315] on button "Search" at bounding box center [794, 327] width 75 height 25
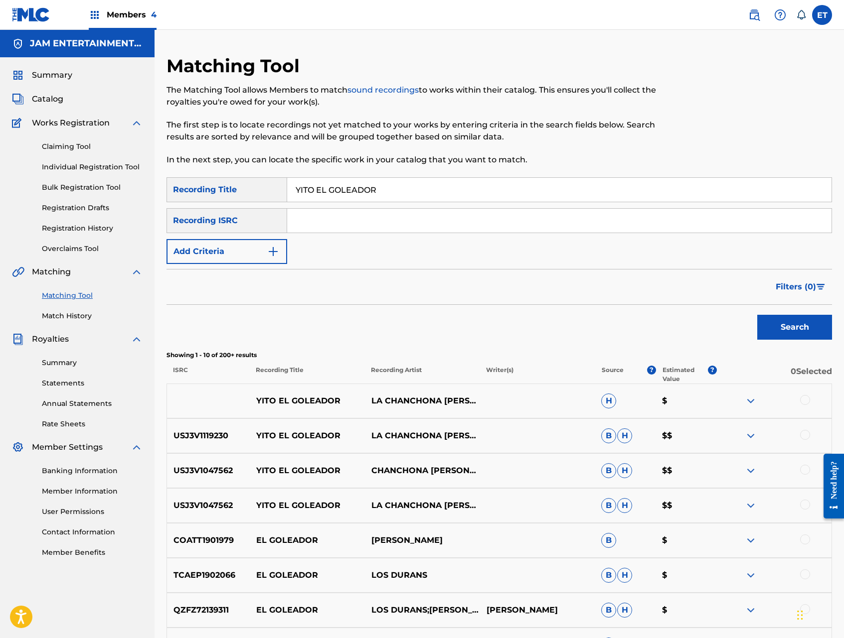
click at [802, 400] on div at bounding box center [805, 400] width 10 height 10
drag, startPoint x: 804, startPoint y: 434, endPoint x: 804, endPoint y: 462, distance: 27.9
click at [804, 434] on div at bounding box center [805, 435] width 10 height 10
click at [804, 468] on div at bounding box center [805, 470] width 10 height 10
drag, startPoint x: 806, startPoint y: 504, endPoint x: 758, endPoint y: 549, distance: 65.9
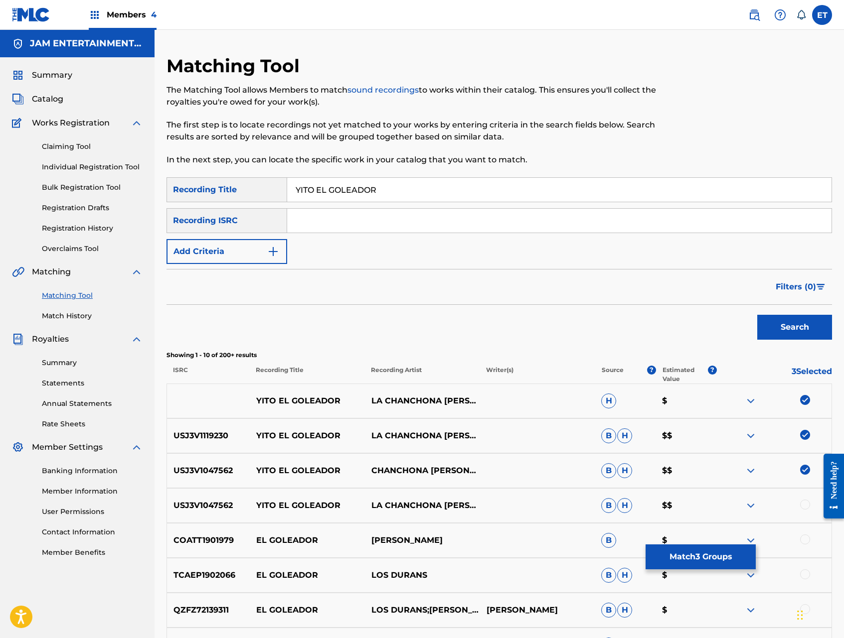
click at [806, 504] on div at bounding box center [805, 505] width 10 height 10
click at [717, 556] on button "Match 4 Groups" at bounding box center [700, 557] width 110 height 25
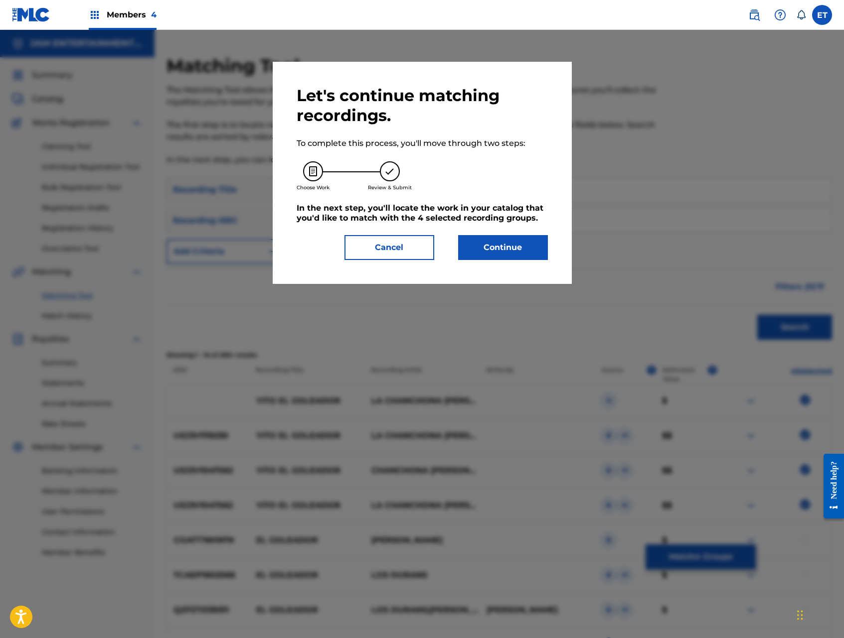
click at [512, 250] on button "Continue" at bounding box center [503, 247] width 90 height 25
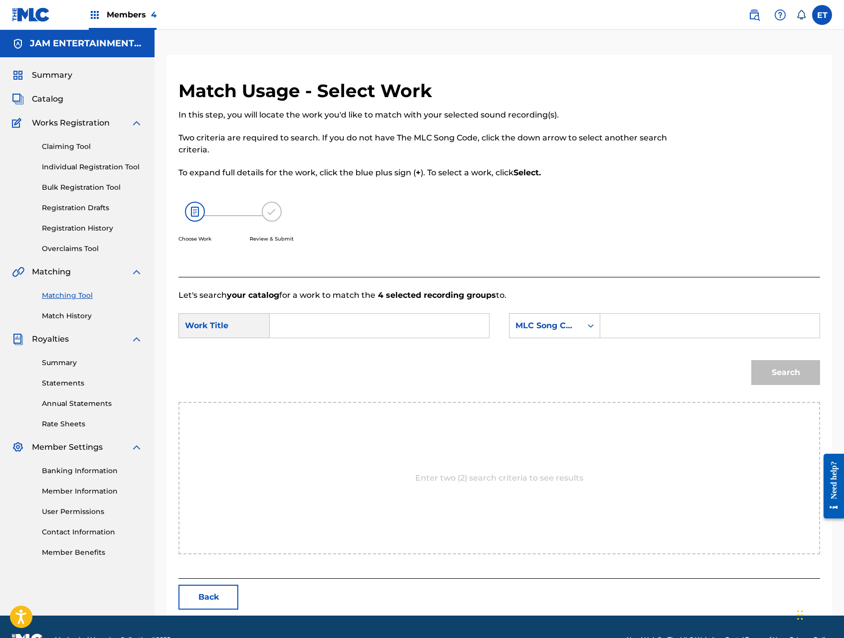
click at [372, 328] on input "Search Form" at bounding box center [379, 326] width 202 height 24
paste input "YITO EL GOLEADOR"
type input "YITO EL GOLEADOR"
click at [563, 328] on div "MLC Song Code" at bounding box center [545, 326] width 60 height 12
drag, startPoint x: 564, startPoint y: 345, endPoint x: 578, endPoint y: 341, distance: 15.1
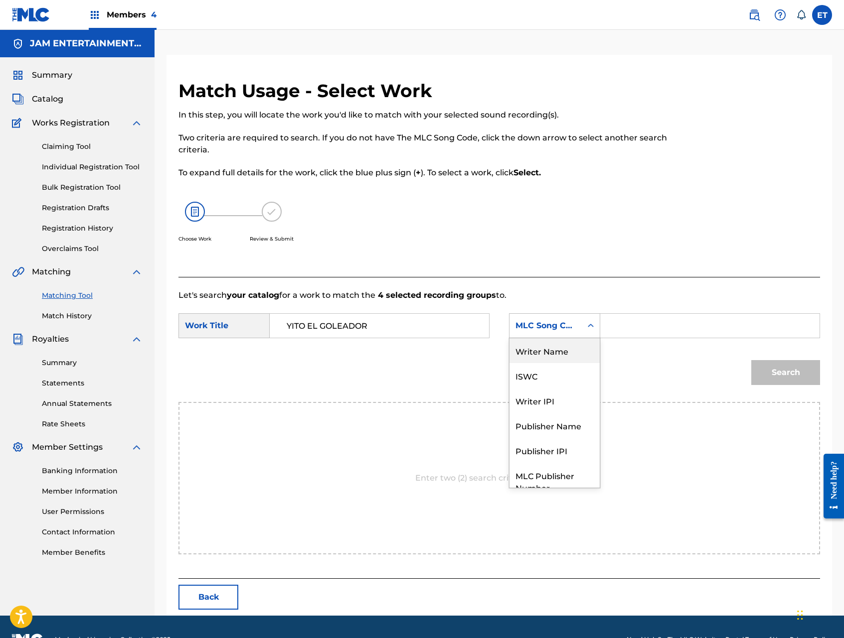
click at [564, 345] on div "Writer Name" at bounding box center [554, 350] width 90 height 25
click at [638, 327] on input "Search Form" at bounding box center [709, 326] width 202 height 24
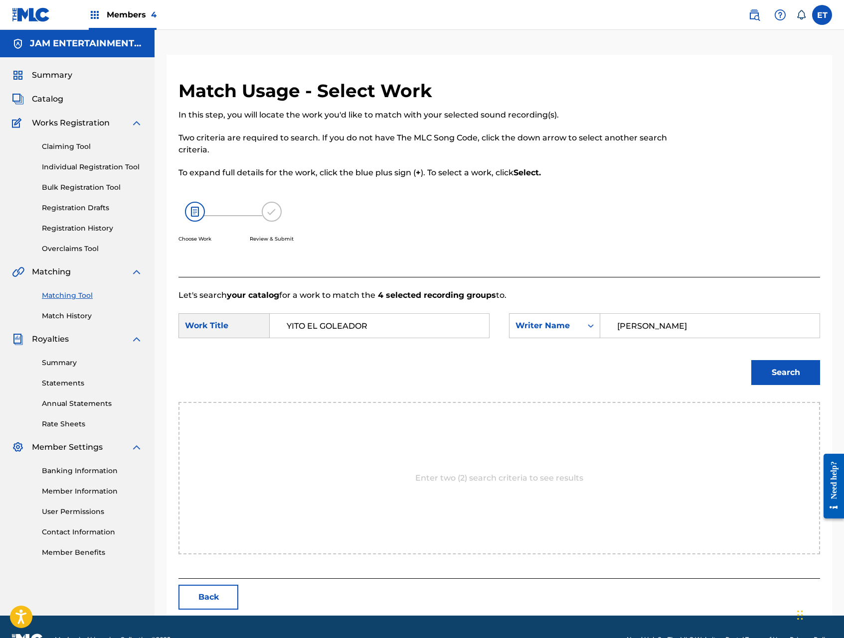
type input "GALVEZ"
click at [751, 360] on button "Search" at bounding box center [785, 372] width 69 height 25
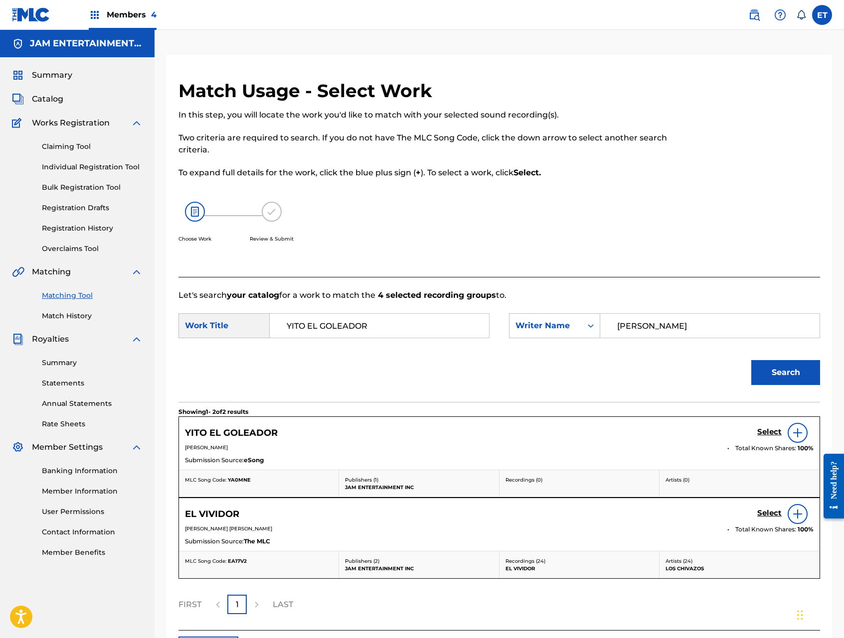
click at [764, 431] on h5 "Select" at bounding box center [769, 431] width 24 height 9
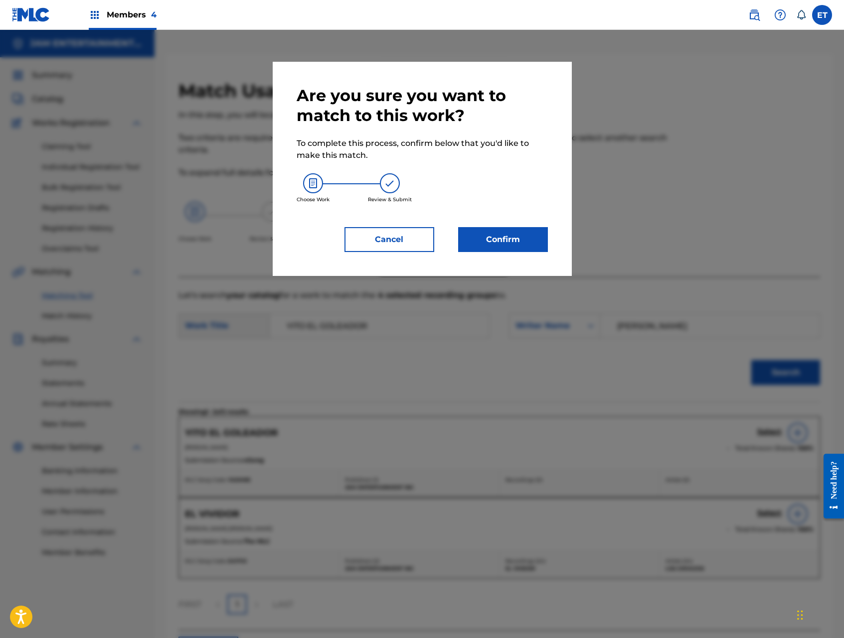
click at [518, 245] on button "Confirm" at bounding box center [503, 239] width 90 height 25
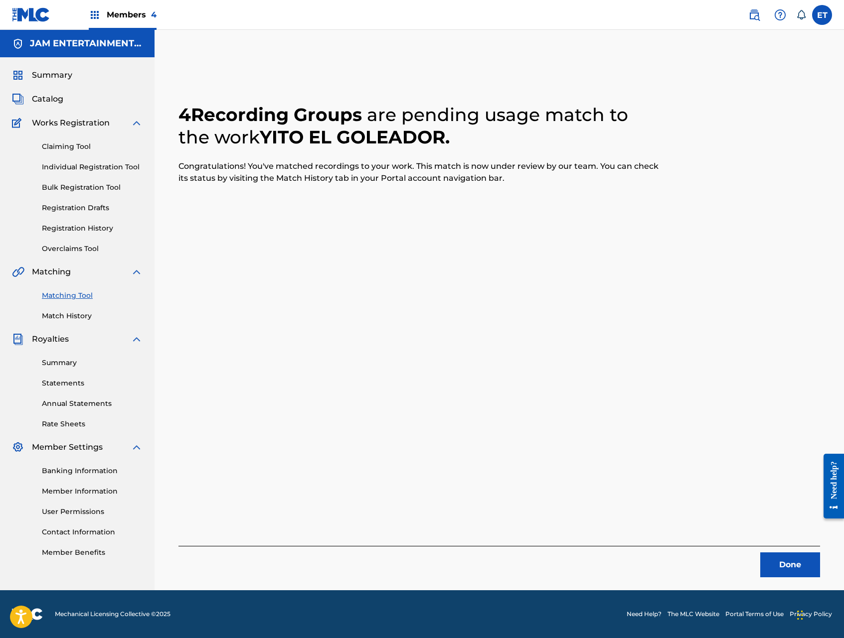
click at [69, 163] on link "Individual Registration Tool" at bounding box center [92, 167] width 101 height 10
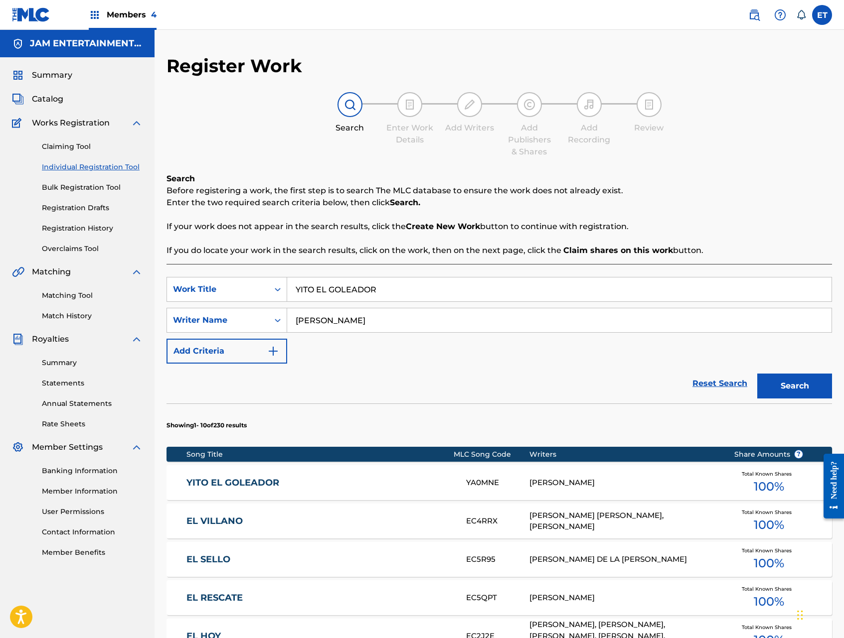
click at [375, 282] on input "YITO EL GOLEADOR" at bounding box center [559, 290] width 544 height 24
paste input "CUMBIA GUANACA"
type input "CUMBIA GUANACA"
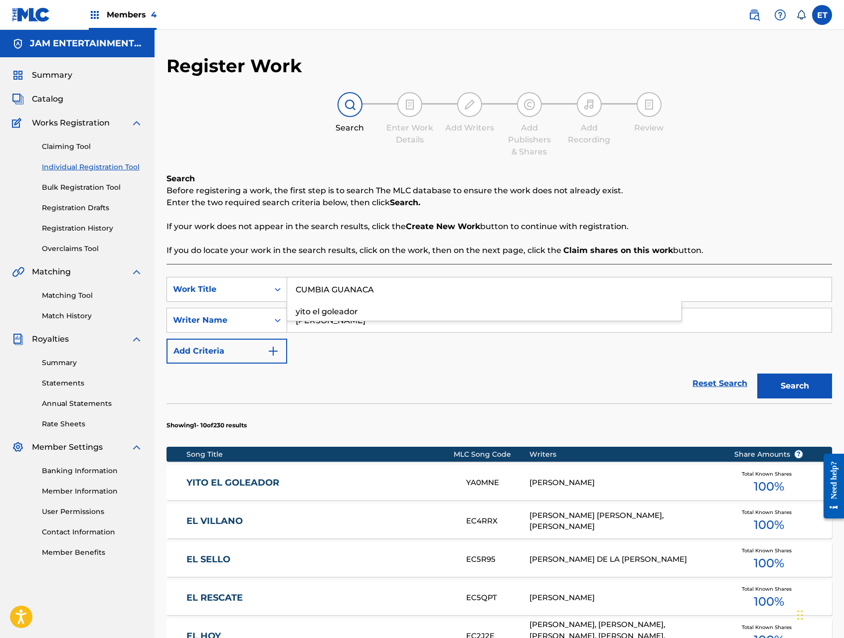
click at [757, 374] on button "Search" at bounding box center [794, 386] width 75 height 25
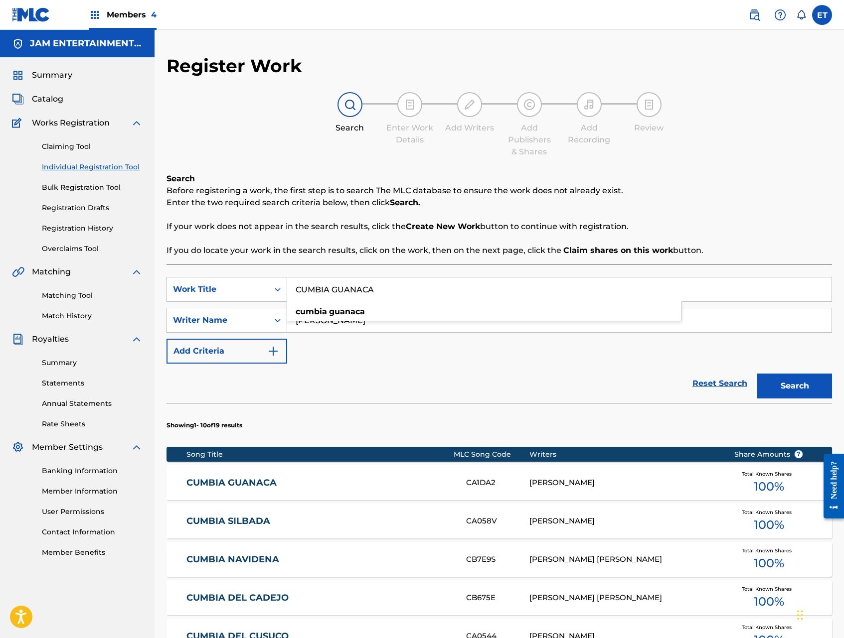
click at [225, 480] on link "CUMBIA GUANACA" at bounding box center [319, 482] width 266 height 11
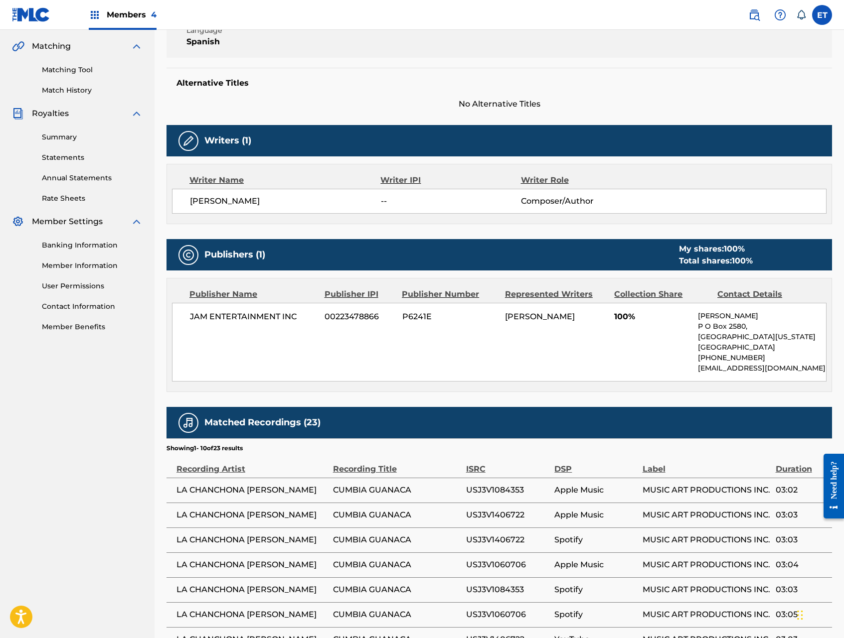
scroll to position [150, 0]
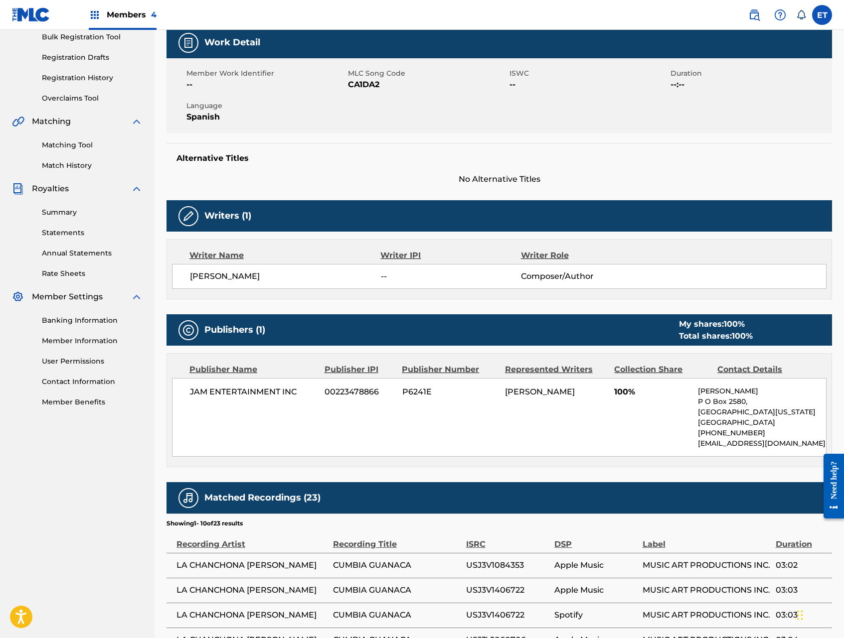
drag, startPoint x: 71, startPoint y: 142, endPoint x: 112, endPoint y: 151, distance: 41.3
click at [71, 142] on link "Matching Tool" at bounding box center [92, 145] width 101 height 10
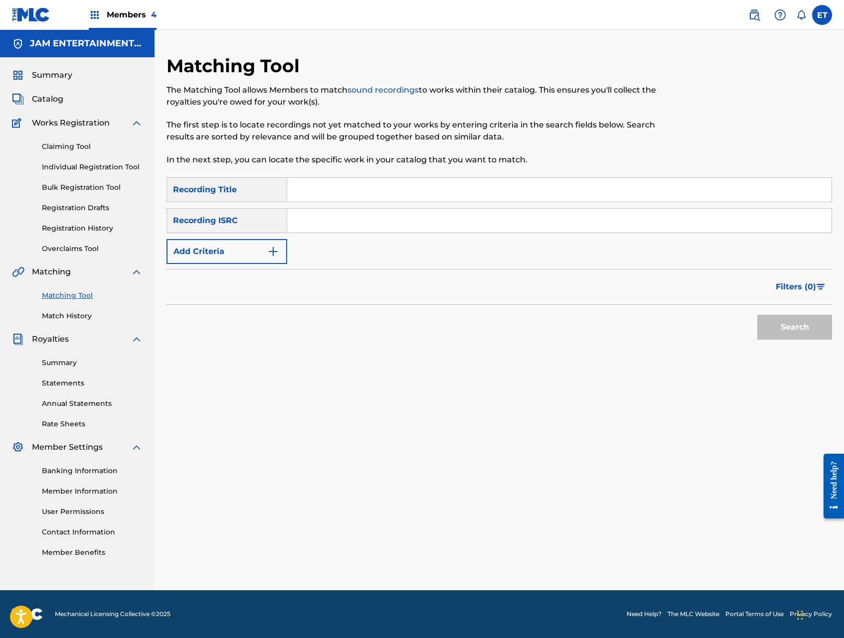
click at [334, 190] on input "Search Form" at bounding box center [559, 190] width 544 height 24
paste input "CUMBIA GUANACA"
type input "CUMBIA GUANACA"
click at [757, 315] on button "Search" at bounding box center [794, 327] width 75 height 25
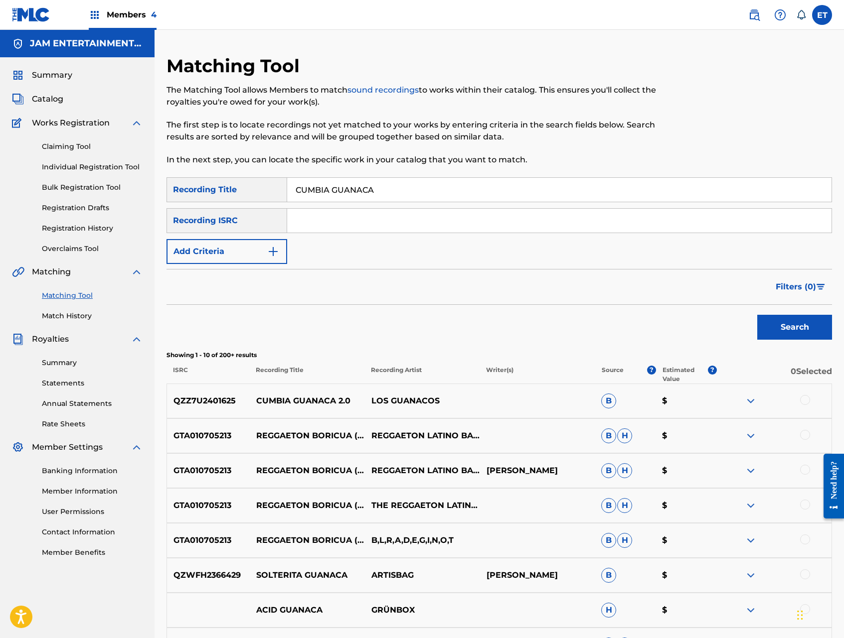
click at [804, 398] on div at bounding box center [805, 400] width 10 height 10
click at [690, 555] on button "Match 1 Group" at bounding box center [700, 557] width 110 height 25
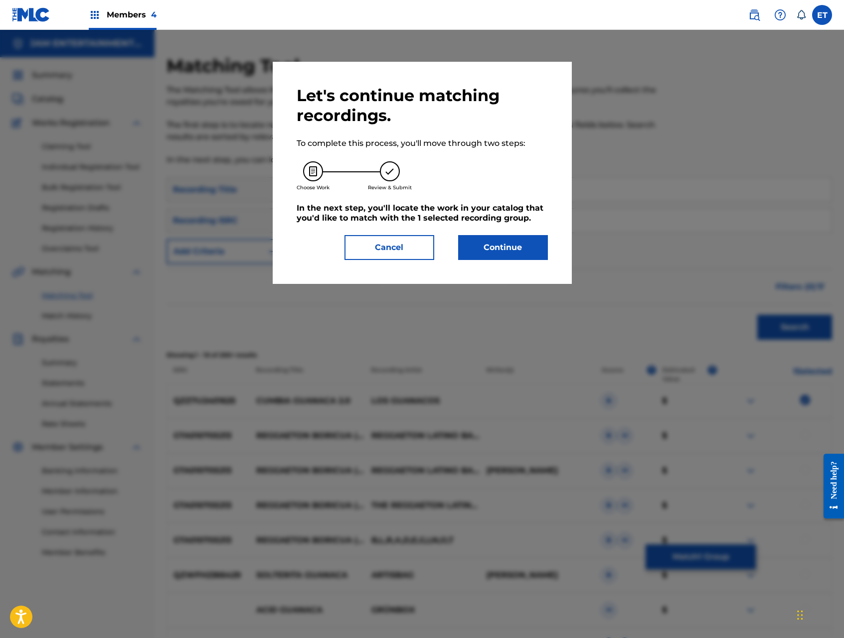
click at [489, 250] on button "Continue" at bounding box center [503, 247] width 90 height 25
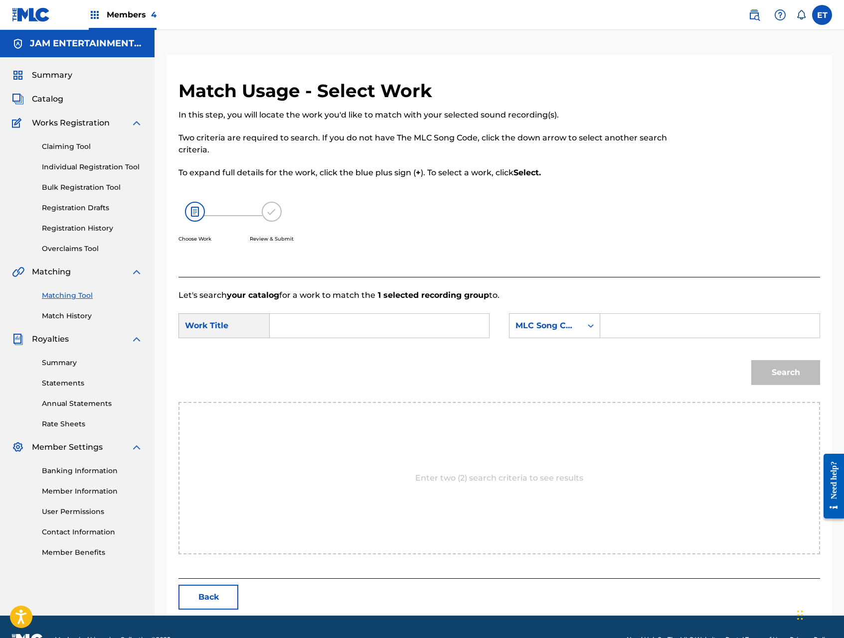
click at [352, 314] on input "Search Form" at bounding box center [379, 326] width 202 height 24
paste input "CUMBIA GUANACA"
type input "CUMBIA GUANACA"
drag, startPoint x: 551, startPoint y: 332, endPoint x: 561, endPoint y: 339, distance: 12.9
click at [552, 332] on div "MLC Song Code" at bounding box center [545, 325] width 72 height 19
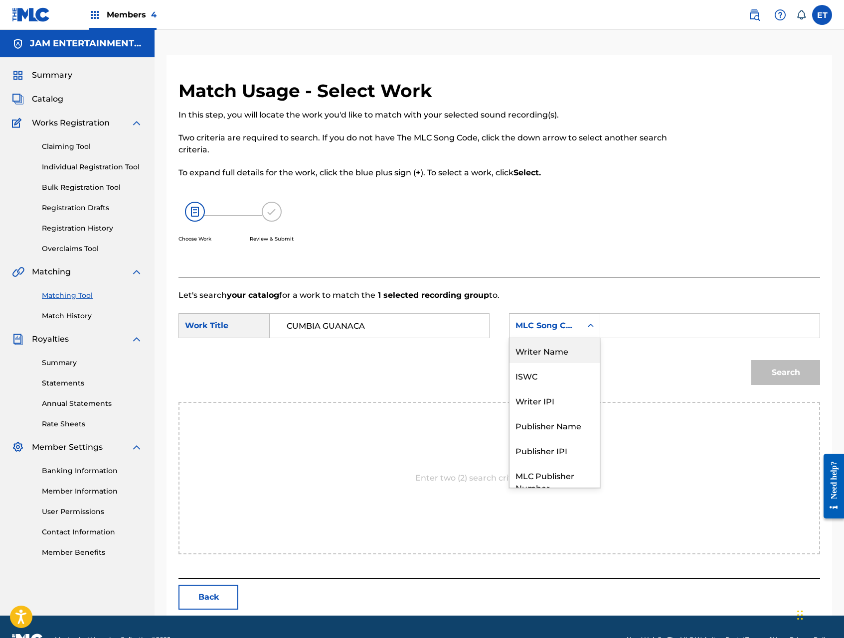
click at [564, 348] on div "Writer Name" at bounding box center [554, 350] width 90 height 25
click at [646, 317] on input "Search Form" at bounding box center [709, 326] width 202 height 24
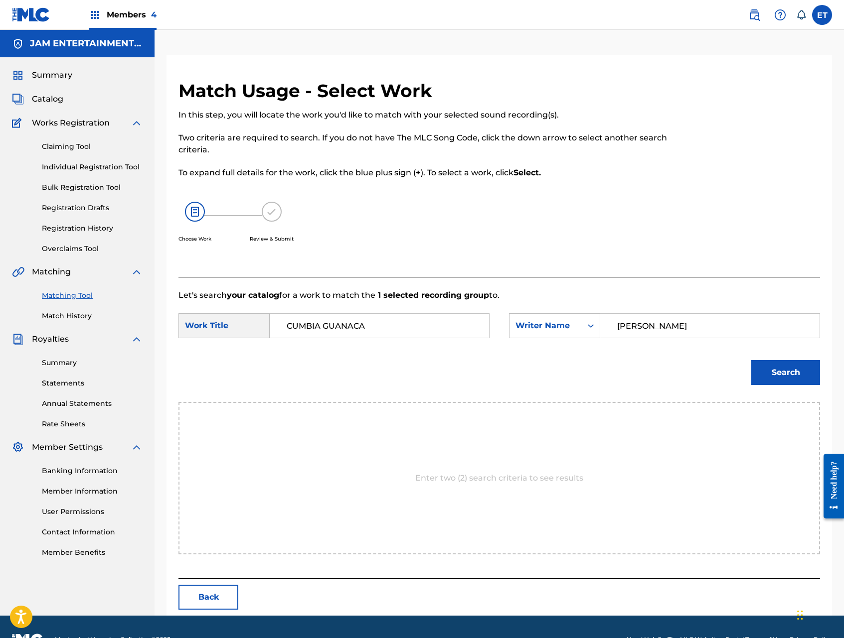
type input "GALVEZ"
click at [751, 360] on button "Search" at bounding box center [785, 372] width 69 height 25
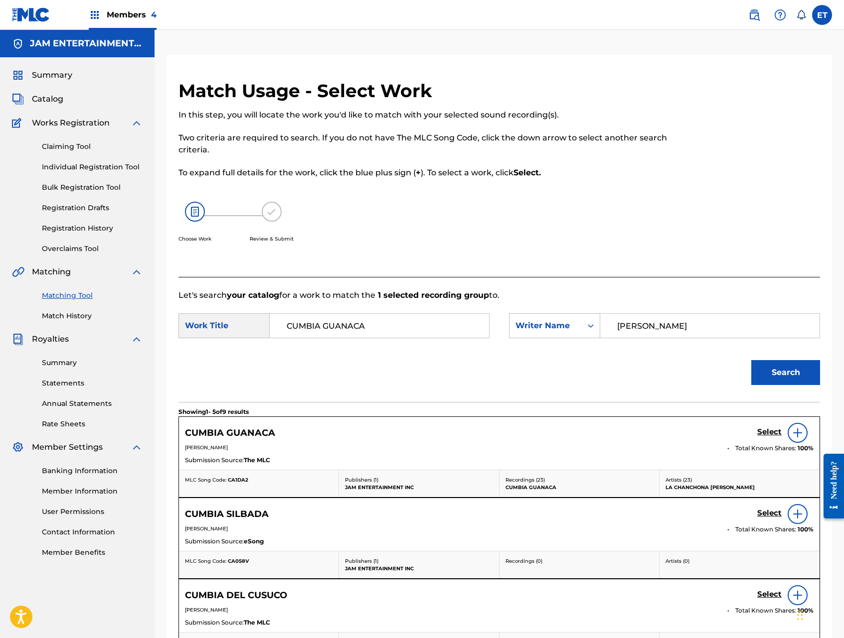
click at [771, 431] on h5 "Select" at bounding box center [769, 431] width 24 height 9
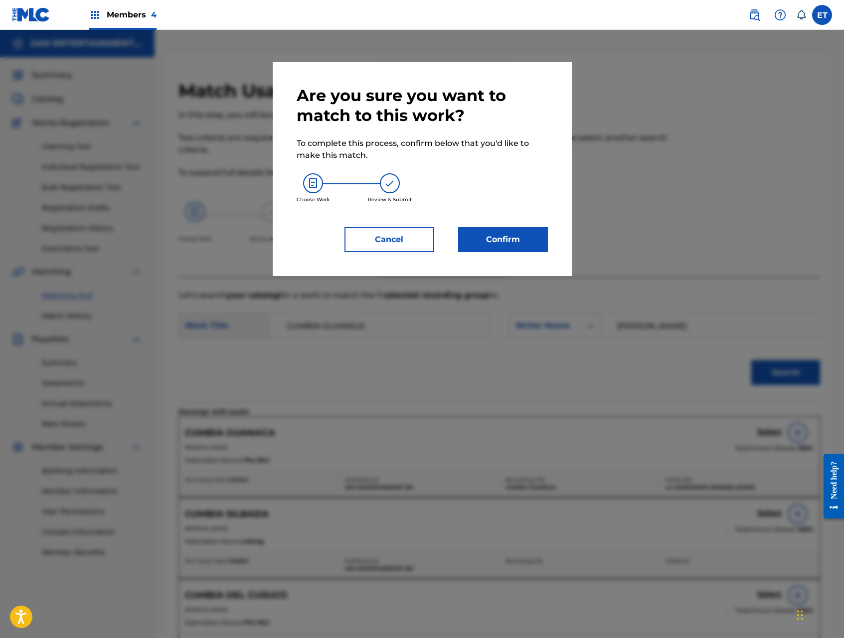
click at [481, 241] on button "Confirm" at bounding box center [503, 239] width 90 height 25
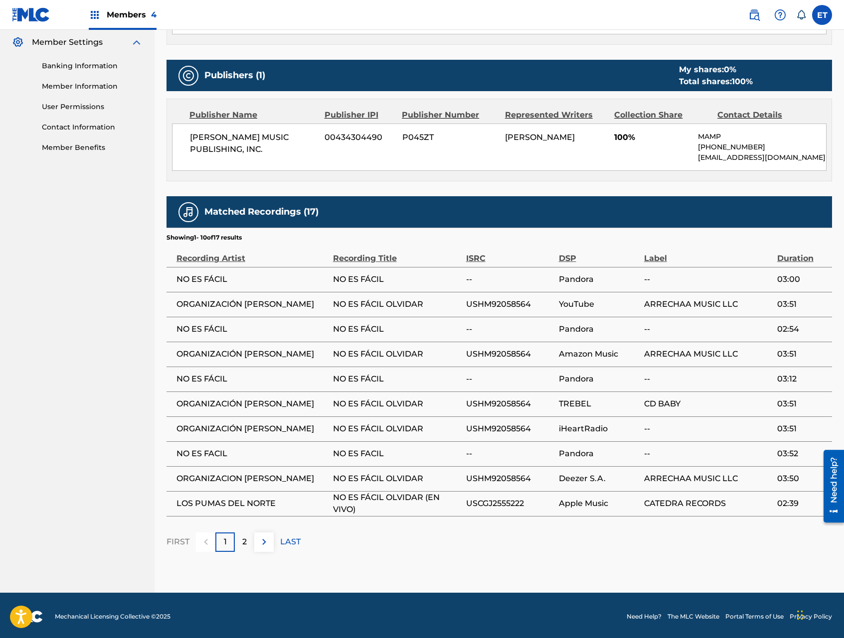
scroll to position [418, 0]
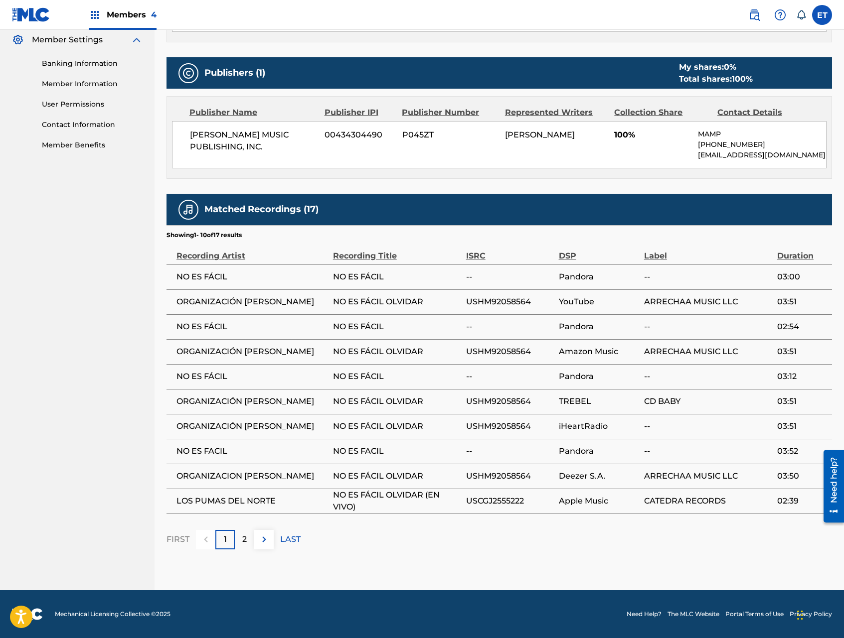
click at [269, 543] on img at bounding box center [264, 540] width 12 height 12
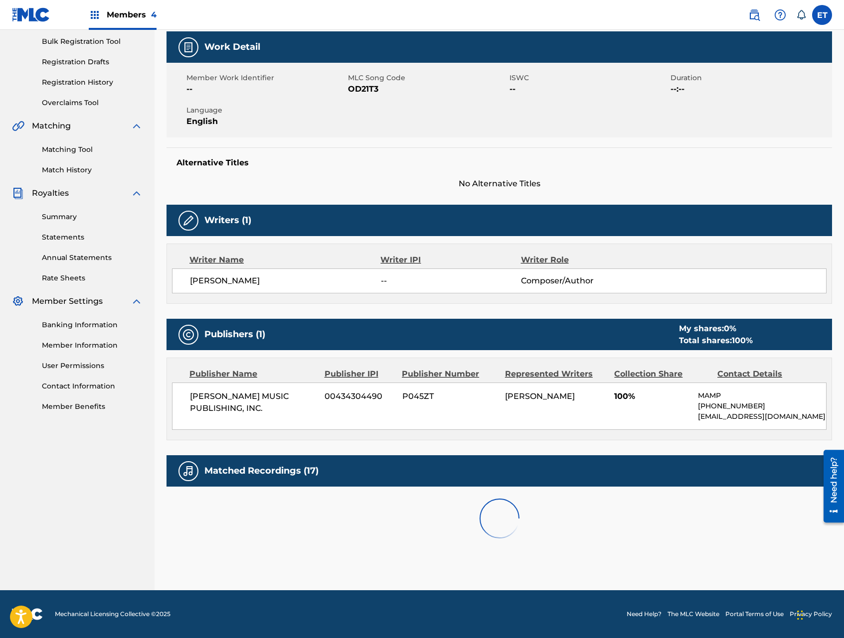
scroll to position [343, 0]
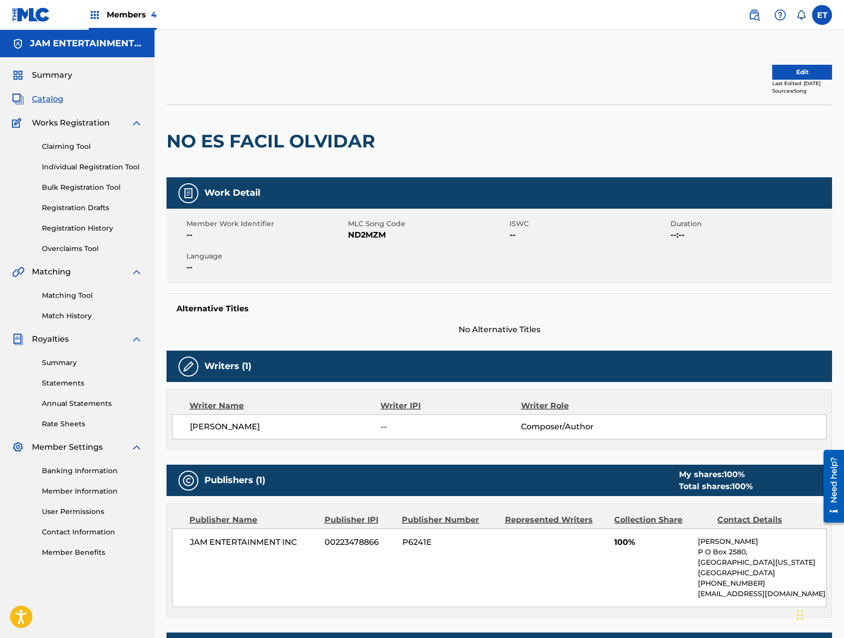
scroll to position [145, 0]
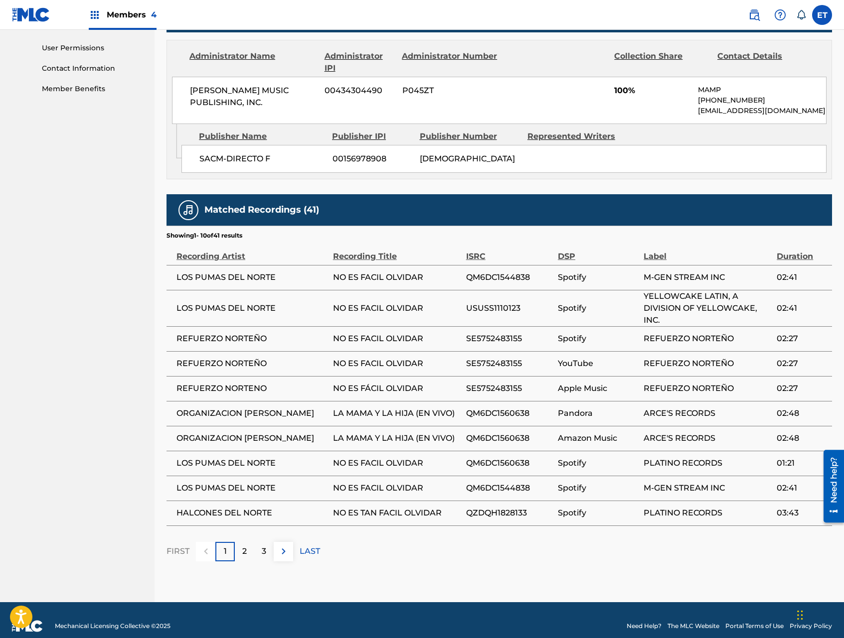
scroll to position [486, 0]
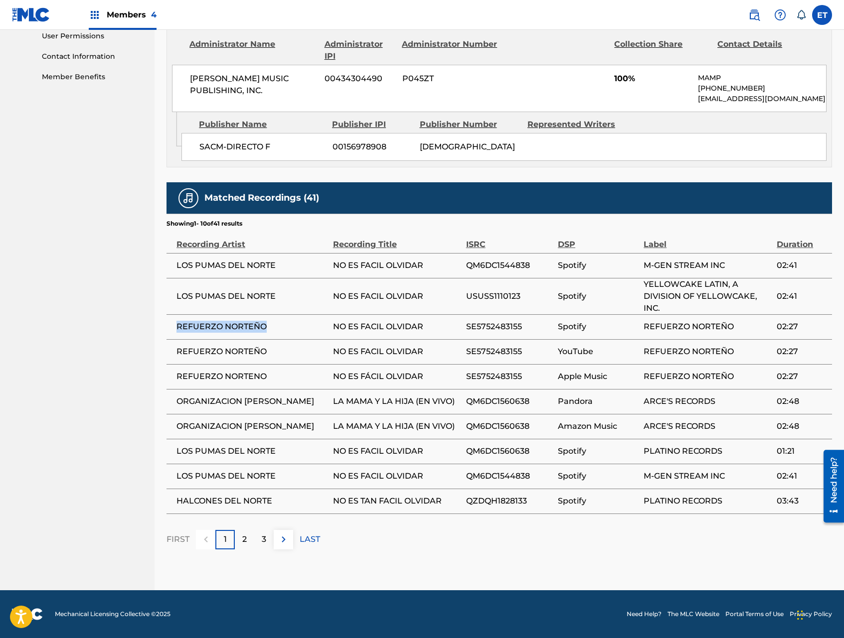
drag, startPoint x: 177, startPoint y: 325, endPoint x: 270, endPoint y: 325, distance: 93.2
click at [270, 325] on span "REFUERZO NORTEÑO" at bounding box center [251, 327] width 151 height 12
copy span "REFUERZO NORTEÑO"
click at [288, 544] on img at bounding box center [284, 540] width 12 height 12
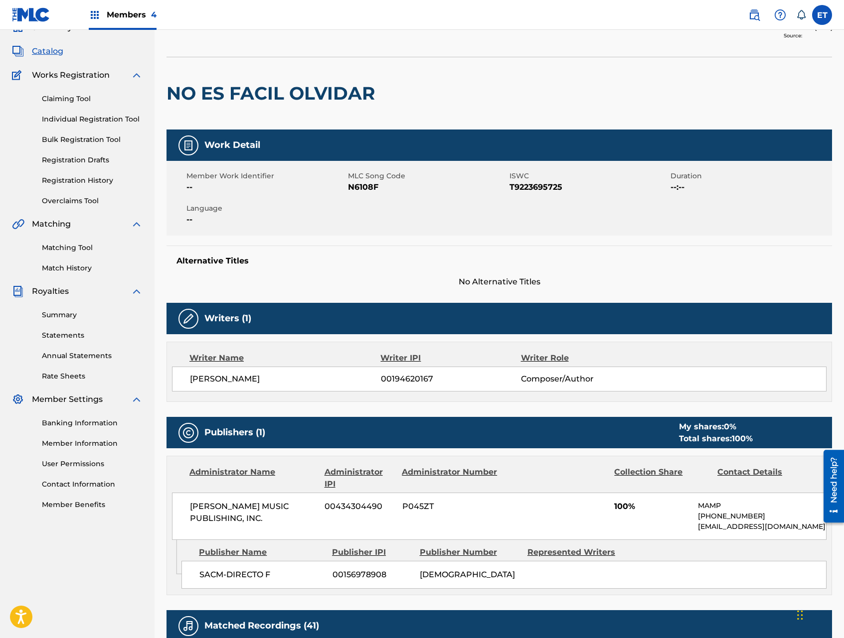
scroll to position [0, 0]
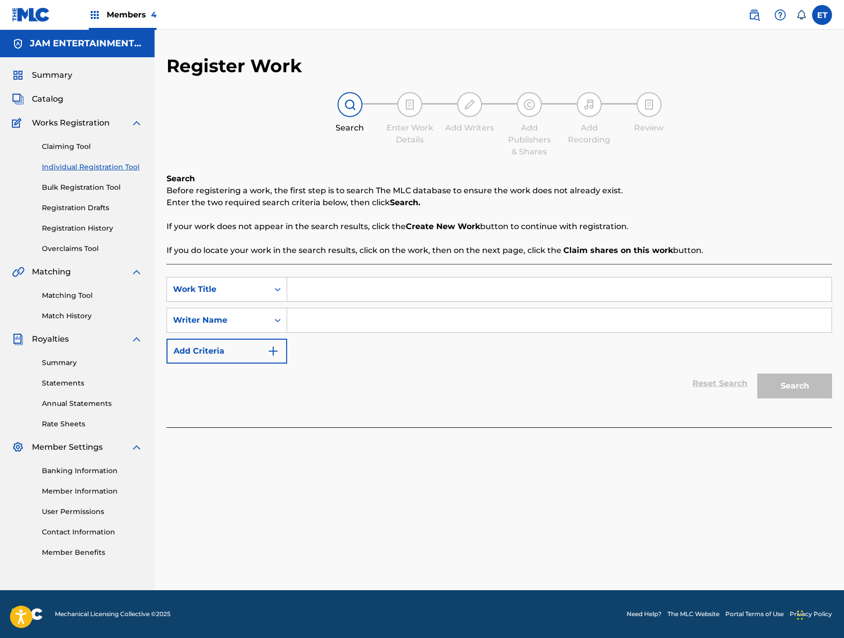
click at [308, 290] on input "Search Form" at bounding box center [559, 290] width 544 height 24
paste input "CUMBIA CHIFLADA"
type input "CUMBIA CHIFLADA"
click at [325, 333] on div "SearchWithCriteria7a1e63bf-771a-4cb0-9e6b-acdd4d5828ad Work Title CUMBIA CHIFLA…" at bounding box center [498, 320] width 665 height 87
click at [331, 322] on input "Search Form" at bounding box center [559, 320] width 544 height 24
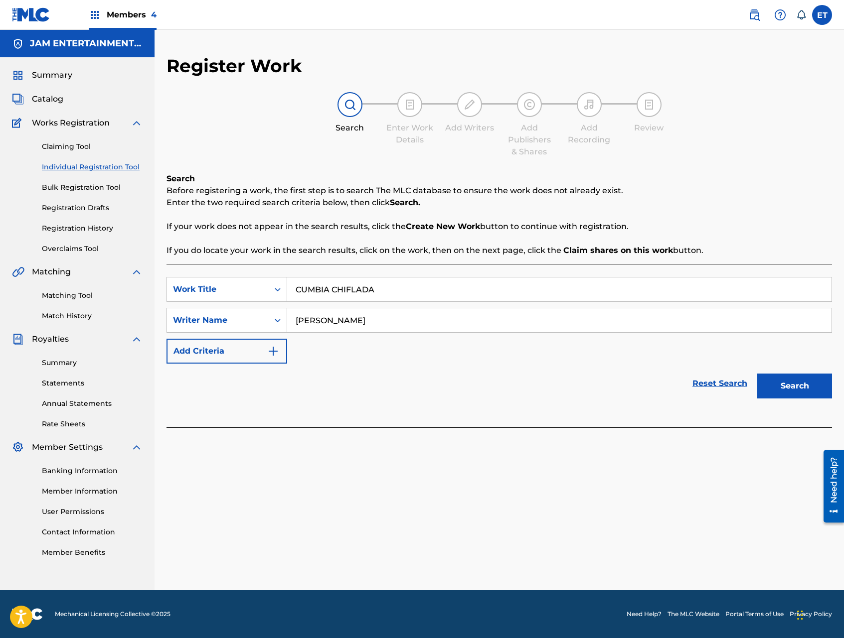
type input "[PERSON_NAME]"
click at [757, 374] on button "Search" at bounding box center [794, 386] width 75 height 25
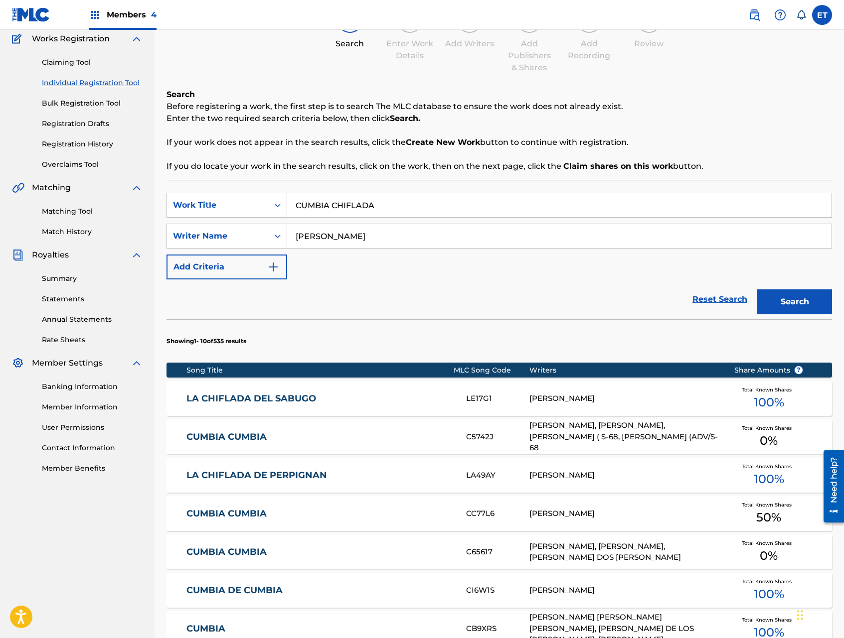
scroll to position [382, 0]
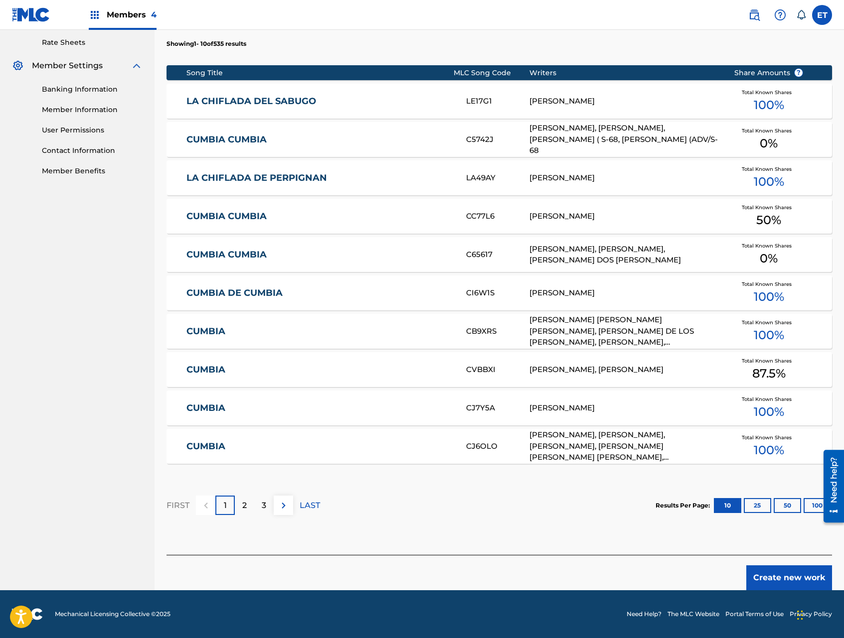
click at [784, 575] on button "Create new work" at bounding box center [789, 578] width 86 height 25
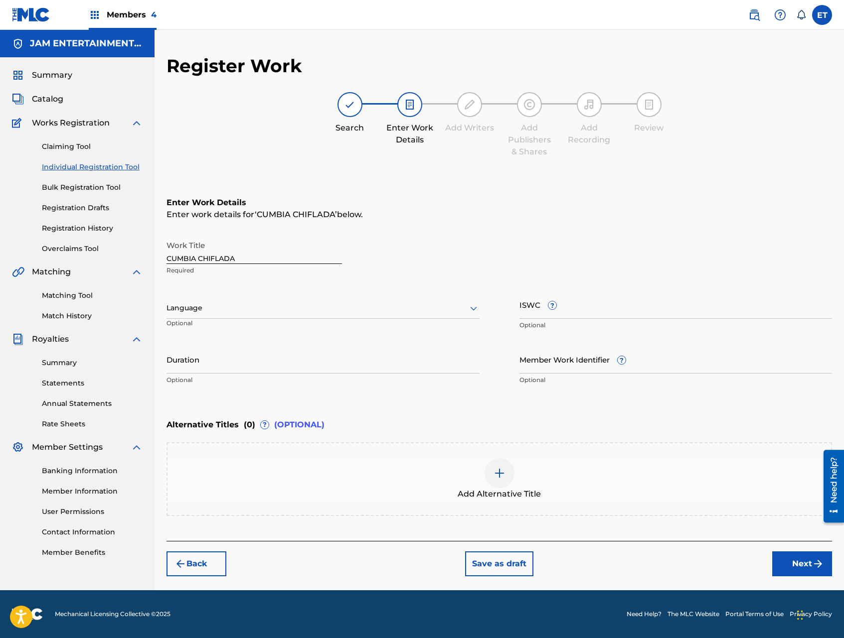
scroll to position [0, 0]
click at [299, 313] on div at bounding box center [322, 308] width 313 height 12
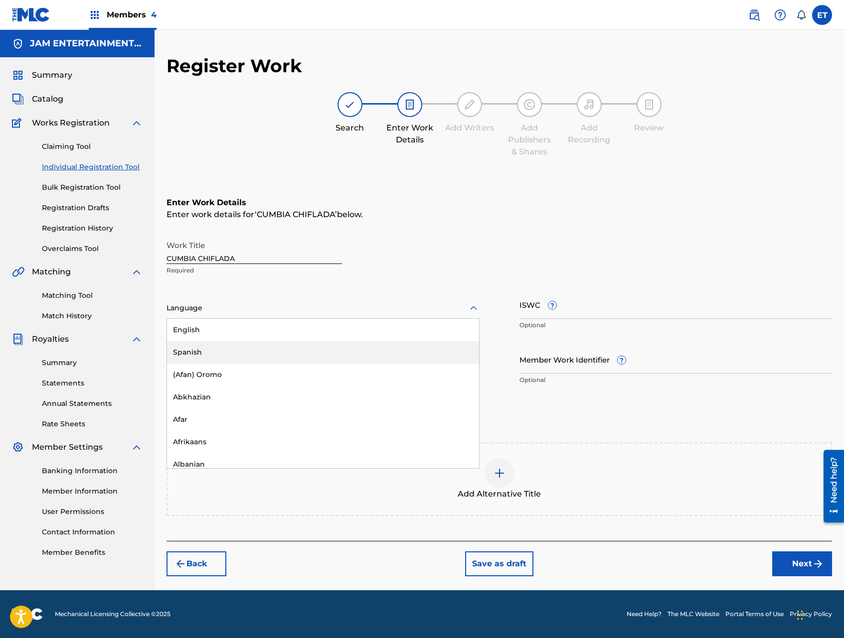
click at [280, 349] on div "Spanish" at bounding box center [323, 352] width 312 height 22
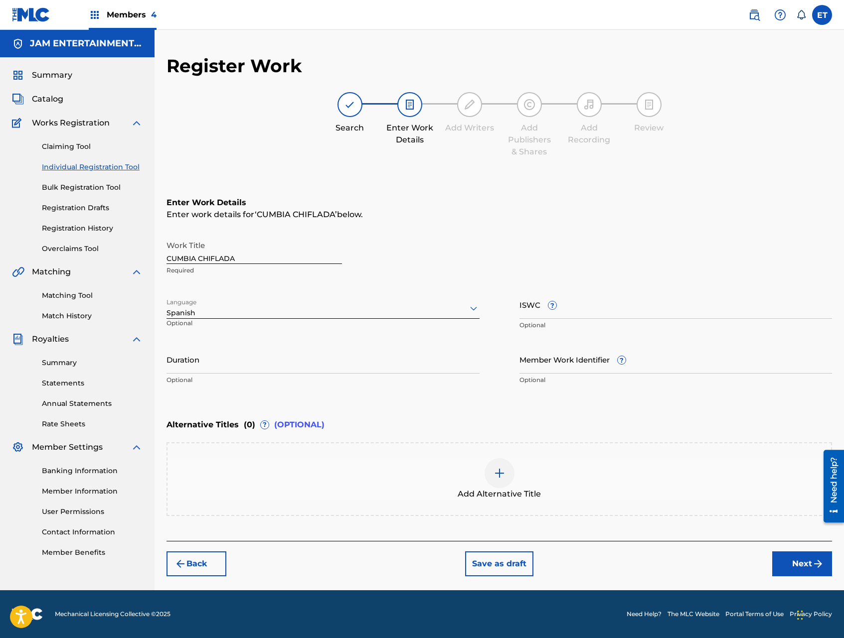
click at [519, 474] on div "Add Alternative Title" at bounding box center [498, 479] width 663 height 42
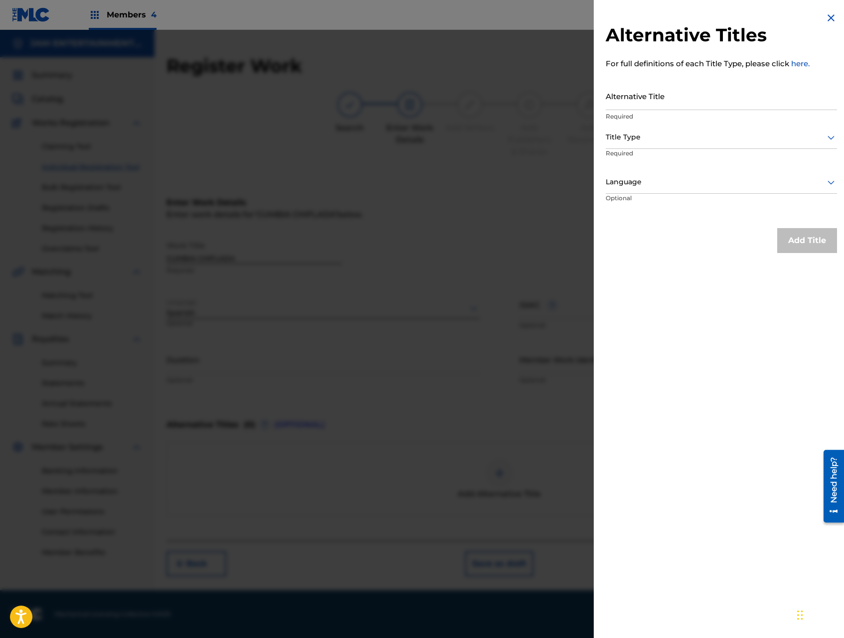
click at [653, 103] on input "Alternative Title" at bounding box center [720, 96] width 231 height 28
paste input "CUMBIA CHIFLADA"
click at [605, 104] on input "CUMBIA CHIFLADA" at bounding box center [720, 96] width 231 height 28
type input "LA CUMBIA CHIFLADA"
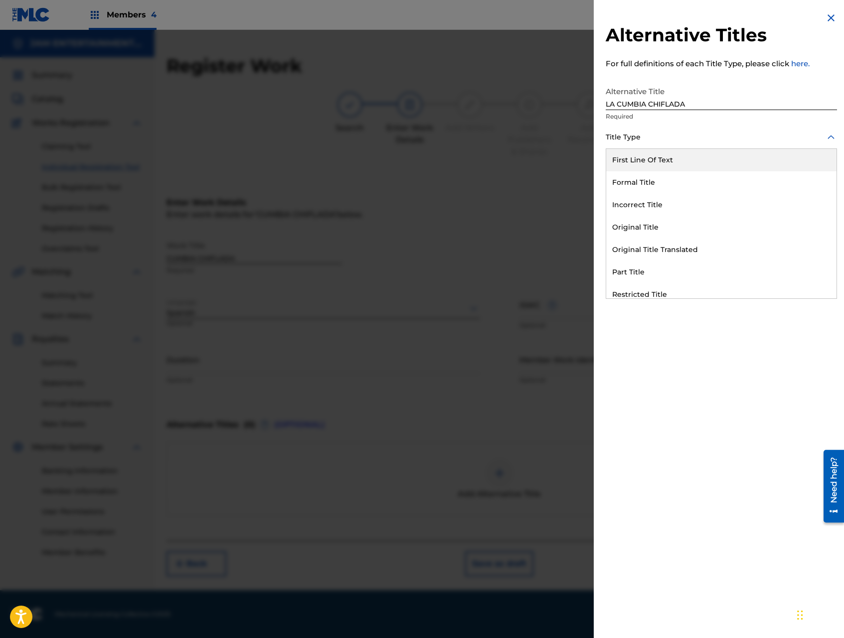
click at [674, 142] on div at bounding box center [720, 137] width 231 height 12
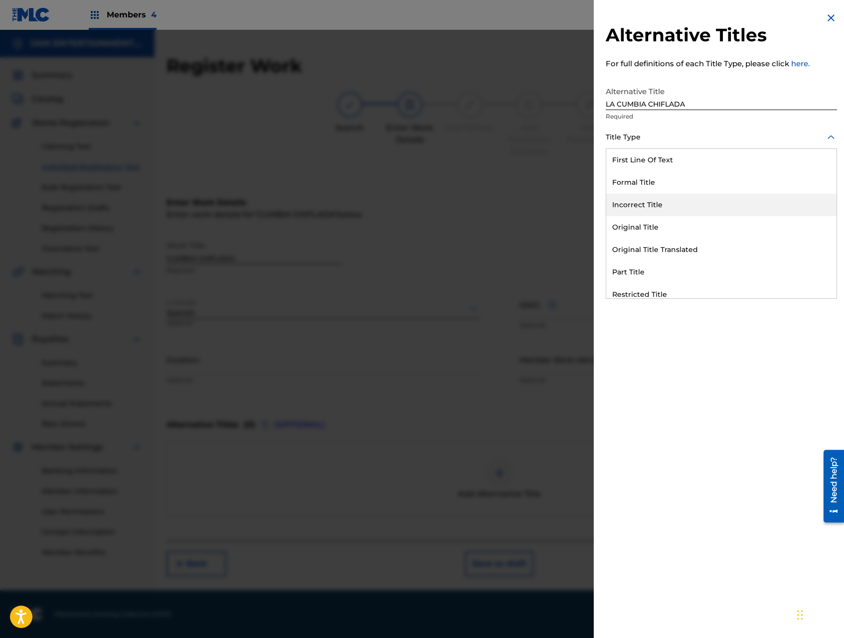
scroll to position [97, 0]
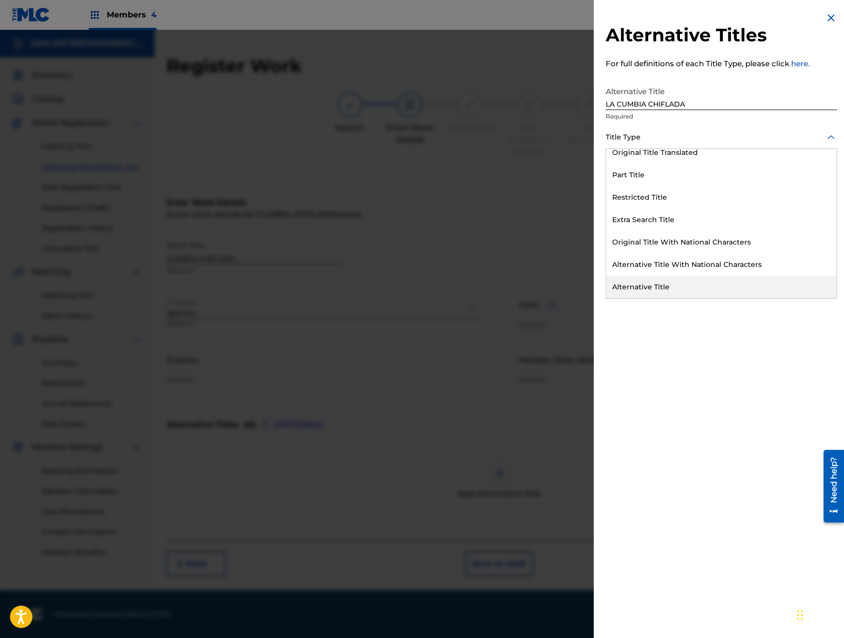
click at [668, 284] on div "Alternative Title" at bounding box center [721, 287] width 230 height 22
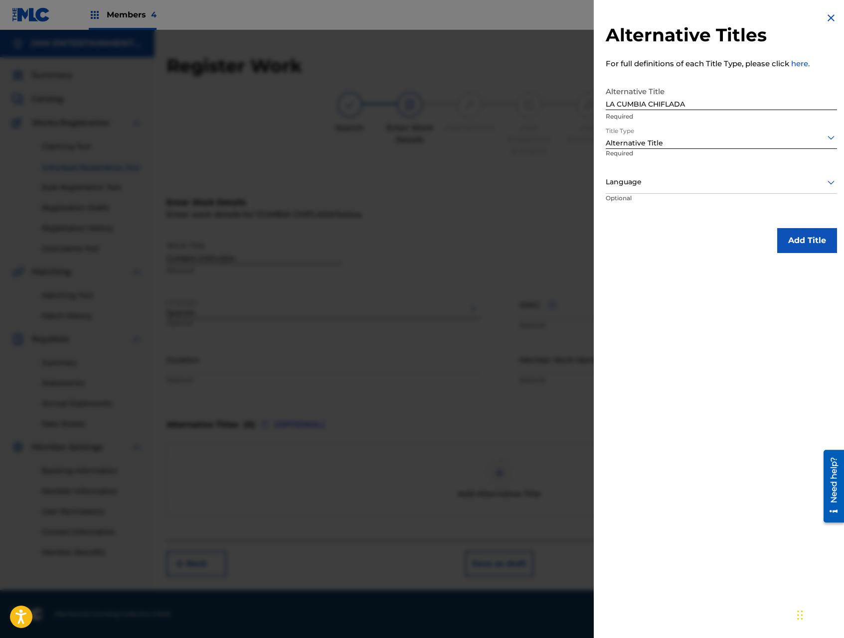
click at [816, 244] on button "Add Title" at bounding box center [807, 240] width 60 height 25
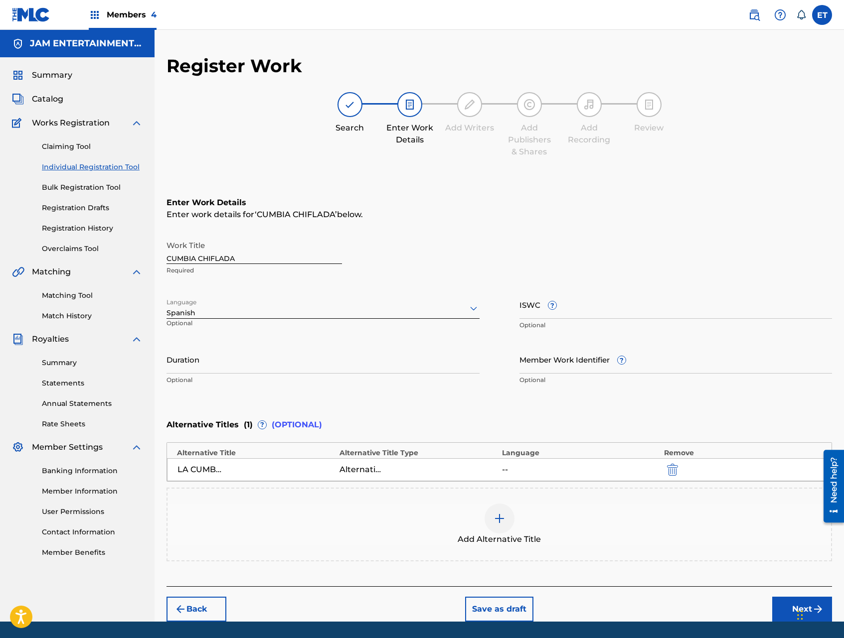
click at [504, 508] on div at bounding box center [499, 519] width 30 height 30
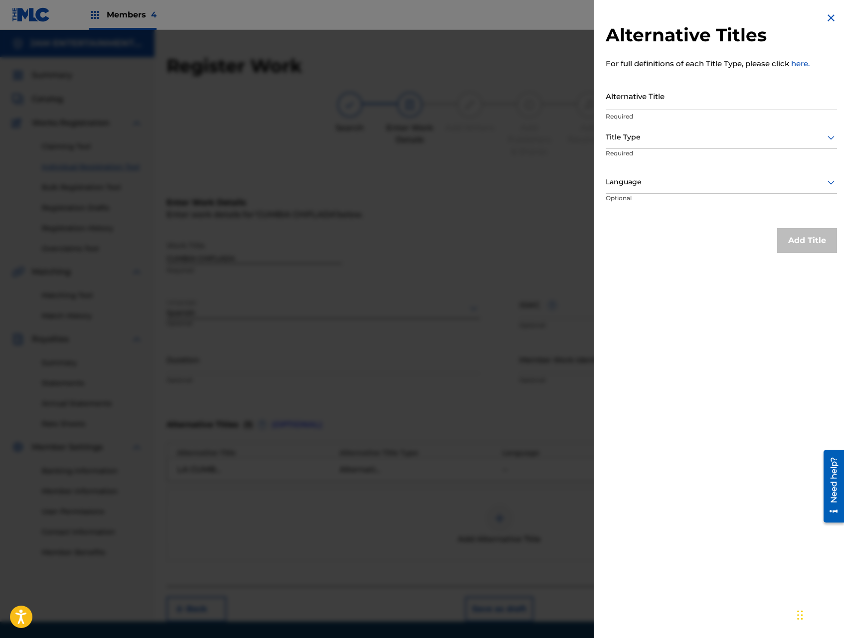
click at [639, 101] on input "Alternative Title" at bounding box center [720, 96] width 231 height 28
paste input "CUMBIA CHIFLADA"
drag, startPoint x: 769, startPoint y: 105, endPoint x: 790, endPoint y: 105, distance: 20.9
click at [790, 105] on input "CUMBIA CHIFLADA AKA CUMBIA DEL SILVIDO" at bounding box center [720, 96] width 231 height 28
type input "CUMBIA CHIFLADA AKA [PERSON_NAME]"
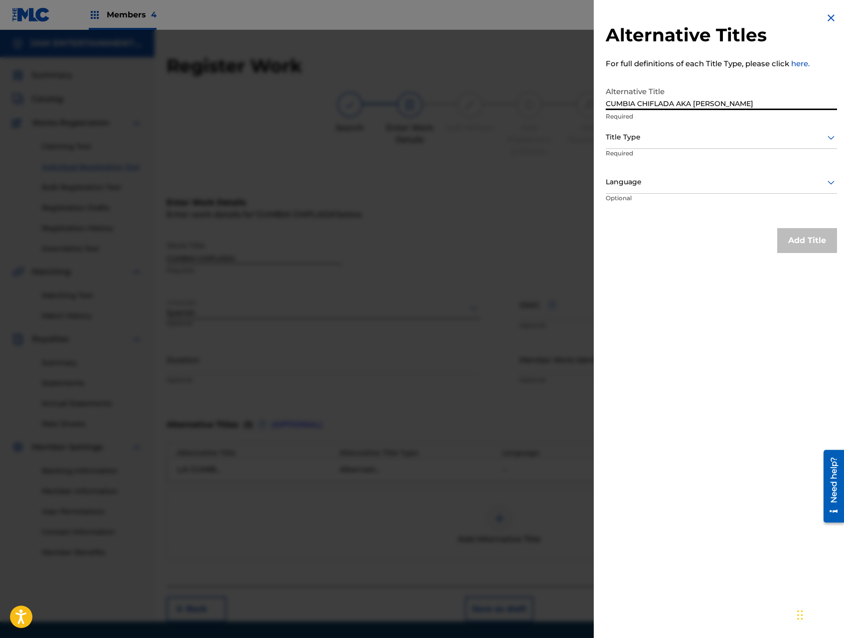
click at [742, 149] on div "Title Type Required" at bounding box center [720, 149] width 231 height 45
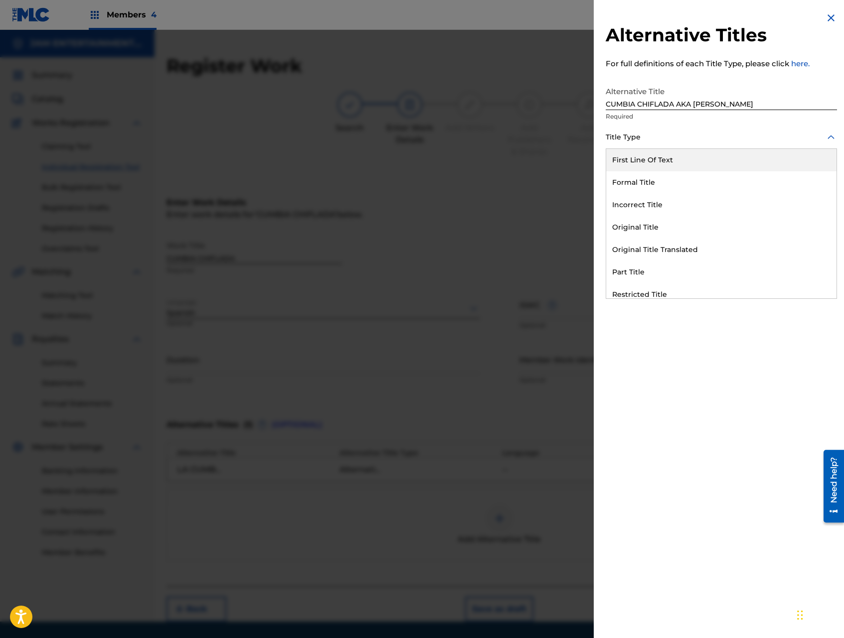
click at [740, 143] on div "Title Type" at bounding box center [720, 138] width 231 height 22
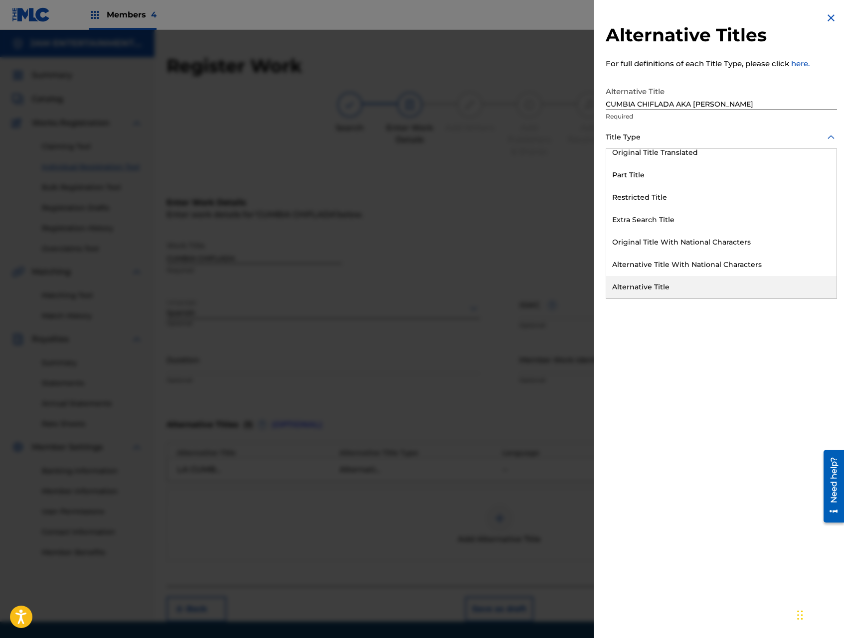
click at [684, 286] on div "Alternative Title" at bounding box center [721, 287] width 230 height 22
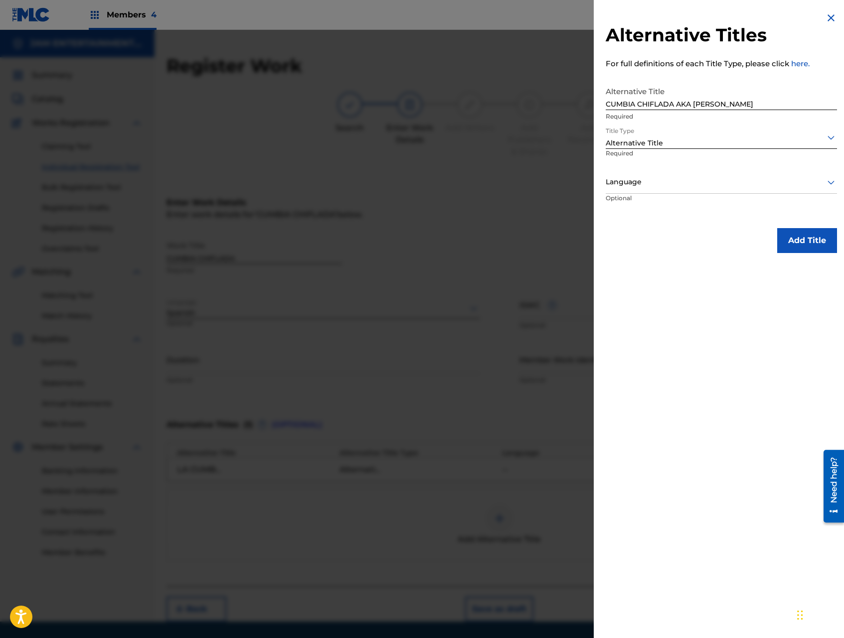
click at [803, 254] on div "Alternative Titles For full definitions of each Title Type, please click here. …" at bounding box center [720, 132] width 255 height 265
click at [804, 243] on button "Add Title" at bounding box center [807, 240] width 60 height 25
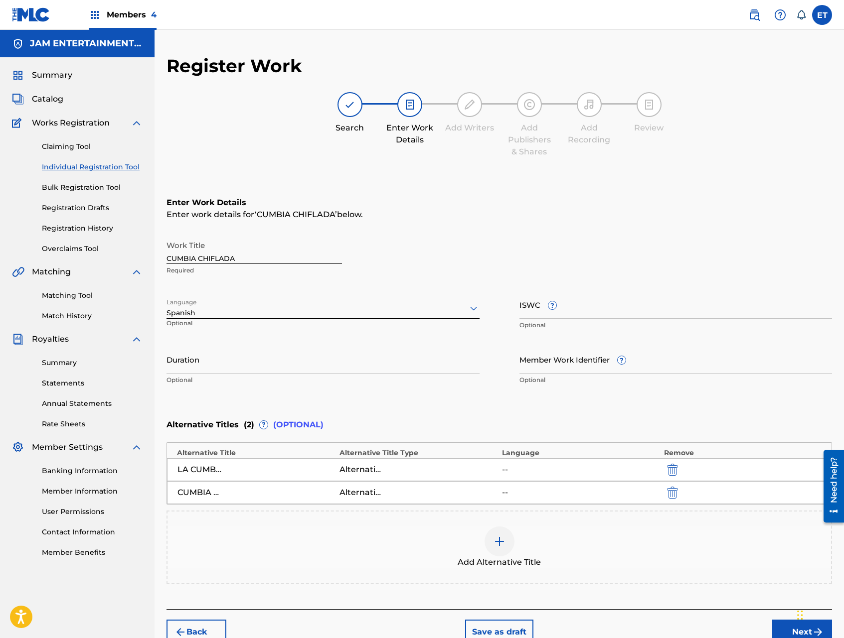
click at [791, 632] on button "Next" at bounding box center [802, 632] width 60 height 25
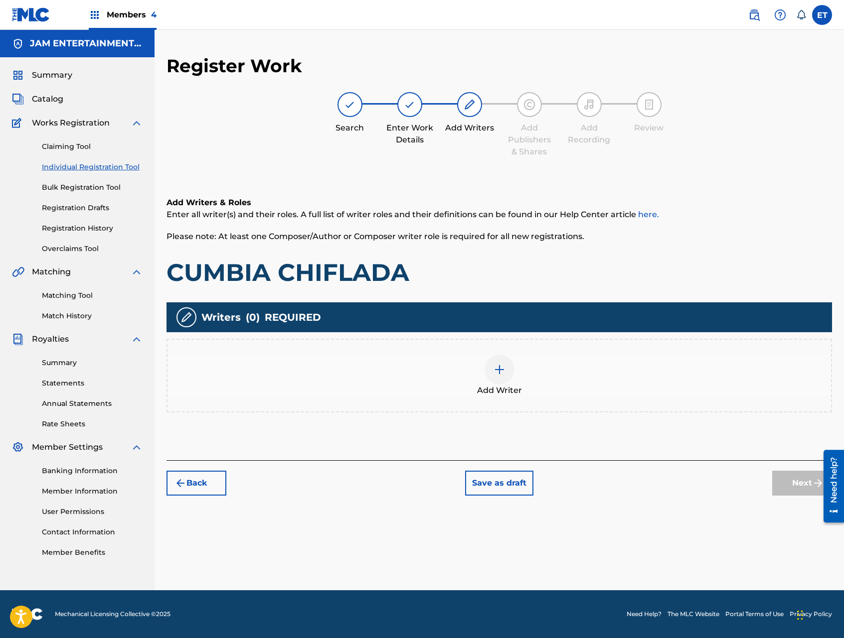
click at [544, 390] on div "Add Writer" at bounding box center [498, 376] width 663 height 42
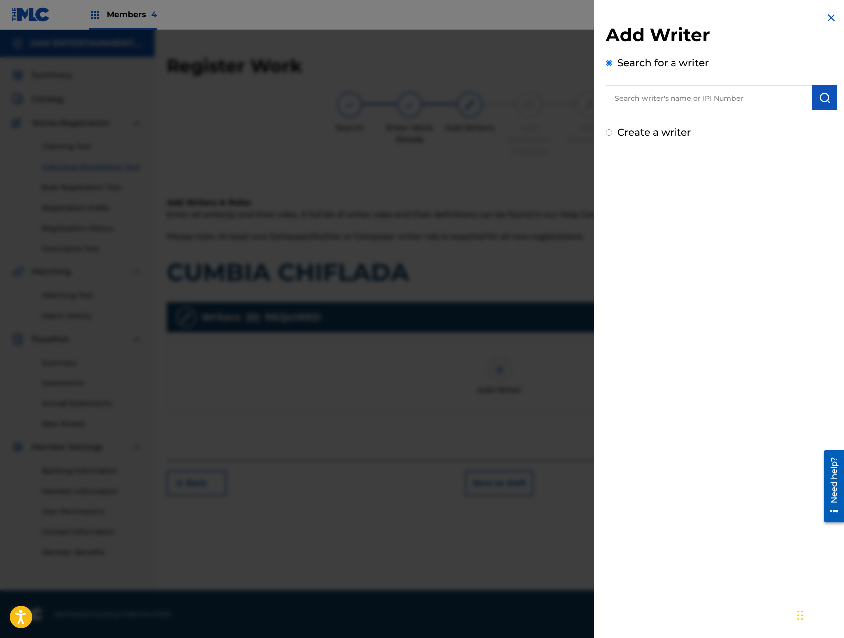
click at [712, 97] on input "text" at bounding box center [708, 97] width 206 height 25
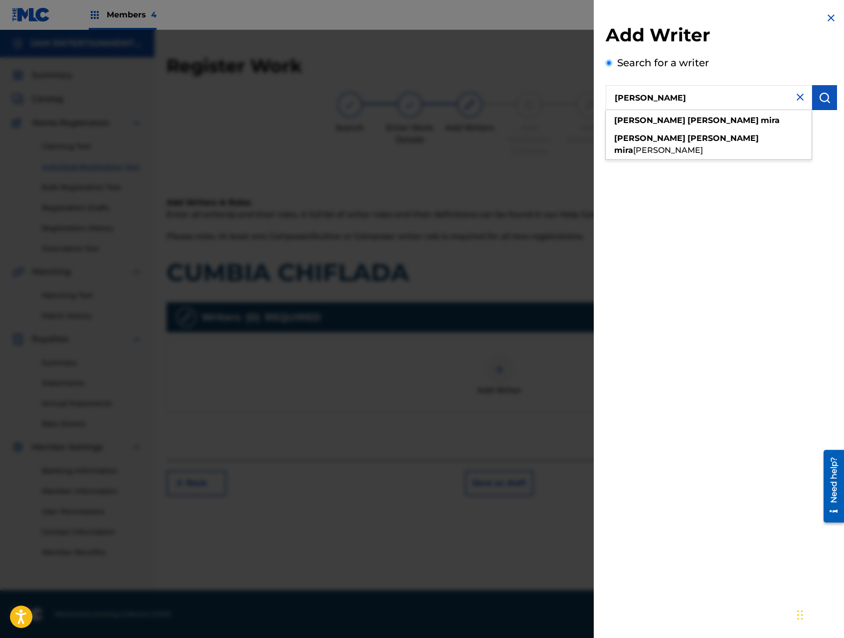
type input "[PERSON_NAME]"
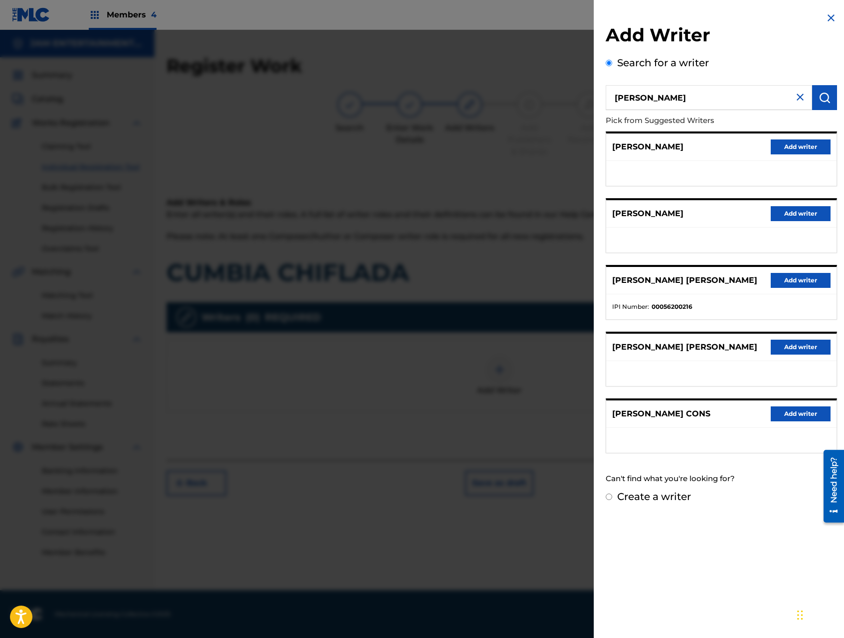
click at [805, 346] on button "Add writer" at bounding box center [800, 347] width 60 height 15
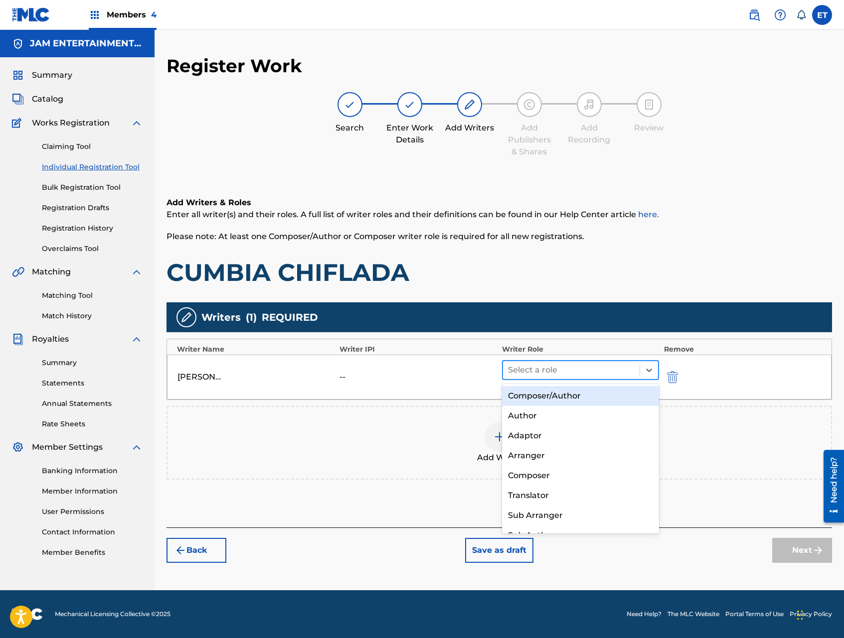
drag, startPoint x: 604, startPoint y: 373, endPoint x: 600, endPoint y: 380, distance: 8.0
click at [604, 373] on div at bounding box center [571, 370] width 127 height 14
click at [590, 394] on div "Composer/Author" at bounding box center [580, 396] width 157 height 20
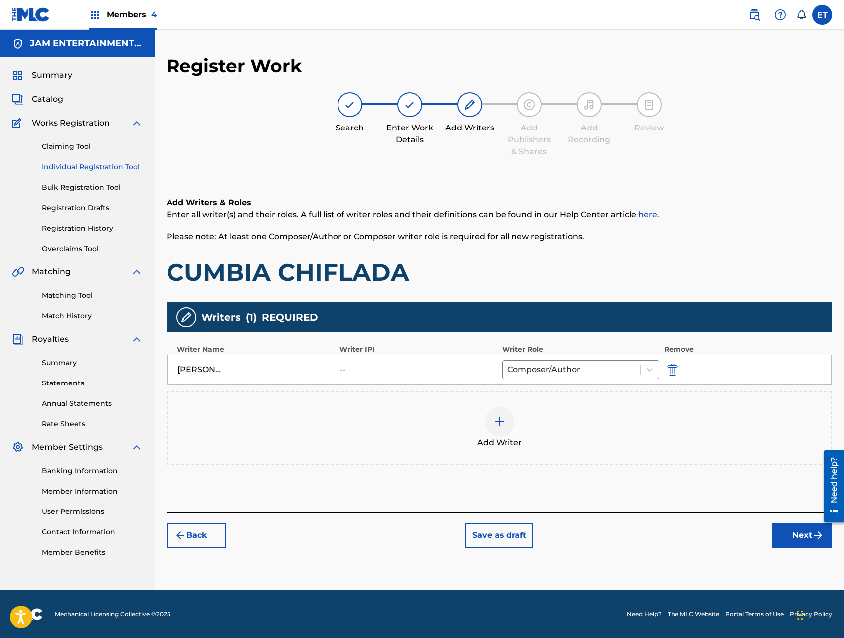
click at [813, 536] on img "submit" at bounding box center [818, 536] width 12 height 12
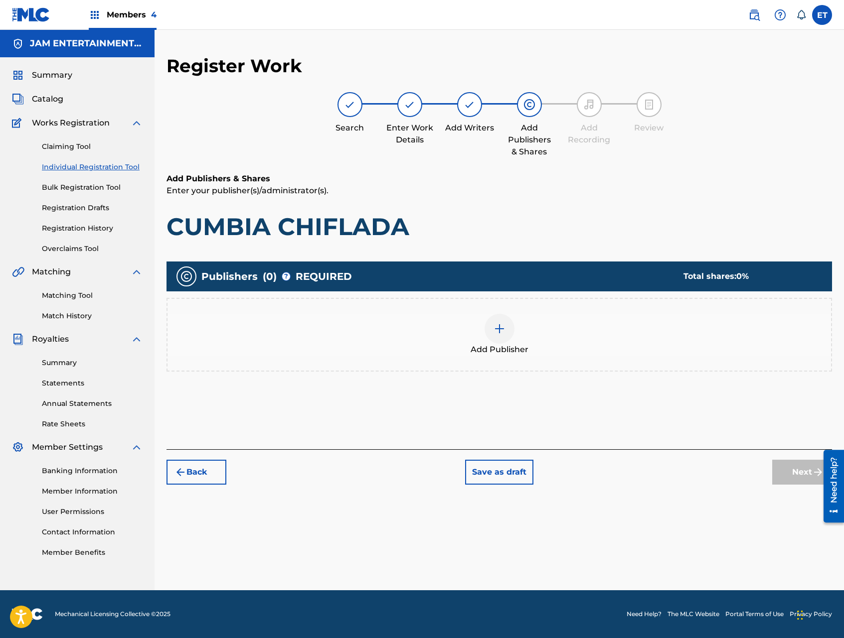
click at [503, 340] on div at bounding box center [499, 329] width 30 height 30
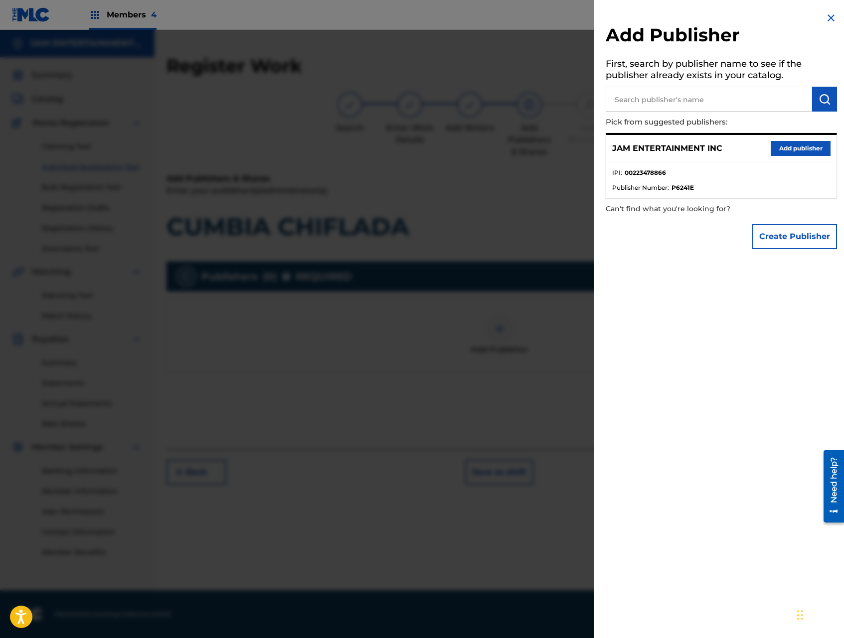
click at [800, 147] on button "Add publisher" at bounding box center [800, 148] width 60 height 15
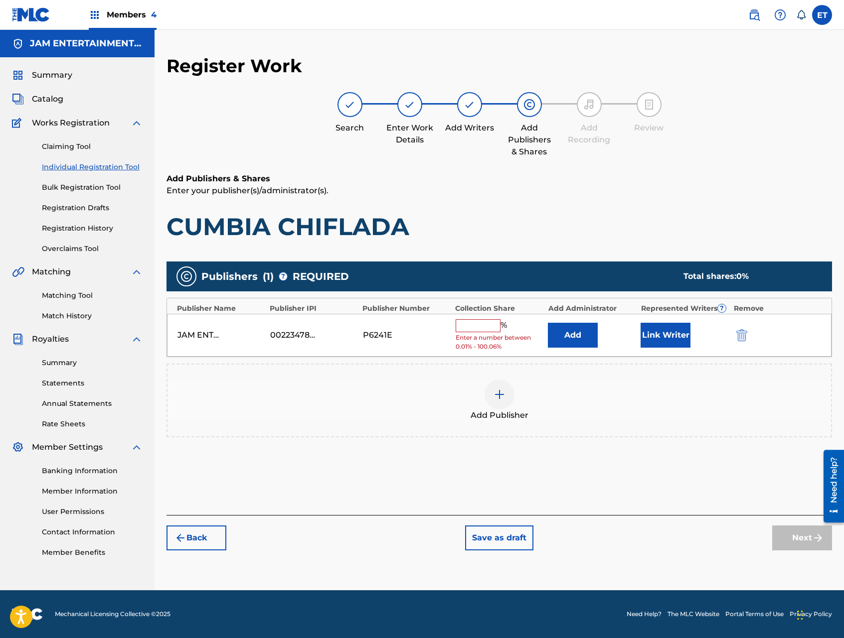
click at [478, 327] on input "text" at bounding box center [477, 325] width 45 height 13
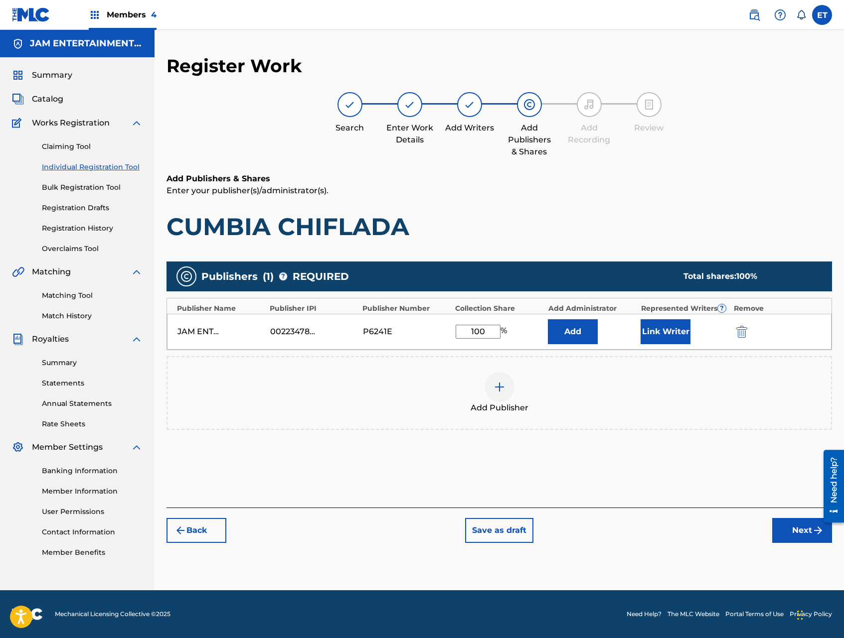
type input "100"
click at [790, 539] on button "Next" at bounding box center [802, 530] width 60 height 25
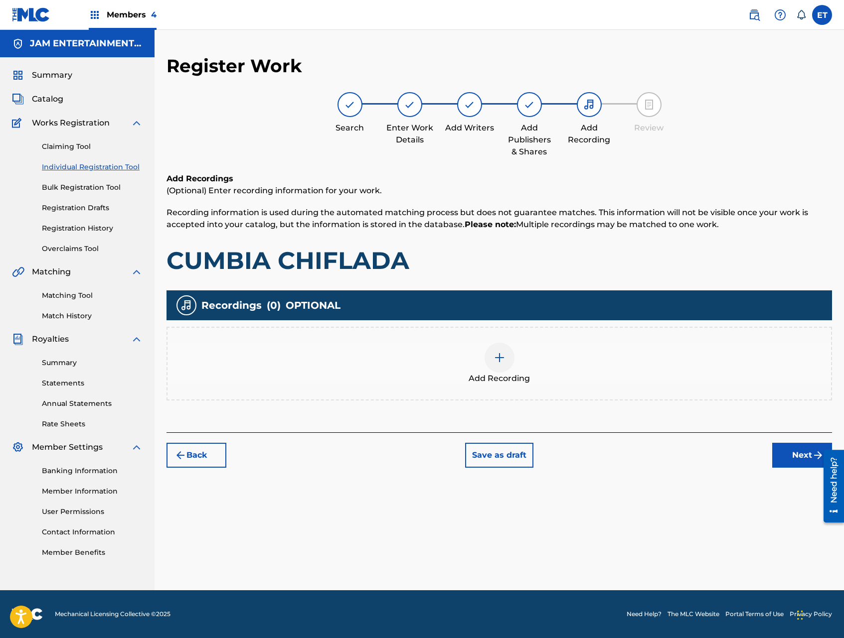
click at [493, 369] on div at bounding box center [499, 358] width 30 height 30
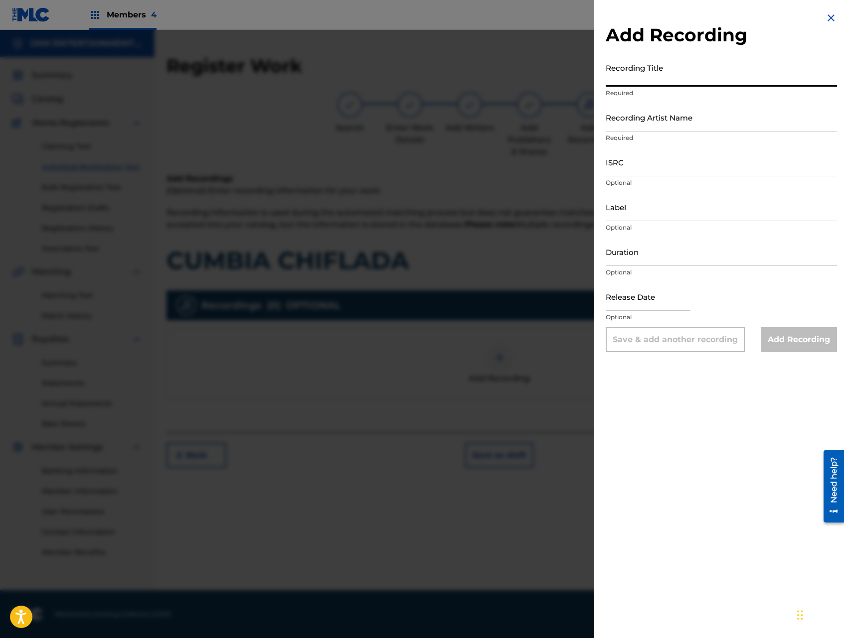
click at [738, 77] on input "Recording Title" at bounding box center [720, 72] width 231 height 28
type input "CUMBIA CHIFLADA"
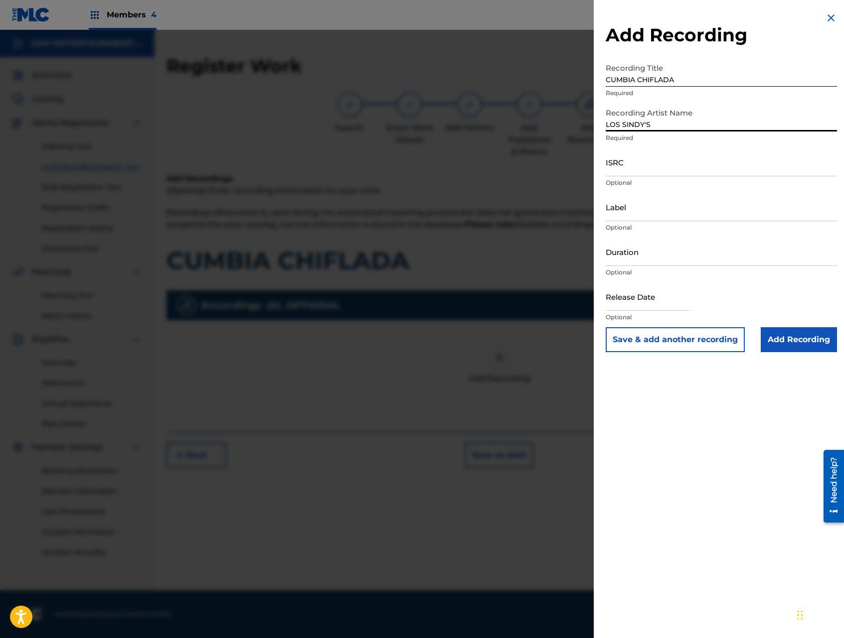
type input "LOS SINDY'S"
paste input "USKH40502614"
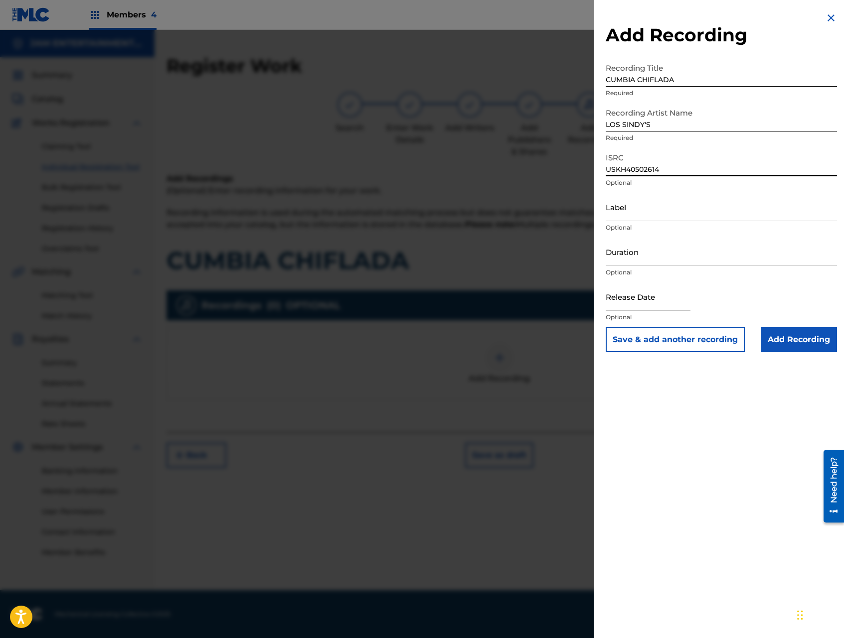
type input "USKH40502614"
click at [700, 336] on button "Save & add another recording" at bounding box center [674, 339] width 139 height 25
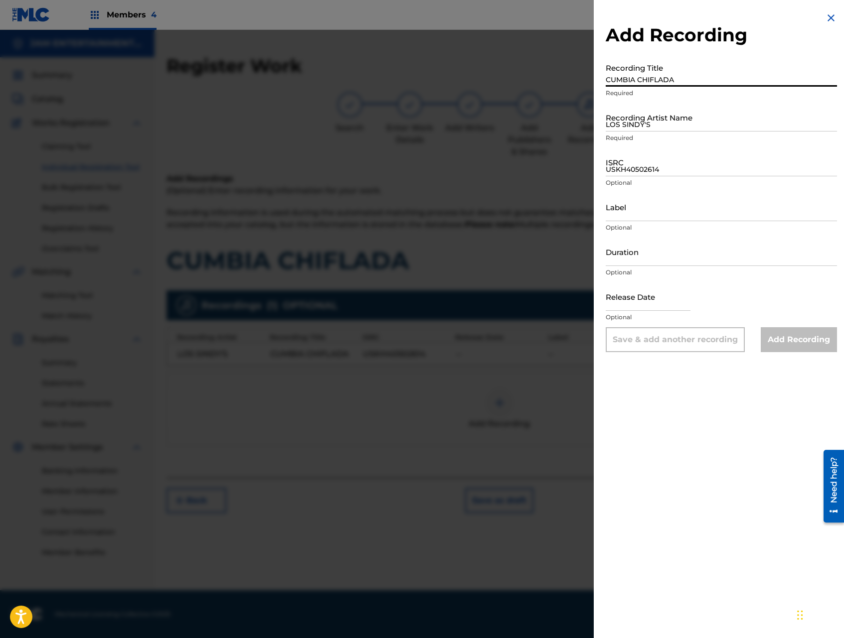
click at [625, 82] on input "CUMBIA CHIFLADA" at bounding box center [720, 72] width 231 height 28
paste input "CUMBIA CHIFLADA AKA LA CUMBIA SILVADA"
type input "CUMBIA CHIFLADA AKA LA CUMBIA SILVADA"
click at [653, 126] on input "LOS SINDY'S" at bounding box center [720, 117] width 231 height 28
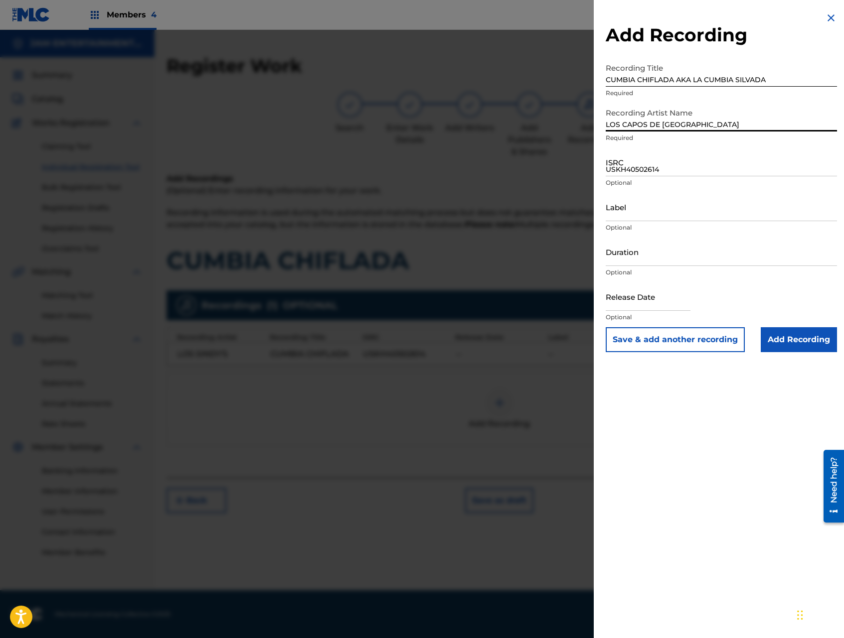
type input "LOS CAPOS DE [GEOGRAPHIC_DATA]"
click at [680, 337] on button "Save & add another recording" at bounding box center [674, 339] width 139 height 25
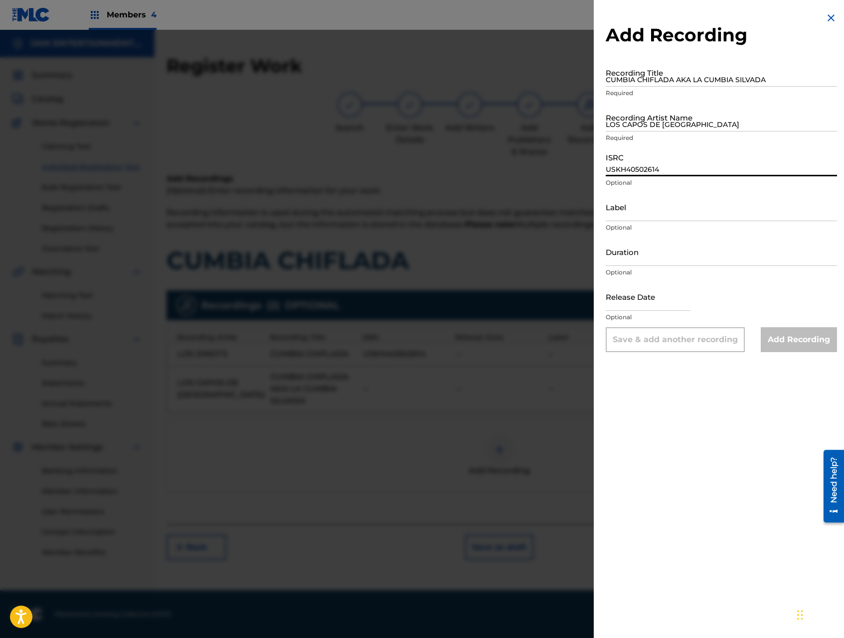
click at [653, 158] on input "USKH40502614" at bounding box center [720, 162] width 231 height 28
paste input "QM6N21901283"
type input "QM6N21901283"
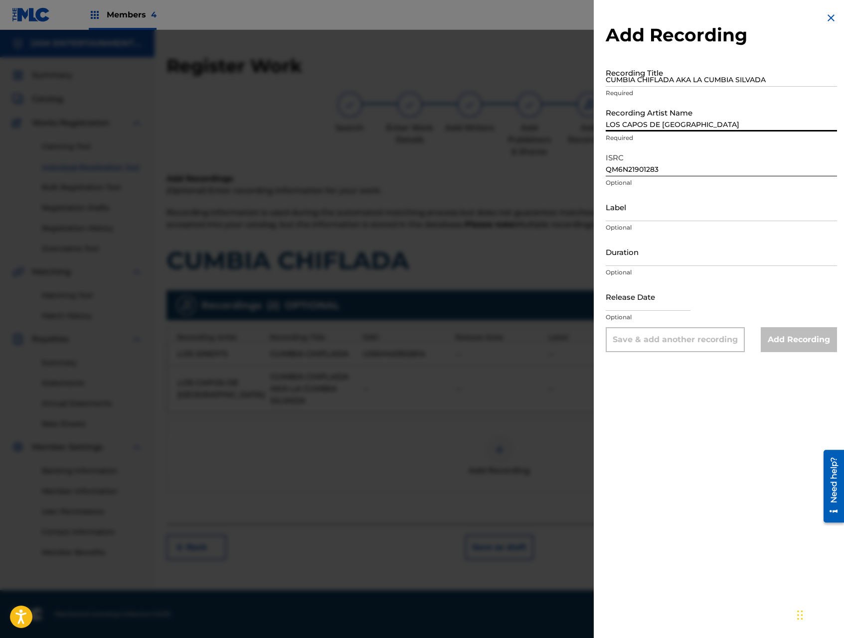
click at [649, 118] on input "LOS CAPOS DE [GEOGRAPHIC_DATA]" at bounding box center [720, 117] width 231 height 28
type input "LOS CAPOS DE [GEOGRAPHIC_DATA]"
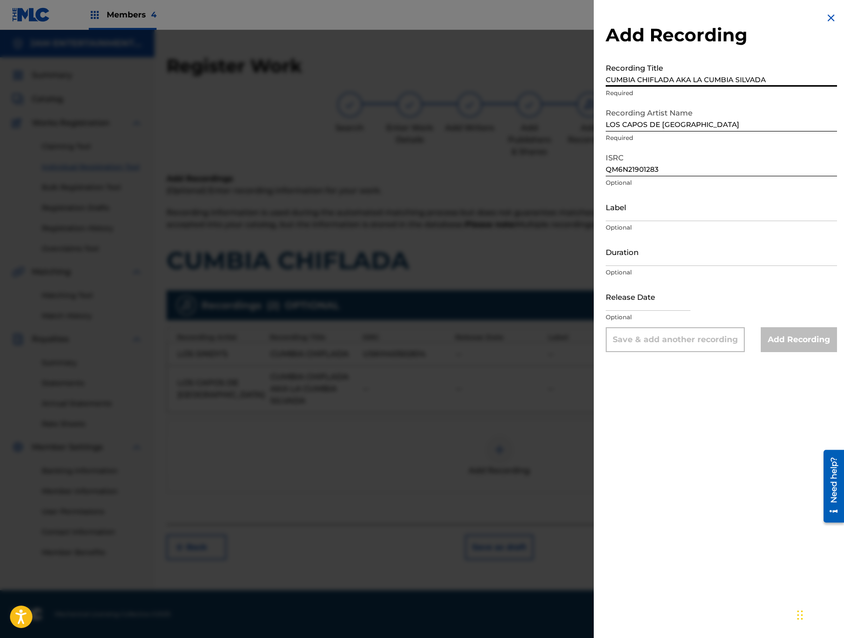
click at [692, 81] on input "CUMBIA CHIFLADA AKA LA CUMBIA SILVADA" at bounding box center [720, 72] width 231 height 28
paste input "LA CUMBIA CHIFLADA AKA LA CUMBIA SILVADA"
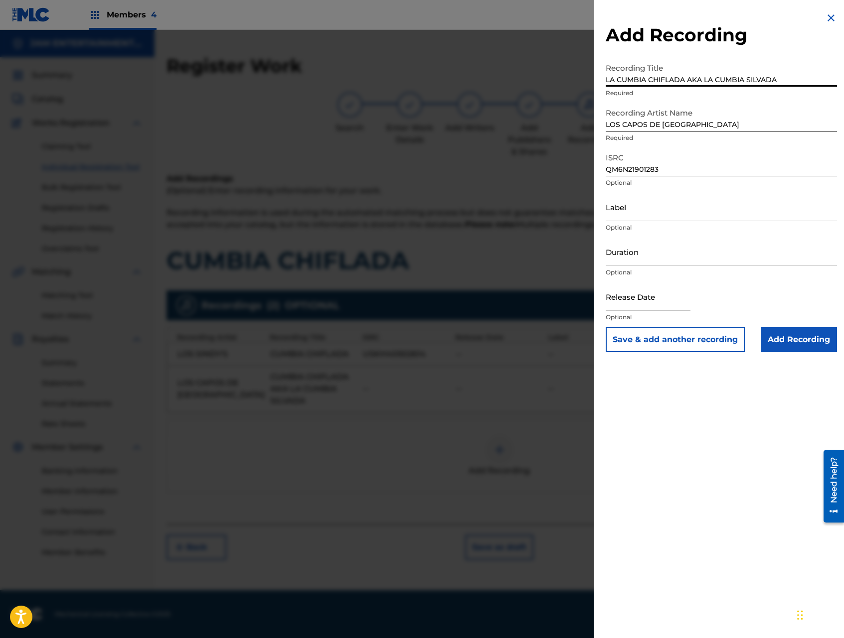
type input "LA CUMBIA CHIFLADA AKA LA CUMBIA SILVADA"
click at [773, 336] on input "Add Recording" at bounding box center [798, 339] width 76 height 25
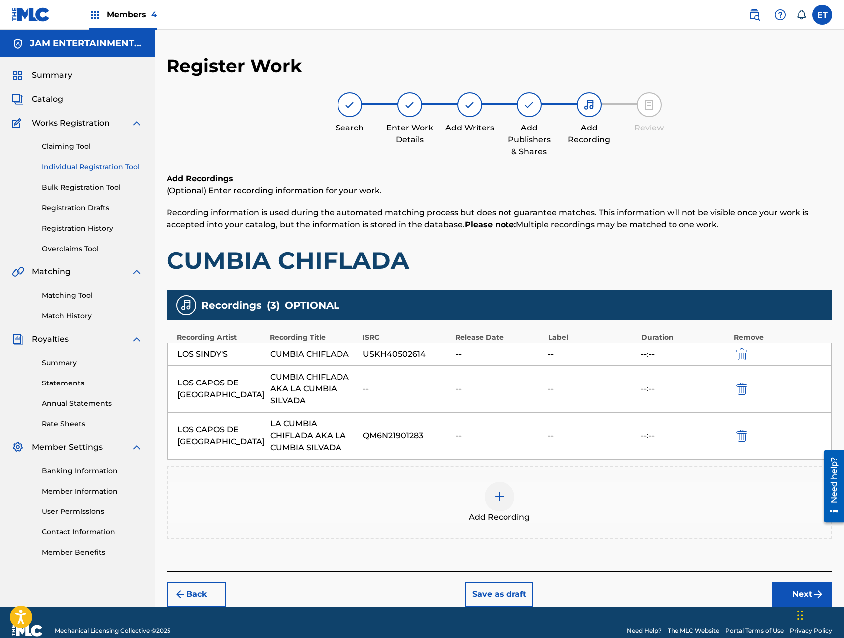
click at [784, 588] on button "Next" at bounding box center [802, 594] width 60 height 25
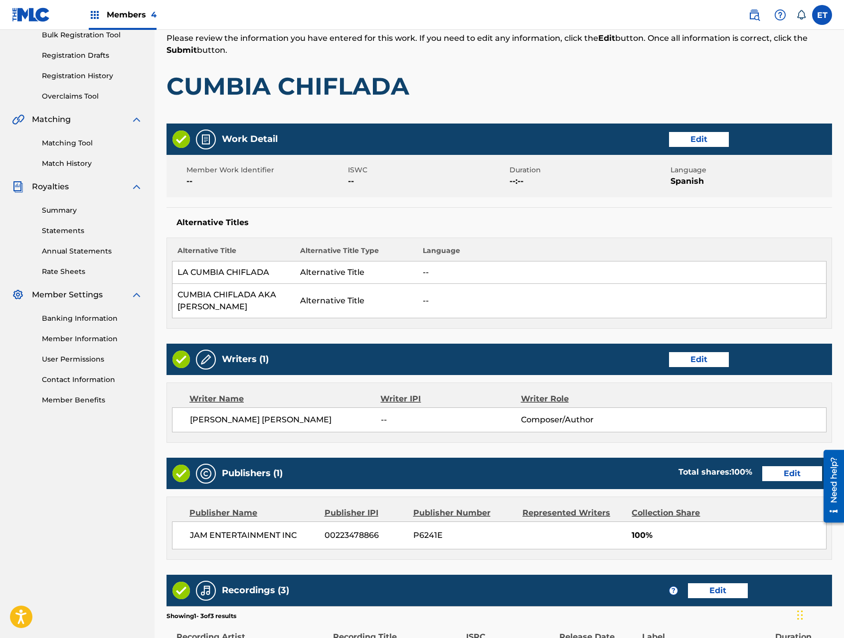
scroll to position [333, 0]
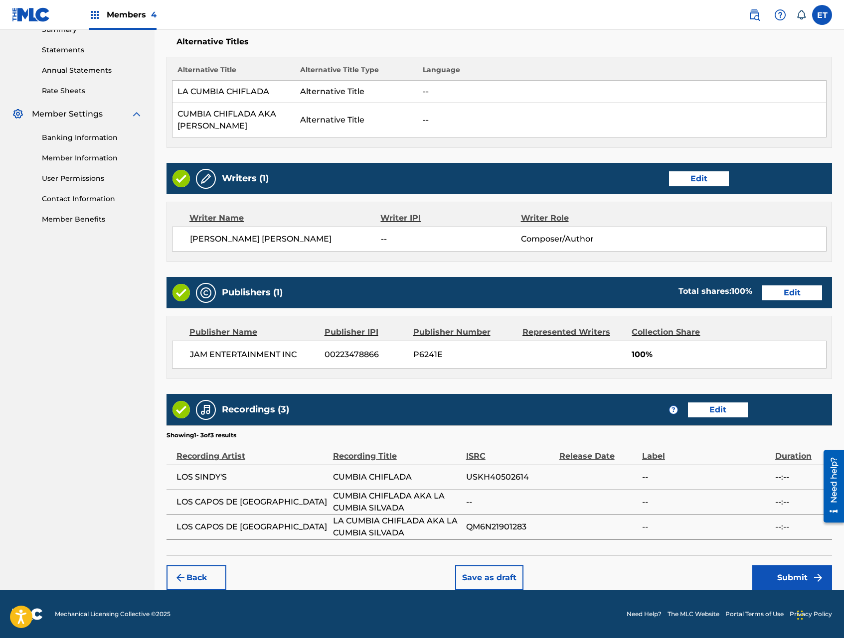
click at [759, 578] on button "Submit" at bounding box center [792, 578] width 80 height 25
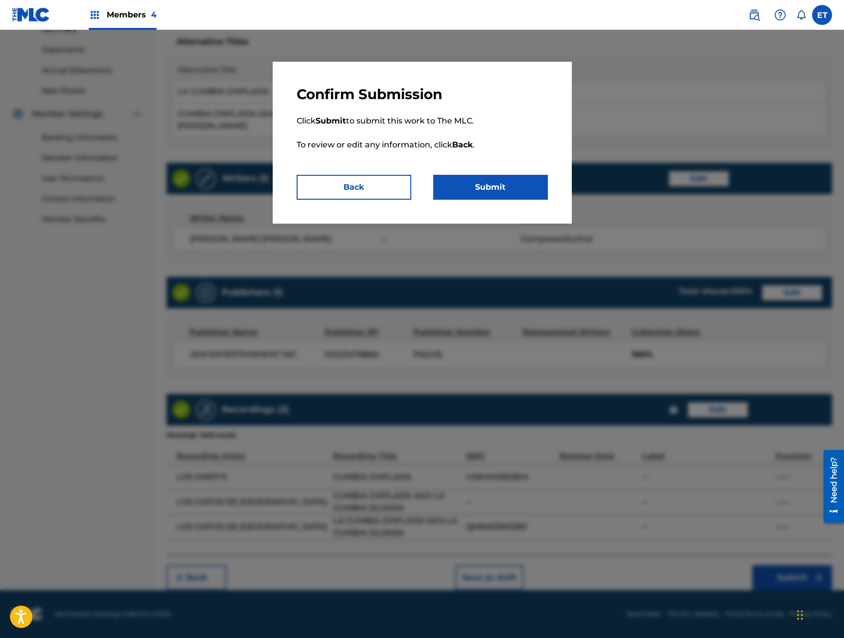
click at [499, 187] on button "Submit" at bounding box center [490, 187] width 115 height 25
